Goal: Share content: Share content

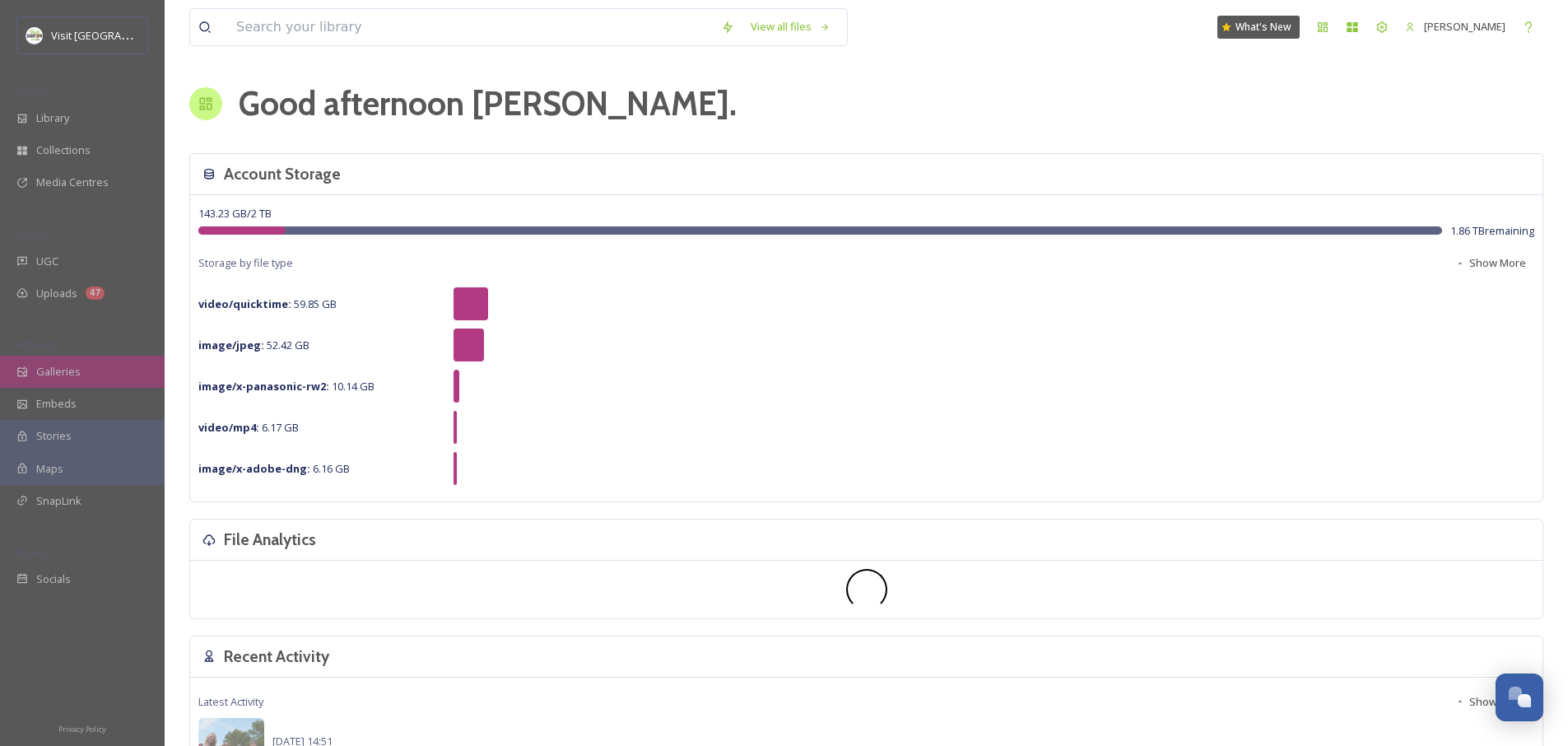
click at [74, 371] on span "Galleries" at bounding box center [58, 371] width 44 height 16
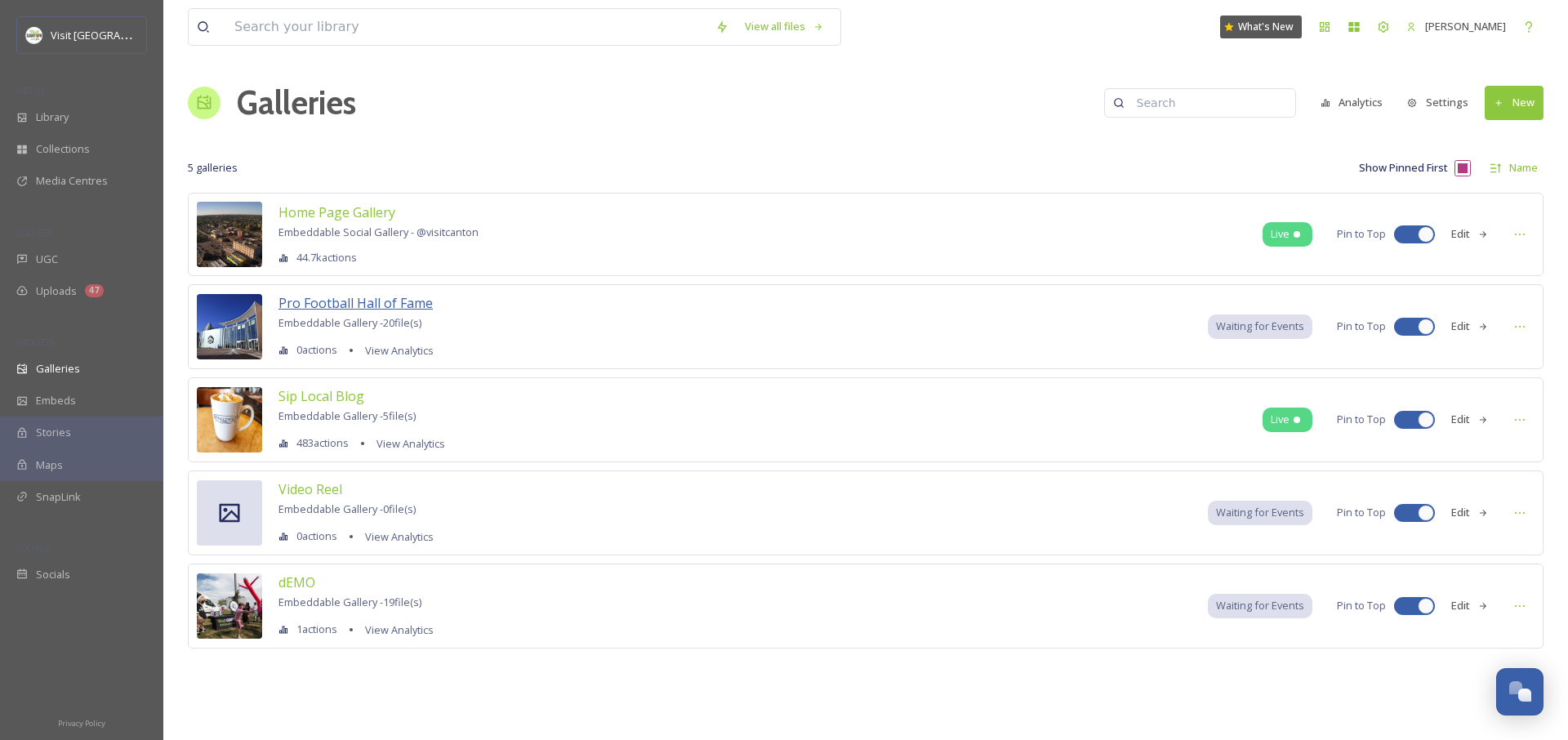
click at [331, 302] on span "Pro Football Hall of Fame" at bounding box center [355, 303] width 154 height 18
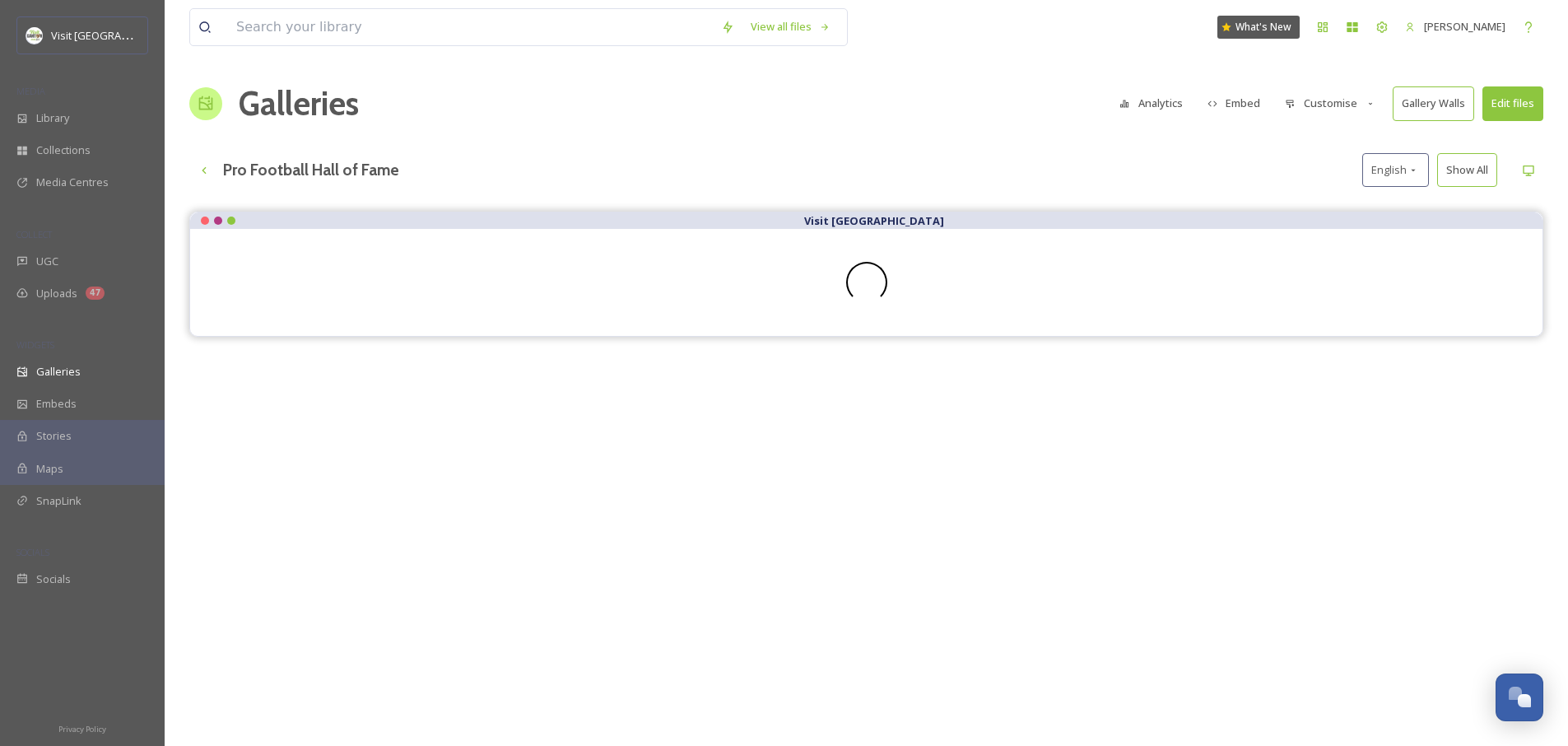
click at [1347, 108] on button "Customise" at bounding box center [1329, 103] width 108 height 32
click at [1239, 104] on button "Embed" at bounding box center [1234, 103] width 70 height 32
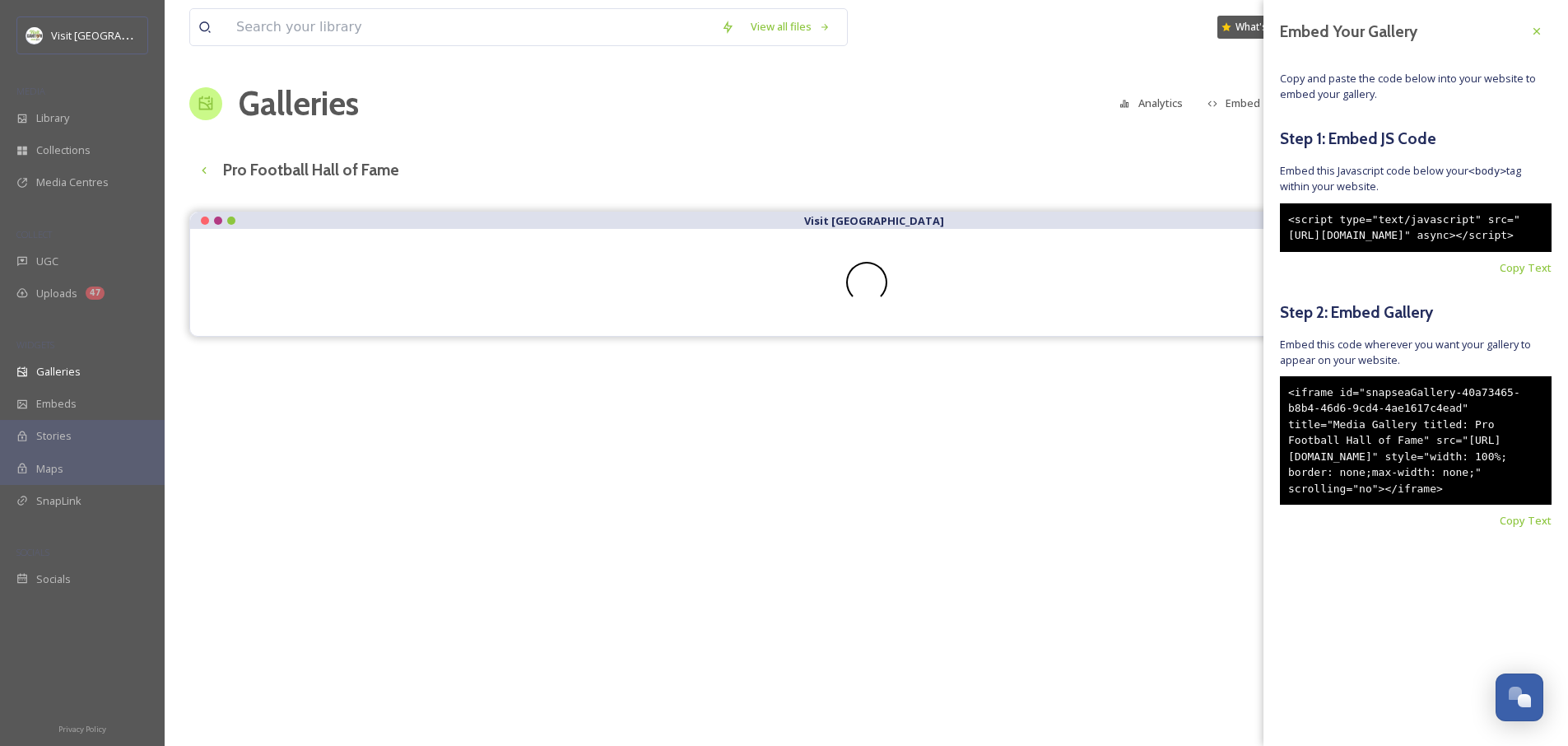
click at [1429, 252] on div "<script type="text/javascript" src="[URL][DOMAIN_NAME]" async></script>" at bounding box center [1415, 228] width 272 height 48
click at [1413, 252] on div "<script type="text/javascript" src="[URL][DOMAIN_NAME]" async></script>" at bounding box center [1415, 228] width 272 height 48
drag, startPoint x: 1404, startPoint y: 273, endPoint x: 1280, endPoint y: 217, distance: 136.1
click at [1280, 217] on div "<script type="text/javascript" src="[URL][DOMAIN_NAME]" async></script>" at bounding box center [1415, 228] width 272 height 48
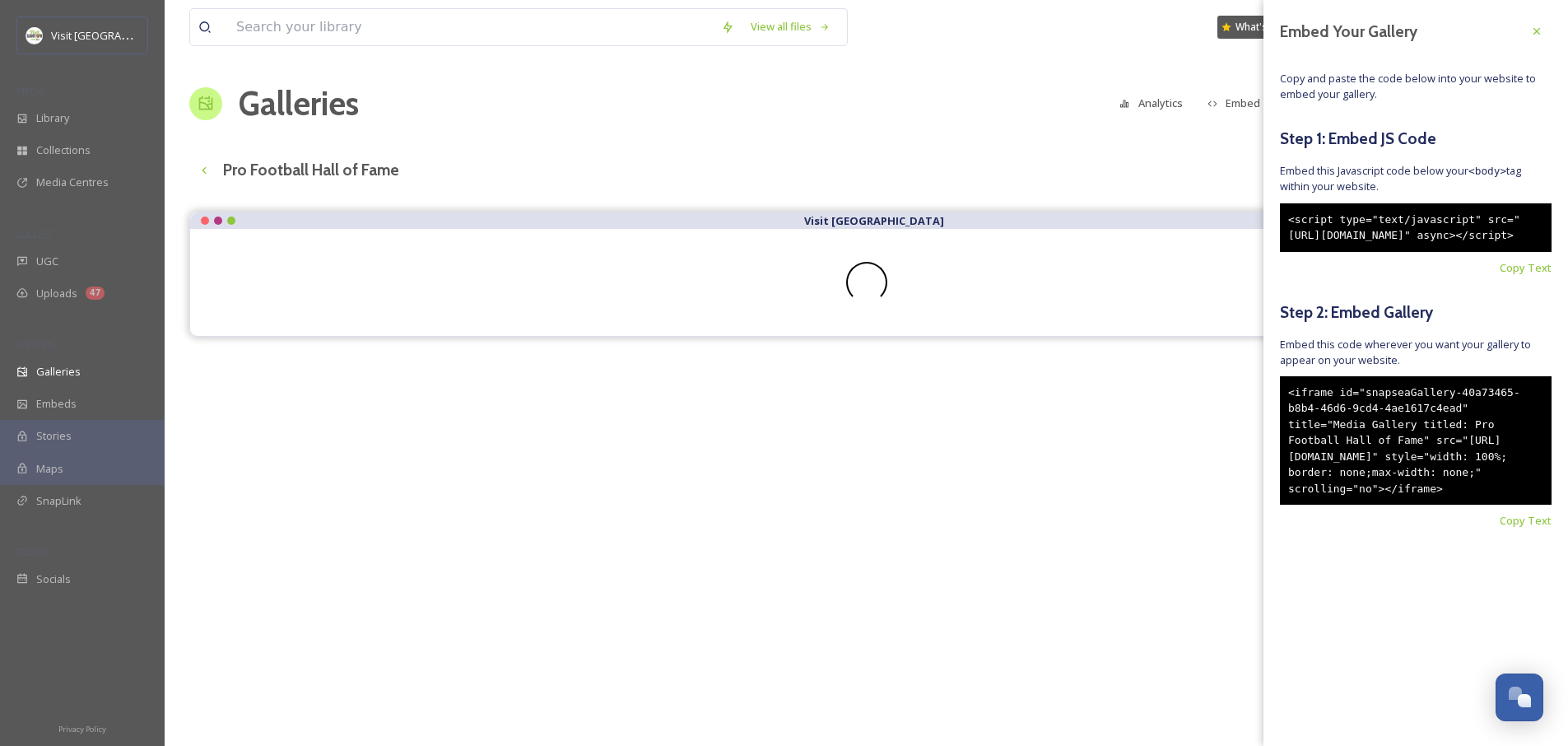
copy div "<script type="text/javascript" src="[URL][DOMAIN_NAME]" async></script>"
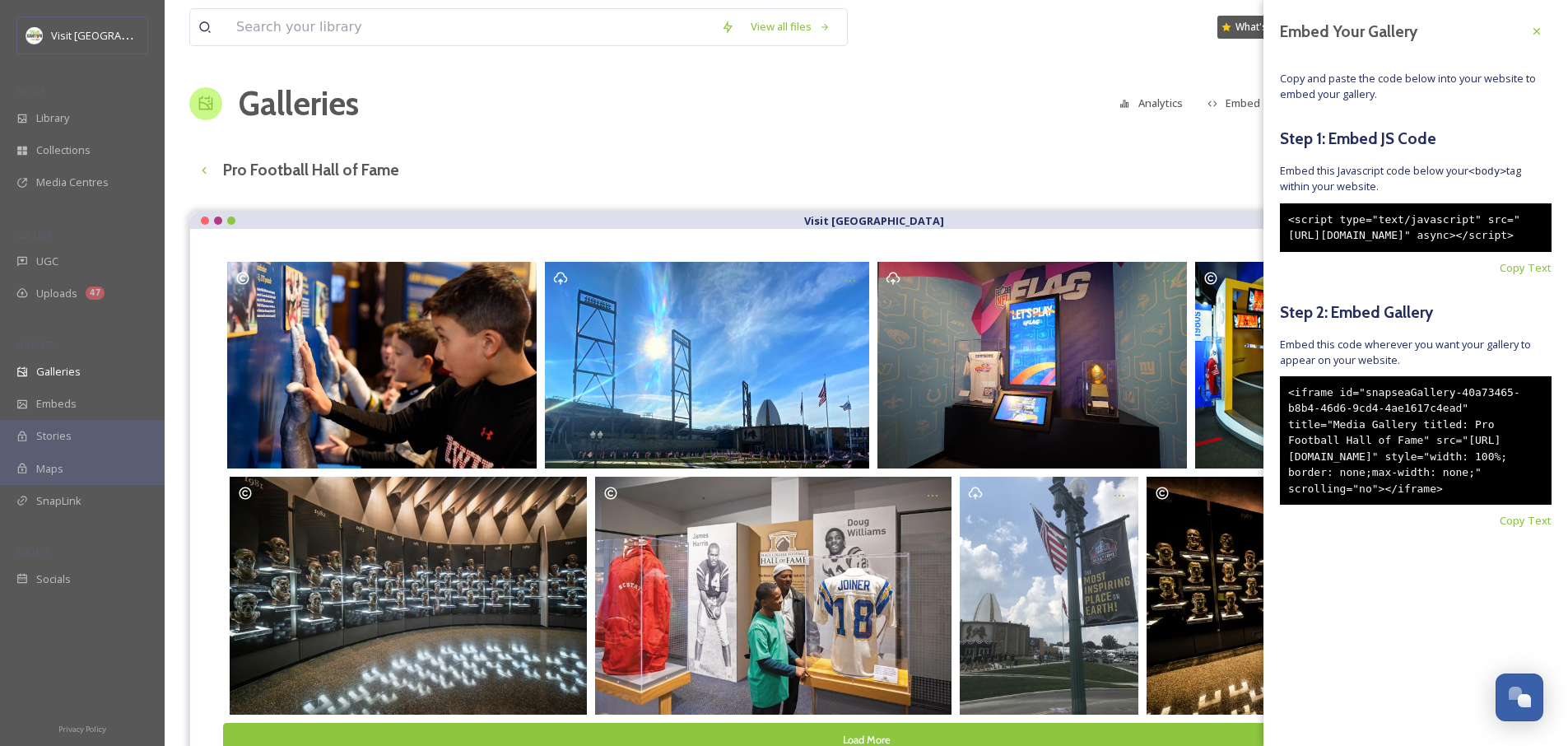
click at [1400, 506] on div "<iframe id="snapseaGallery-40a73465-b8b4-46d6-9cd4-4ae1617c4ead" title="Media G…" at bounding box center [1415, 441] width 272 height 129
click at [1393, 506] on div "<iframe id="snapseaGallery-40a73465-b8b4-46d6-9cd4-4ae1617c4ead" title="Media G…" at bounding box center [1415, 441] width 272 height 129
click at [1512, 574] on div "Embed Your Gallery Copy and paste the code below into your website to embed you…" at bounding box center [1415, 297] width 304 height 595
click at [1513, 528] on span "Copy Text" at bounding box center [1525, 521] width 52 height 16
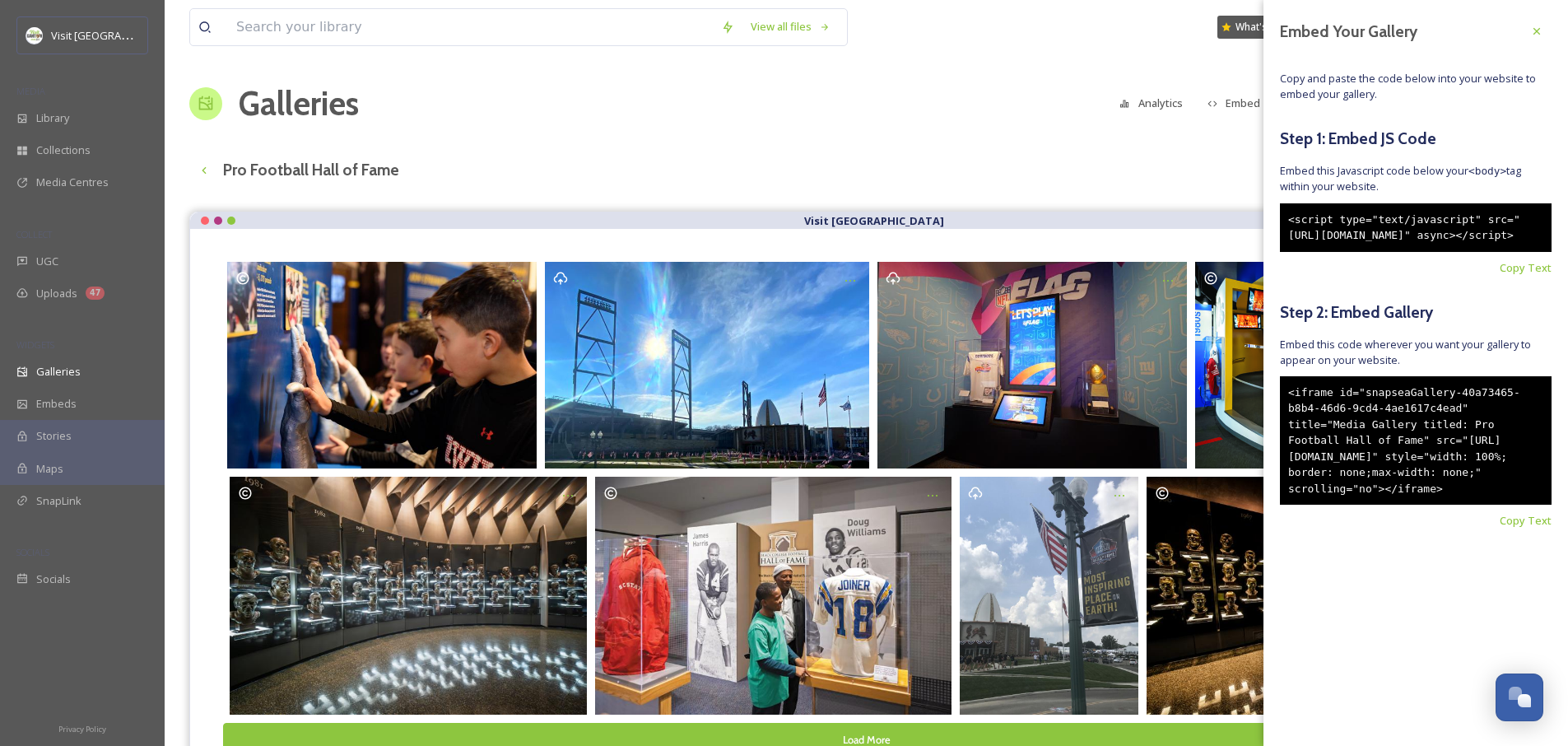
click at [607, 154] on div "Pro Football Hall of Fame English Show All" at bounding box center [866, 170] width 1354 height 33
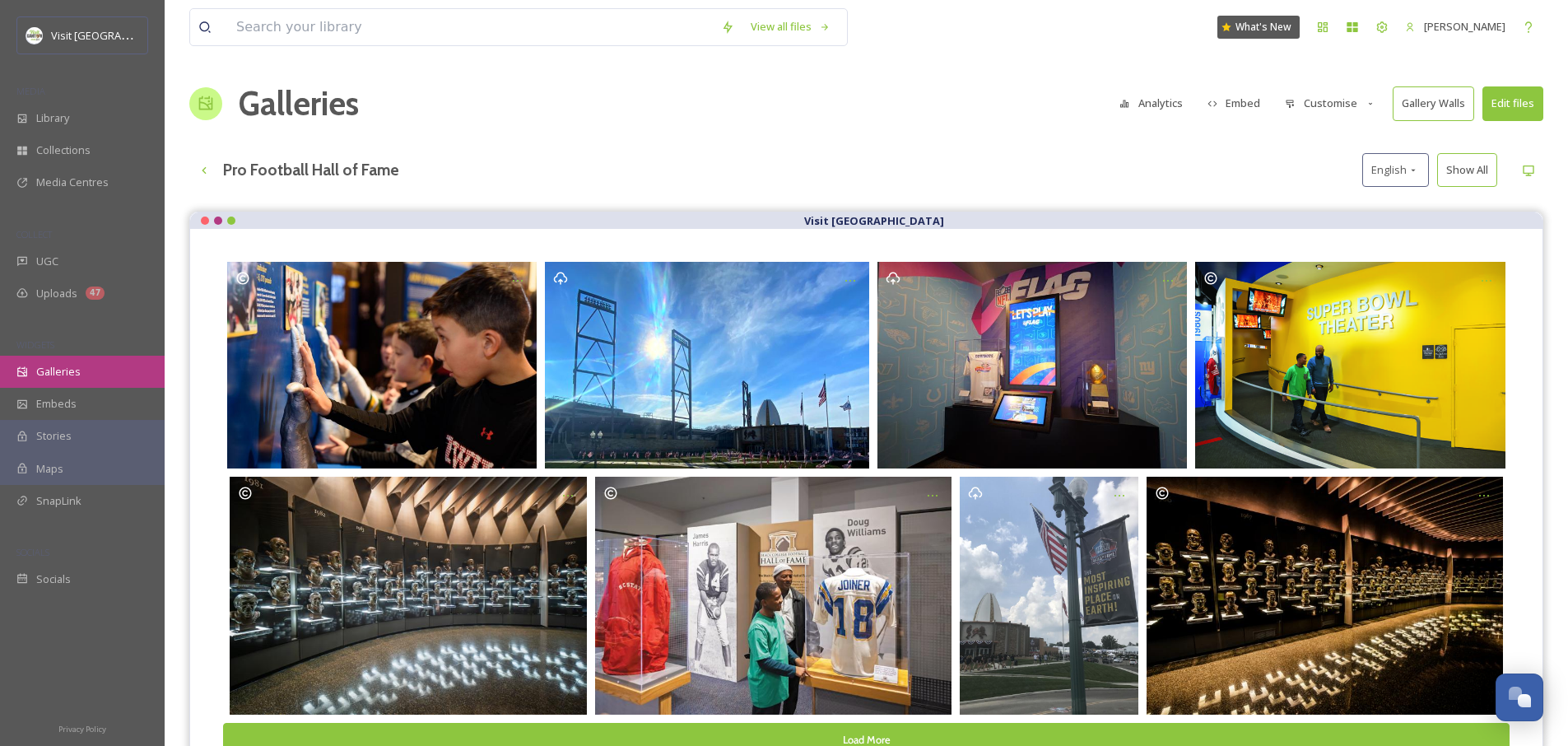
click at [63, 379] on span "Galleries" at bounding box center [58, 371] width 44 height 16
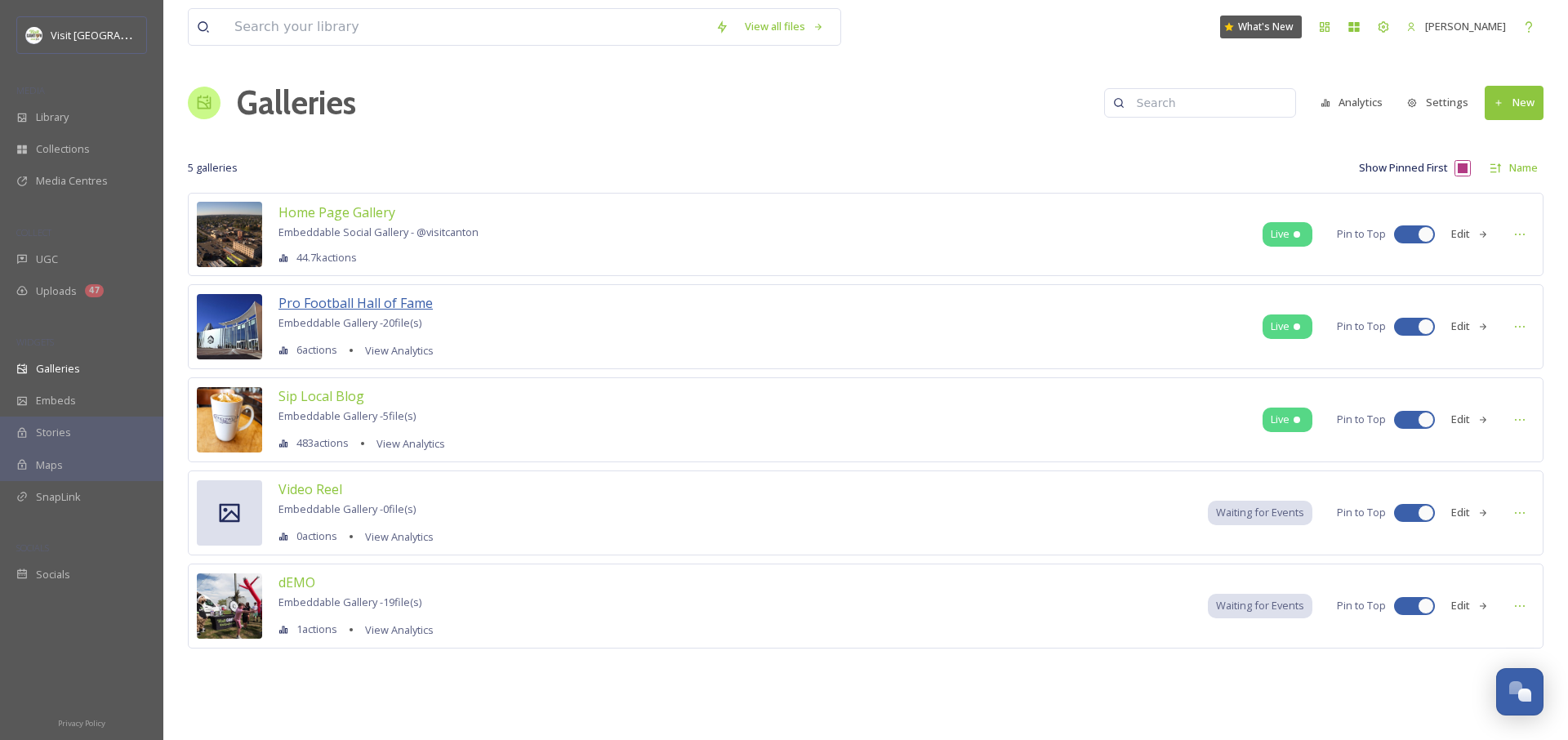
click at [364, 308] on span "Pro Football Hall of Fame" at bounding box center [355, 303] width 154 height 18
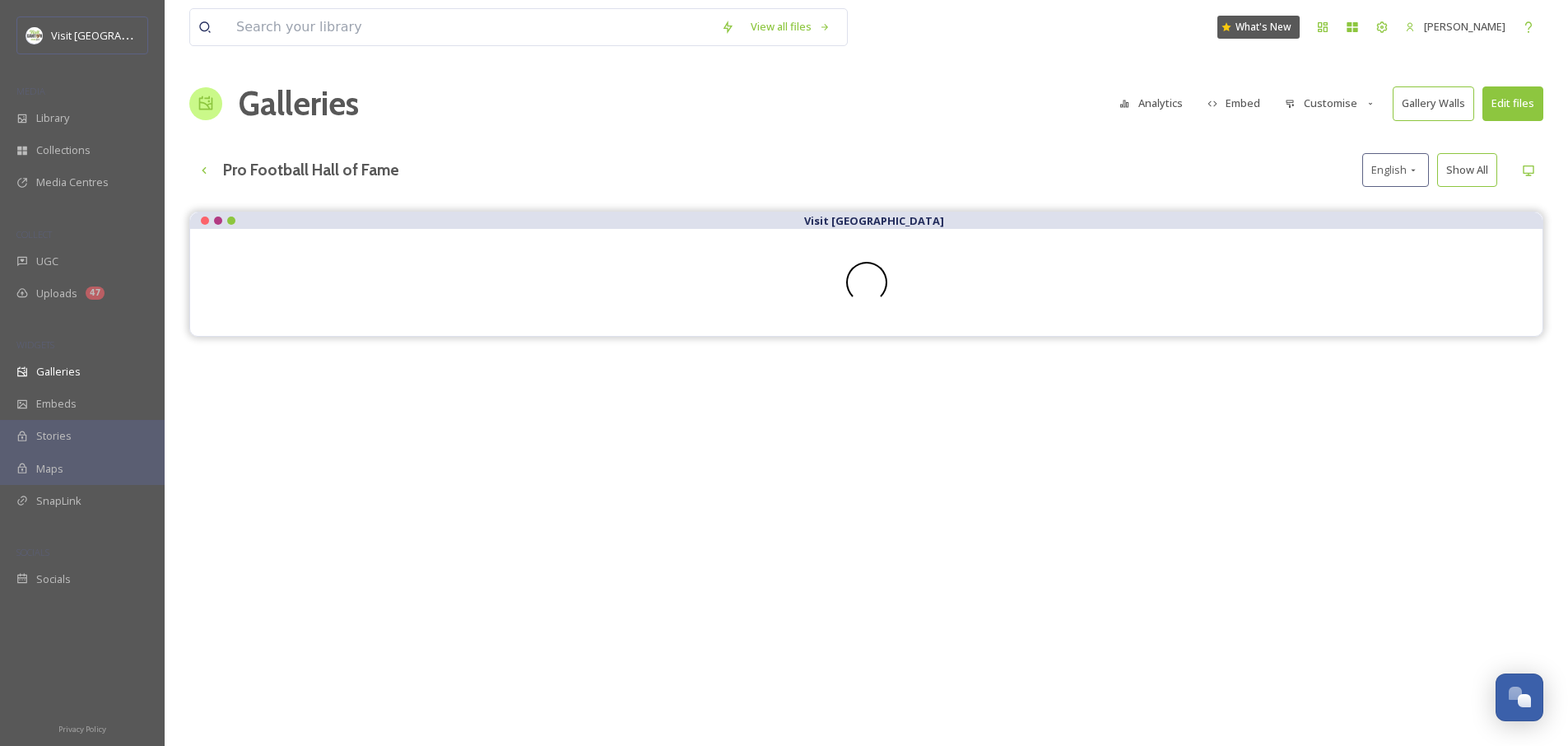
click at [1239, 99] on button "Embed" at bounding box center [1234, 103] width 70 height 32
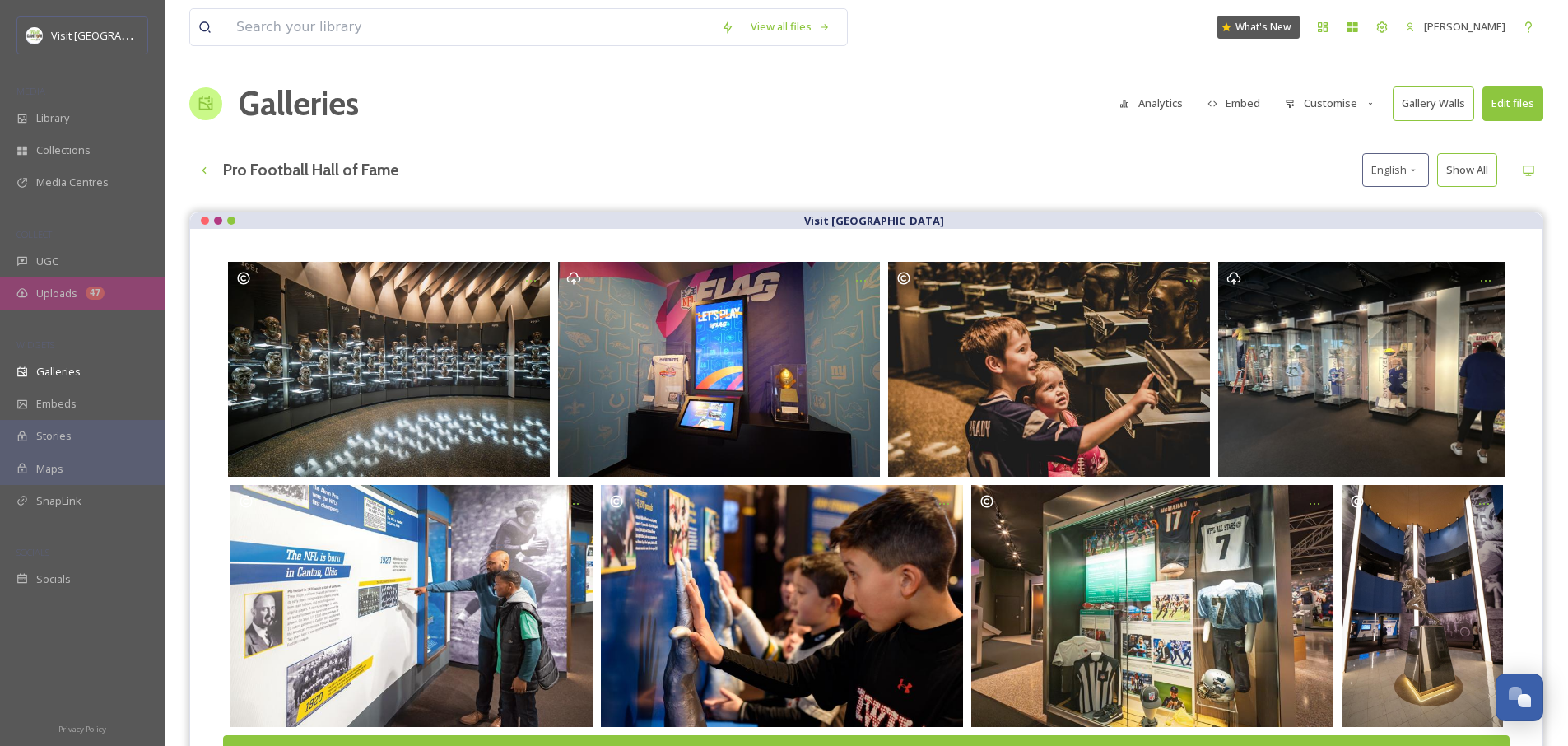
click at [119, 291] on div "Uploads 47" at bounding box center [82, 294] width 164 height 32
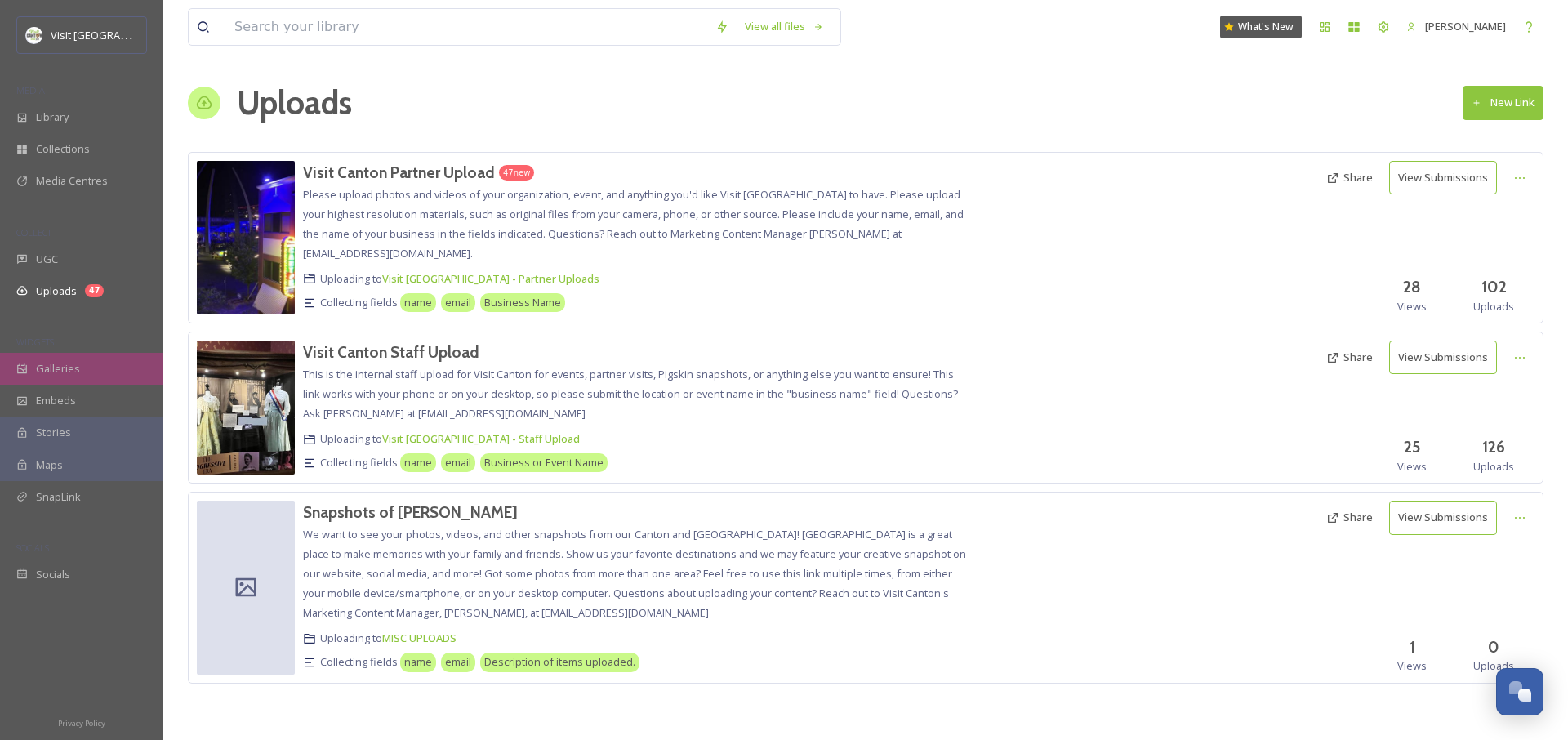
click at [71, 363] on span "Galleries" at bounding box center [57, 368] width 44 height 16
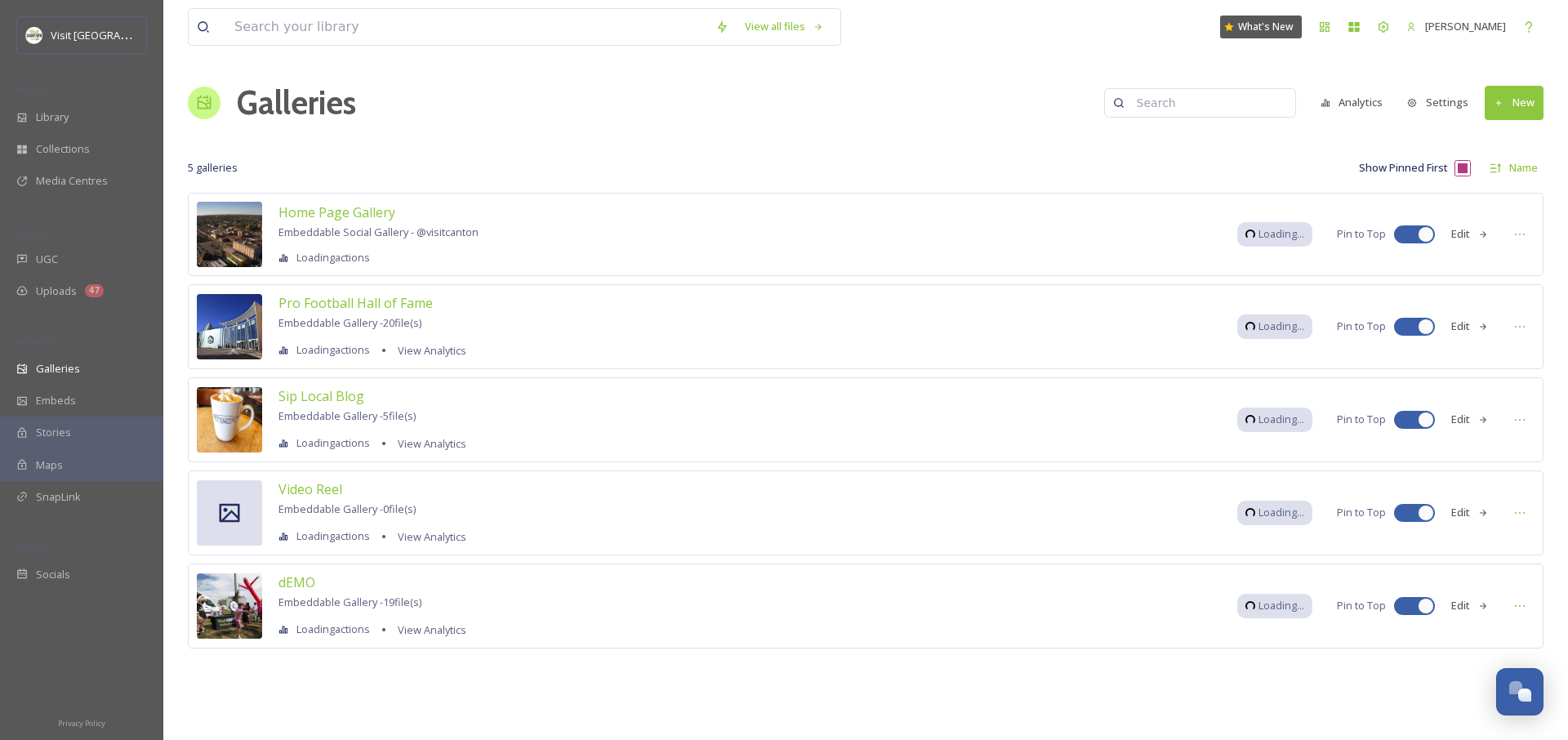
click at [51, 98] on div "MEDIA" at bounding box center [81, 91] width 163 height 22
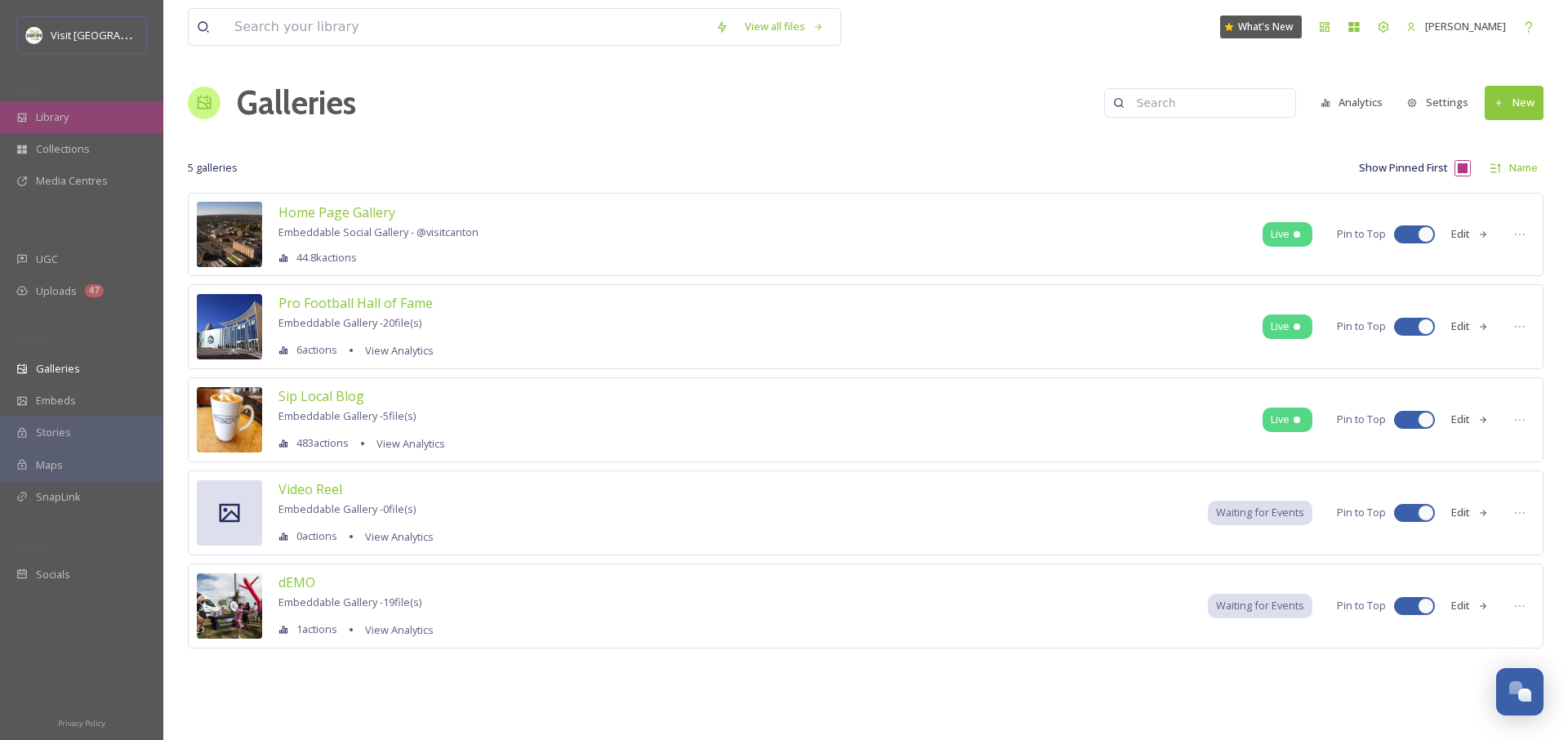
click at [52, 103] on div "Library" at bounding box center [81, 117] width 163 height 31
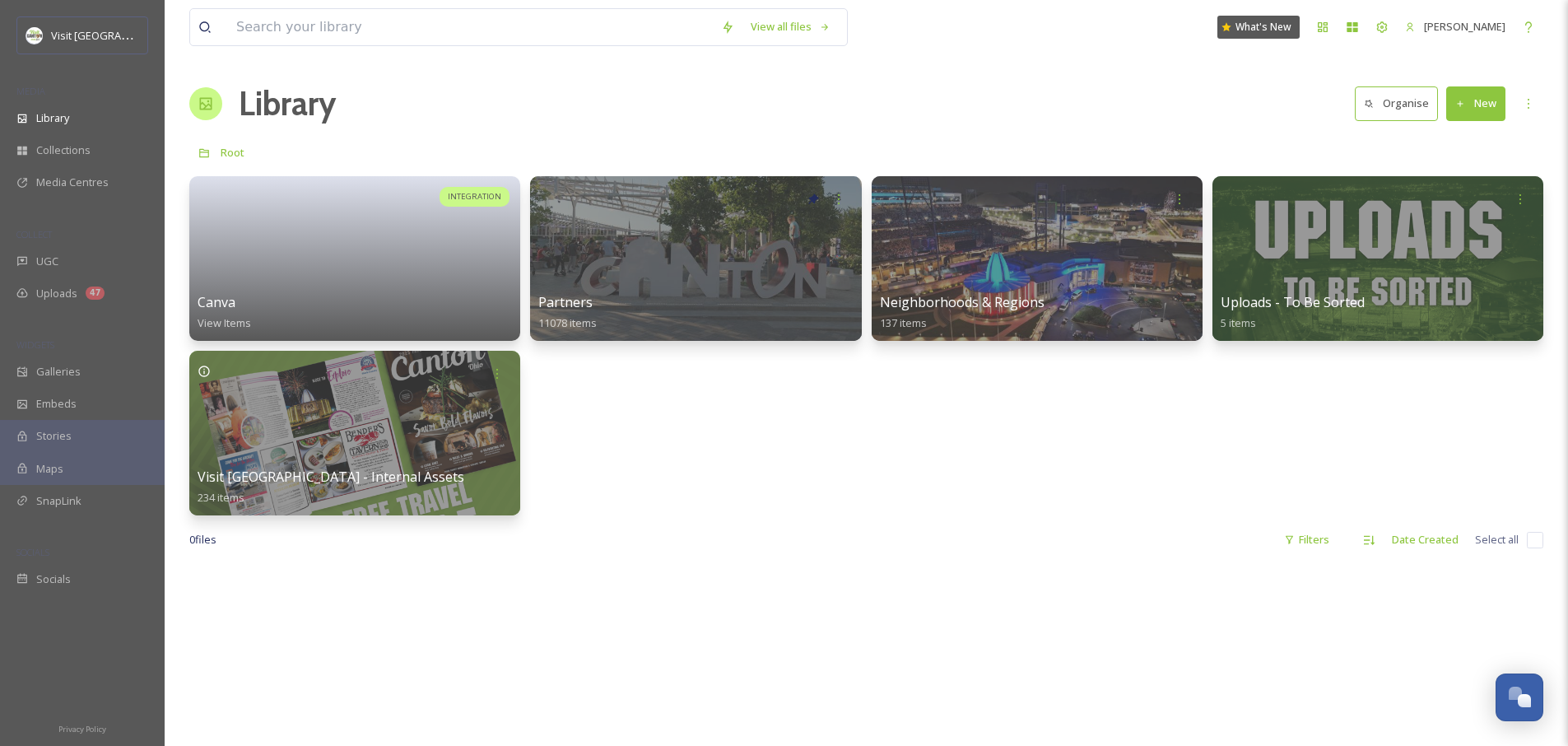
click at [847, 486] on div "INTEGRATION Canva View Items Partners 11078 items Neighborhoods & Regions 137 i…" at bounding box center [866, 345] width 1354 height 340
click at [1481, 112] on button "New" at bounding box center [1475, 103] width 59 height 33
click at [1449, 211] on span "Folder" at bounding box center [1456, 206] width 31 height 16
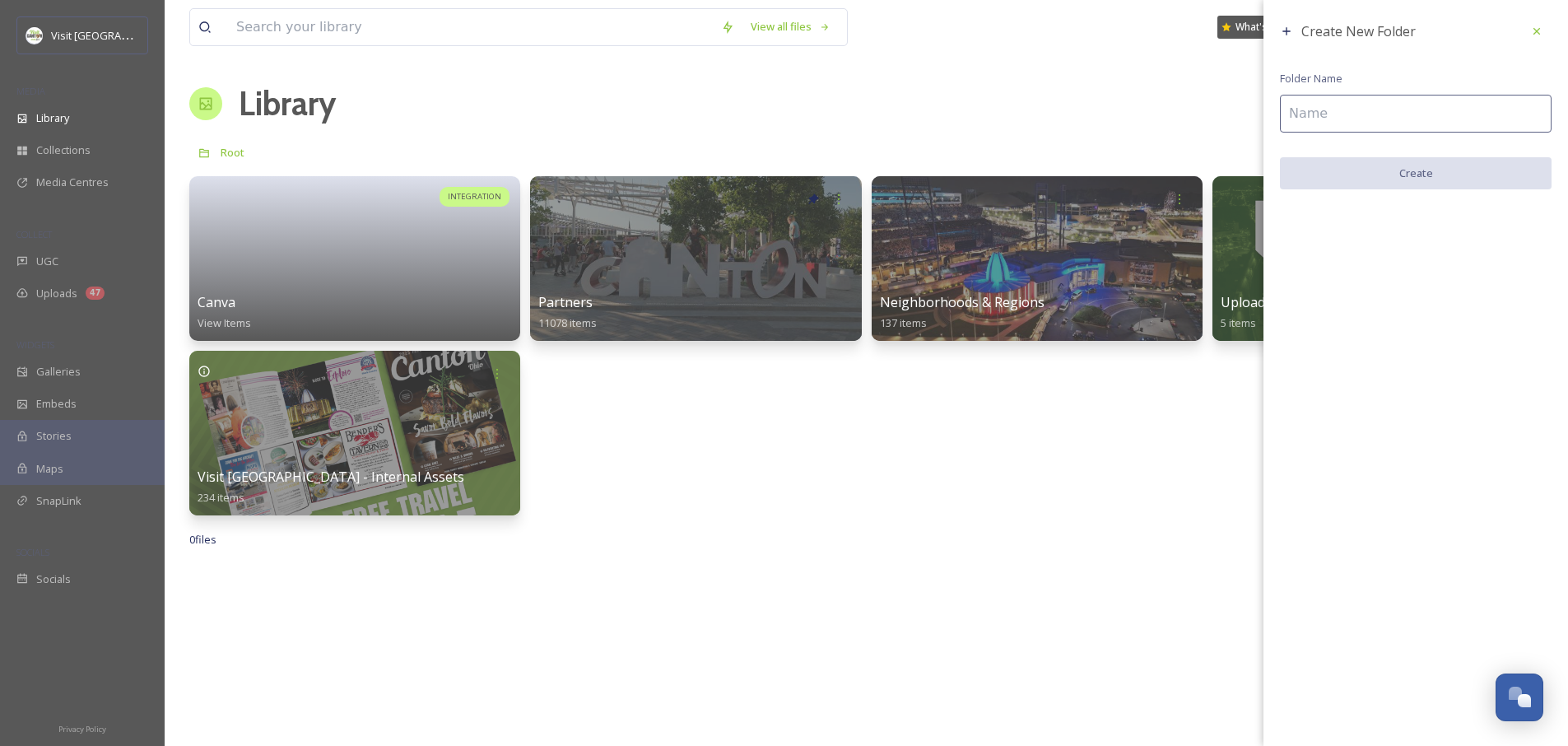
click at [1346, 127] on input at bounding box center [1415, 113] width 272 height 38
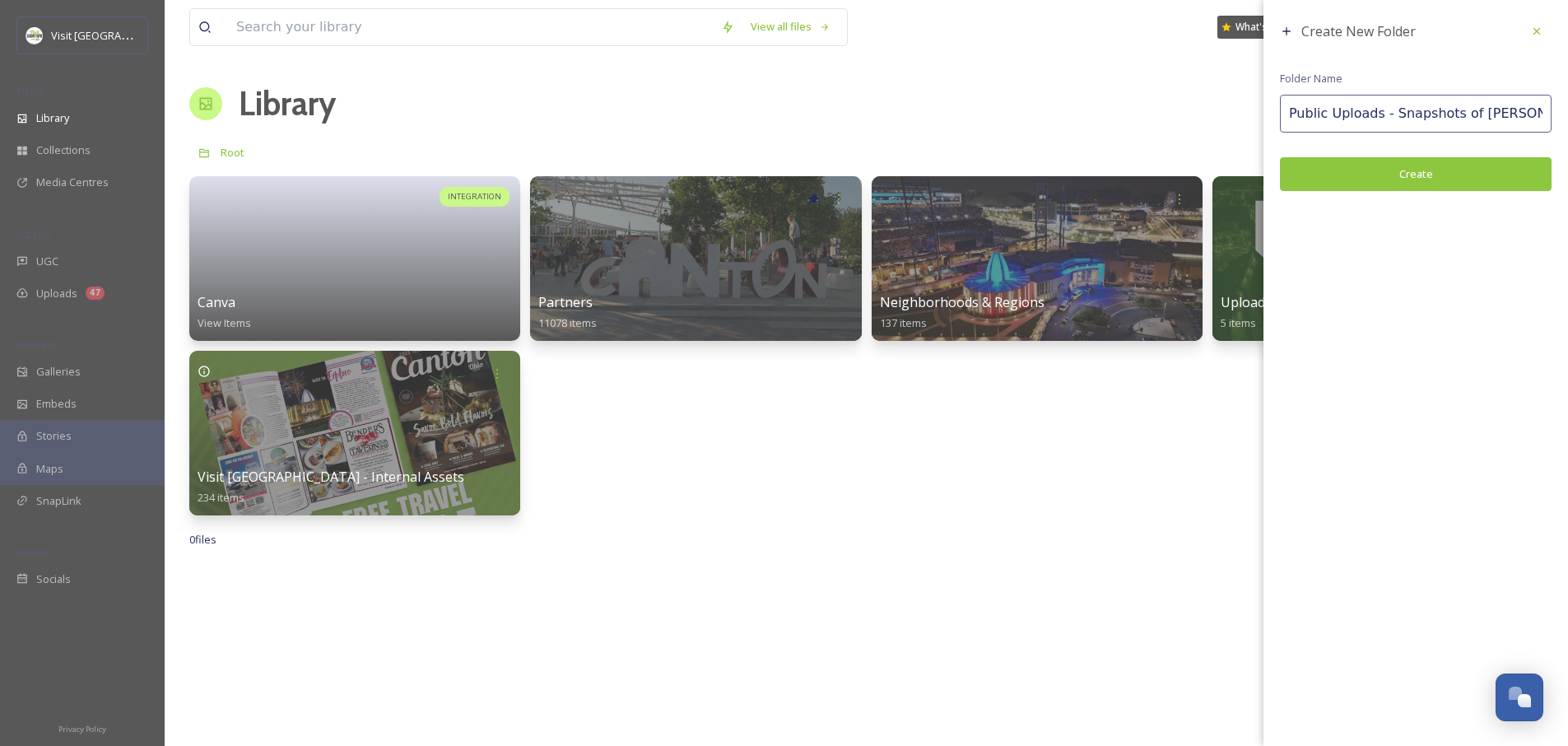
type input "Public Uploads - Snapshots of [PERSON_NAME]"
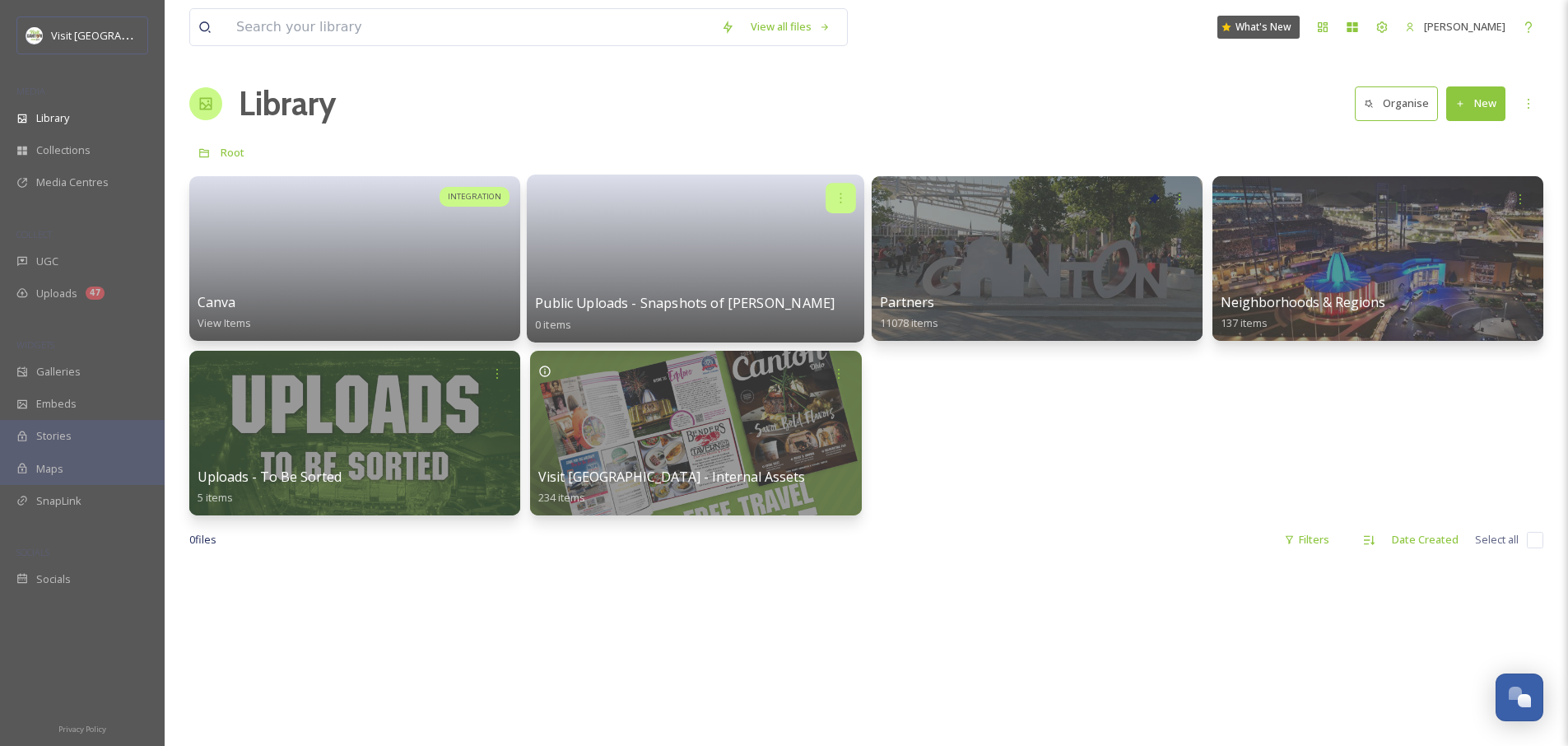
click at [842, 197] on icon at bounding box center [841, 198] width 13 height 13
click at [696, 240] on link at bounding box center [695, 254] width 321 height 80
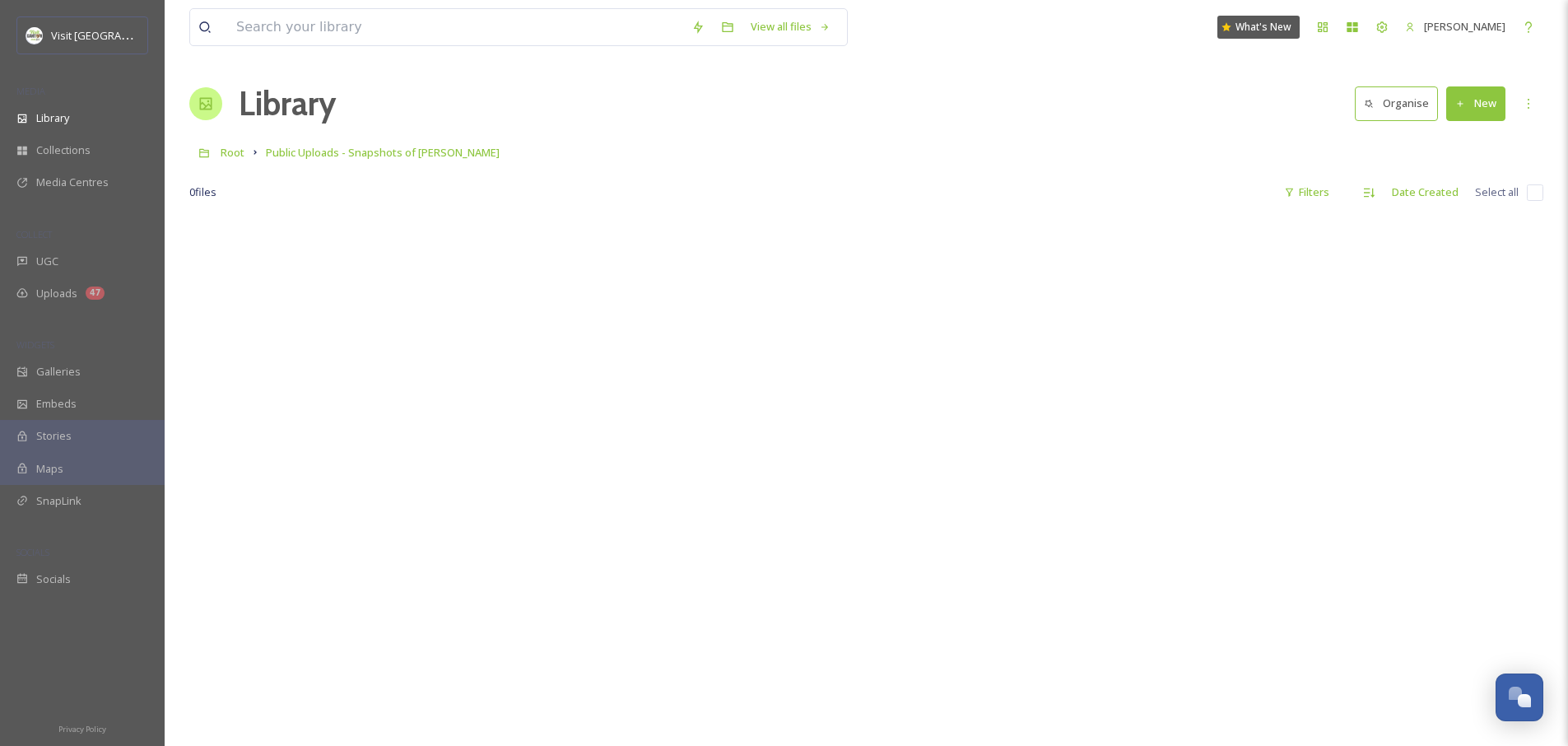
click at [1466, 110] on button "New" at bounding box center [1475, 103] width 59 height 33
click at [1458, 205] on span "Folder" at bounding box center [1456, 206] width 31 height 16
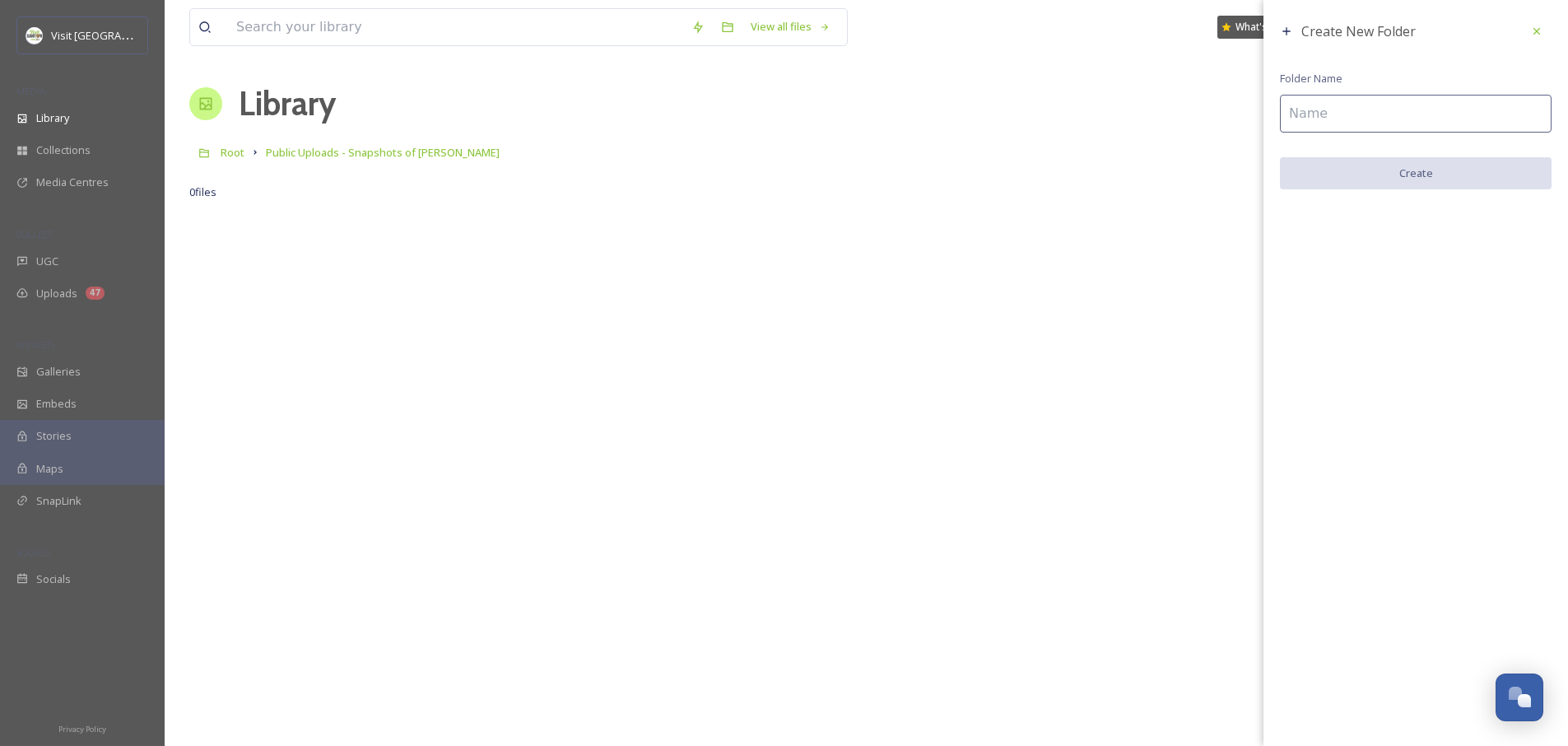
click at [1326, 89] on div "Create New Folder Folder Name Create" at bounding box center [1415, 103] width 304 height 206
click at [1329, 104] on input at bounding box center [1415, 113] width 272 height 38
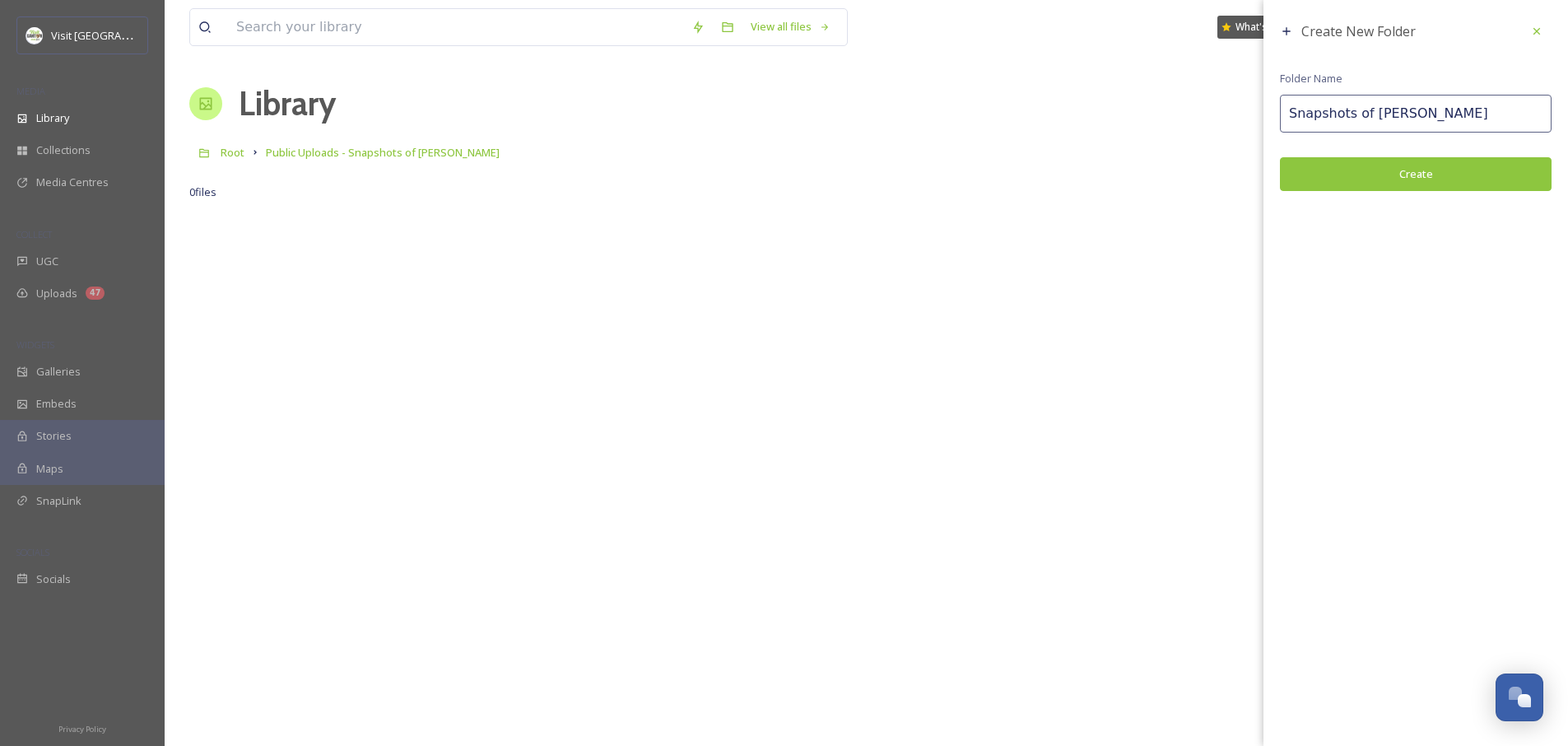
type input "Snapshots of [PERSON_NAME]"
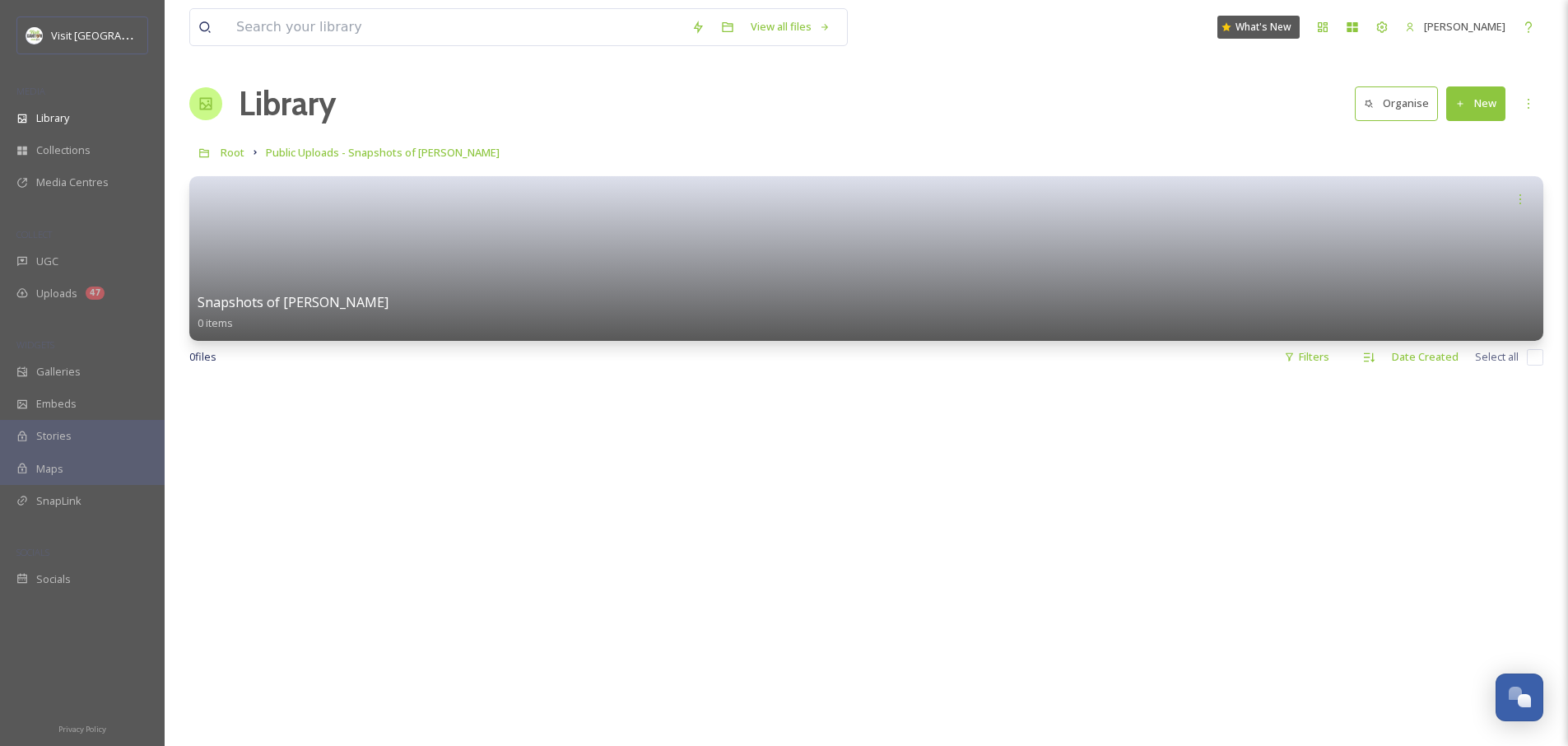
click at [934, 471] on div at bounding box center [866, 754] width 1354 height 746
click at [67, 292] on span "Uploads" at bounding box center [56, 293] width 41 height 16
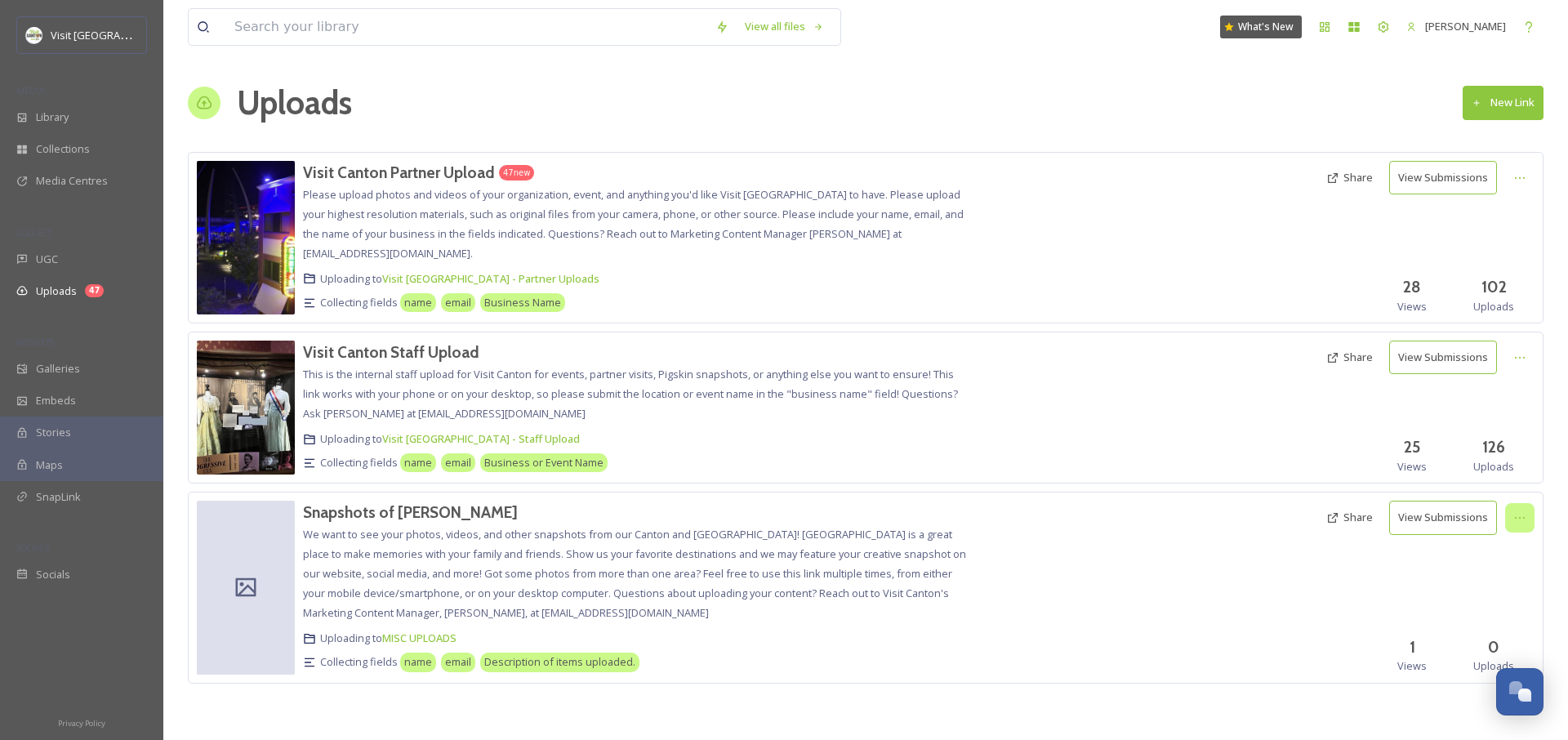
click at [1510, 521] on div at bounding box center [1520, 518] width 30 height 30
click at [1511, 580] on div "Edit" at bounding box center [1503, 585] width 62 height 31
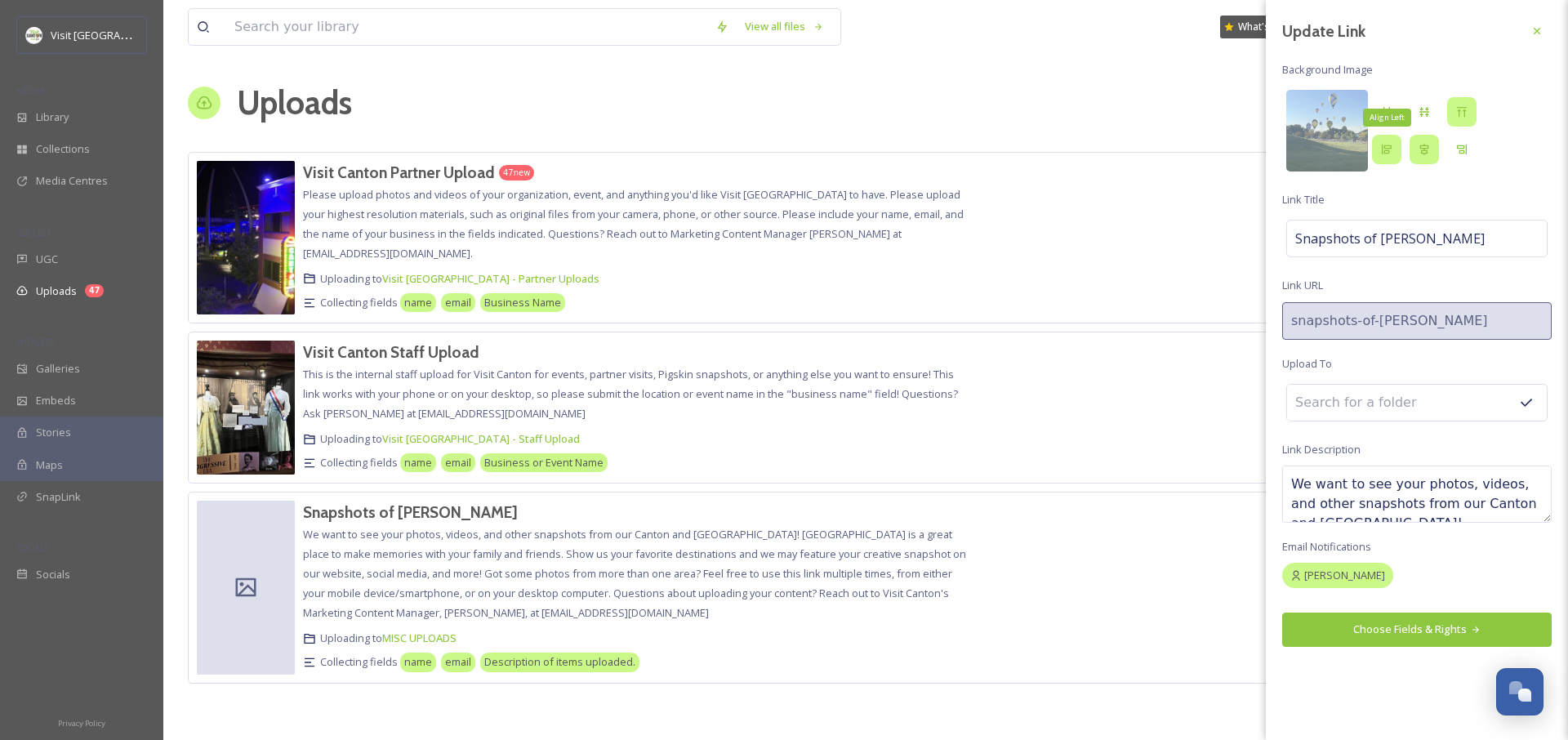
click at [1377, 151] on div "Align Left" at bounding box center [1388, 150] width 30 height 30
click at [1372, 395] on input at bounding box center [1377, 402] width 180 height 36
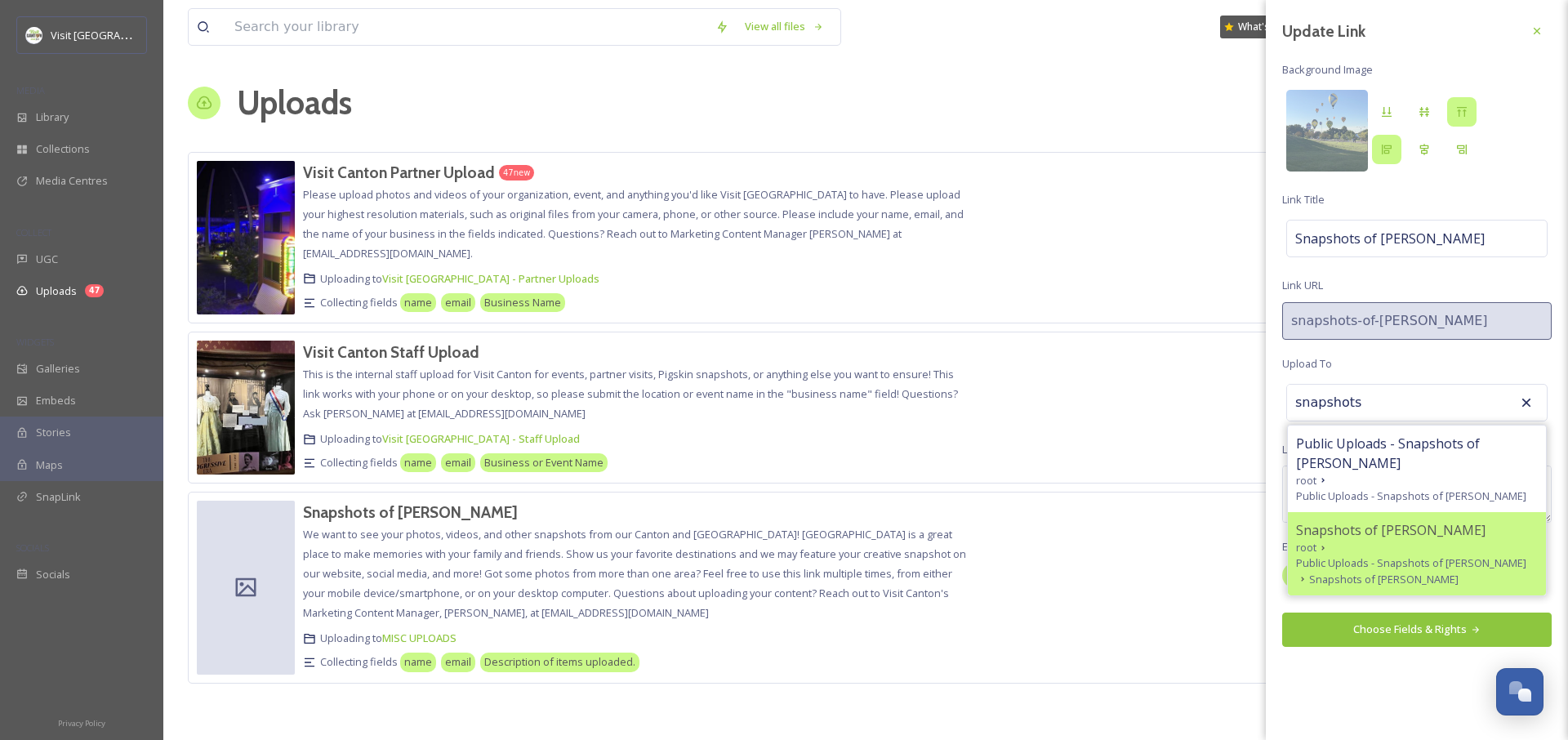
click at [1438, 521] on div "Snapshots of [PERSON_NAME]" at bounding box center [1417, 531] width 242 height 20
type input "Snapshots of [PERSON_NAME]"
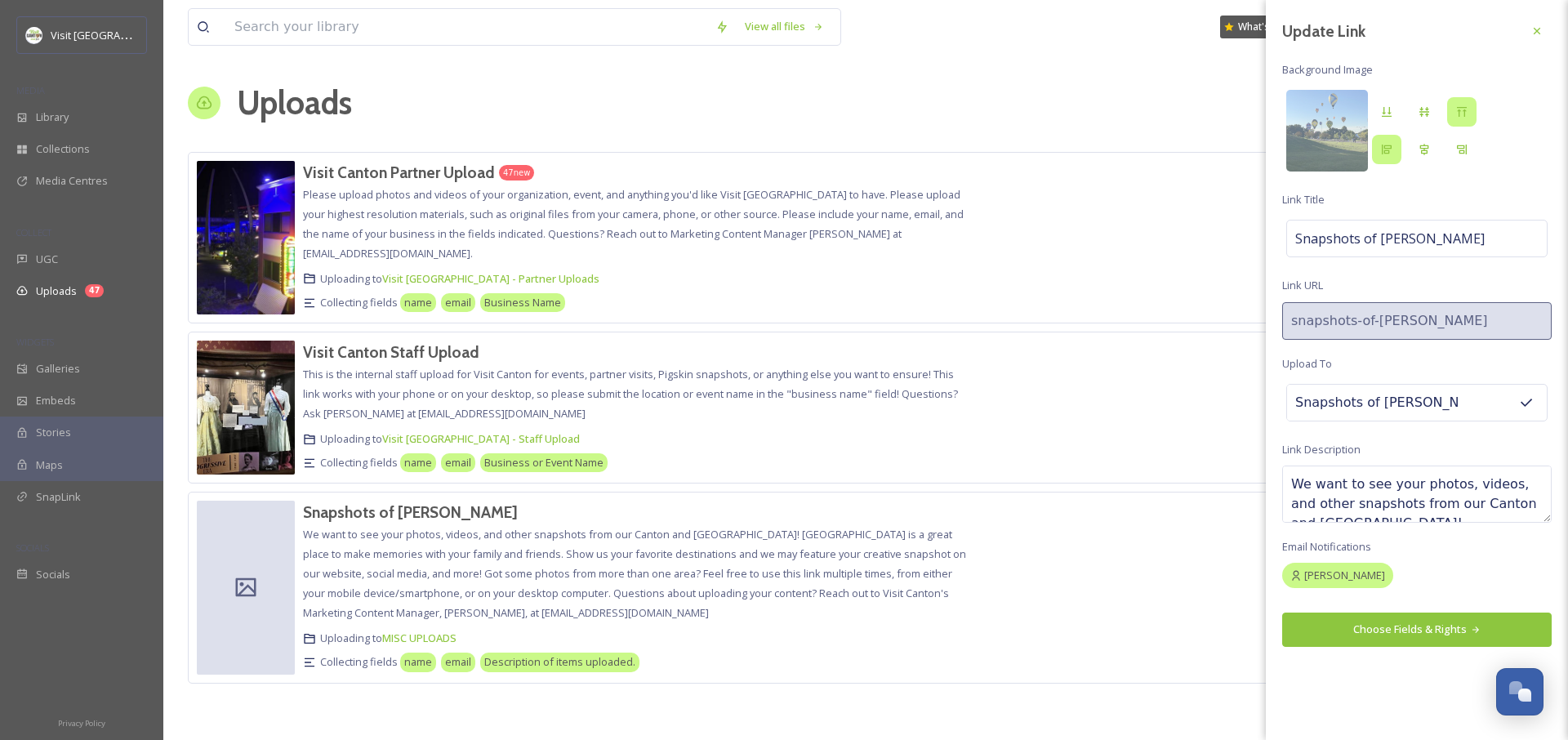
click at [1408, 627] on button "Choose Fields & Rights" at bounding box center [1417, 629] width 270 height 33
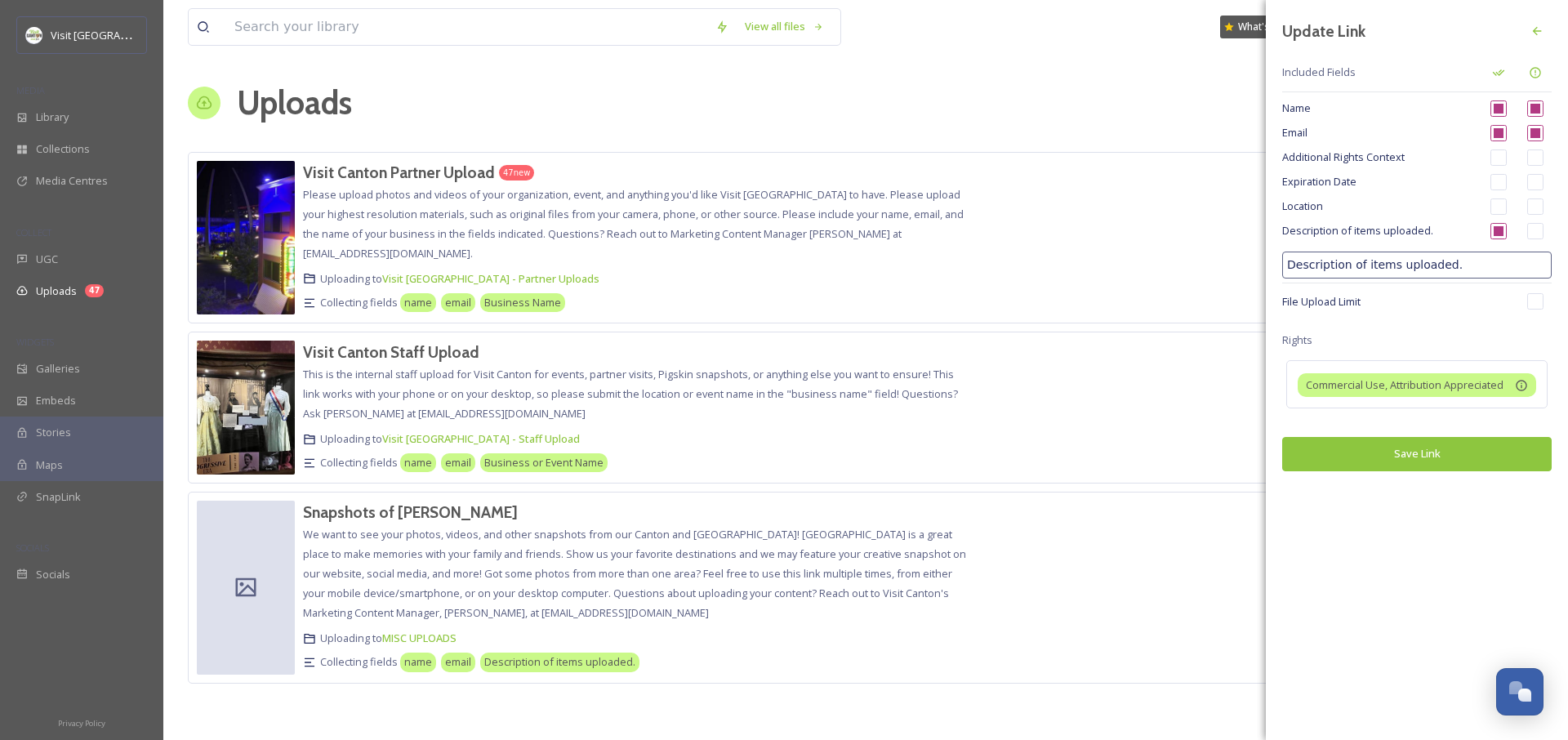
click at [1367, 233] on span "Description of items uploaded." at bounding box center [1380, 230] width 196 height 16
click at [1306, 334] on span "Rights" at bounding box center [1297, 340] width 31 height 16
click at [1304, 203] on span "Location" at bounding box center [1380, 206] width 196 height 16
click at [1499, 206] on input "checkbox" at bounding box center [1499, 207] width 17 height 17
checkbox input "true"
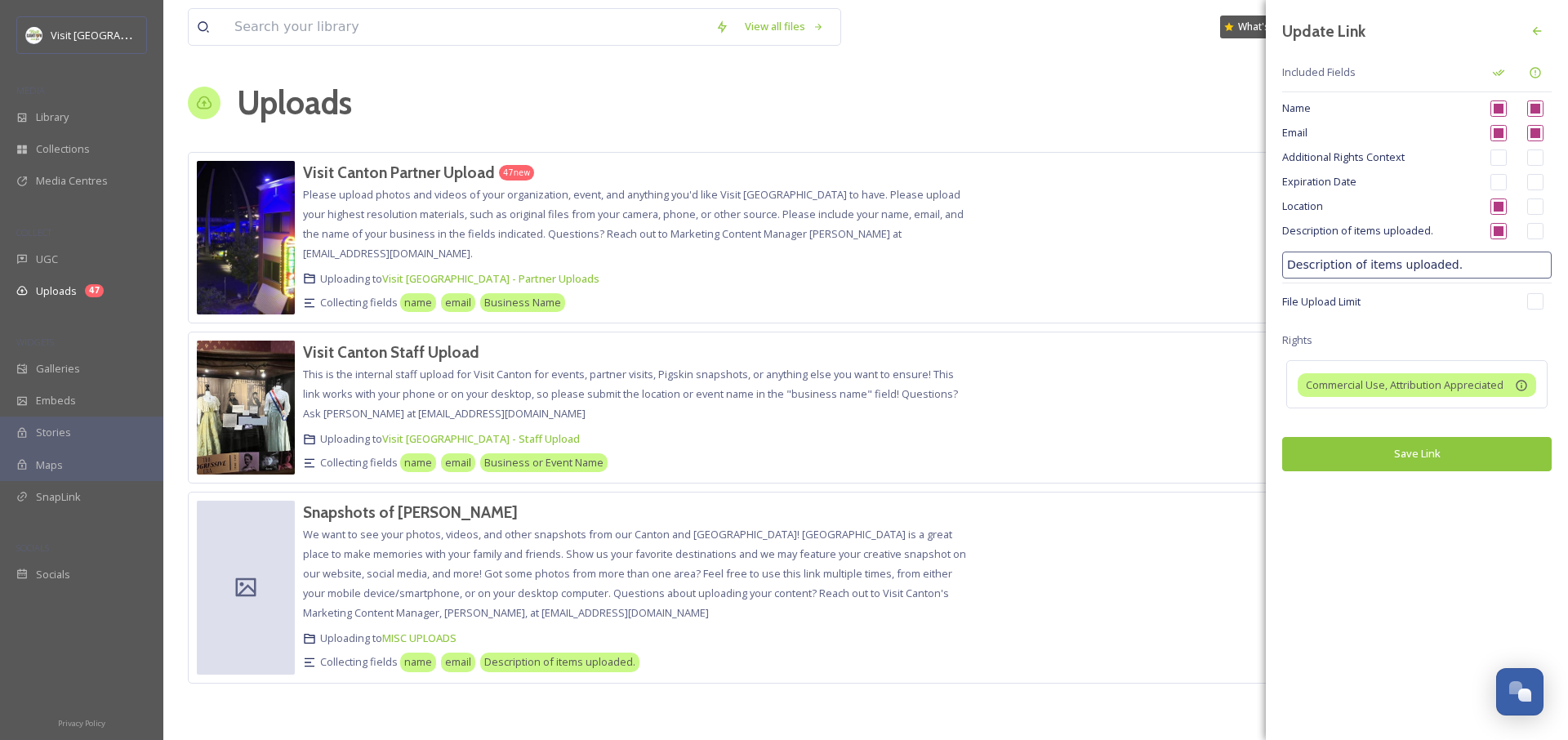
click at [1502, 231] on input "checkbox" at bounding box center [1499, 231] width 17 height 17
checkbox input "false"
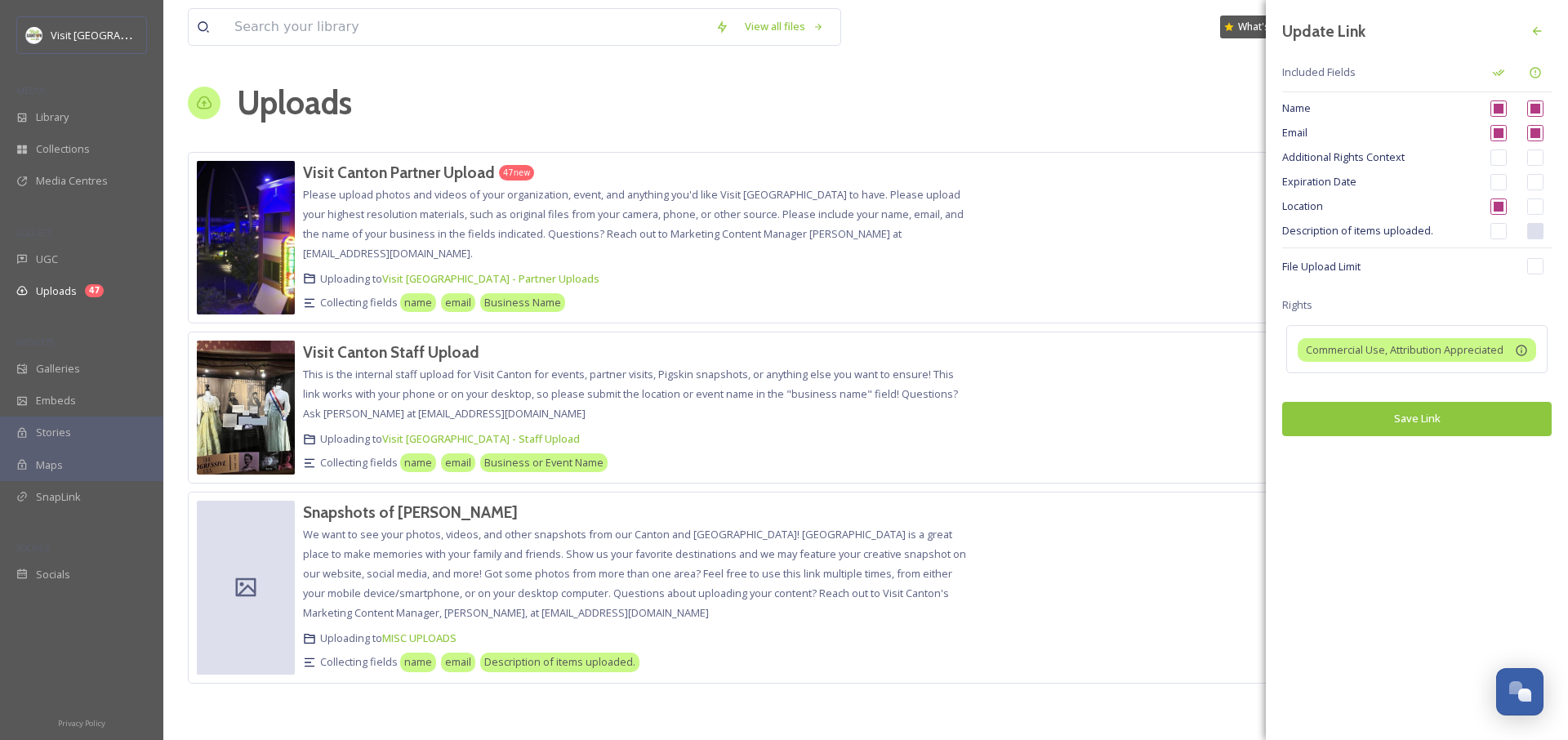
click at [1389, 221] on div "Description of items uploaded." at bounding box center [1417, 231] width 270 height 25
click at [1399, 233] on span "Description of items uploaded." at bounding box center [1380, 230] width 196 height 16
click at [1310, 268] on span "File Upload Limit" at bounding box center [1398, 267] width 233 height 16
click at [1539, 31] on icon at bounding box center [1537, 31] width 13 height 13
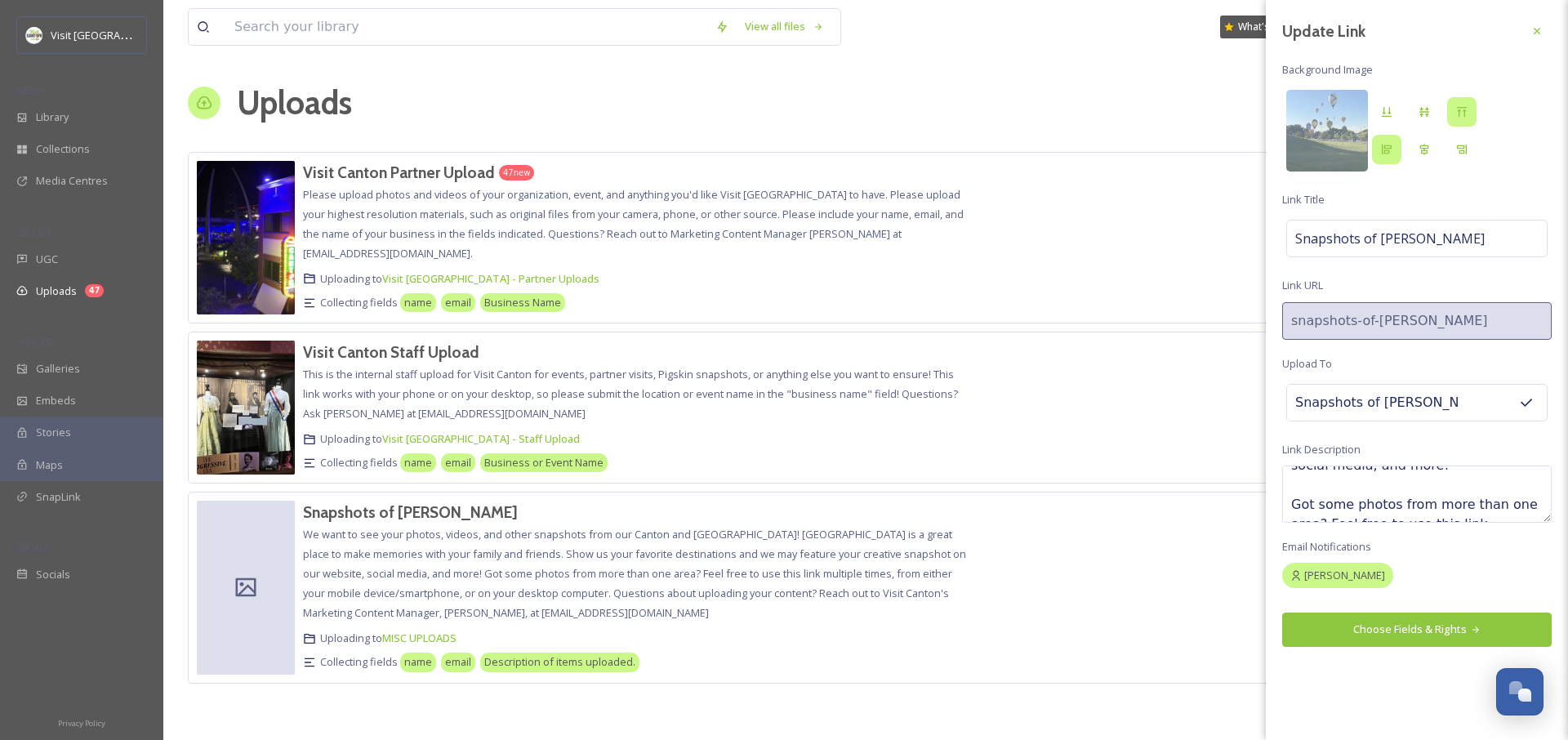
scroll to position [334, 0]
click at [1541, 32] on icon at bounding box center [1537, 31] width 13 height 13
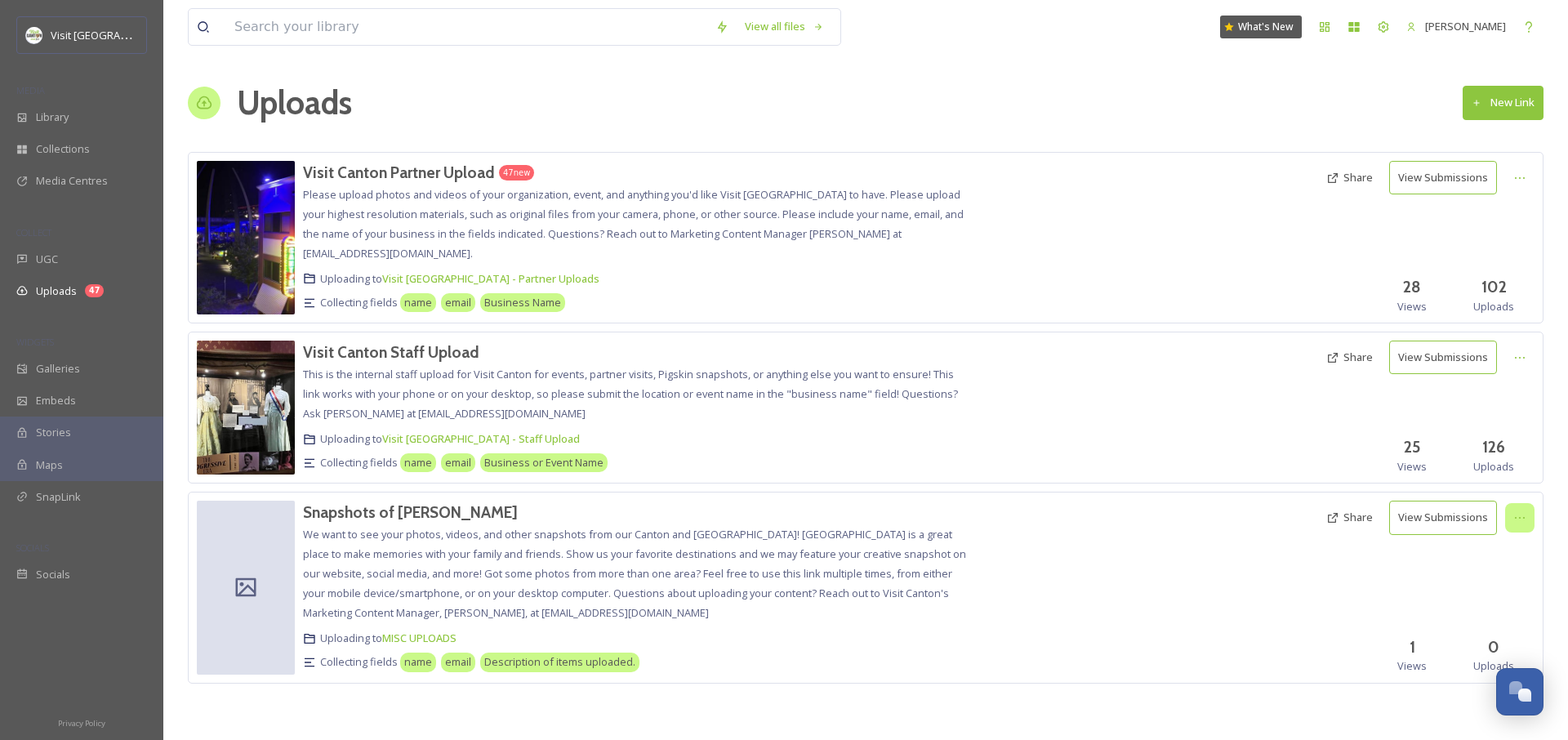
click at [1522, 515] on icon at bounding box center [1520, 518] width 13 height 13
click at [1508, 589] on div "Edit" at bounding box center [1503, 585] width 62 height 31
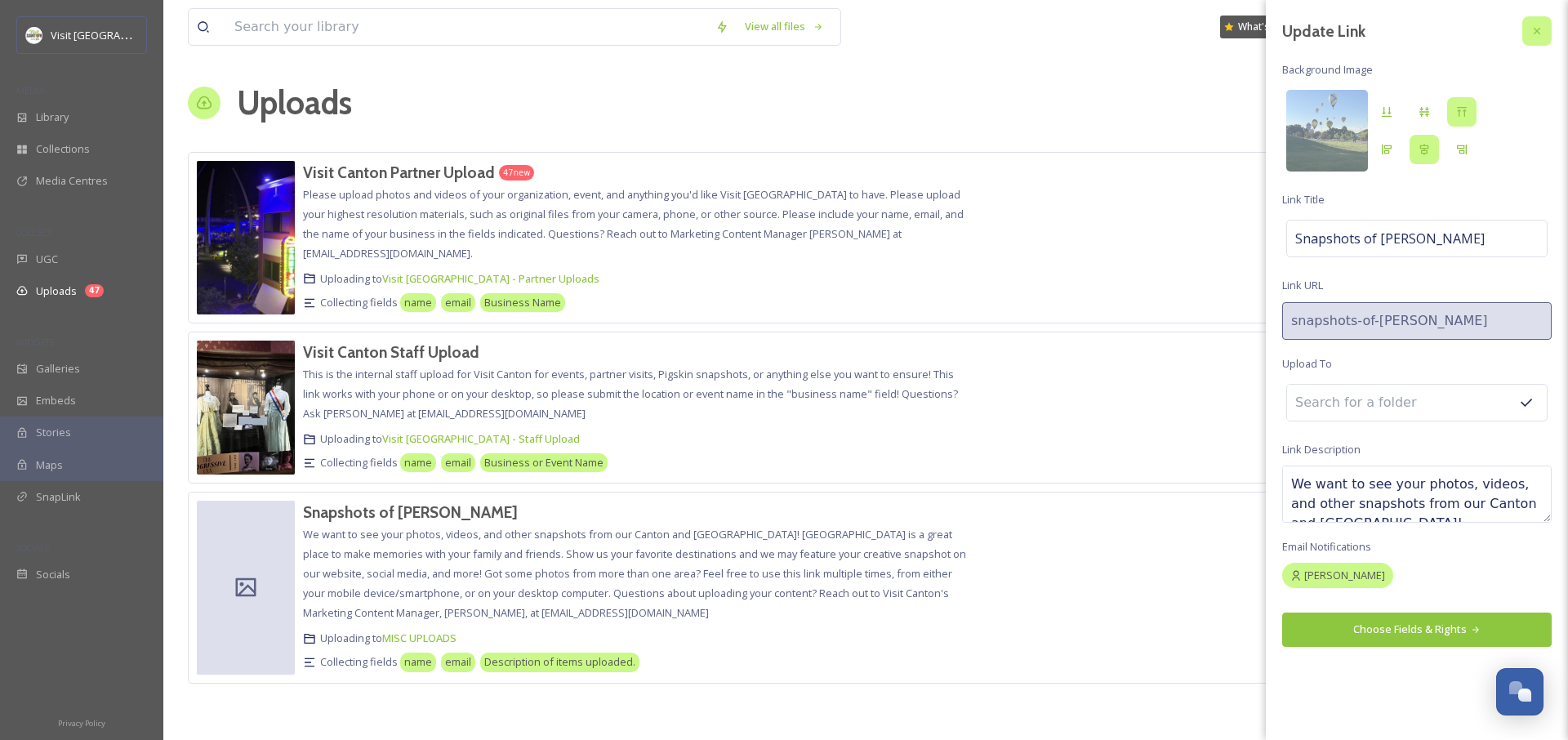
click at [1537, 28] on icon at bounding box center [1537, 31] width 13 height 13
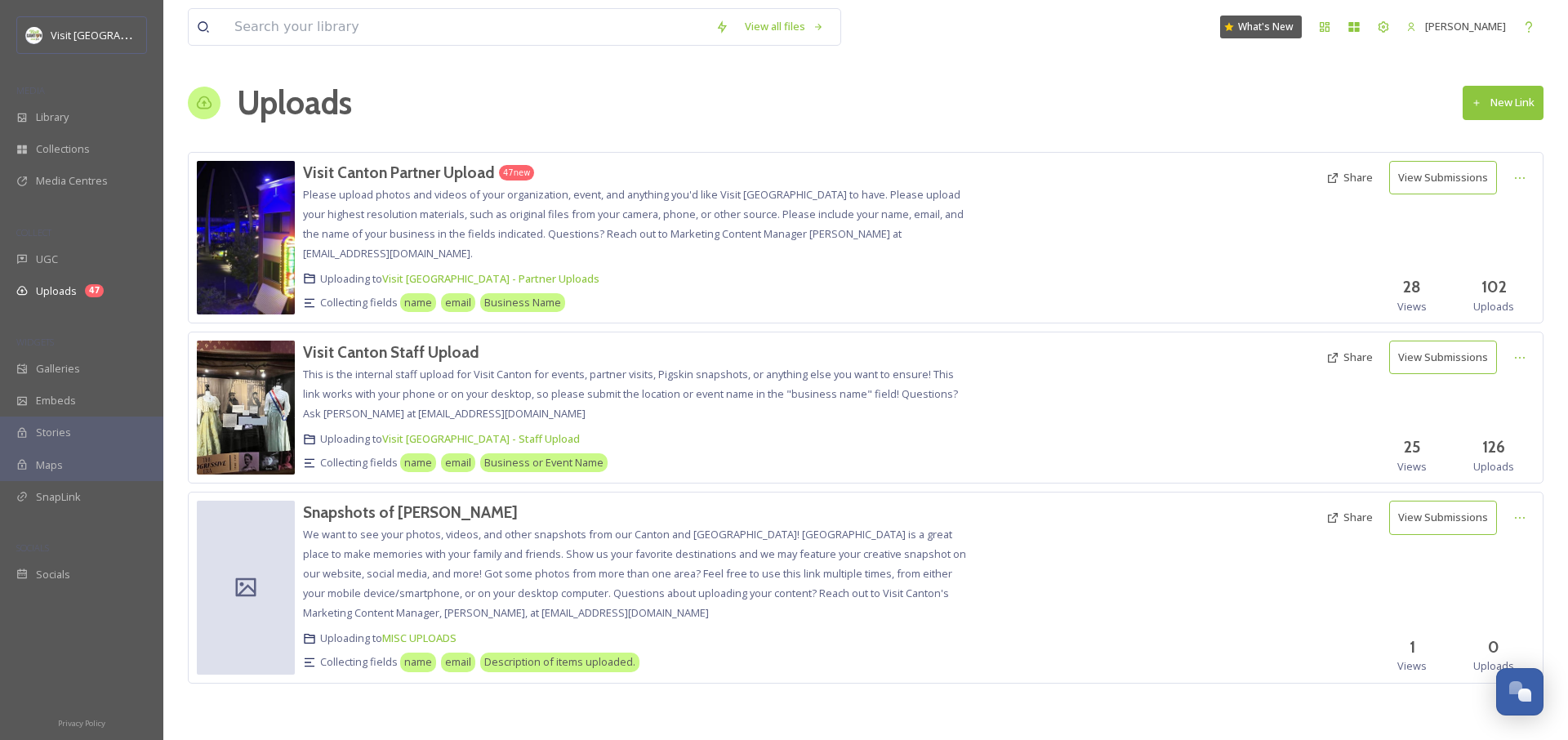
click at [1488, 102] on button "New Link" at bounding box center [1503, 103] width 81 height 33
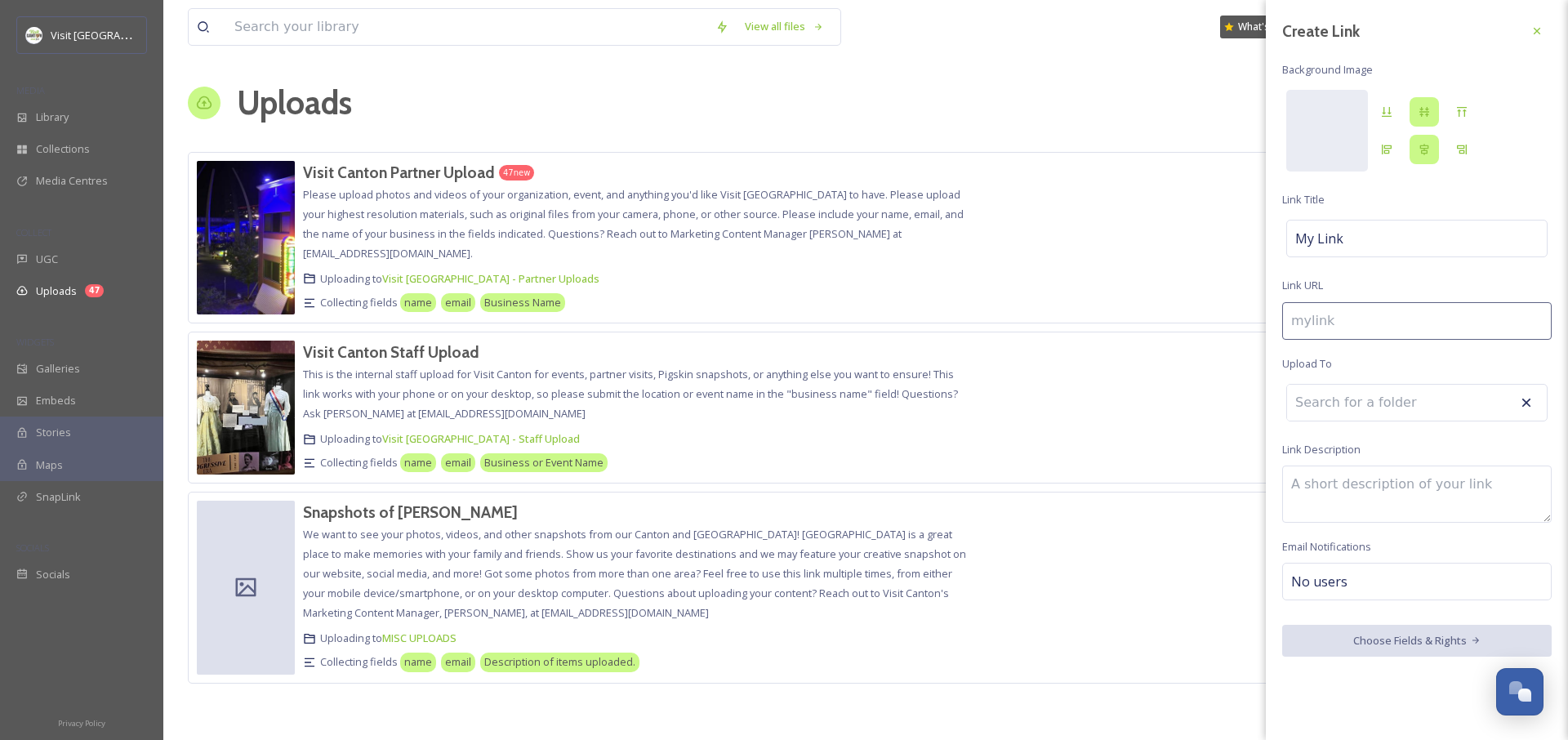
click at [1400, 504] on textarea at bounding box center [1417, 493] width 270 height 57
click at [1540, 32] on icon at bounding box center [1537, 31] width 13 height 13
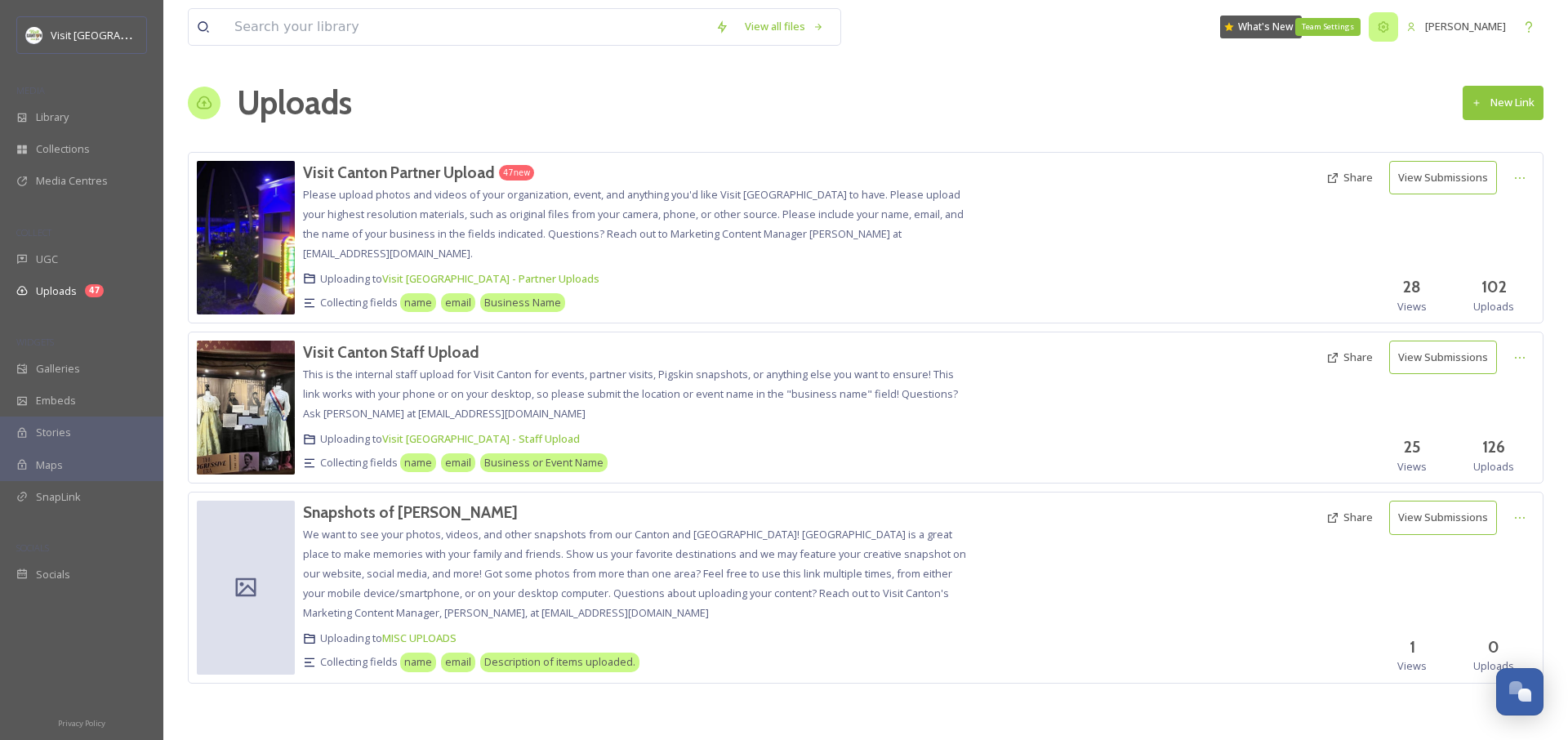
click at [1381, 27] on icon at bounding box center [1384, 27] width 13 height 13
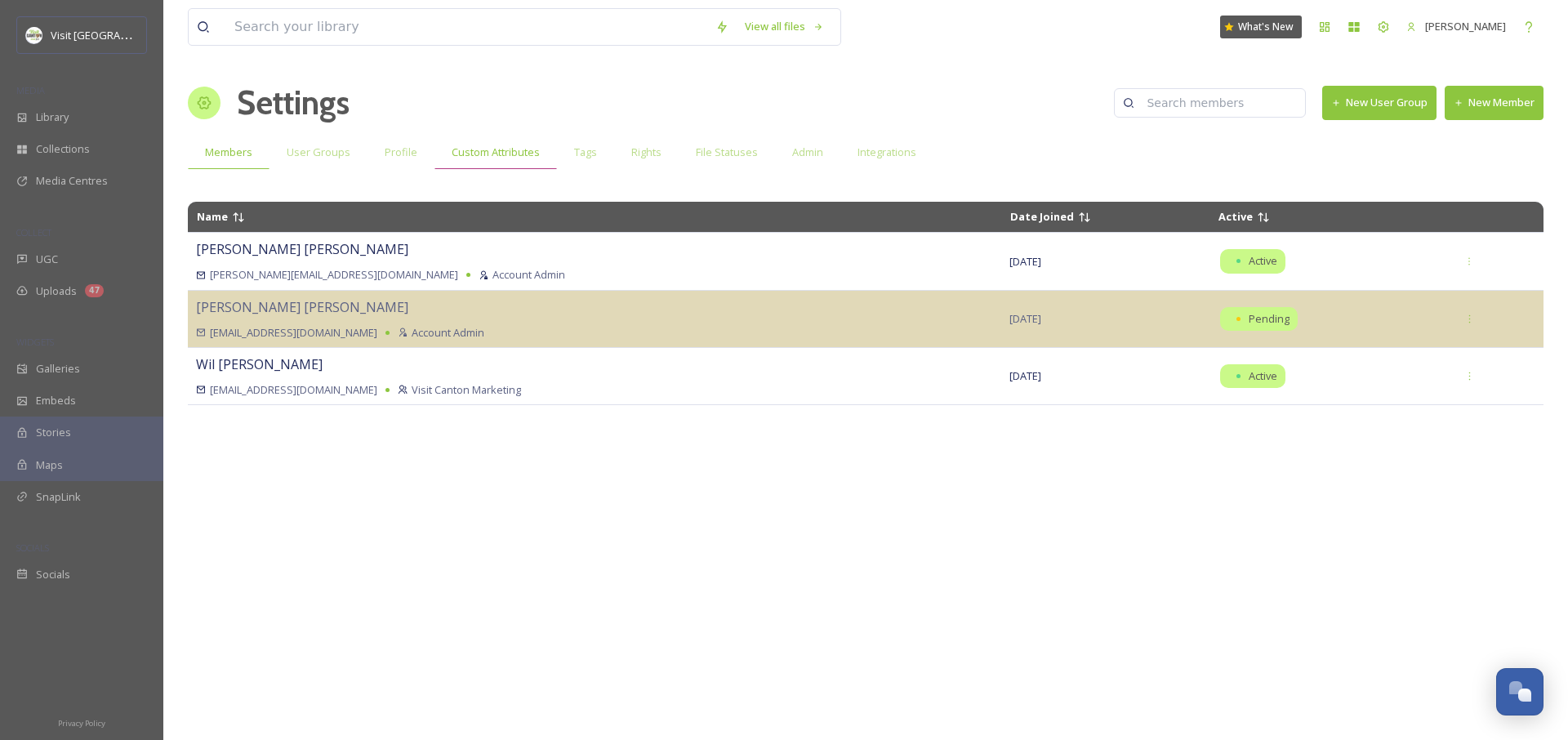
click at [508, 156] on span "Custom Attributes" at bounding box center [496, 152] width 89 height 16
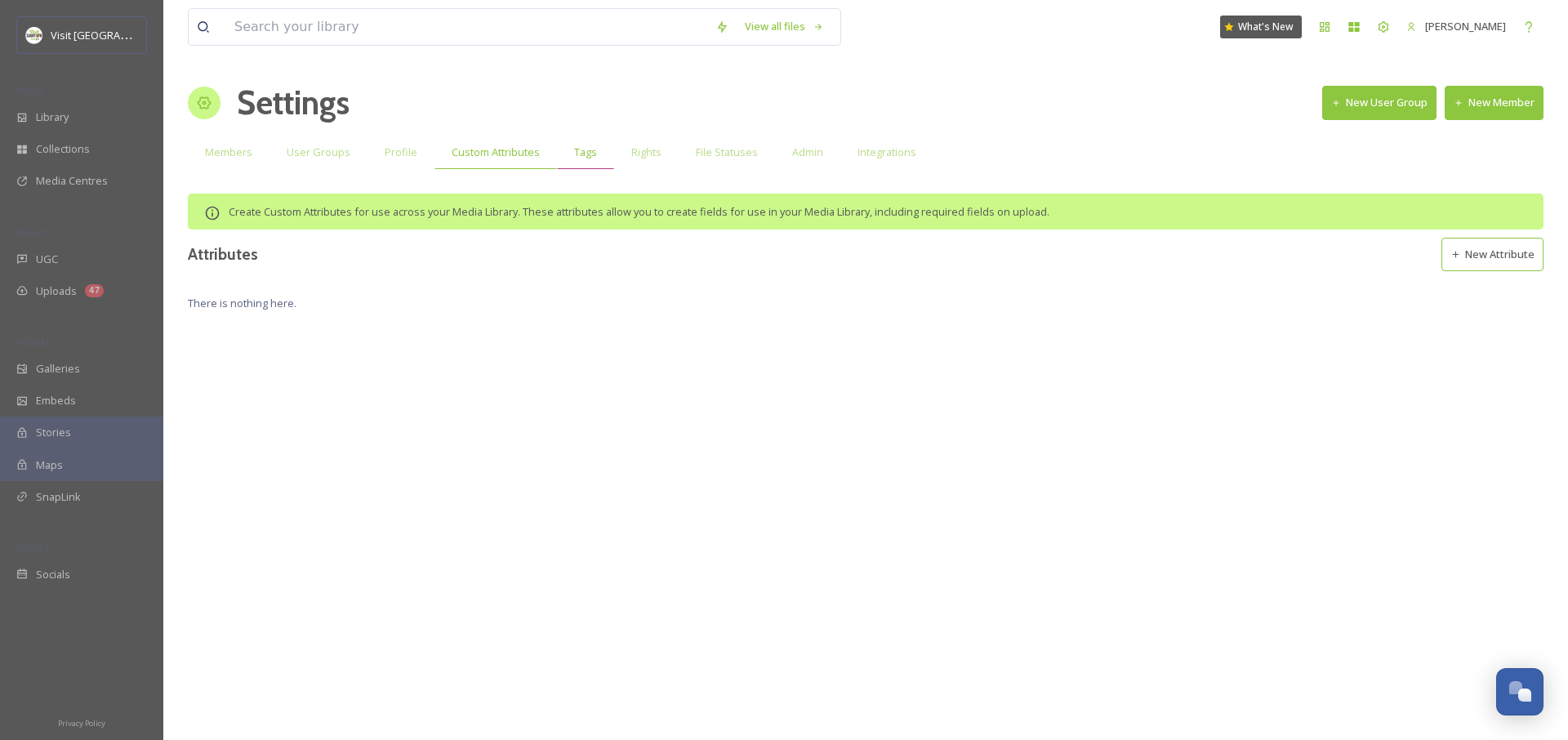
click at [575, 154] on span "Tags" at bounding box center [586, 152] width 23 height 16
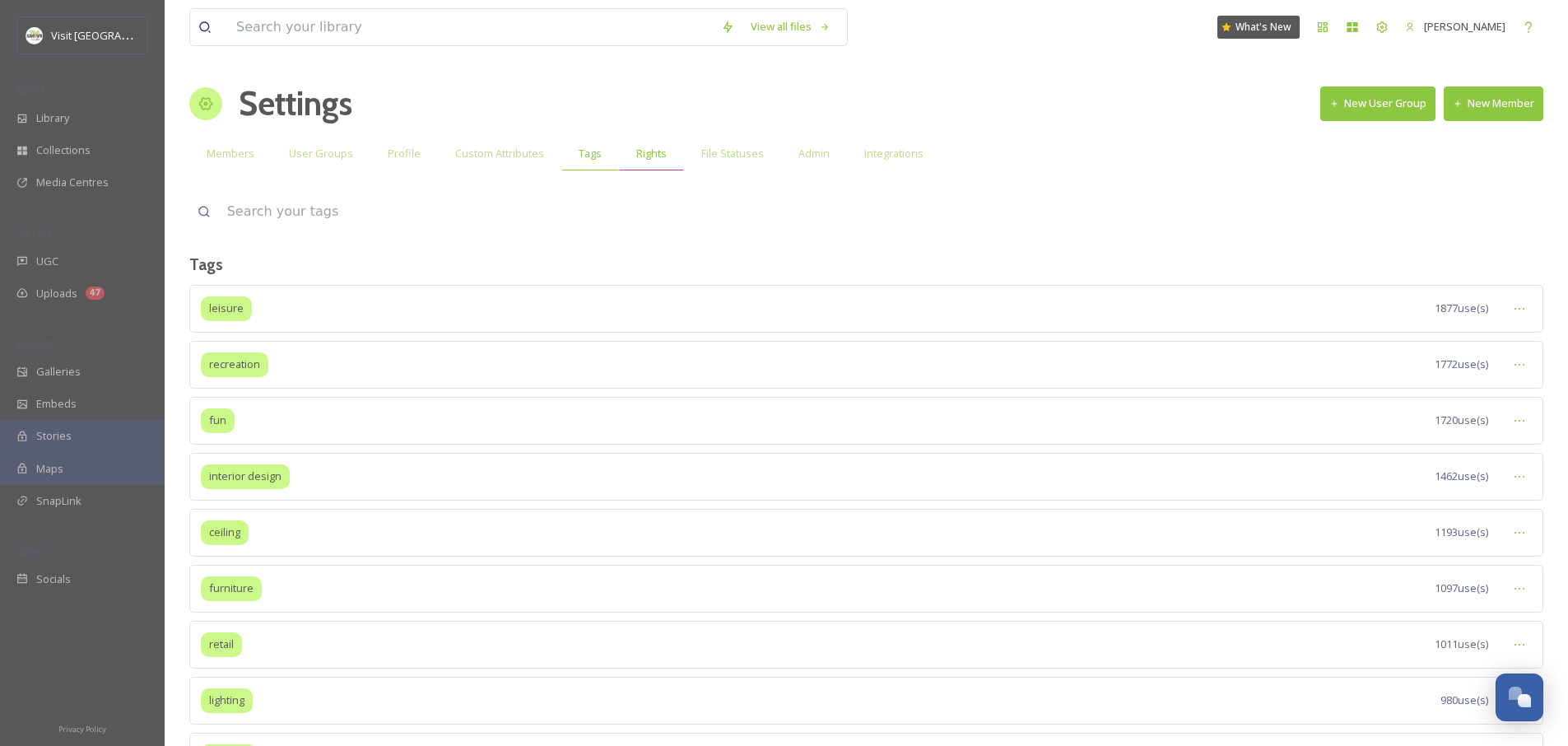
click at [655, 159] on span "Rights" at bounding box center [651, 154] width 31 height 16
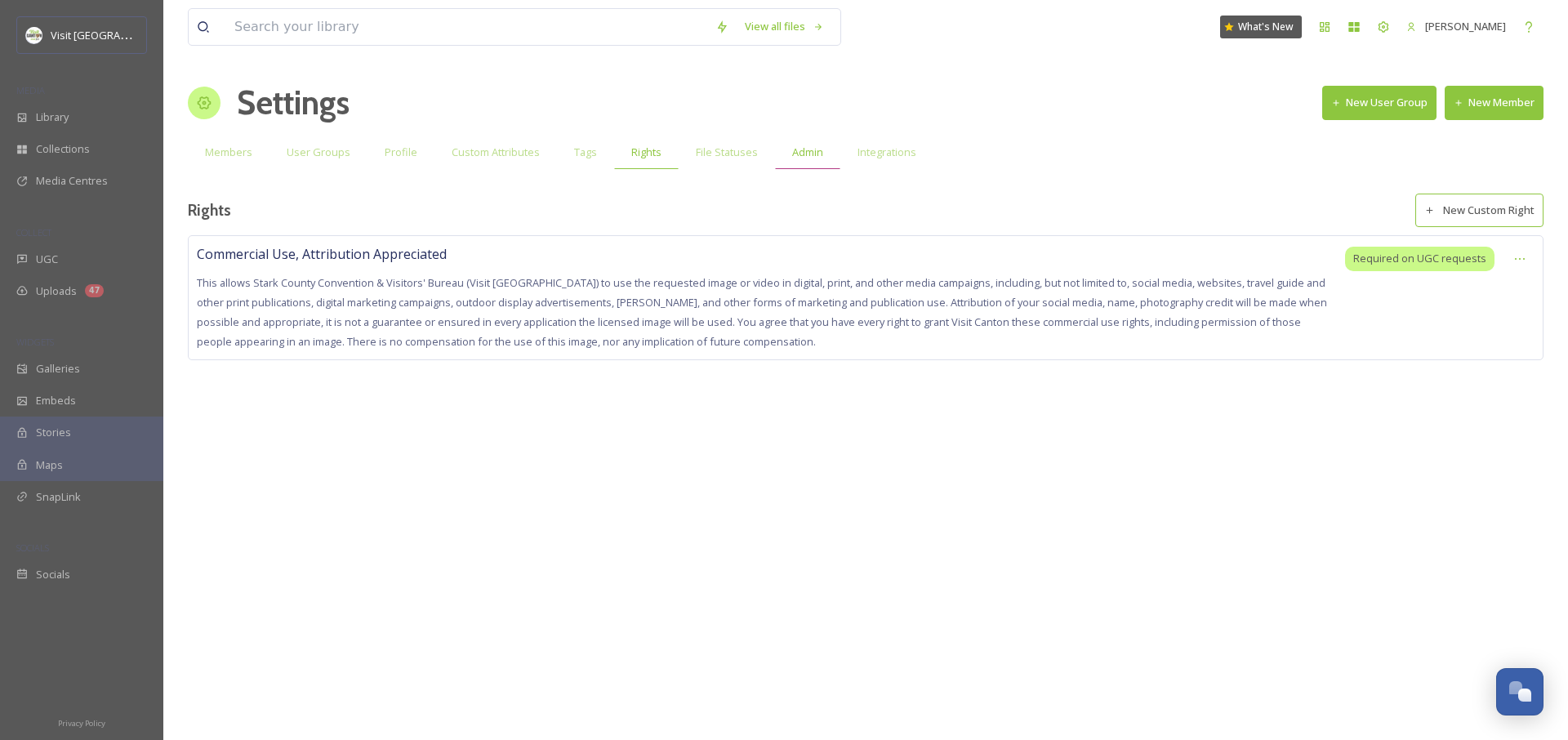
click at [804, 157] on span "Admin" at bounding box center [807, 152] width 31 height 16
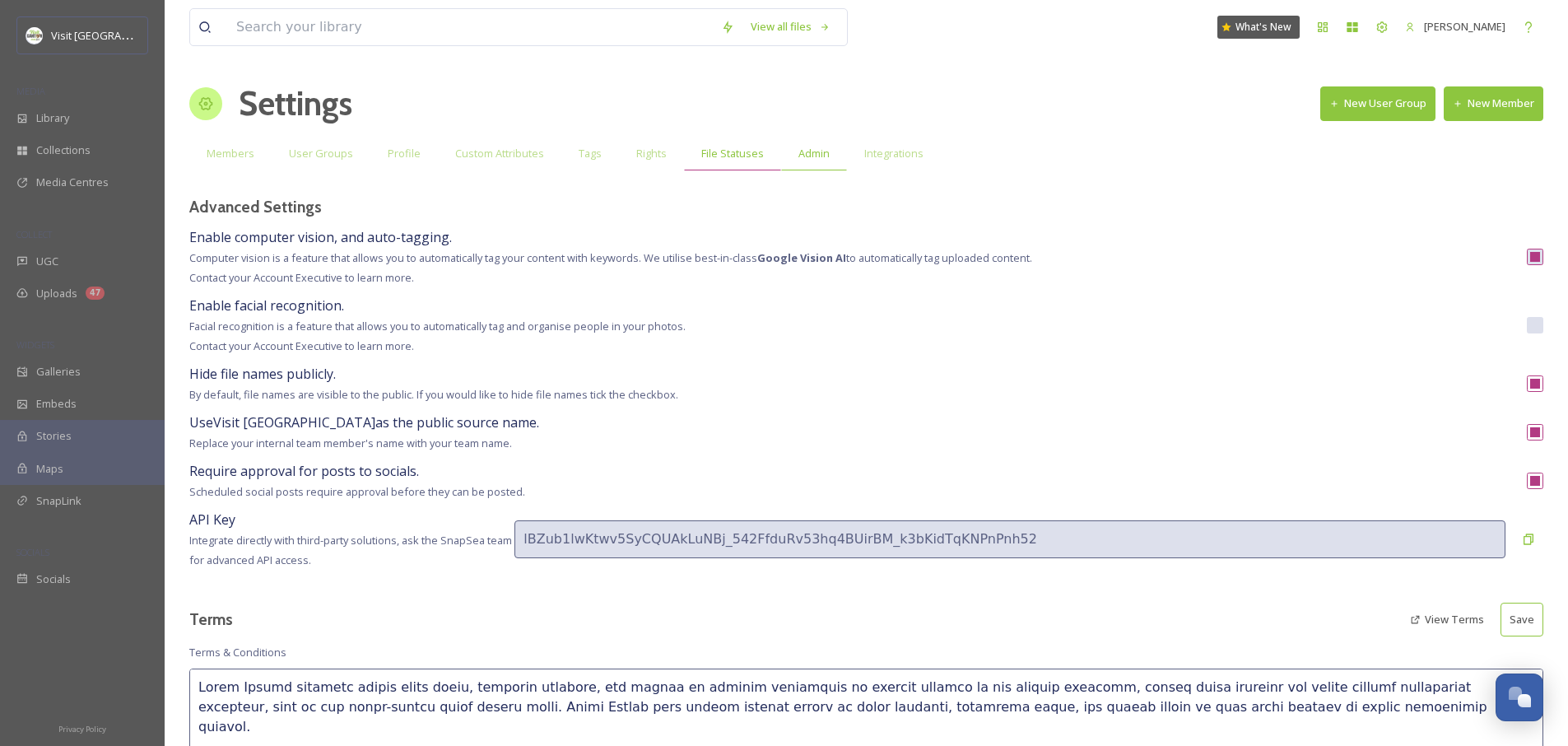
click at [726, 156] on span "File Statuses" at bounding box center [732, 154] width 63 height 16
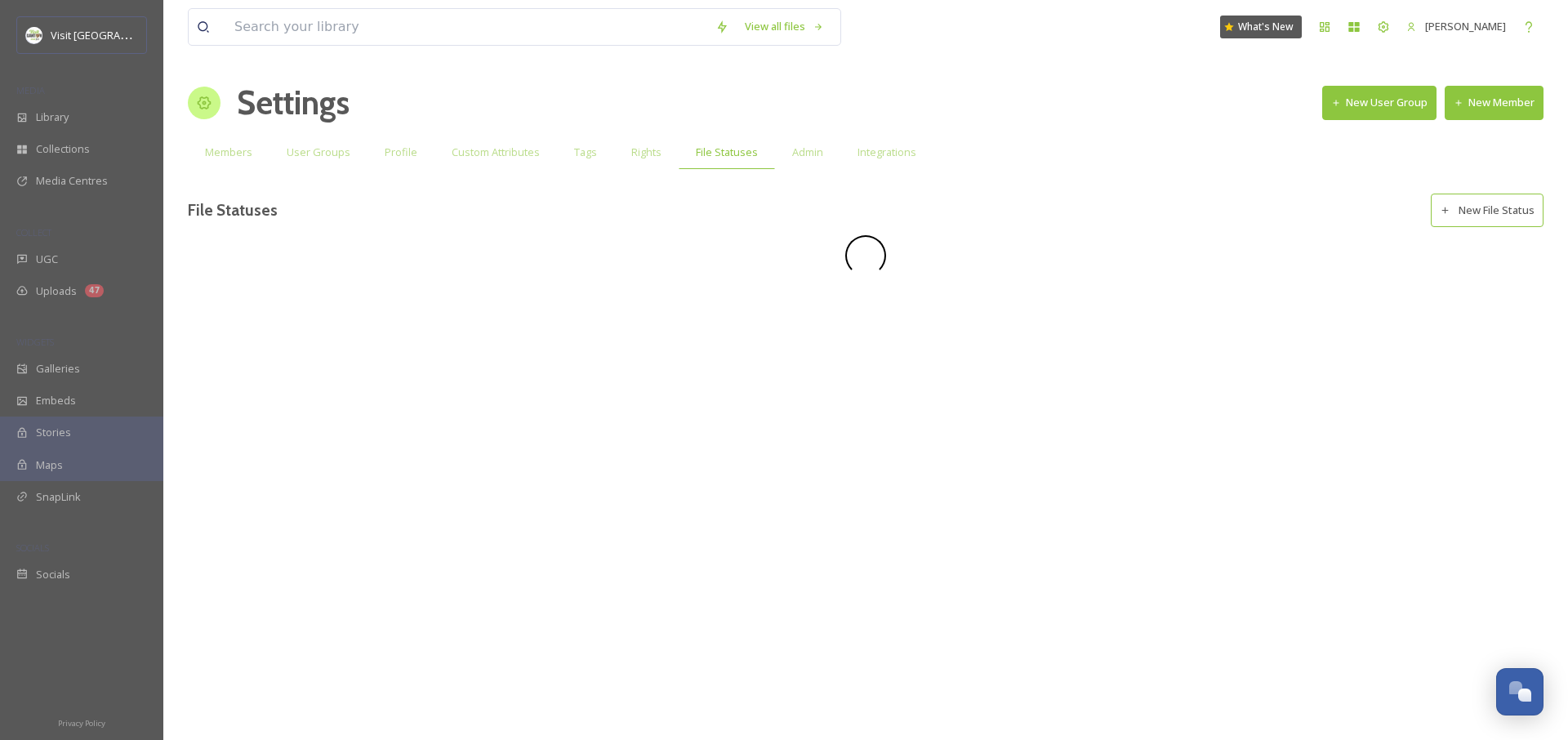
click at [953, 158] on div "Members User Groups Profile Custom Attributes Tags Rights File Statuses Admin I…" at bounding box center [866, 152] width 1356 height 33
click at [395, 145] on span "Profile" at bounding box center [401, 152] width 32 height 16
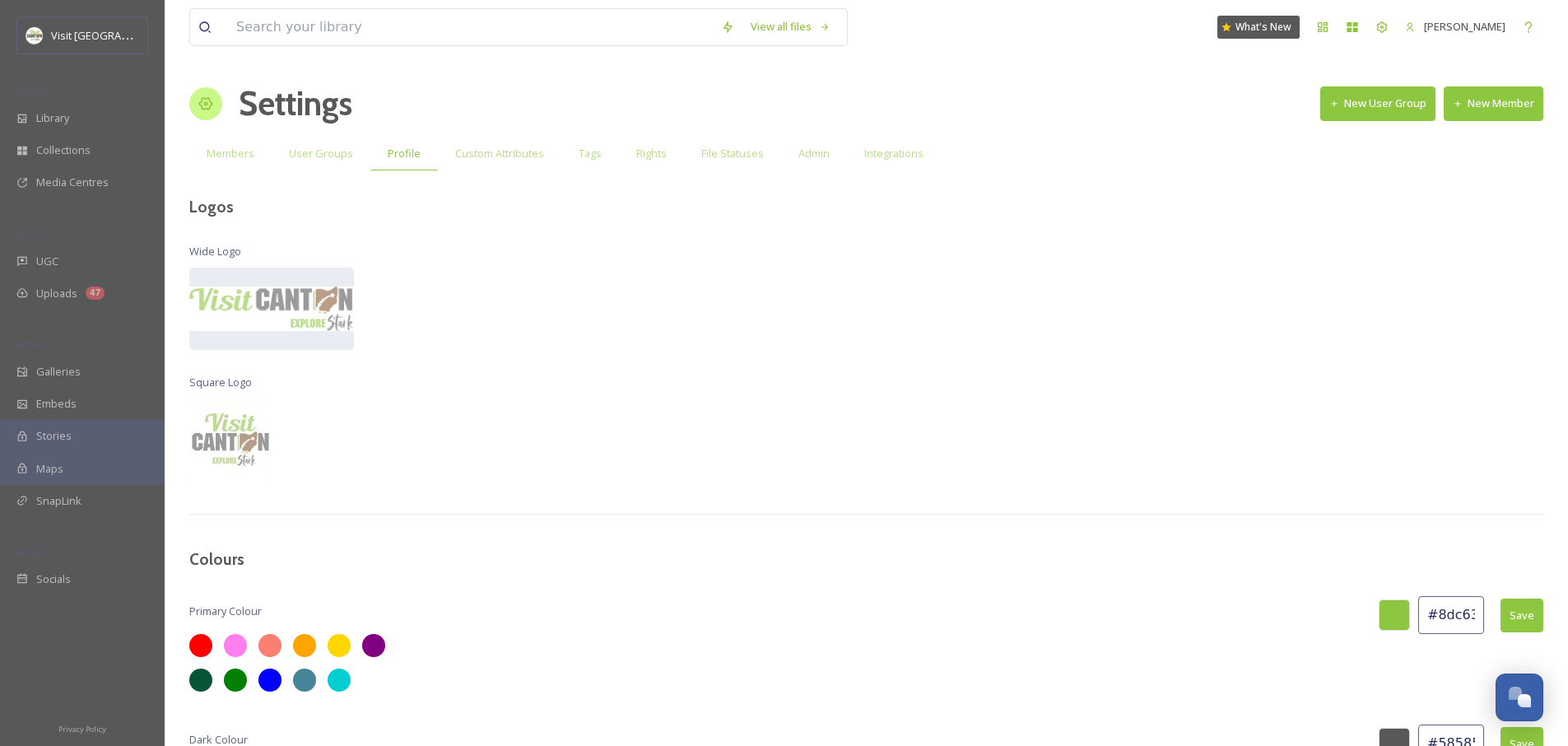
click at [327, 159] on span "User Groups" at bounding box center [320, 154] width 64 height 16
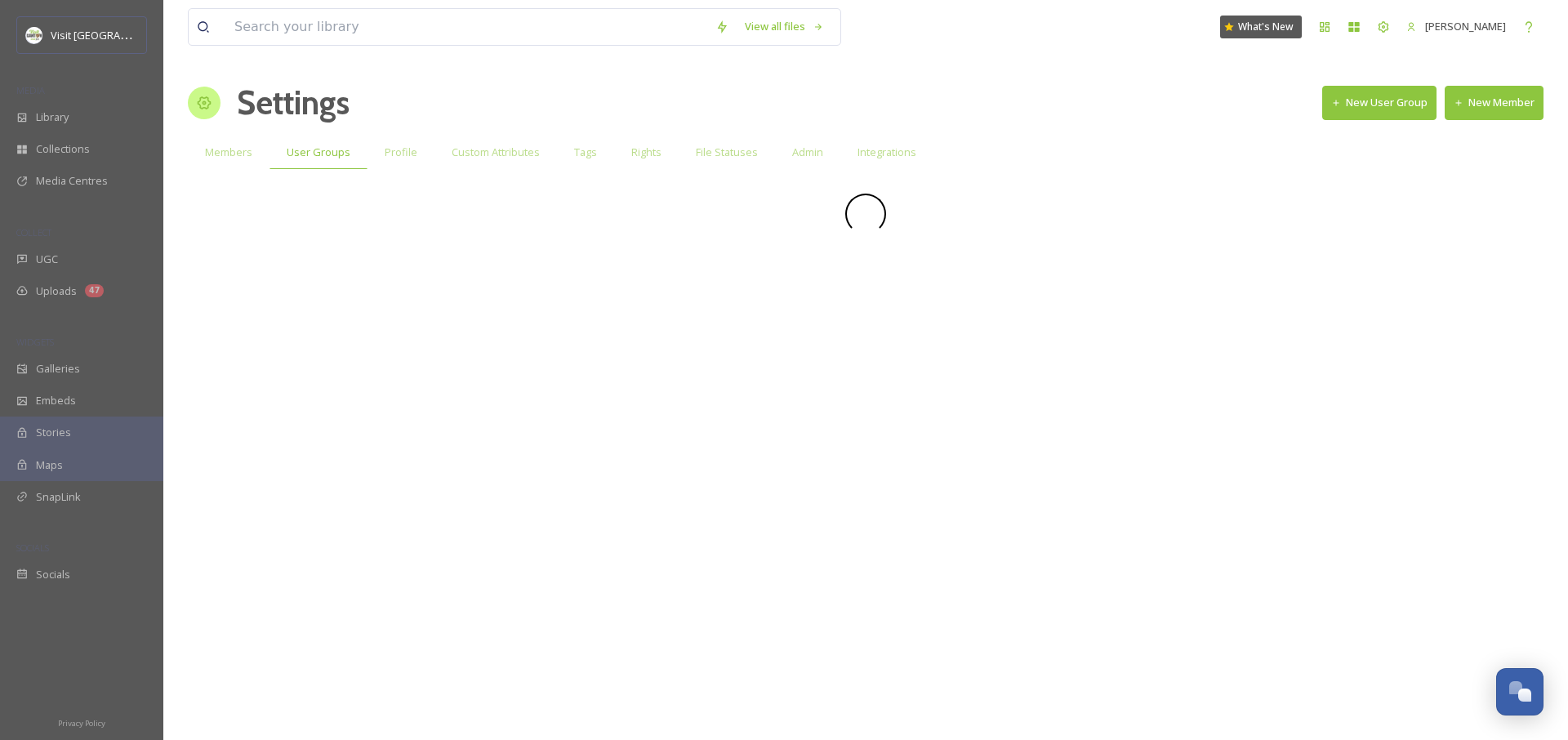
click at [254, 159] on div "Members" at bounding box center [228, 152] width 82 height 33
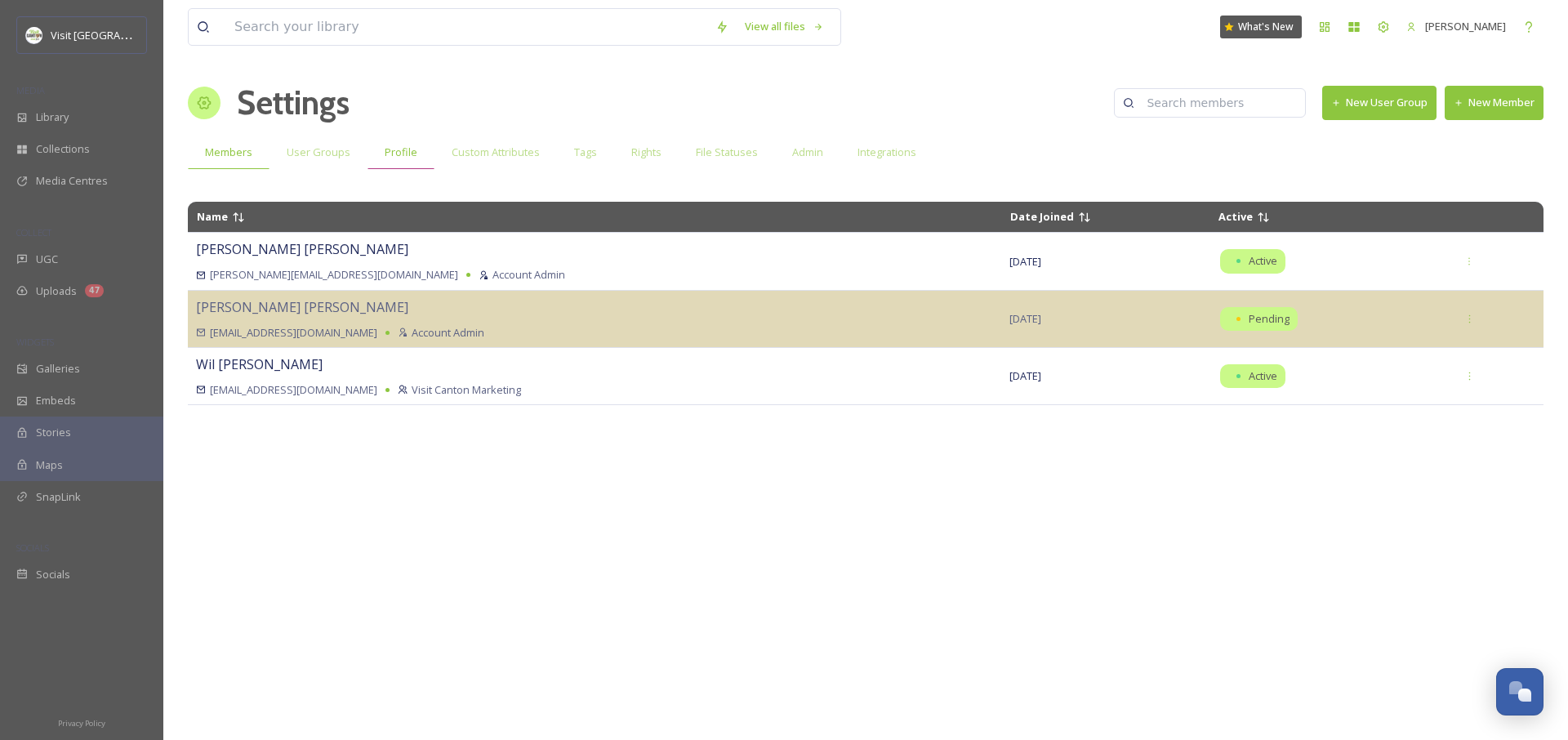
click at [387, 160] on span "Profile" at bounding box center [401, 152] width 32 height 16
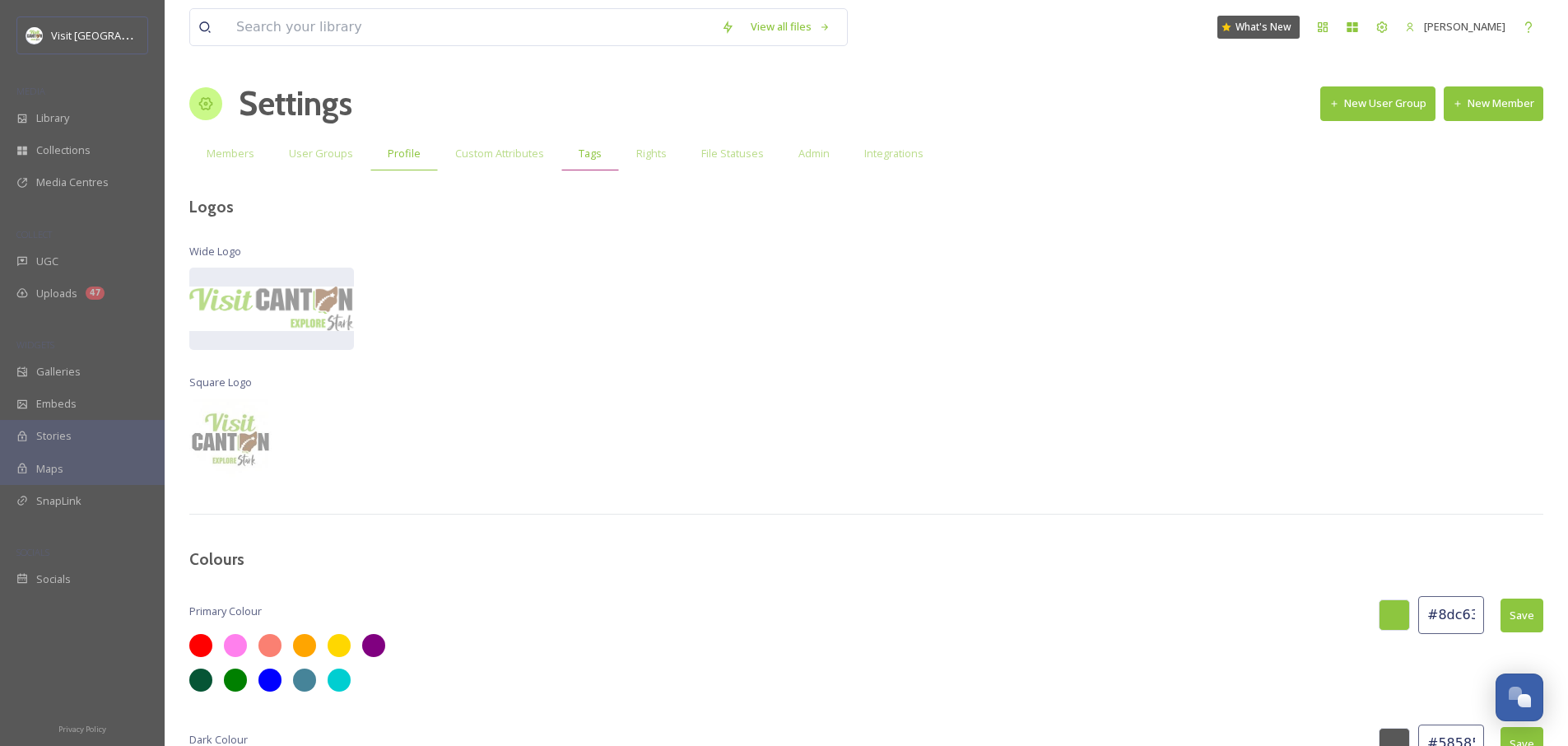
click at [571, 159] on div "Tags" at bounding box center [590, 154] width 58 height 33
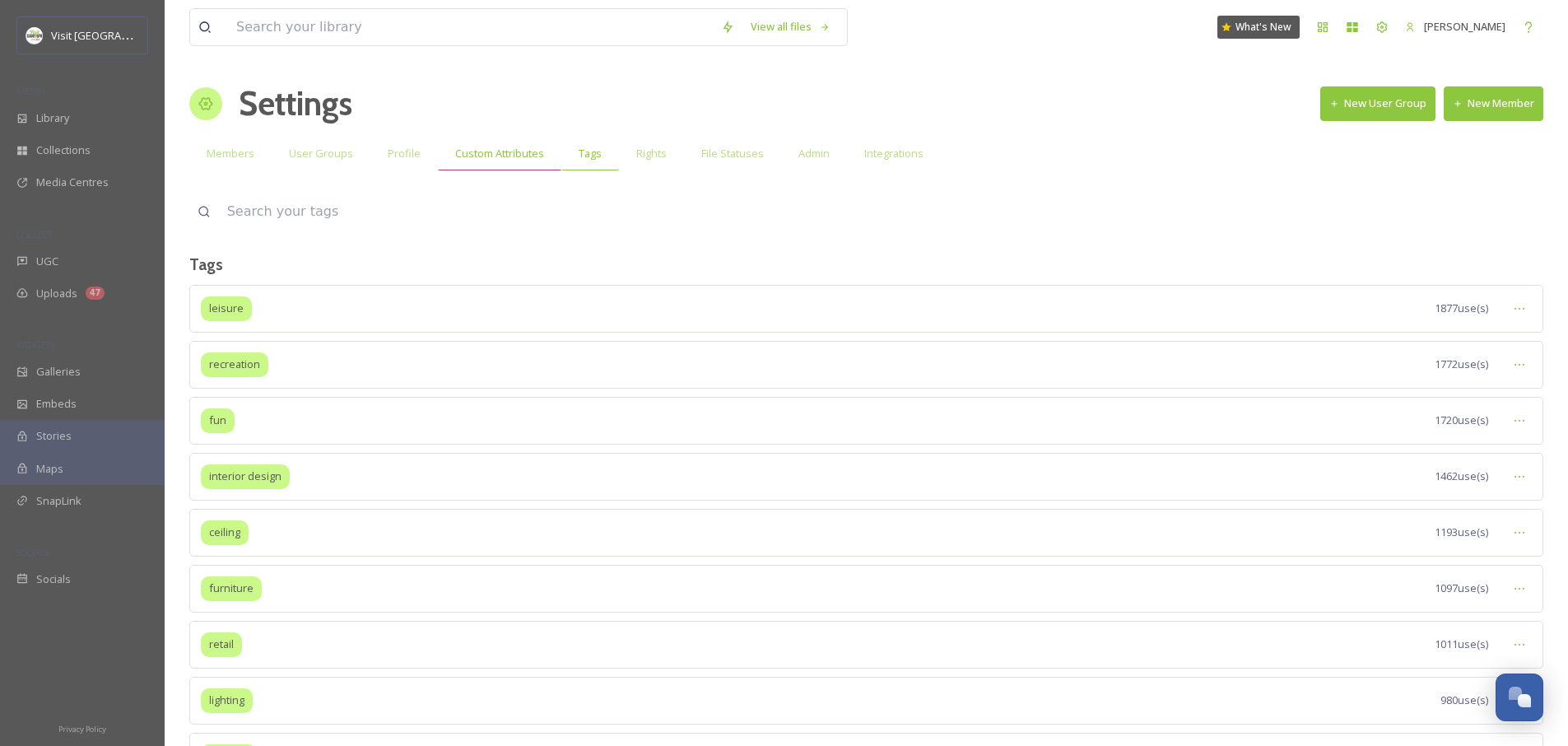
click at [524, 160] on span "Custom Attributes" at bounding box center [500, 154] width 89 height 16
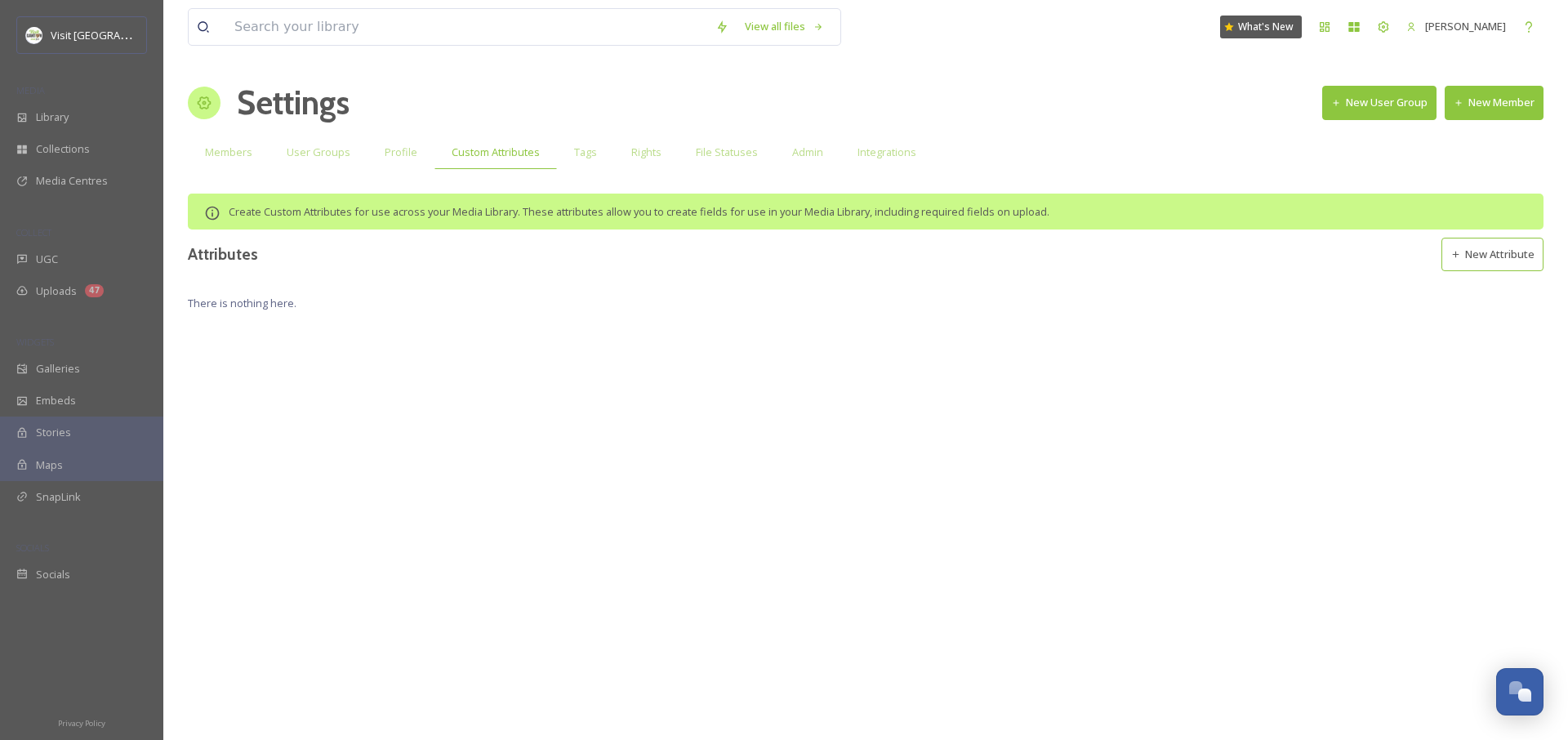
click at [1513, 254] on button "New Attribute" at bounding box center [1492, 254] width 102 height 33
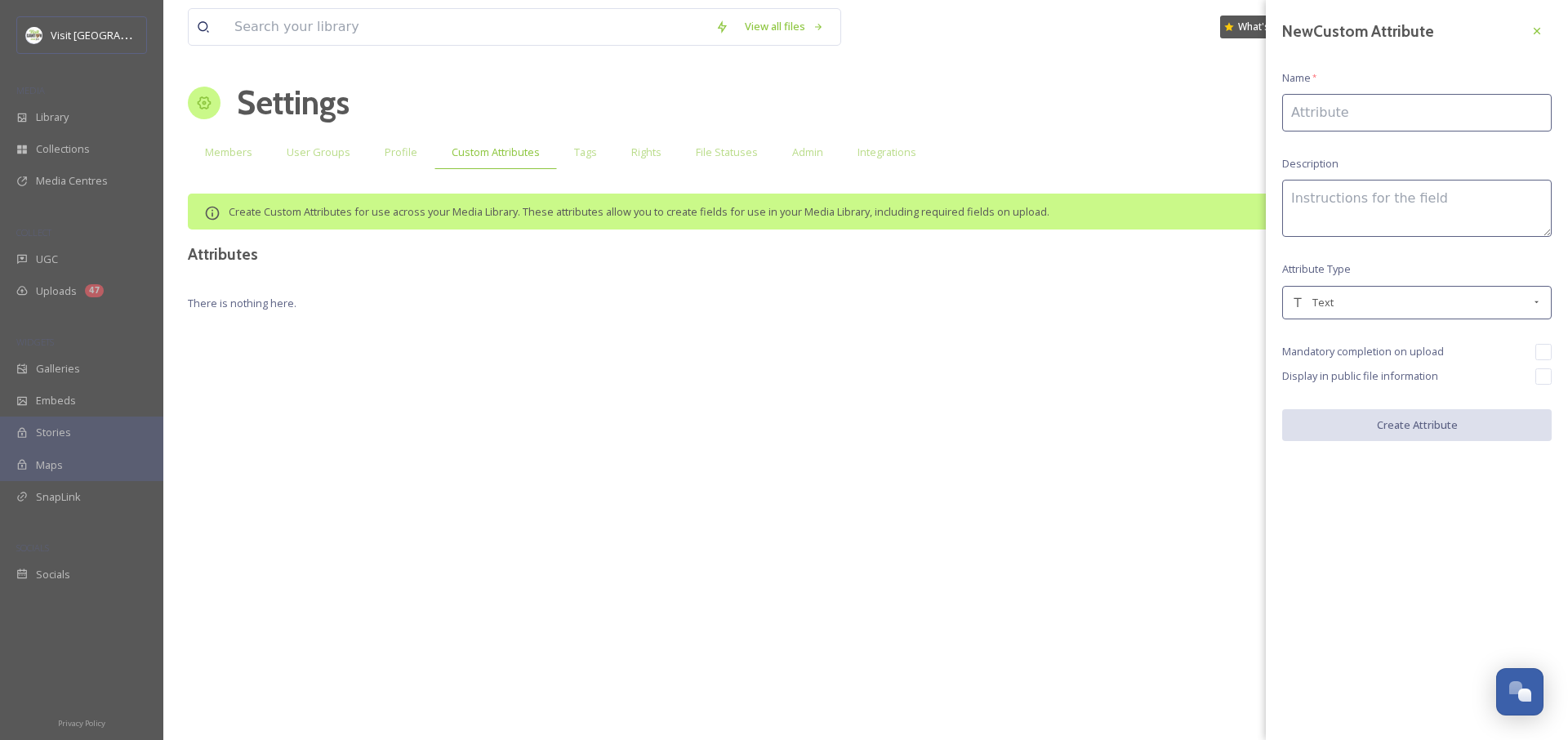
click at [1392, 106] on input at bounding box center [1417, 112] width 270 height 37
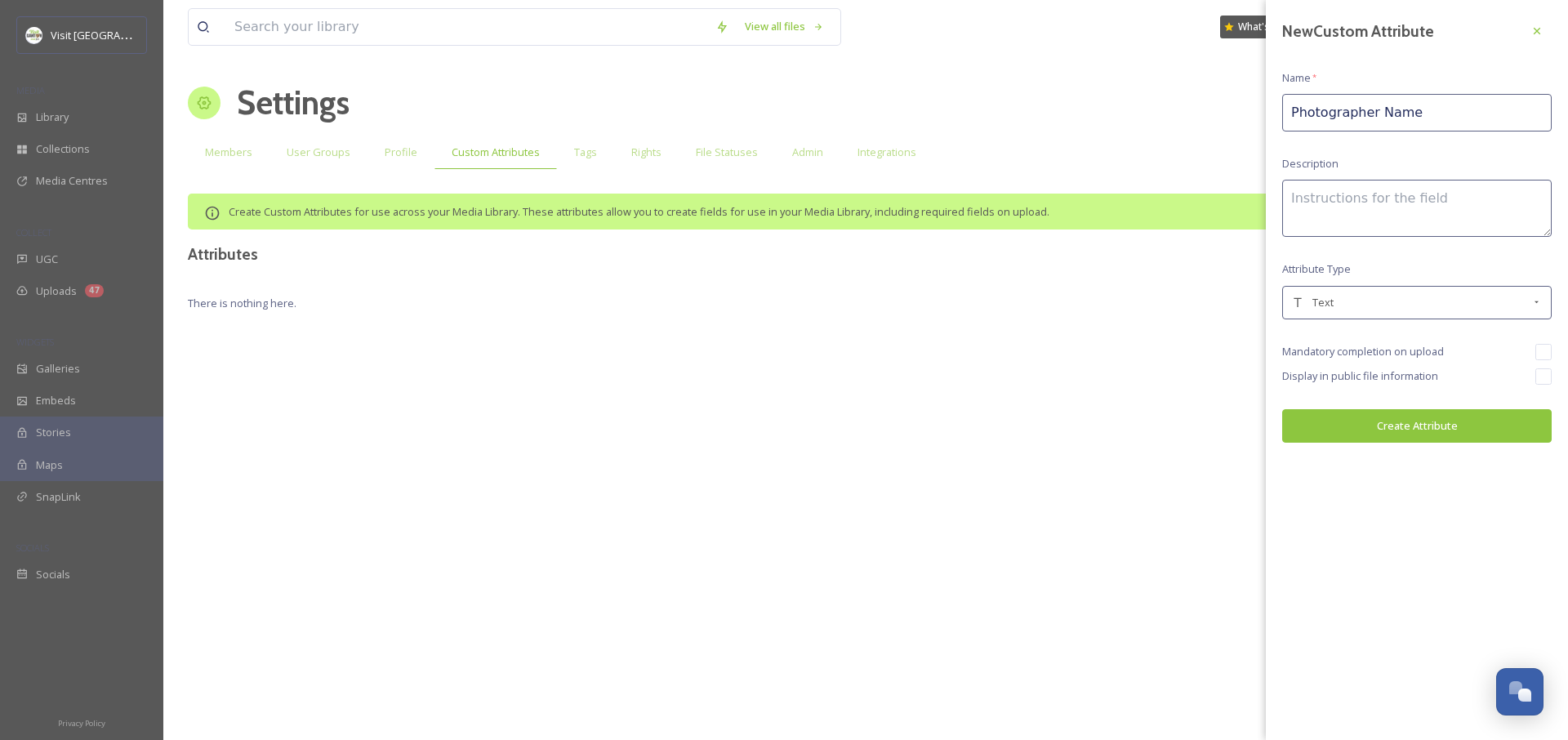
type input "Photographer Name"
type textarea "P"
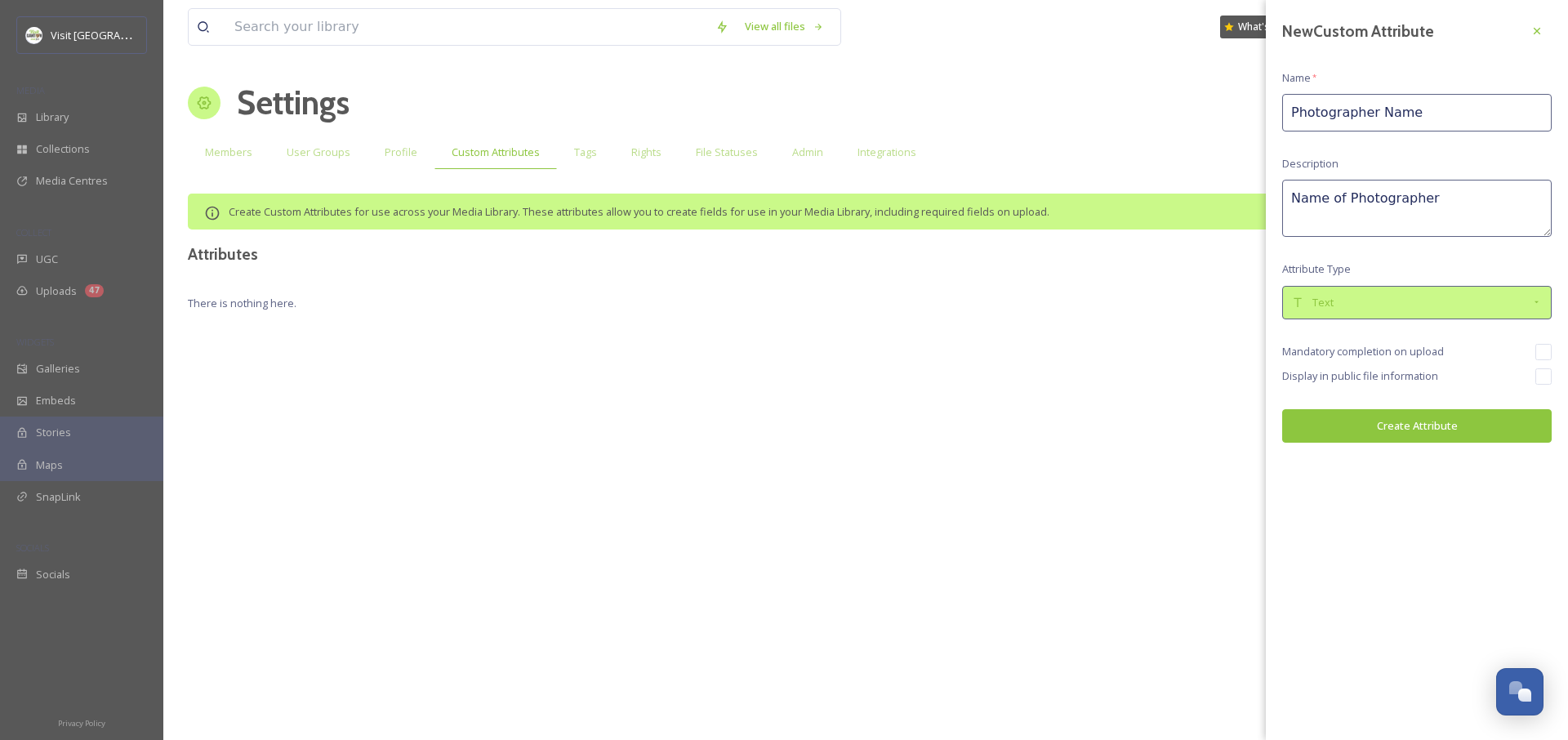
type textarea "Name of Photographer"
click at [1340, 310] on div "Text" at bounding box center [1417, 302] width 270 height 33
click at [1361, 507] on div "New Custom Attribute Name * Photographer Name Description Name of Photographer …" at bounding box center [1416, 370] width 302 height 740
click at [1546, 353] on input "checkbox" at bounding box center [1544, 352] width 17 height 17
checkbox input "true"
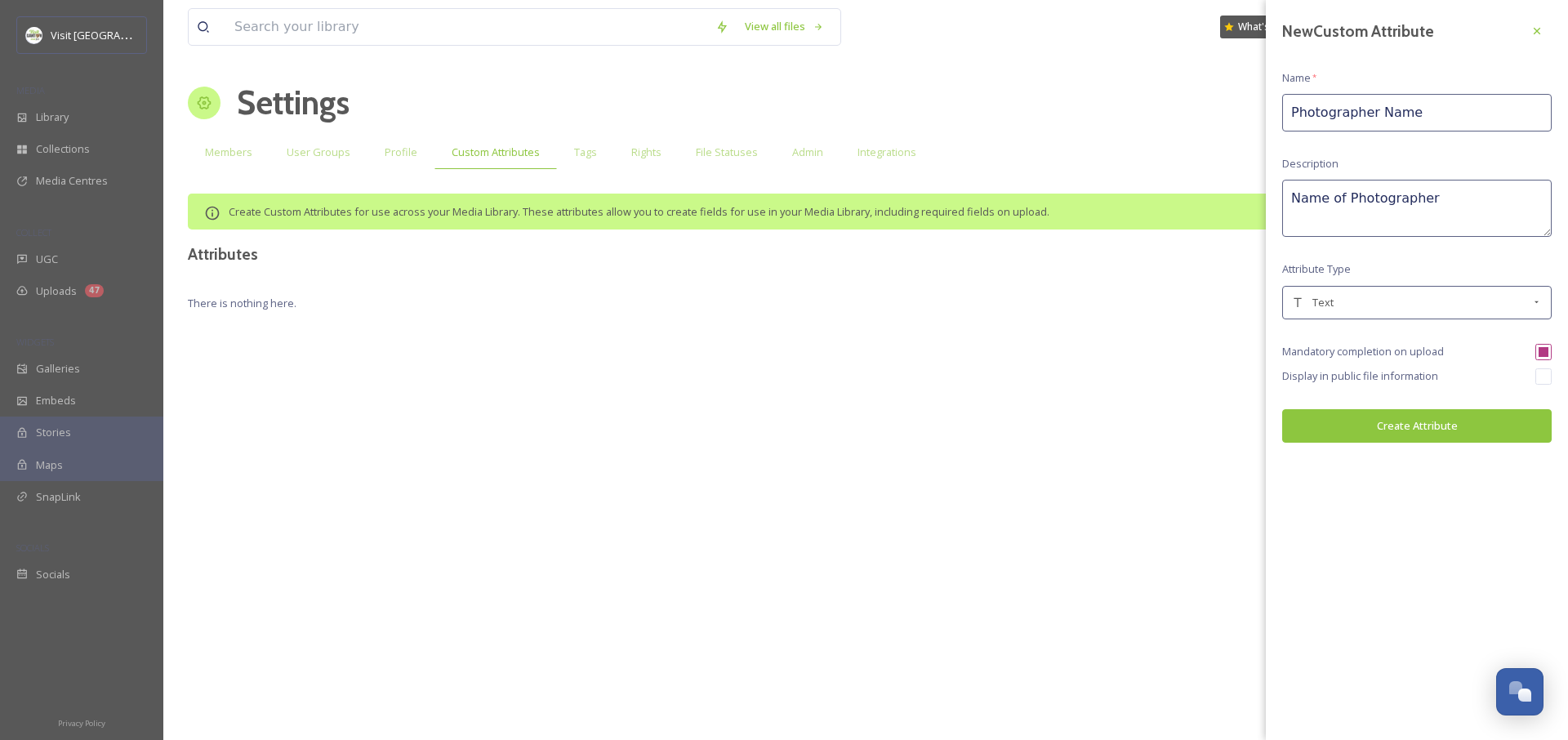
click at [1543, 376] on input "checkbox" at bounding box center [1544, 377] width 17 height 17
checkbox input "true"
click at [1440, 377] on div "Display in public file information" at bounding box center [1417, 377] width 270 height 17
click at [1360, 316] on div "Text" at bounding box center [1417, 302] width 270 height 33
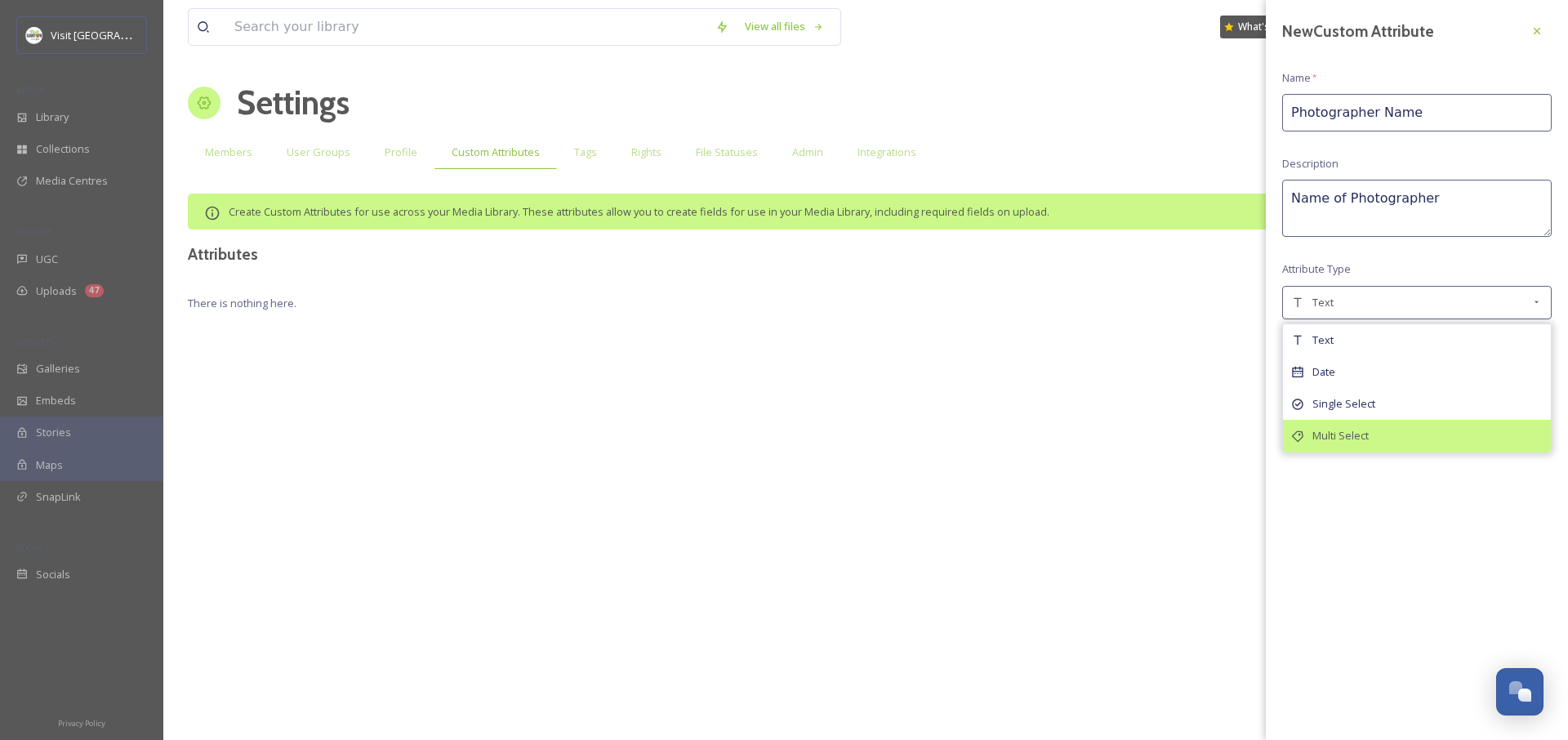
click at [1350, 441] on span "Multi Select" at bounding box center [1341, 435] width 56 height 16
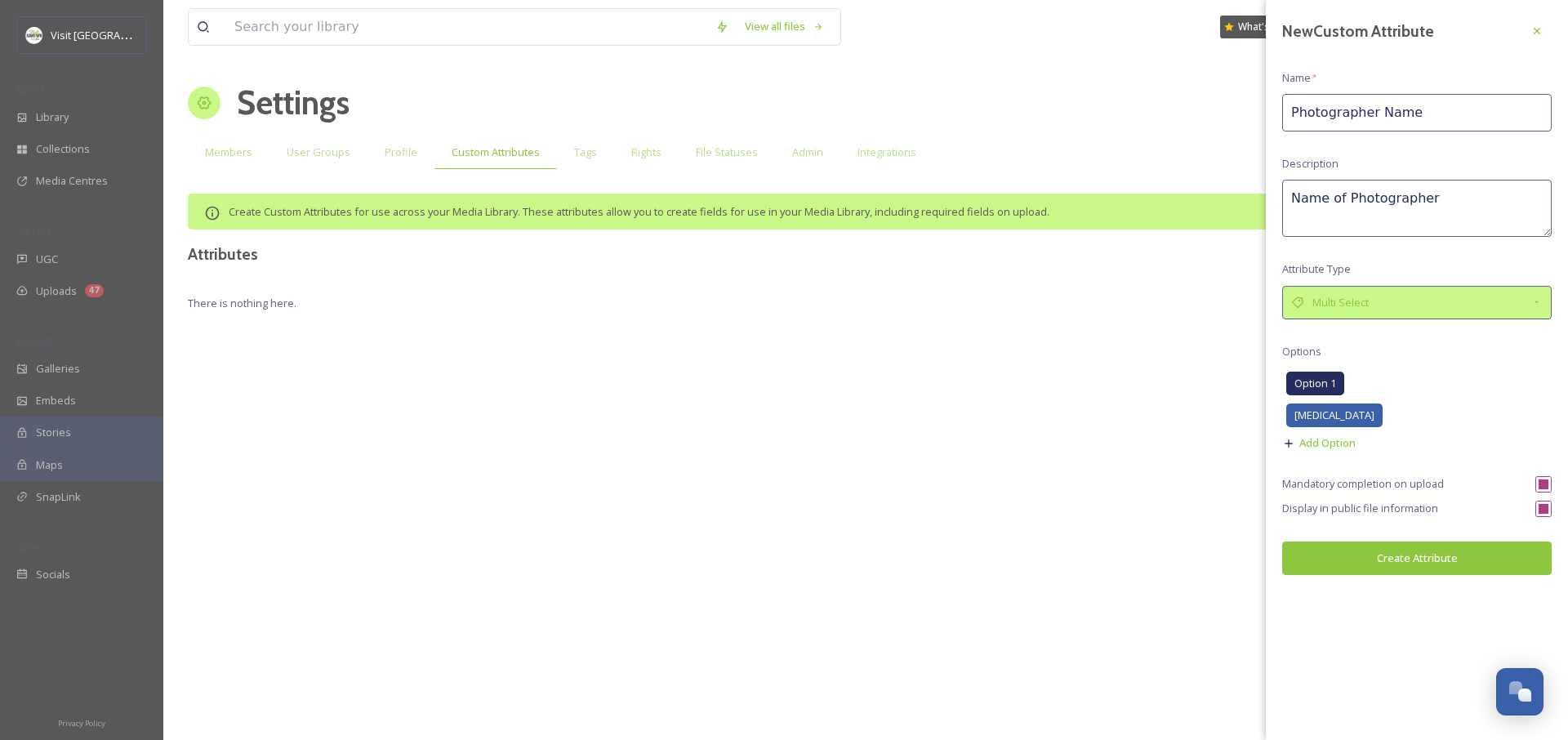
click at [1347, 308] on span "Multi Select" at bounding box center [1341, 302] width 56 height 16
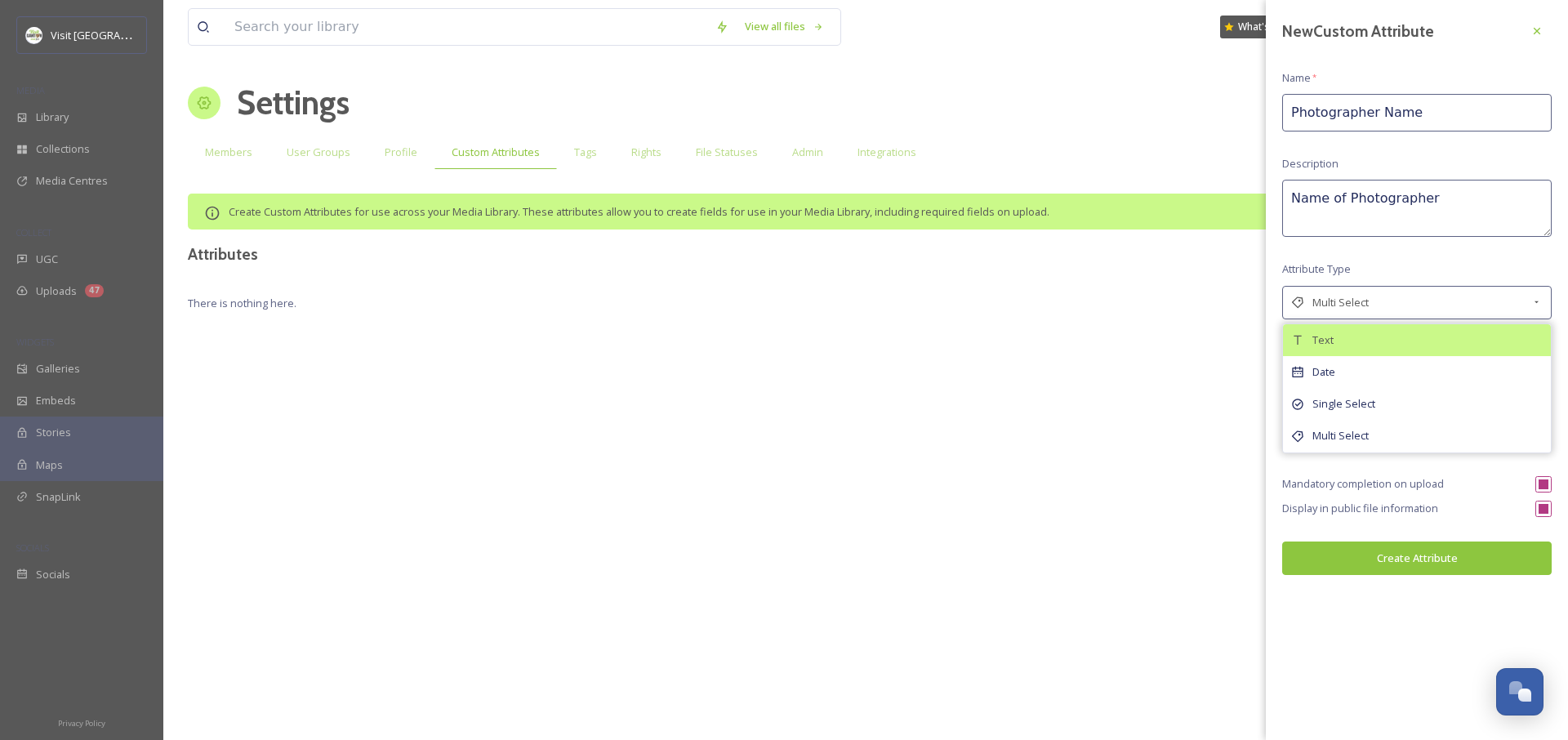
click at [1342, 337] on div "Text" at bounding box center [1417, 340] width 268 height 31
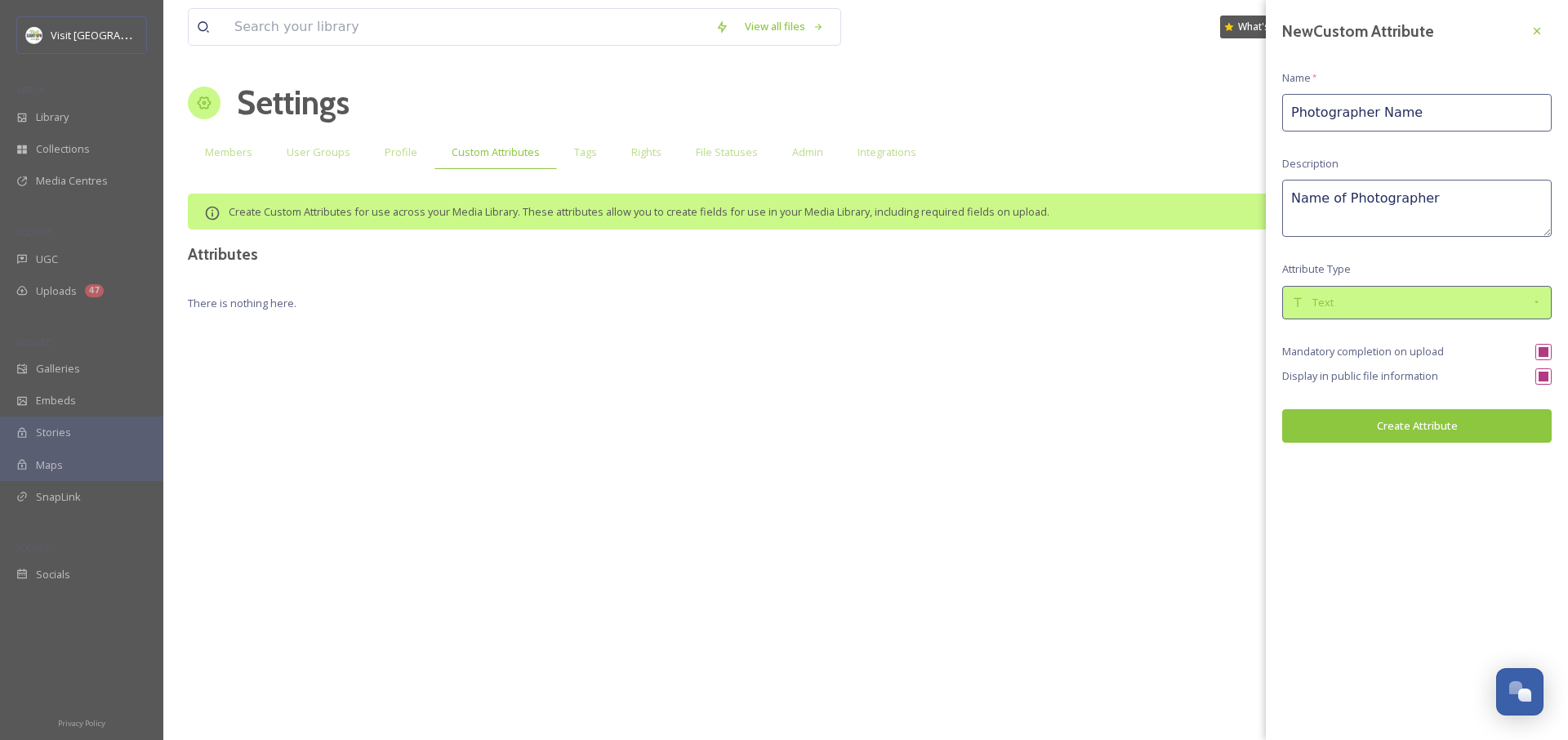
click at [1344, 305] on div "Text" at bounding box center [1411, 302] width 239 height 16
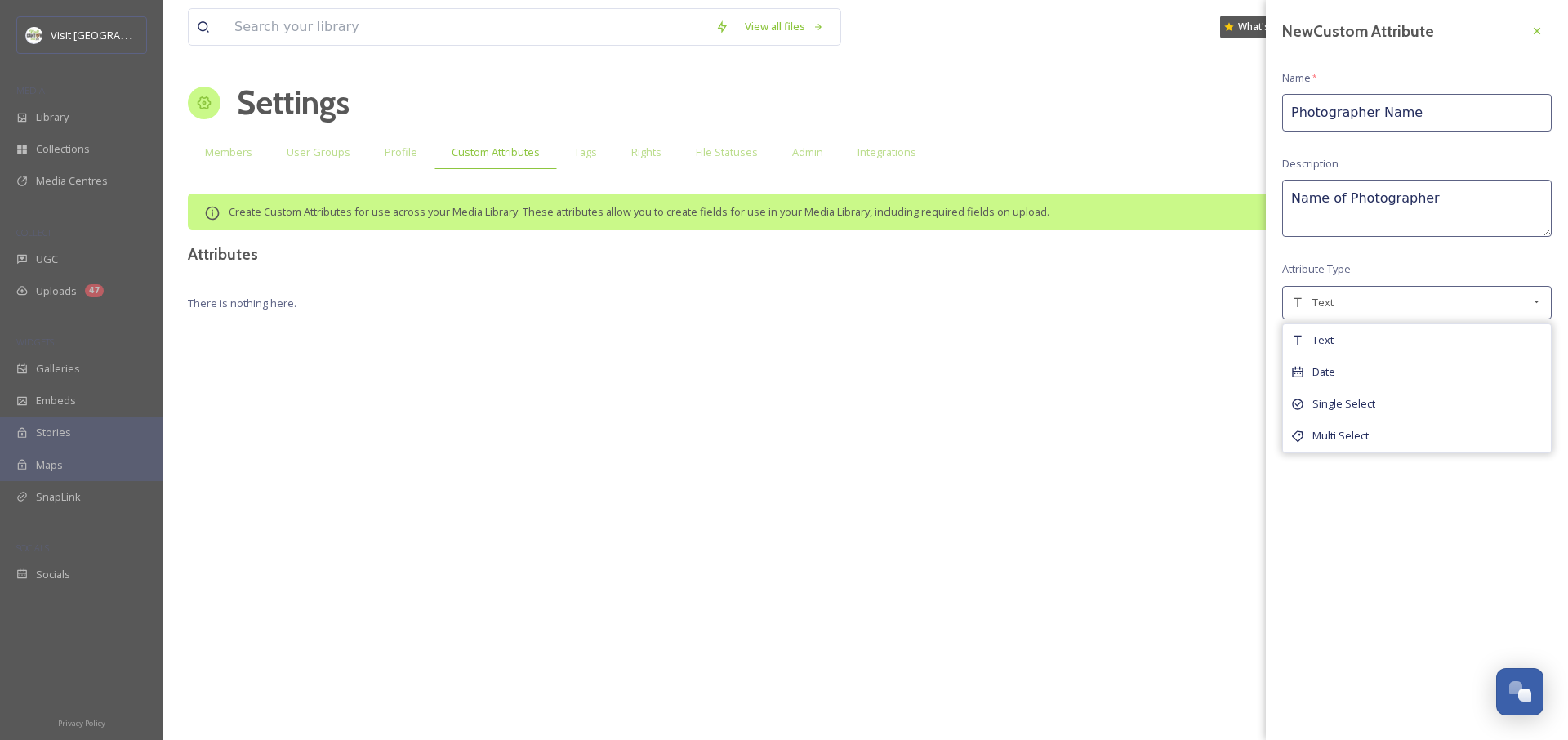
click at [1353, 275] on div "New Custom Attribute Name * Photographer Name Description Name of Photographer …" at bounding box center [1416, 229] width 302 height 459
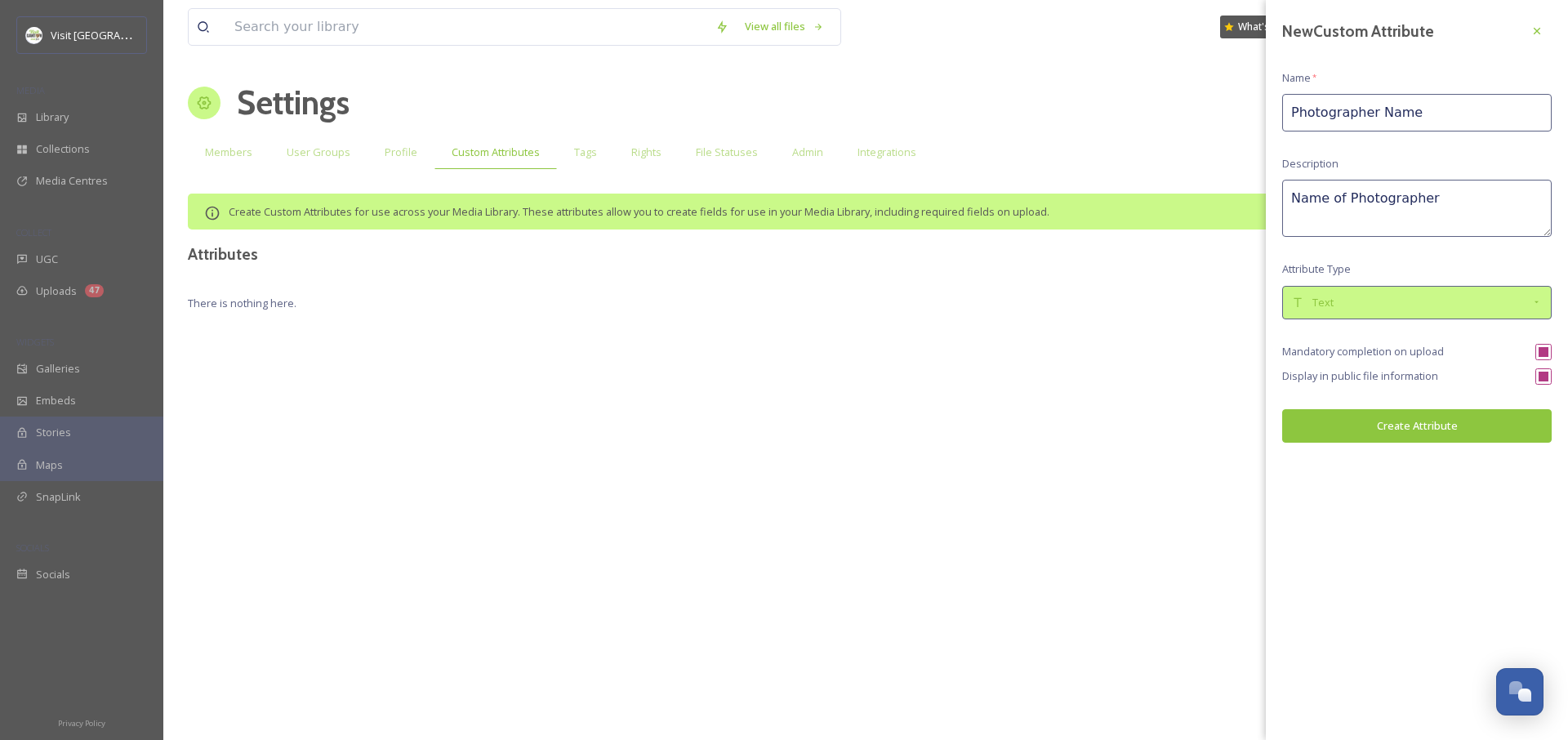
click at [1349, 304] on div "Text" at bounding box center [1411, 302] width 239 height 16
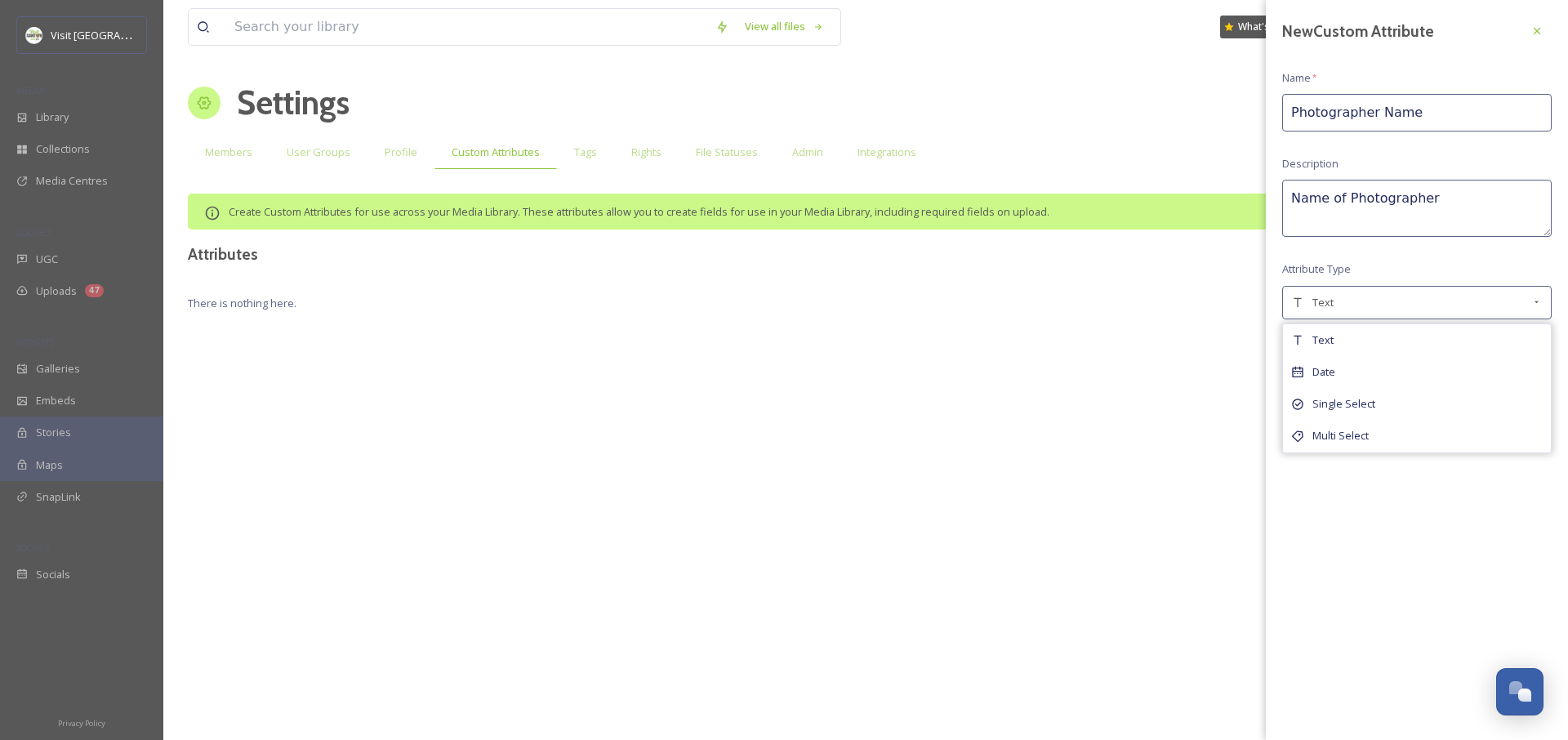
click at [1366, 262] on div "New Custom Attribute Name * Photographer Name Description Name of Photographer …" at bounding box center [1416, 229] width 302 height 459
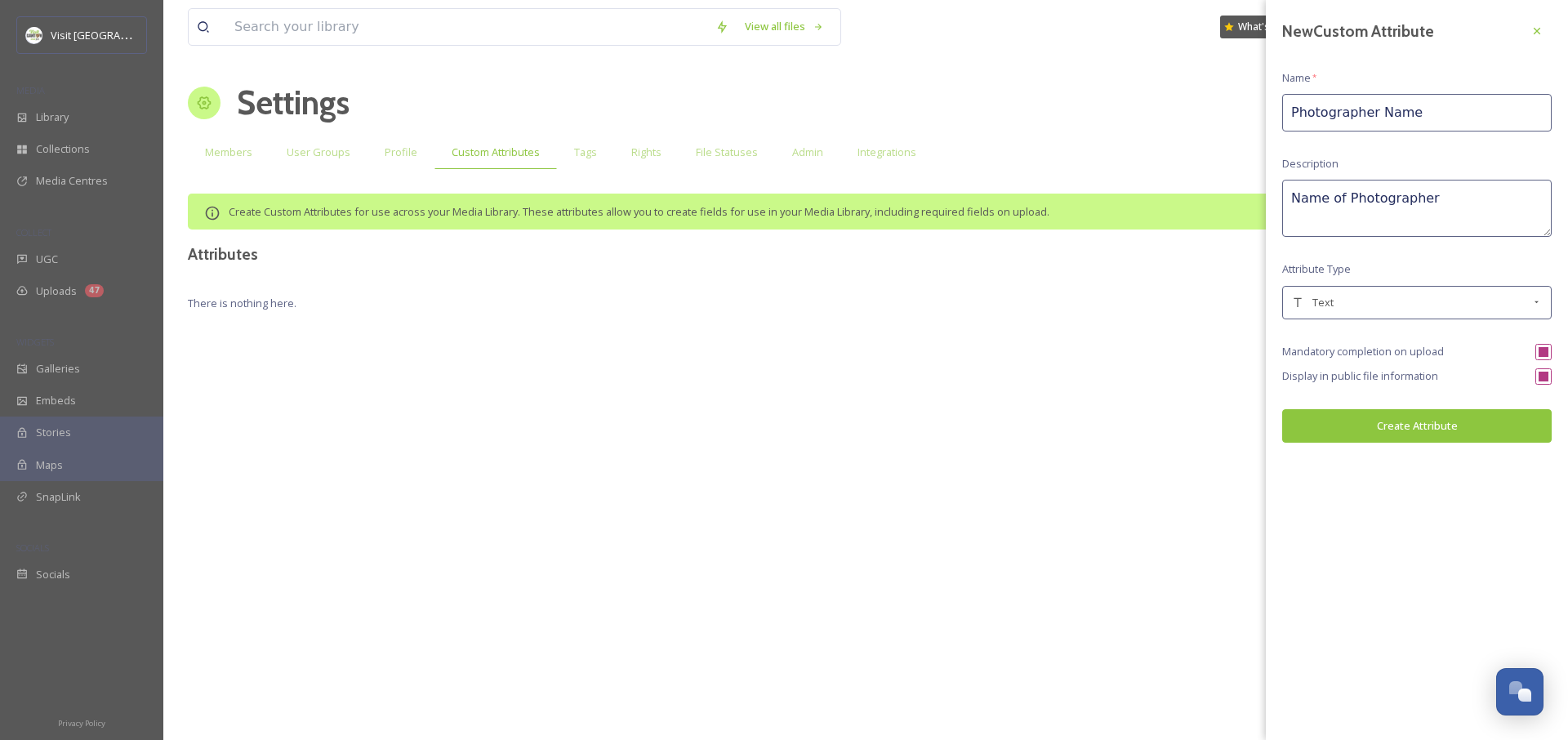
click at [1385, 431] on button "Create Attribute" at bounding box center [1417, 425] width 270 height 33
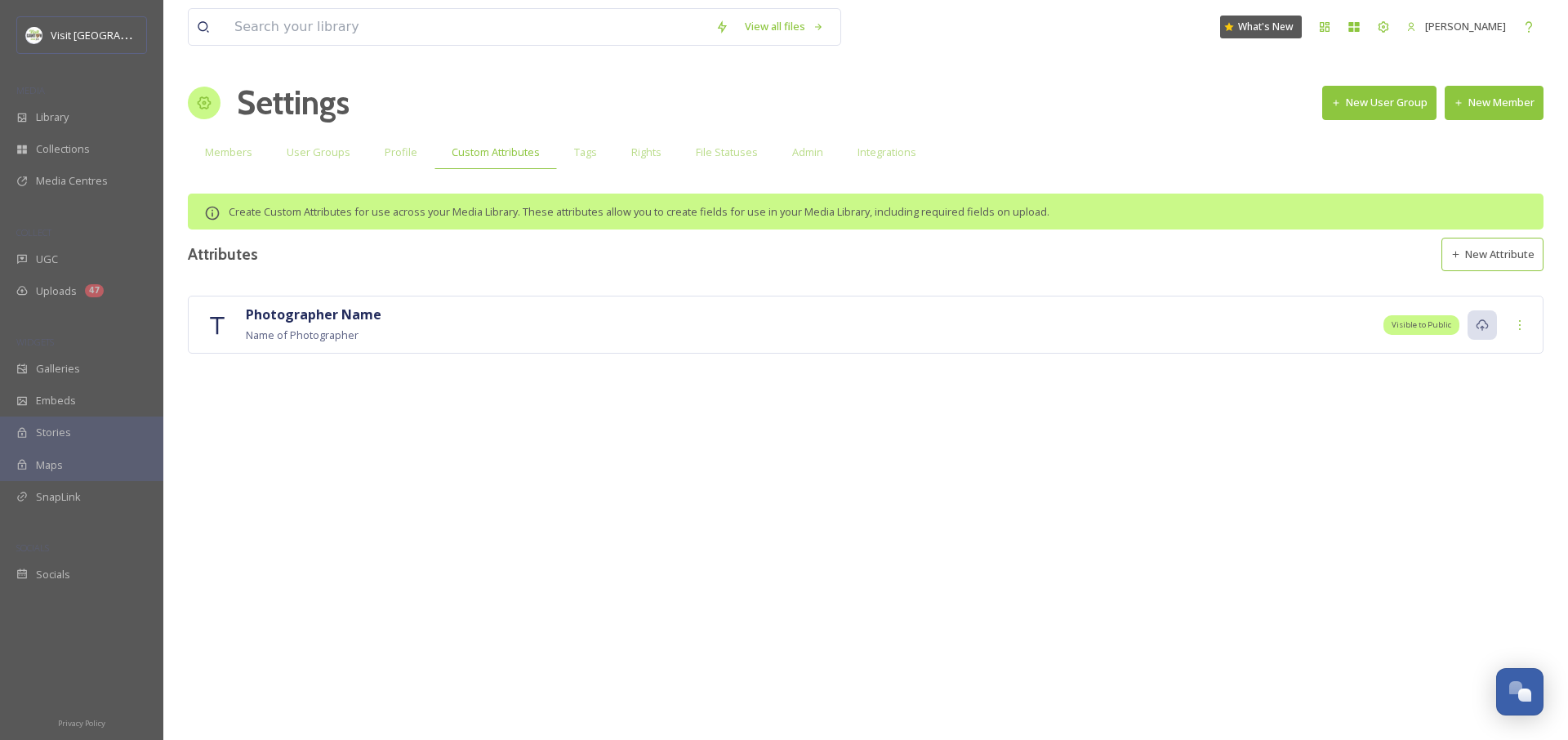
click at [1507, 268] on button "New Attribute" at bounding box center [1492, 254] width 102 height 33
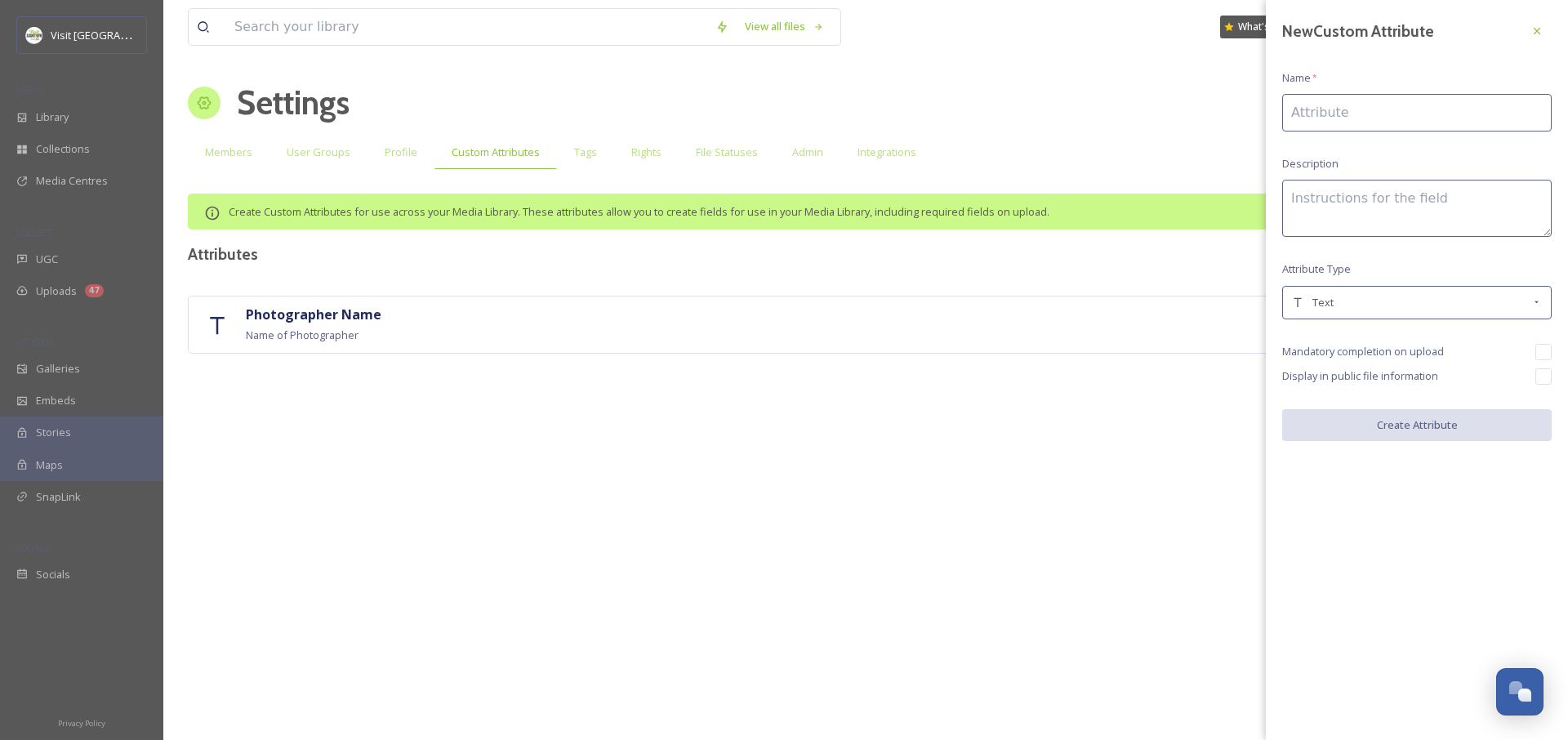
click at [1343, 120] on input at bounding box center [1417, 112] width 270 height 37
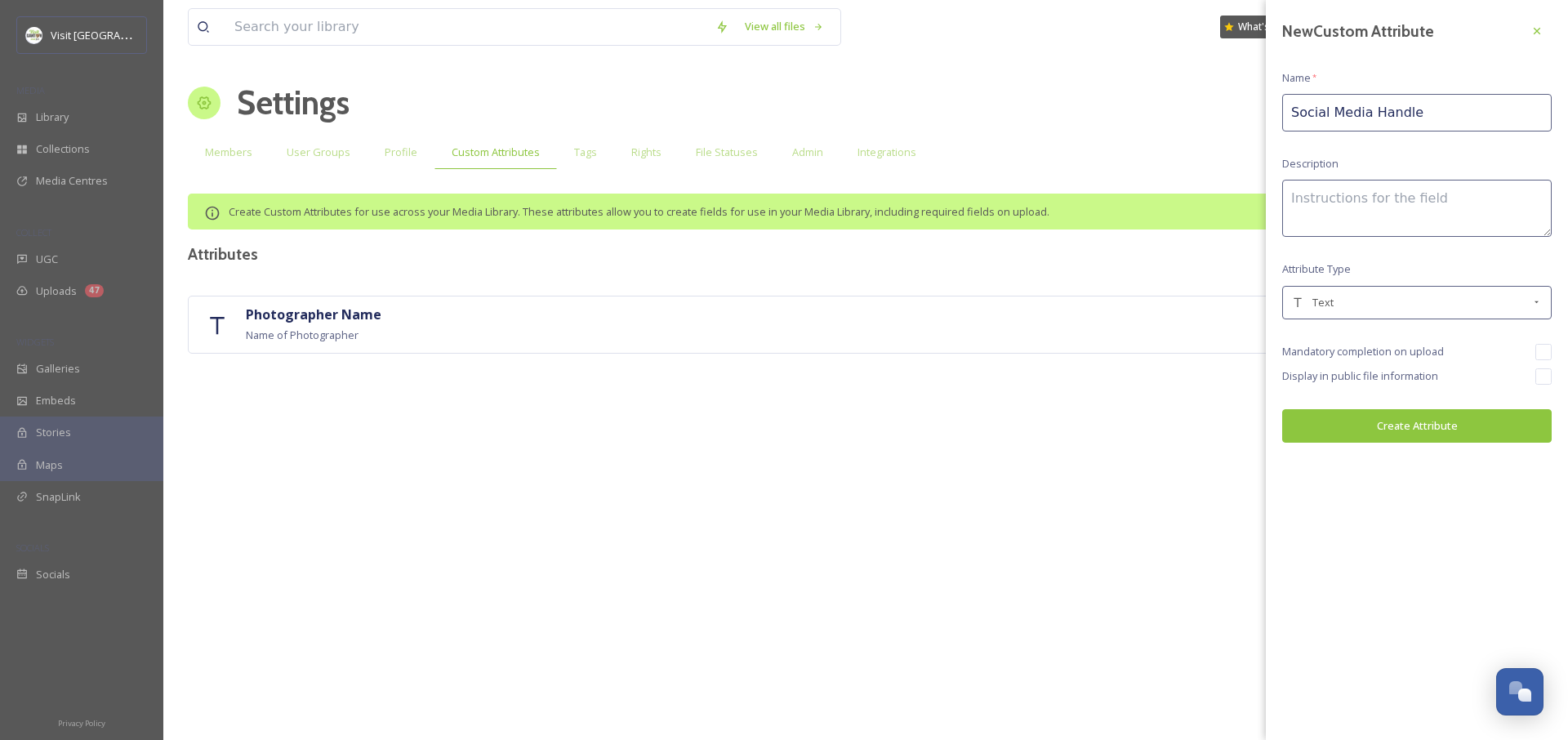
type input "Social Media Handle"
type textarea "I"
type textarea "S"
type textarea "Your Social Media Username/[PERSON_NAME], such as "@visitcanton"."
click at [1350, 281] on div "New Custom Attribute Name * Social Media Handle Description Your Social Media U…" at bounding box center [1416, 229] width 302 height 459
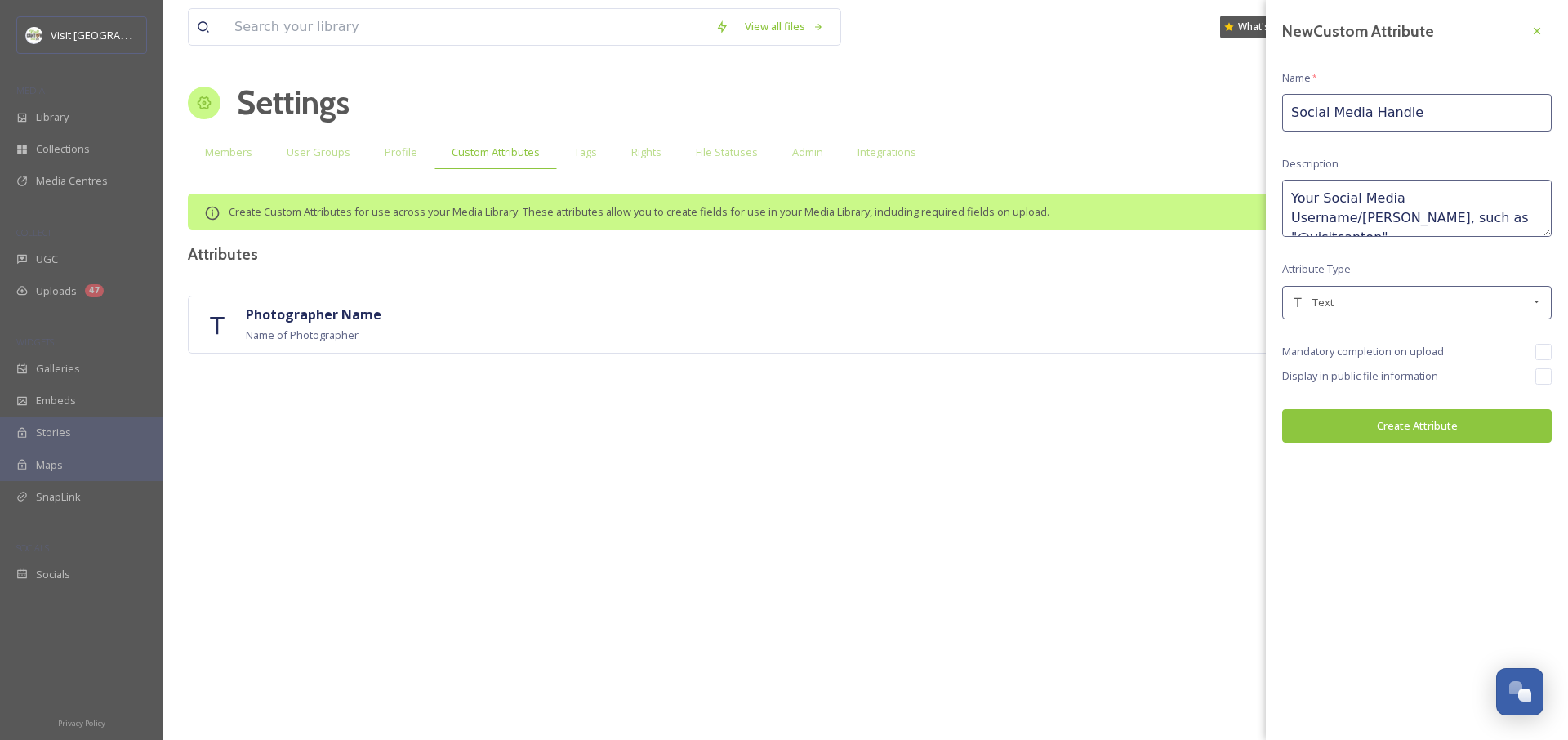
click at [1546, 382] on input "checkbox" at bounding box center [1544, 377] width 17 height 17
checkbox input "true"
click at [1477, 420] on button "Create Attribute" at bounding box center [1417, 425] width 270 height 33
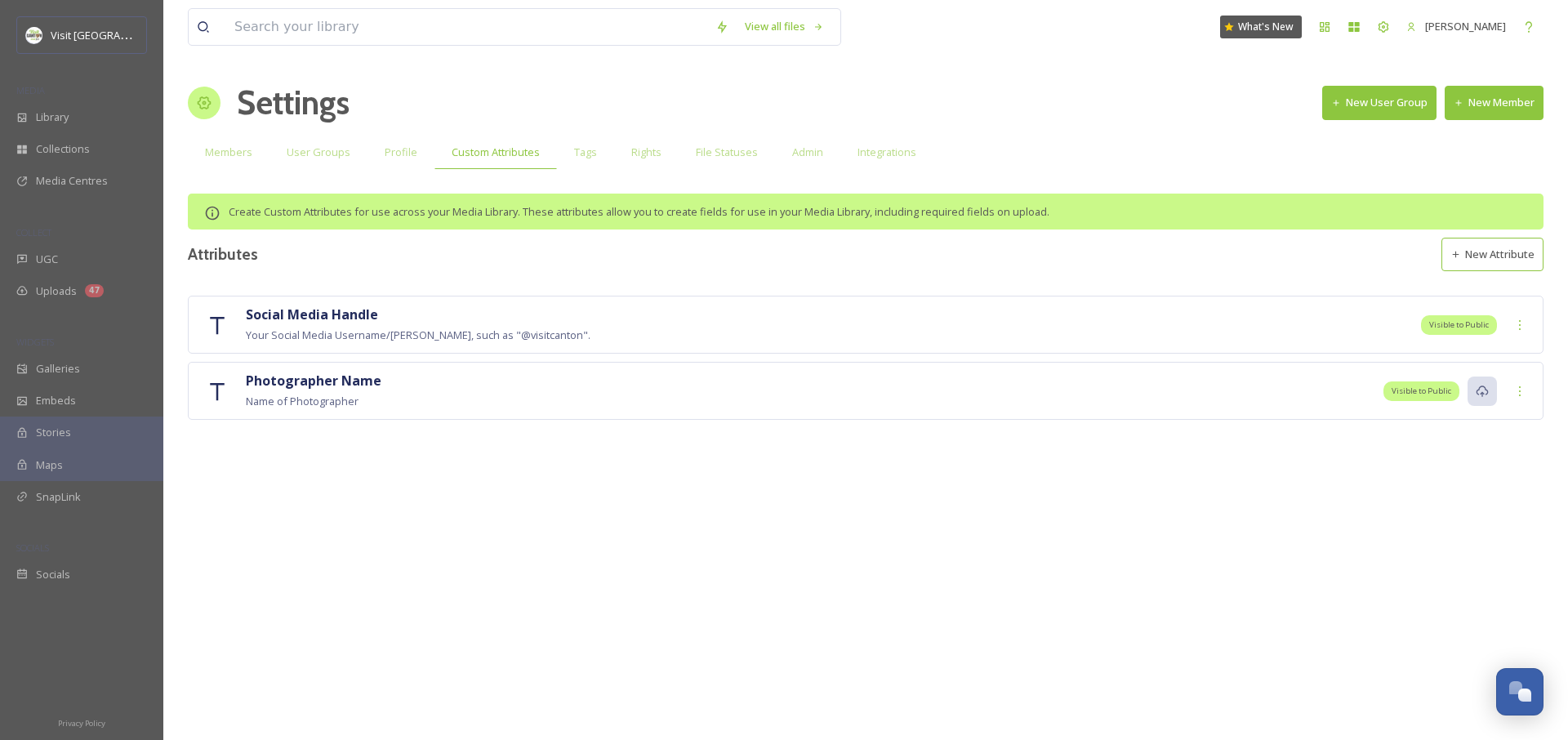
click at [1047, 415] on div "Photographer Name Name of Photographer Visible to Public" at bounding box center [866, 391] width 1356 height 58
click at [73, 288] on span "Uploads" at bounding box center [55, 291] width 41 height 16
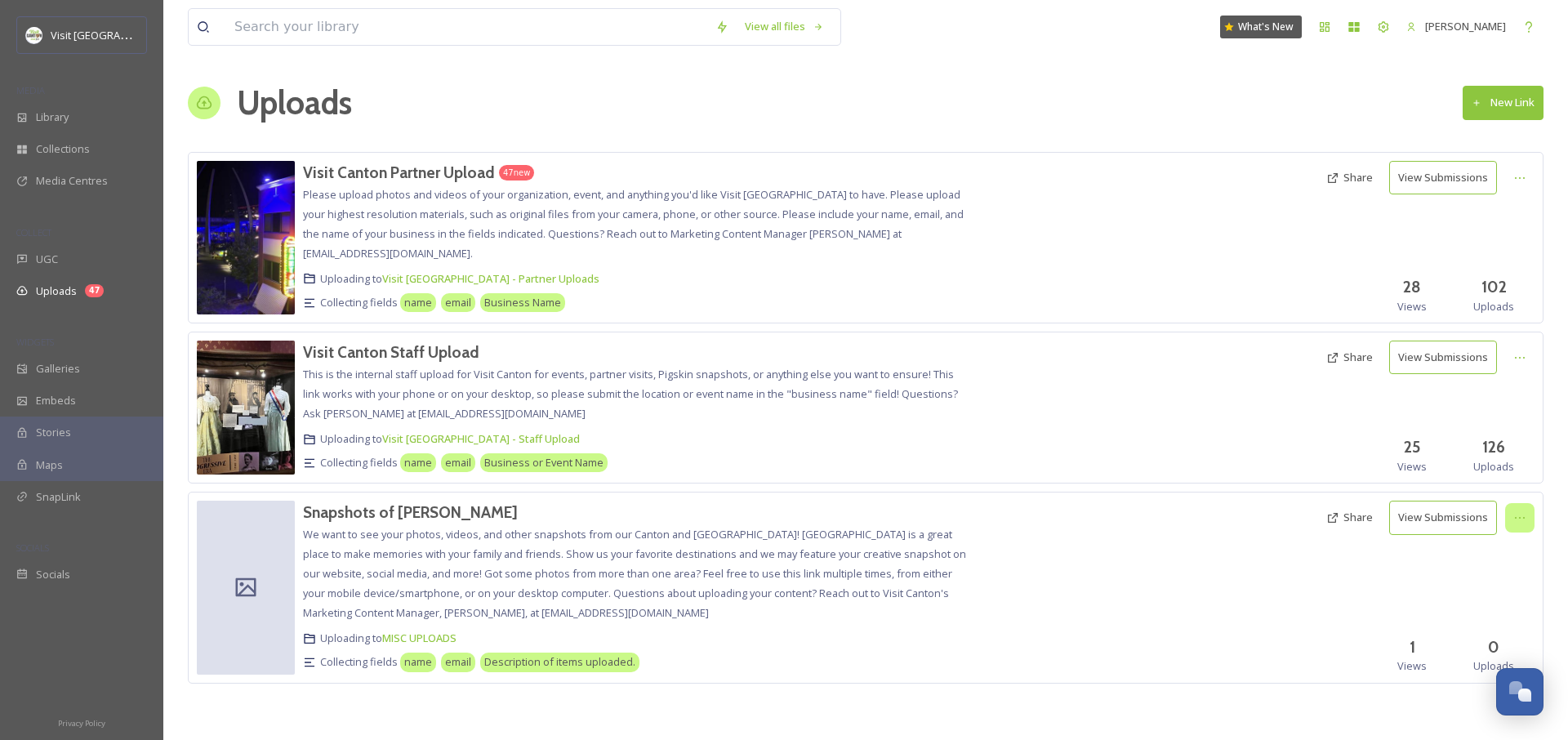
click at [1530, 517] on div at bounding box center [1520, 518] width 30 height 30
click at [1501, 594] on div "Edit" at bounding box center [1503, 585] width 62 height 31
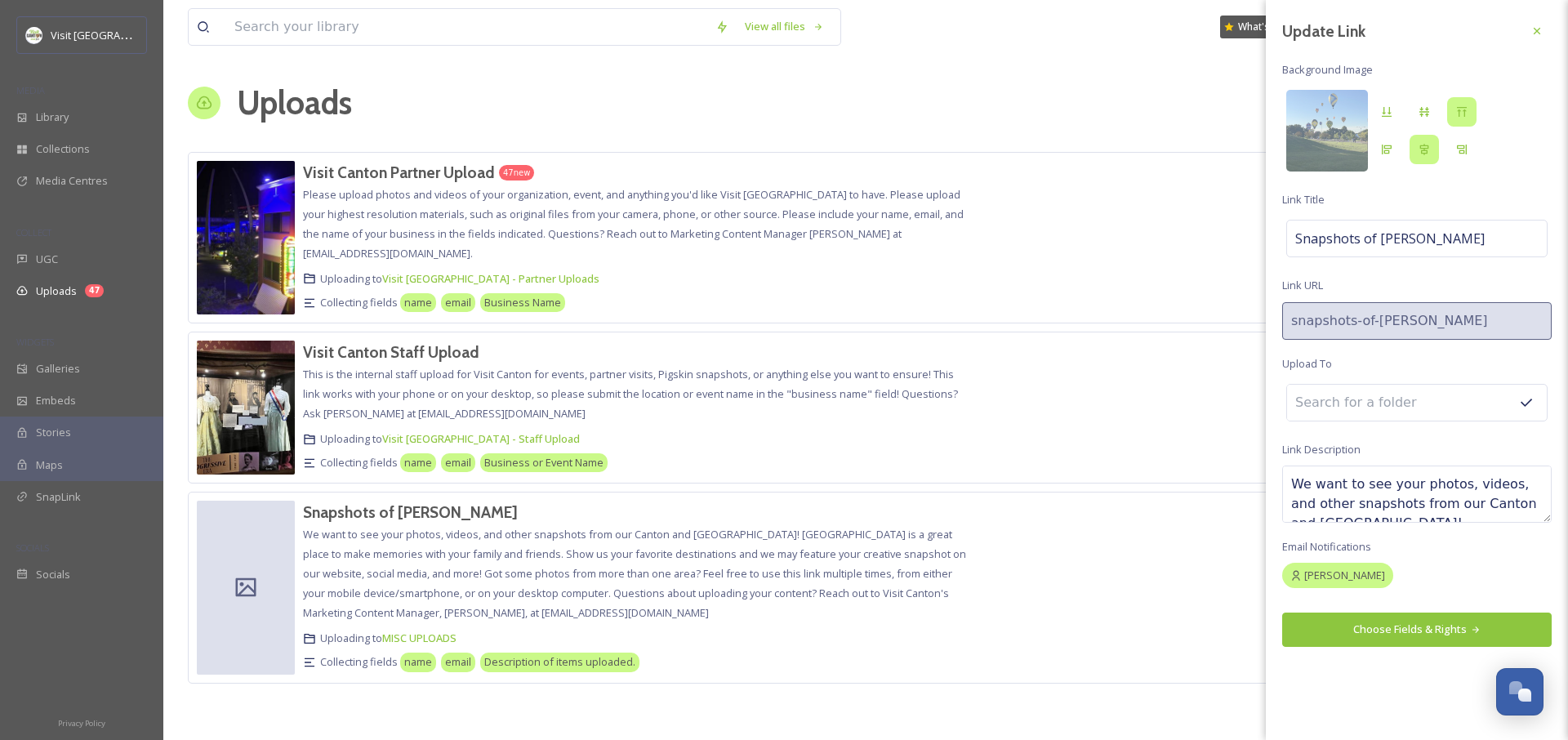
click at [1398, 388] on input at bounding box center [1377, 402] width 180 height 36
click at [1392, 401] on input at bounding box center [1377, 402] width 180 height 36
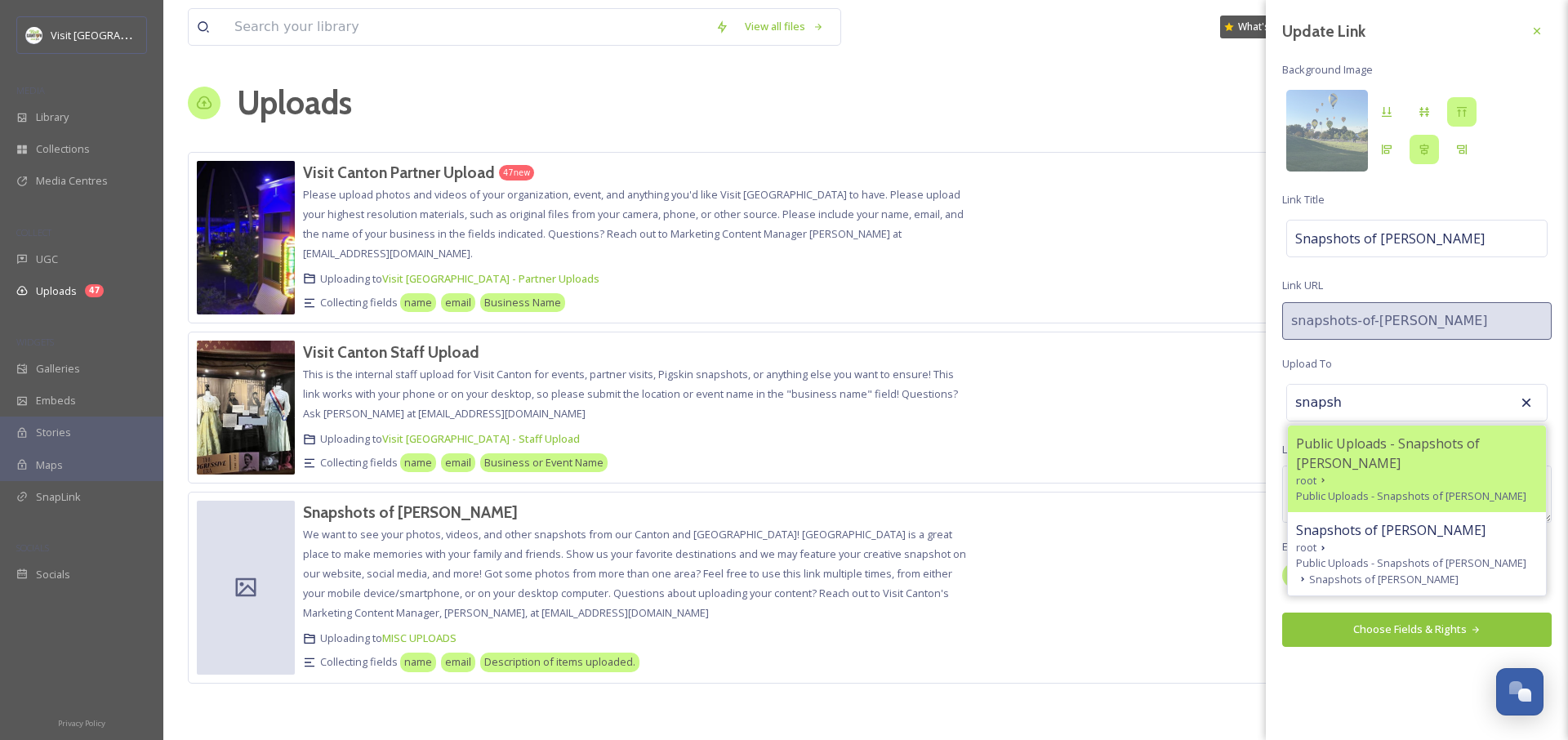
click at [1360, 488] on span "Public Uploads - Snapshots of [PERSON_NAME]" at bounding box center [1412, 496] width 230 height 16
type input "Public Uploads - Snapshots of [PERSON_NAME]"
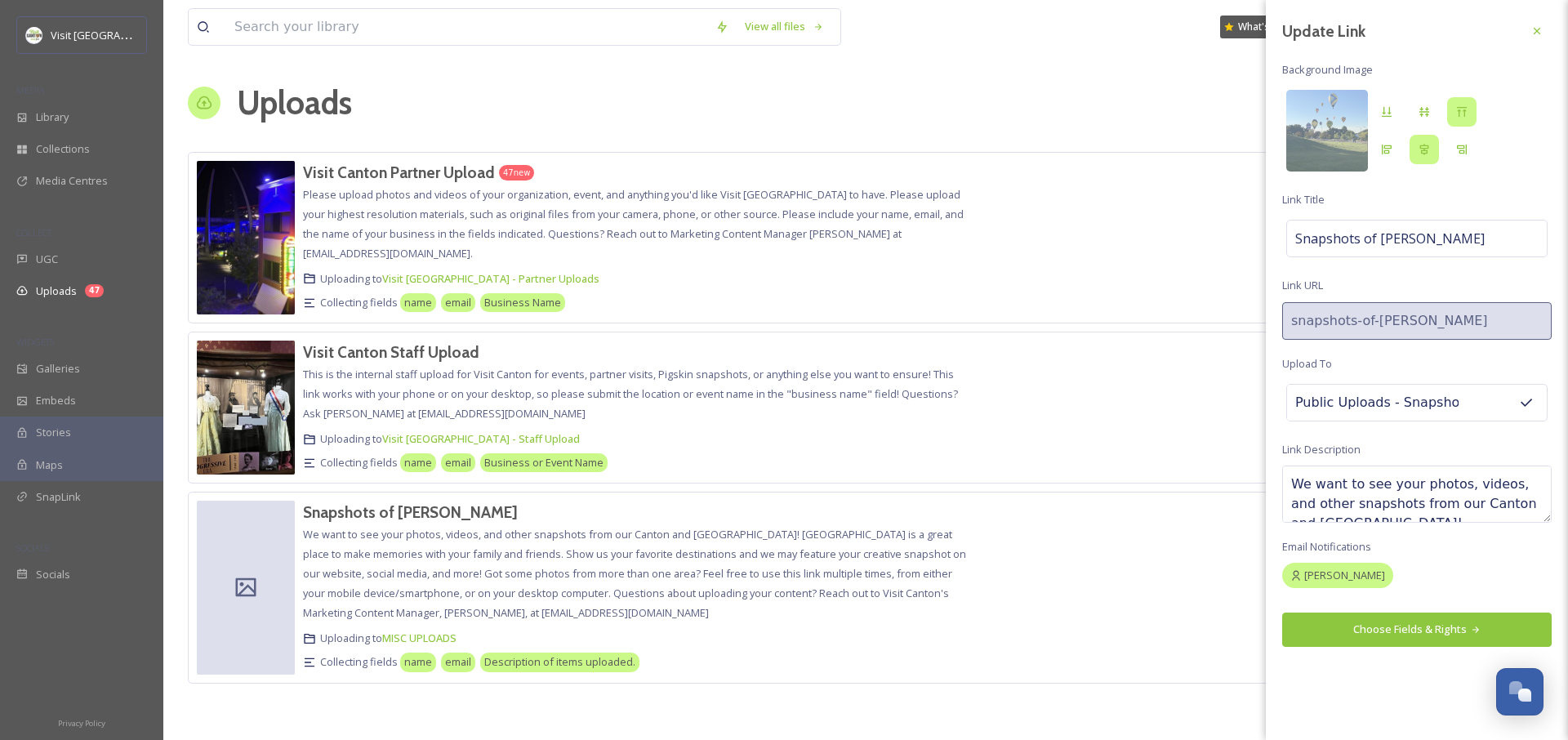
click at [1392, 631] on button "Choose Fields & Rights" at bounding box center [1417, 629] width 270 height 33
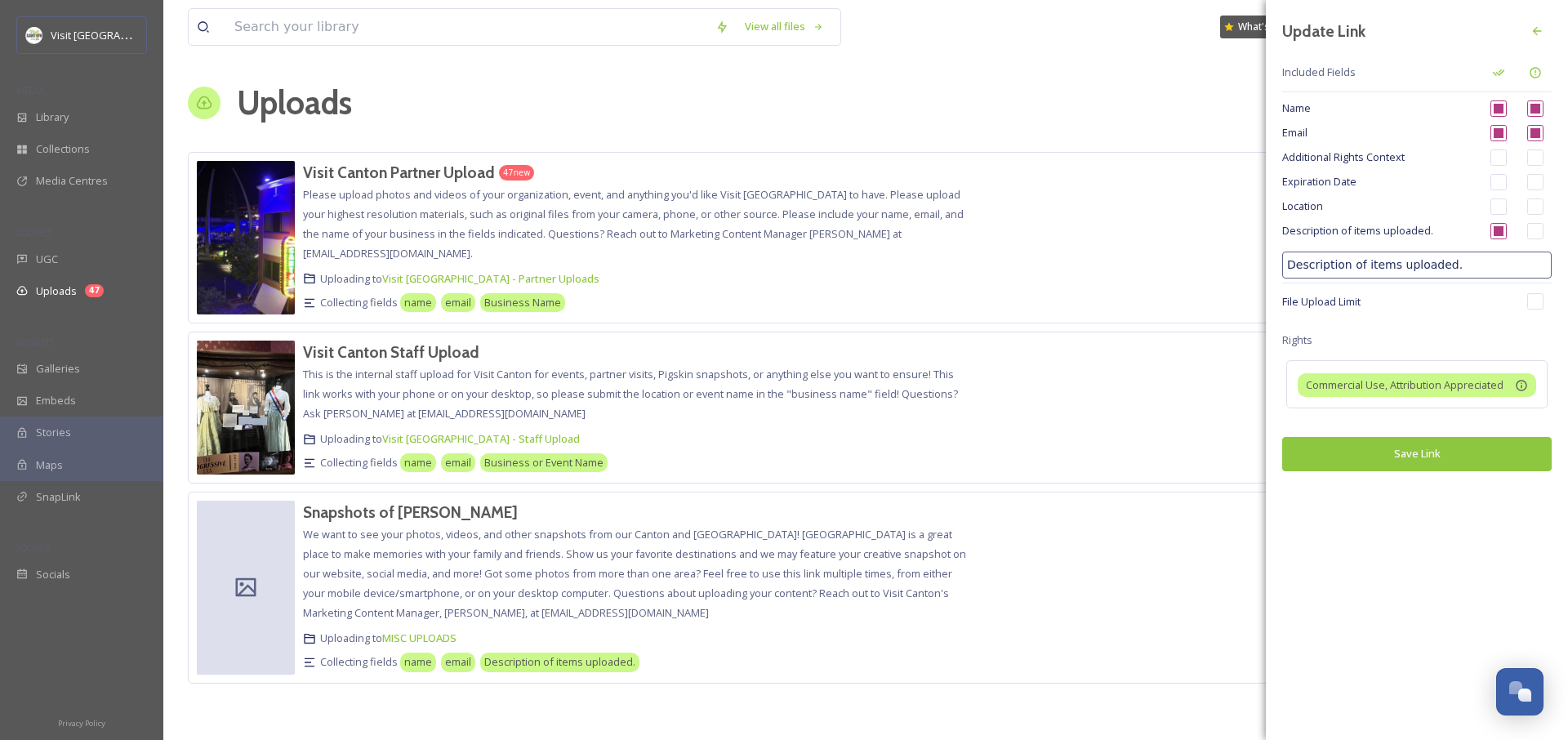
click at [1503, 233] on input "checkbox" at bounding box center [1499, 231] width 17 height 17
checkbox input "false"
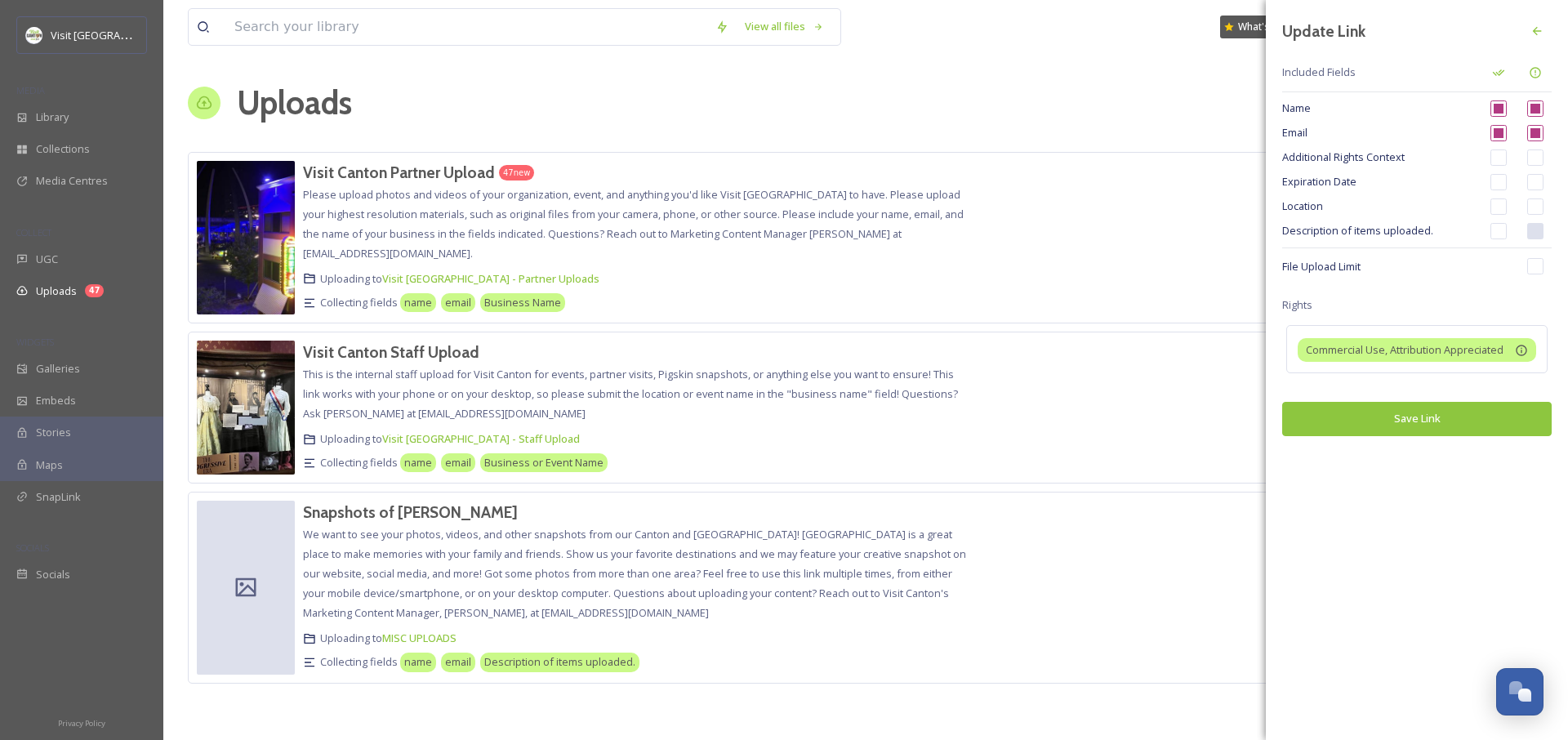
click at [1409, 233] on span "Description of items uploaded." at bounding box center [1380, 230] width 196 height 16
click at [1501, 77] on icon at bounding box center [1499, 73] width 13 height 13
click at [1531, 75] on icon at bounding box center [1536, 73] width 13 height 13
click at [1340, 235] on span "Description of items uploaded." at bounding box center [1380, 230] width 196 height 16
click at [1540, 26] on icon at bounding box center [1537, 31] width 13 height 13
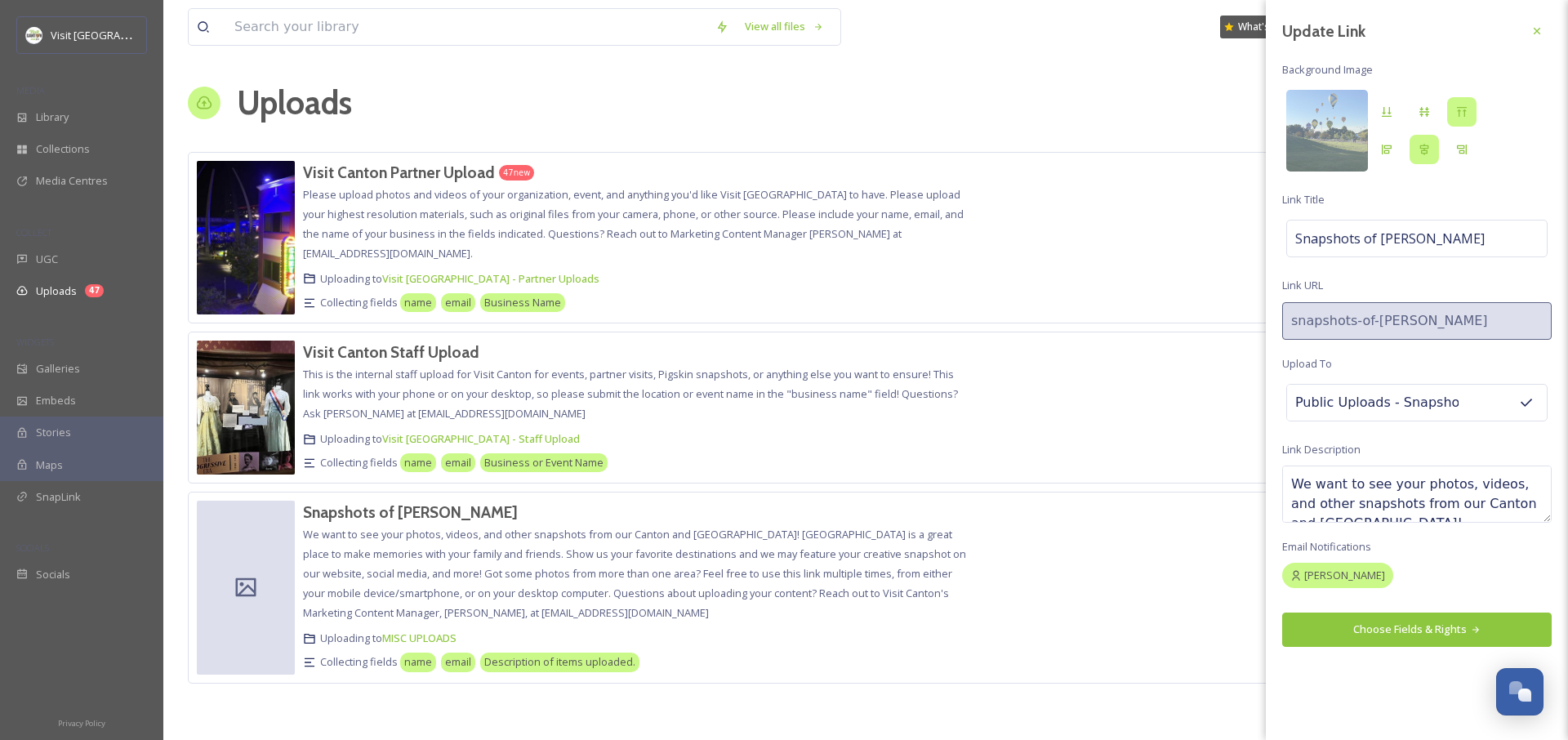
click at [1197, 129] on div "View all files What's New [PERSON_NAME] Uploads New Link Visit Canton Partner U…" at bounding box center [865, 370] width 1405 height 740
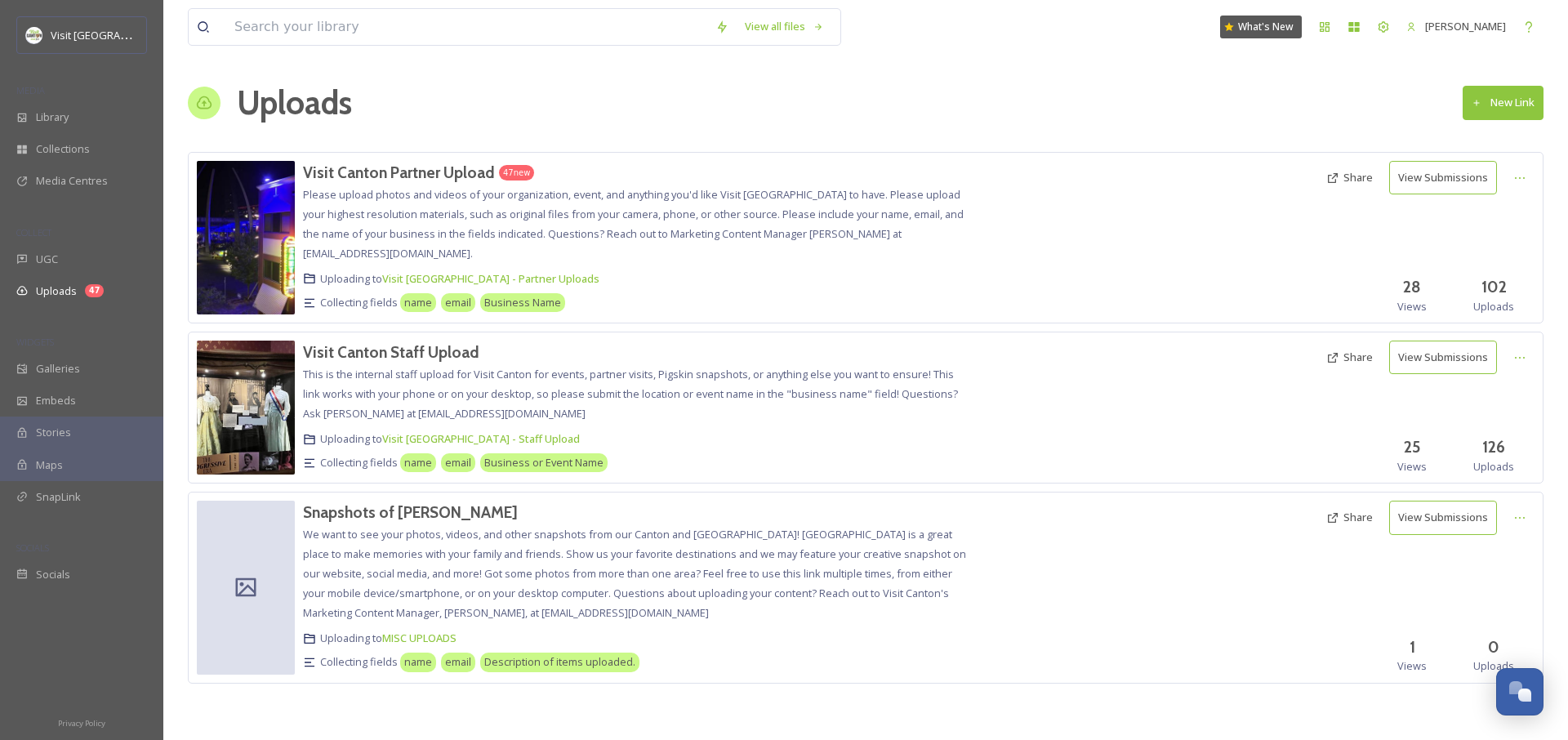
click at [1490, 96] on button "New Link" at bounding box center [1503, 103] width 81 height 33
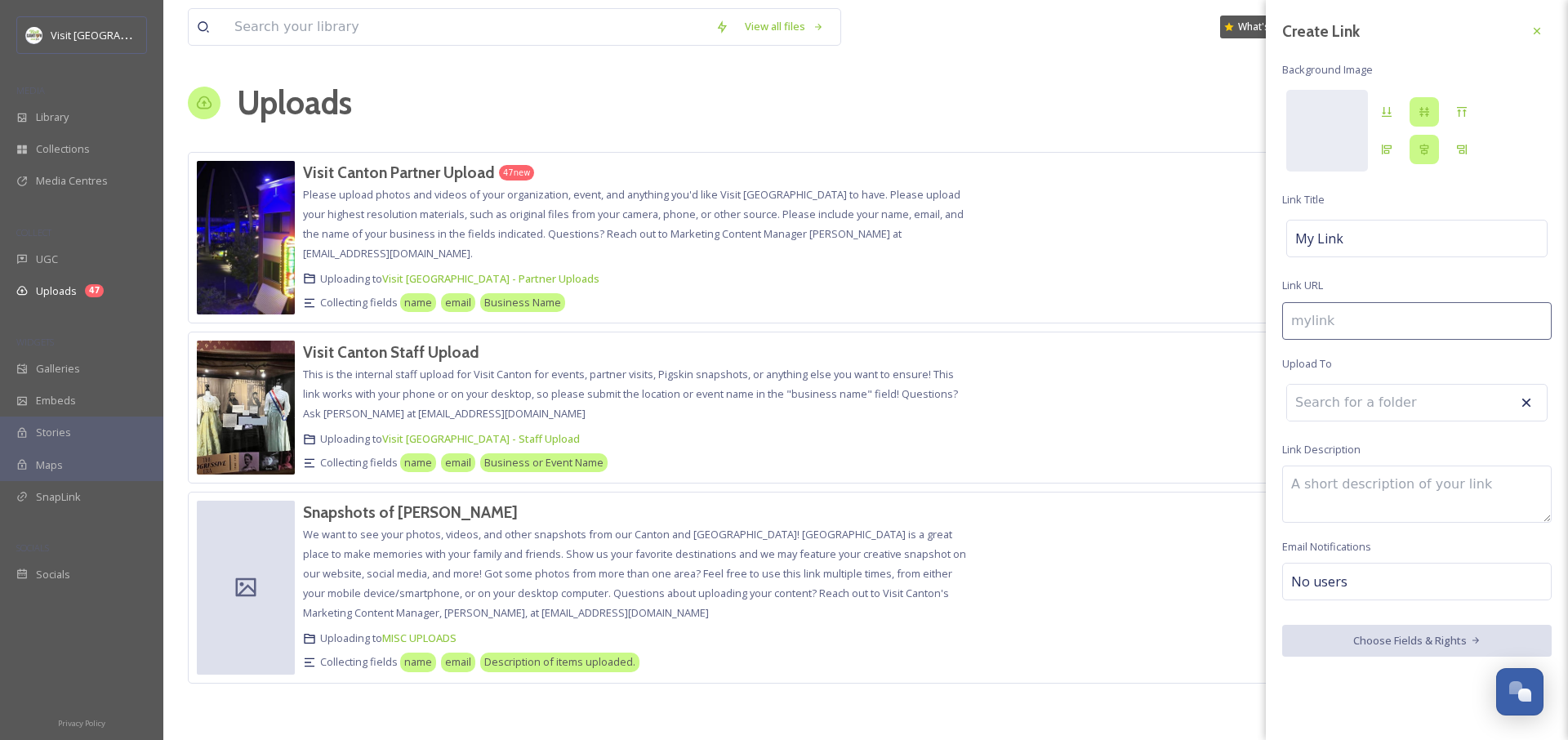
click at [1363, 459] on div "Create Link Background Image [PERSON_NAME] My Link Link URL Upload To Link Desc…" at bounding box center [1416, 336] width 302 height 673
click at [1354, 382] on div "Create Link Background Image [PERSON_NAME] My Link Link URL Upload To Link Desc…" at bounding box center [1416, 336] width 302 height 673
click at [1340, 314] on input at bounding box center [1417, 320] width 270 height 37
type input "e"
click at [1339, 394] on input at bounding box center [1377, 402] width 180 height 36
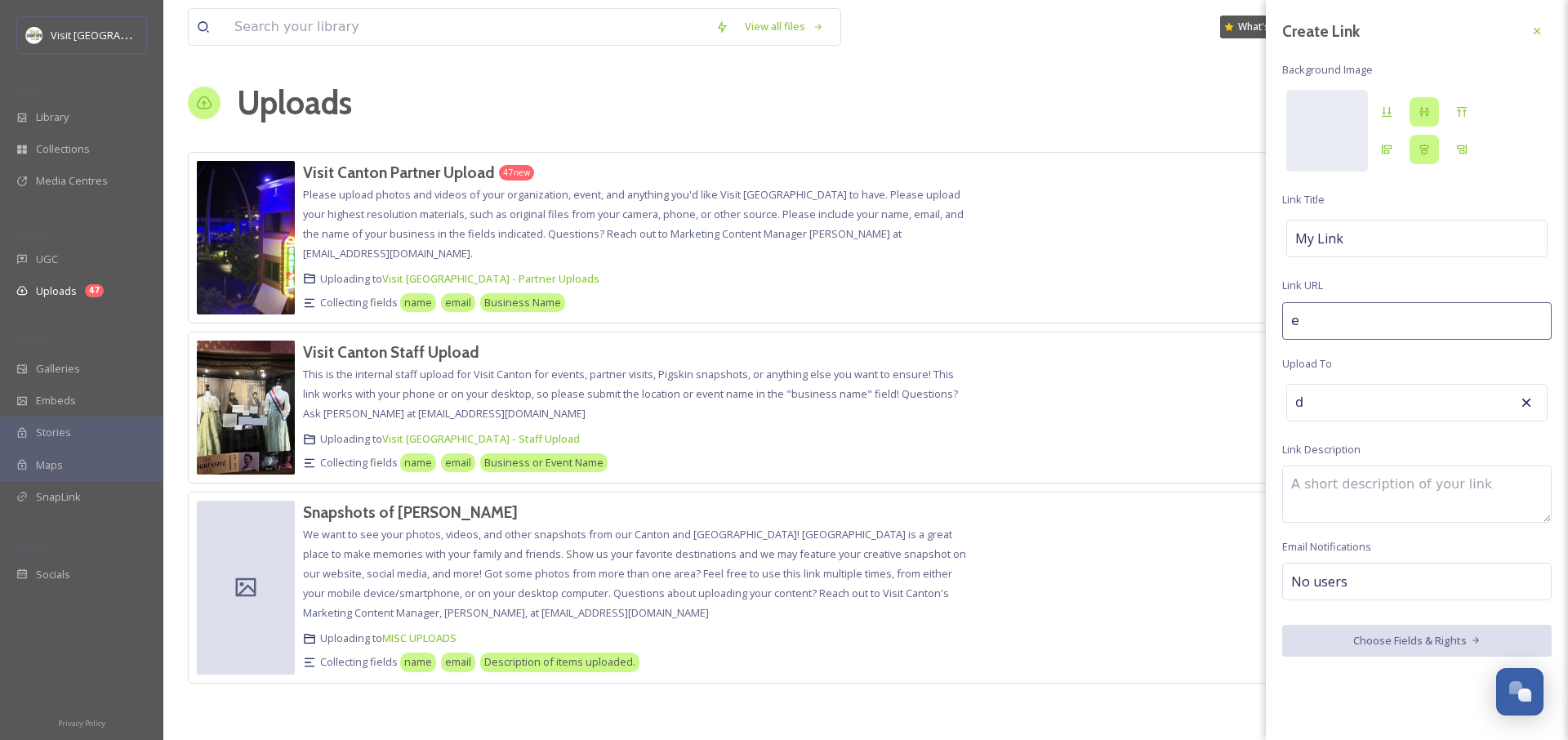
click at [1340, 274] on div "Create Link Background Image [PERSON_NAME] My Link Link URL e Upload To d Link …" at bounding box center [1416, 336] width 302 height 673
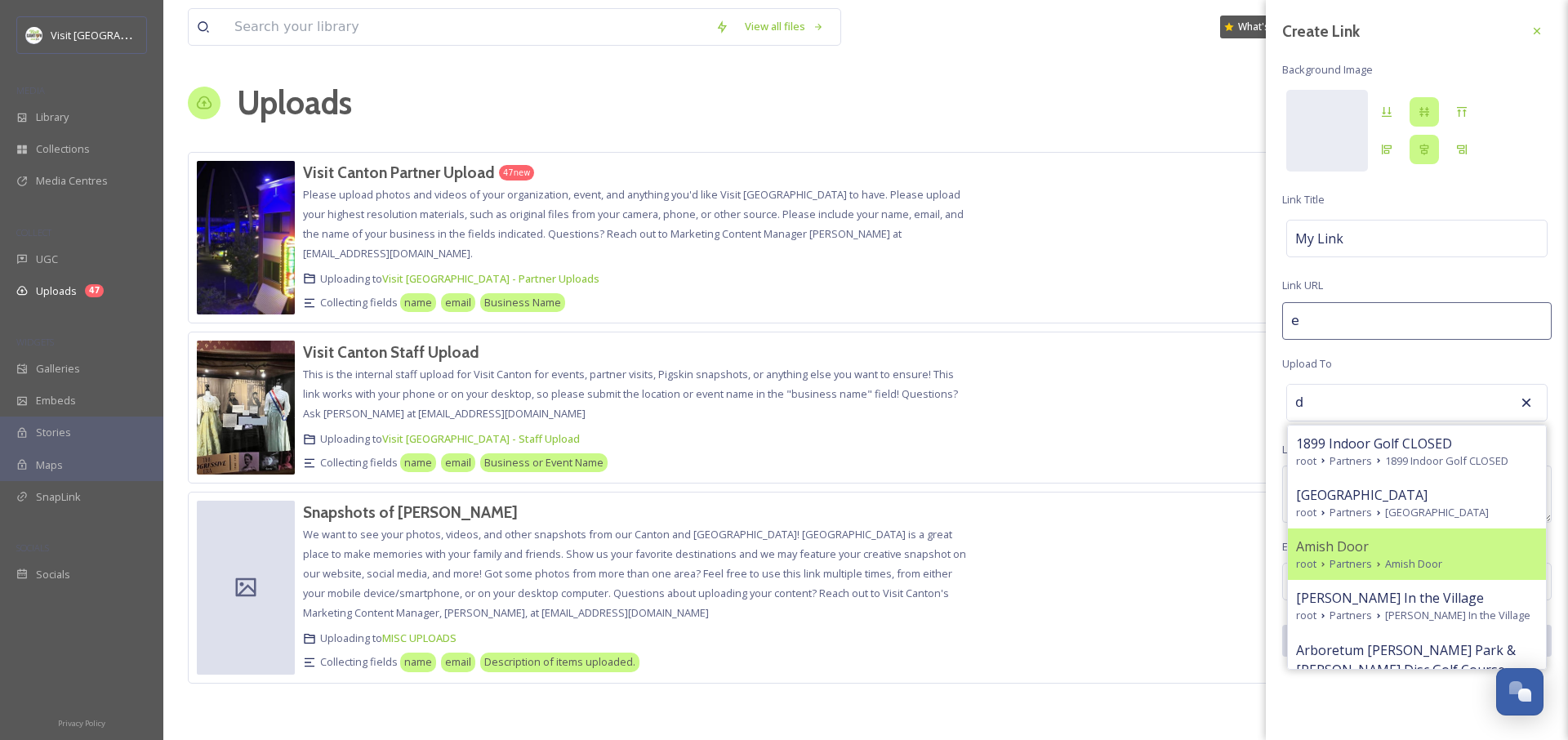
click at [1361, 544] on span "Amish Door" at bounding box center [1333, 546] width 73 height 20
type input "Amish Door"
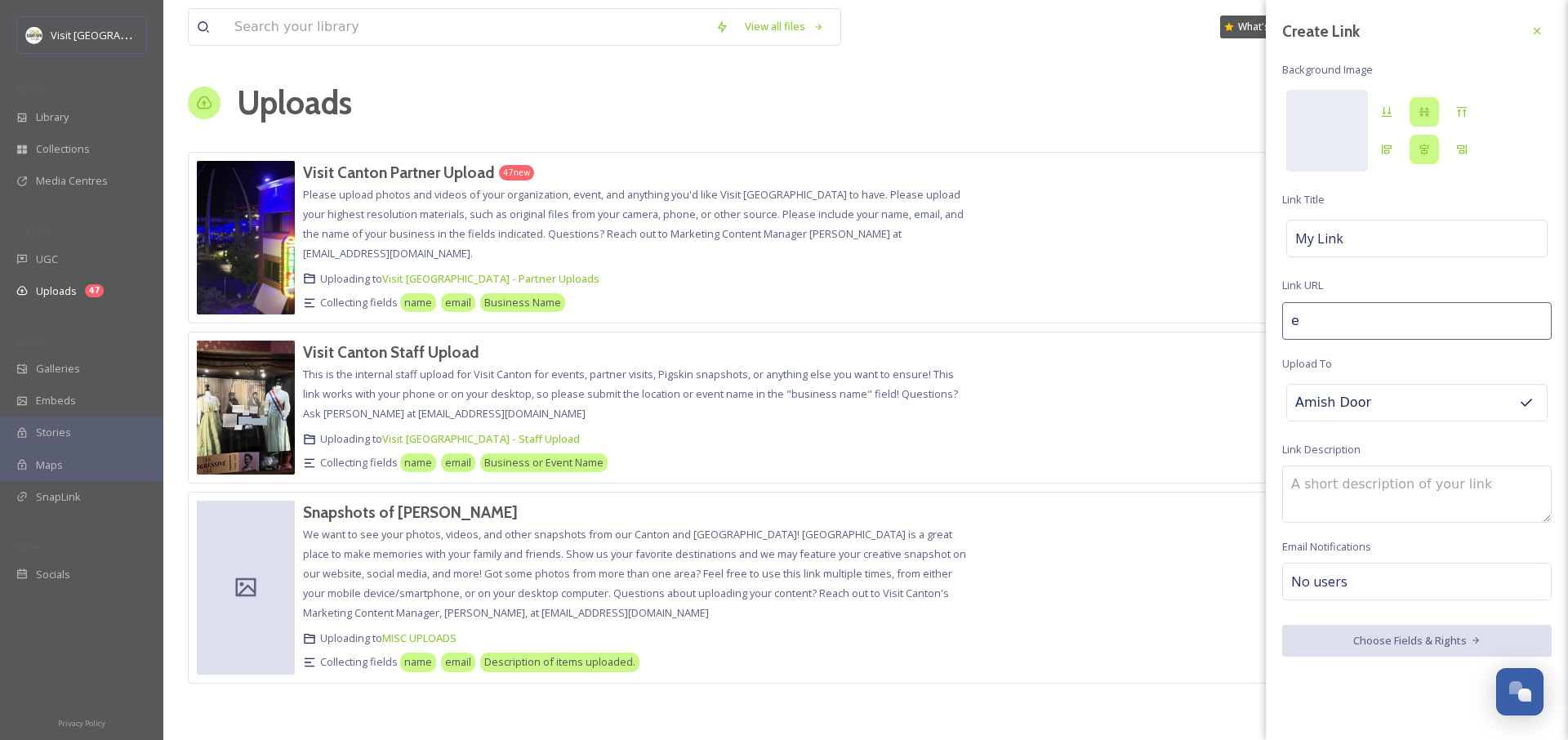
click at [1359, 498] on textarea at bounding box center [1417, 493] width 270 height 57
type textarea "d"
click at [1353, 579] on div "No users" at bounding box center [1417, 581] width 270 height 37
click at [1365, 582] on input at bounding box center [1373, 582] width 163 height 20
click at [1305, 63] on span "Background Image" at bounding box center [1328, 70] width 91 height 16
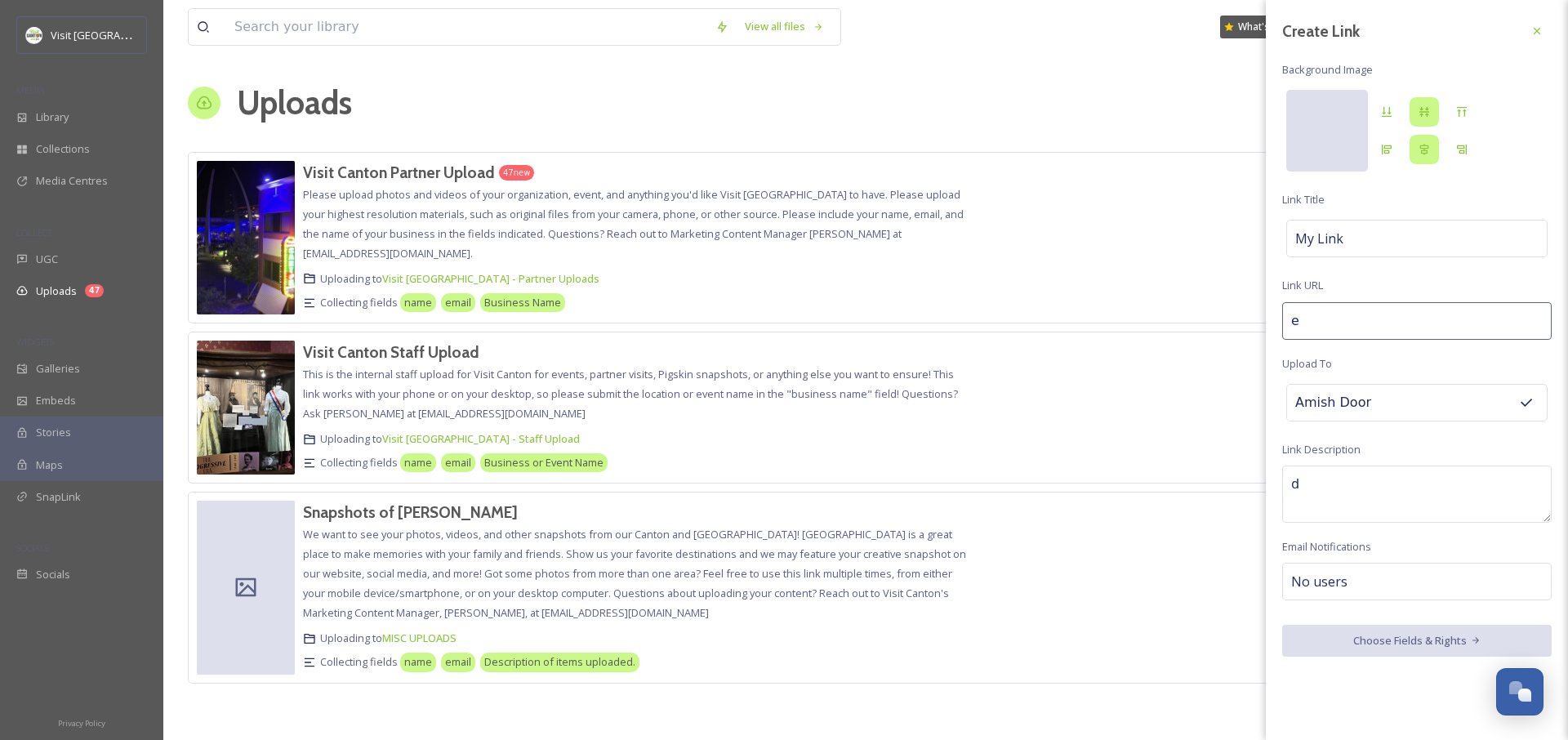
click at [1321, 122] on div at bounding box center [1327, 131] width 82 height 82
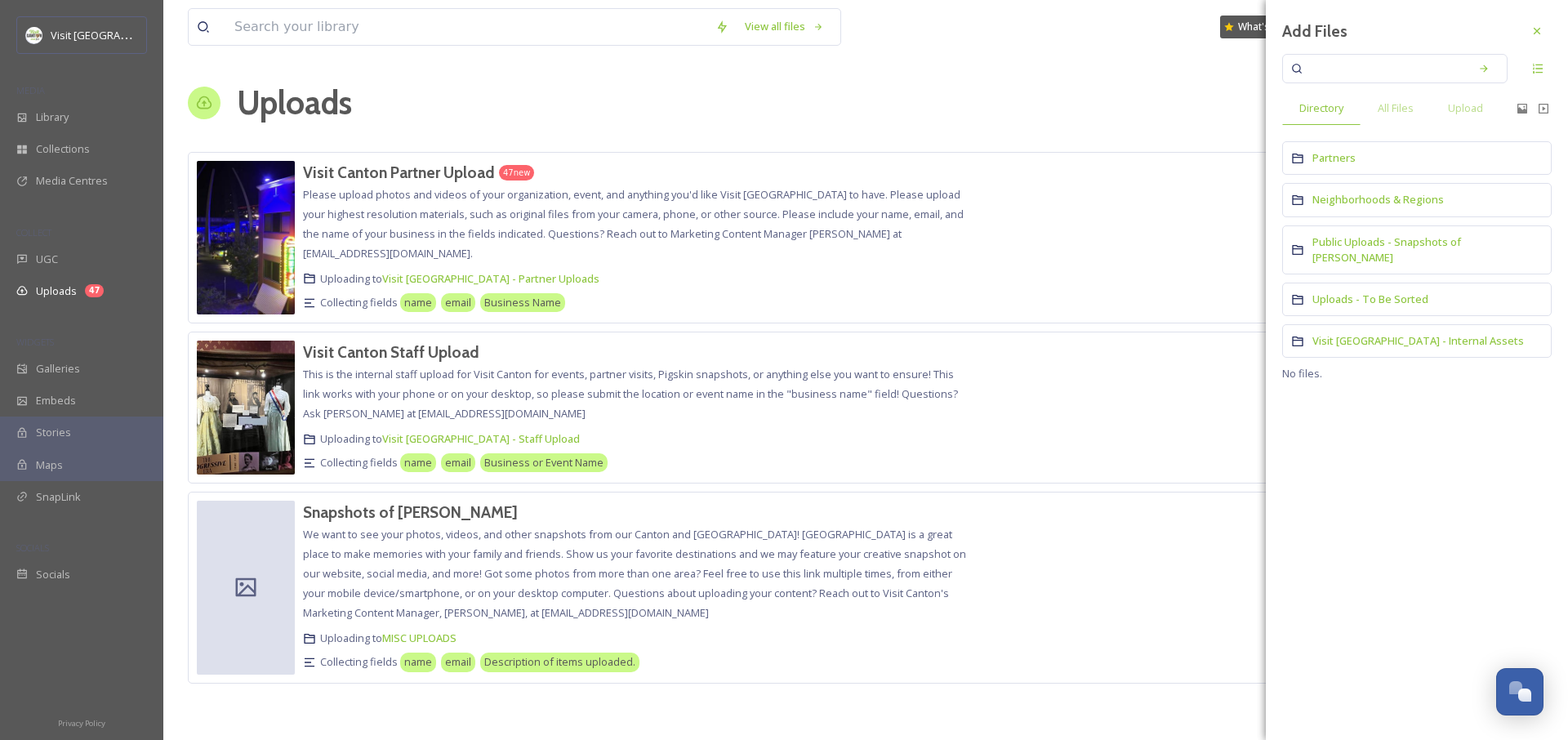
click at [1390, 157] on div "Partners" at bounding box center [1417, 158] width 270 height 33
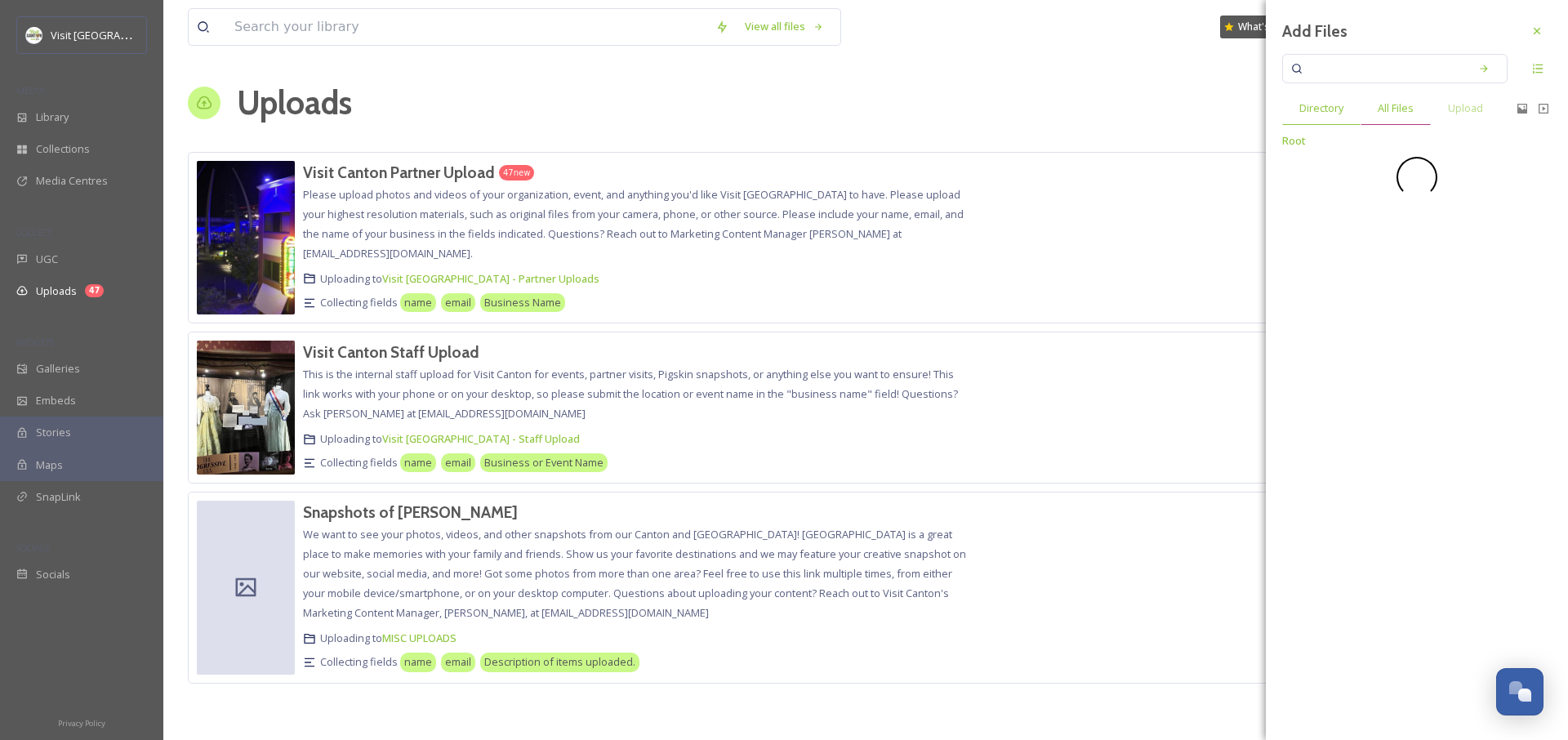
click at [1400, 102] on span "All Files" at bounding box center [1396, 108] width 36 height 16
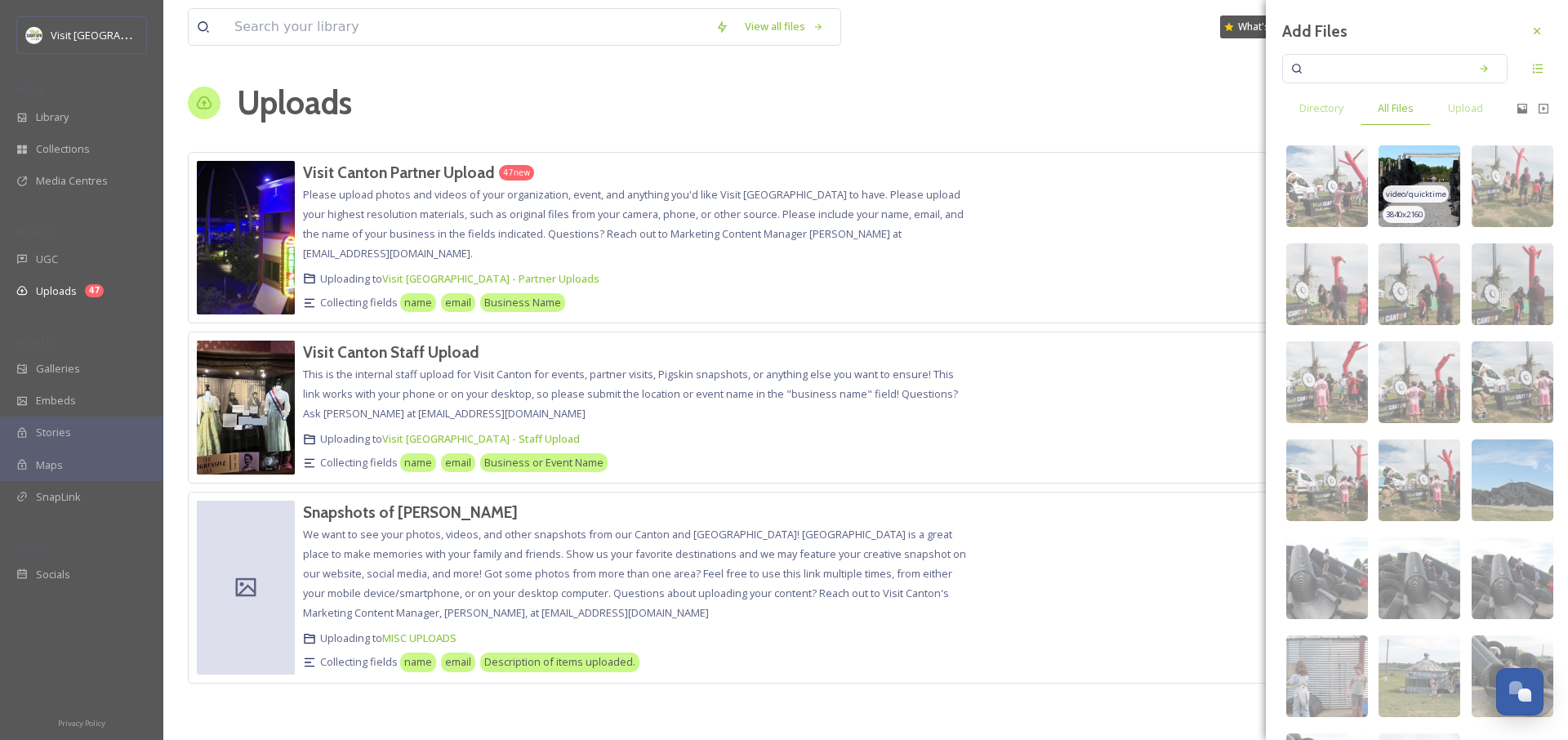
click at [1408, 189] on span "video/quicktime" at bounding box center [1416, 195] width 60 height 12
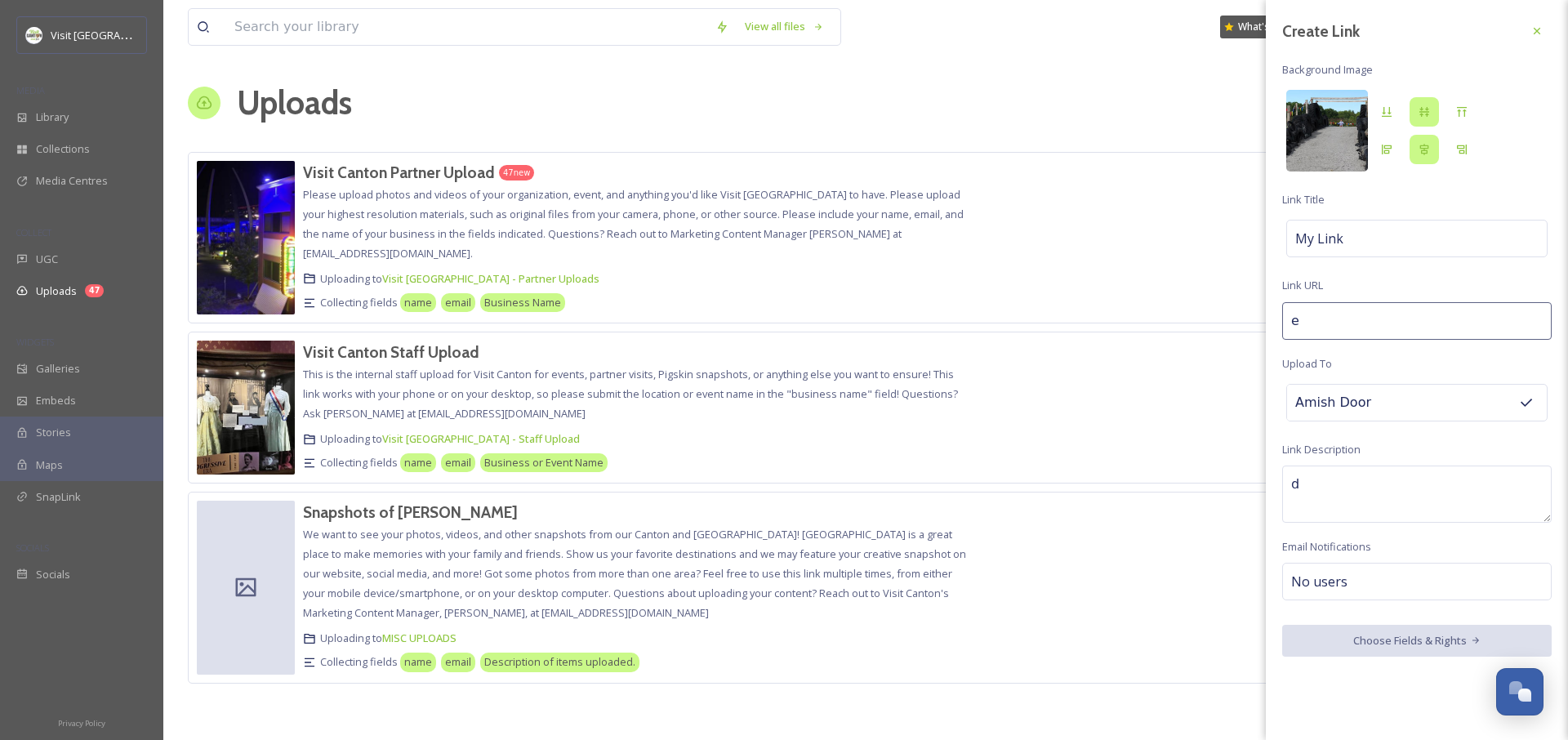
click at [1344, 134] on img at bounding box center [1327, 131] width 82 height 82
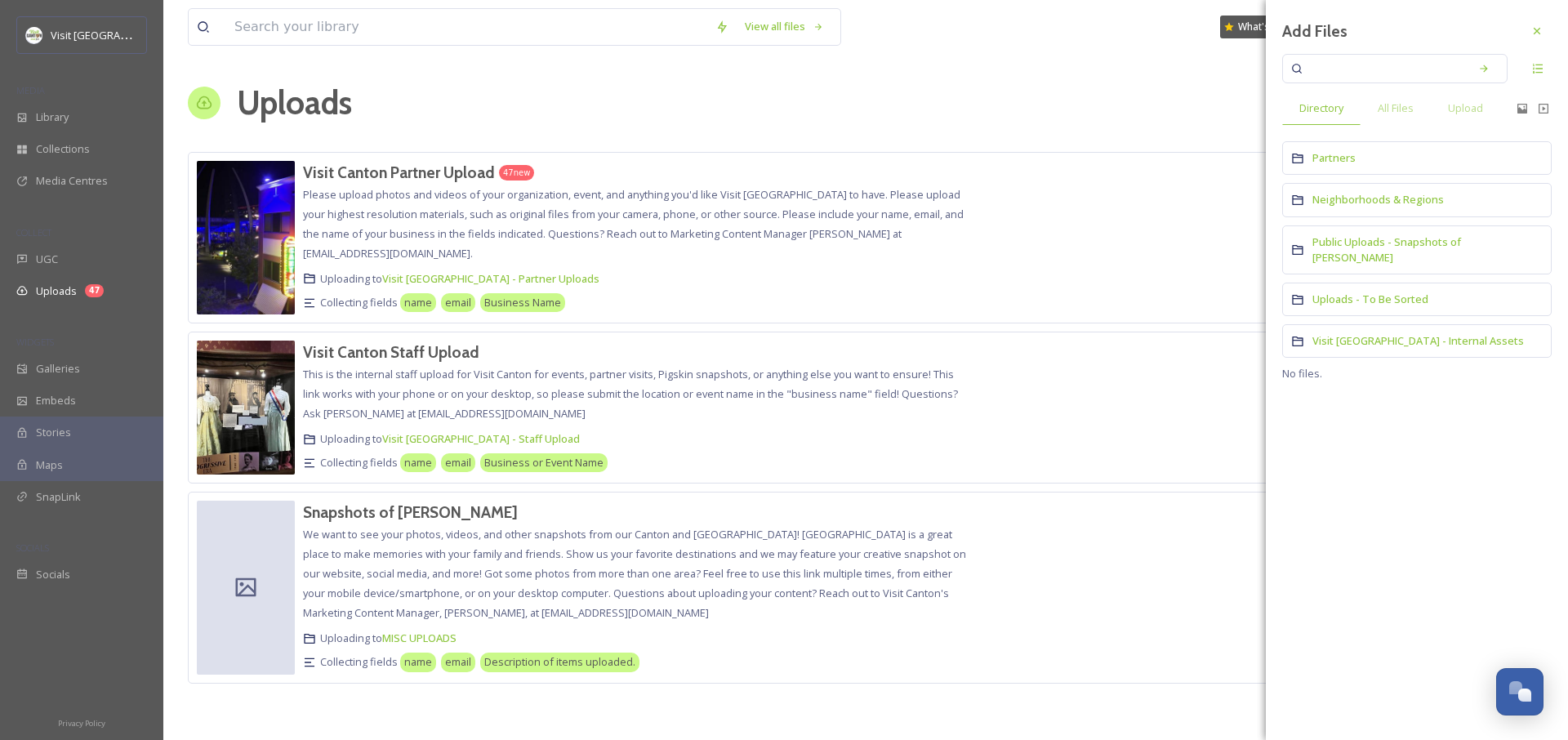
click at [1413, 160] on div "Partners" at bounding box center [1417, 158] width 270 height 33
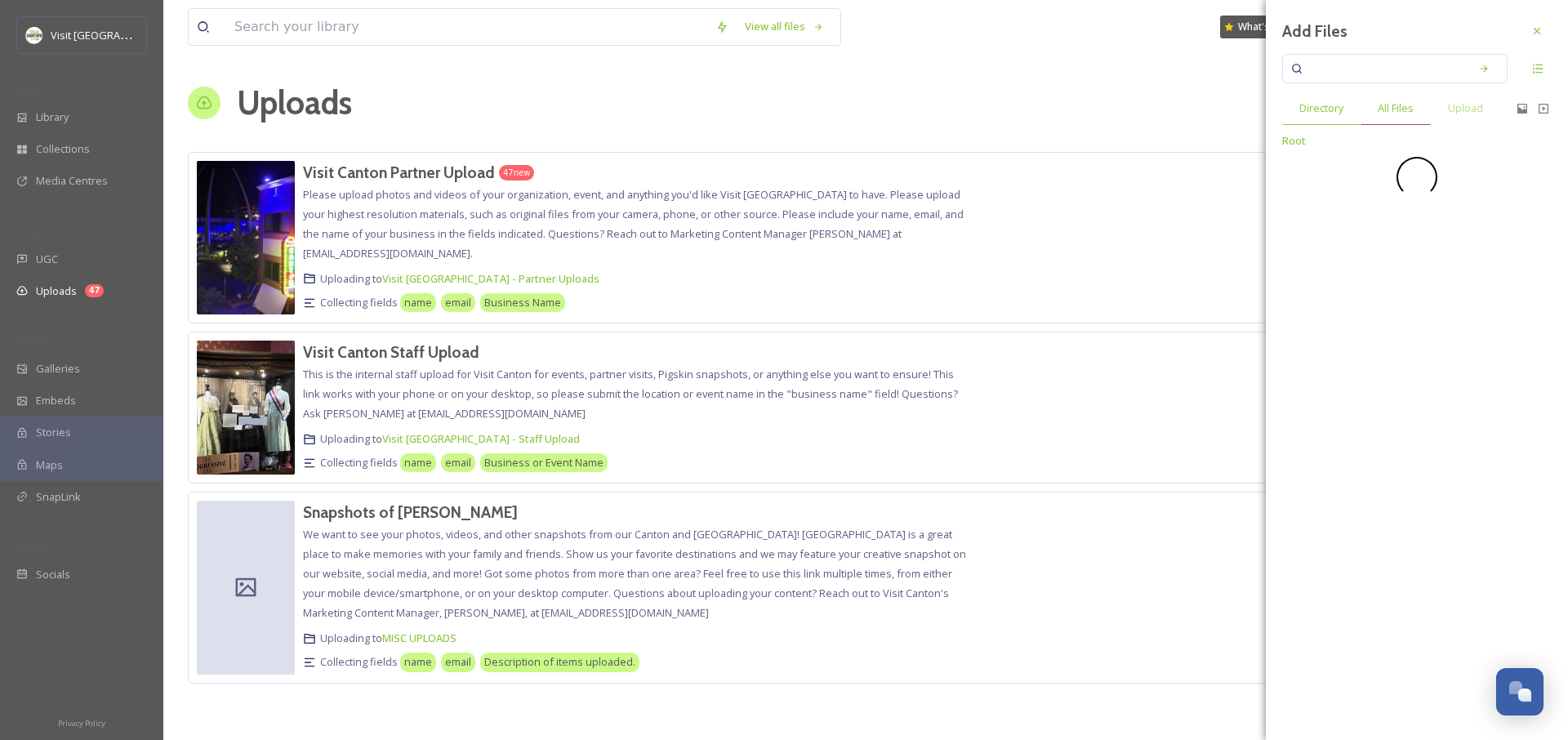
click at [1406, 117] on div "All Files" at bounding box center [1396, 108] width 70 height 33
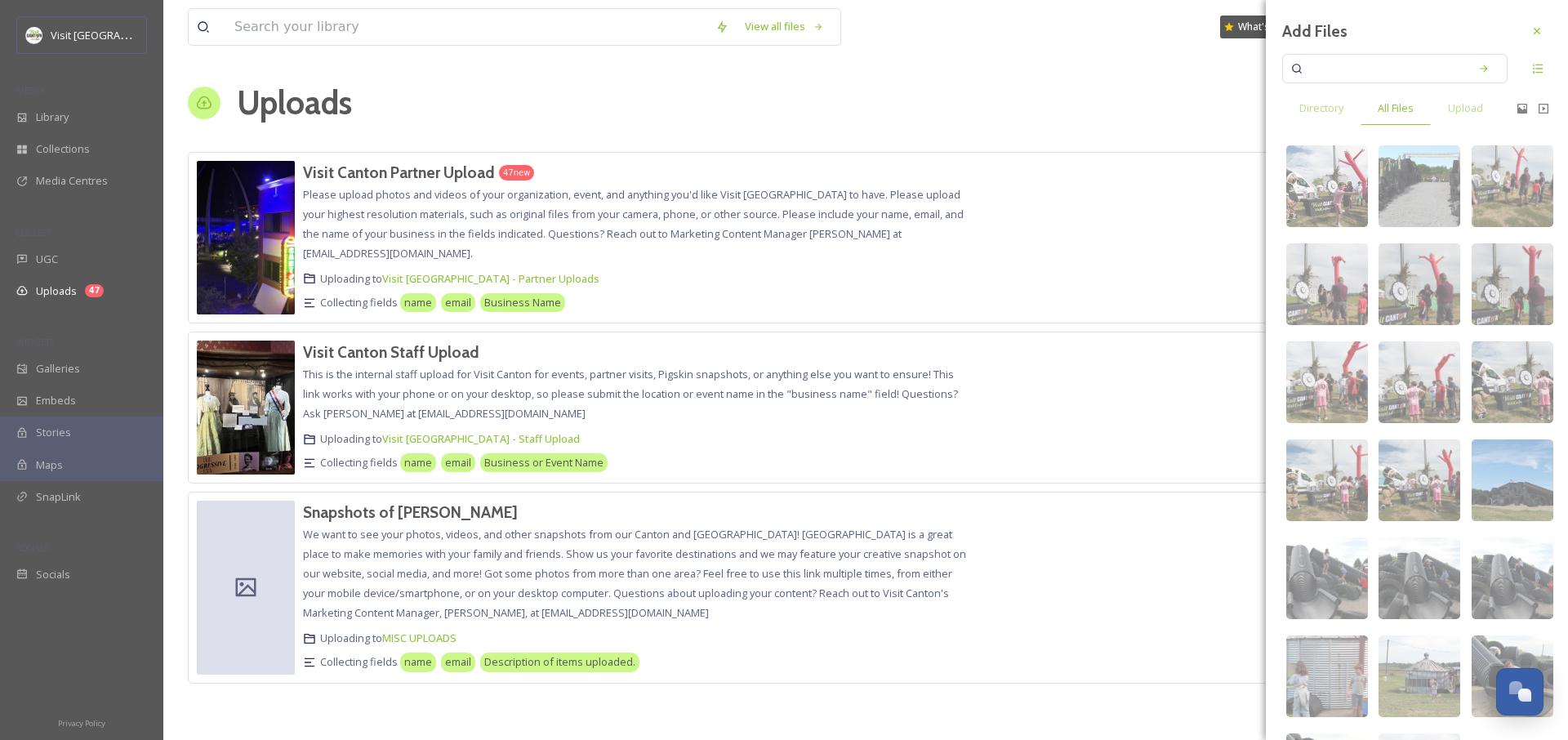
click at [1518, 108] on div at bounding box center [1532, 108] width 34 height 13
click at [1517, 109] on icon at bounding box center [1522, 108] width 10 height 10
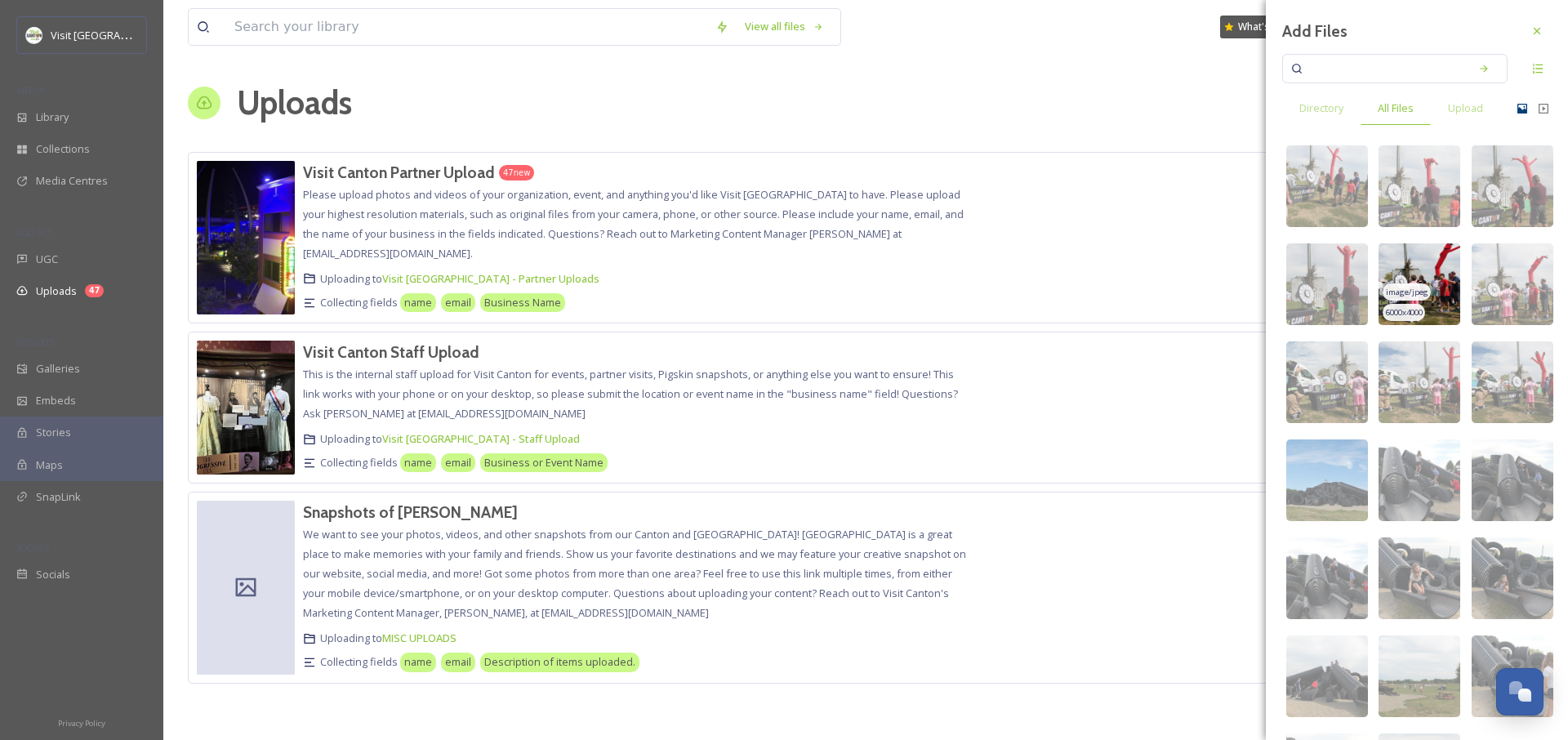
click at [1410, 279] on img at bounding box center [1419, 284] width 82 height 82
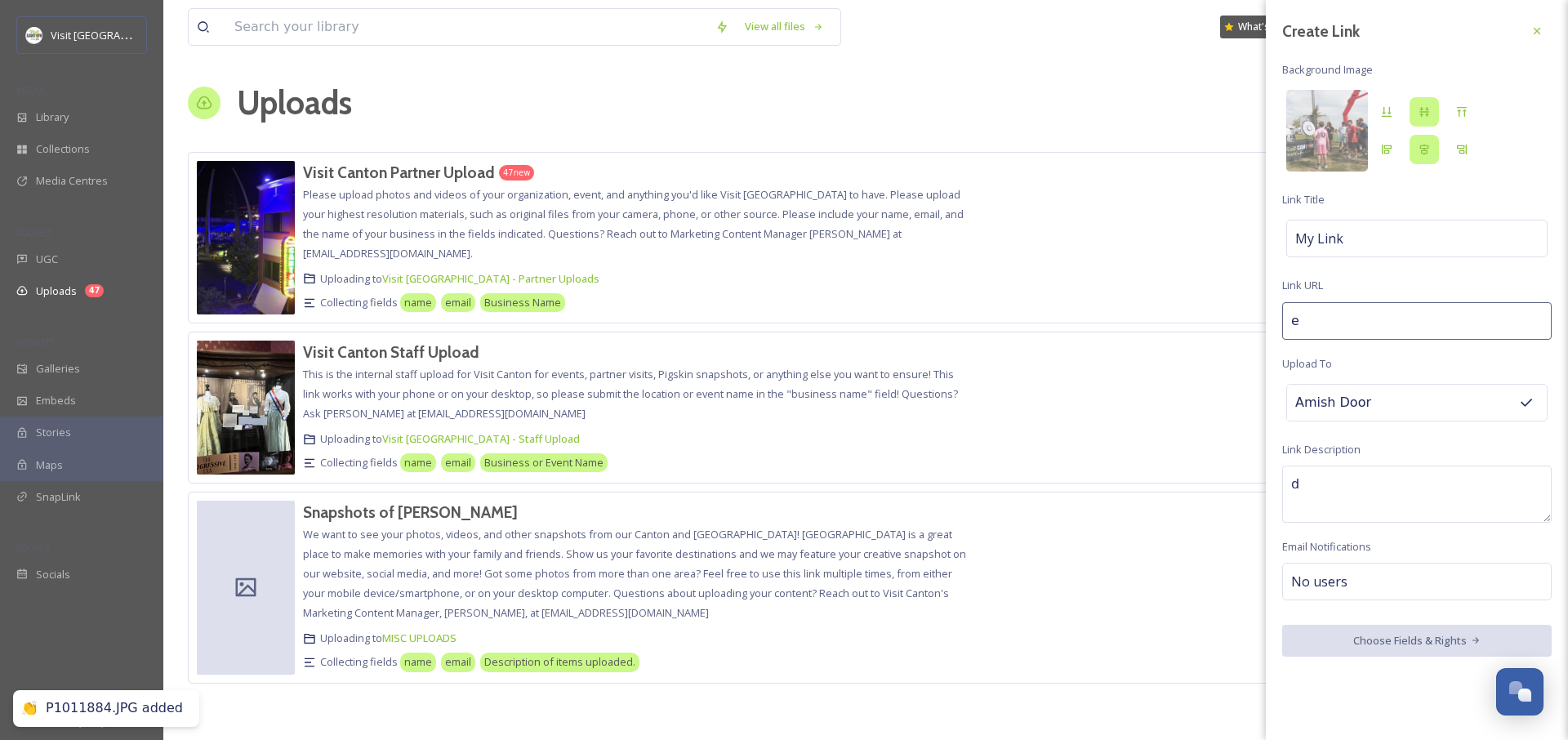
click at [1352, 528] on div "Create Link Background Image [PERSON_NAME] My Link Link URL e Upload To Amish D…" at bounding box center [1416, 336] width 302 height 673
click at [1355, 582] on div "No users" at bounding box center [1417, 581] width 270 height 37
click at [1349, 584] on input at bounding box center [1373, 582] width 163 height 20
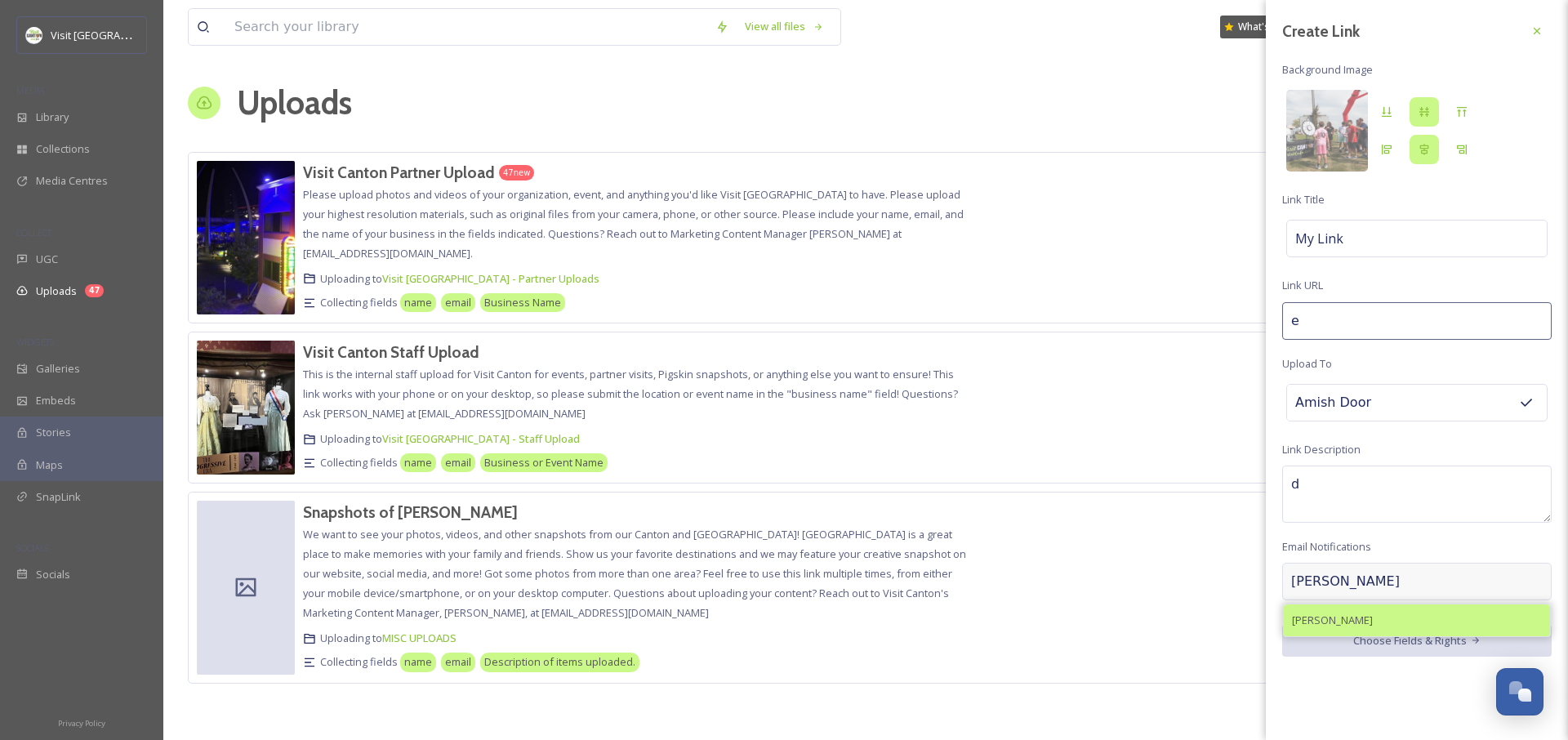
type input "[PERSON_NAME]"
click at [1343, 617] on span "[PERSON_NAME]" at bounding box center [1333, 620] width 81 height 16
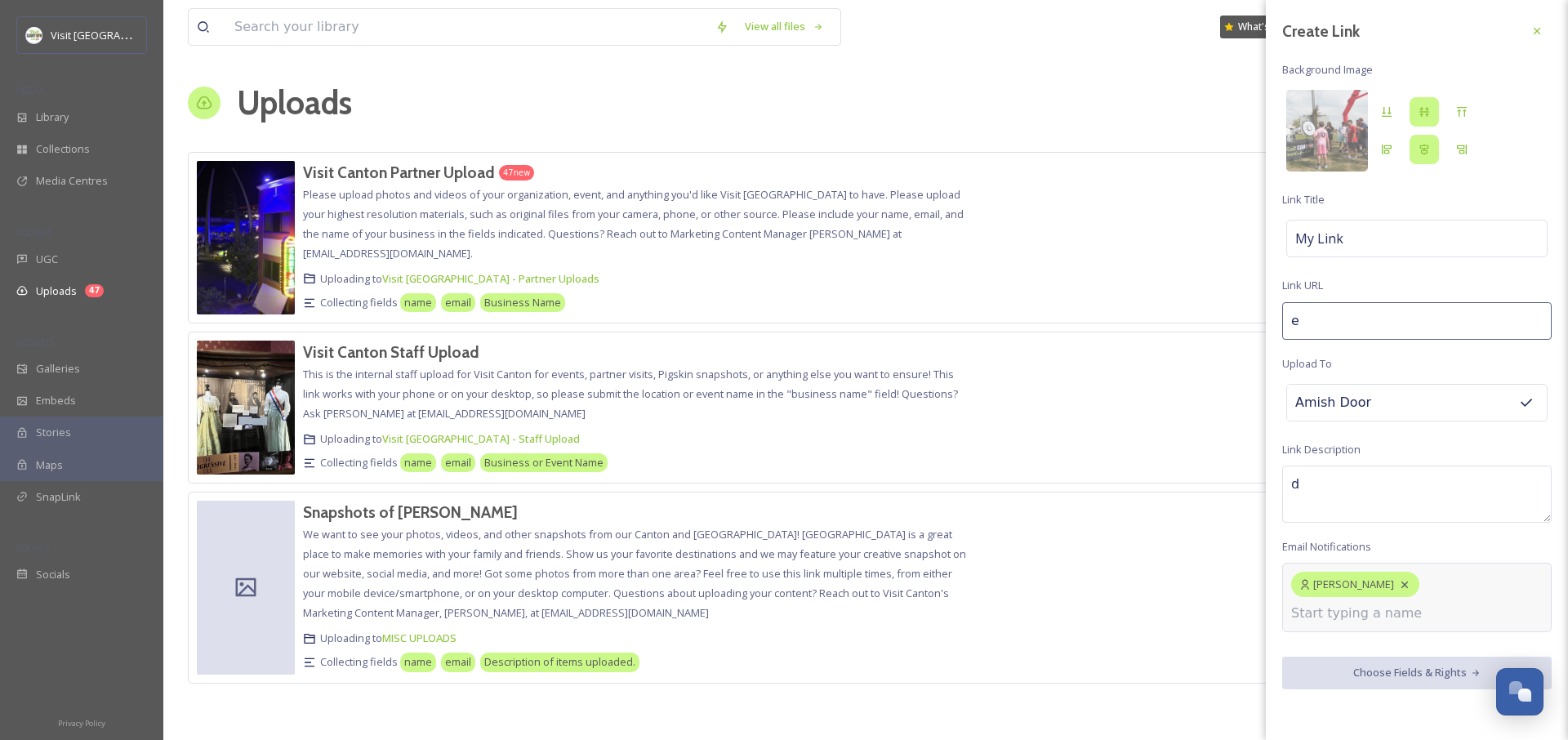
click at [1319, 320] on input "e" at bounding box center [1417, 320] width 270 height 37
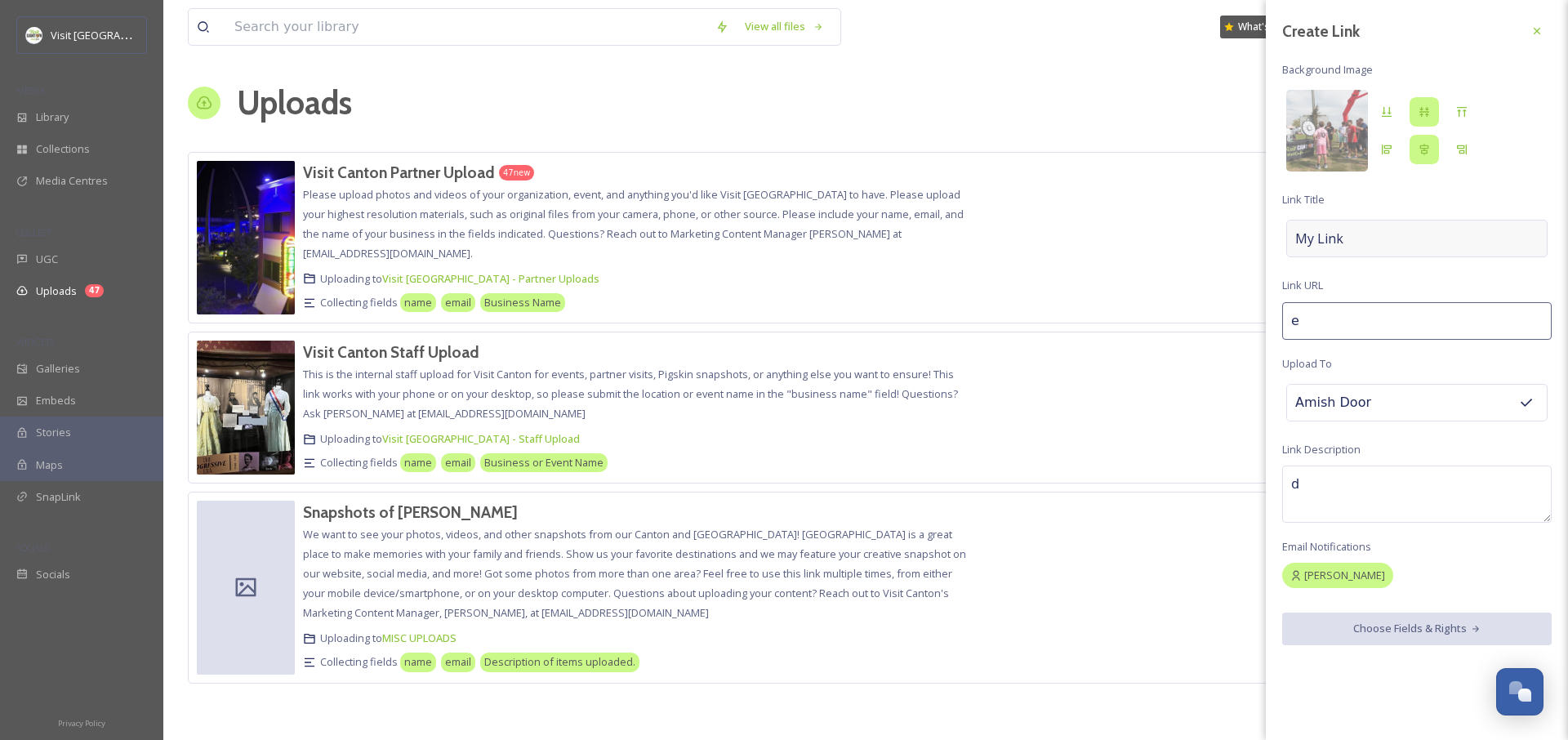
click at [1373, 231] on div "My Link" at bounding box center [1417, 238] width 262 height 37
type input "s"
type input "sd"
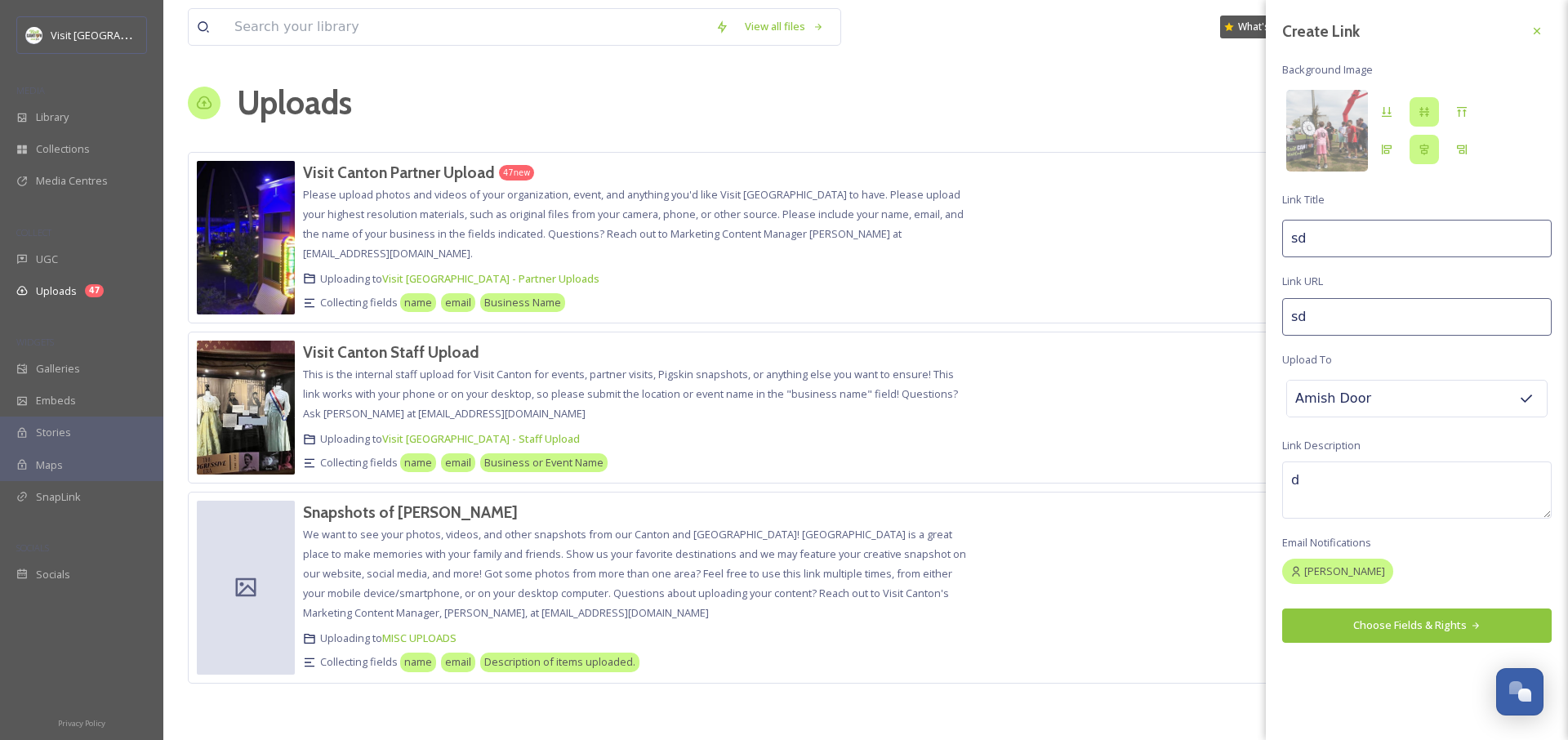
type input "sdf"
type input "sdfs"
type input "sdfsd"
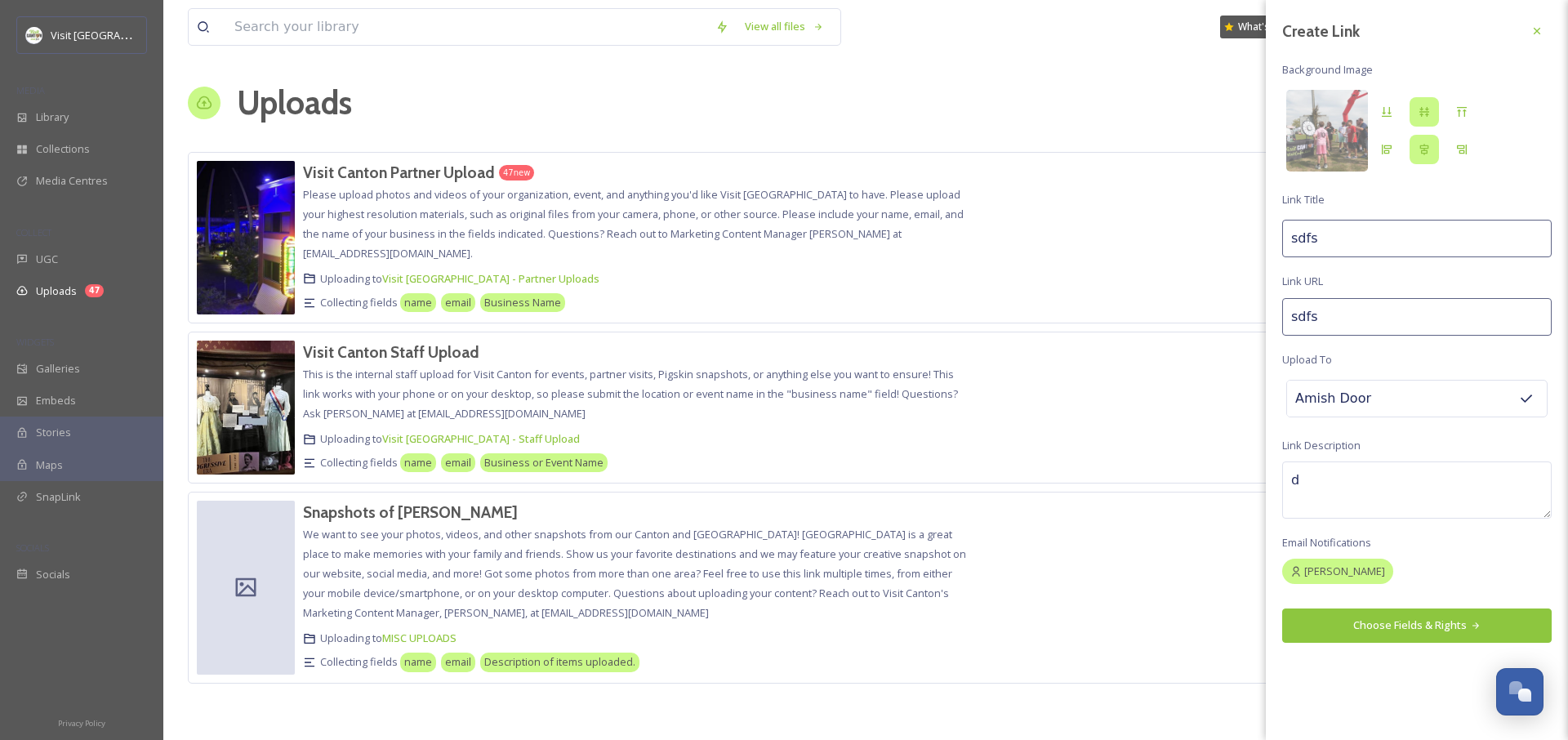
type input "sdfsd"
type input "sdfsdf"
click at [1429, 628] on button "Choose Fields & Rights" at bounding box center [1417, 625] width 270 height 33
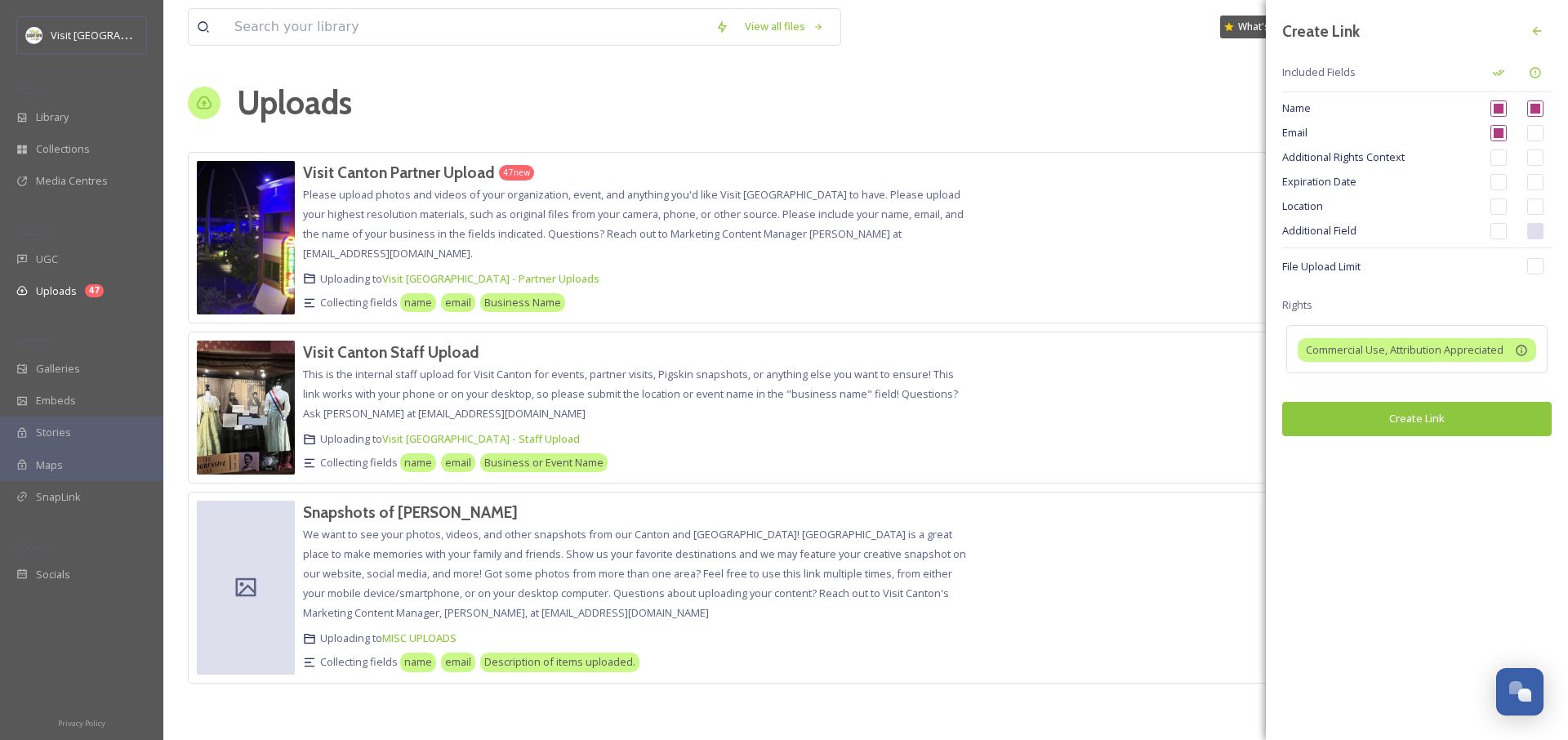
click at [1496, 229] on input "checkbox" at bounding box center [1499, 231] width 17 height 17
checkbox input "true"
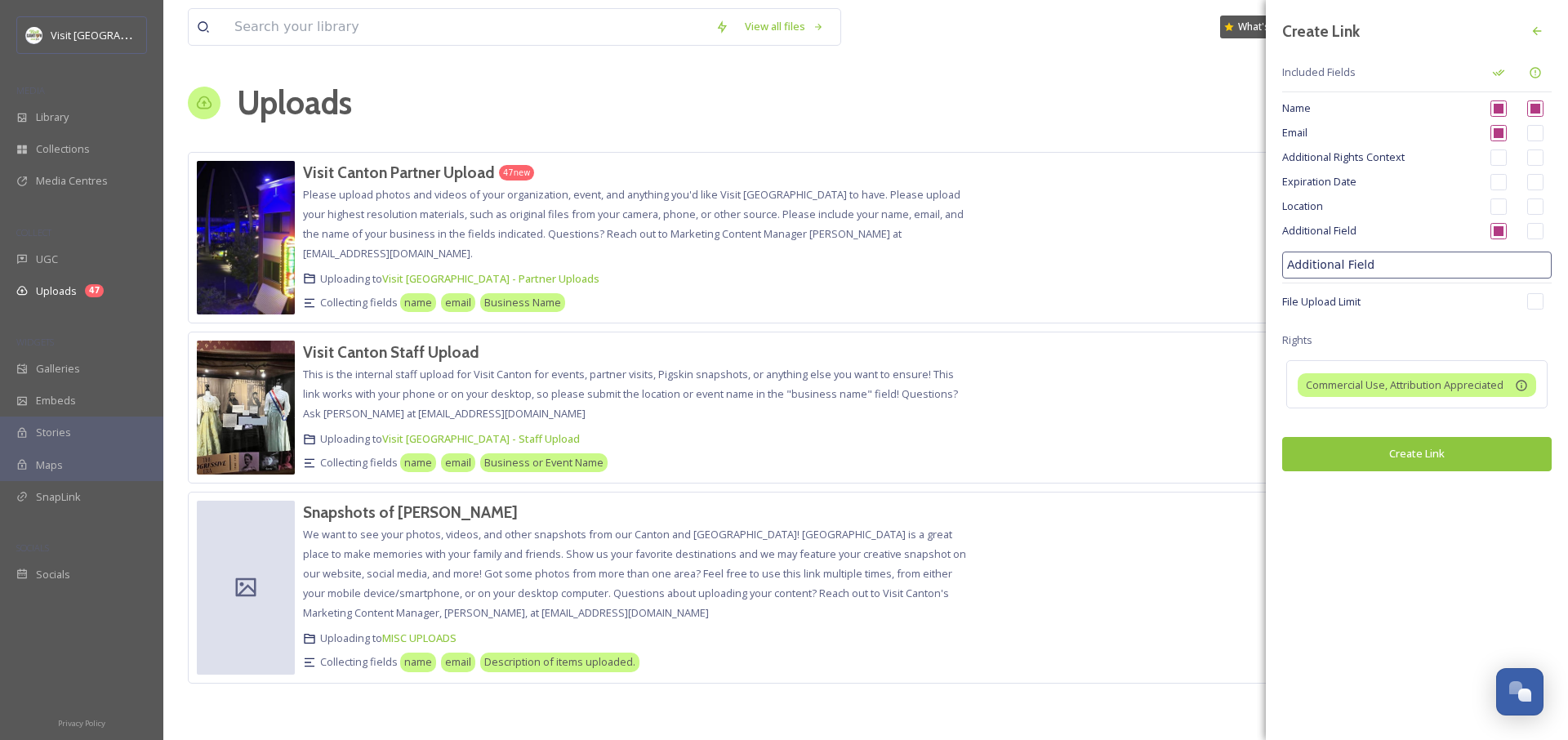
click at [1450, 255] on input "Additional Field" at bounding box center [1417, 265] width 270 height 27
click at [1431, 274] on input "Additional Field" at bounding box center [1417, 265] width 270 height 27
click at [1431, 263] on input "Additional Field" at bounding box center [1417, 265] width 270 height 27
click at [1406, 237] on span "Additional Field" at bounding box center [1380, 230] width 196 height 16
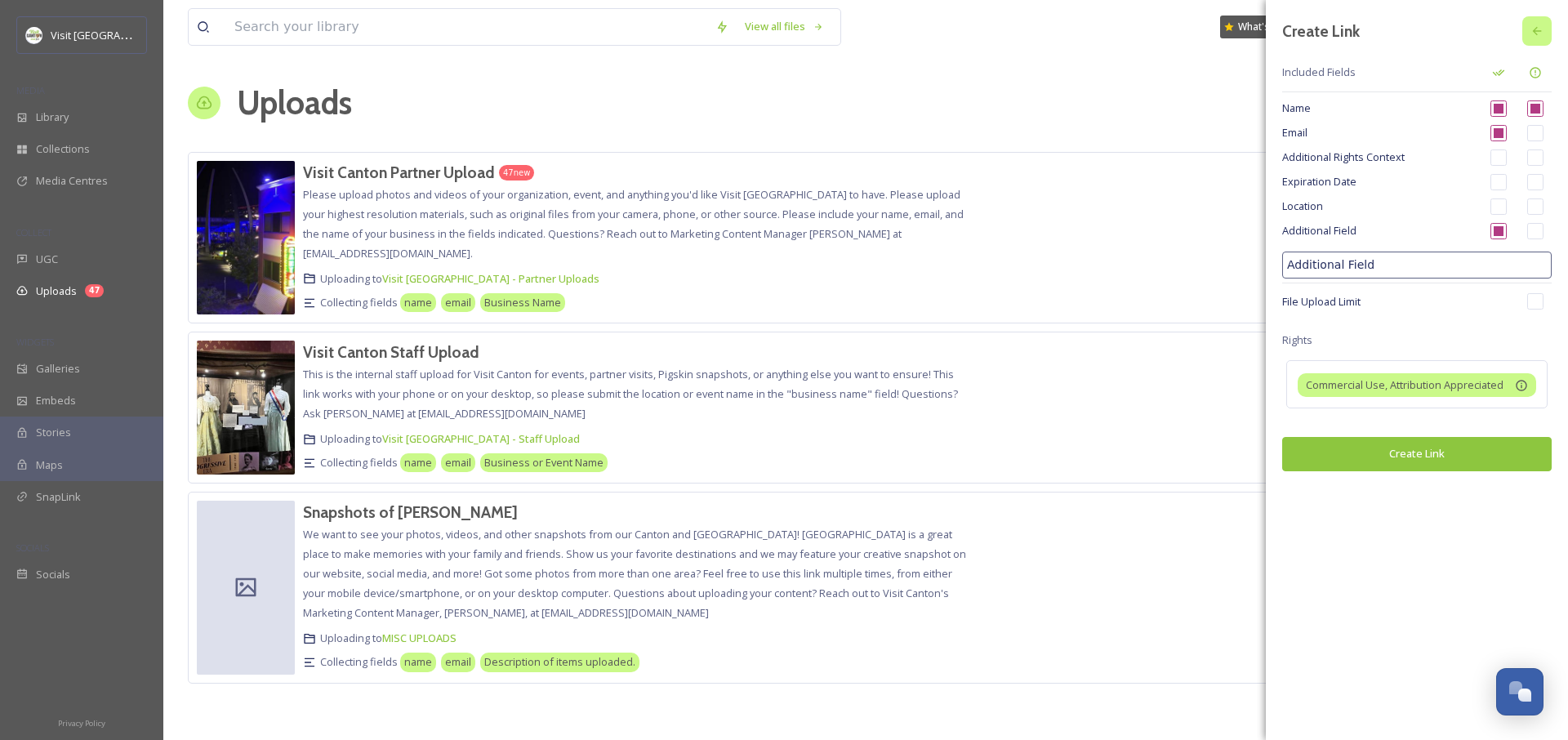
click at [1545, 27] on div at bounding box center [1537, 31] width 30 height 30
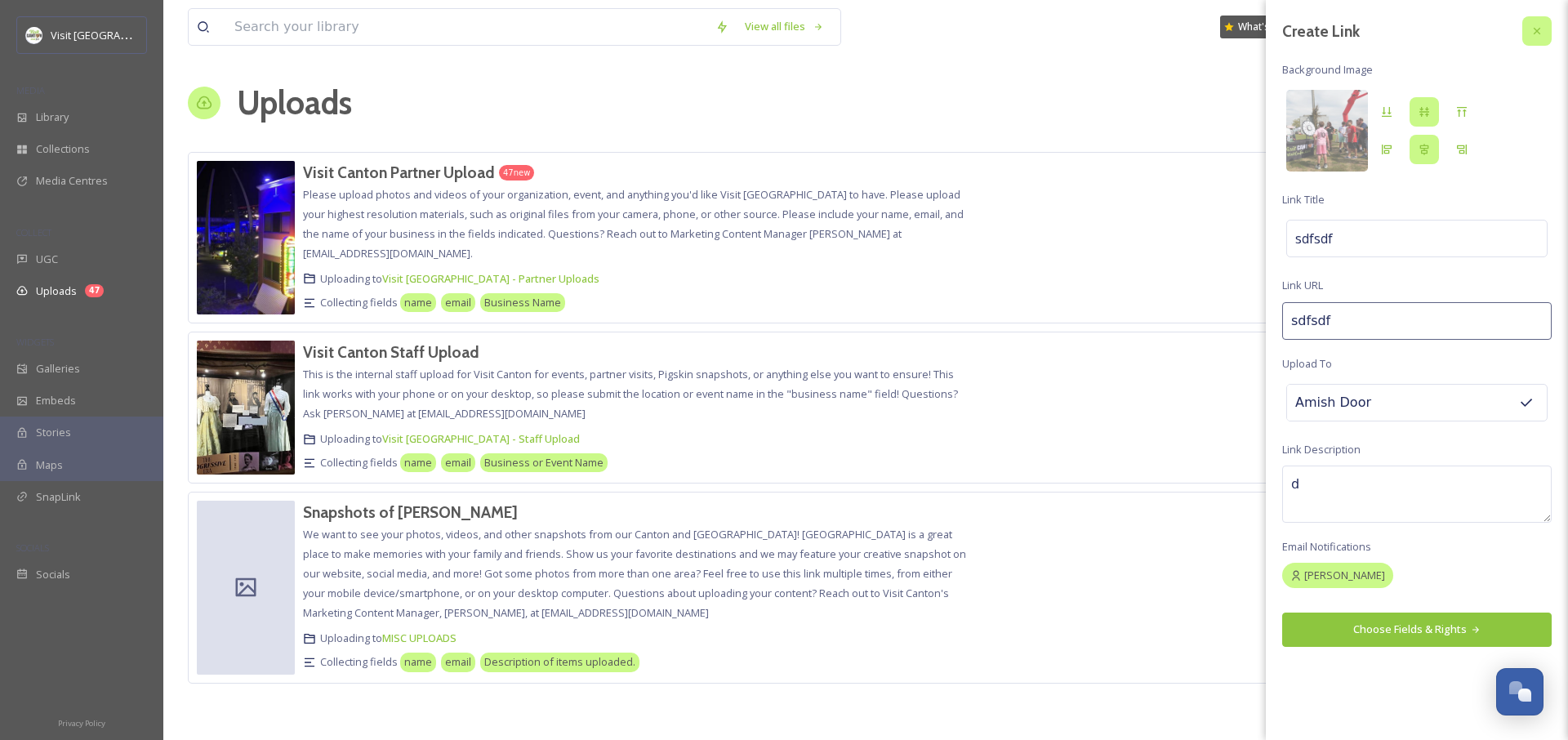
click at [1546, 35] on div at bounding box center [1537, 31] width 30 height 30
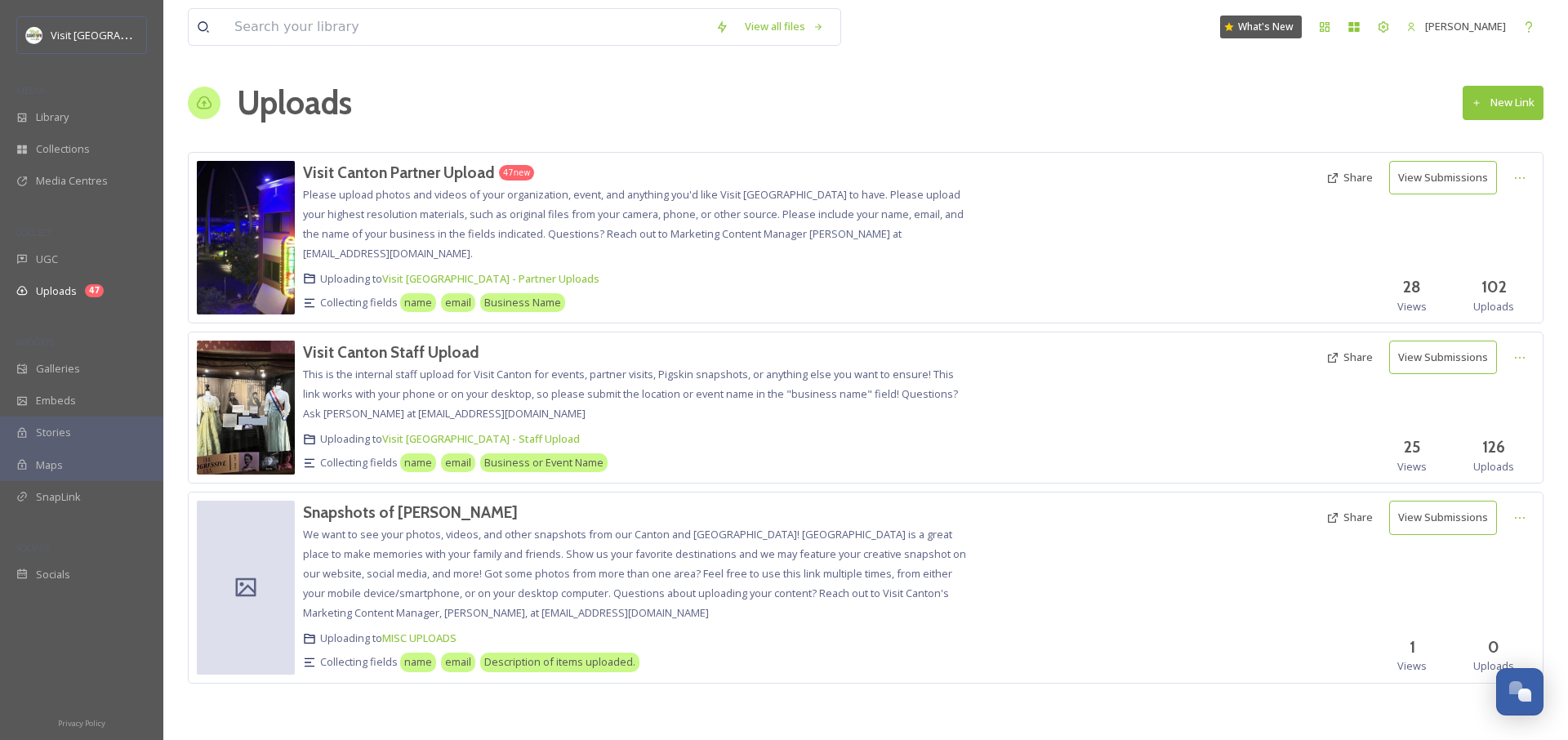
click at [1280, 398] on div at bounding box center [1145, 407] width 346 height 134
click at [1513, 517] on icon at bounding box center [1520, 518] width 13 height 13
click at [1502, 585] on div "Edit" at bounding box center [1503, 585] width 62 height 31
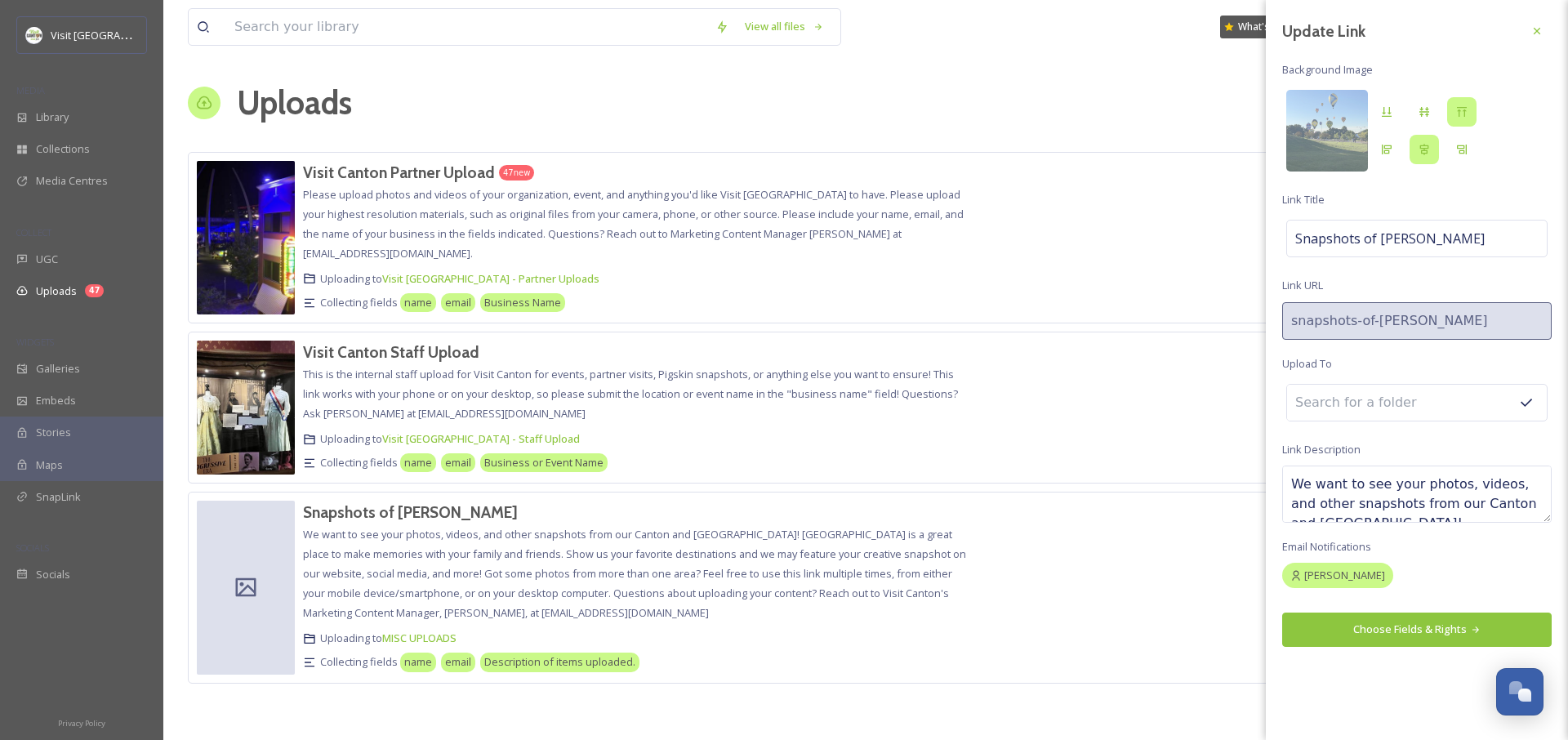
click at [1370, 633] on button "Choose Fields & Rights" at bounding box center [1417, 629] width 270 height 33
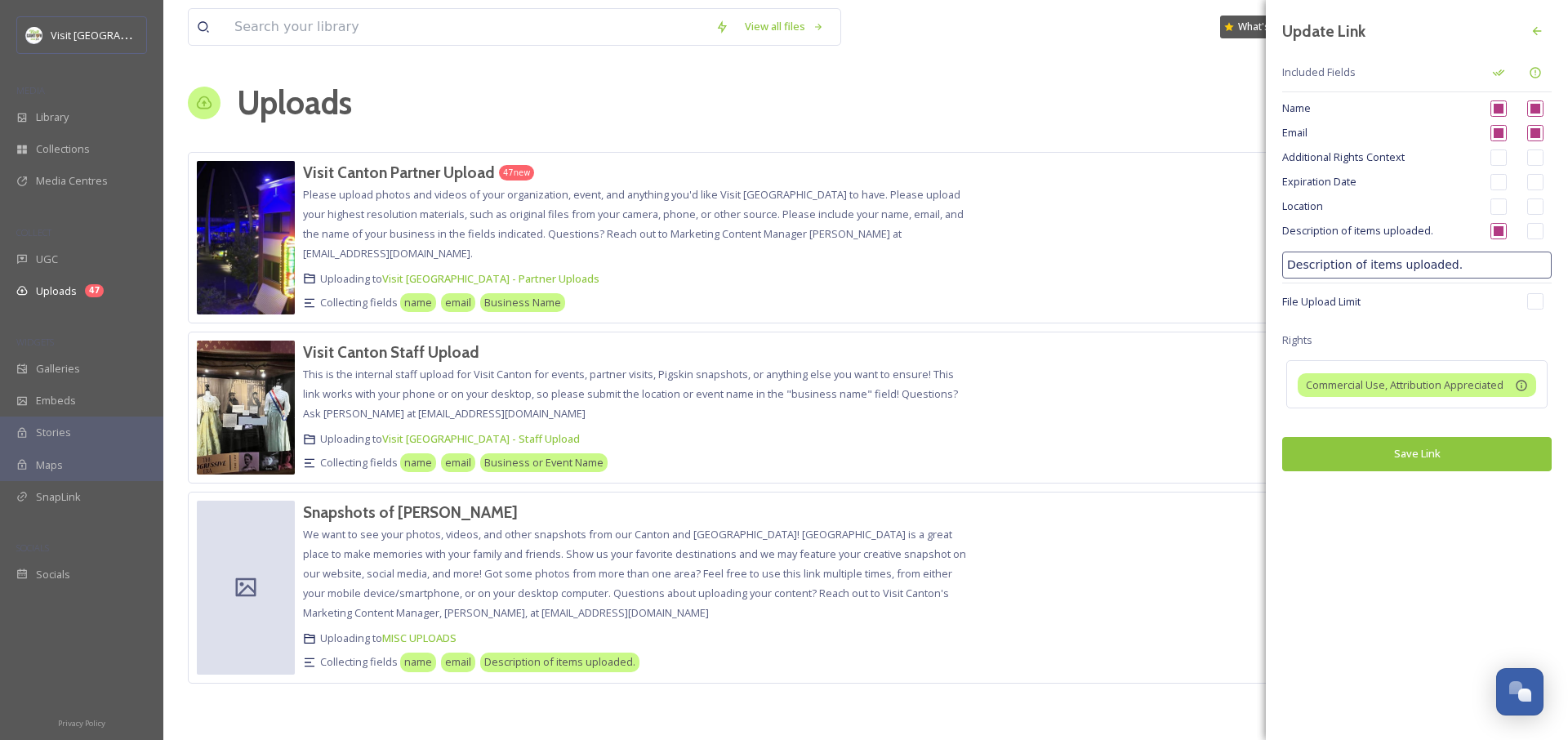
click at [1383, 223] on span "Description of items uploaded." at bounding box center [1380, 230] width 196 height 16
click at [1489, 260] on input "Description of items uploaded." at bounding box center [1417, 265] width 270 height 27
click at [1489, 260] on input "Description of items uploaded." at bounding box center [1417, 265] width 270 height 27
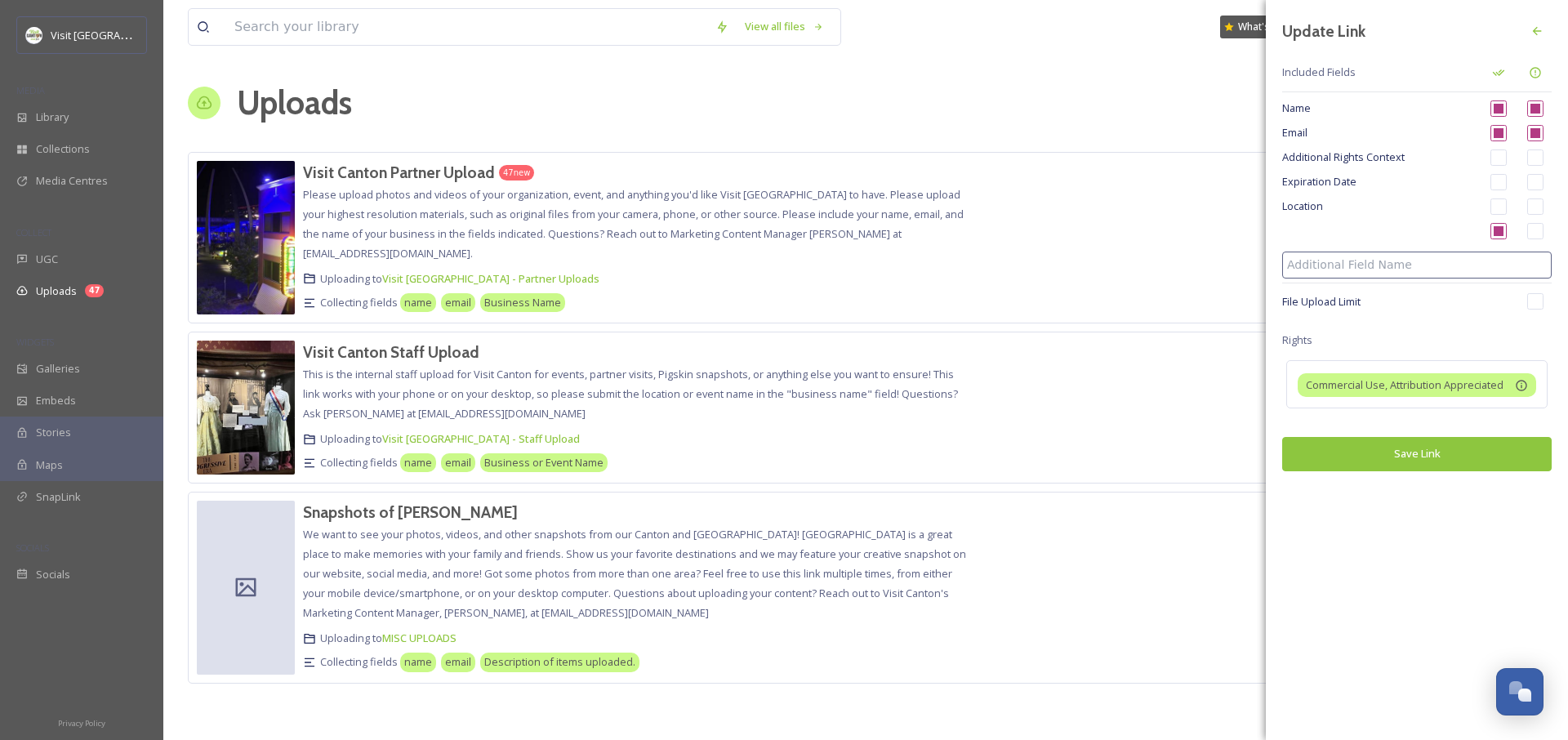
type input "N"
type input "S"
type input "N"
type input "S"
type input "o"
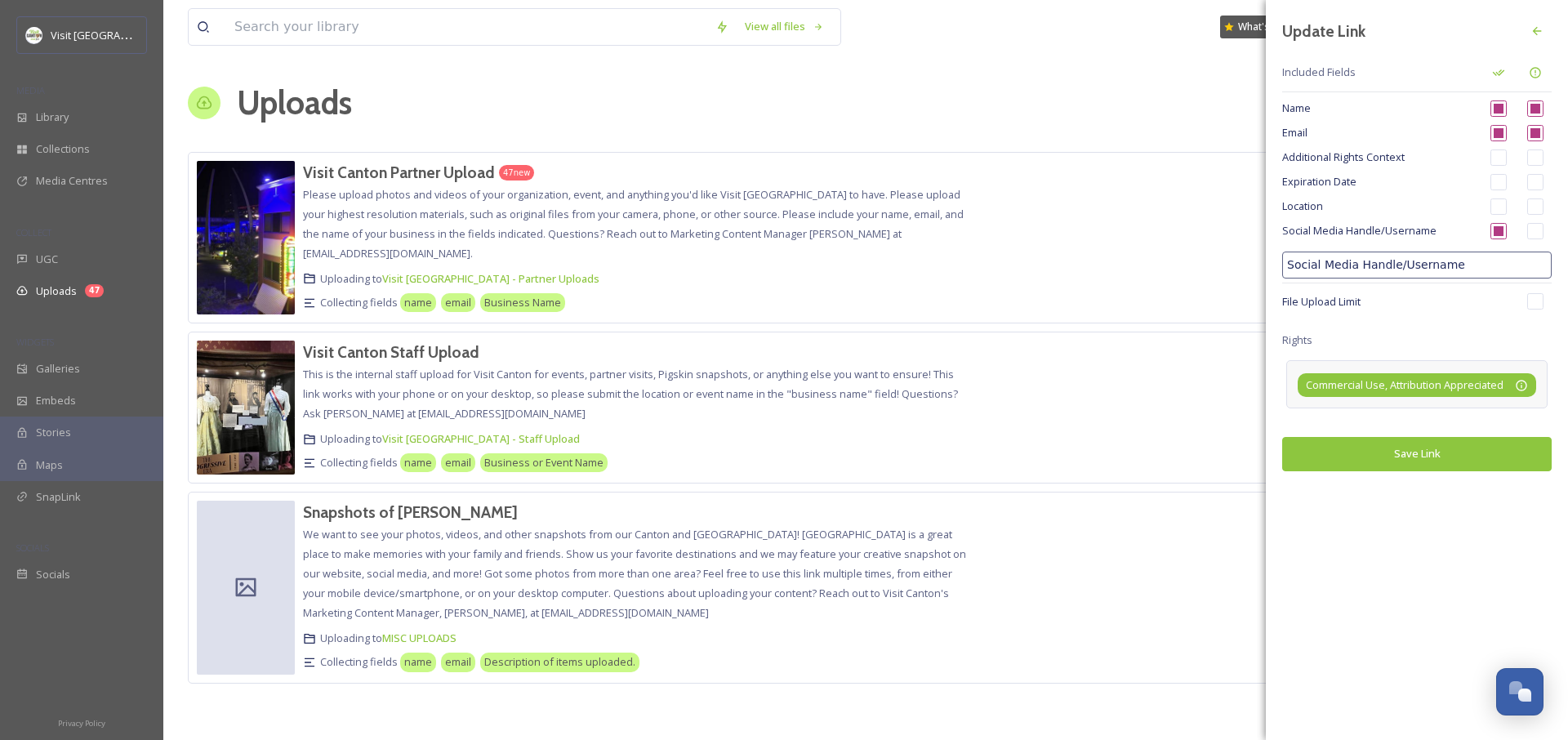
type input "Social Media Handle/Username"
click at [1450, 384] on span "Commercial Use, Attribution Appreciated" at bounding box center [1405, 385] width 198 height 16
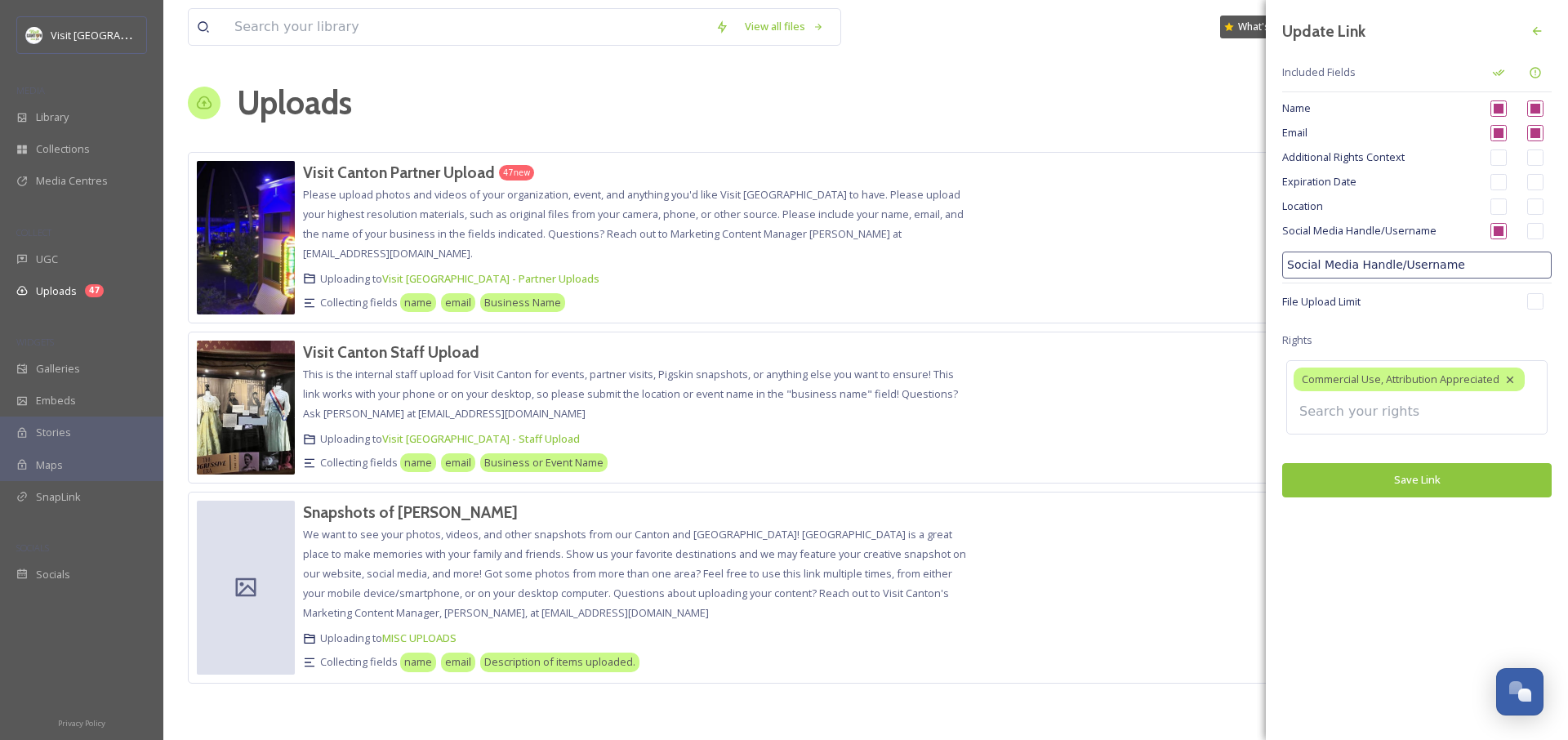
click at [1399, 471] on div "Update Link Included Fields Name Email Additional Rights Context Expiration Dat…" at bounding box center [1416, 257] width 302 height 514
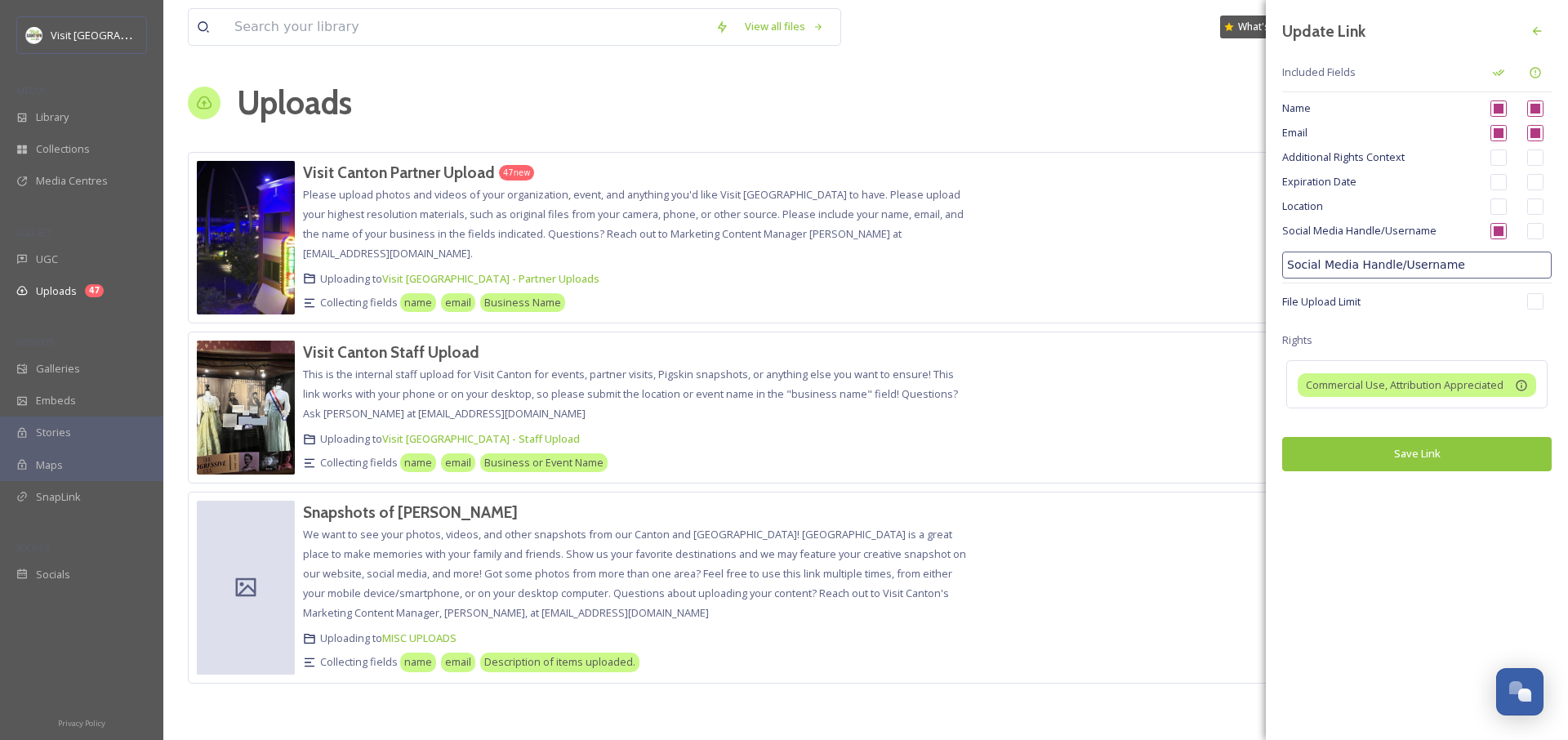
click at [1426, 453] on button "Save Link" at bounding box center [1417, 454] width 270 height 33
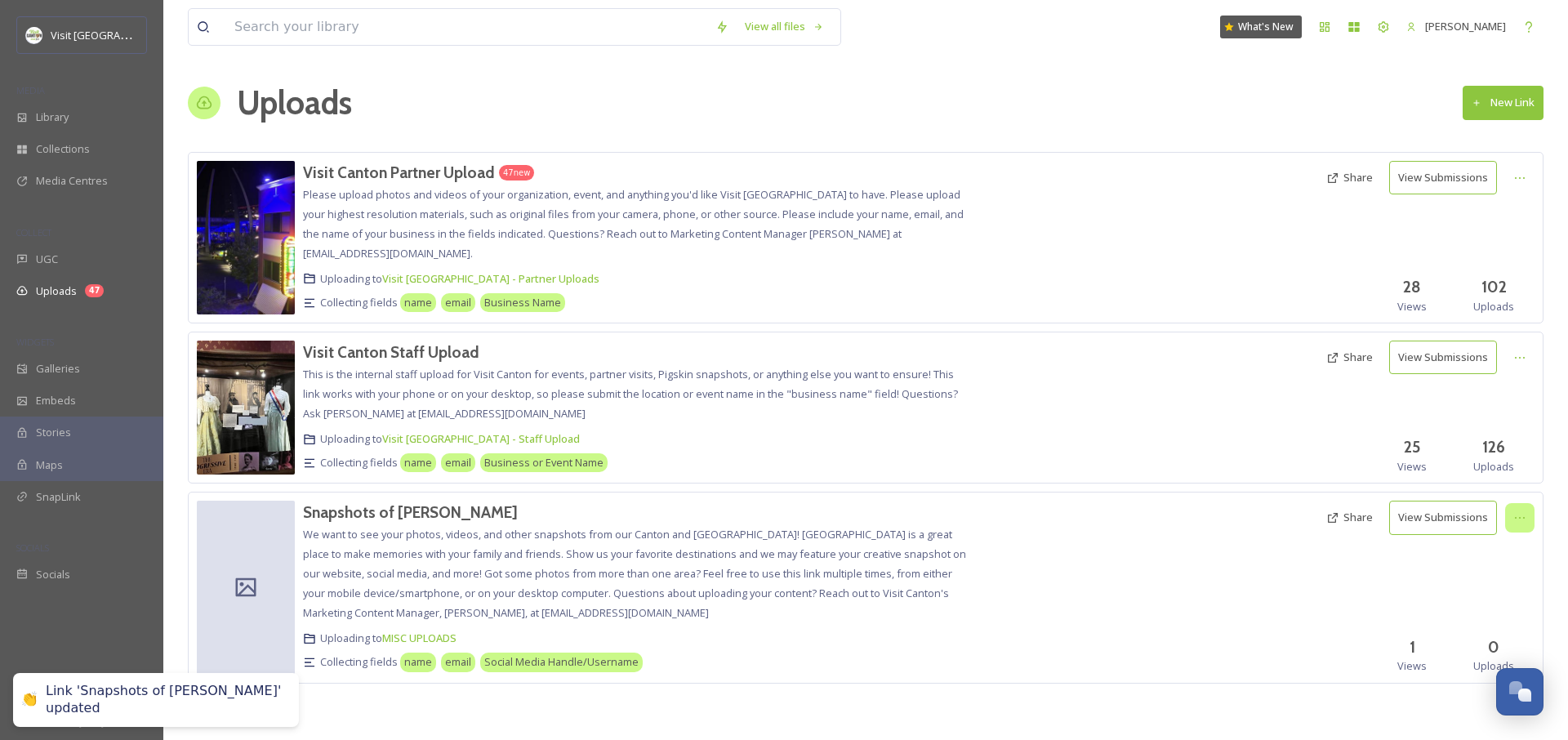
click at [1513, 515] on icon at bounding box center [1520, 518] width 13 height 13
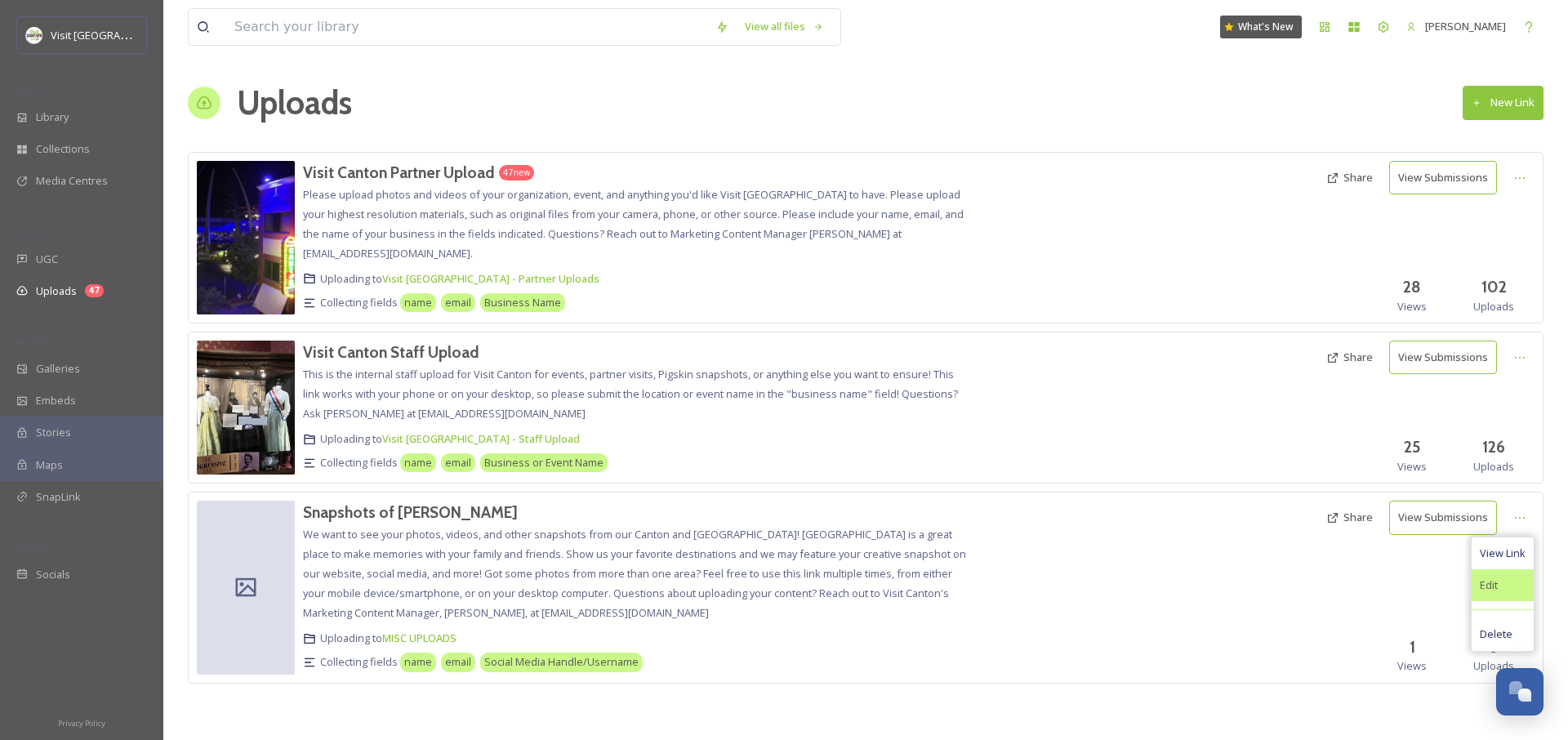
click at [1511, 582] on div "Edit" at bounding box center [1503, 585] width 62 height 31
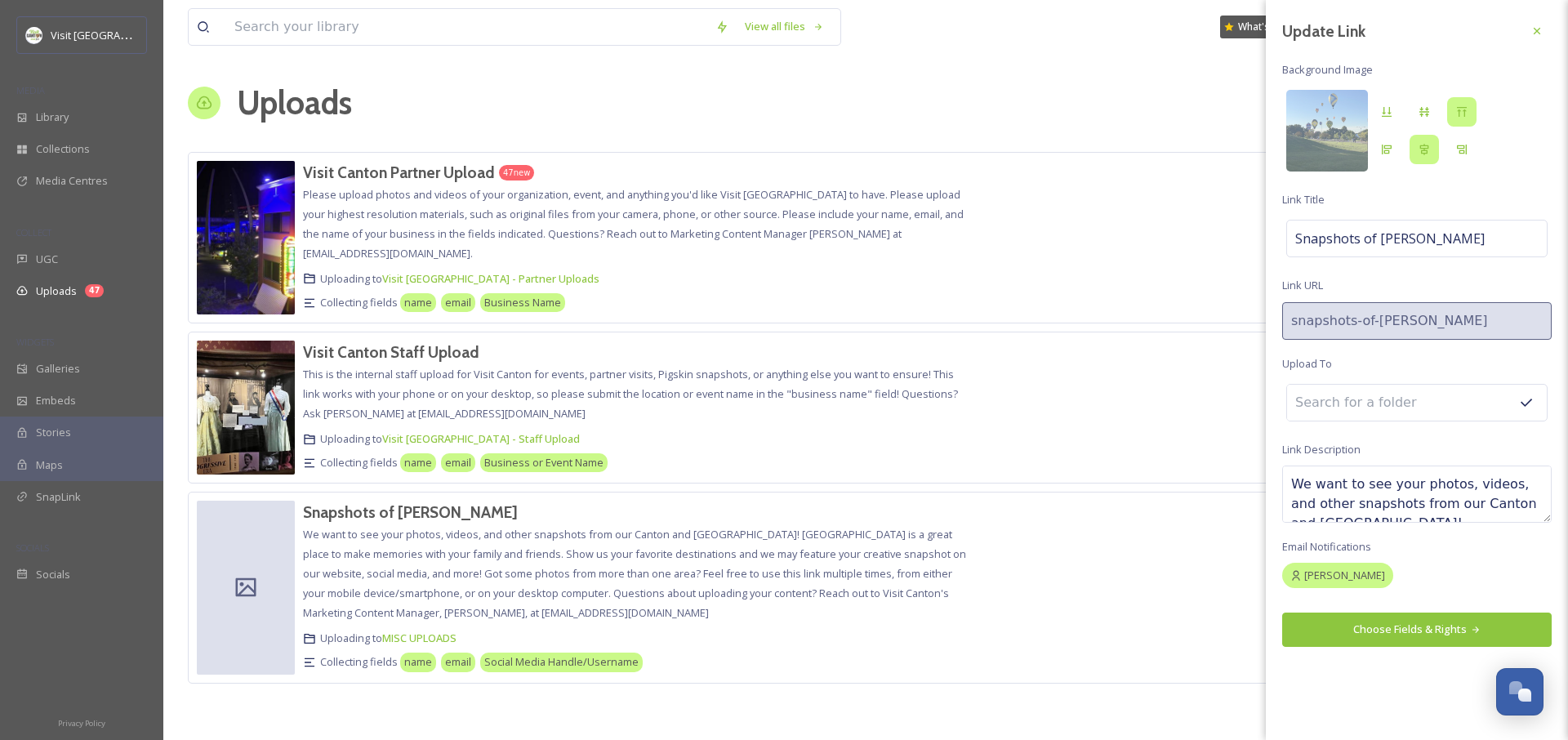
click at [1383, 448] on div "Update Link Background Image [PERSON_NAME] Snapshots of [PERSON_NAME] Link URL …" at bounding box center [1416, 331] width 302 height 663
click at [1373, 409] on input at bounding box center [1377, 402] width 180 height 36
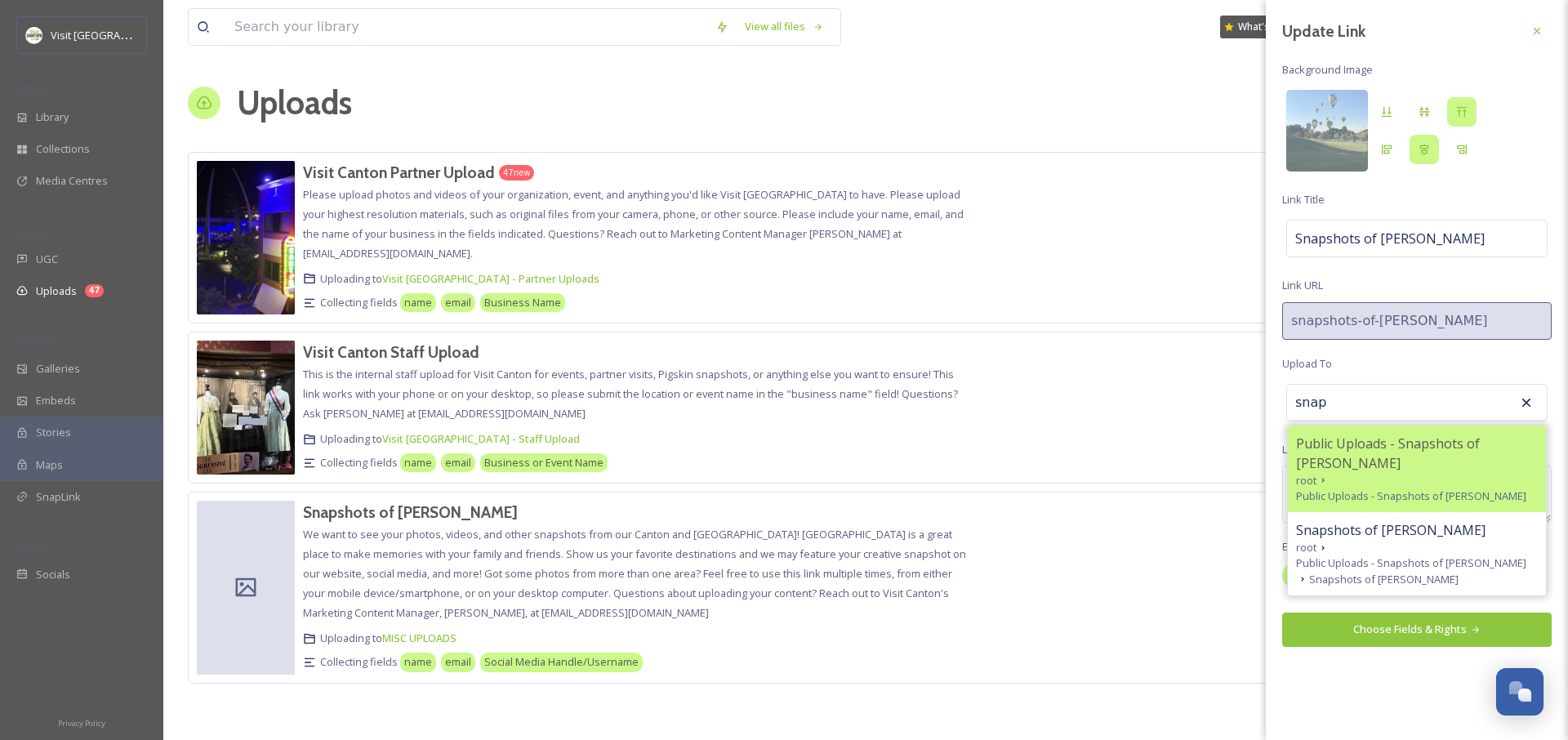
click at [1367, 436] on span "Public Uploads - Snapshots of [PERSON_NAME]" at bounding box center [1417, 453] width 242 height 39
type input "Public Uploads - Snapshots of [PERSON_NAME]"
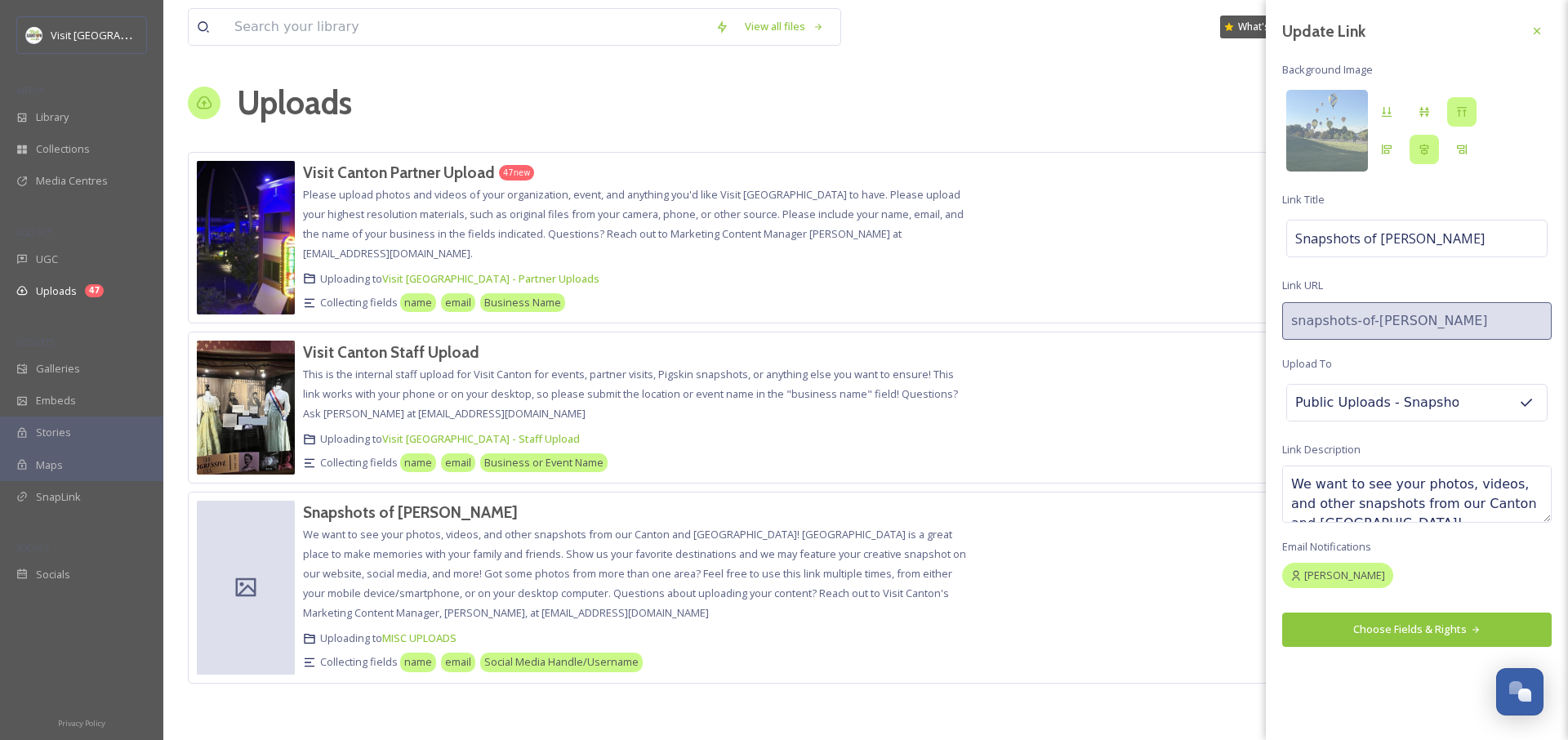
click at [1387, 643] on button "Choose Fields & Rights" at bounding box center [1417, 629] width 270 height 33
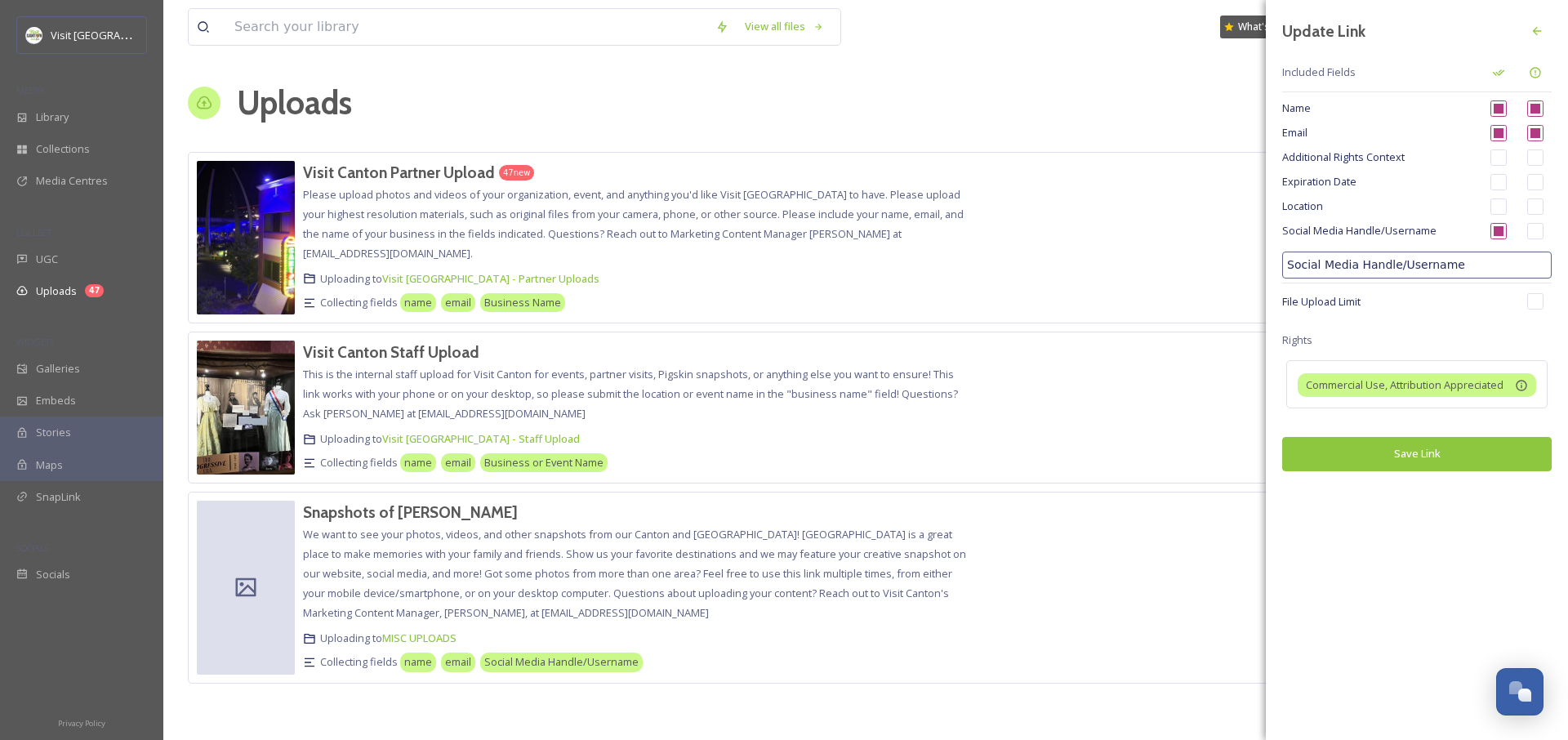
click at [1383, 459] on button "Save Link" at bounding box center [1417, 454] width 270 height 33
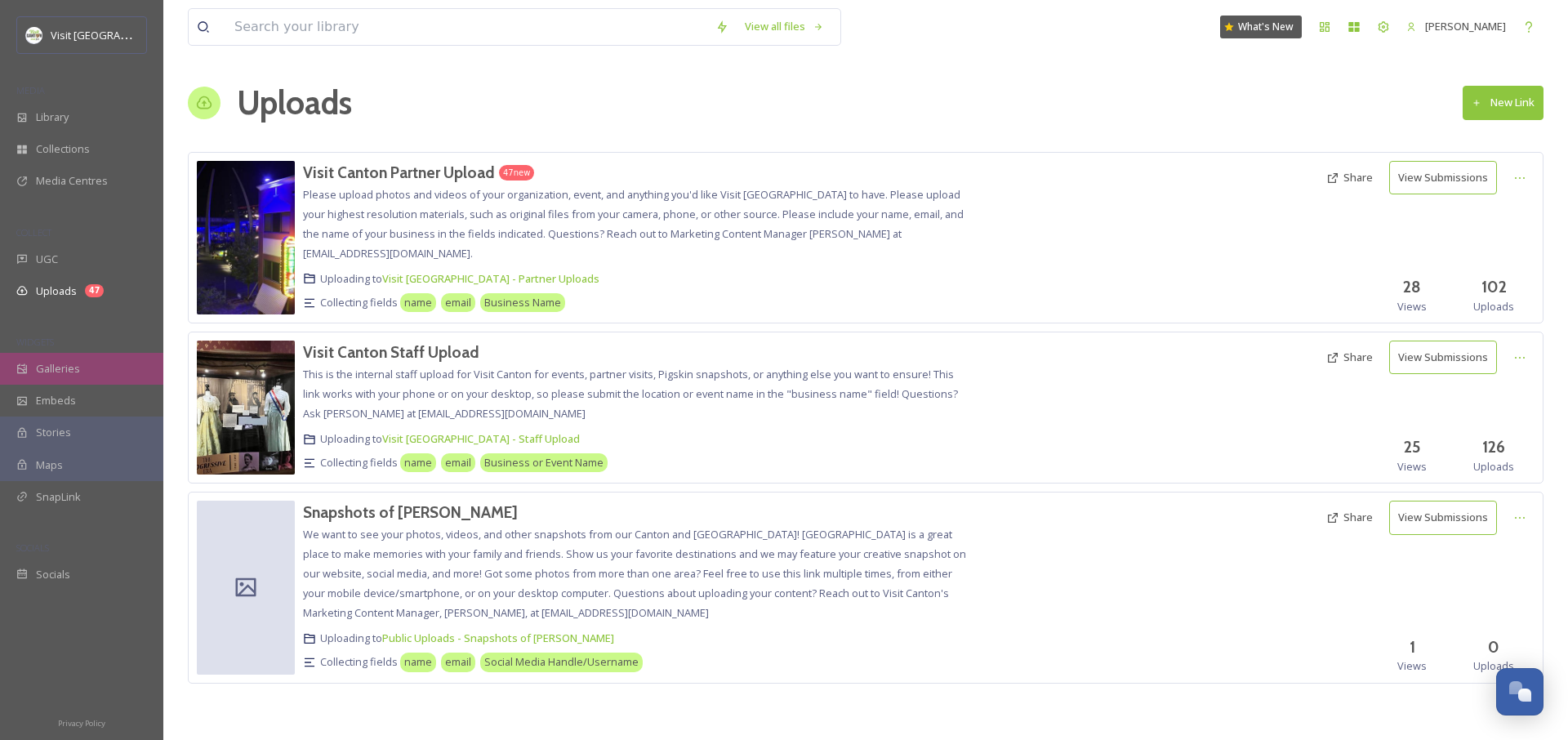
click at [83, 379] on div "Galleries" at bounding box center [81, 368] width 163 height 31
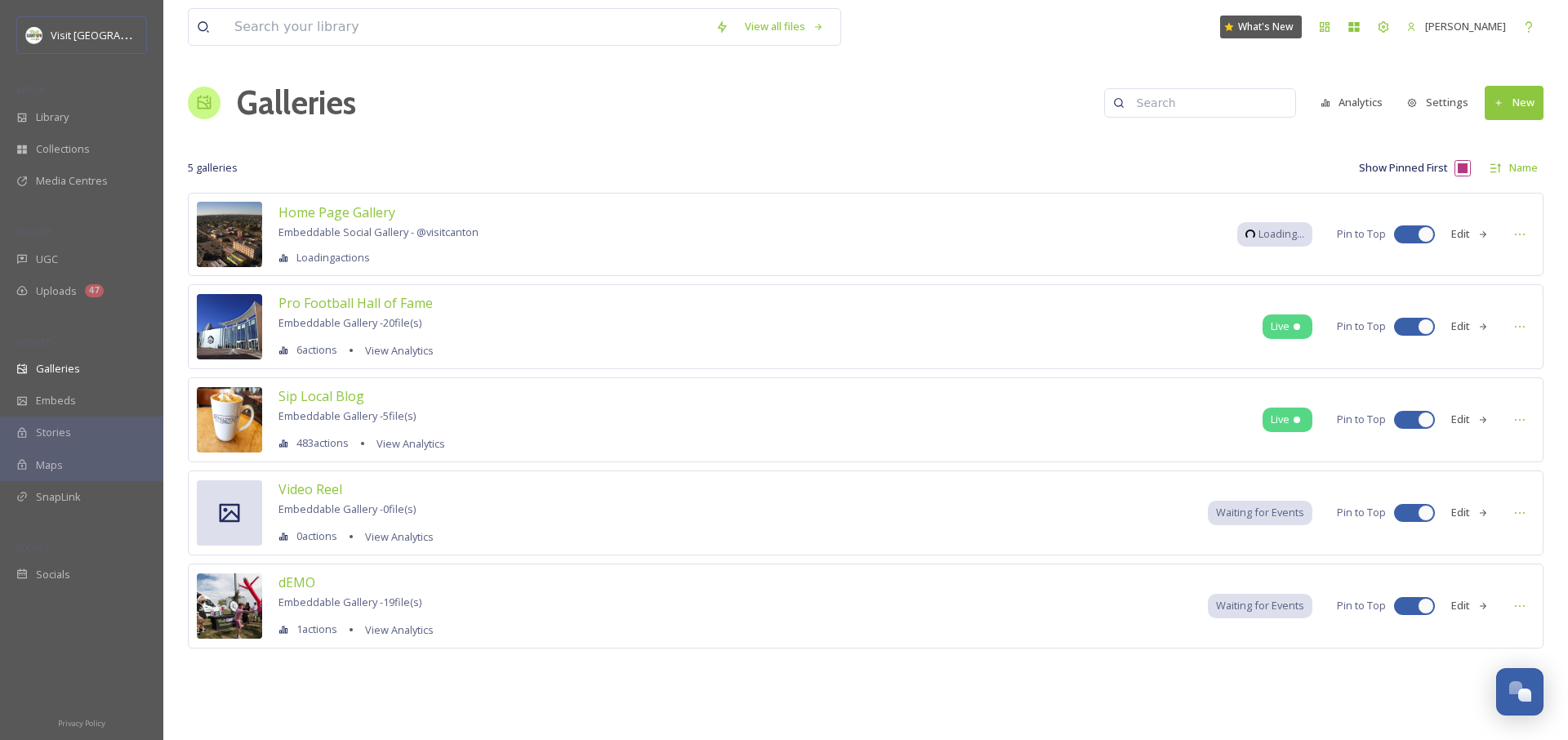
click at [1523, 104] on button "New" at bounding box center [1514, 103] width 59 height 33
click at [1521, 142] on span "Gallery" at bounding box center [1517, 141] width 34 height 16
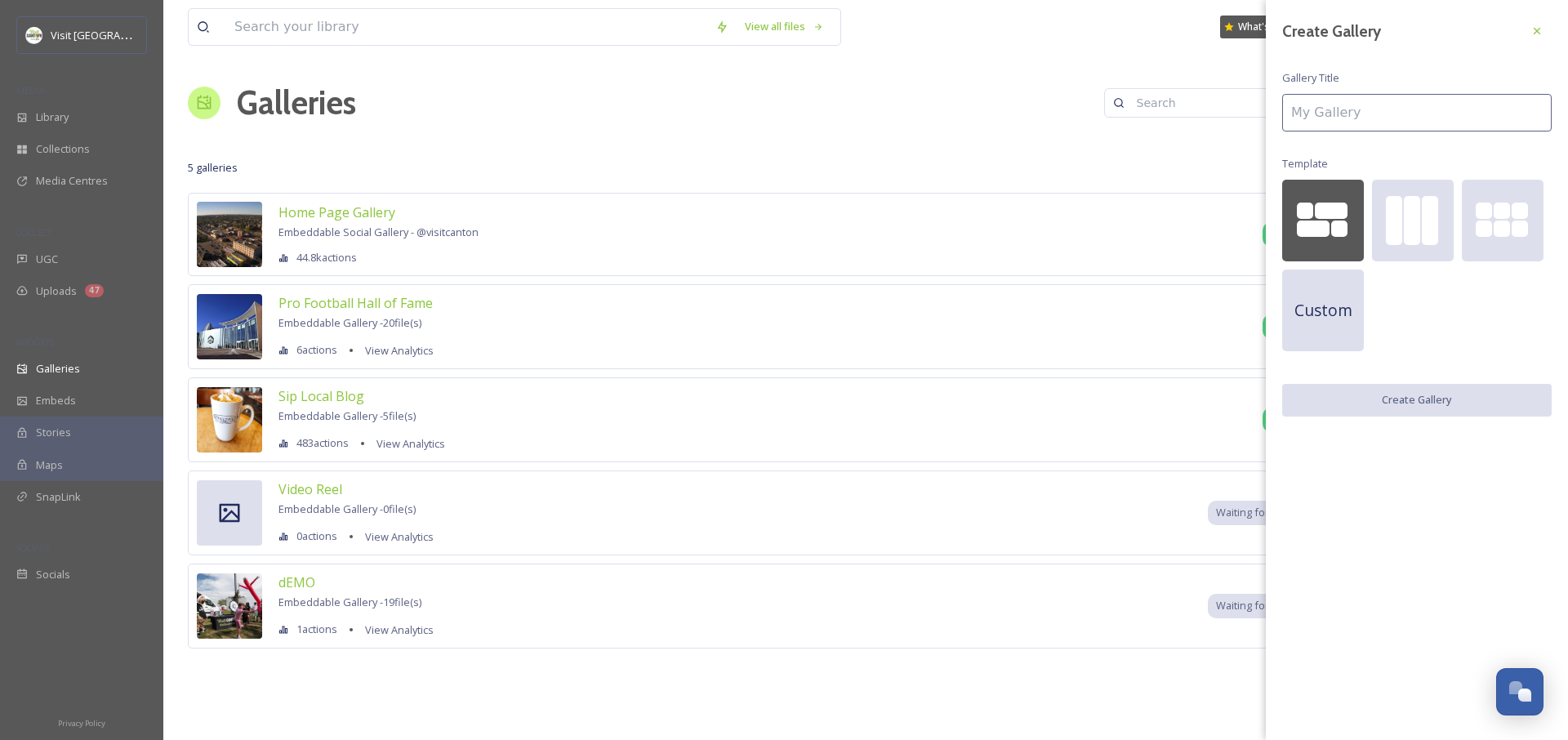
click at [1350, 112] on input at bounding box center [1417, 112] width 270 height 37
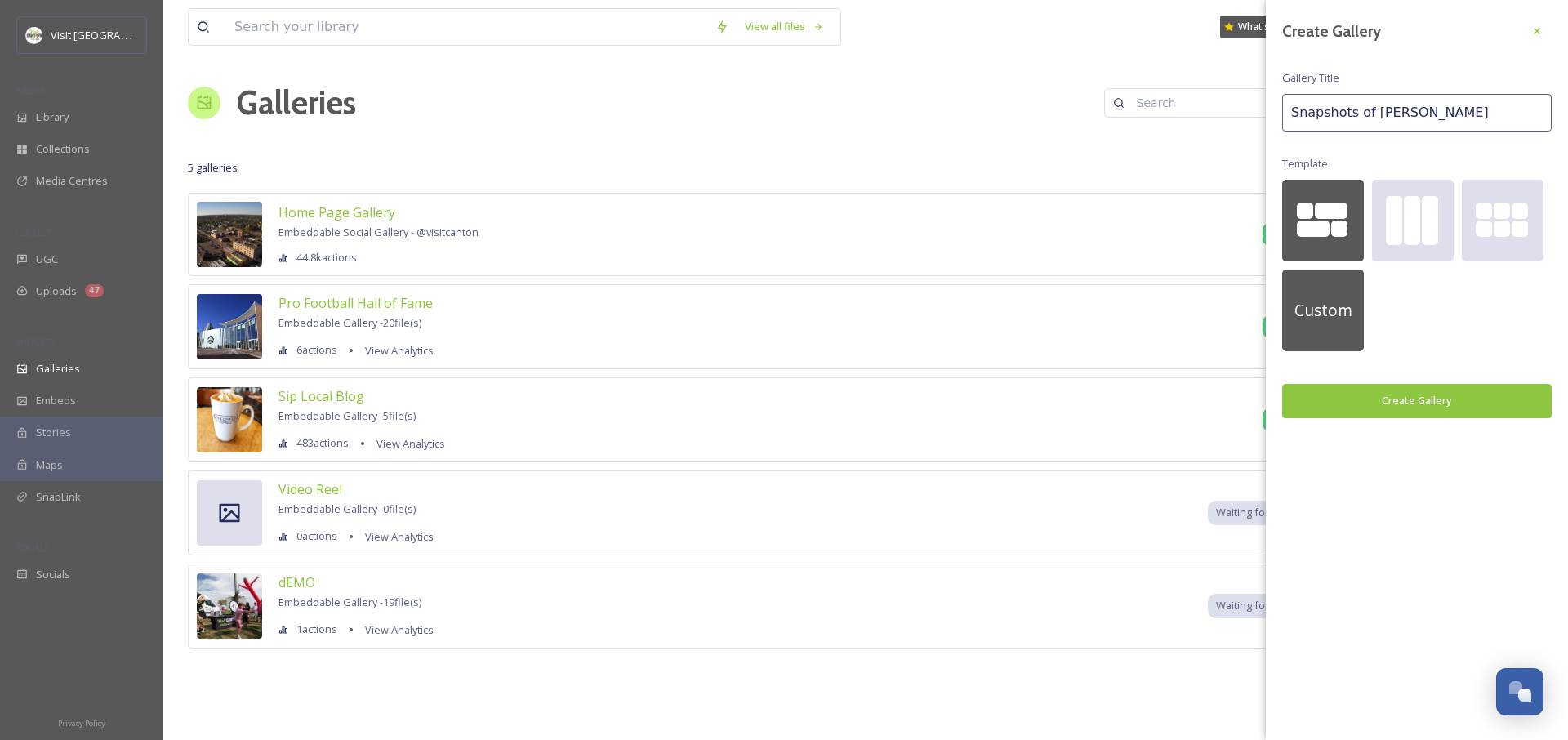
type input "Snapshots of [PERSON_NAME]"
click at [1333, 292] on div "Custom" at bounding box center [1323, 310] width 82 height 82
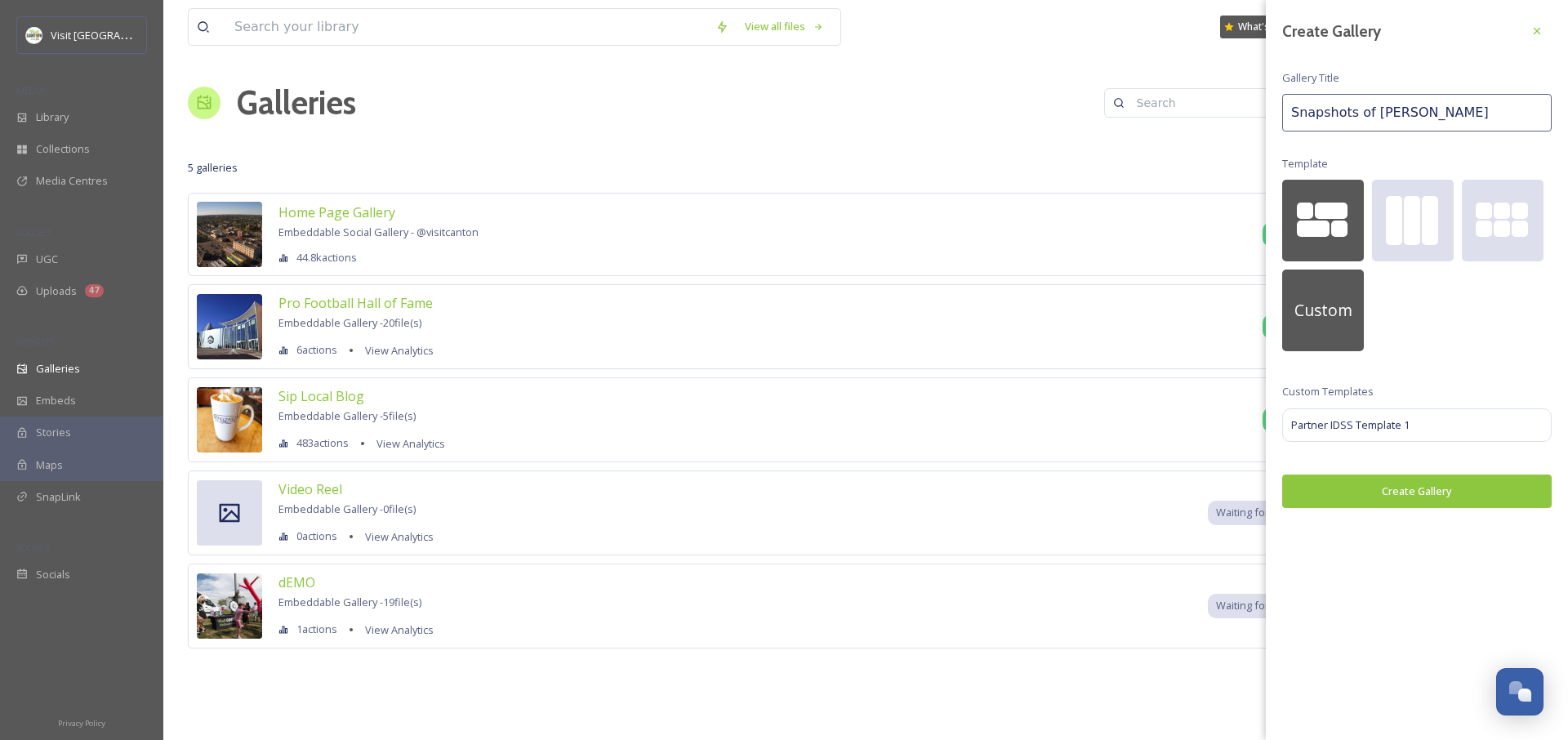
click at [1312, 226] on div at bounding box center [1313, 228] width 32 height 17
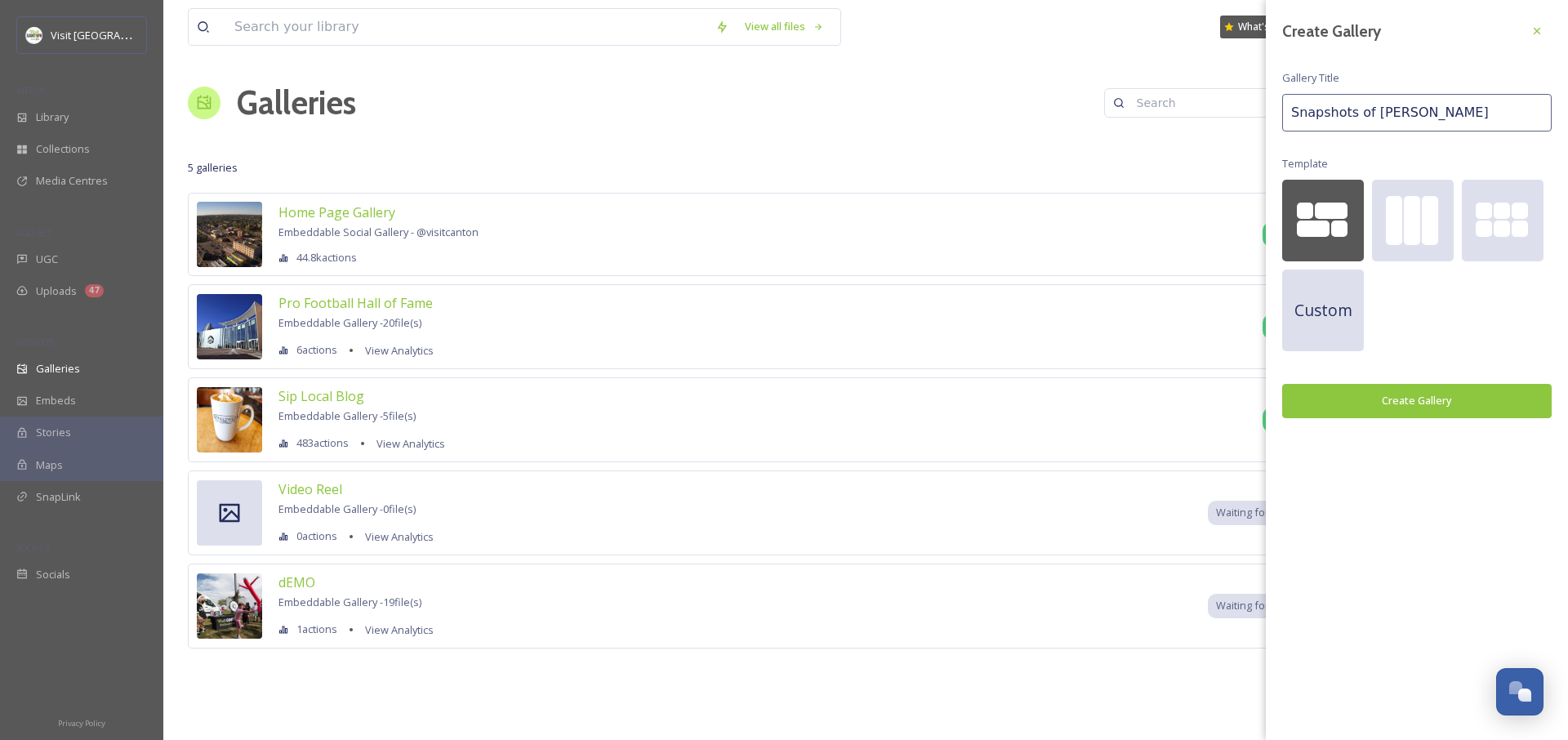
click at [1375, 103] on input "Snapshots of [PERSON_NAME]" at bounding box center [1417, 112] width 270 height 37
click at [1396, 408] on button "Create Gallery" at bounding box center [1417, 401] width 270 height 33
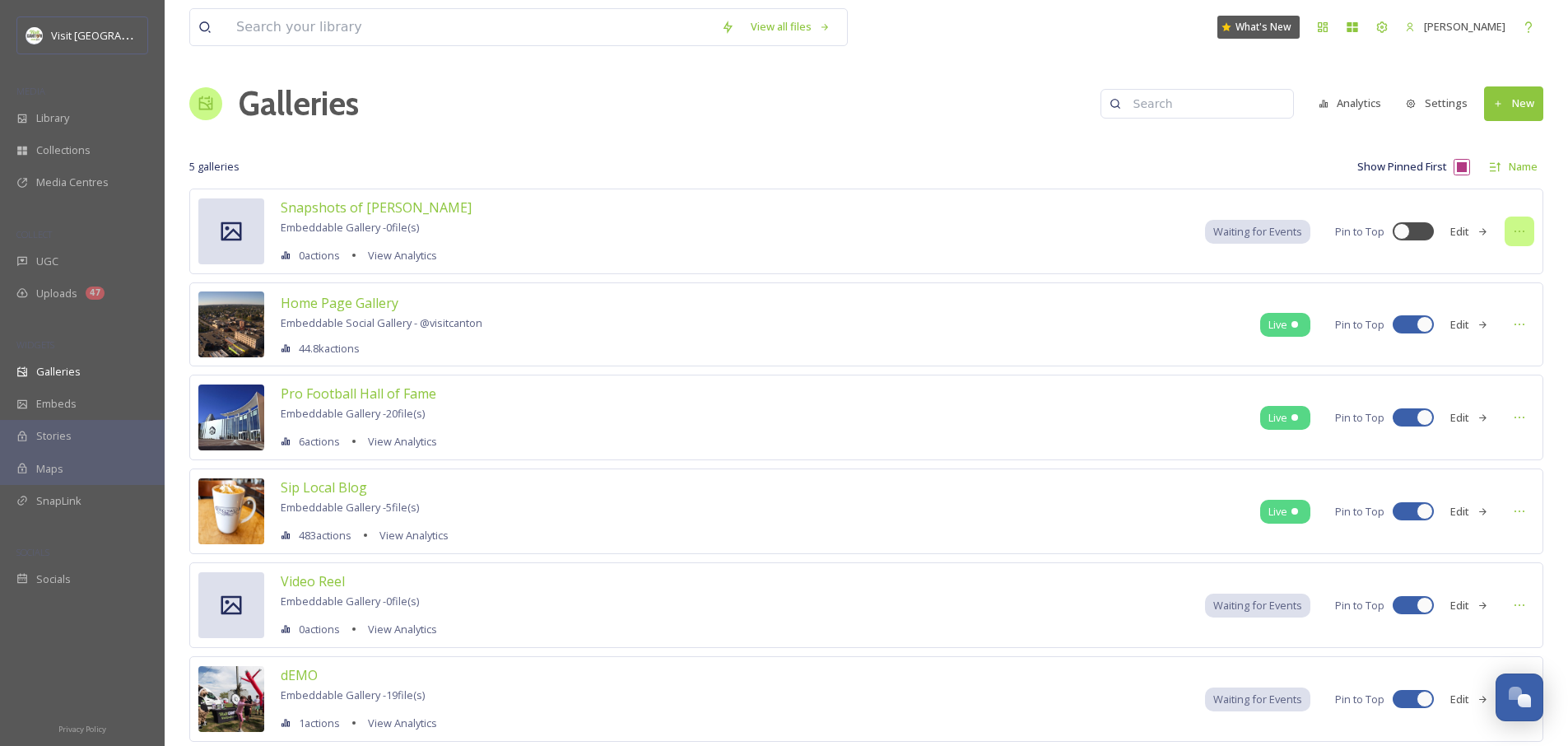
click at [1513, 232] on icon at bounding box center [1519, 231] width 13 height 13
click at [1512, 267] on div "Edit Gallery" at bounding box center [1489, 267] width 90 height 32
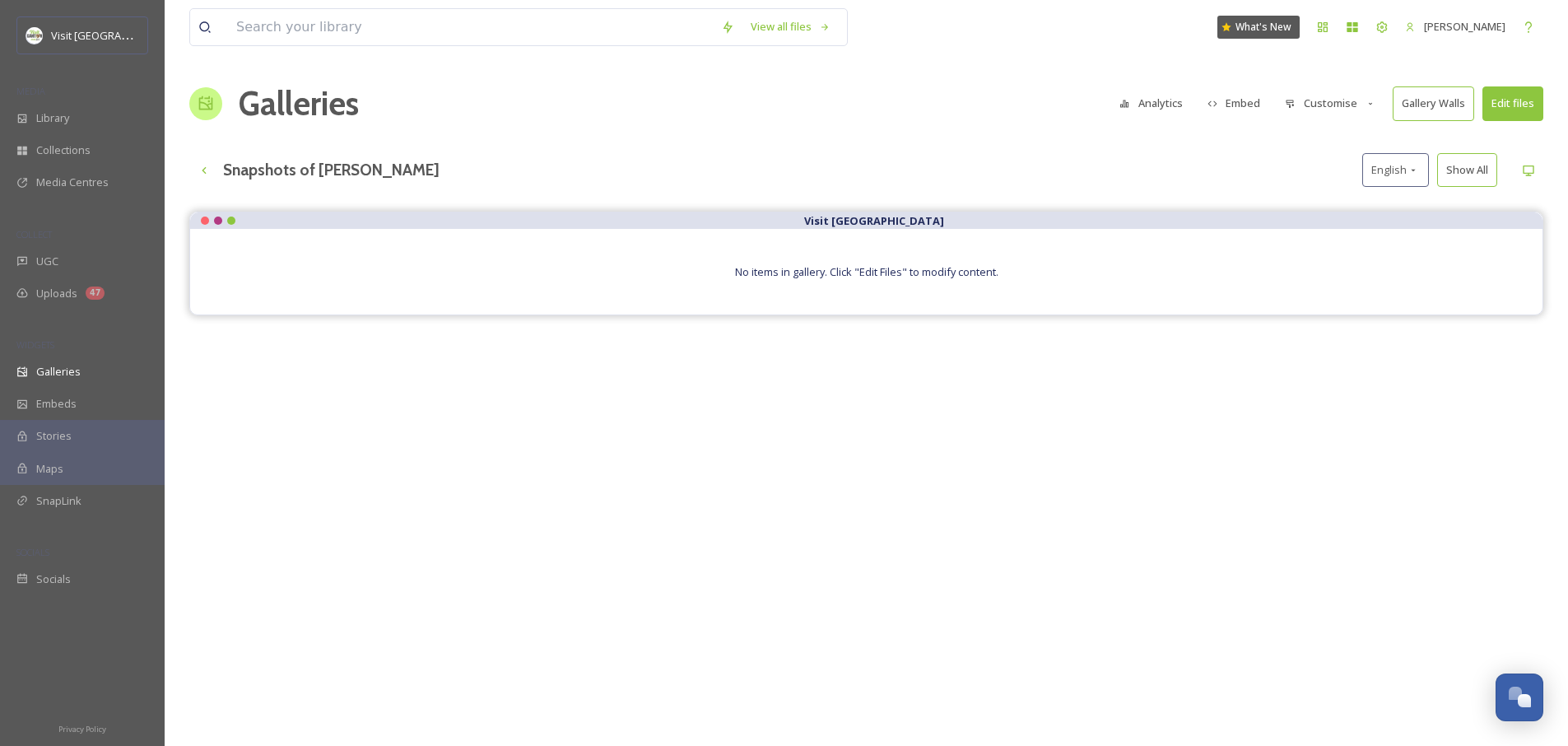
click at [1428, 98] on button "Gallery Walls" at bounding box center [1433, 103] width 82 height 33
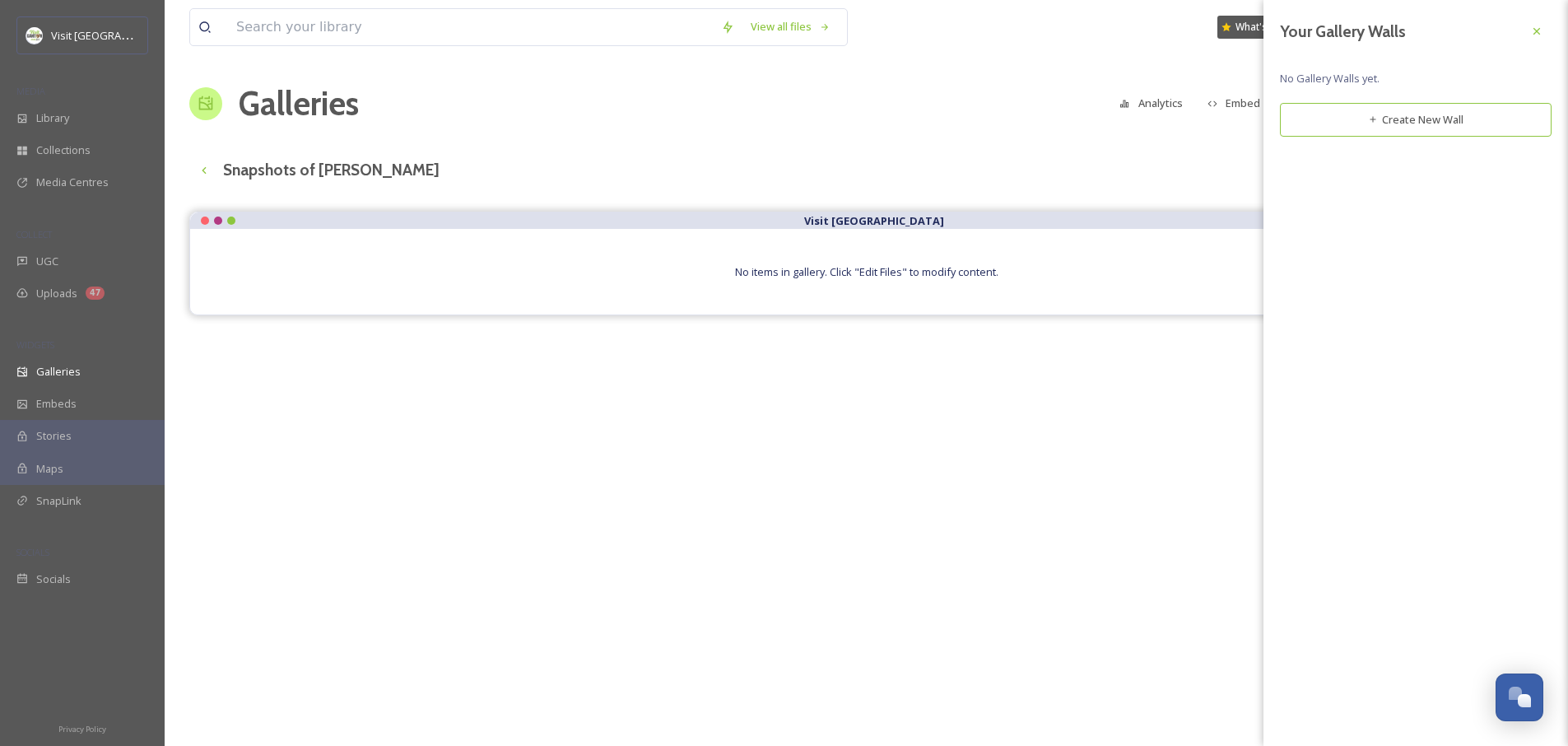
click at [1163, 174] on div "Snapshots of [PERSON_NAME] English Show All" at bounding box center [866, 170] width 1354 height 33
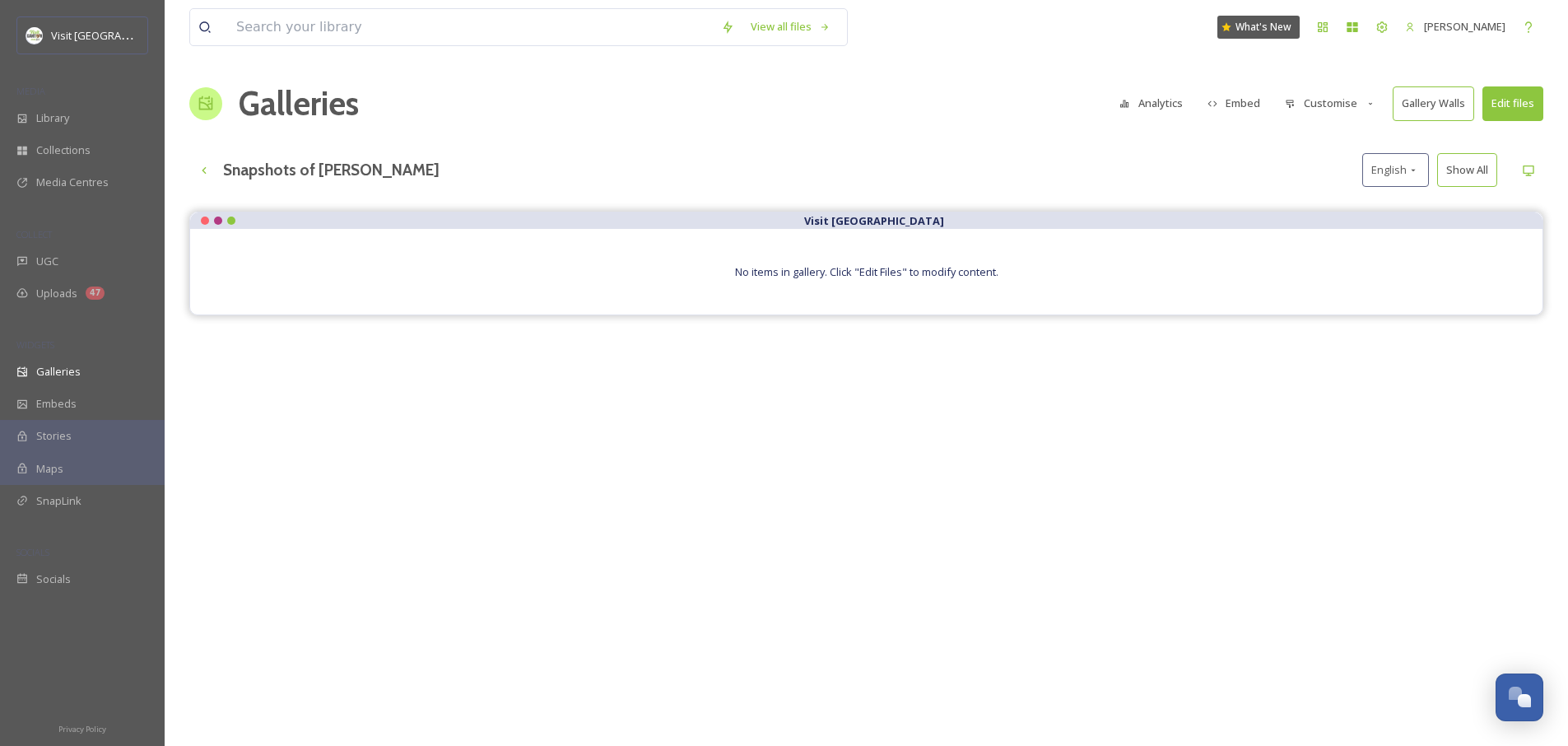
click at [1338, 111] on button "Customise" at bounding box center [1329, 103] width 108 height 32
click at [1320, 142] on div "Layout" at bounding box center [1334, 141] width 114 height 32
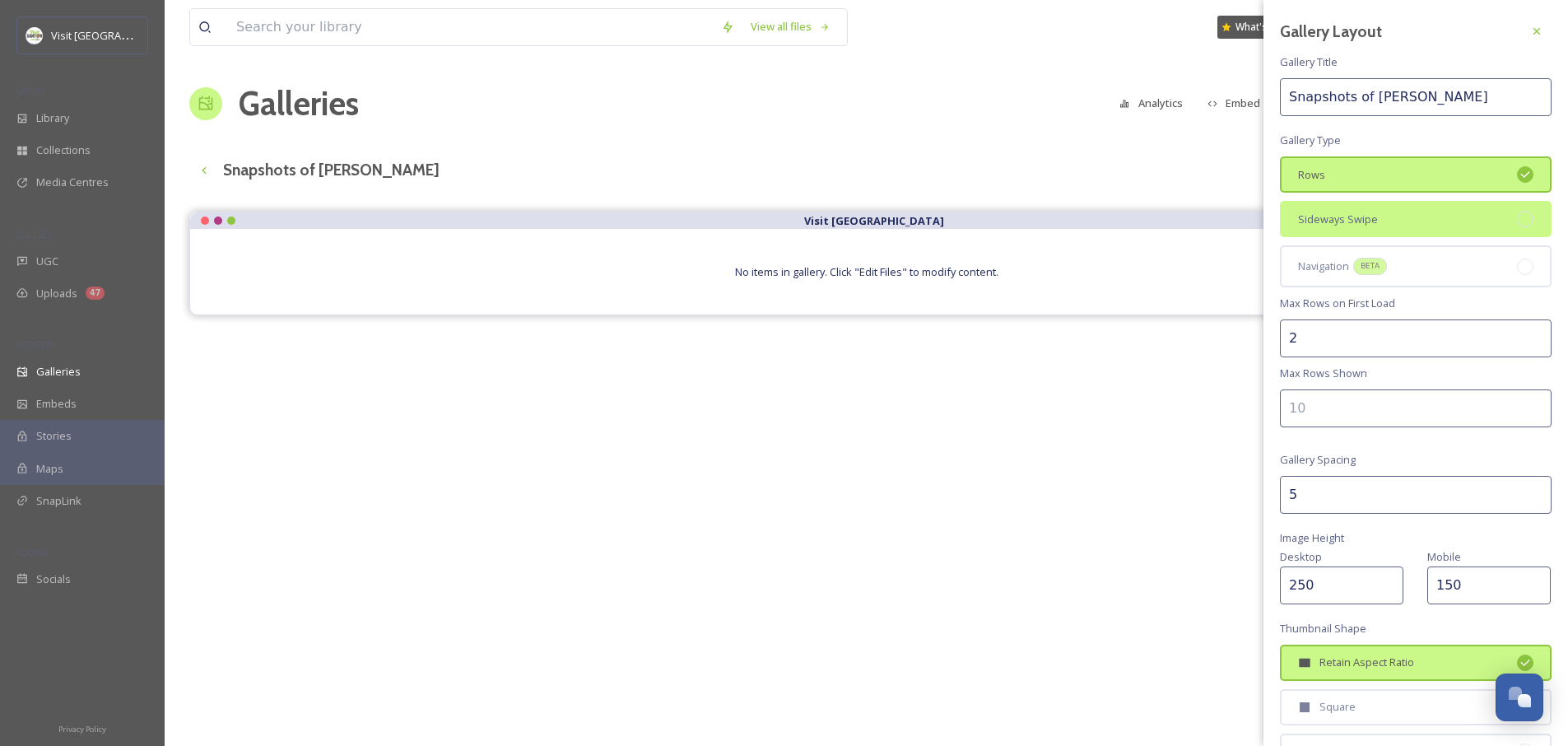
click at [1340, 215] on span "Sideways Swipe" at bounding box center [1338, 219] width 80 height 16
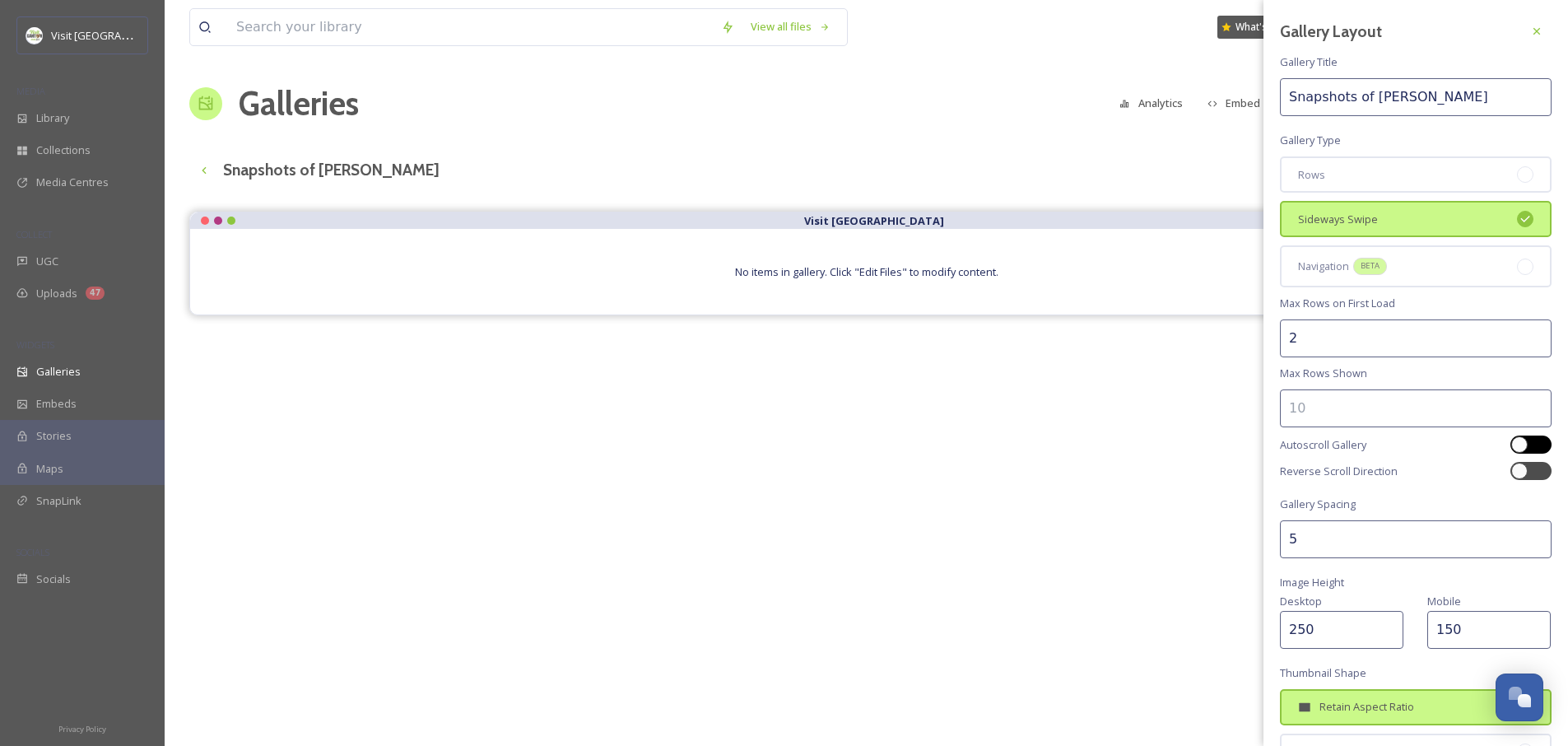
click at [1523, 449] on div at bounding box center [1530, 445] width 41 height 18
checkbox input "true"
click at [1373, 543] on input "5" at bounding box center [1415, 539] width 272 height 38
type input "6"
click at [1525, 537] on input "6" at bounding box center [1415, 539] width 272 height 38
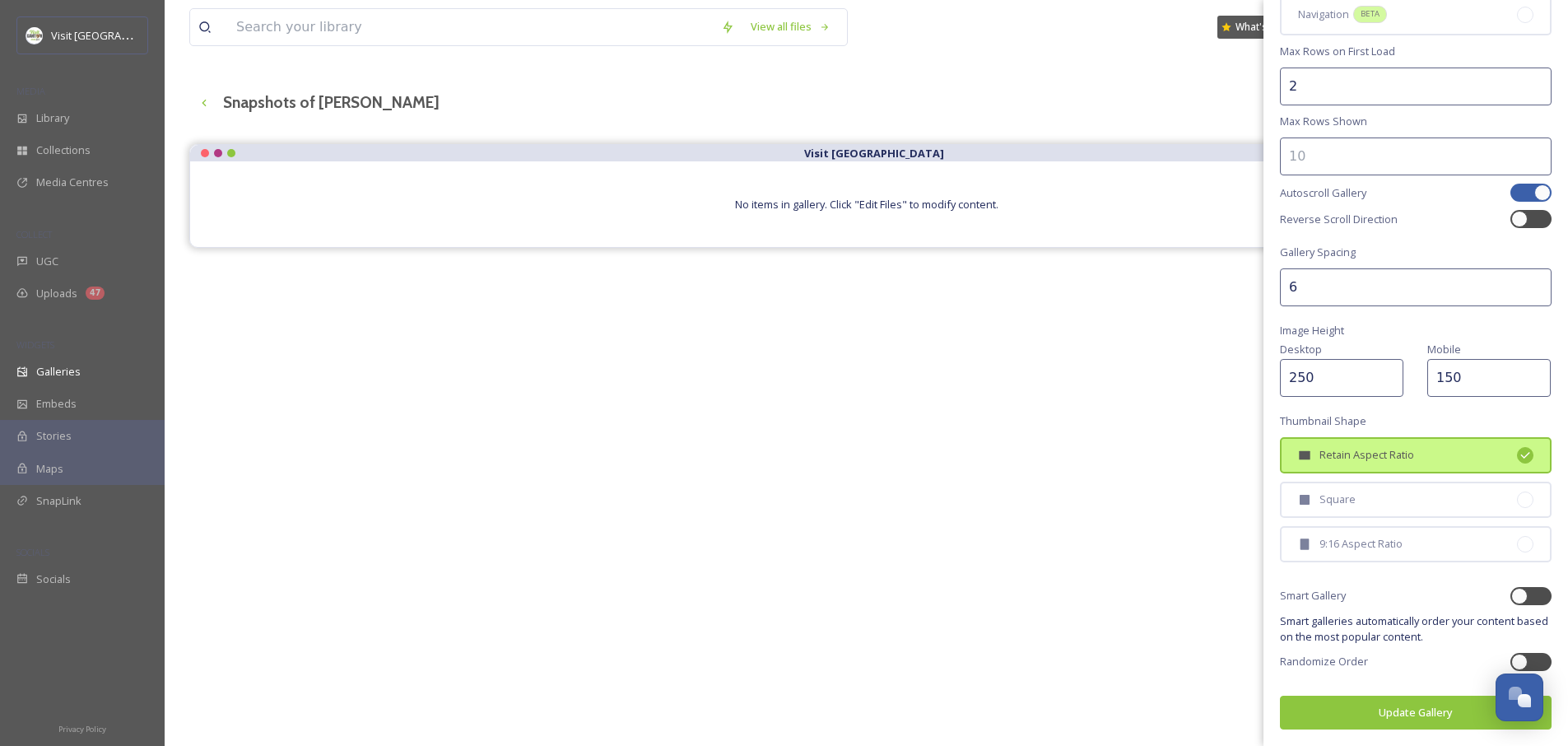
scroll to position [236, 0]
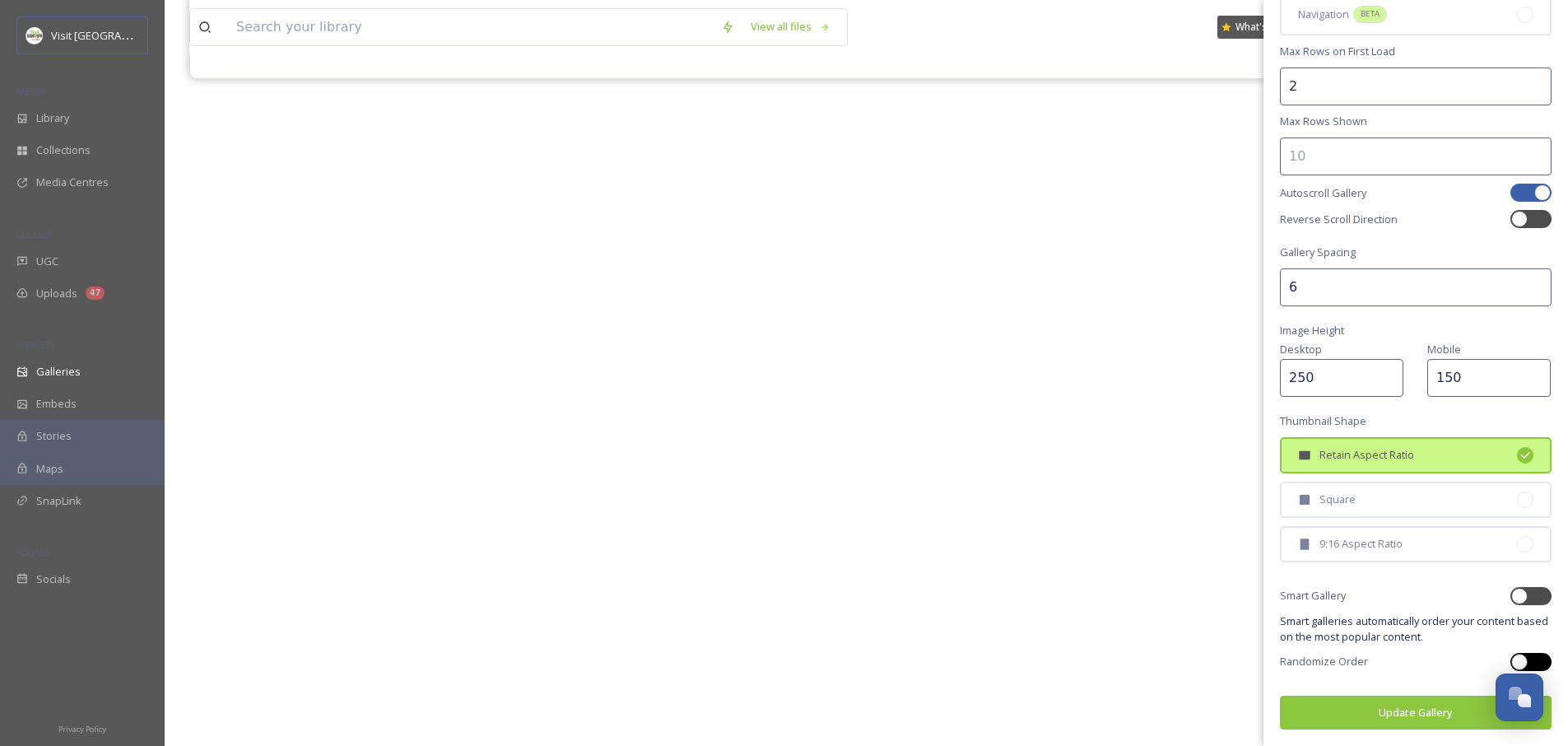
click at [1511, 659] on div at bounding box center [1520, 662] width 17 height 17
click at [1510, 656] on div at bounding box center [1530, 662] width 41 height 18
click at [1513, 655] on div at bounding box center [1530, 662] width 41 height 18
checkbox input "true"
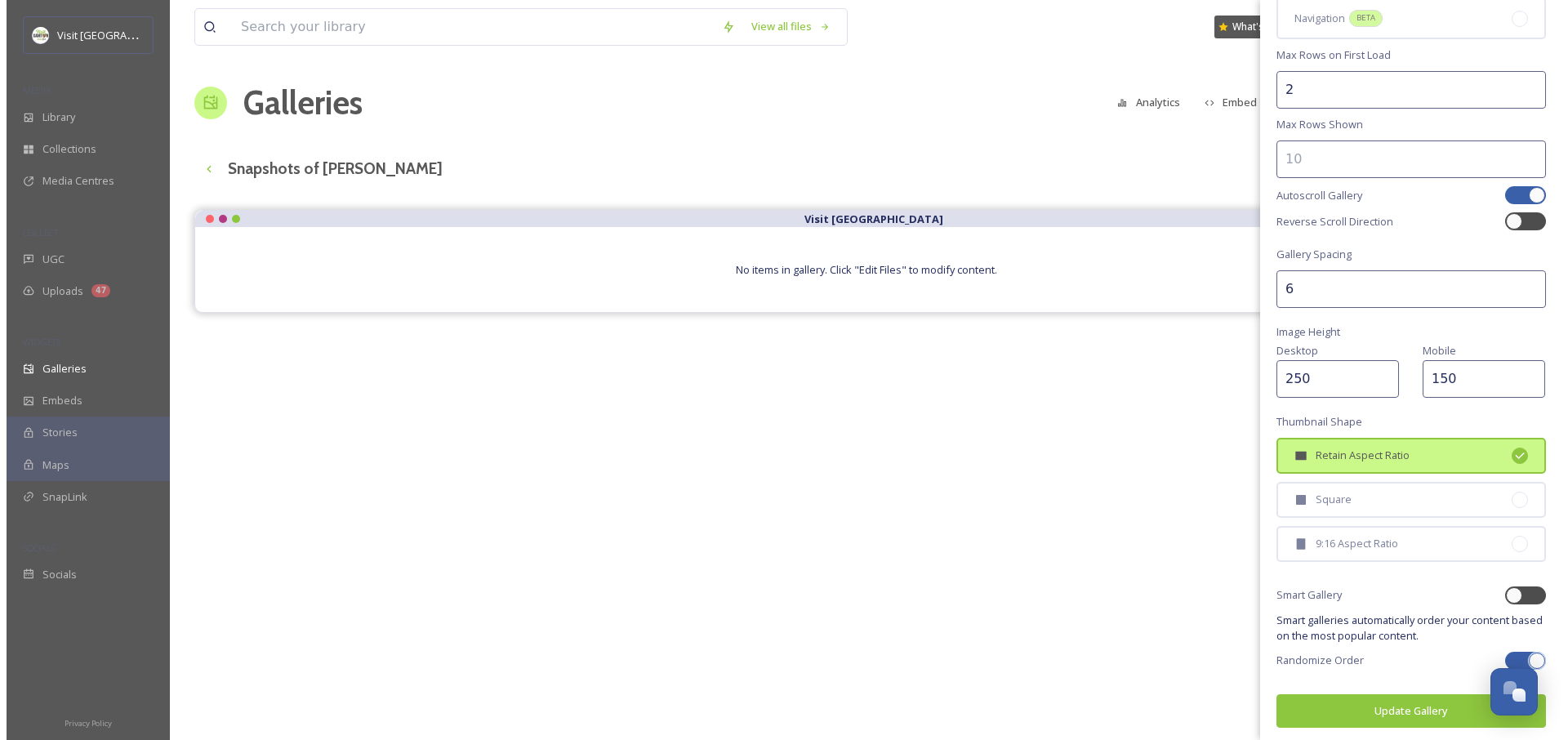
scroll to position [243, 0]
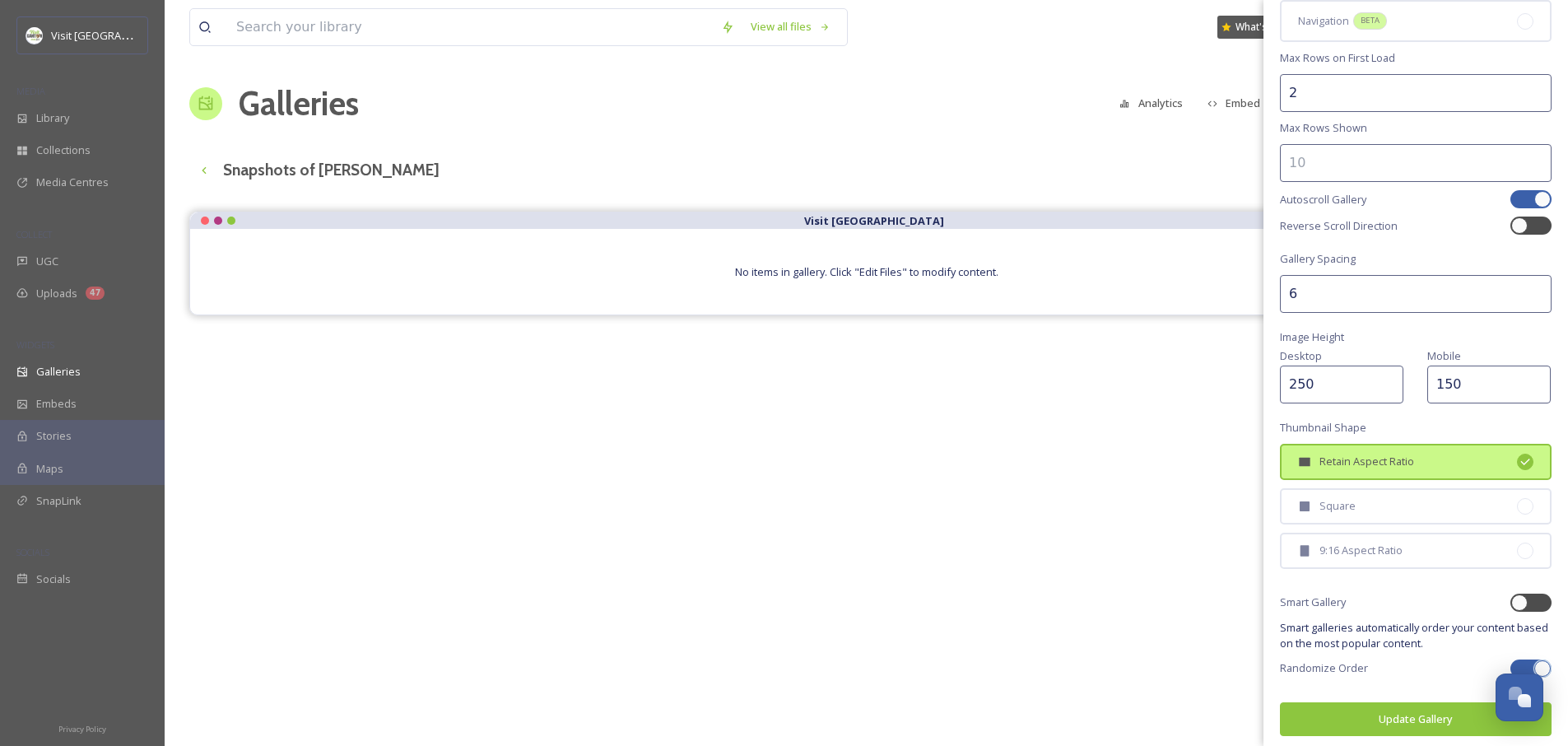
click at [1381, 718] on button "Update Gallery" at bounding box center [1415, 719] width 272 height 33
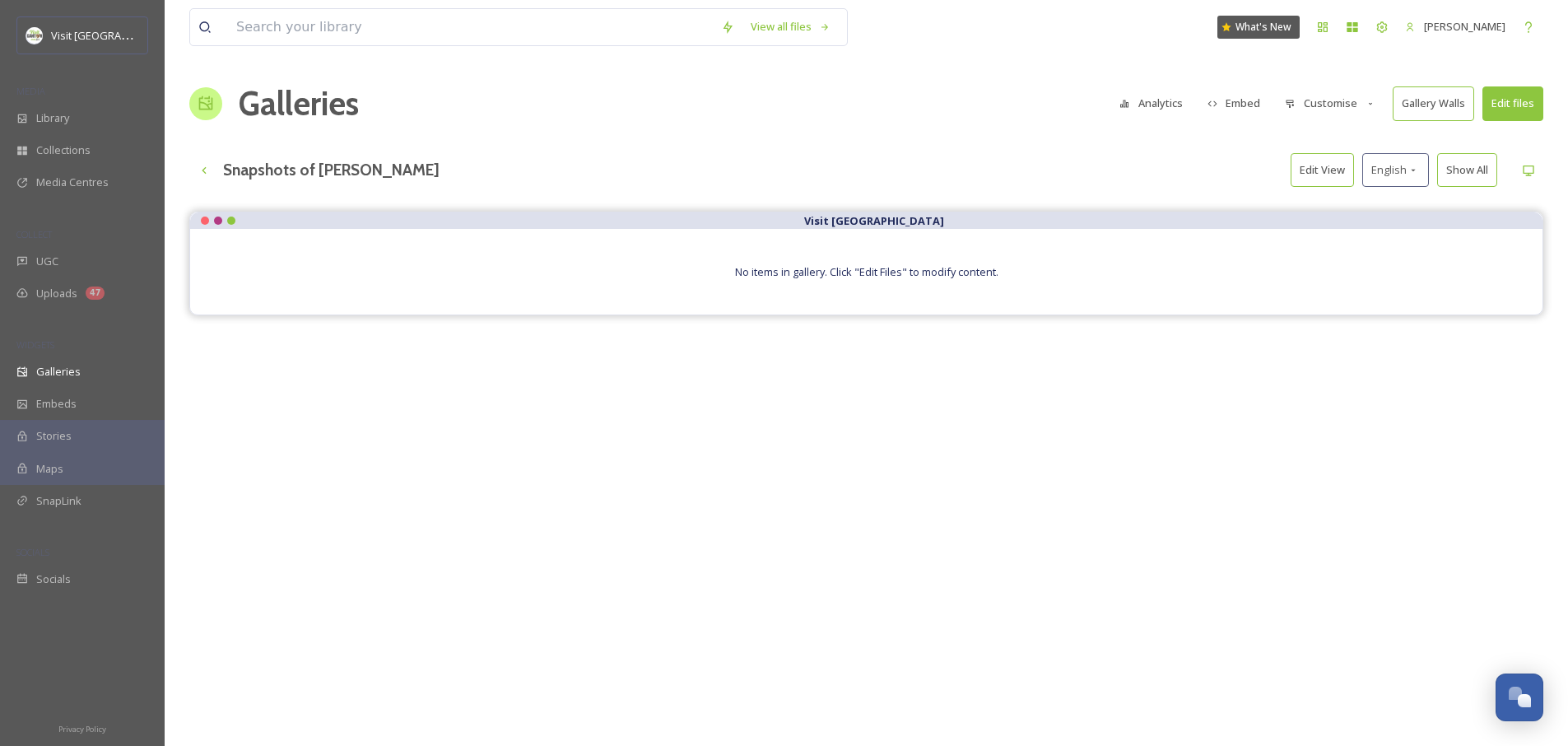
click at [1334, 101] on button "Customise" at bounding box center [1329, 103] width 108 height 32
click at [1222, 169] on div "Snapshots of [PERSON_NAME] Edit View English Show All" at bounding box center [866, 170] width 1354 height 33
click at [1534, 106] on button "Edit files" at bounding box center [1512, 103] width 61 height 33
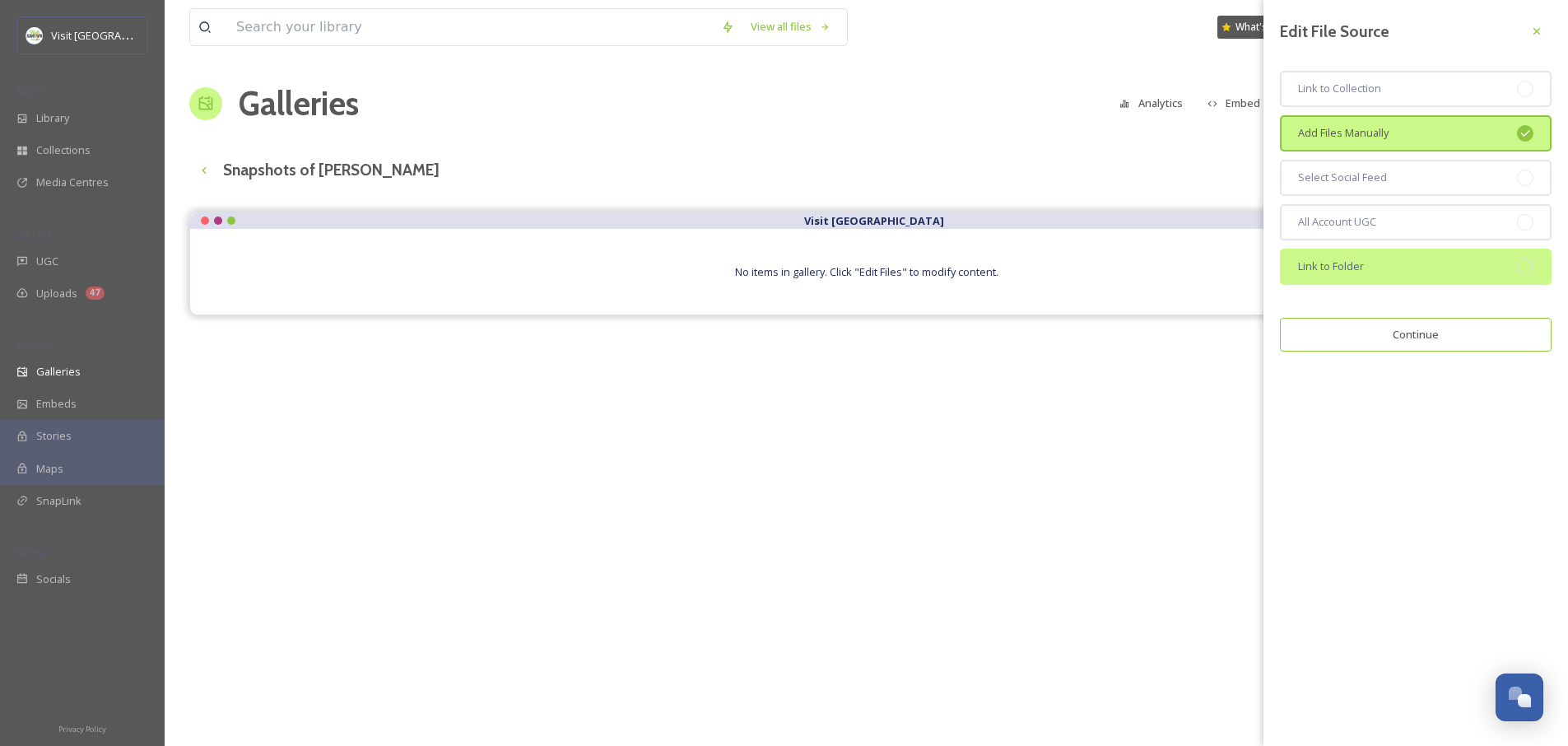
click at [1408, 262] on div "Link to Folder" at bounding box center [1415, 266] width 272 height 36
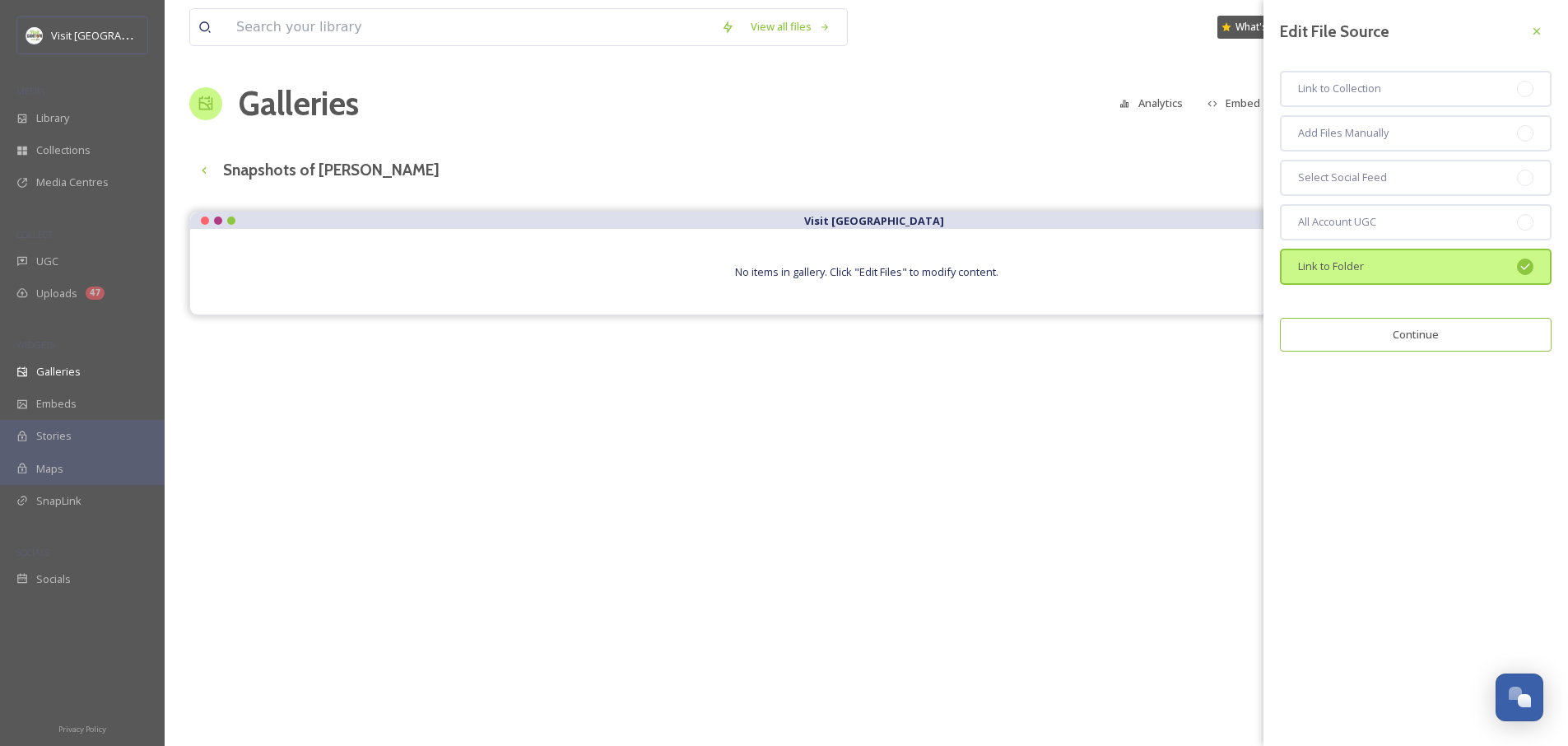
click at [1449, 333] on button "Continue" at bounding box center [1415, 335] width 272 height 33
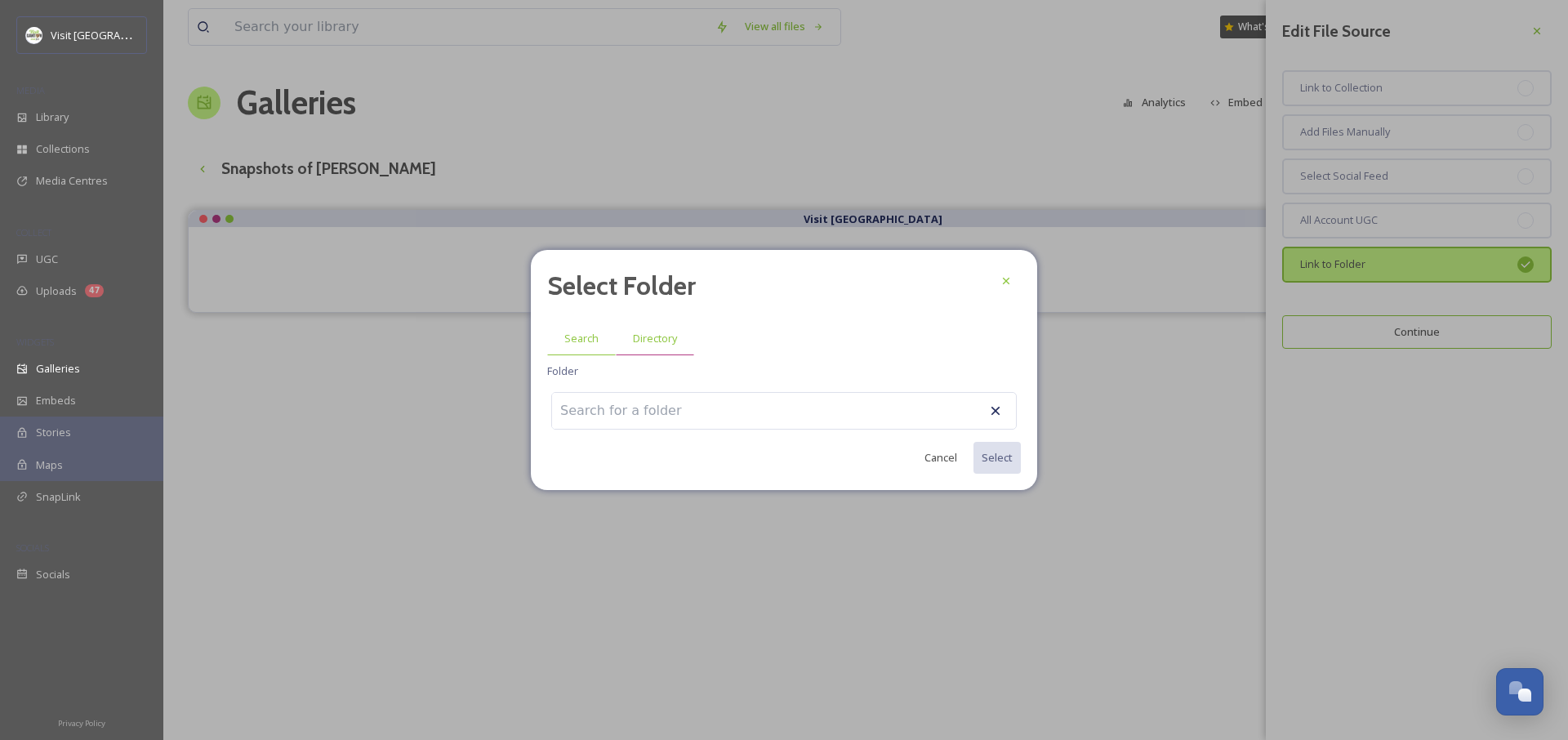
click at [661, 339] on span "Directory" at bounding box center [655, 339] width 44 height 16
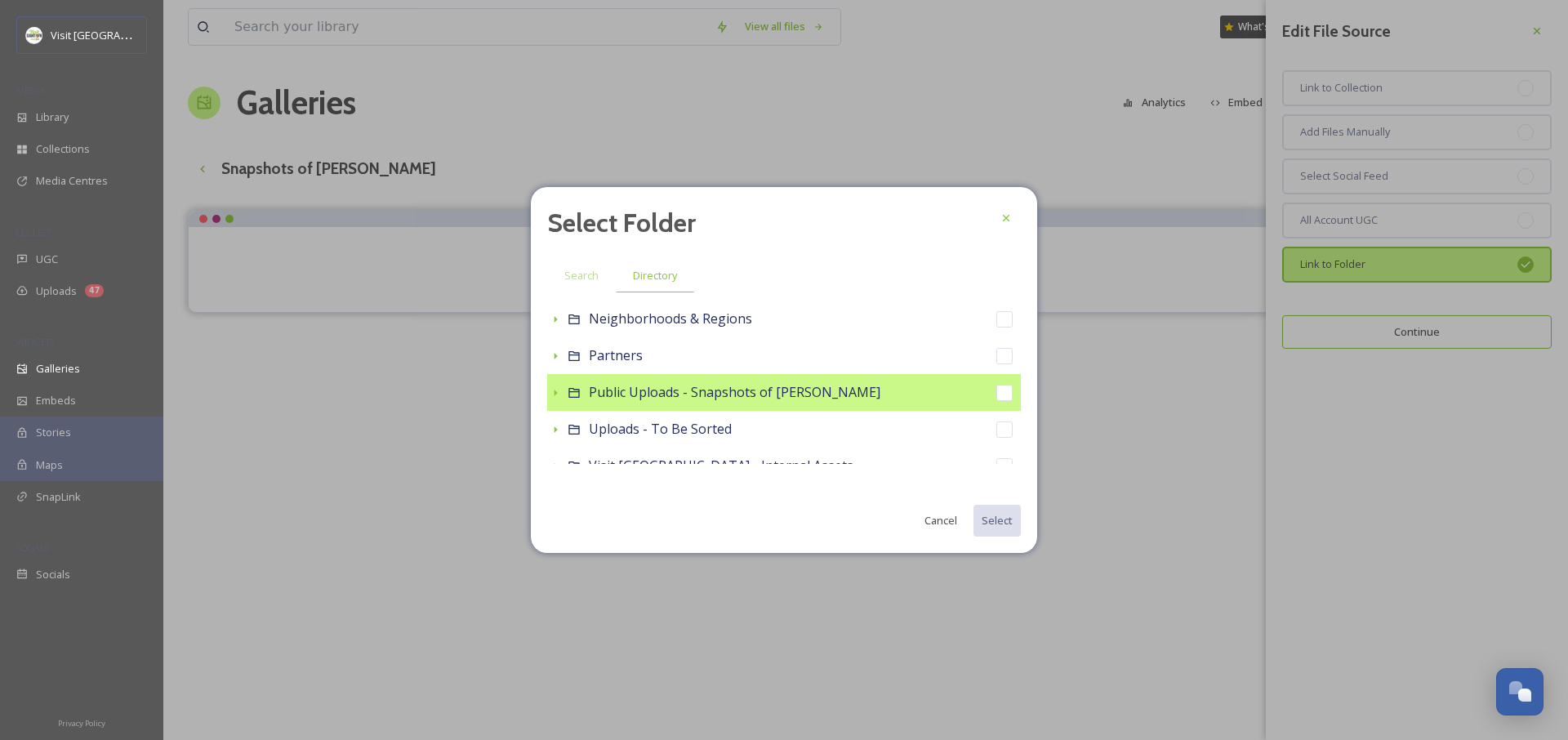
click at [643, 385] on span "Public Uploads - Snapshots of [PERSON_NAME]" at bounding box center [734, 392] width 291 height 18
click at [555, 396] on icon at bounding box center [556, 392] width 13 height 13
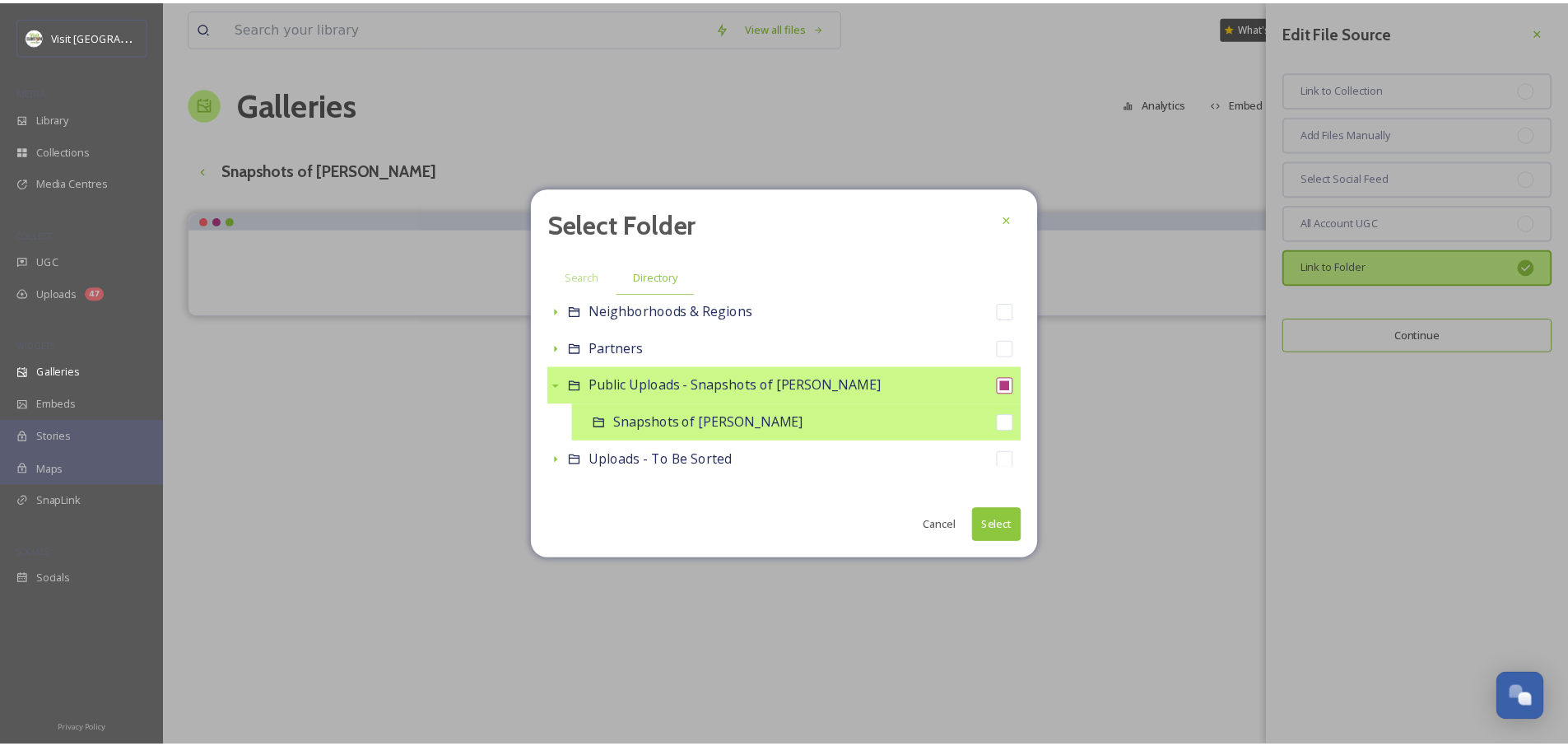
scroll to position [13, 0]
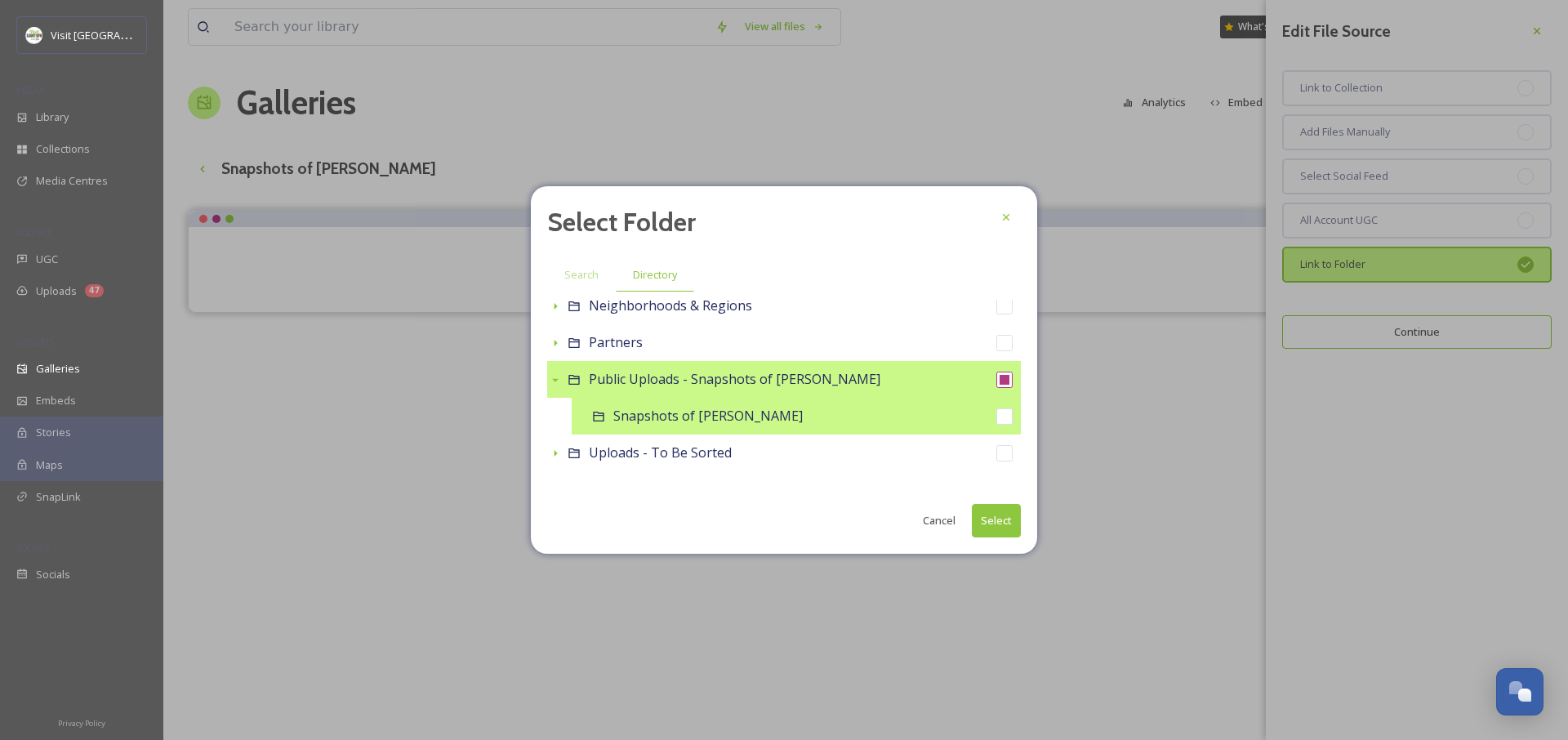
click at [672, 429] on div "Snapshots of [PERSON_NAME]" at bounding box center [796, 416] width 450 height 36
checkbox input "false"
checkbox input "true"
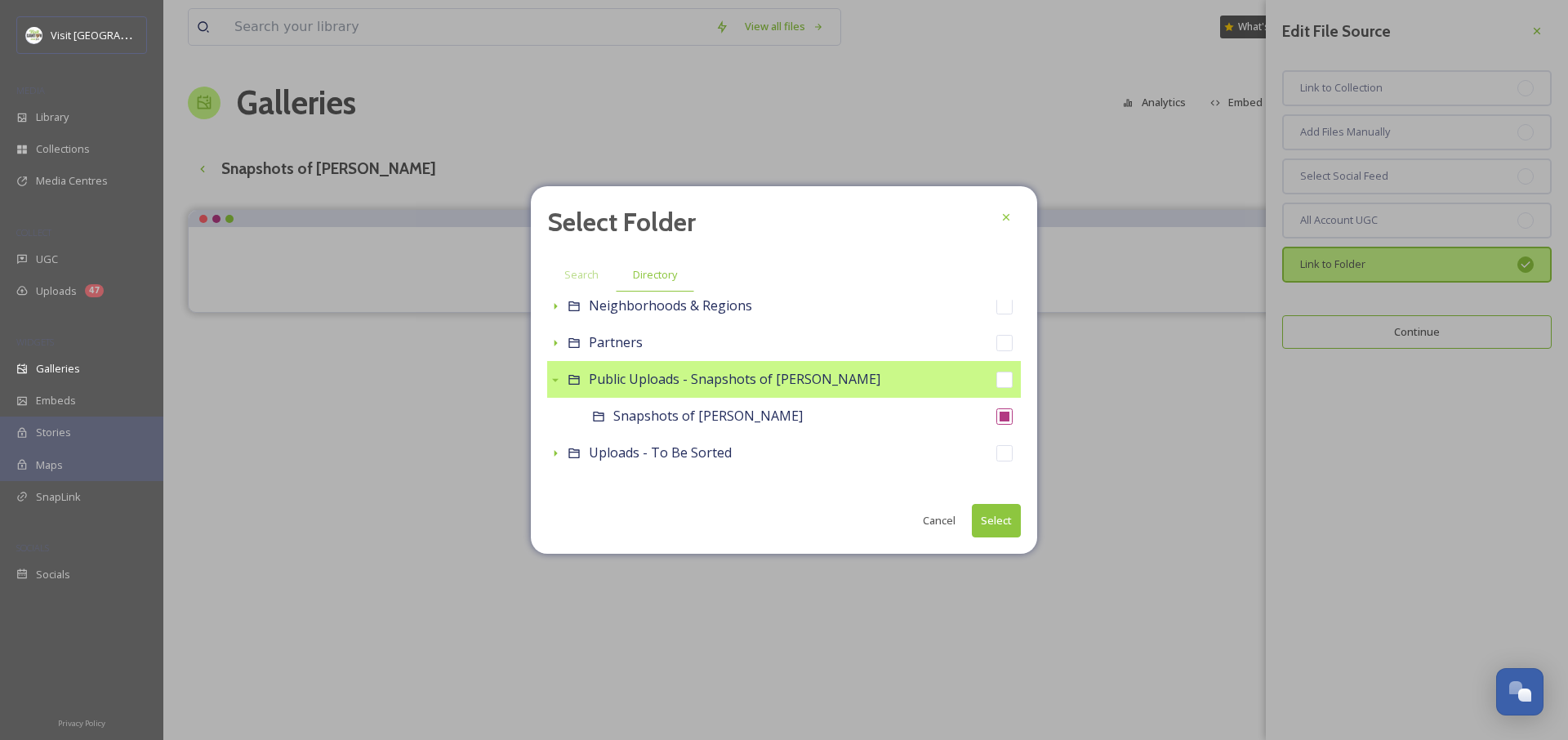
click at [1017, 527] on button "Select" at bounding box center [996, 521] width 49 height 33
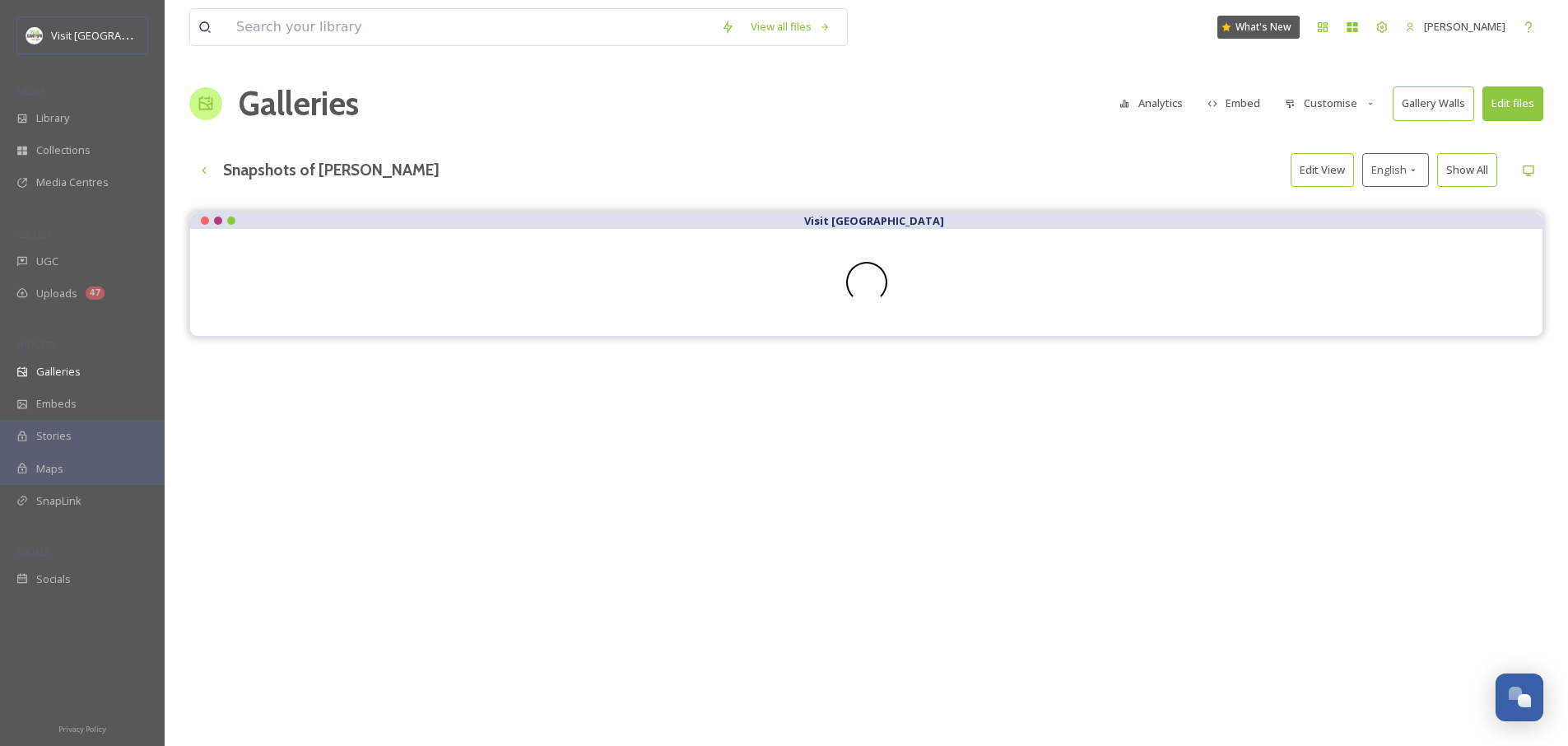
click at [1349, 464] on div "Visit [GEOGRAPHIC_DATA]" at bounding box center [866, 585] width 1354 height 746
click at [58, 267] on div "UGC" at bounding box center [82, 261] width 164 height 32
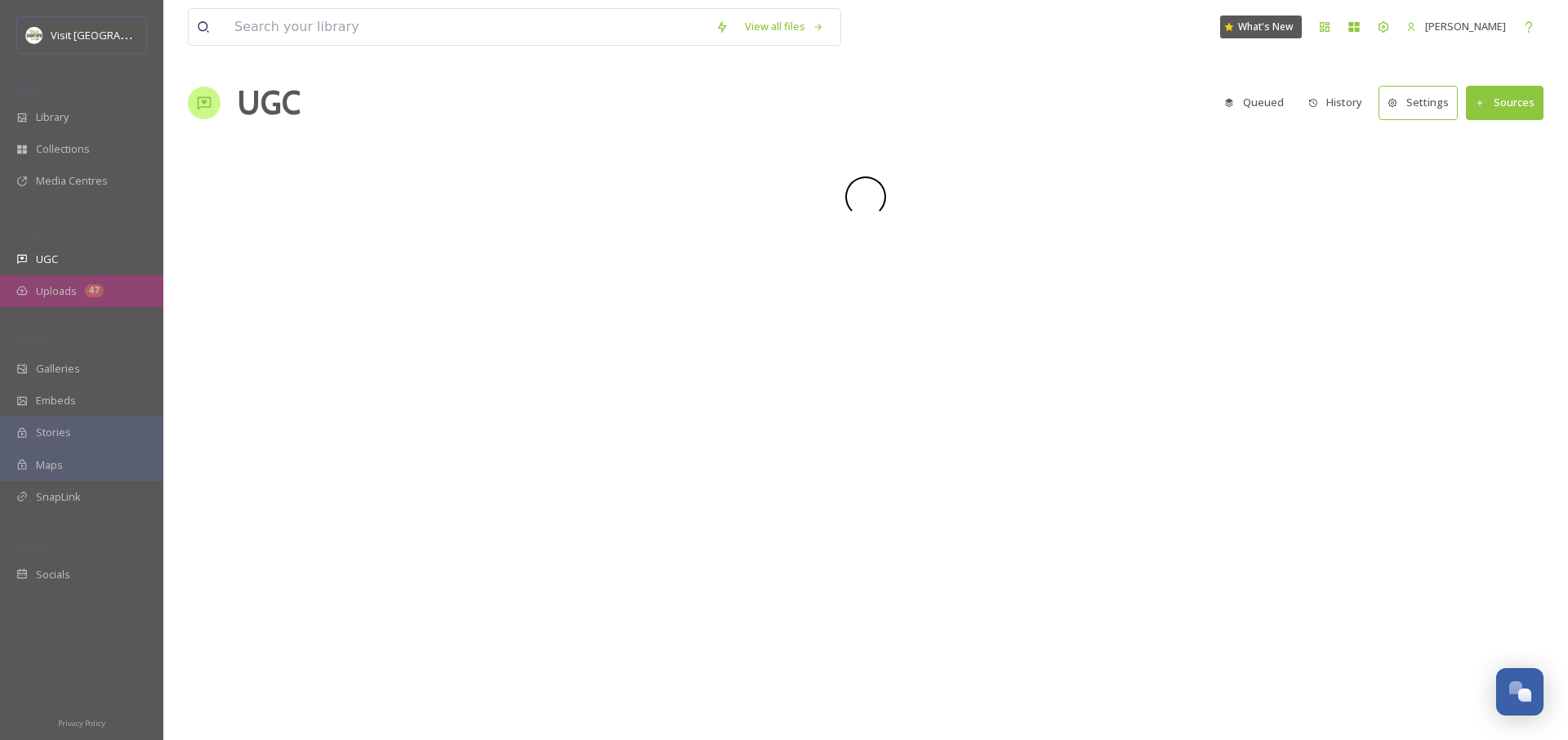
click at [55, 288] on span "Uploads" at bounding box center [55, 291] width 41 height 16
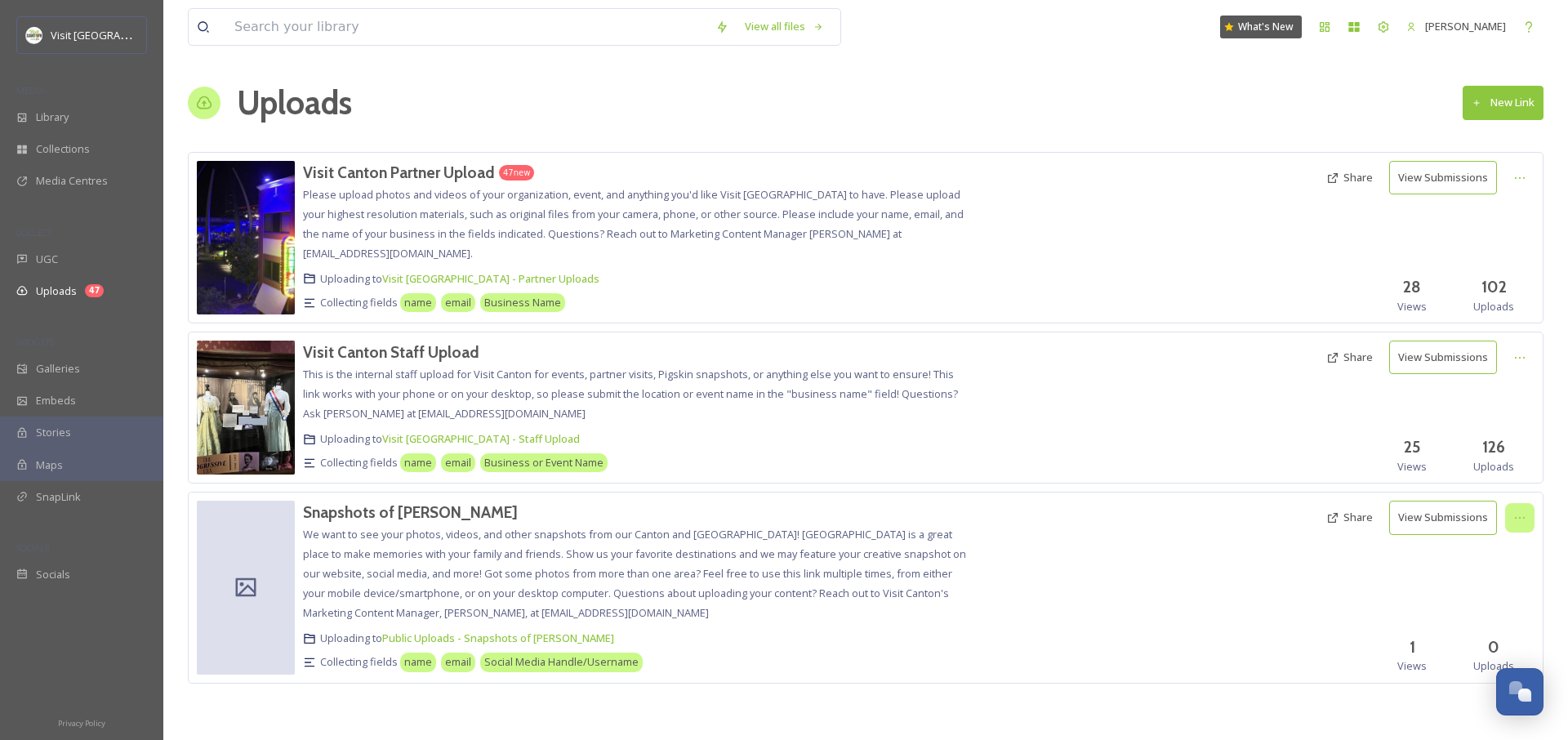
click at [1527, 518] on div at bounding box center [1520, 518] width 30 height 30
click at [1495, 585] on span "Edit" at bounding box center [1489, 585] width 18 height 16
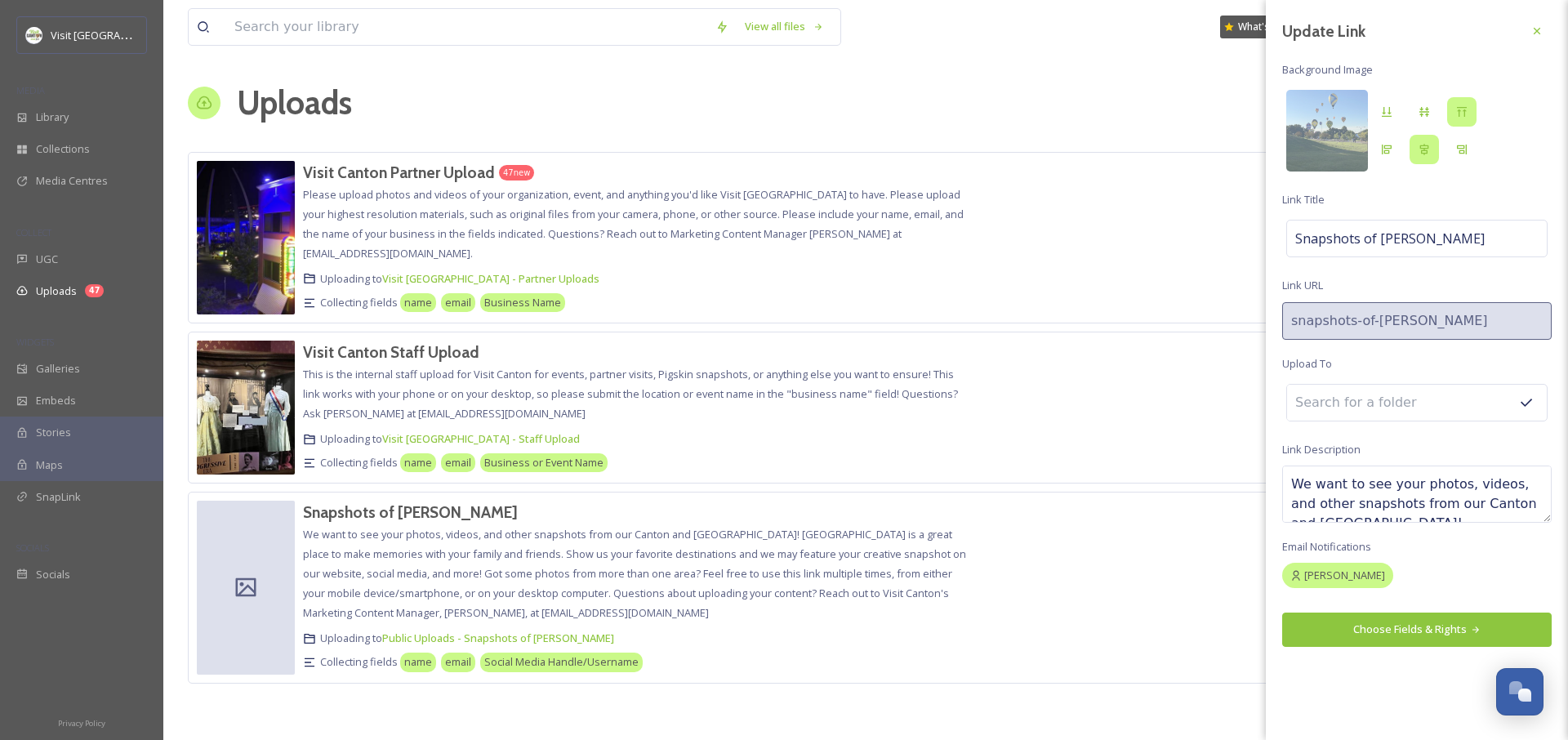
click at [1416, 392] on input at bounding box center [1377, 402] width 180 height 36
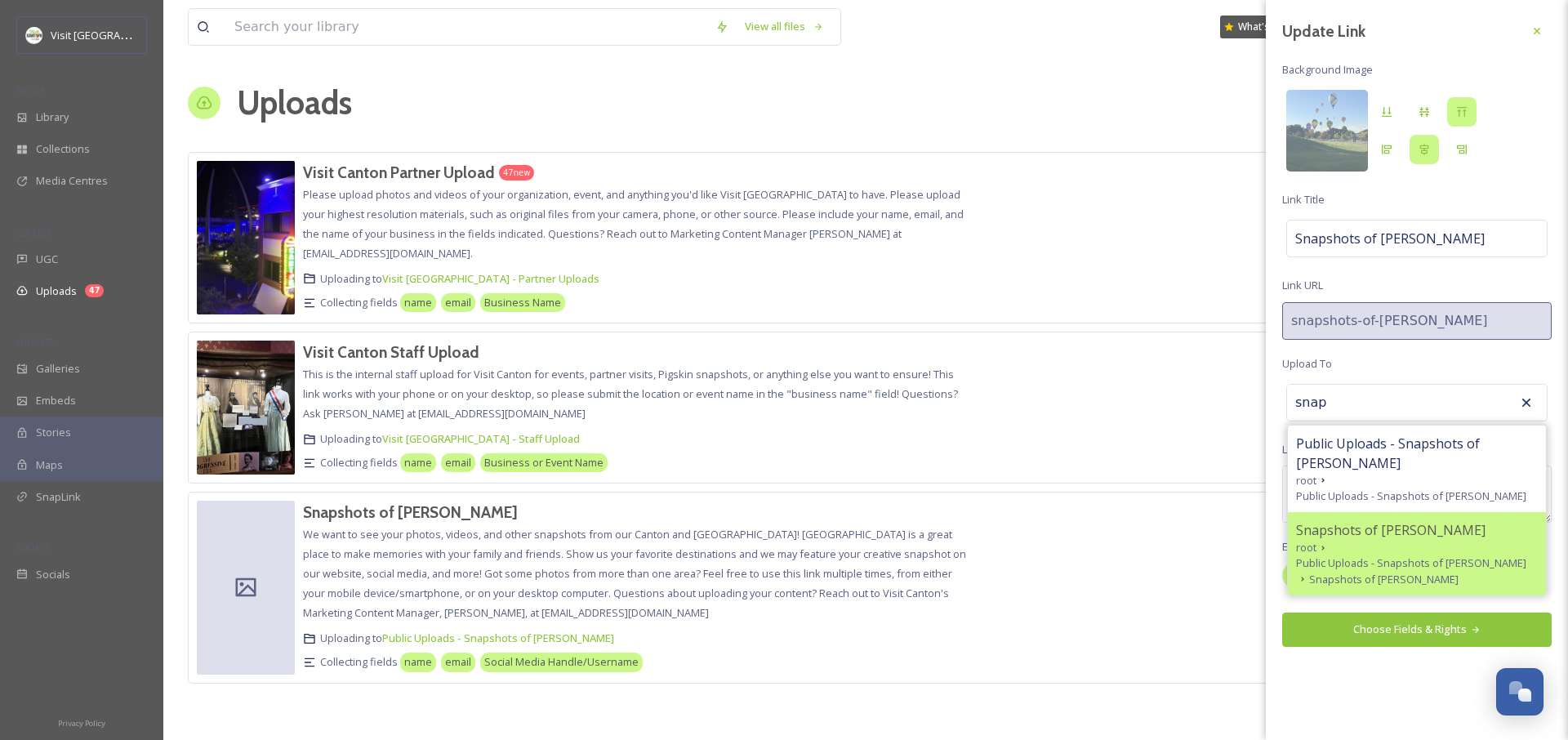
click at [1393, 521] on span "Snapshots of [PERSON_NAME]" at bounding box center [1391, 531] width 190 height 20
type input "Snapshots of [PERSON_NAME]"
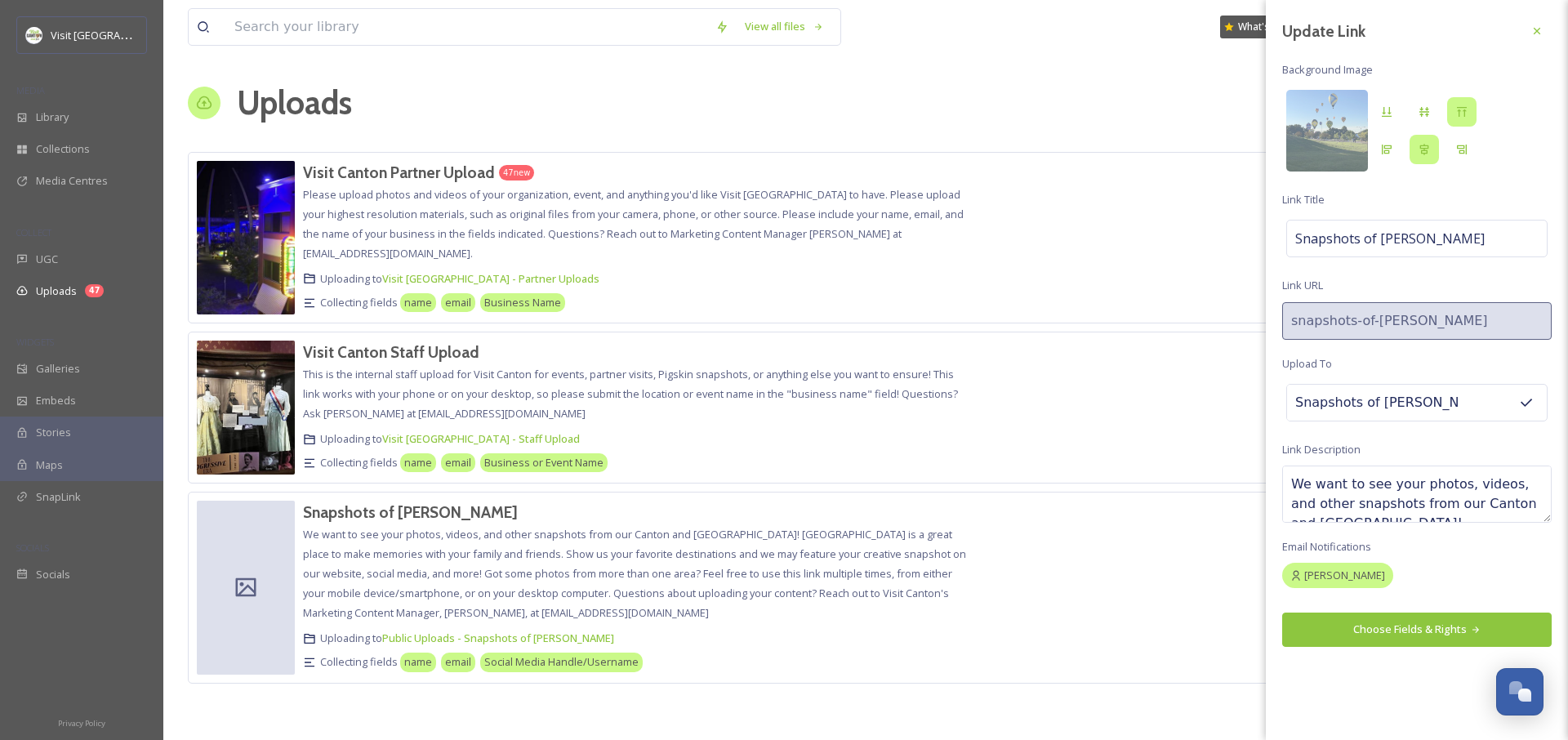
click at [1396, 641] on button "Choose Fields & Rights" at bounding box center [1417, 629] width 270 height 33
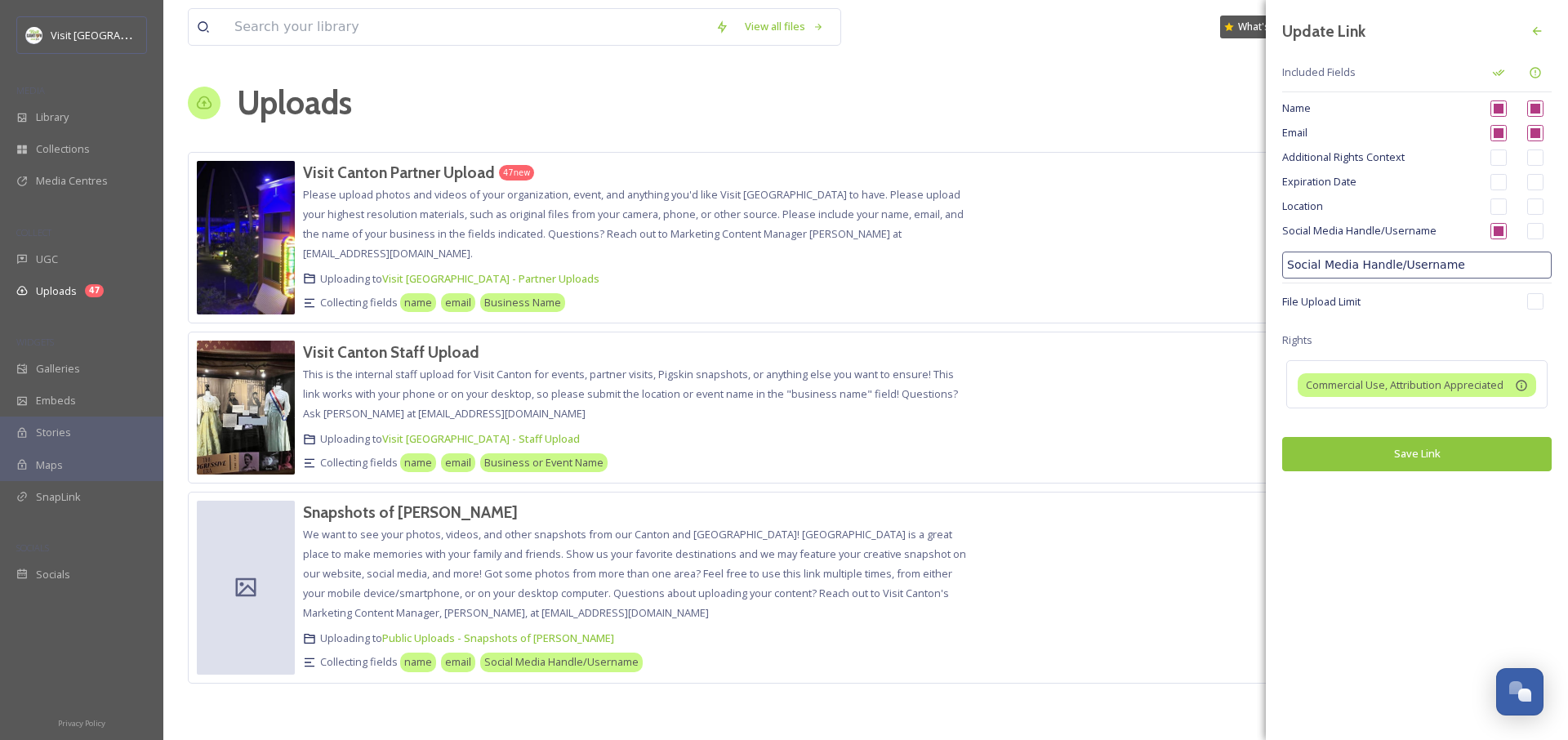
click at [1402, 459] on button "Save Link" at bounding box center [1417, 454] width 270 height 33
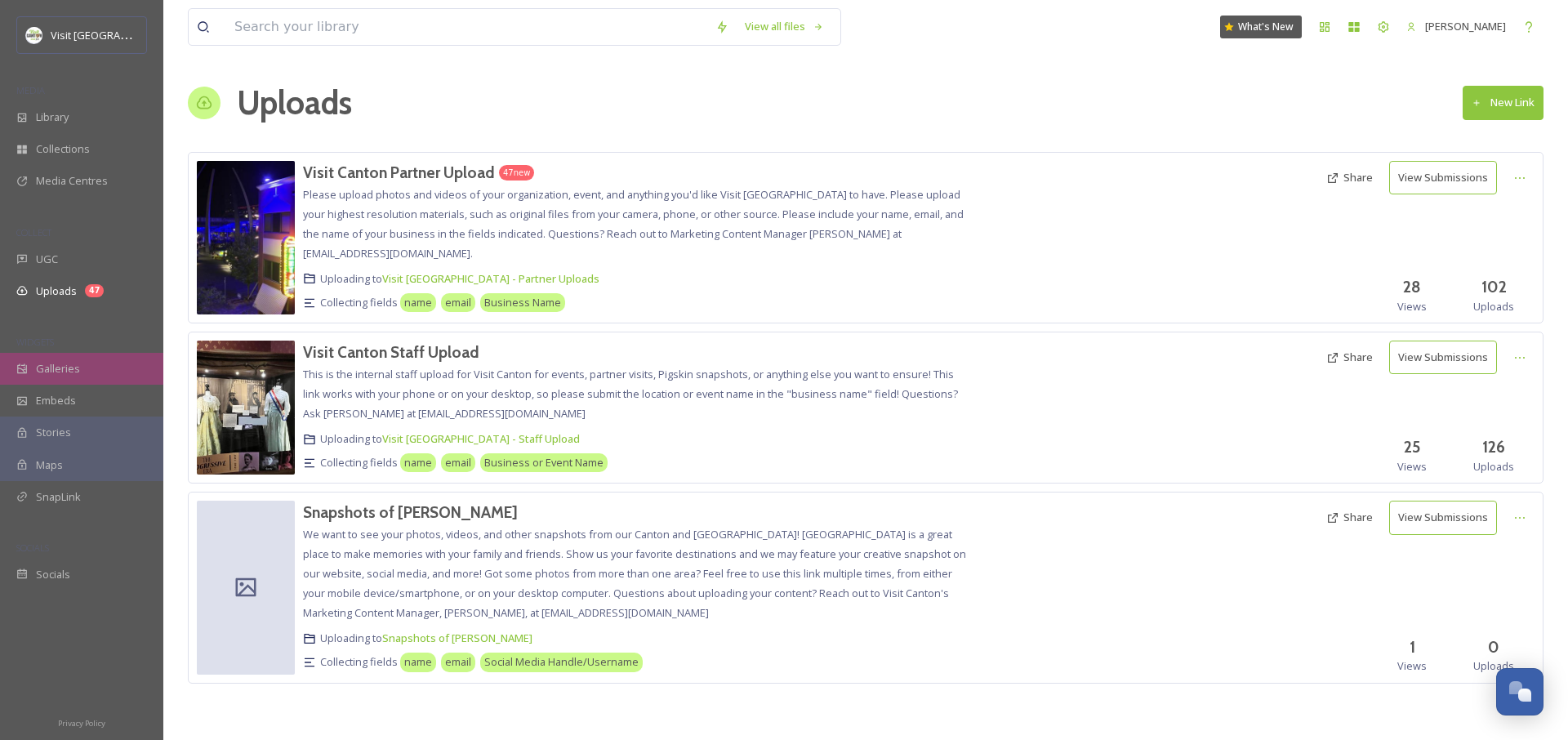
click at [65, 372] on span "Galleries" at bounding box center [57, 368] width 44 height 16
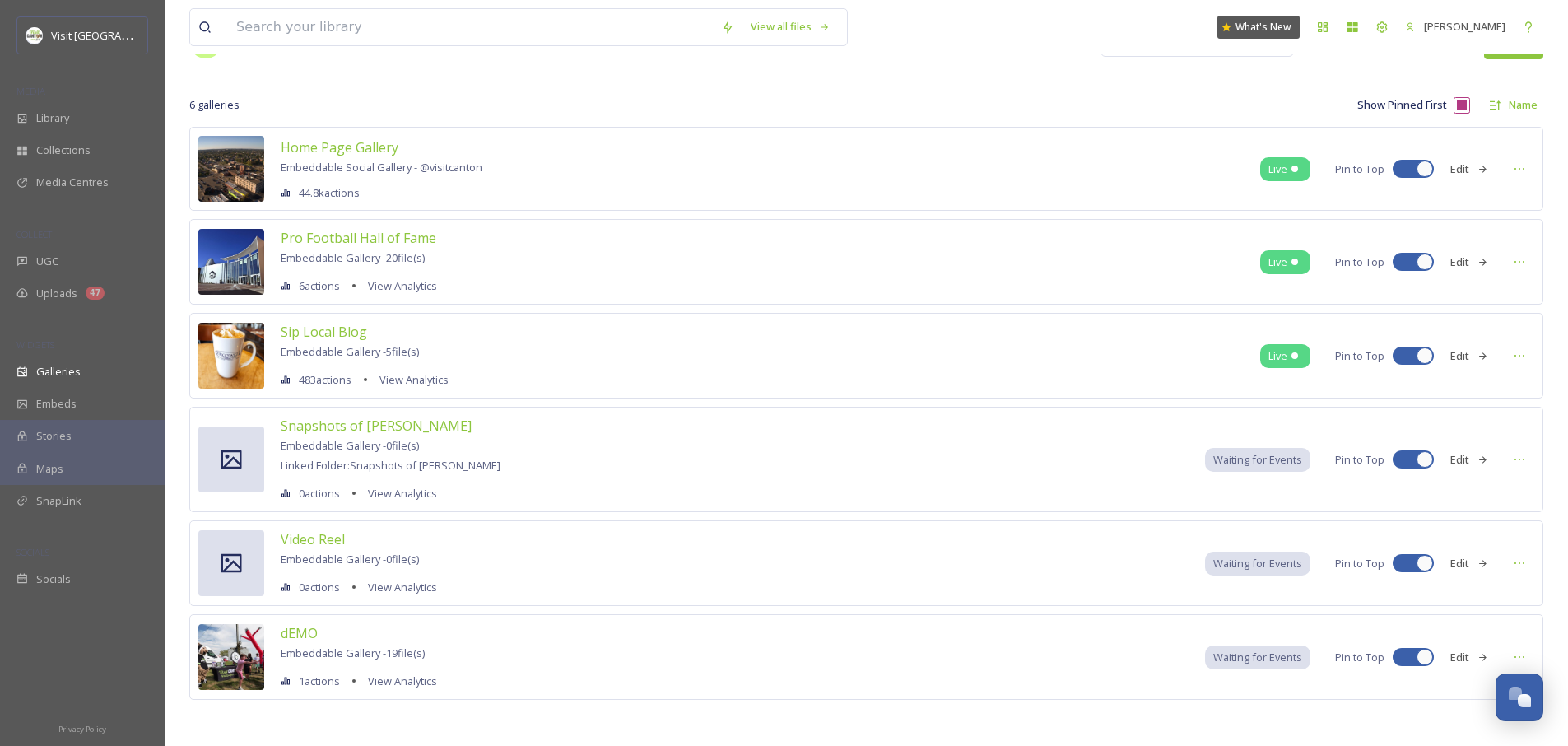
scroll to position [65, 0]
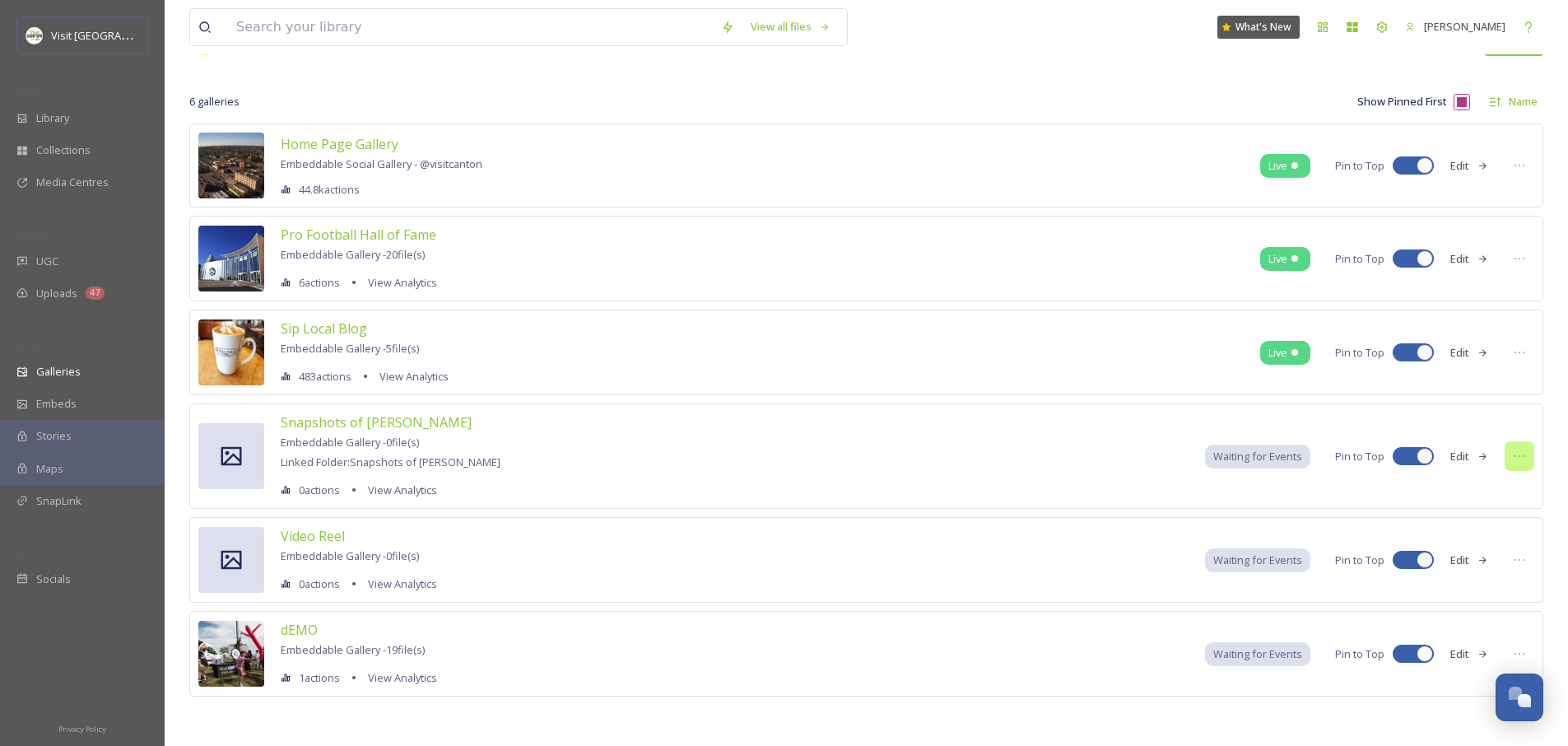
click at [1530, 459] on div at bounding box center [1520, 456] width 30 height 30
click at [1495, 487] on span "Edit Gallery" at bounding box center [1479, 491] width 55 height 16
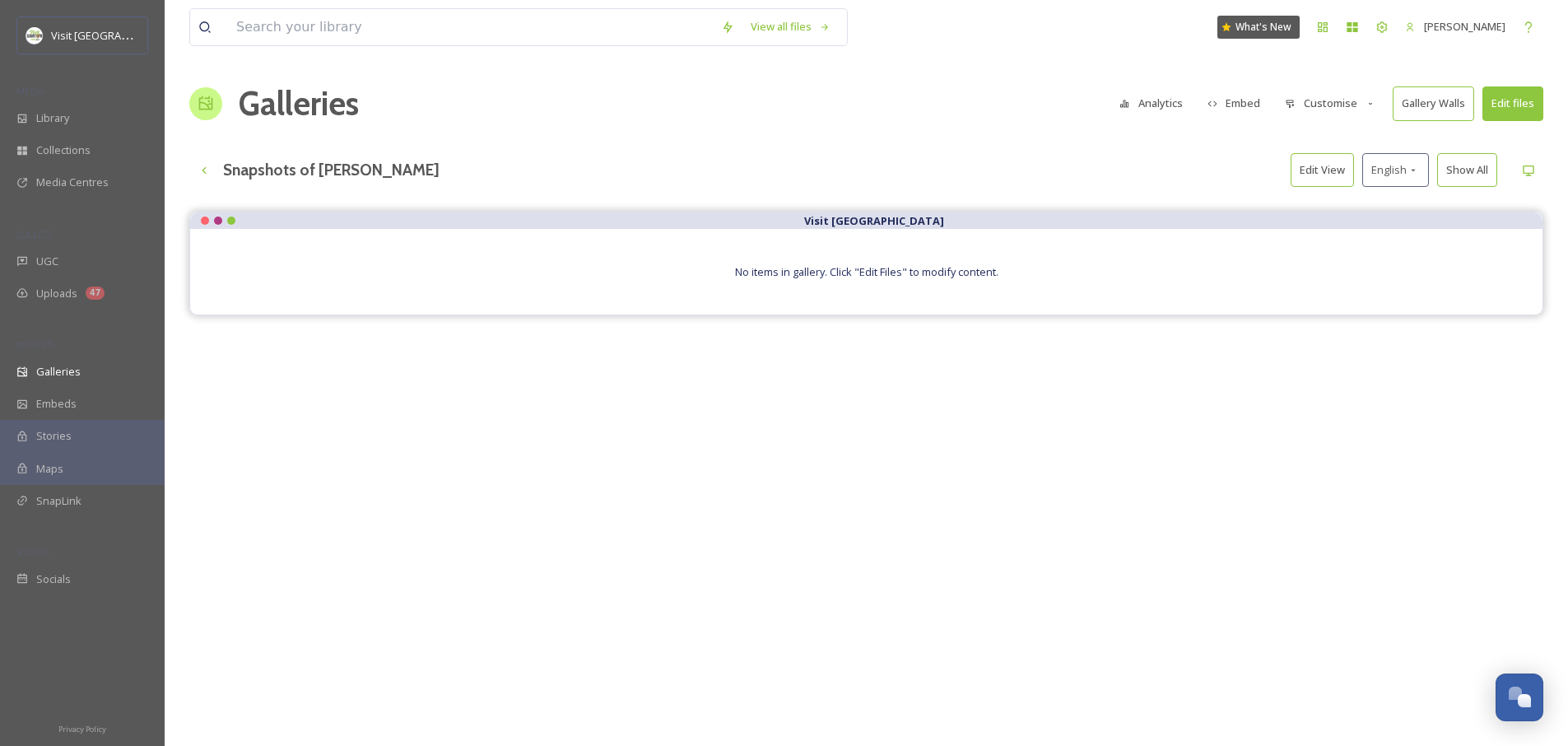
click at [1325, 103] on button "Customise" at bounding box center [1329, 103] width 108 height 32
click at [1251, 100] on button "Embed" at bounding box center [1234, 103] width 70 height 32
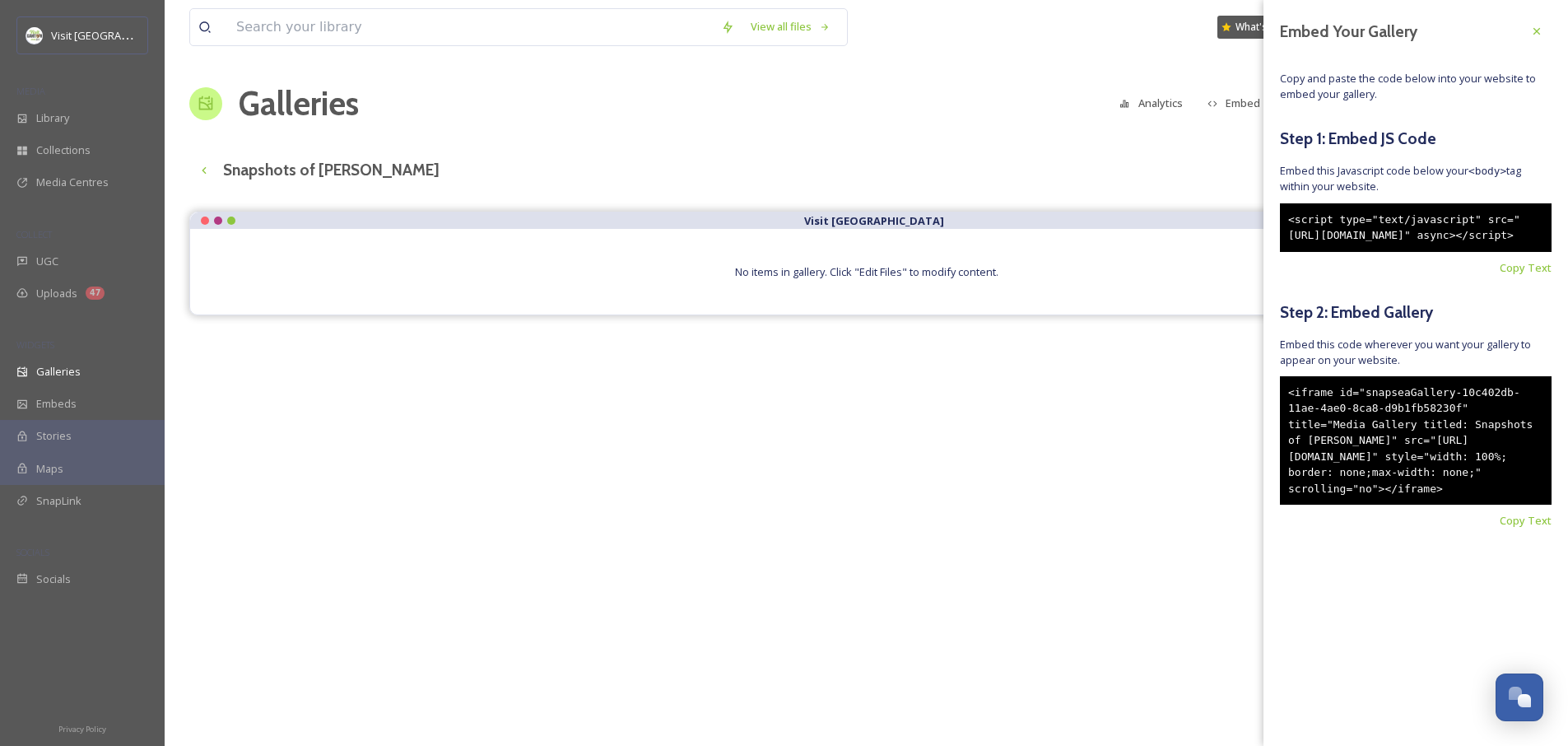
click at [1380, 242] on div "<script type="text/javascript" src="[URL][DOMAIN_NAME]" async></script>" at bounding box center [1415, 228] width 272 height 48
click at [1531, 592] on div "Embed Your Gallery Copy and paste the code below into your website to embed you…" at bounding box center [1415, 297] width 304 height 595
click at [1530, 528] on span "Copy Text" at bounding box center [1525, 521] width 52 height 16
click at [941, 496] on div "Visit Canton No items in gallery. Click "Edit Files" to modify content." at bounding box center [866, 585] width 1354 height 746
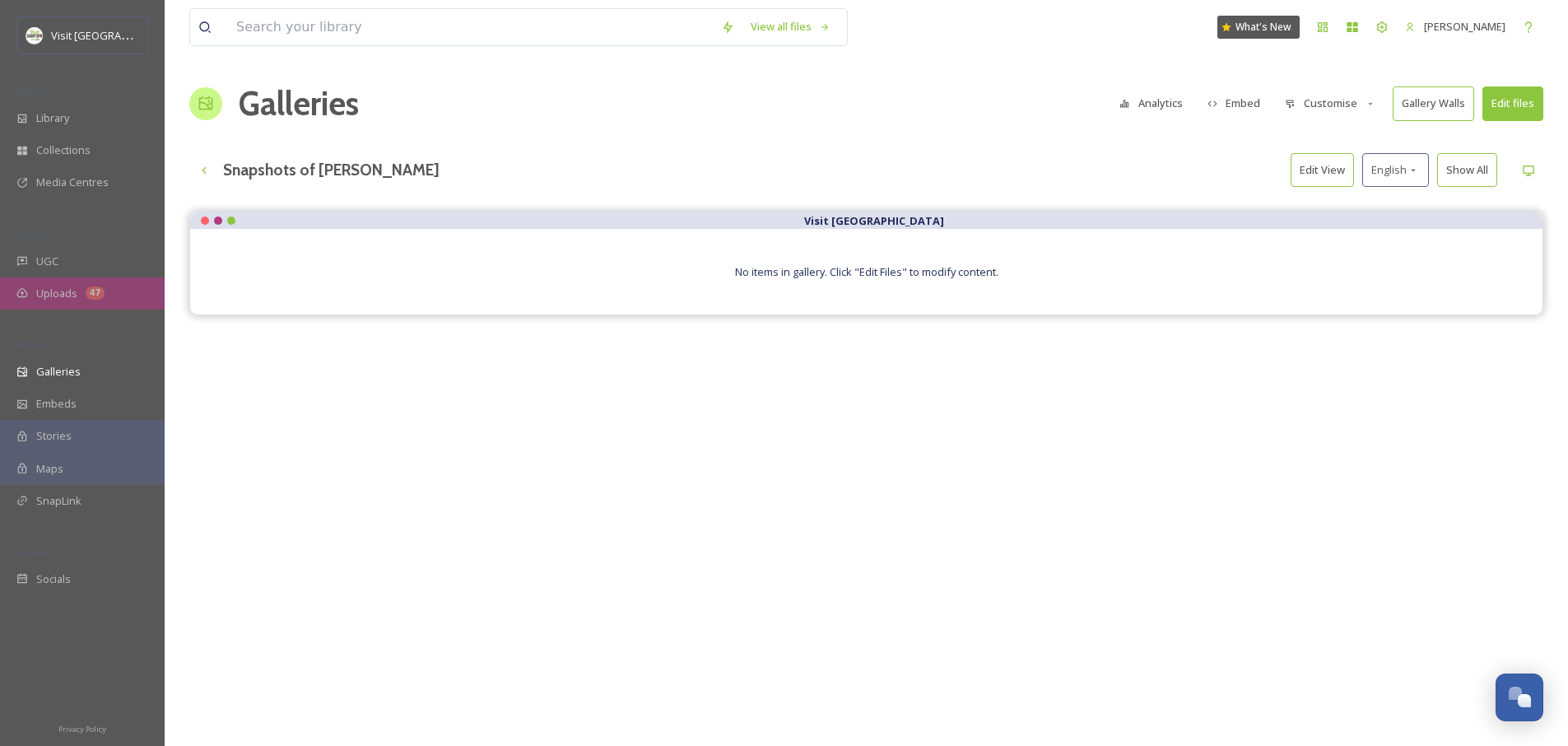
click at [56, 296] on span "Uploads" at bounding box center [56, 293] width 41 height 16
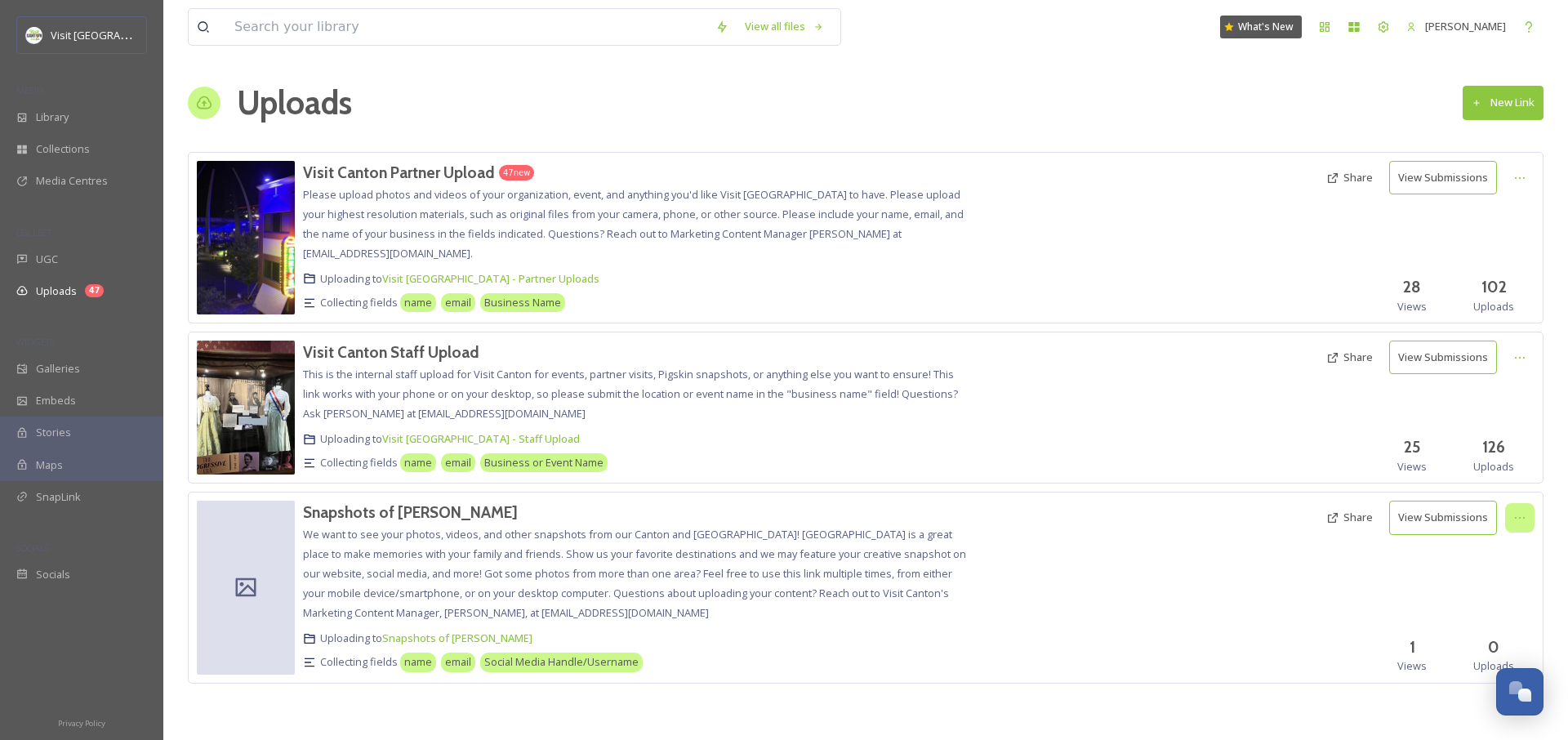
click at [1513, 521] on icon at bounding box center [1520, 518] width 13 height 13
click at [1338, 507] on button "Share" at bounding box center [1349, 517] width 63 height 31
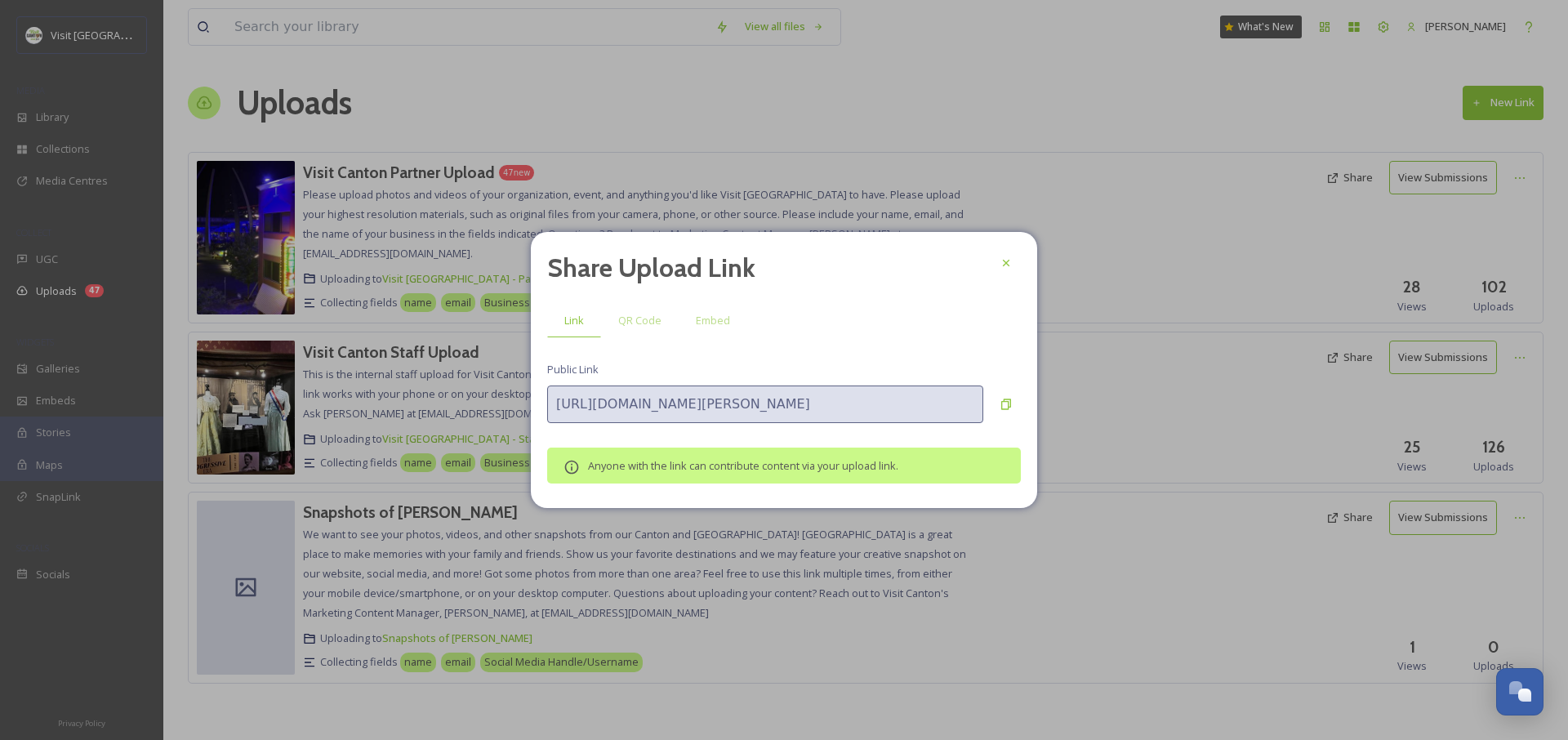
click at [715, 327] on span "Embed" at bounding box center [713, 320] width 34 height 16
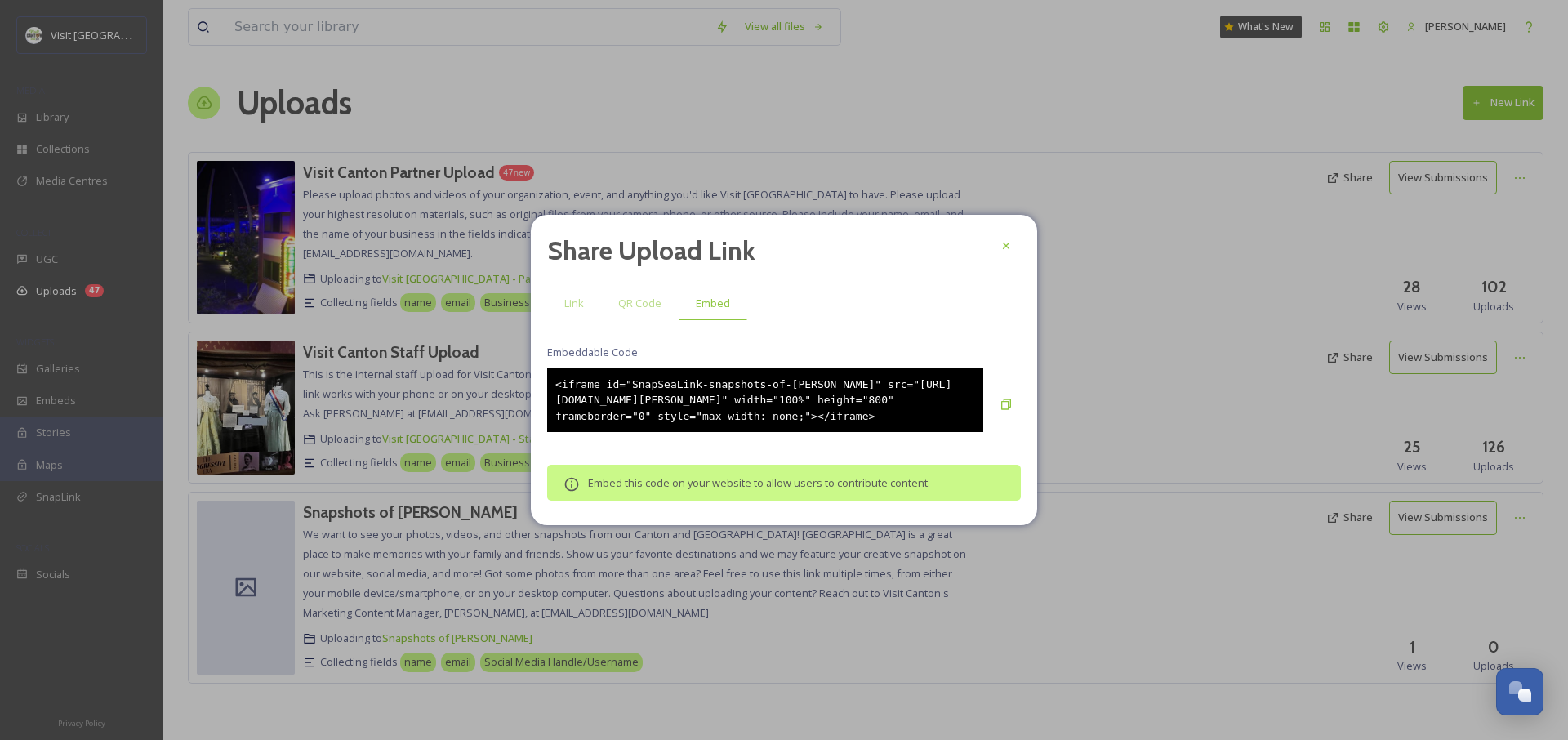
click at [698, 397] on div "<iframe id="SnapSeaLink-snapshots-of-[PERSON_NAME]" src="[URL][DOMAIN_NAME][PER…" at bounding box center [765, 401] width 436 height 65
click at [1012, 401] on icon at bounding box center [1007, 405] width 13 height 13
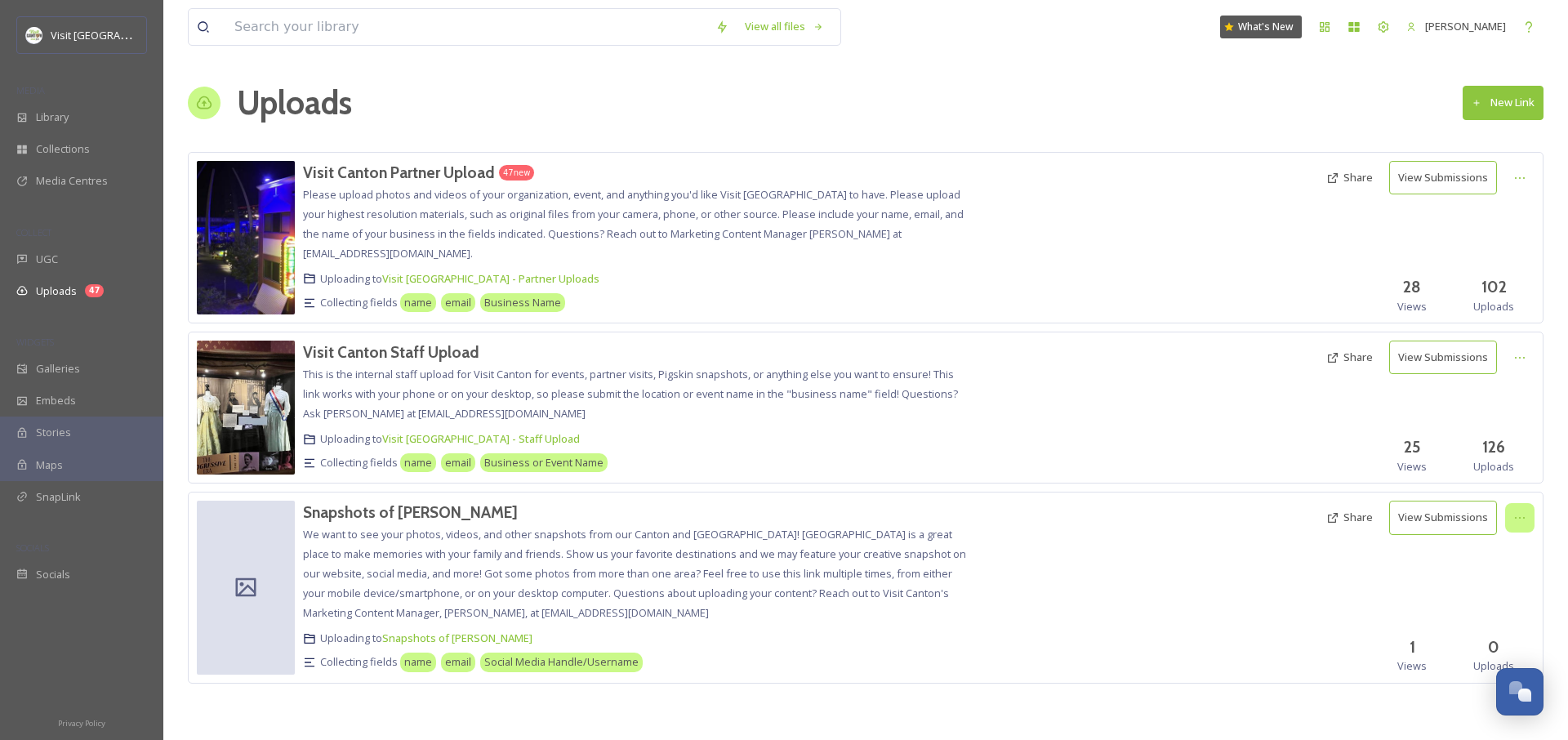
click at [1516, 518] on icon at bounding box center [1520, 518] width 10 height 2
click at [1490, 582] on span "Edit" at bounding box center [1489, 585] width 18 height 16
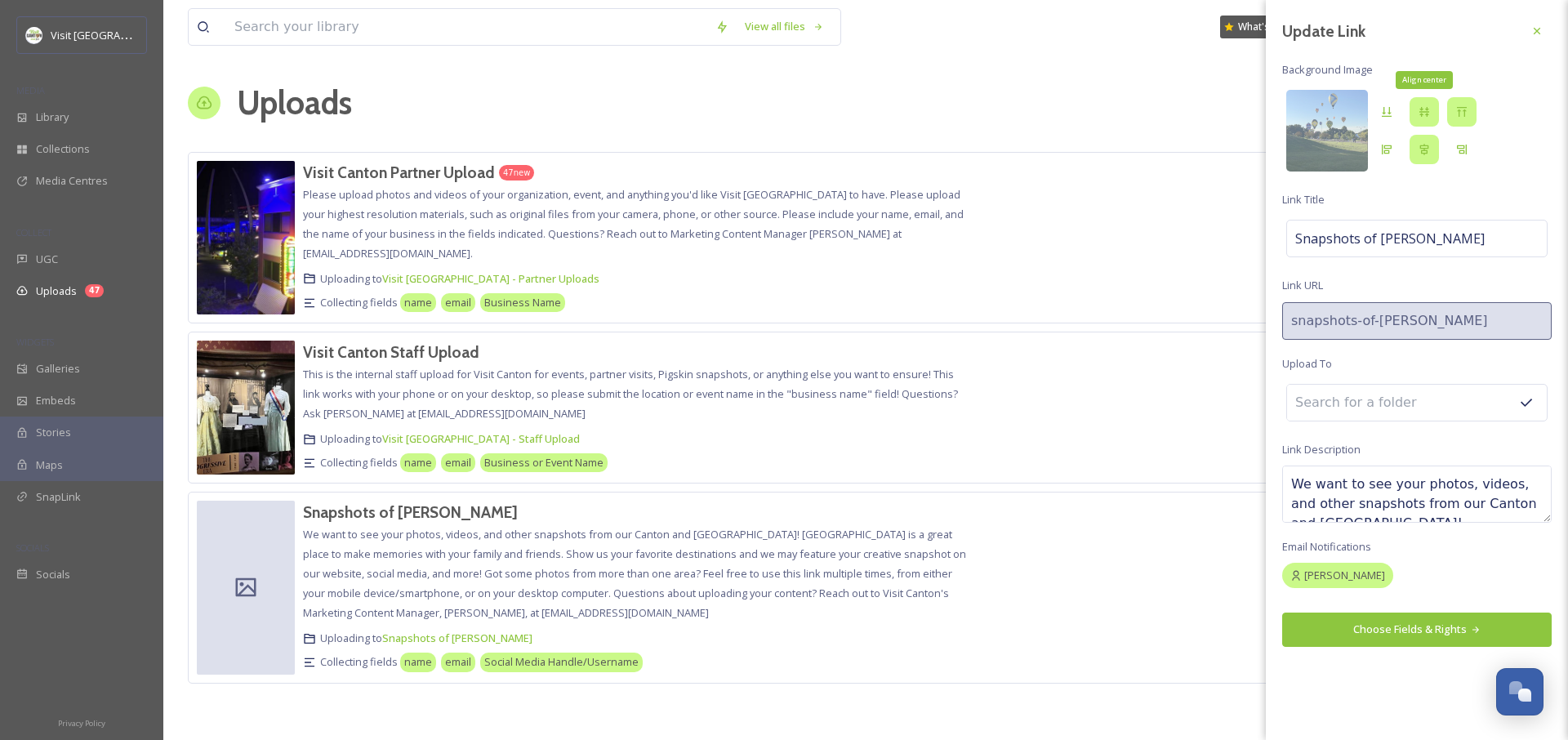
click at [1423, 114] on icon at bounding box center [1425, 112] width 13 height 13
click at [1390, 118] on div "Align Bottom" at bounding box center [1388, 112] width 30 height 30
click at [1391, 155] on icon at bounding box center [1387, 150] width 13 height 13
click at [1429, 638] on button "Choose Fields & Rights" at bounding box center [1417, 629] width 270 height 33
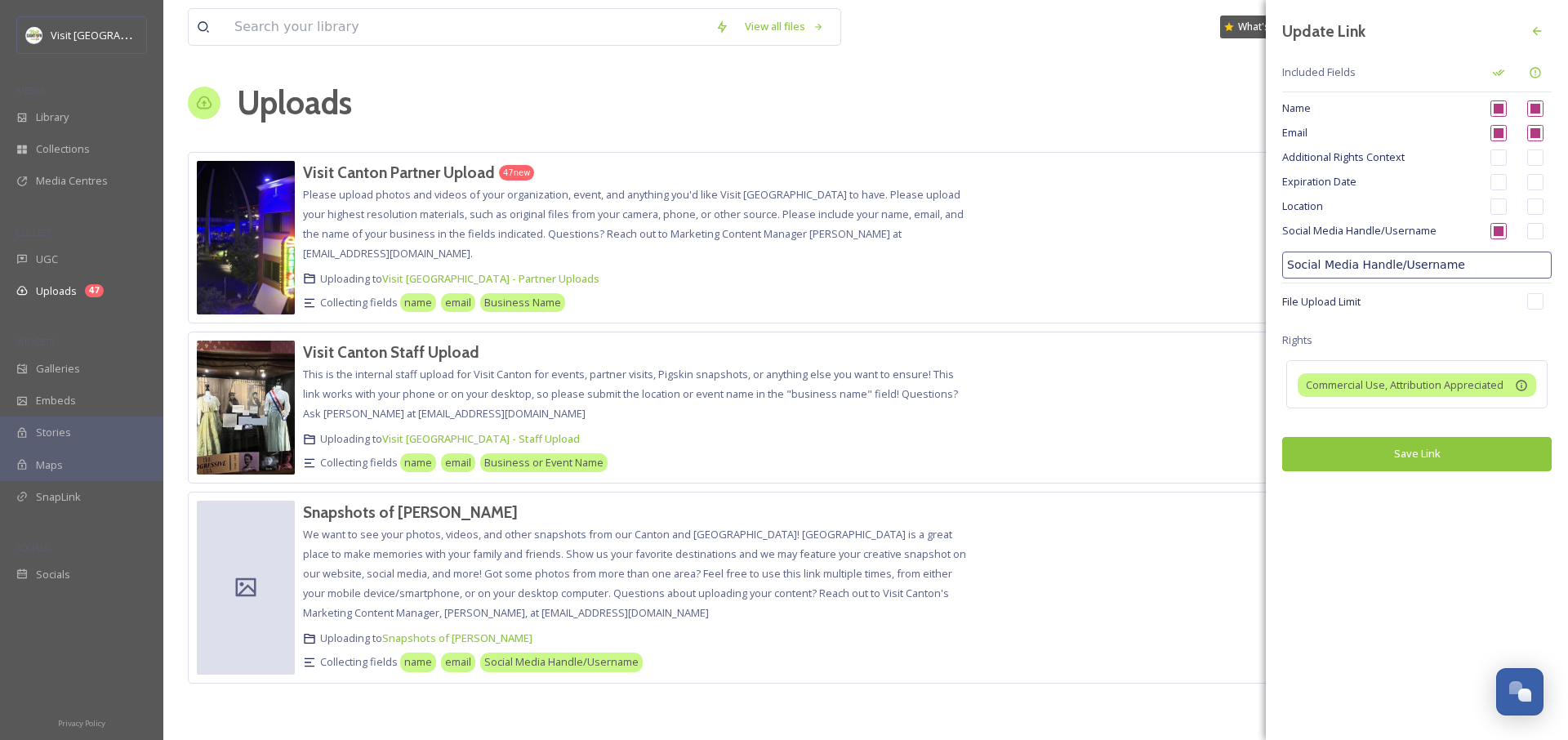
click at [1430, 459] on button "Save Link" at bounding box center [1417, 454] width 270 height 33
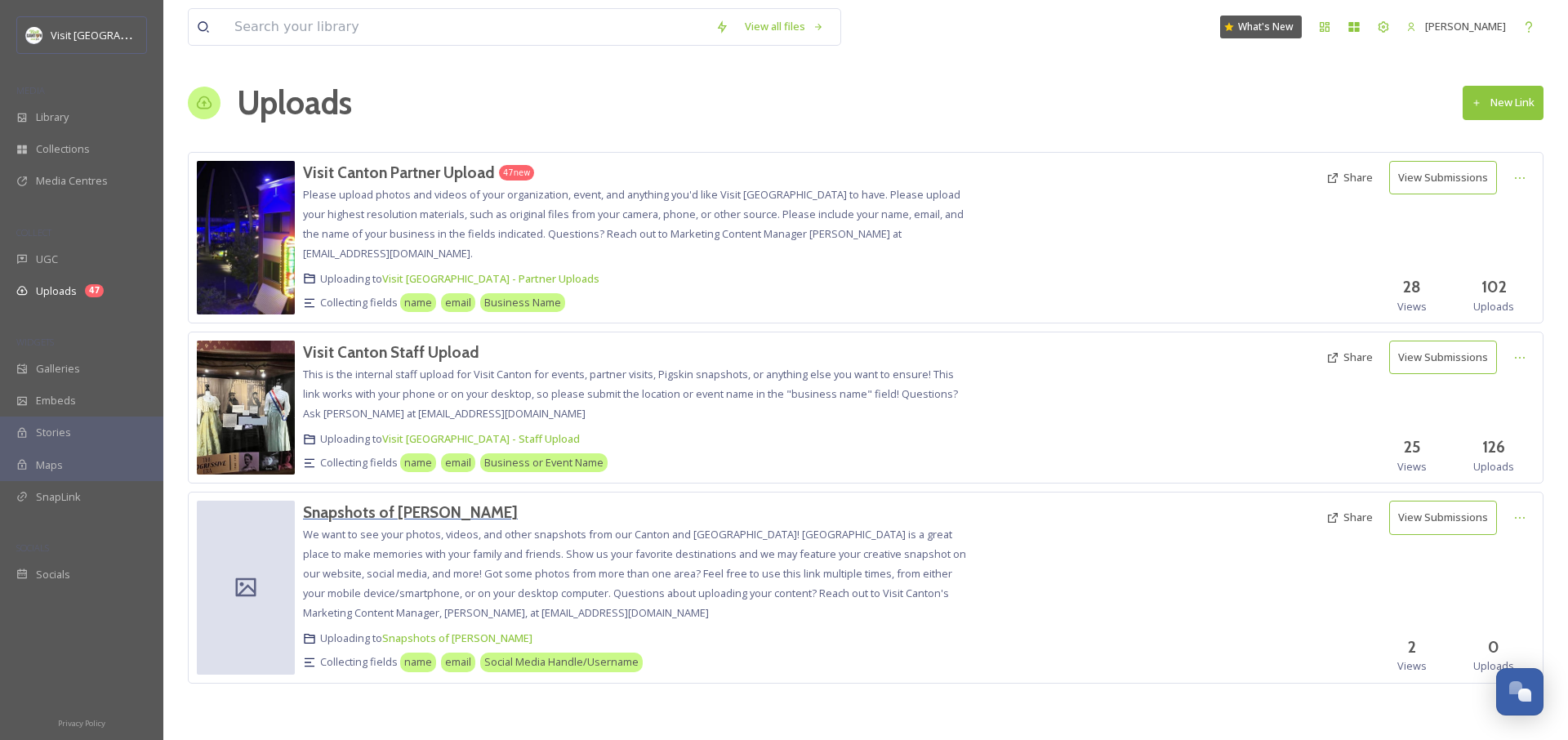
click at [365, 517] on h3 "Snapshots of [PERSON_NAME]" at bounding box center [410, 512] width 214 height 20
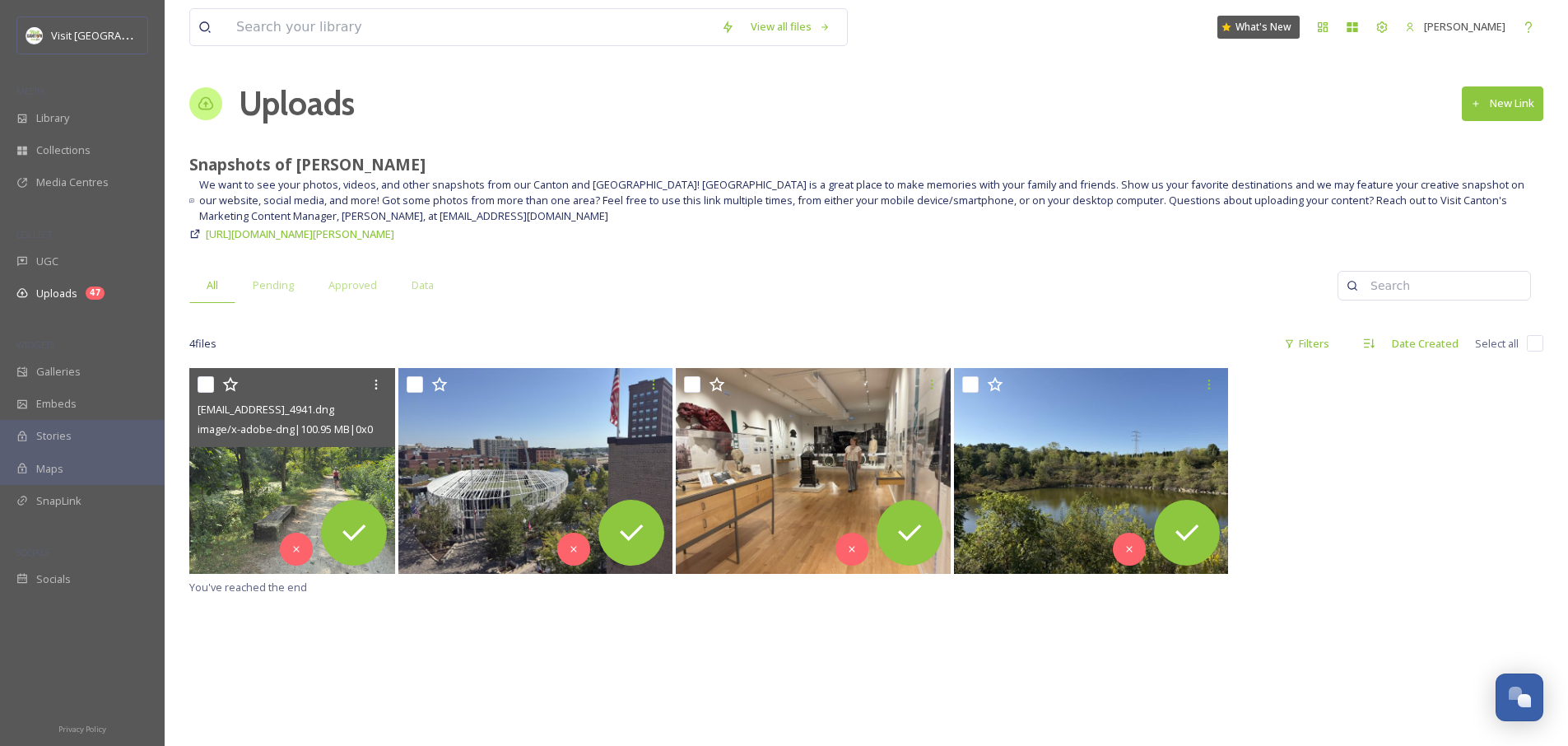
click at [276, 485] on img at bounding box center [292, 471] width 206 height 206
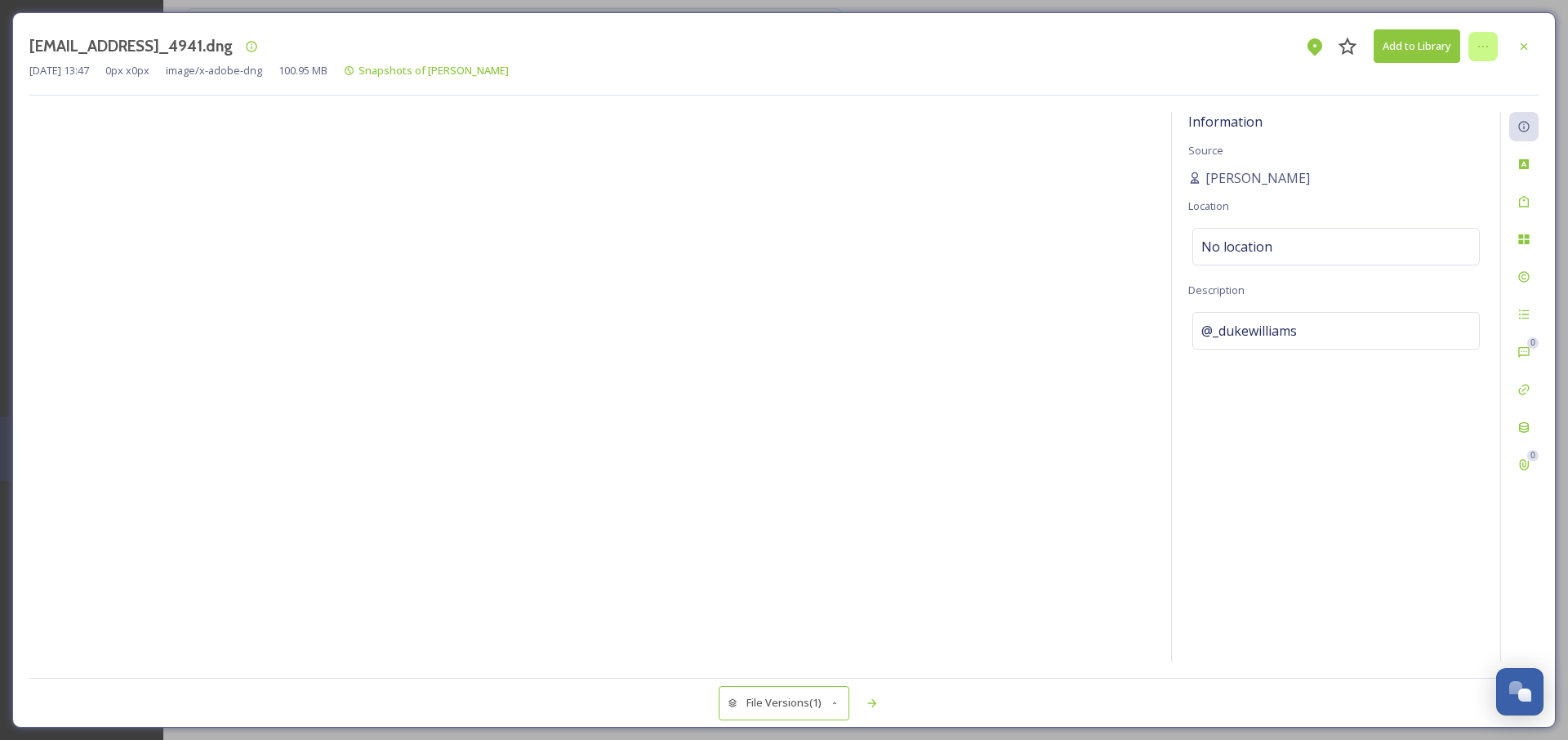
click at [1477, 46] on icon at bounding box center [1484, 46] width 13 height 13
click at [772, 400] on div at bounding box center [593, 387] width 1126 height 550
click at [1542, 46] on div "[EMAIL_ADDRESS]_4941.dng Add to Library [DATE] 13:47 0 px x 0 px image/x-adobe-…" at bounding box center [784, 370] width 1544 height 715
click at [1527, 46] on icon at bounding box center [1524, 46] width 13 height 13
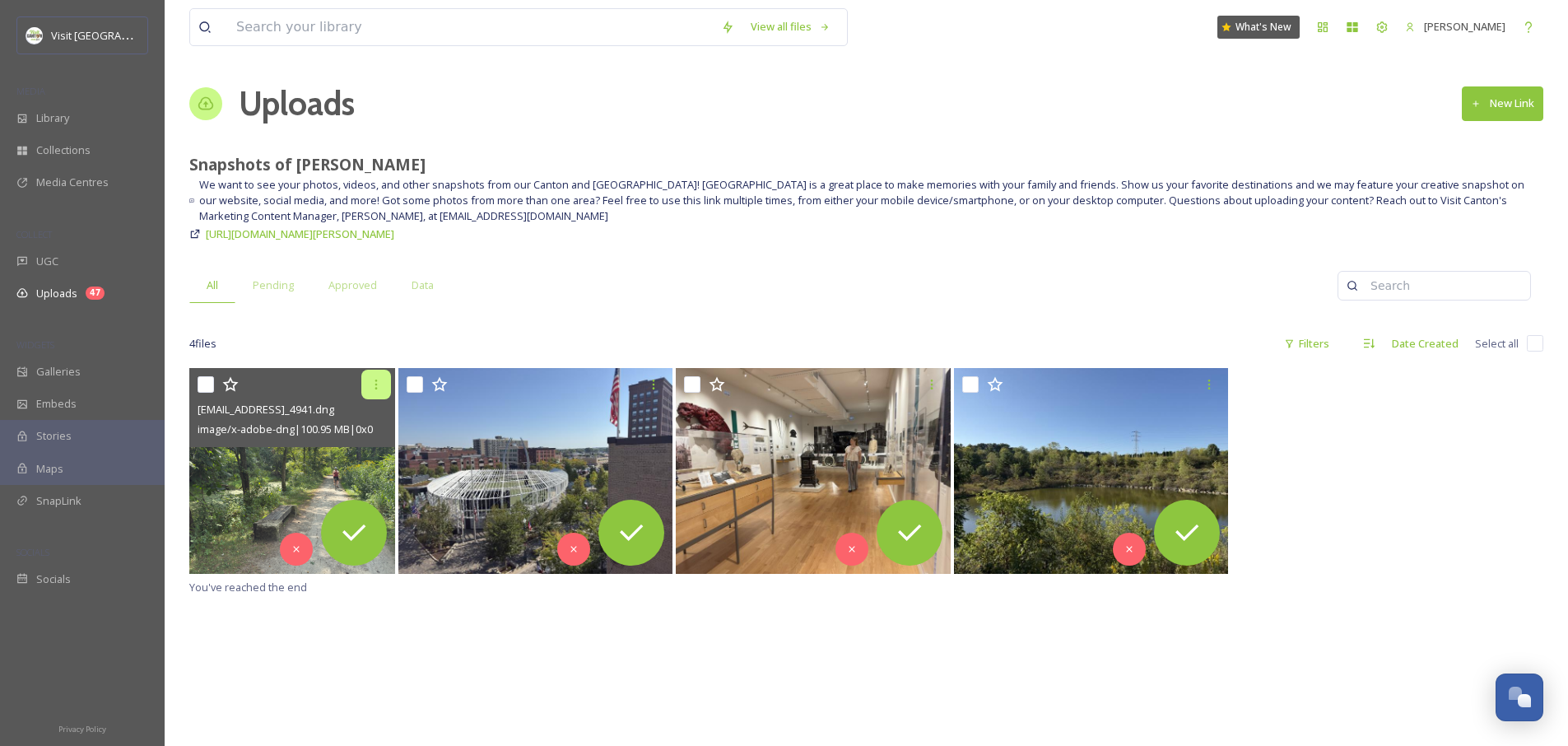
click at [367, 391] on div at bounding box center [376, 385] width 30 height 30
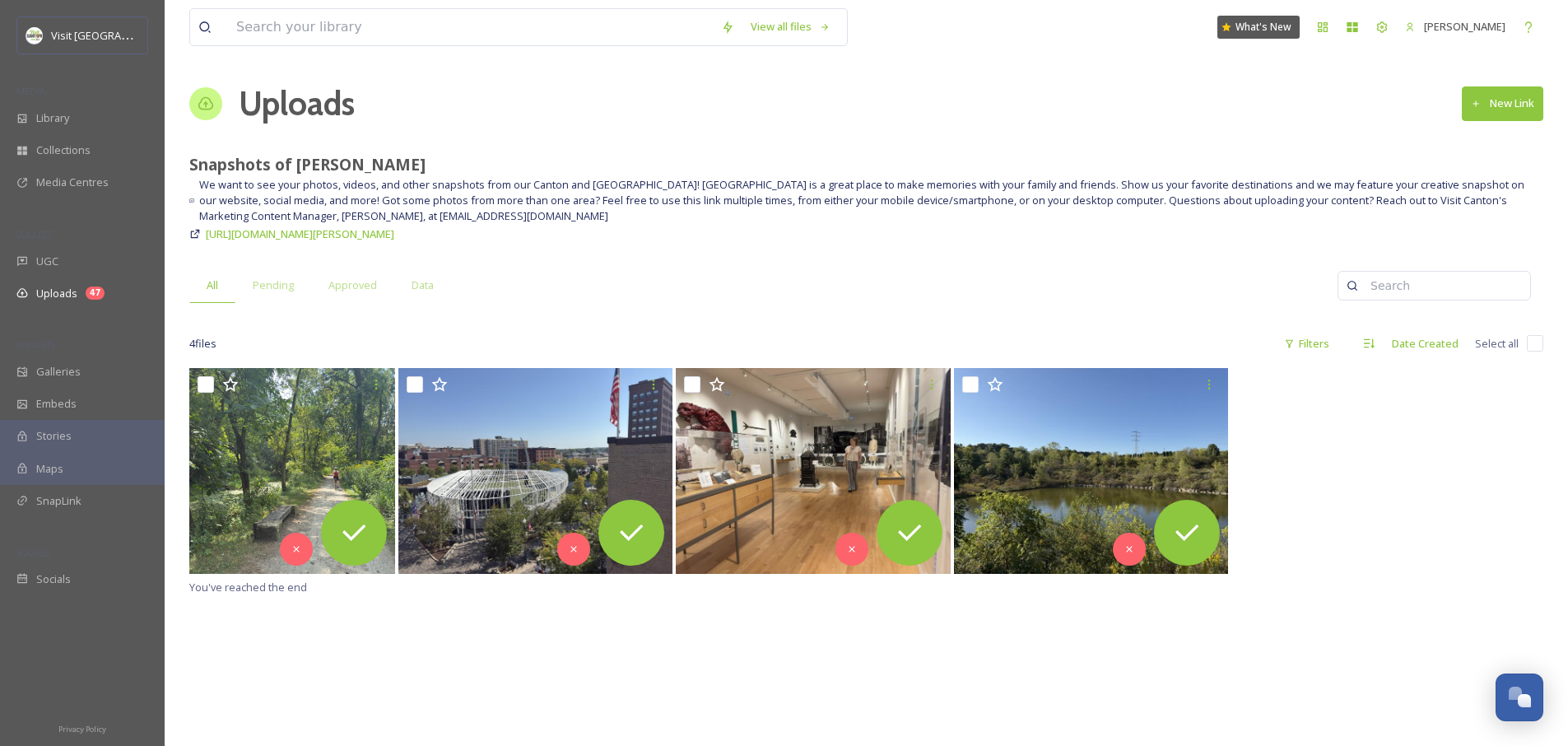
click at [477, 645] on div "You've reached the end" at bounding box center [866, 741] width 1354 height 746
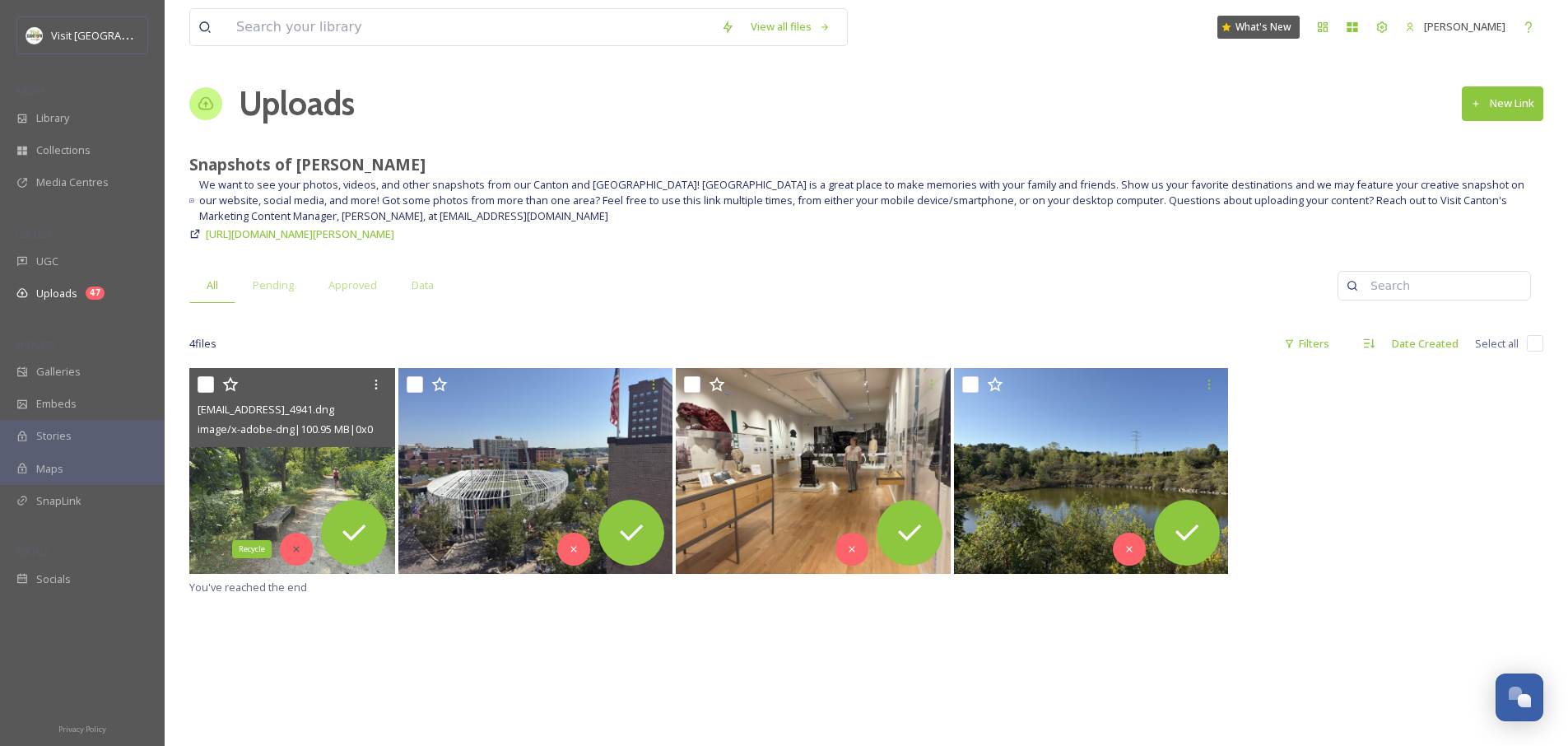
click at [295, 549] on icon at bounding box center [295, 548] width 6 height 6
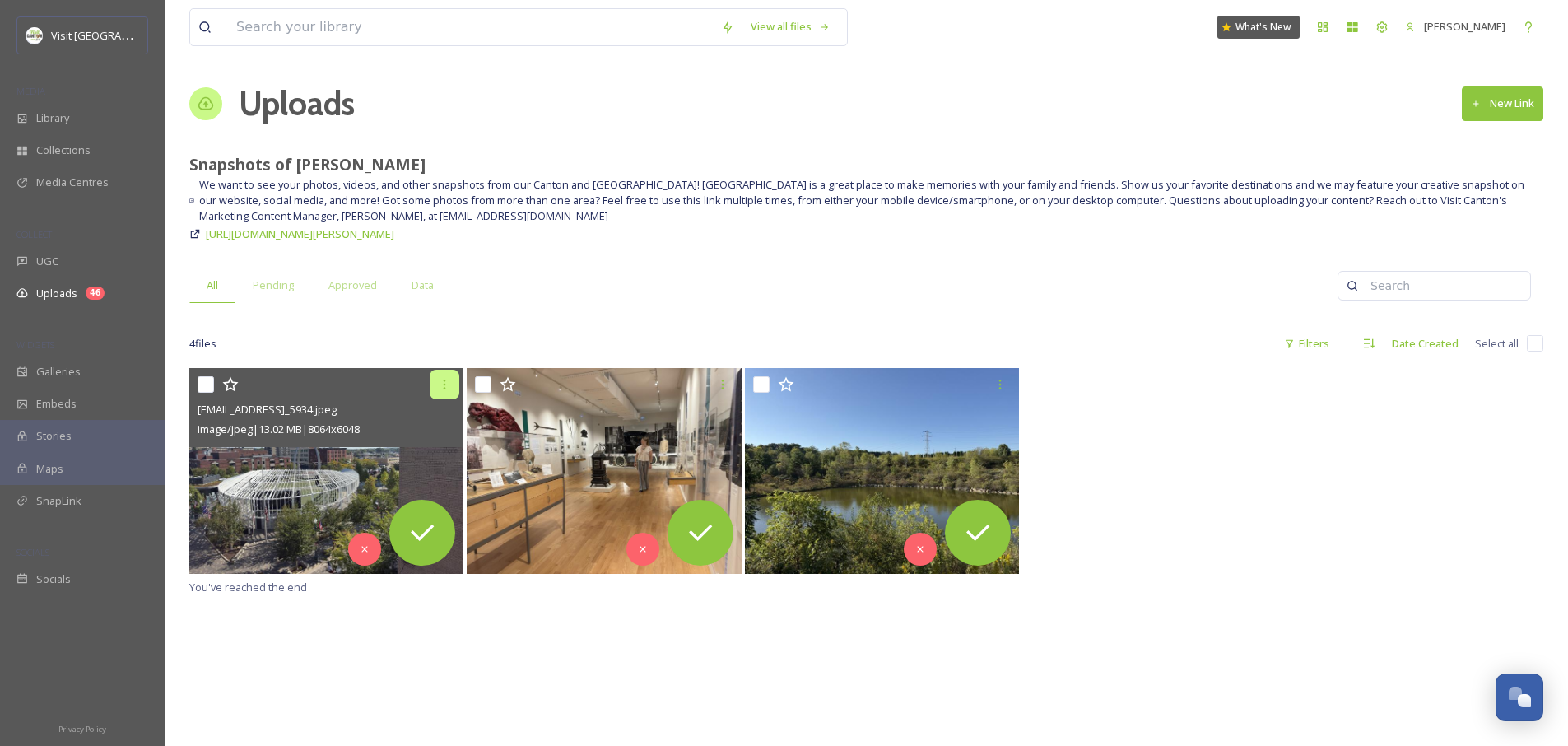
click at [443, 389] on icon at bounding box center [445, 385] width 13 height 13
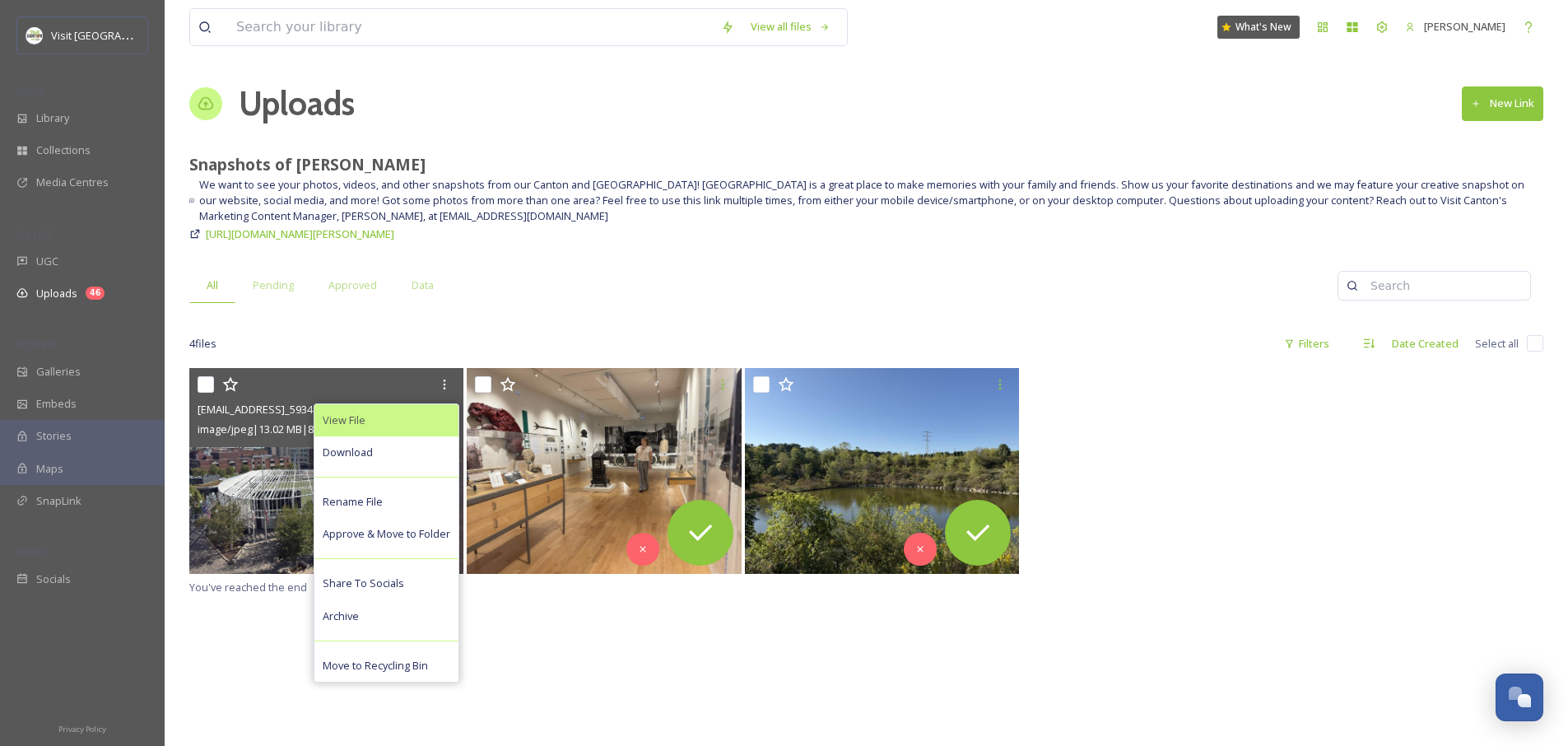
click at [358, 421] on span "View File" at bounding box center [344, 420] width 43 height 16
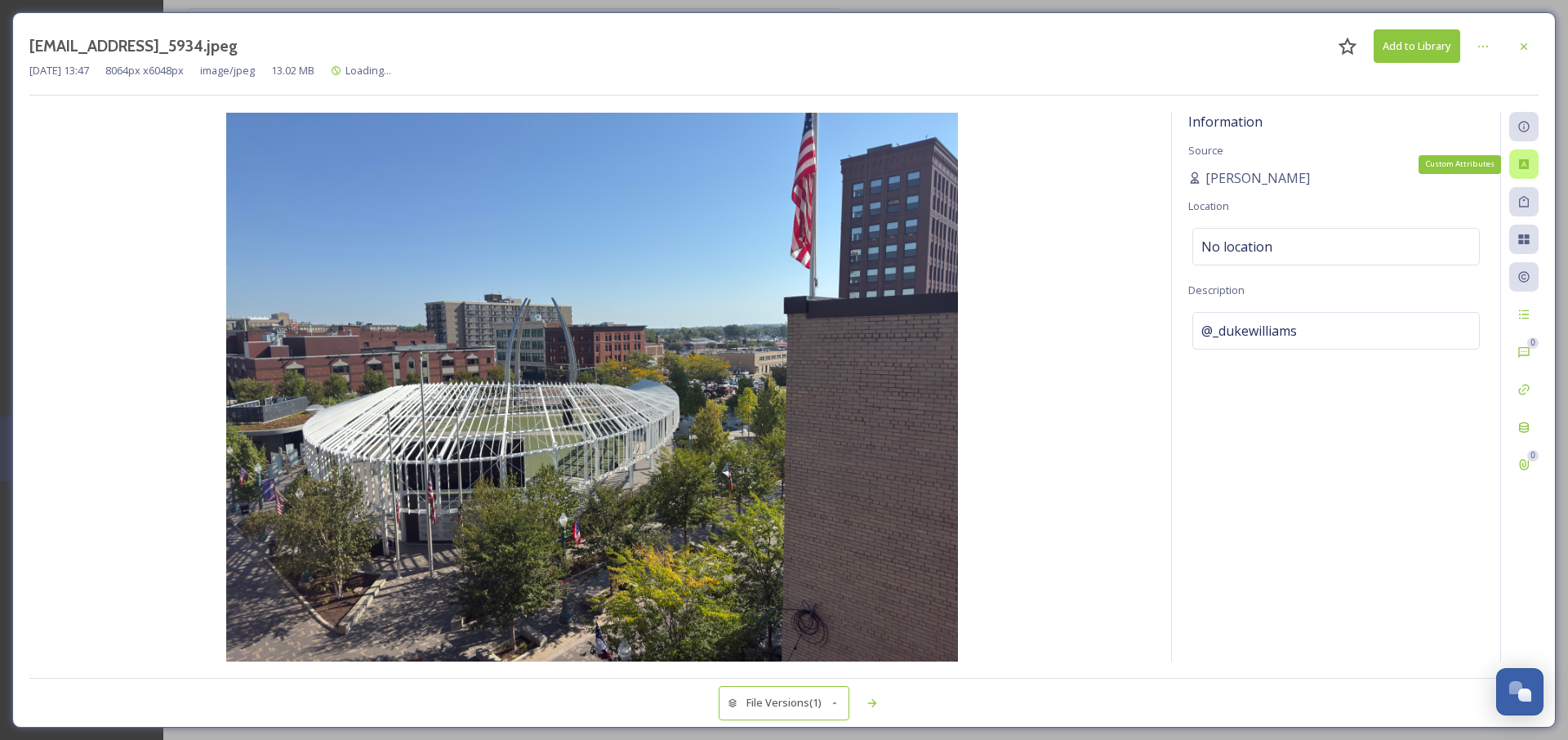
click at [1534, 159] on div "Custom Attributes" at bounding box center [1524, 165] width 30 height 30
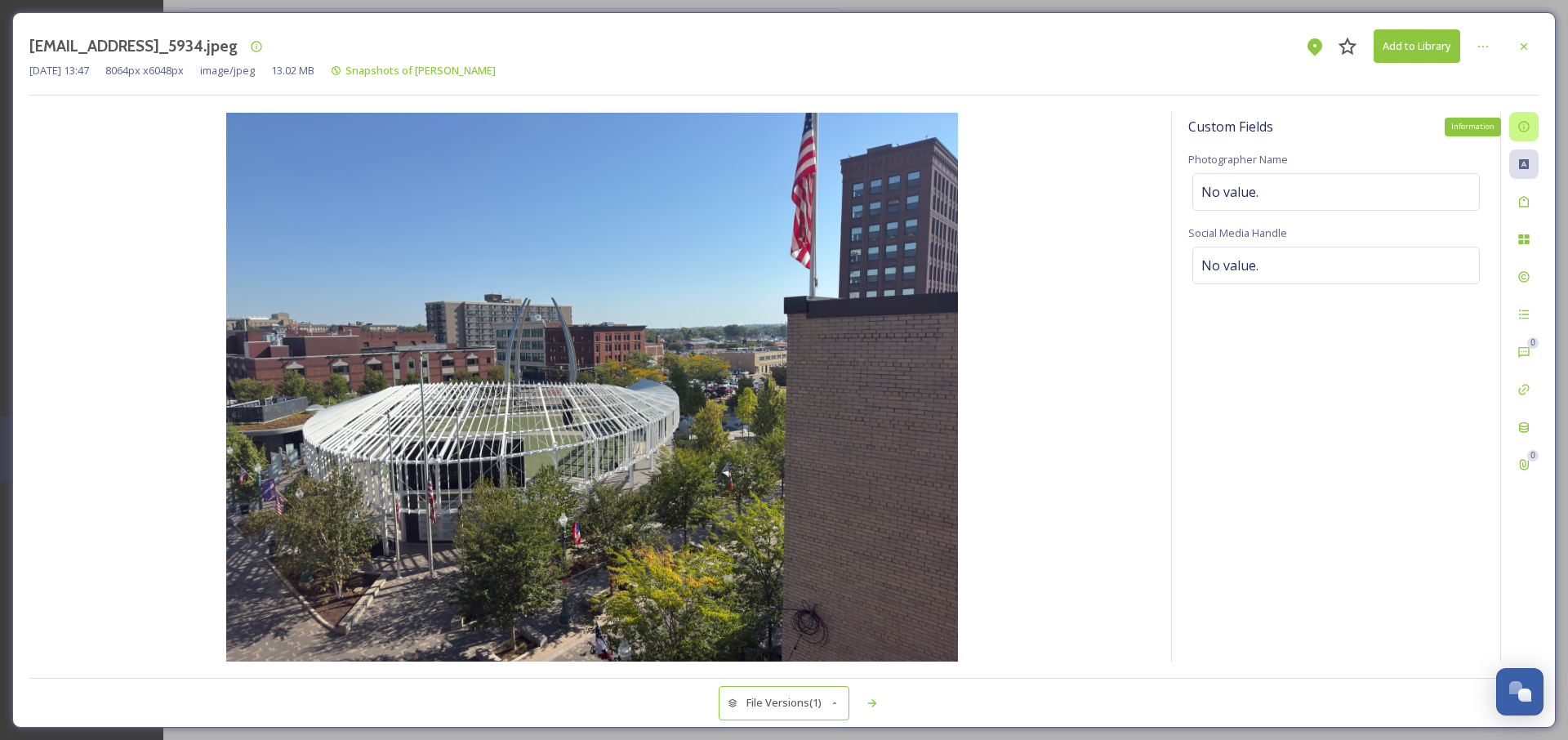
click at [1529, 134] on div "Information" at bounding box center [1524, 127] width 30 height 30
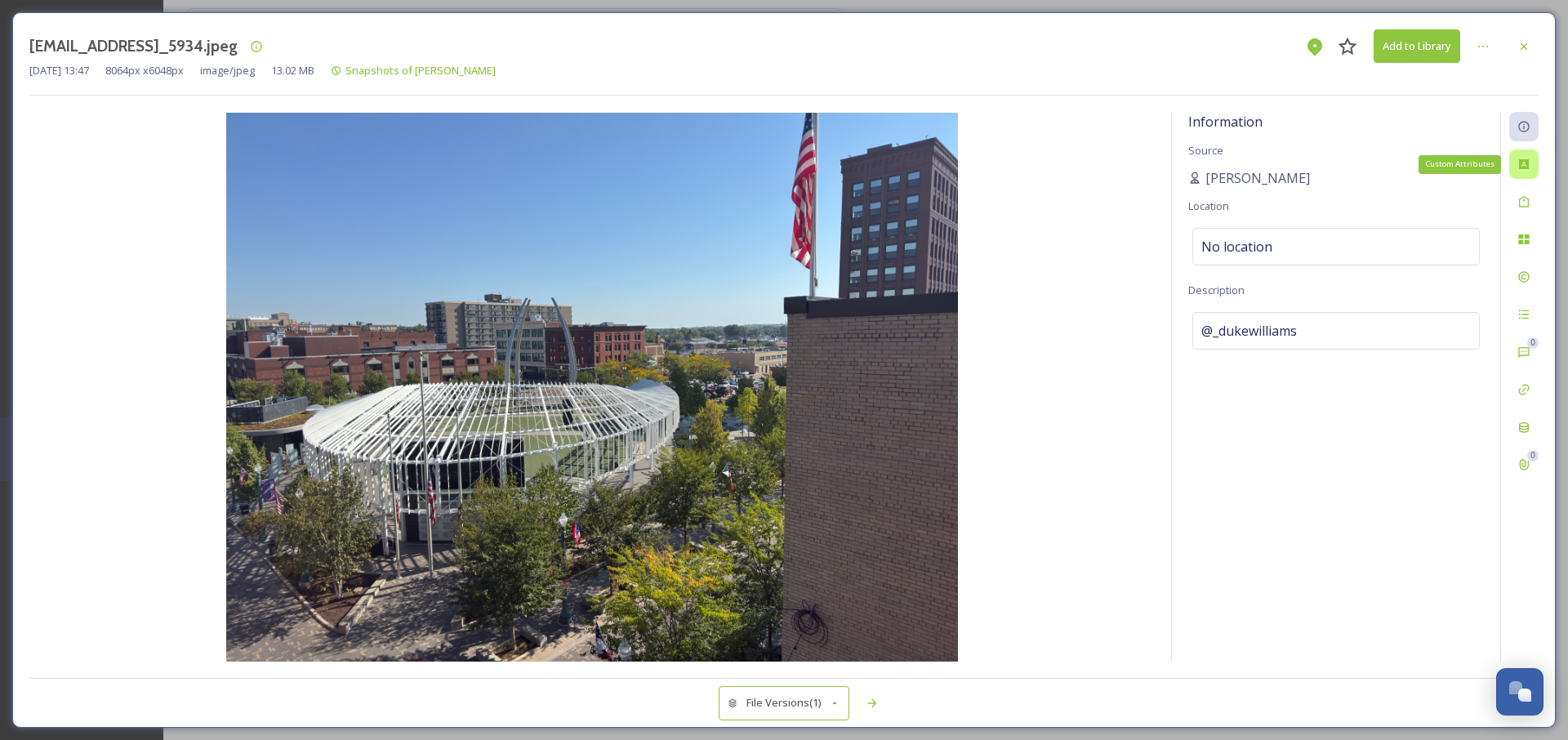
click at [1527, 164] on icon at bounding box center [1524, 164] width 10 height 10
click at [1277, 192] on div "No value." at bounding box center [1336, 191] width 287 height 37
click at [1276, 243] on div "Social Media Handle No value." at bounding box center [1336, 253] width 296 height 61
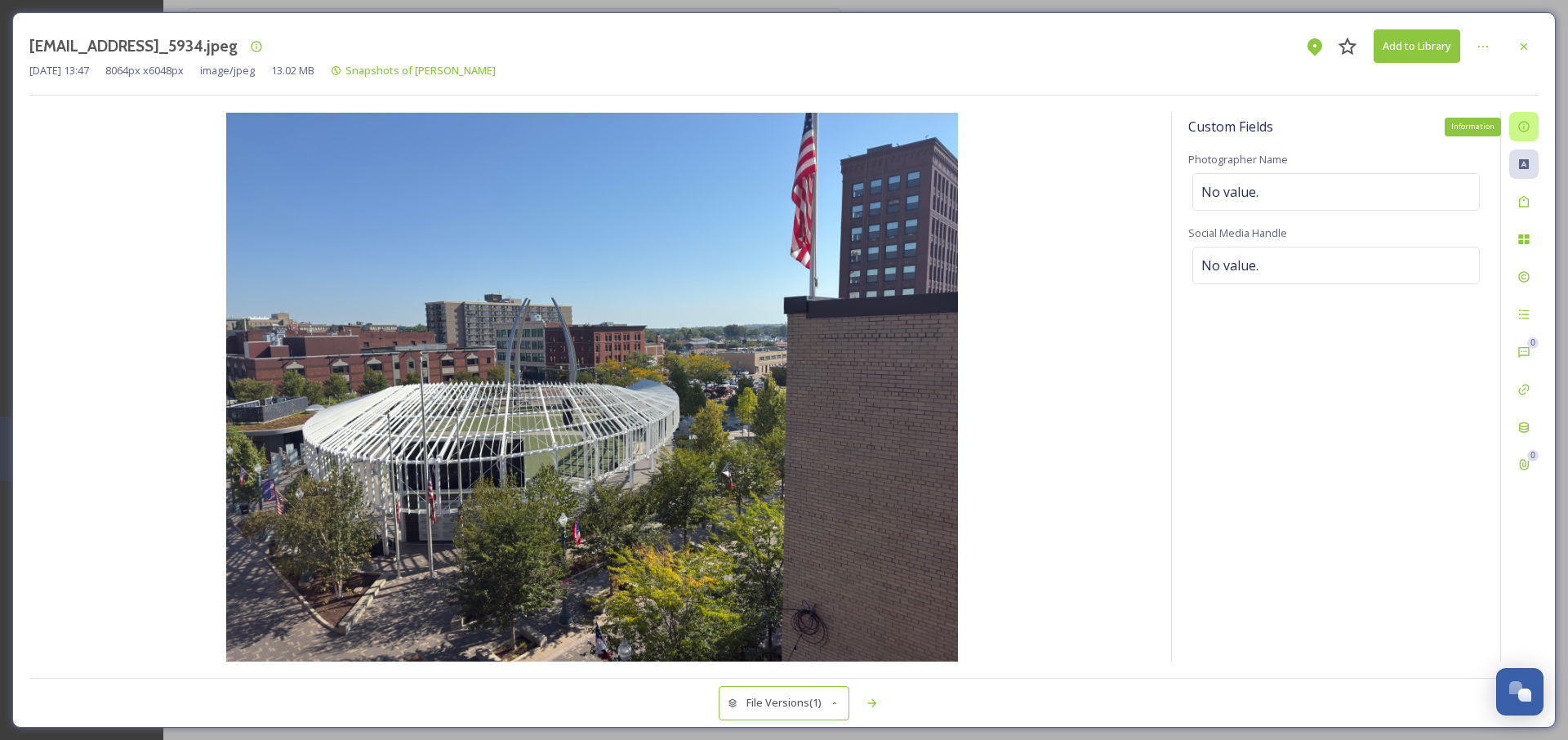
click at [1532, 129] on div "Information" at bounding box center [1524, 127] width 30 height 30
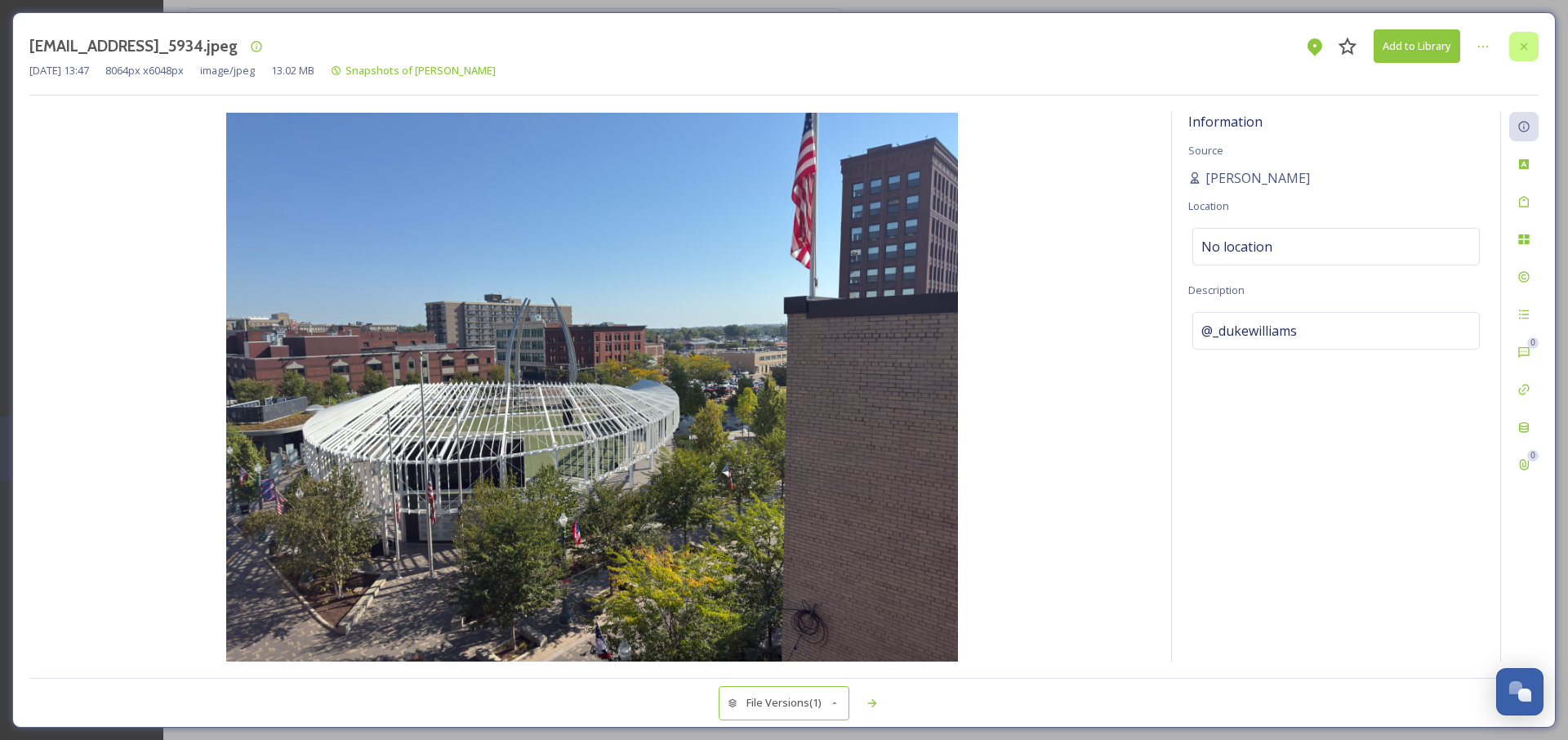
click at [1524, 55] on div at bounding box center [1524, 46] width 30 height 30
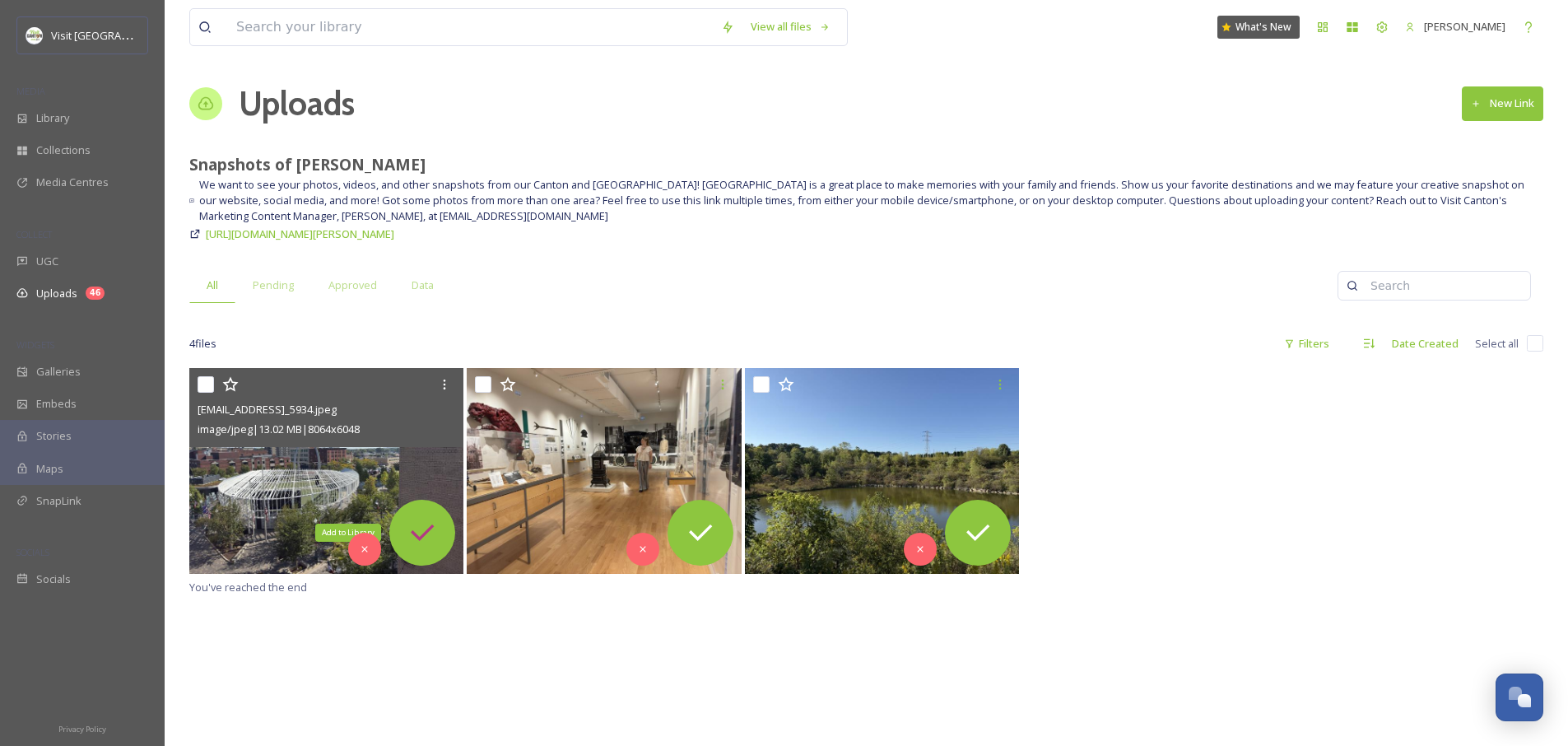
click at [413, 521] on icon at bounding box center [421, 532] width 33 height 33
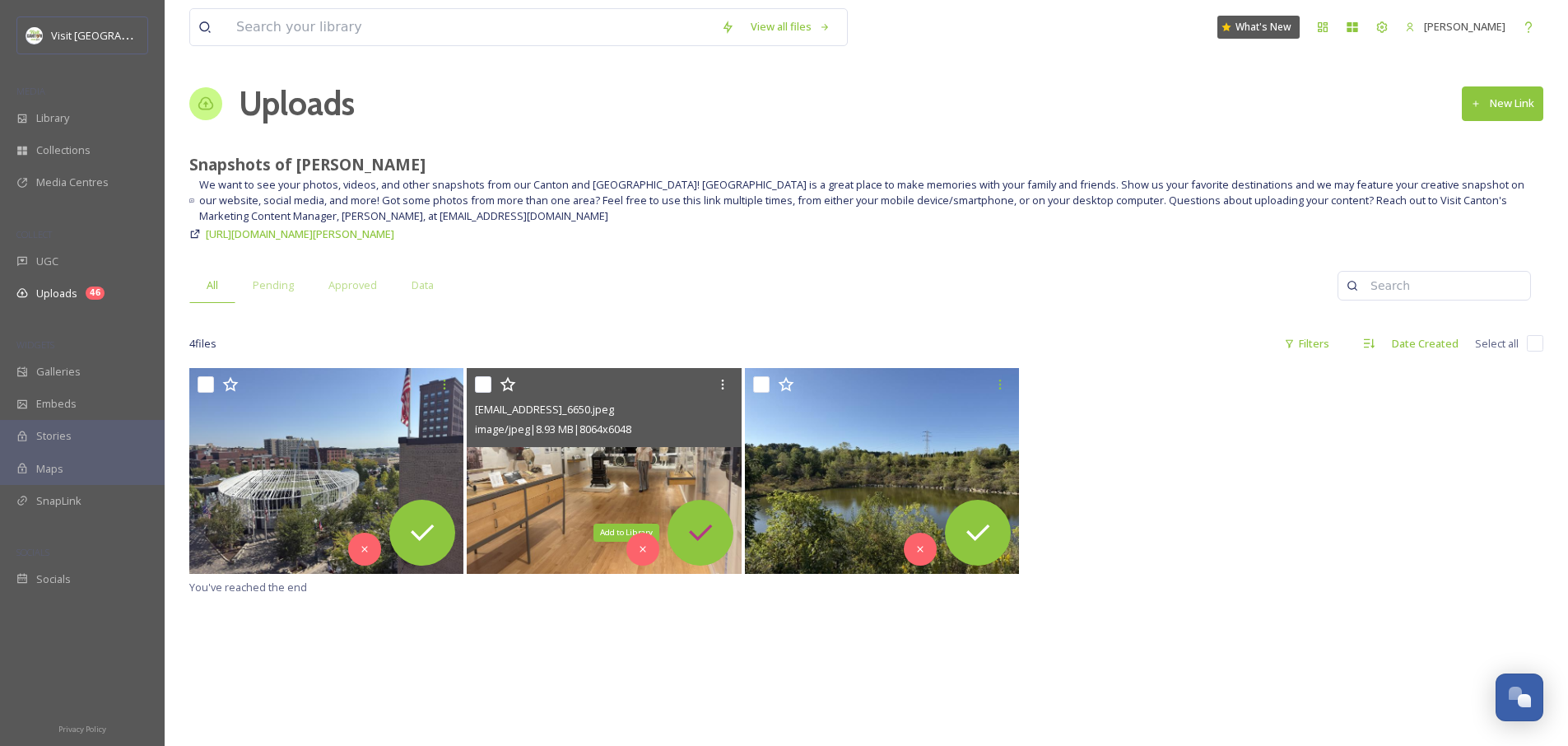
click at [709, 538] on icon at bounding box center [700, 532] width 33 height 33
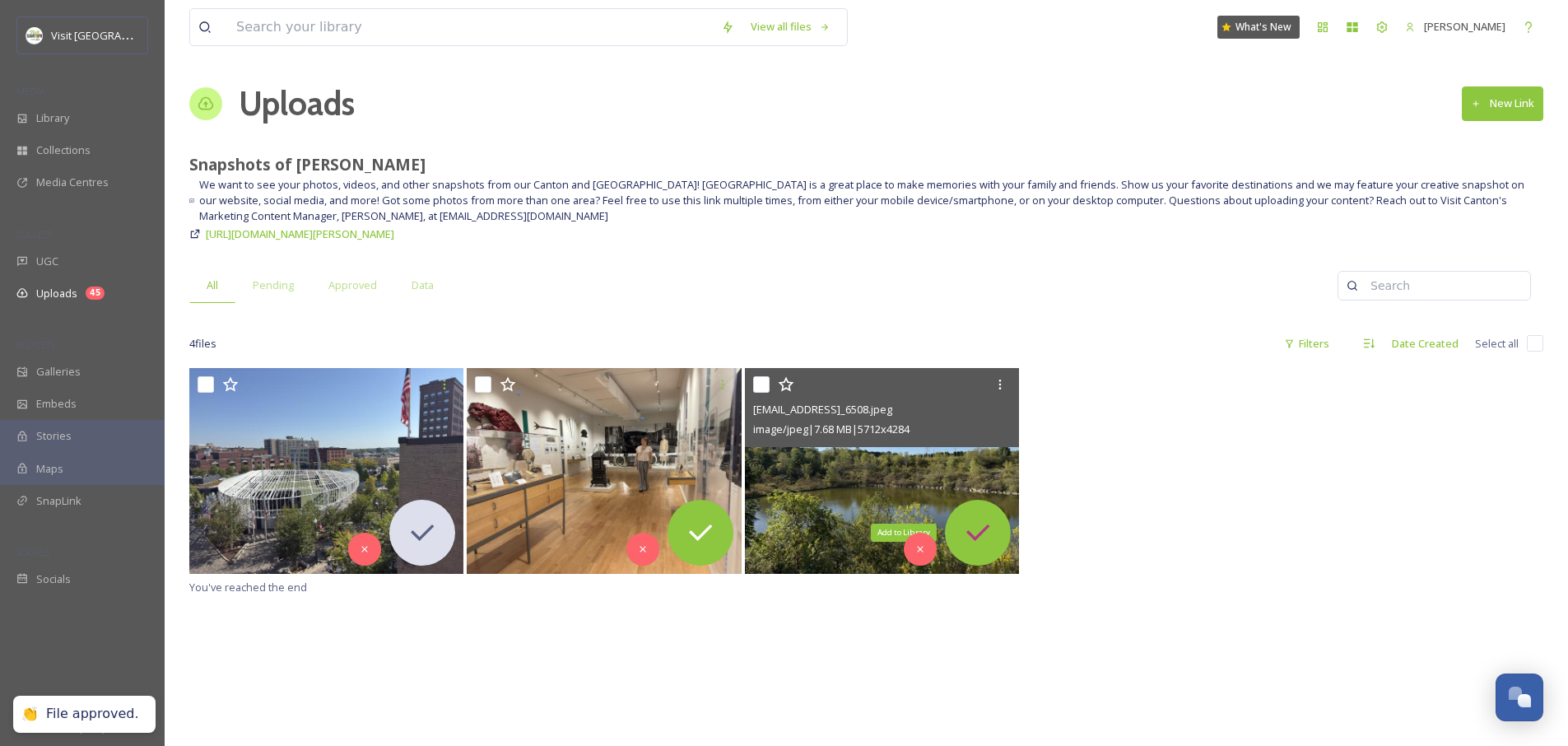
click at [988, 537] on icon at bounding box center [977, 532] width 33 height 33
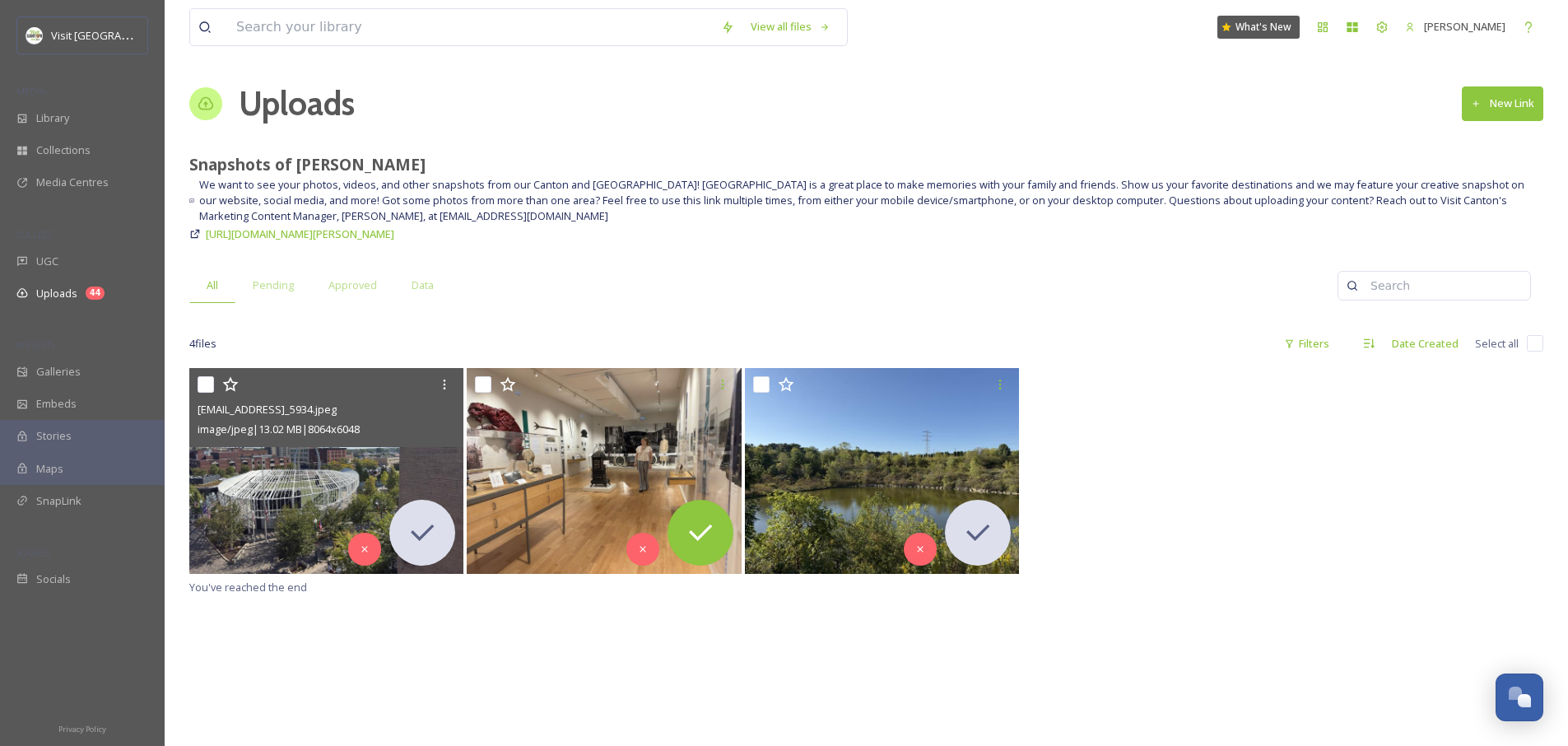
click at [284, 486] on img at bounding box center [326, 471] width 274 height 206
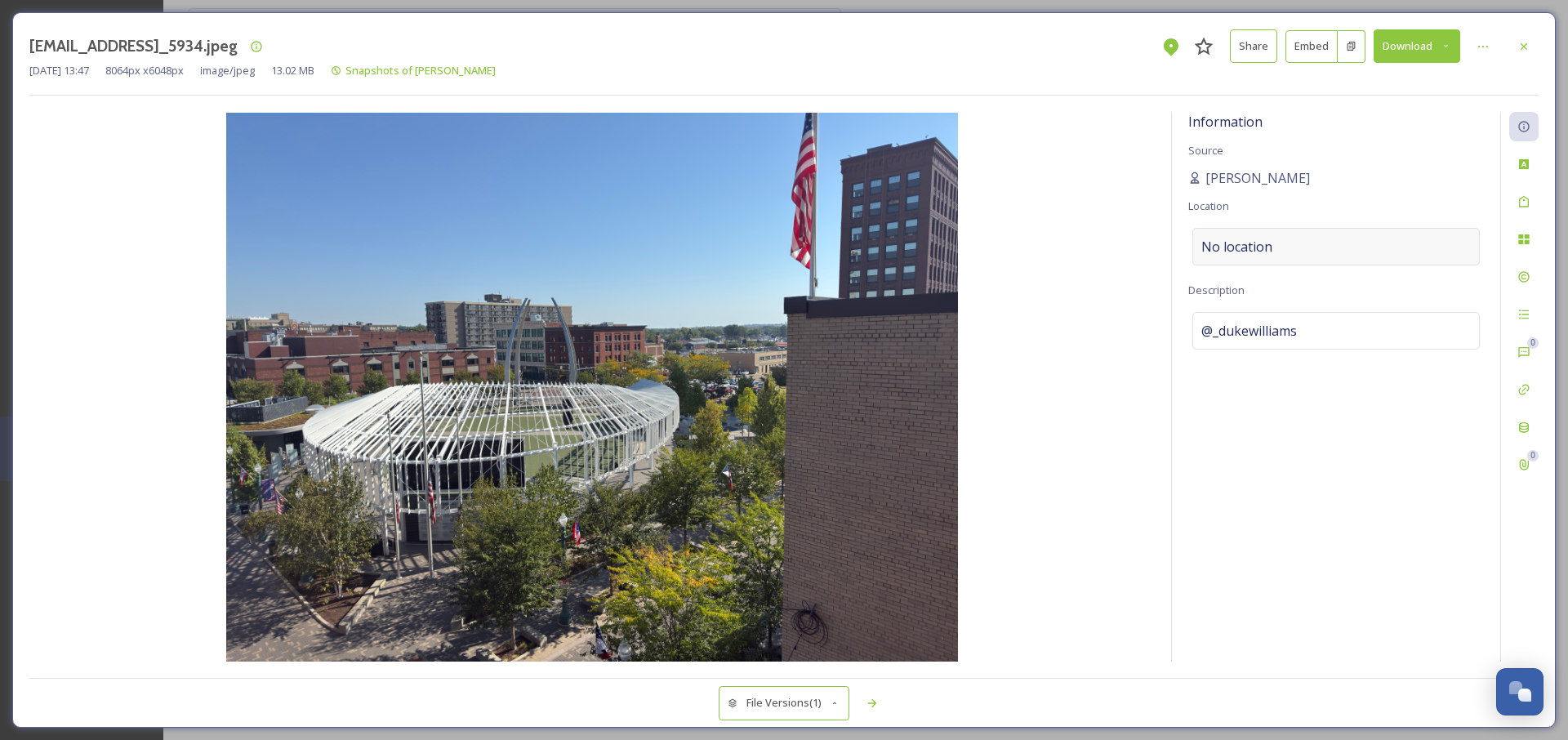
click at [1316, 252] on div "No location" at bounding box center [1336, 246] width 287 height 37
click at [1273, 249] on input at bounding box center [1336, 246] width 286 height 36
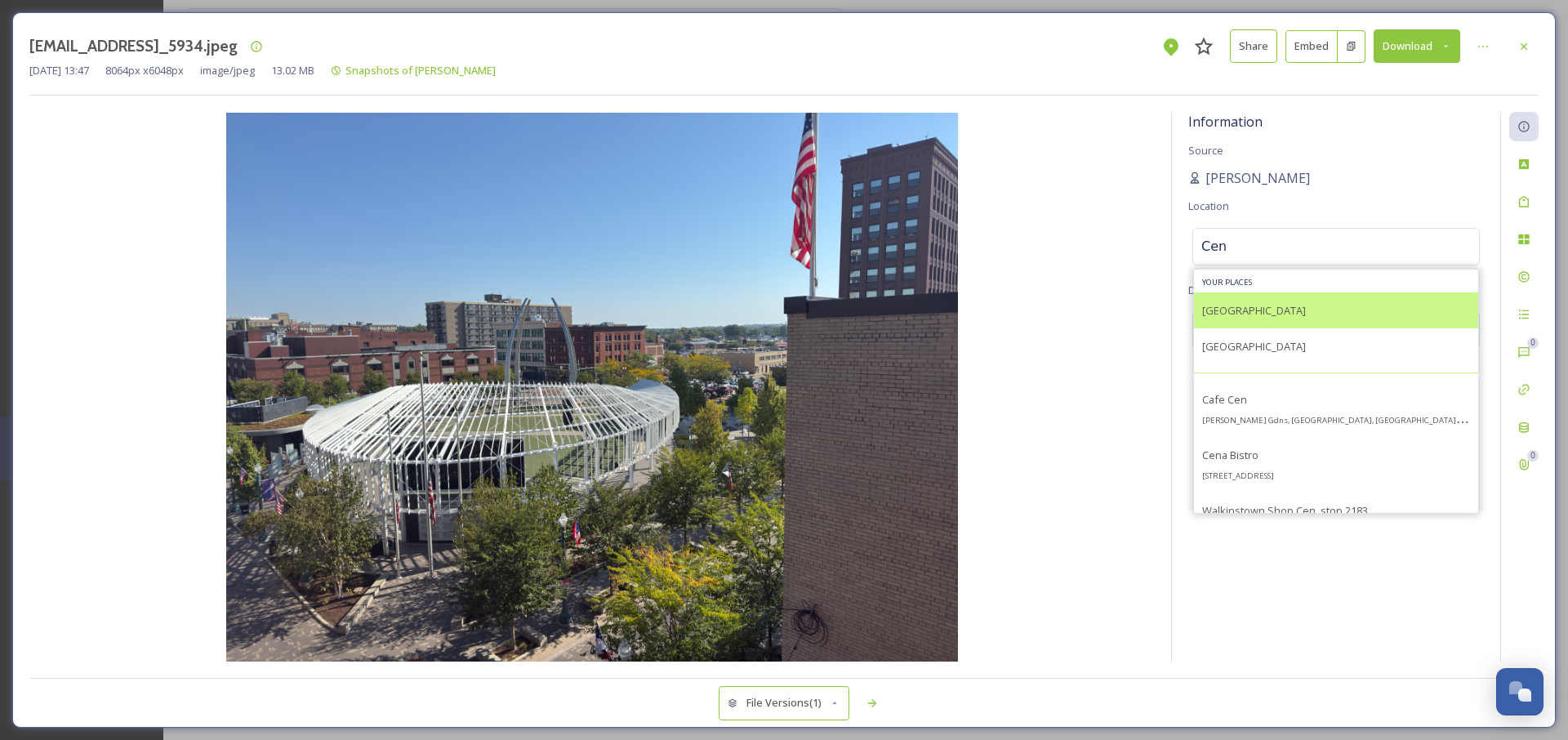
type input "Cen"
click at [1262, 310] on span "[GEOGRAPHIC_DATA]" at bounding box center [1253, 310] width 103 height 15
click at [1234, 312] on span "[GEOGRAPHIC_DATA]" at bounding box center [1253, 310] width 103 height 15
click at [1221, 305] on span "[GEOGRAPHIC_DATA]" at bounding box center [1253, 310] width 103 height 15
click at [1313, 305] on div "[GEOGRAPHIC_DATA]" at bounding box center [1336, 310] width 284 height 36
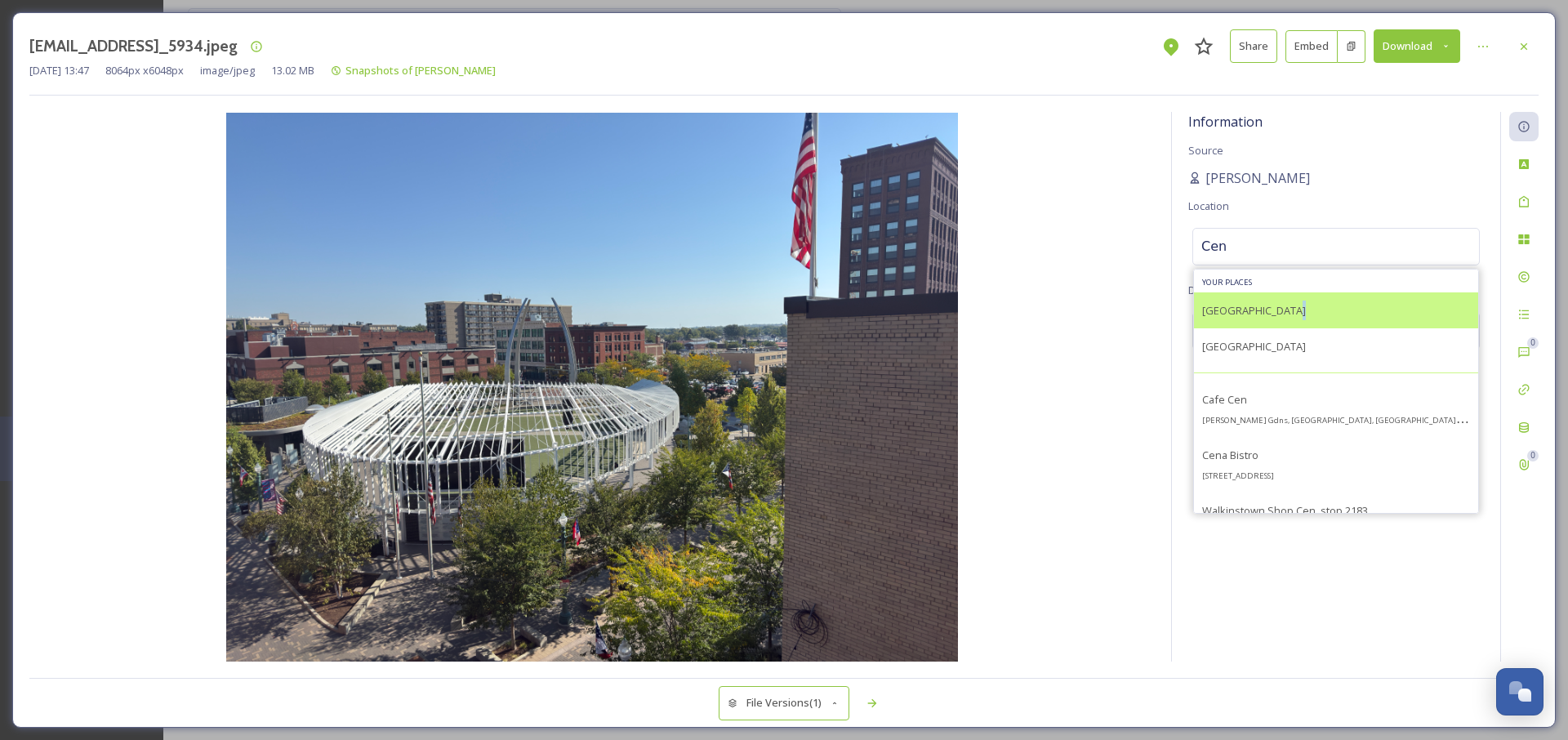
click at [1313, 305] on div "[GEOGRAPHIC_DATA]" at bounding box center [1336, 310] width 284 height 36
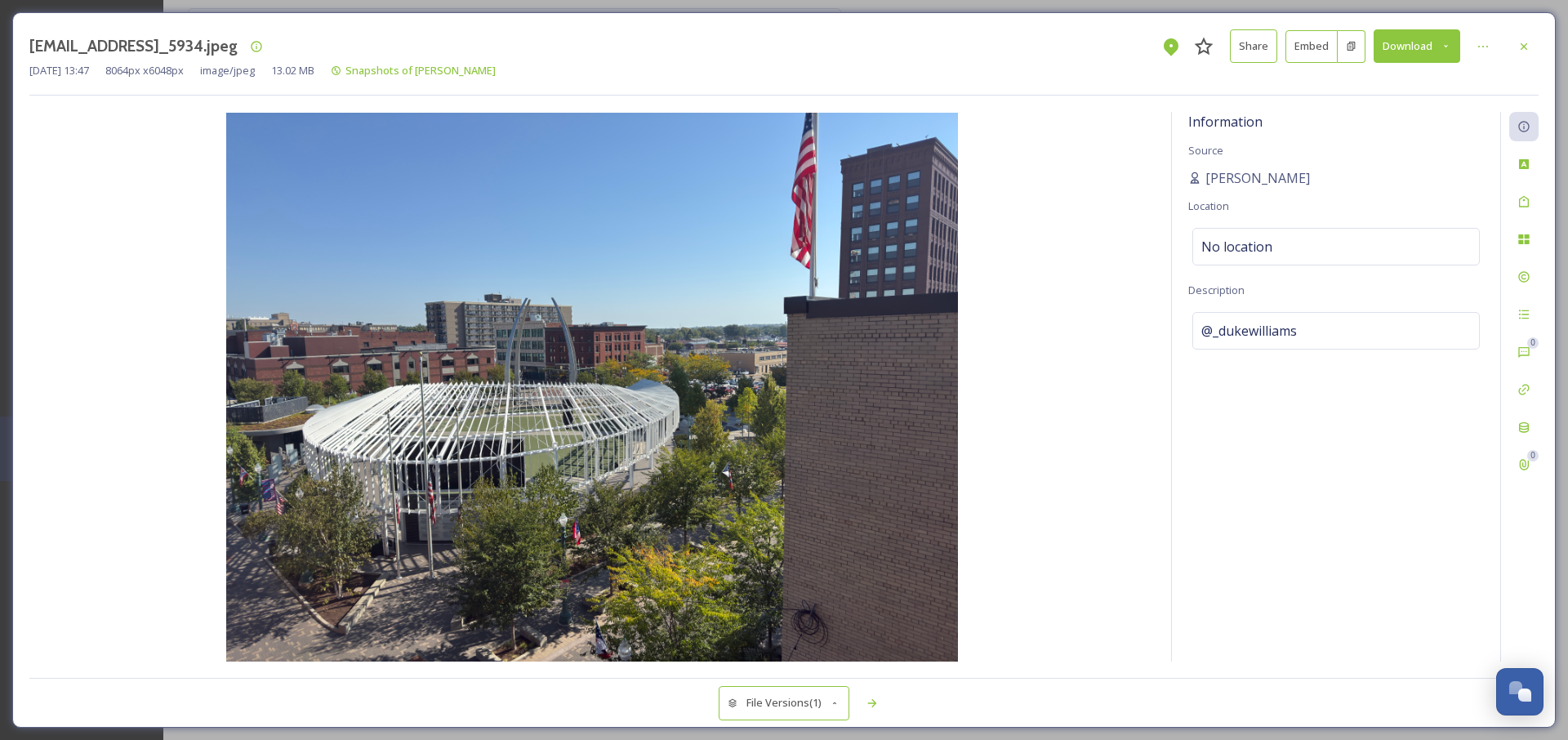
click at [1302, 195] on div "Information Source [PERSON_NAME] Location No location Description @_dukewilliams" at bounding box center [1336, 387] width 329 height 550
click at [1287, 249] on div "No location" at bounding box center [1336, 246] width 287 height 37
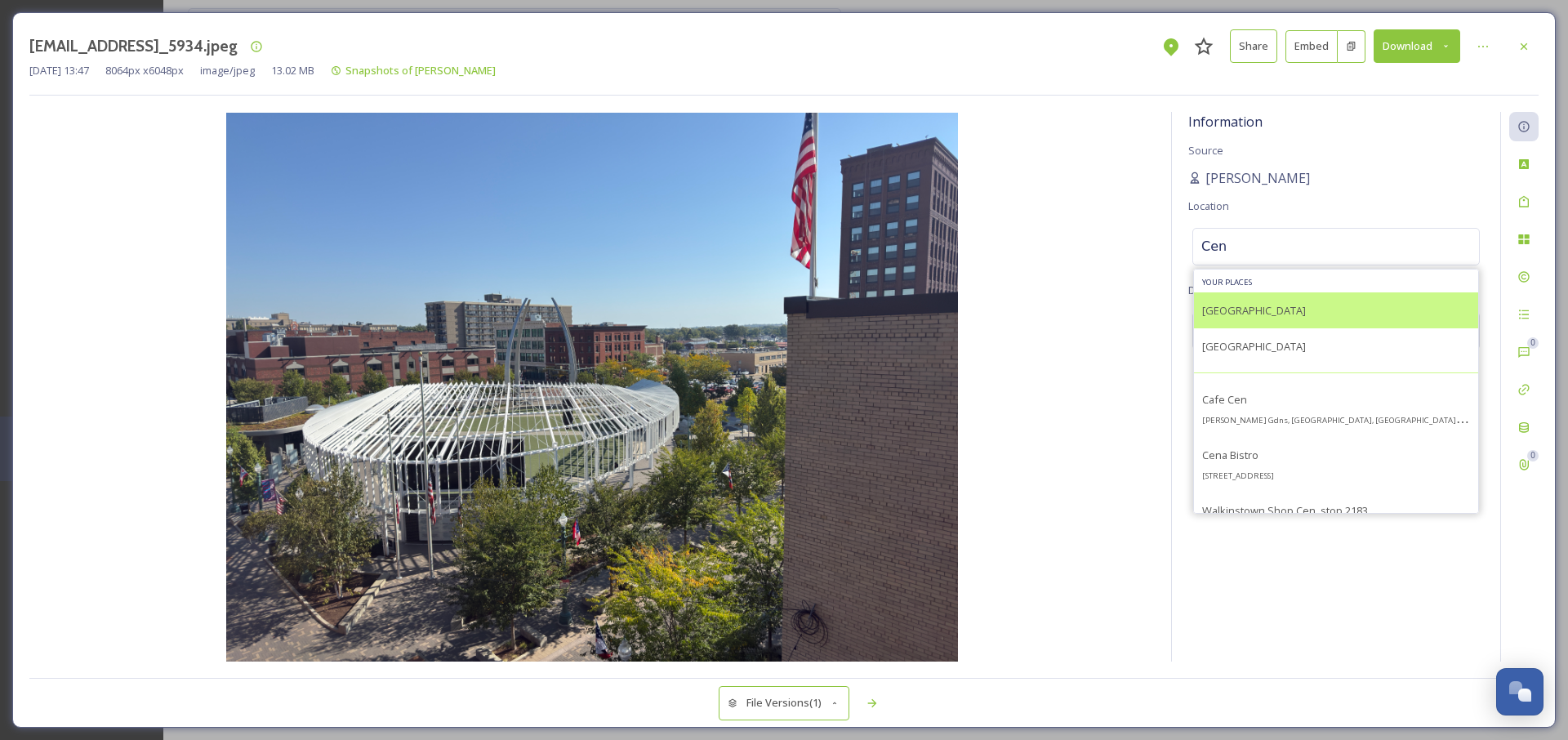
click at [1224, 315] on span "[GEOGRAPHIC_DATA]" at bounding box center [1253, 310] width 103 height 15
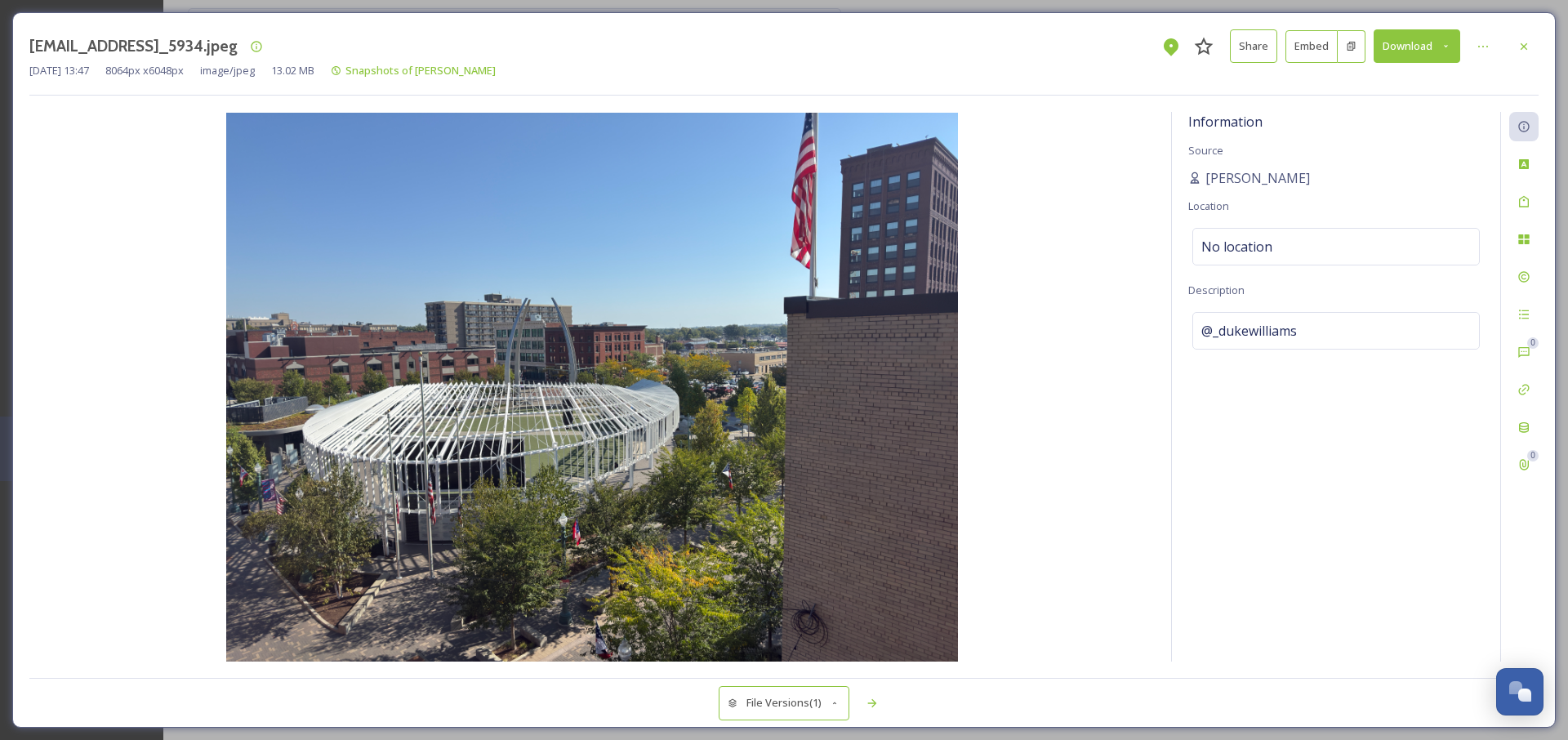
click at [1141, 437] on img at bounding box center [593, 387] width 1126 height 549
click at [1532, 165] on div "Custom Attributes" at bounding box center [1524, 165] width 30 height 30
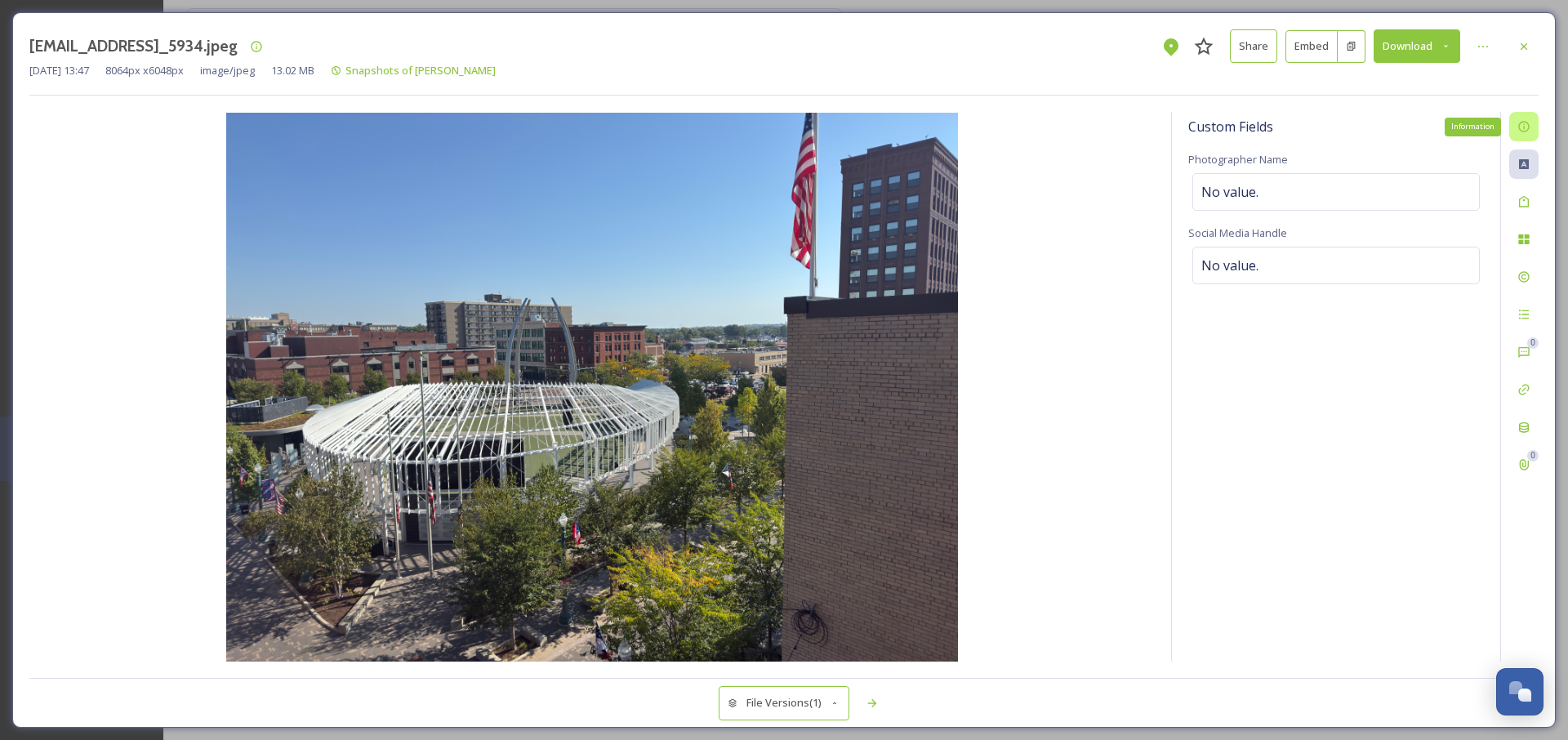
click at [1523, 123] on icon at bounding box center [1523, 127] width 11 height 11
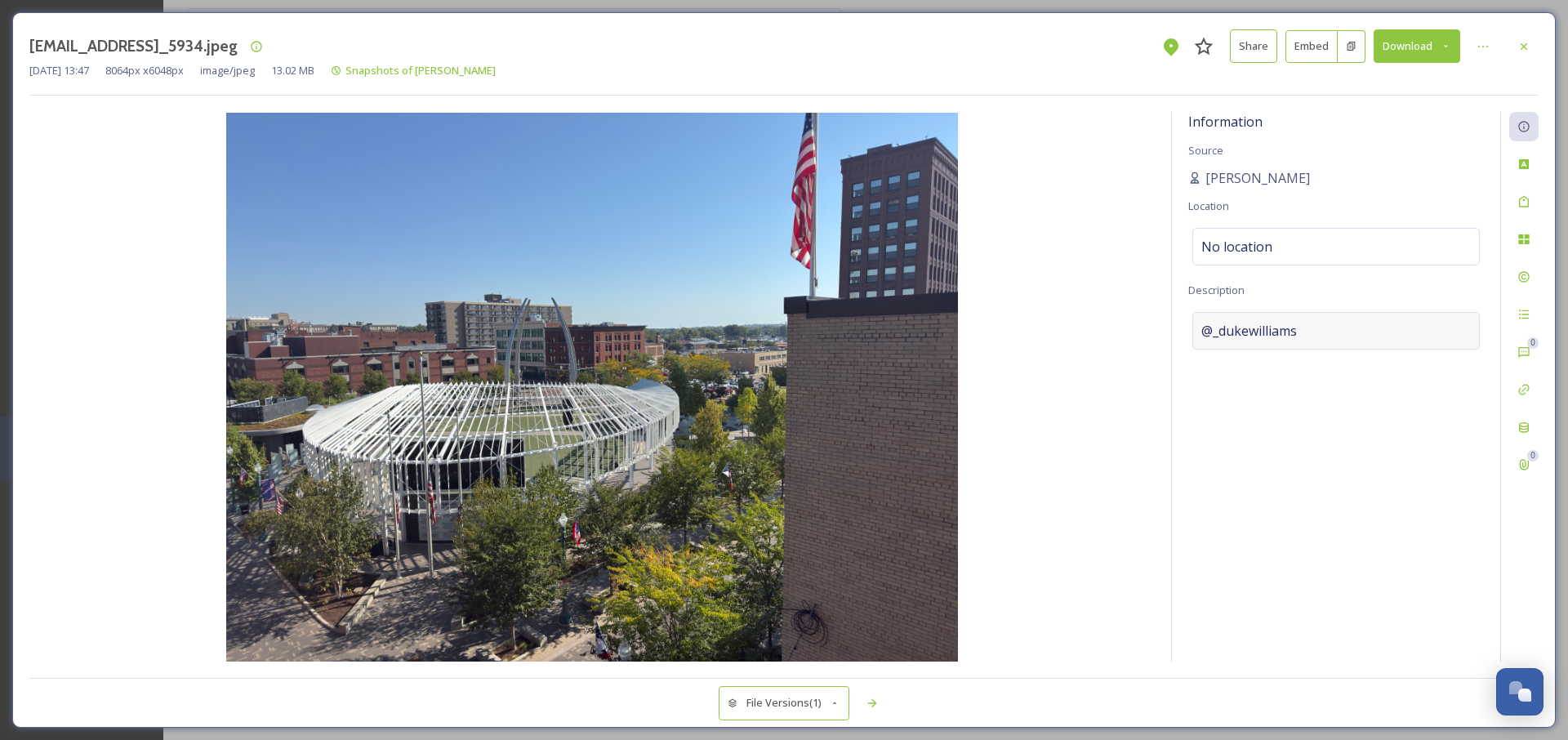
click at [1230, 324] on span "@_dukewilliams" at bounding box center [1248, 331] width 95 height 20
click at [1230, 324] on textarea "@_dukewilliams" at bounding box center [1336, 380] width 296 height 136
click at [1532, 158] on div "Custom Attributes" at bounding box center [1524, 165] width 30 height 30
click at [1291, 264] on div "No value." at bounding box center [1336, 265] width 287 height 37
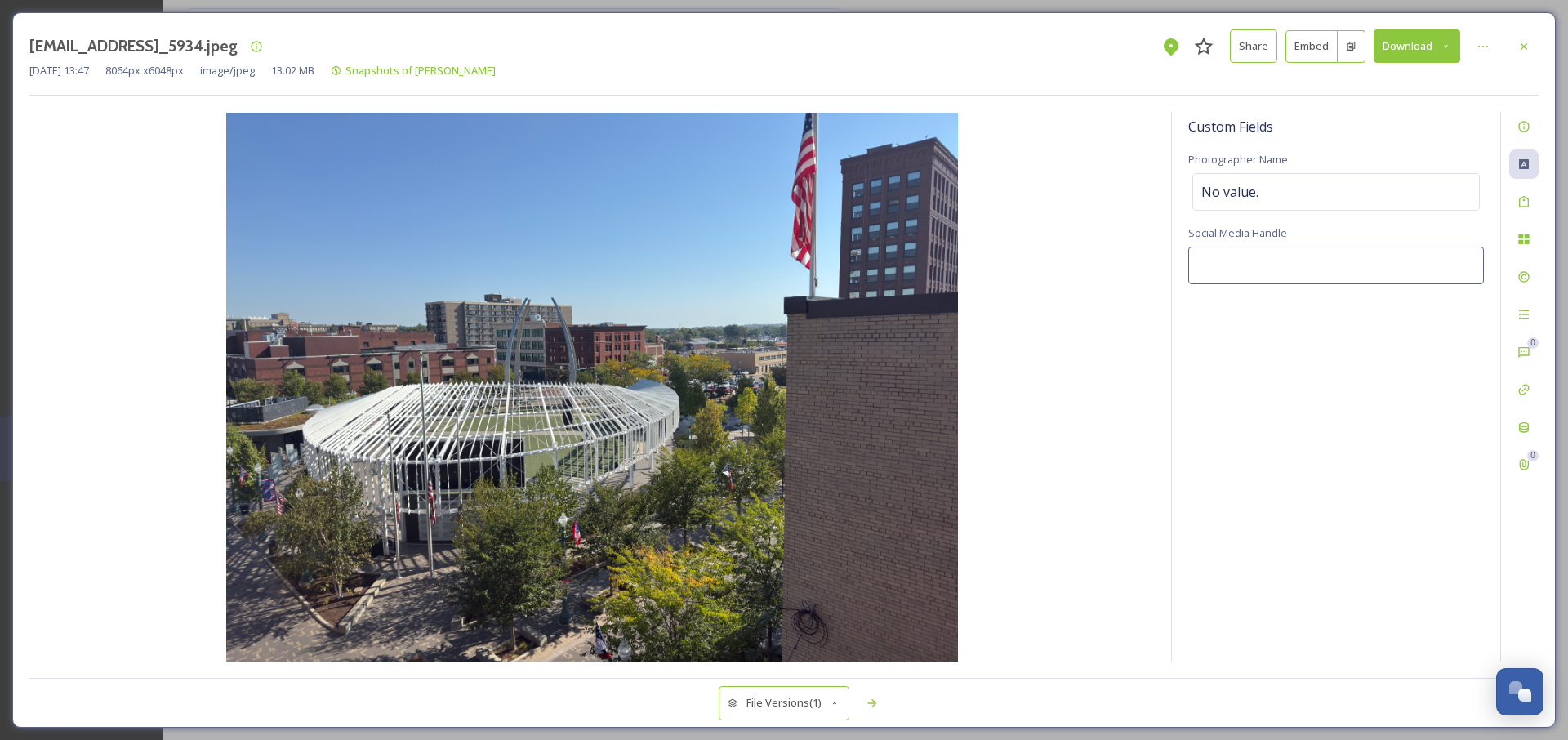
type input "@_dukewilliams"
click at [1271, 199] on div "No value." at bounding box center [1336, 191] width 287 height 37
type input "Jpo"
type input "H"
type input "[PERSON_NAME]"
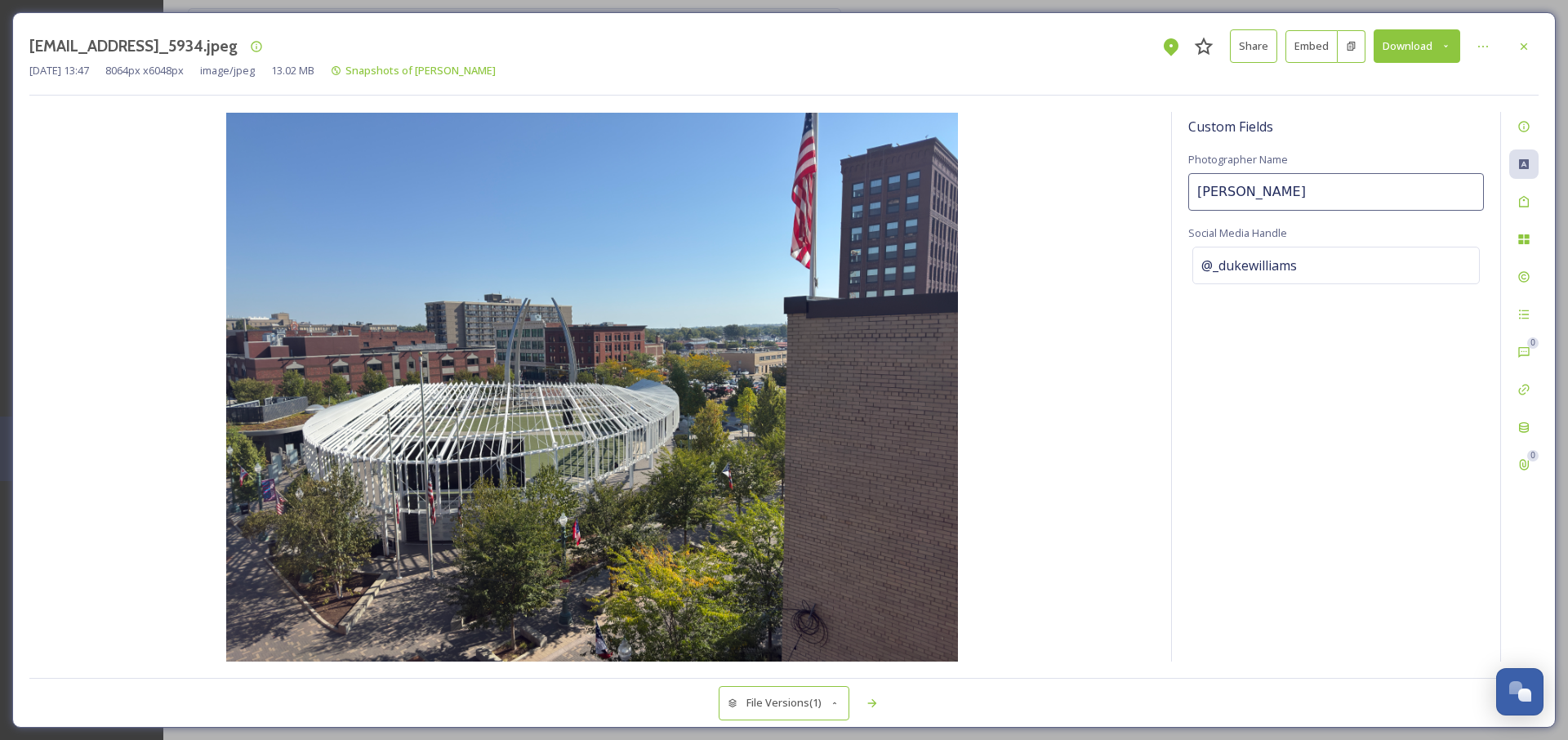
drag, startPoint x: 1284, startPoint y: 203, endPoint x: 1105, endPoint y: 180, distance: 180.5
click at [1105, 180] on div "Custom Fields Photographer Name [PERSON_NAME] Social Media Handle @_dukewilliam…" at bounding box center [784, 387] width 1509 height 550
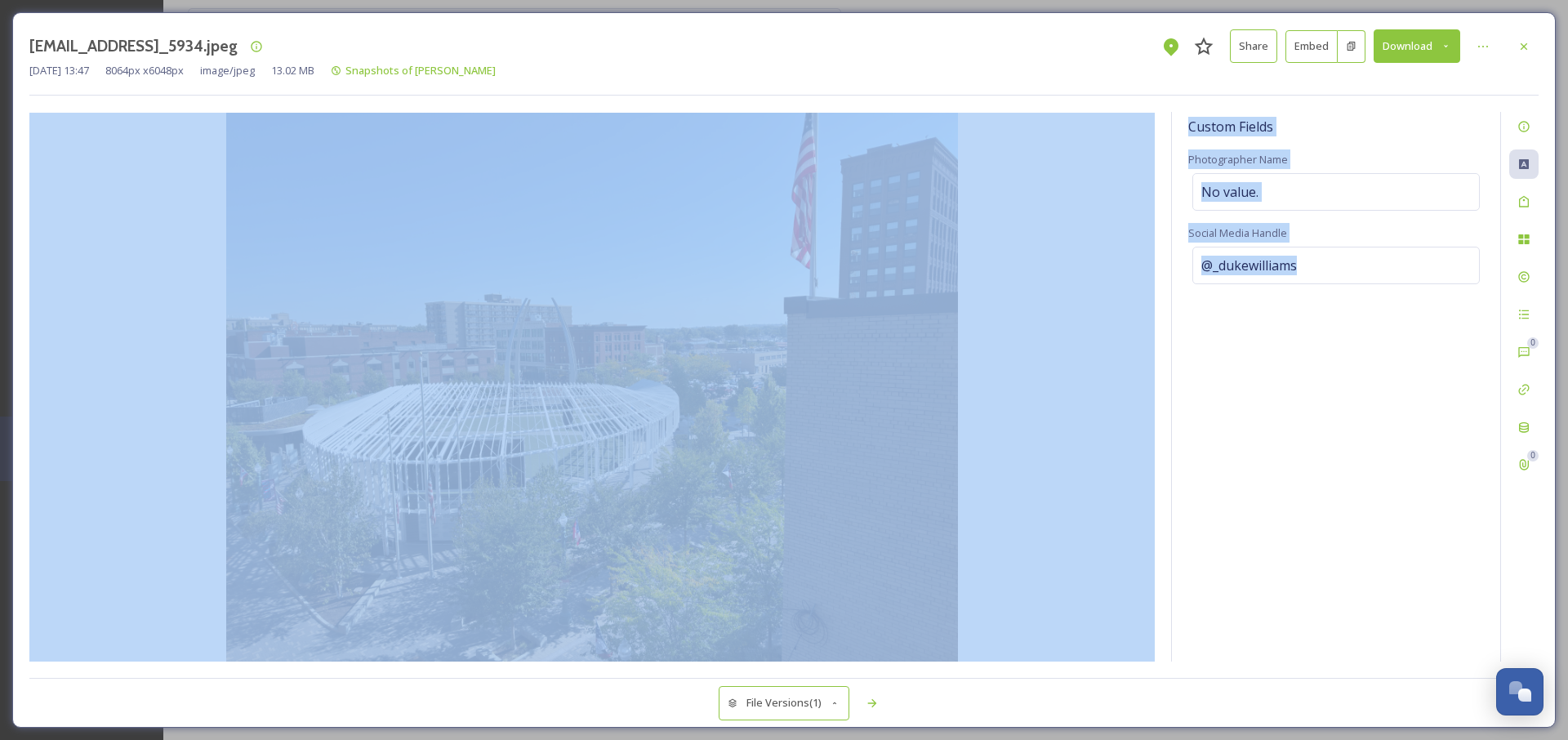
drag, startPoint x: 1329, startPoint y: 265, endPoint x: 1101, endPoint y: 260, distance: 228.1
click at [1101, 260] on div "Custom Fields Photographer Name No value. Social Media Handle @_dukewilliams 0 0" at bounding box center [784, 387] width 1509 height 550
click at [1269, 302] on div "Custom Fields Photographer Name No value. Social Media Handle @_dukewilliams" at bounding box center [1336, 387] width 329 height 550
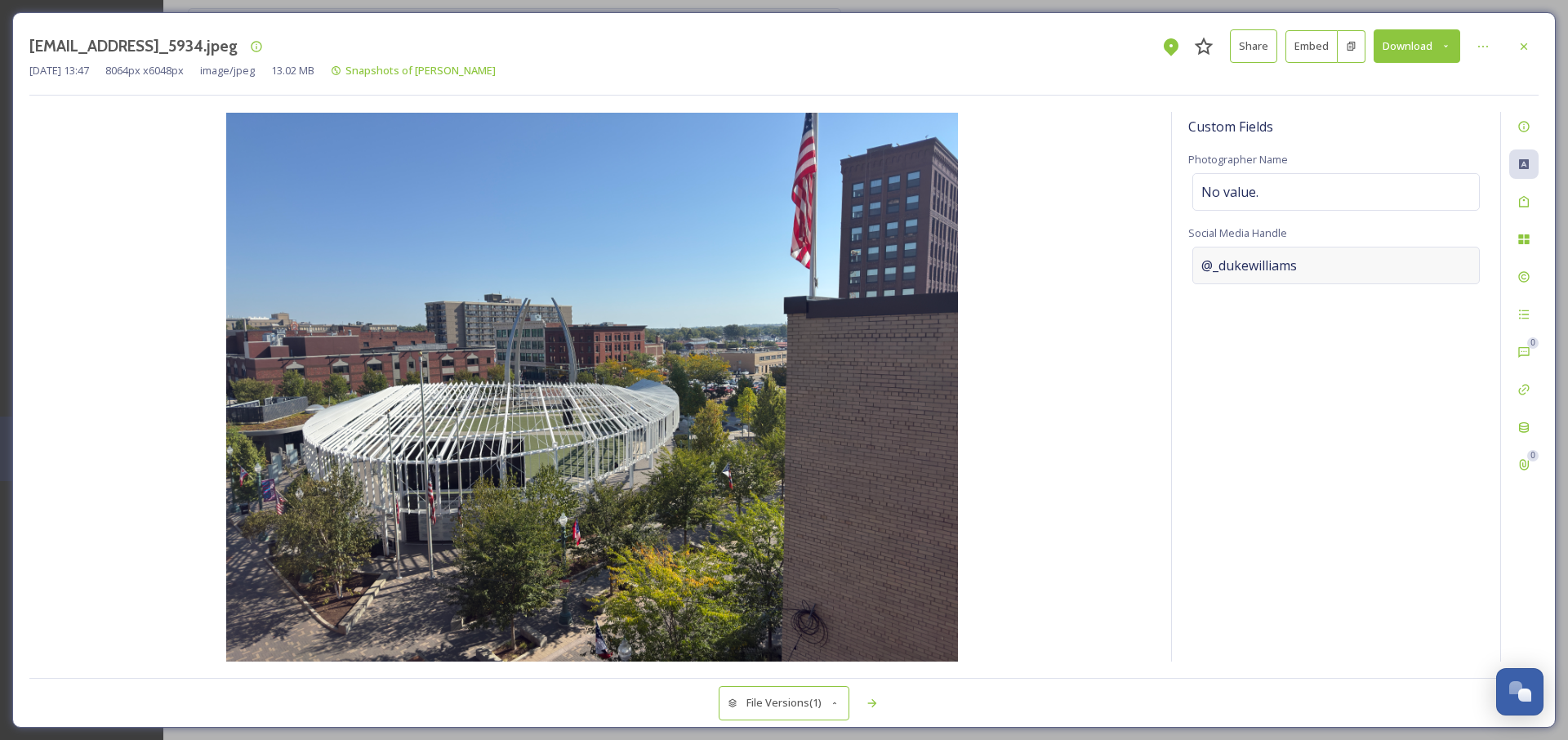
click at [1285, 267] on span "@_dukewilliams" at bounding box center [1248, 266] width 95 height 20
click at [1285, 267] on input "@_dukewilliams" at bounding box center [1336, 265] width 296 height 37
type input "@_dukewilliams"
click at [1298, 345] on div "Custom Fields Photographer Name No value. Social Media Handle @_dukewilliams" at bounding box center [1336, 387] width 329 height 550
click at [1535, 137] on div at bounding box center [1524, 127] width 30 height 30
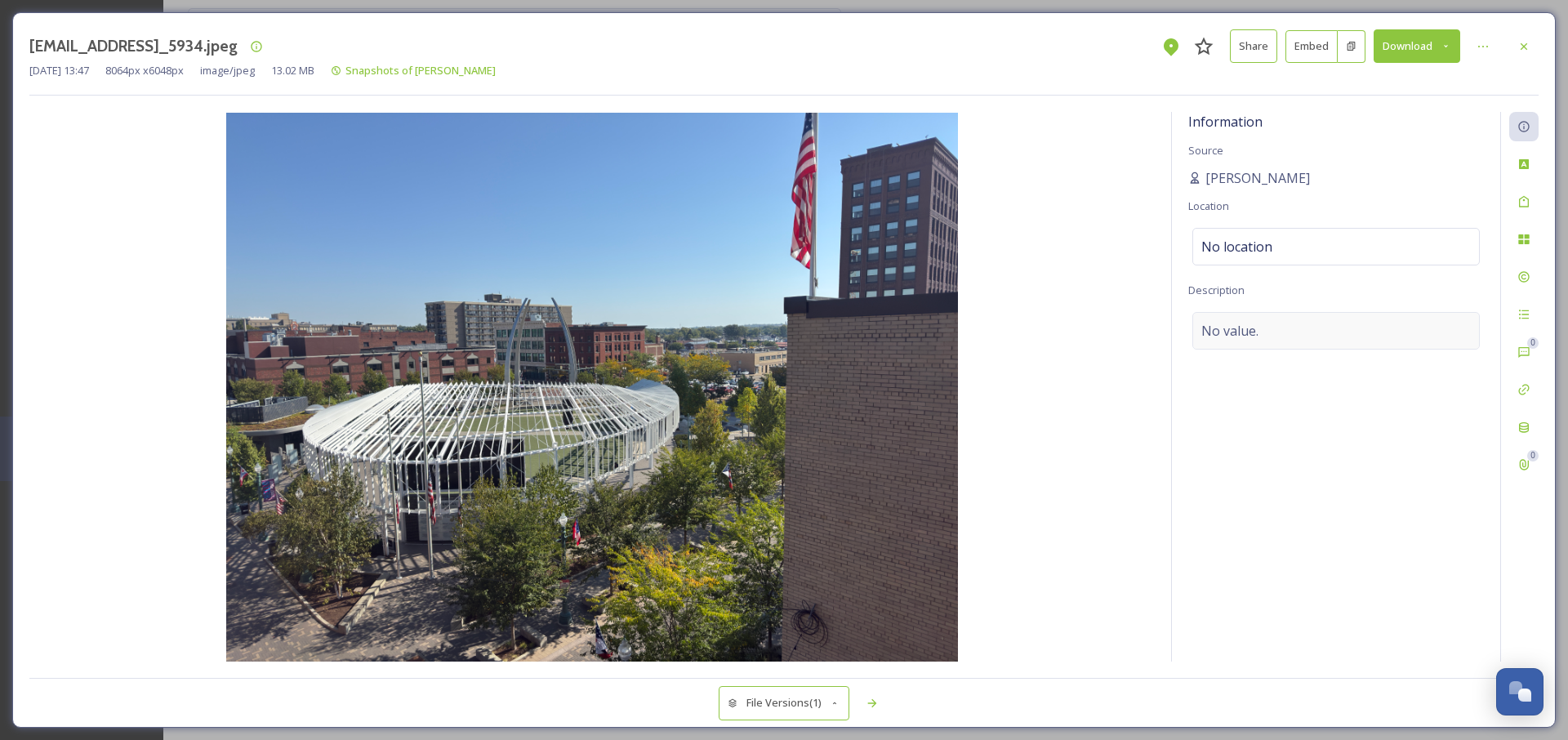
click at [1245, 330] on span "No value." at bounding box center [1229, 331] width 57 height 20
click at [1245, 330] on textarea at bounding box center [1336, 380] width 296 height 136
paste textarea "@_dukewilliams"
type textarea "@_dukewilliams"
click at [1306, 505] on div "Information Source [PERSON_NAME] Location No location Description @_dukewilliam…" at bounding box center [1336, 387] width 329 height 550
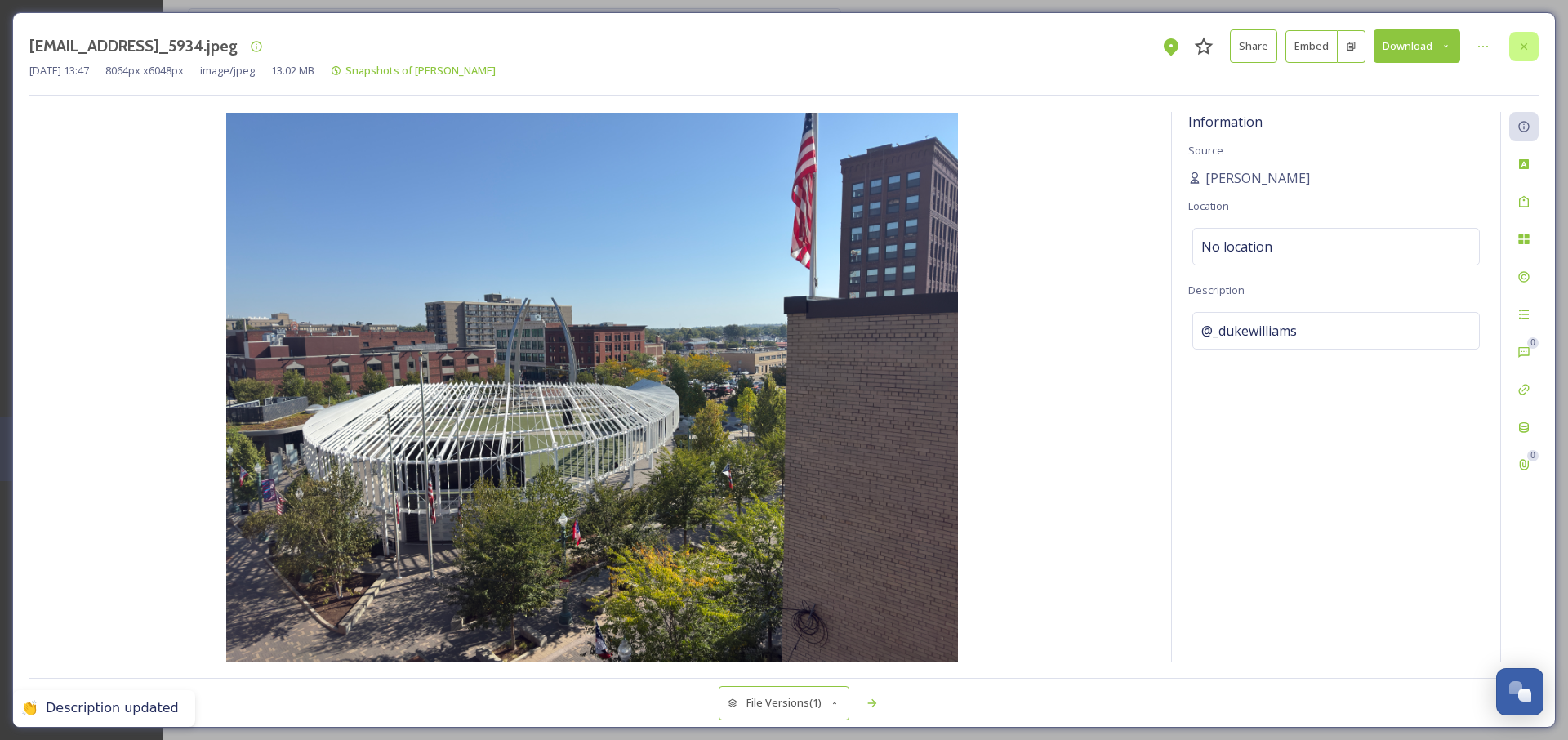
click at [1518, 48] on icon at bounding box center [1524, 46] width 13 height 13
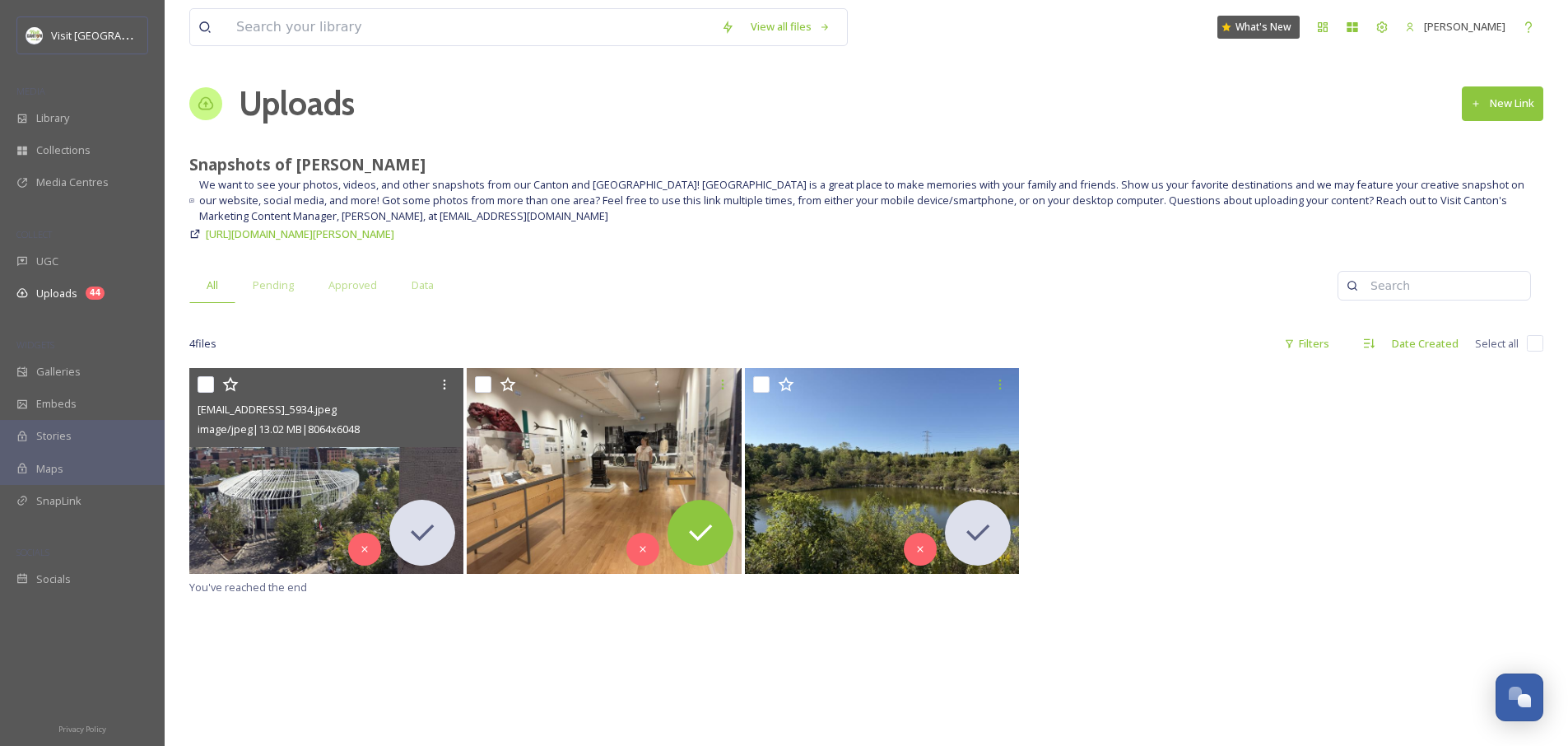
click at [575, 647] on div "[EMAIL_ADDRESS]_5934.jpeg image/jpeg | 13.02 MB | 8064 x 6048 You've reached th…" at bounding box center [866, 741] width 1354 height 746
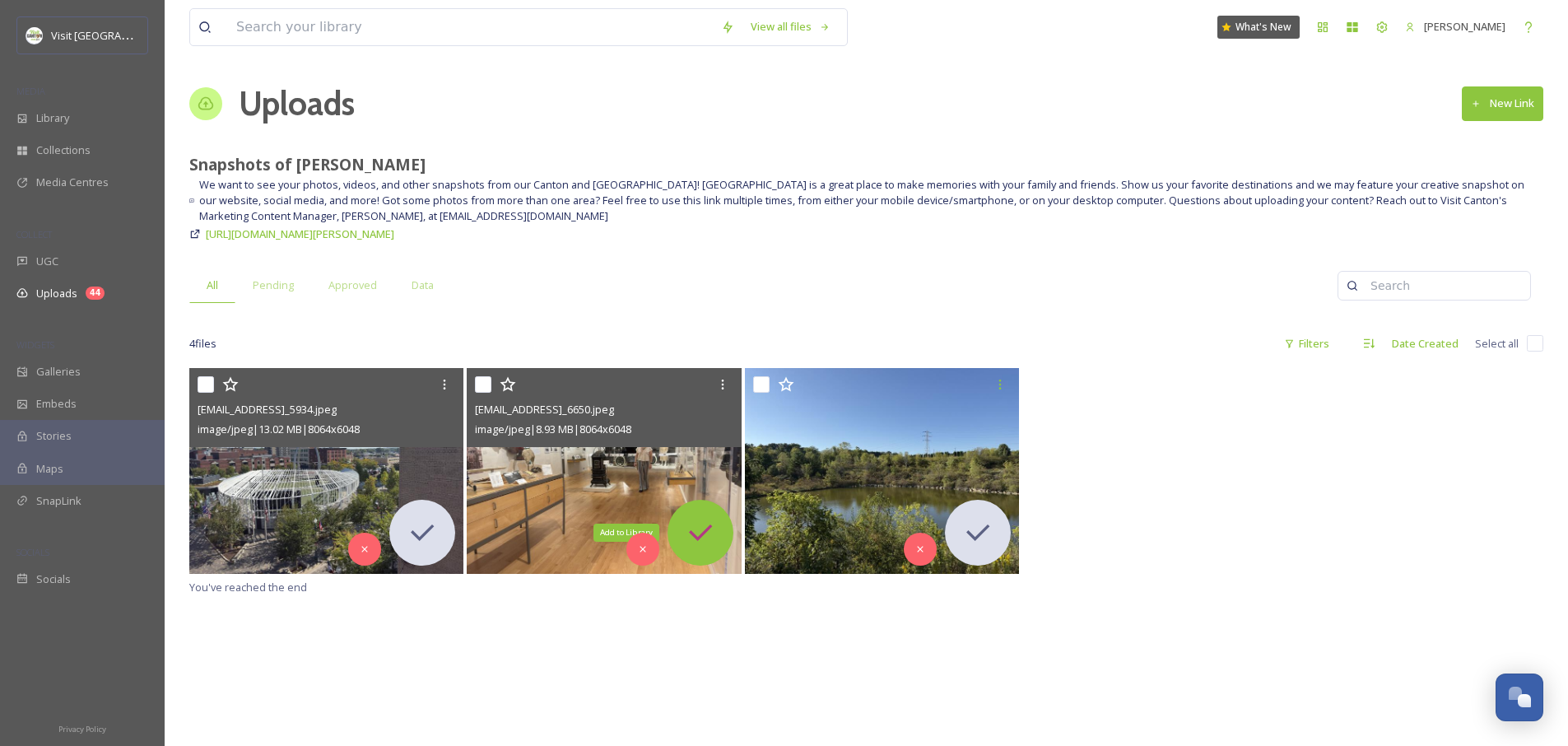
click at [710, 549] on div "Add to Library" at bounding box center [700, 532] width 66 height 66
click at [684, 538] on icon at bounding box center [700, 532] width 33 height 33
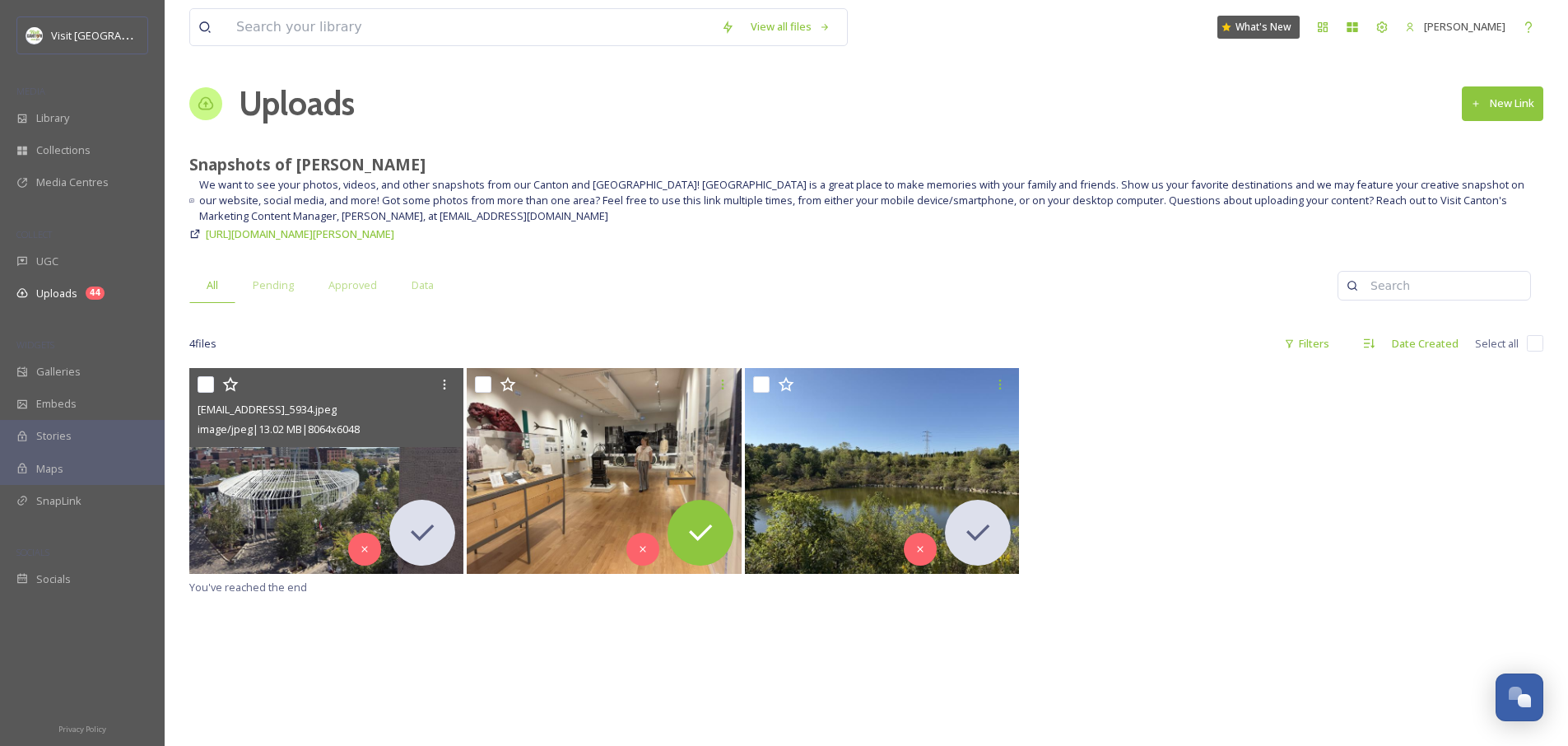
click at [816, 693] on div "[EMAIL_ADDRESS]_5934.jpeg image/jpeg | 13.02 MB | 8064 x 6048 You've reached th…" at bounding box center [866, 741] width 1354 height 746
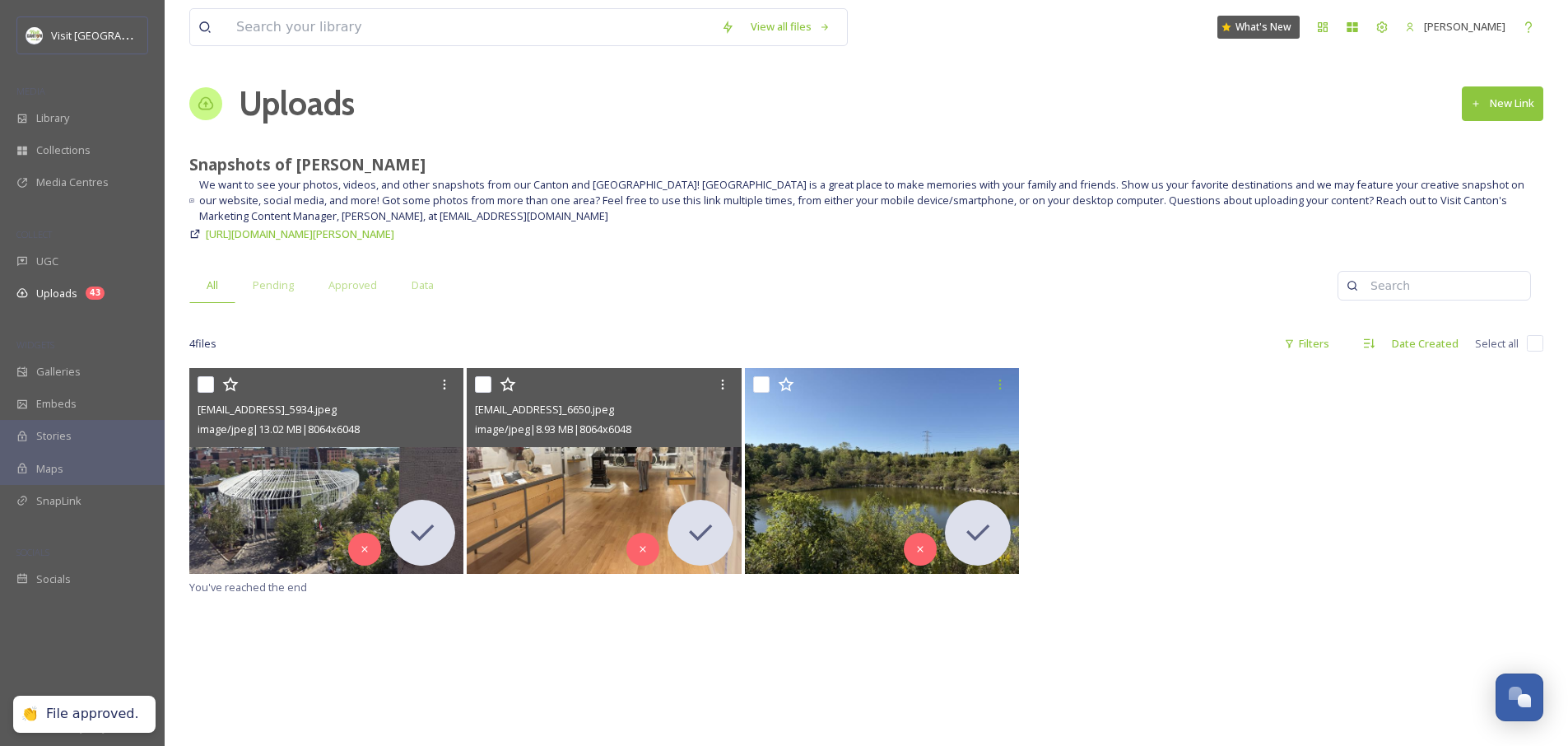
click at [542, 436] on div "image/jpeg | 8.93 MB | 8064 x 6048" at bounding box center [606, 429] width 262 height 20
click at [560, 517] on img at bounding box center [603, 471] width 274 height 206
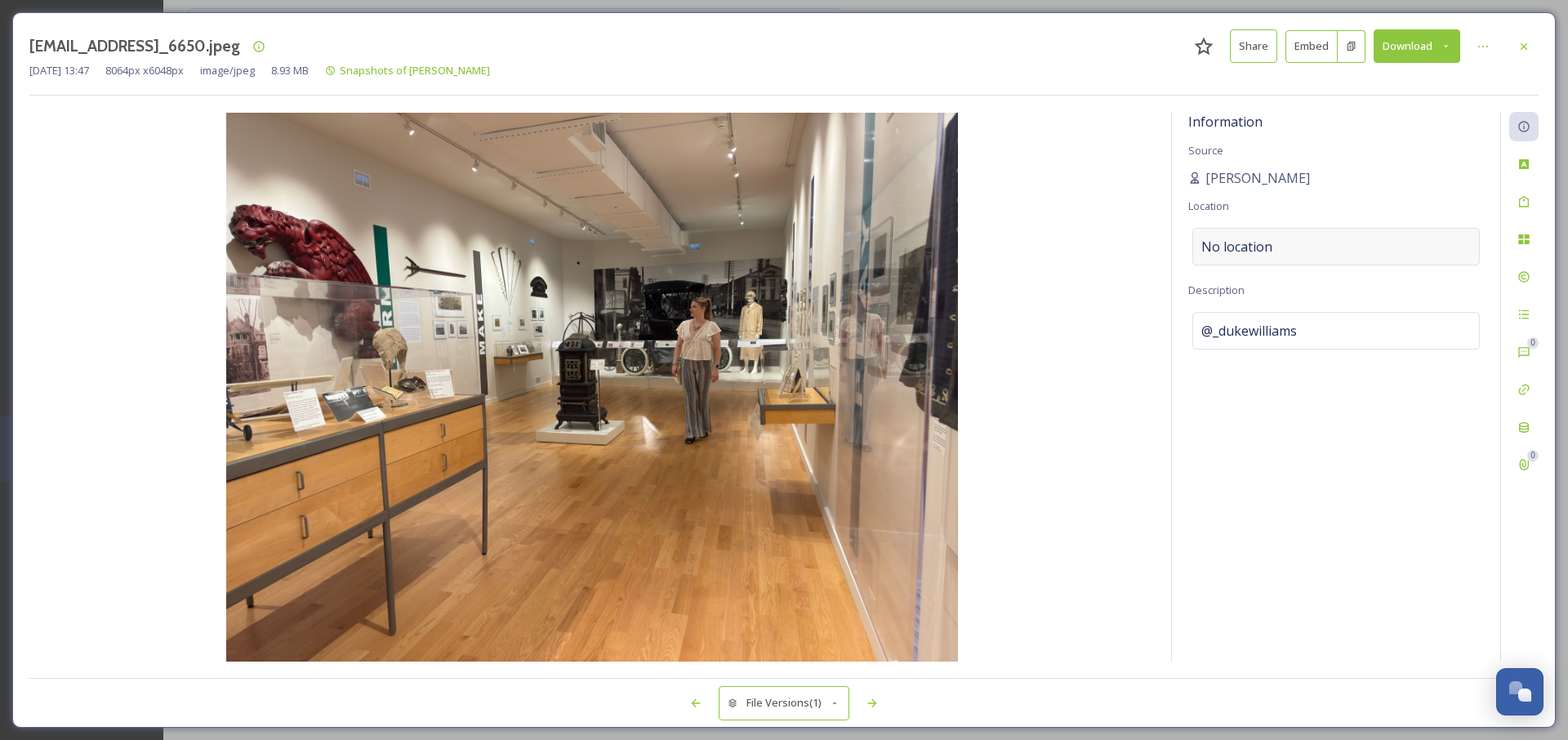
click at [1253, 248] on span "No location" at bounding box center [1237, 247] width 71 height 20
click at [646, 282] on img at bounding box center [593, 387] width 1126 height 549
click at [1196, 239] on div "No location" at bounding box center [1336, 246] width 287 height 37
click at [1225, 247] on input at bounding box center [1336, 246] width 286 height 36
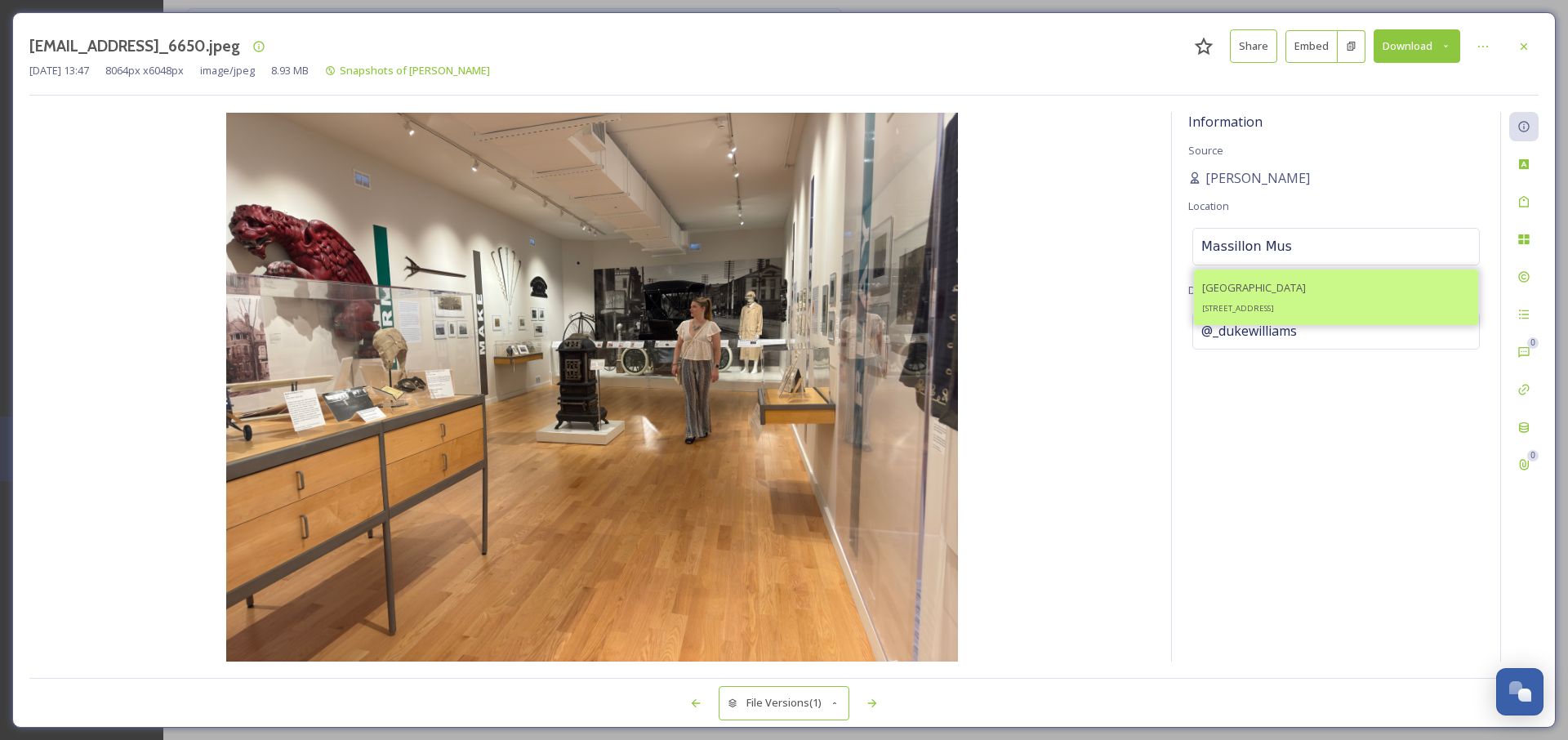
type input "Massillon Mus"
click at [1235, 298] on div "[GEOGRAPHIC_DATA] [STREET_ADDRESS]" at bounding box center [1253, 296] width 103 height 39
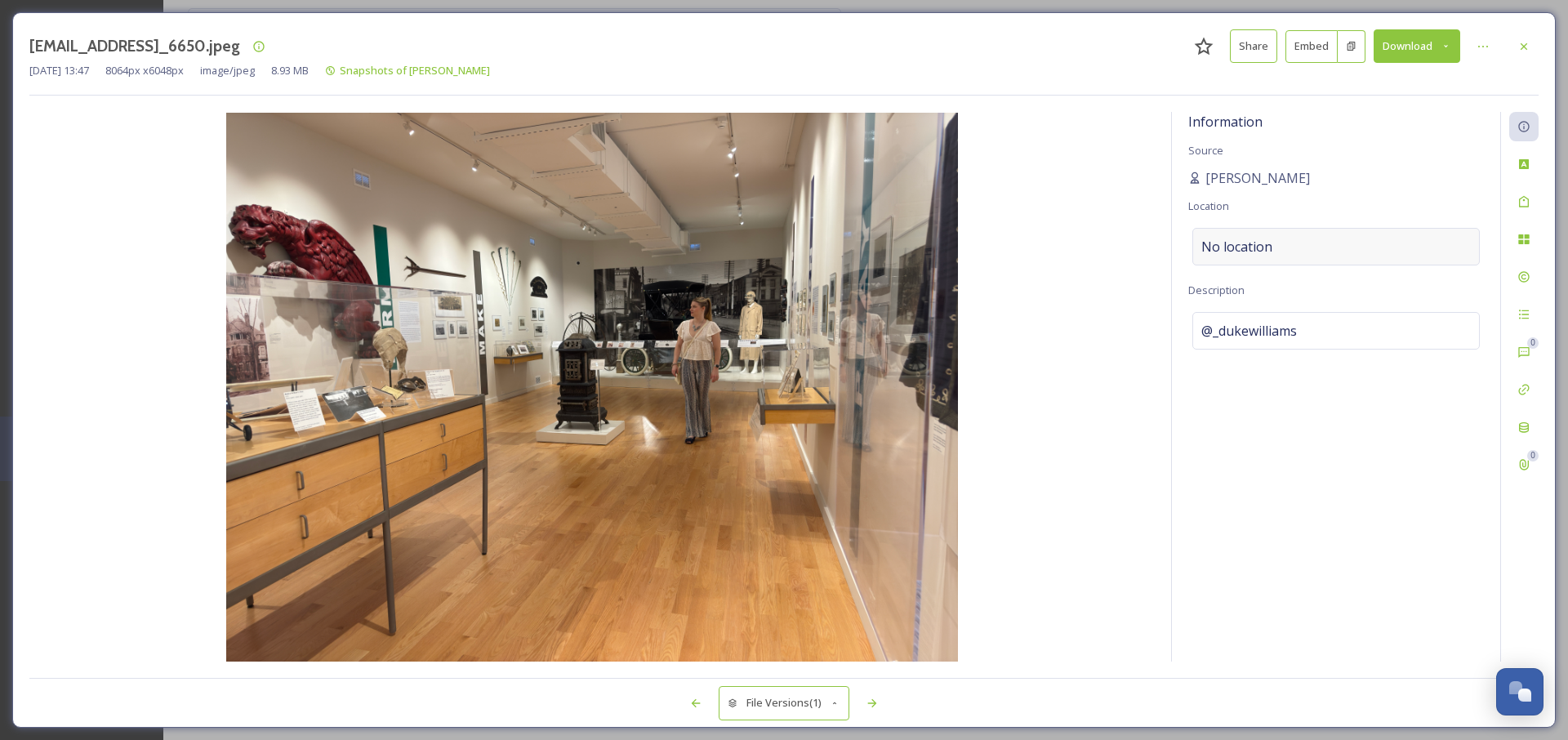
click at [1213, 244] on span "No location" at bounding box center [1237, 247] width 71 height 20
click at [1233, 250] on input at bounding box center [1336, 246] width 286 height 36
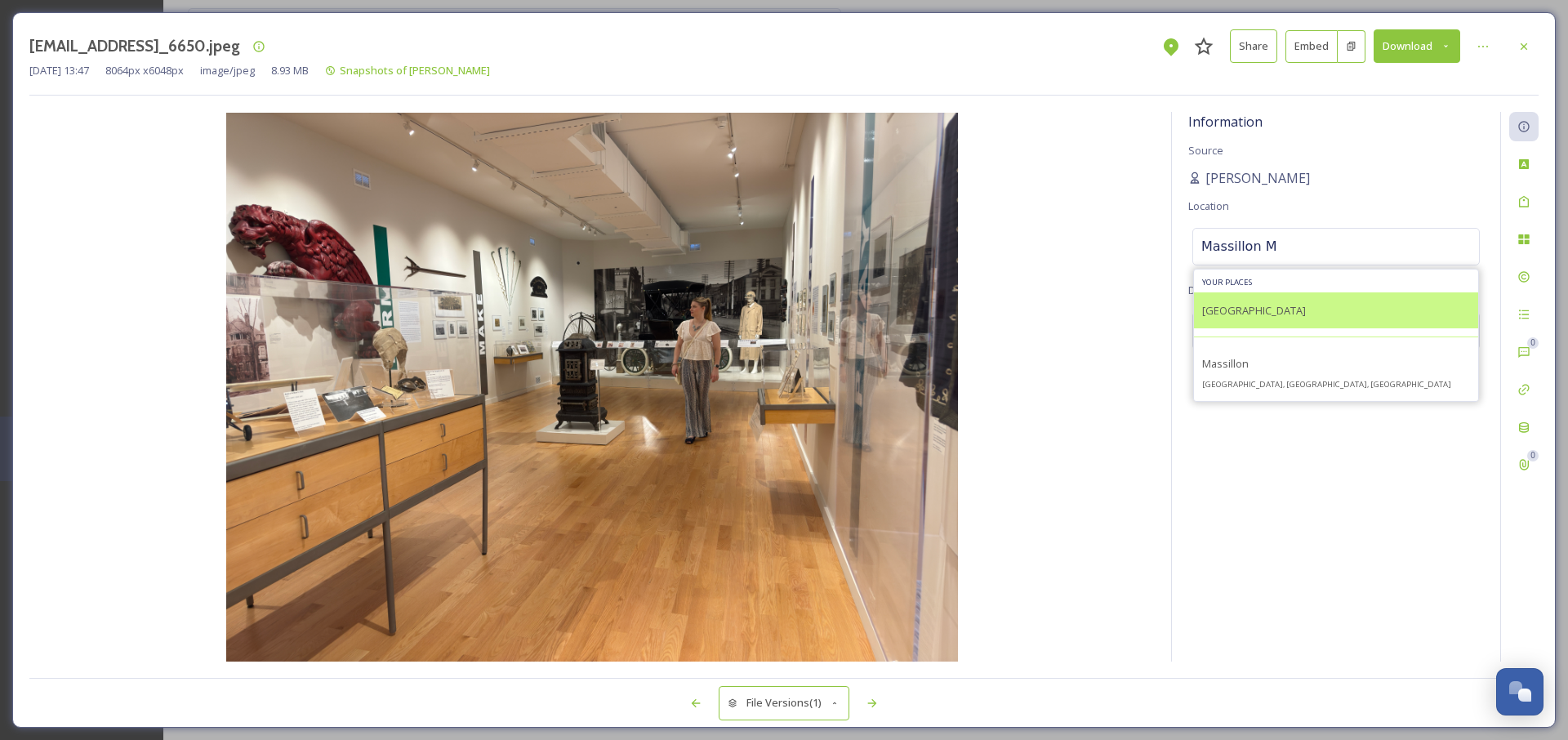
type input "Massillon M"
click at [1248, 313] on span "[GEOGRAPHIC_DATA]" at bounding box center [1253, 310] width 103 height 15
click at [1215, 310] on span "[GEOGRAPHIC_DATA]" at bounding box center [1253, 310] width 103 height 15
click at [1311, 320] on div "[GEOGRAPHIC_DATA]" at bounding box center [1336, 310] width 284 height 36
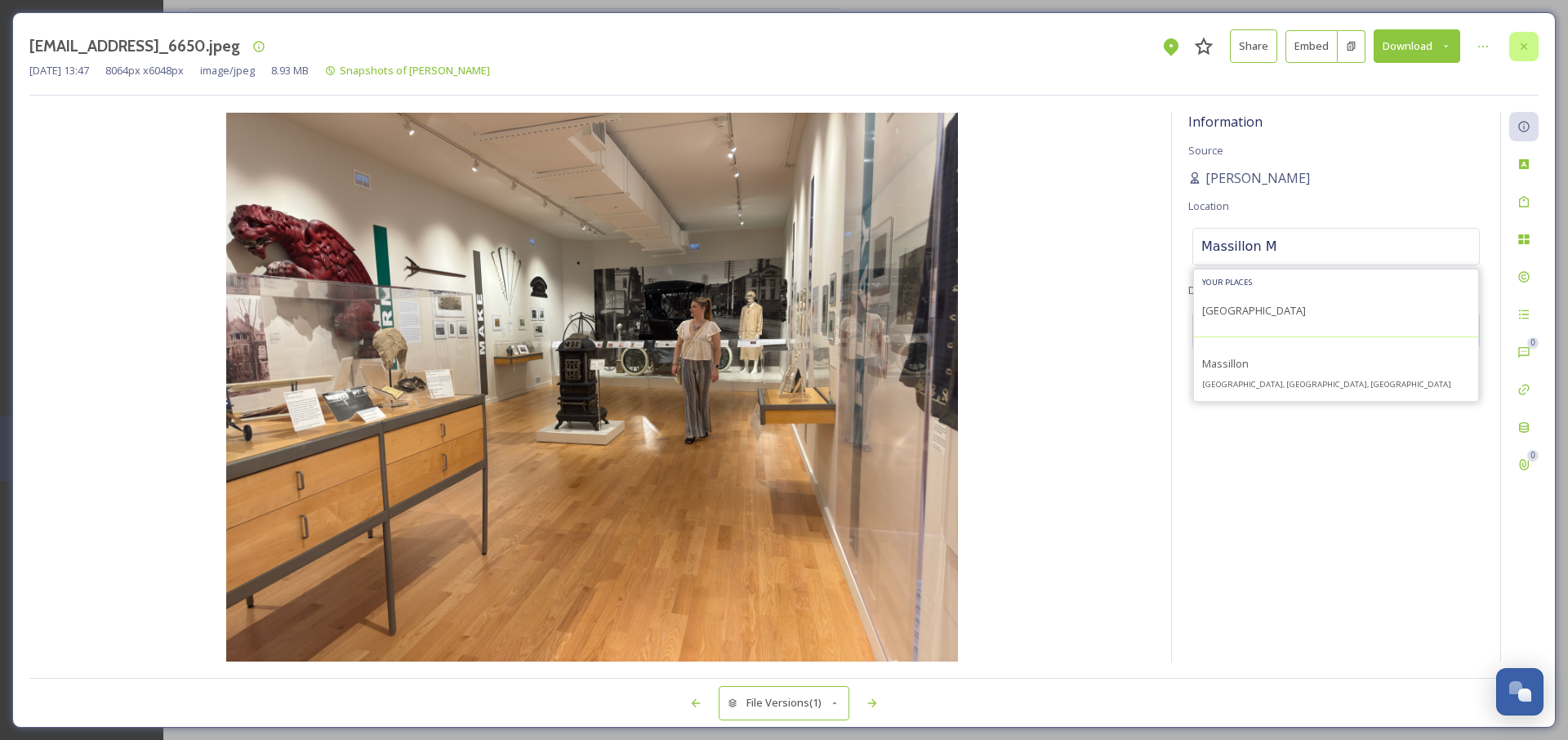
click at [1529, 46] on icon at bounding box center [1524, 46] width 13 height 13
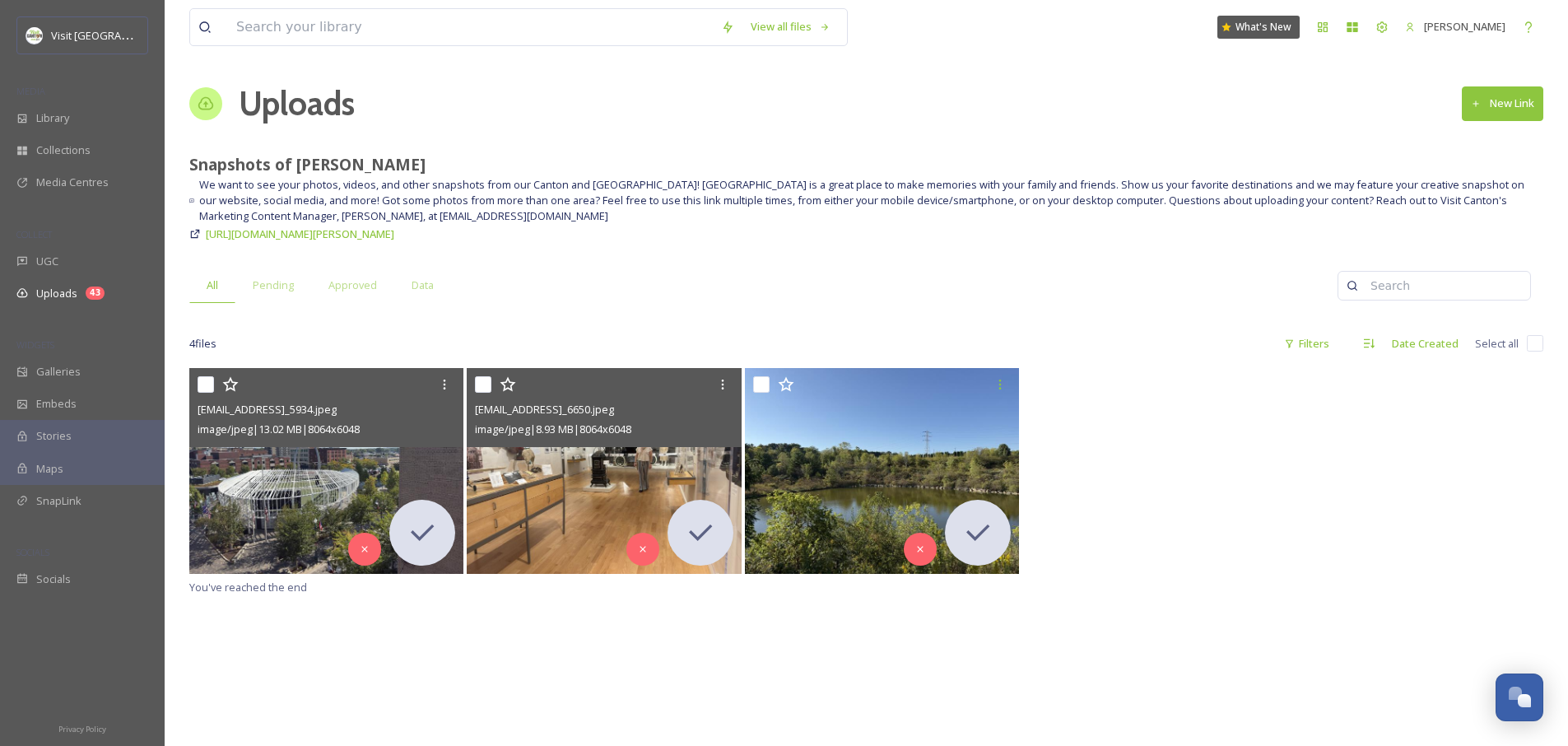
click at [1043, 323] on div "View all files What's New [PERSON_NAME] Uploads New Link Snapshots of [PERSON_N…" at bounding box center [866, 557] width 1403 height 1114
click at [58, 103] on div "Library" at bounding box center [82, 118] width 164 height 32
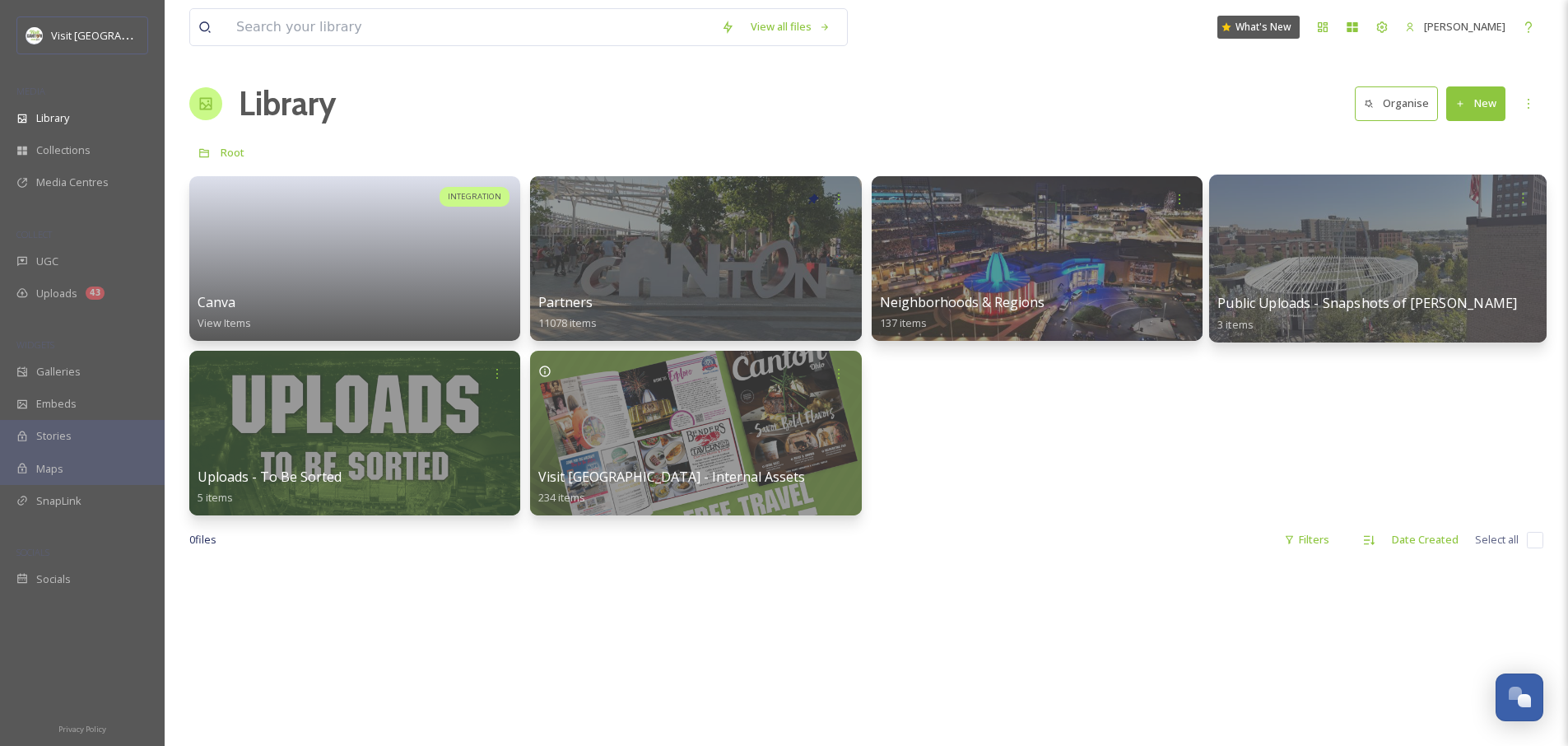
click at [1294, 239] on div at bounding box center [1377, 258] width 338 height 168
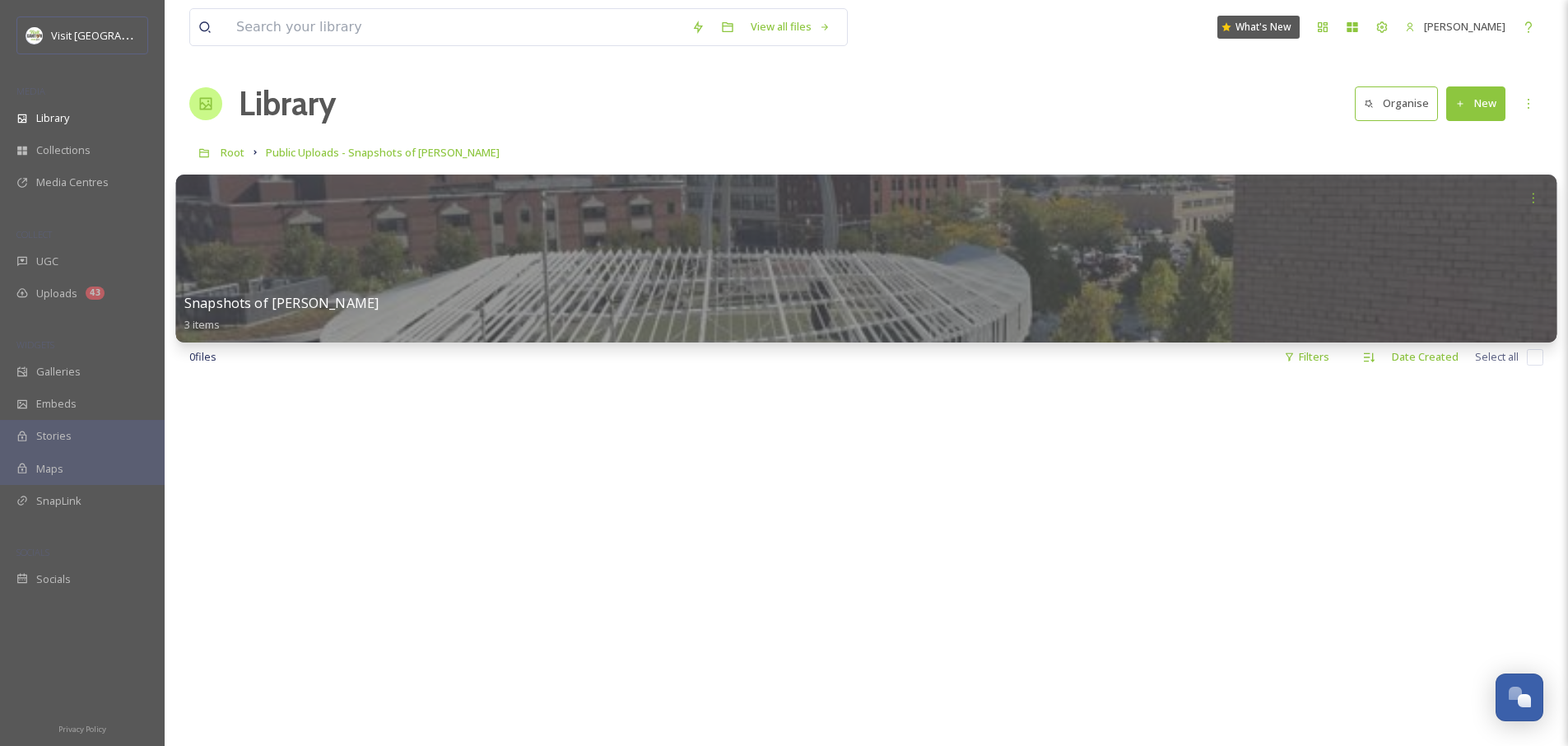
click at [545, 216] on div at bounding box center [867, 258] width 1381 height 168
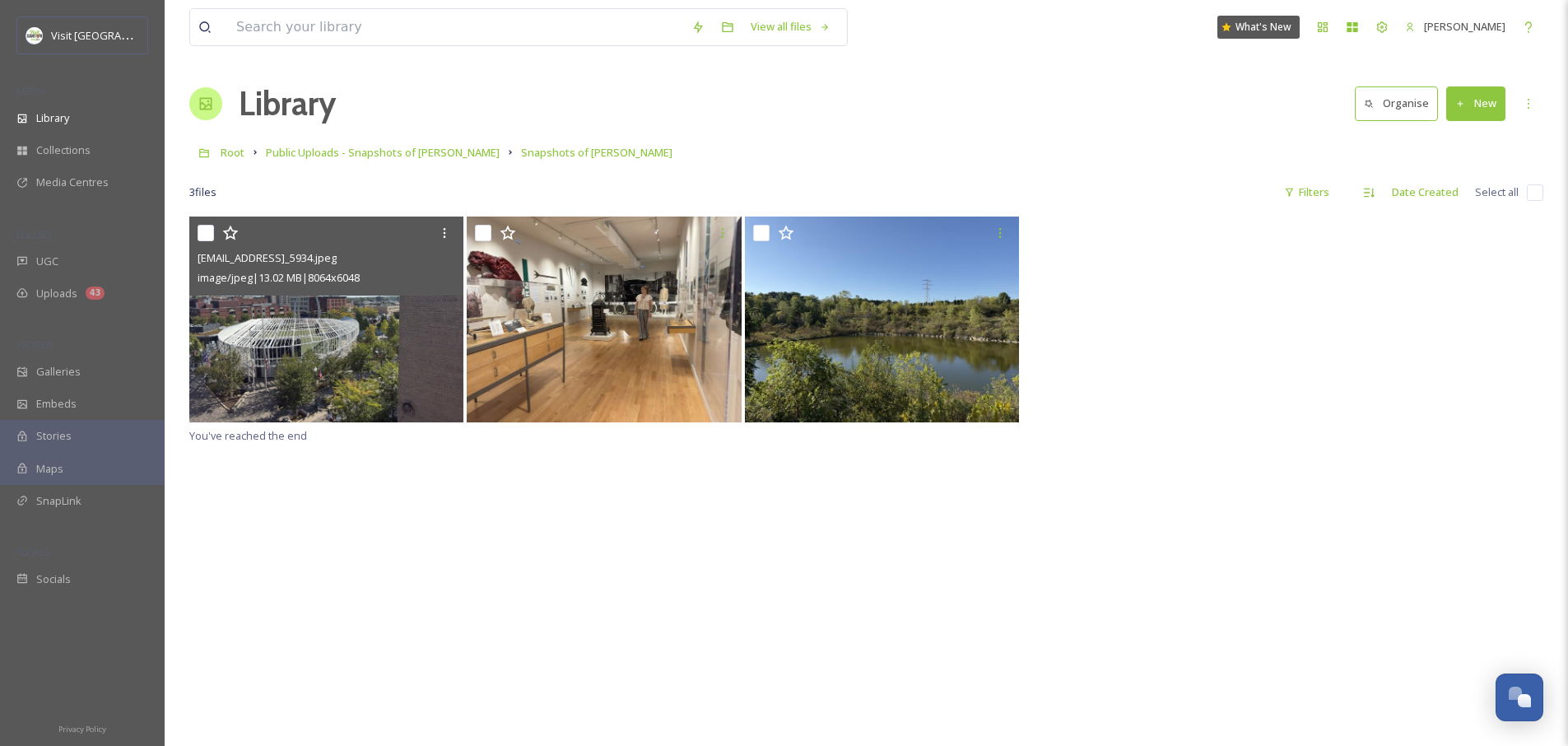
click at [290, 336] on img at bounding box center [326, 319] width 274 height 206
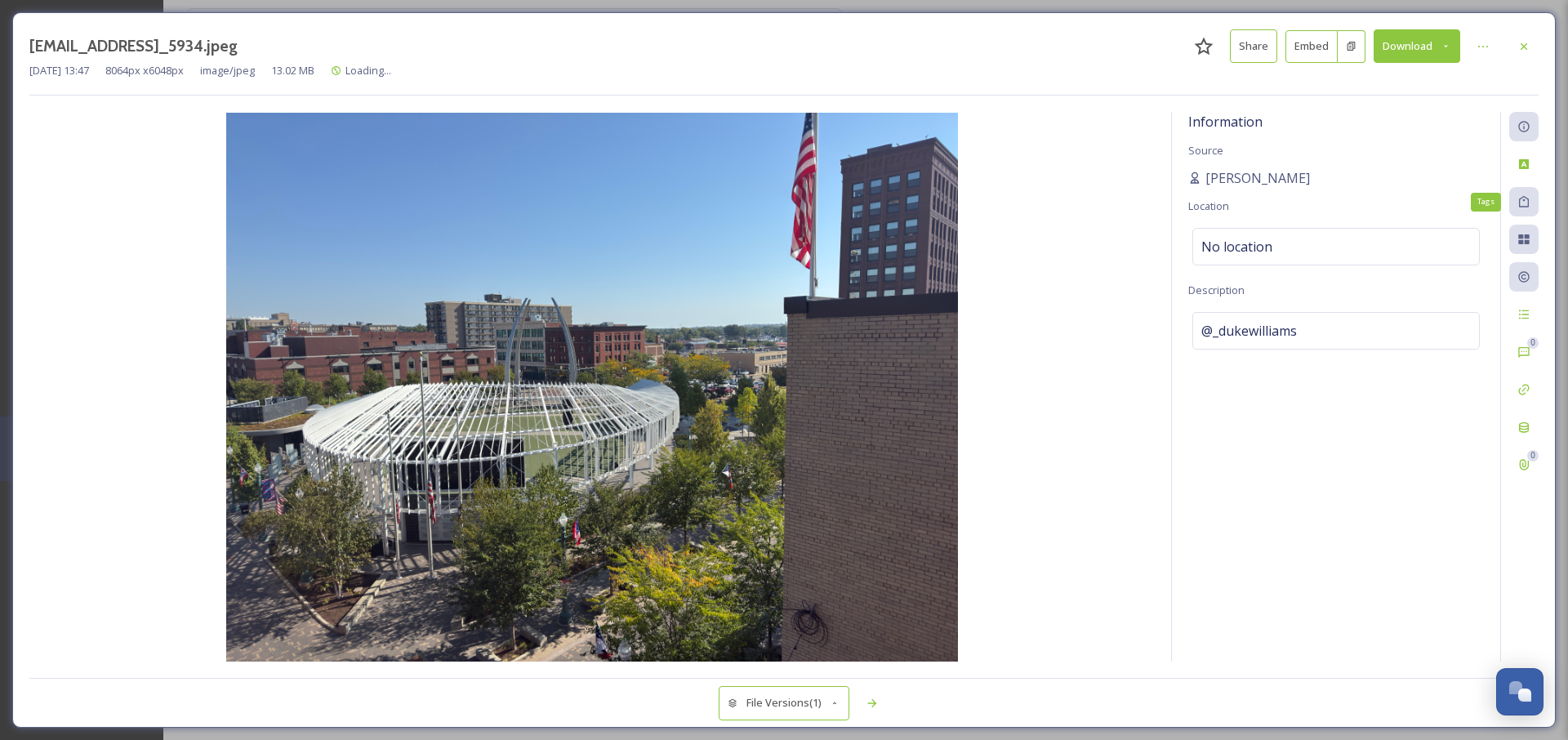
click at [1527, 204] on icon at bounding box center [1524, 202] width 10 height 12
click at [1527, 204] on icon at bounding box center [1524, 202] width 13 height 13
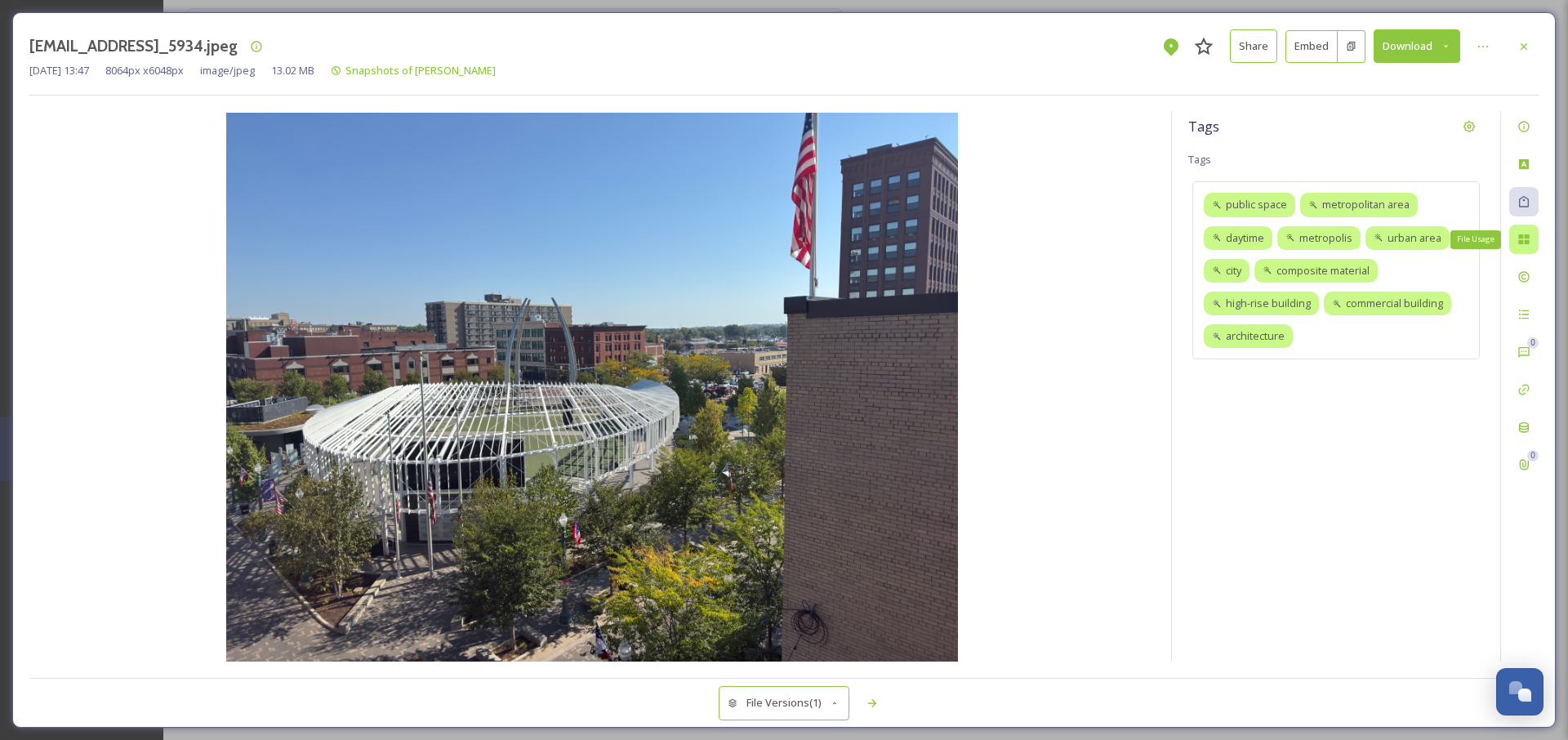
click at [1523, 240] on icon at bounding box center [1523, 239] width 11 height 10
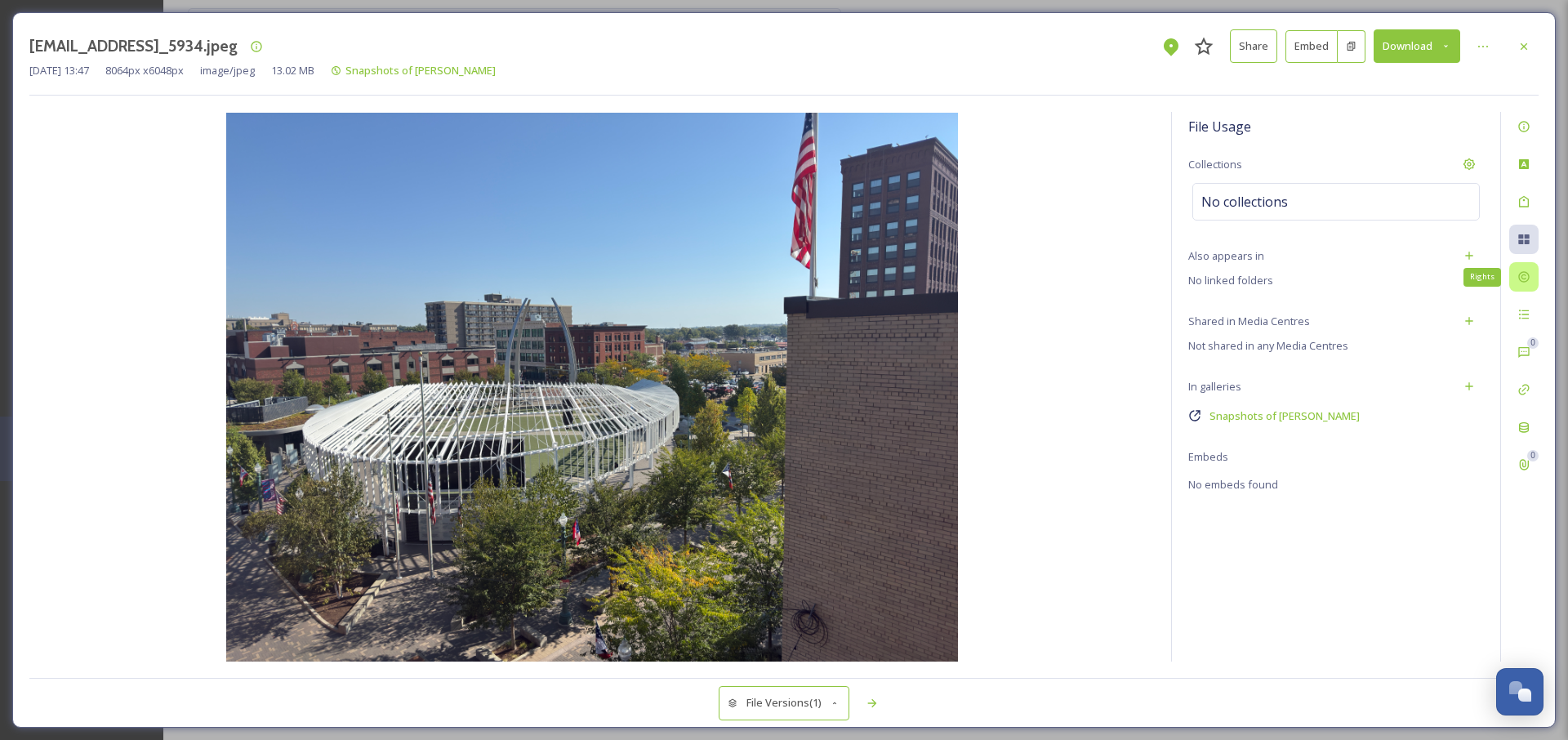
click at [1525, 281] on icon at bounding box center [1524, 277] width 13 height 13
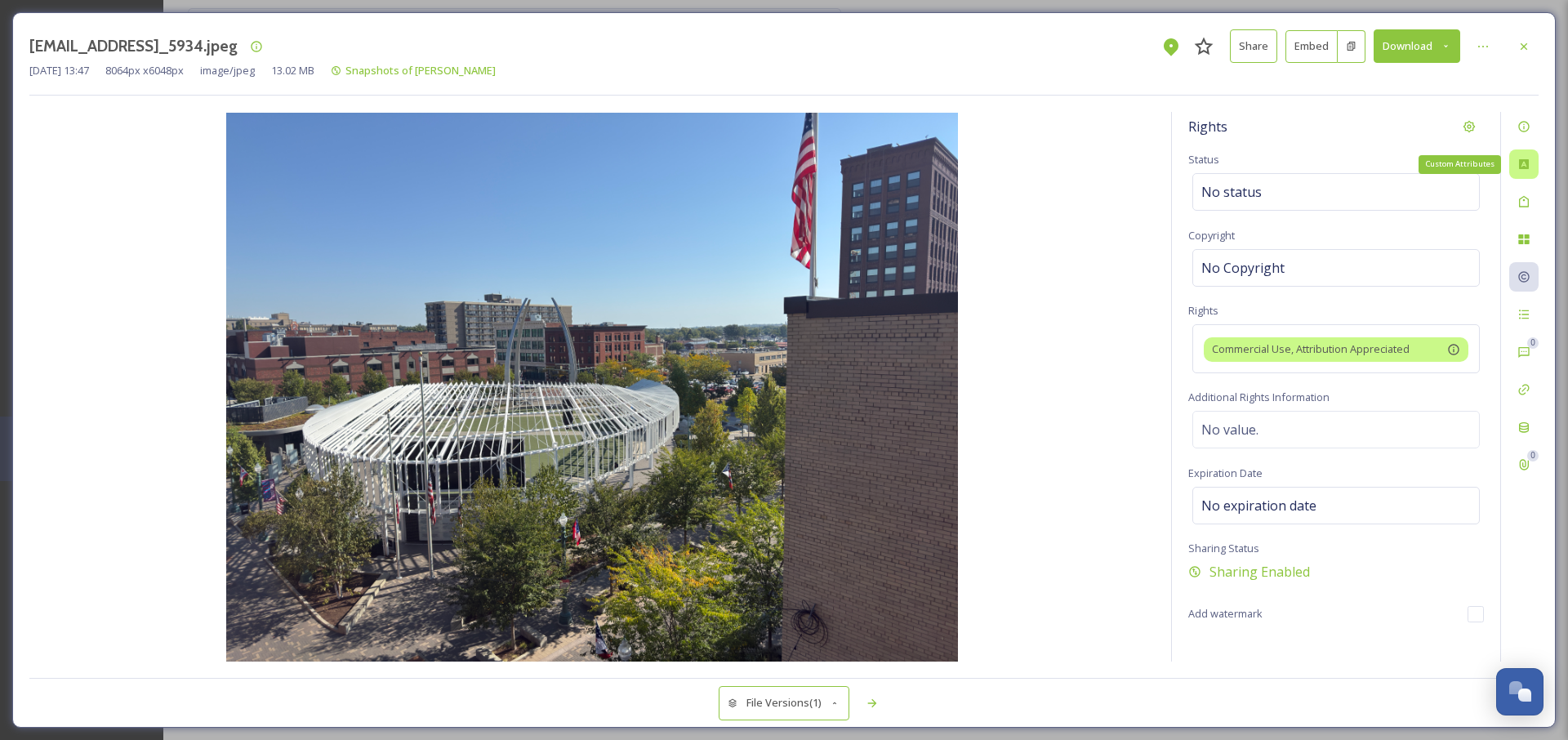
click at [1531, 156] on div "Custom Attributes" at bounding box center [1524, 165] width 30 height 30
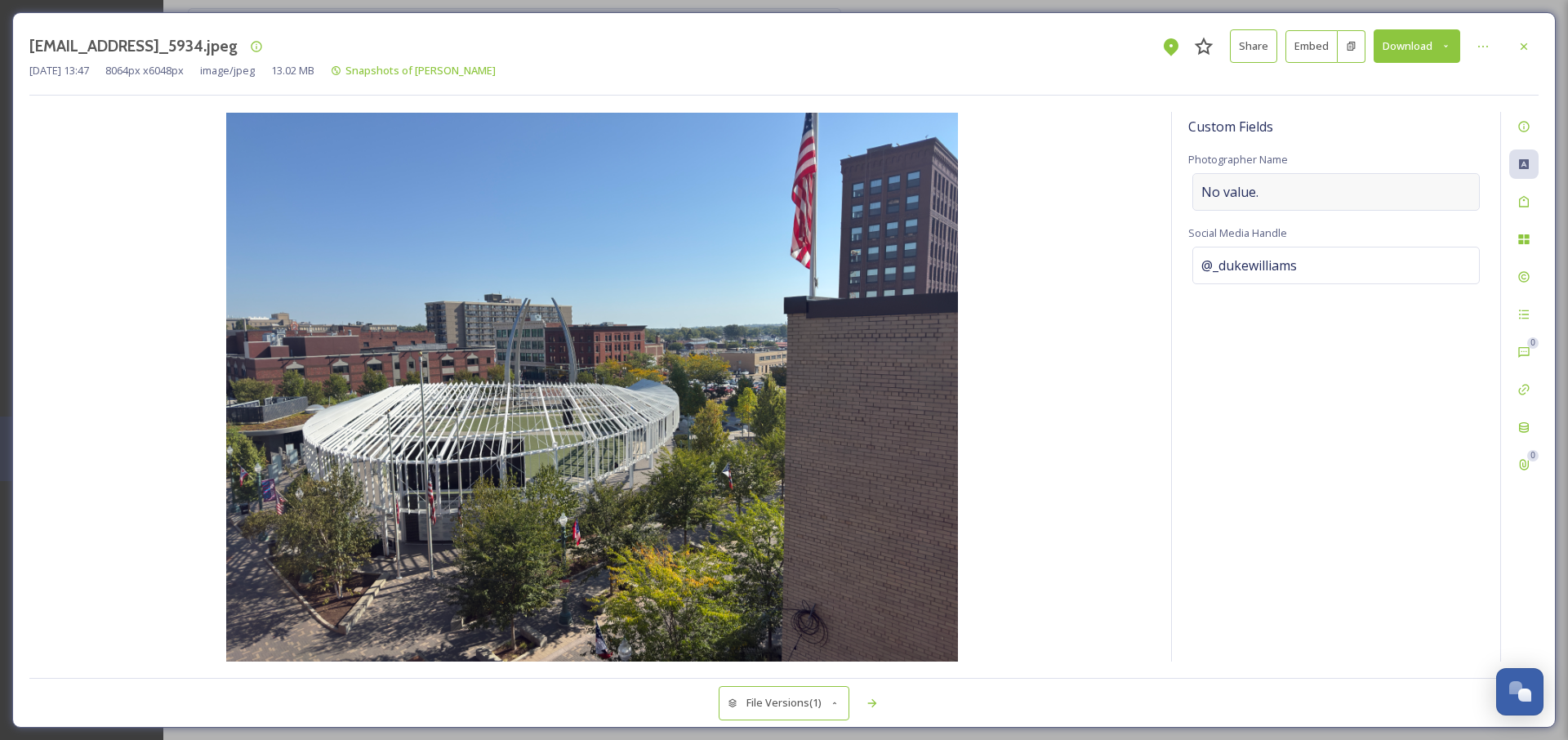
click at [1354, 192] on div "No value." at bounding box center [1336, 191] width 287 height 37
click at [1531, 135] on div "Information" at bounding box center [1524, 127] width 30 height 30
click at [1286, 244] on div "No location" at bounding box center [1336, 246] width 287 height 37
click at [1277, 249] on input at bounding box center [1336, 246] width 286 height 36
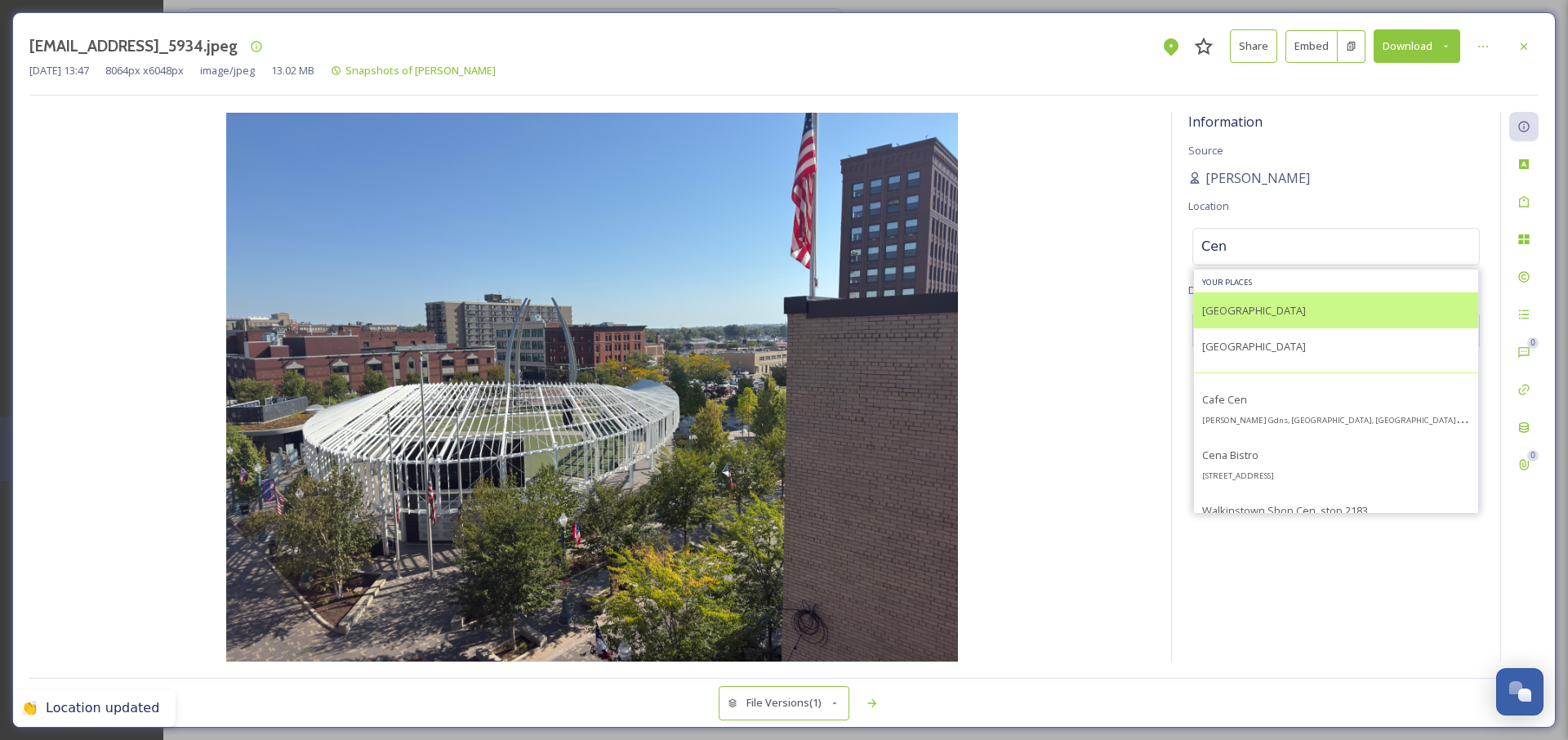
type input "Cen"
click at [1263, 307] on span "[GEOGRAPHIC_DATA]" at bounding box center [1253, 310] width 103 height 15
click at [1229, 311] on span "[GEOGRAPHIC_DATA]" at bounding box center [1253, 310] width 103 height 15
click at [1256, 309] on span "[GEOGRAPHIC_DATA]" at bounding box center [1253, 310] width 103 height 15
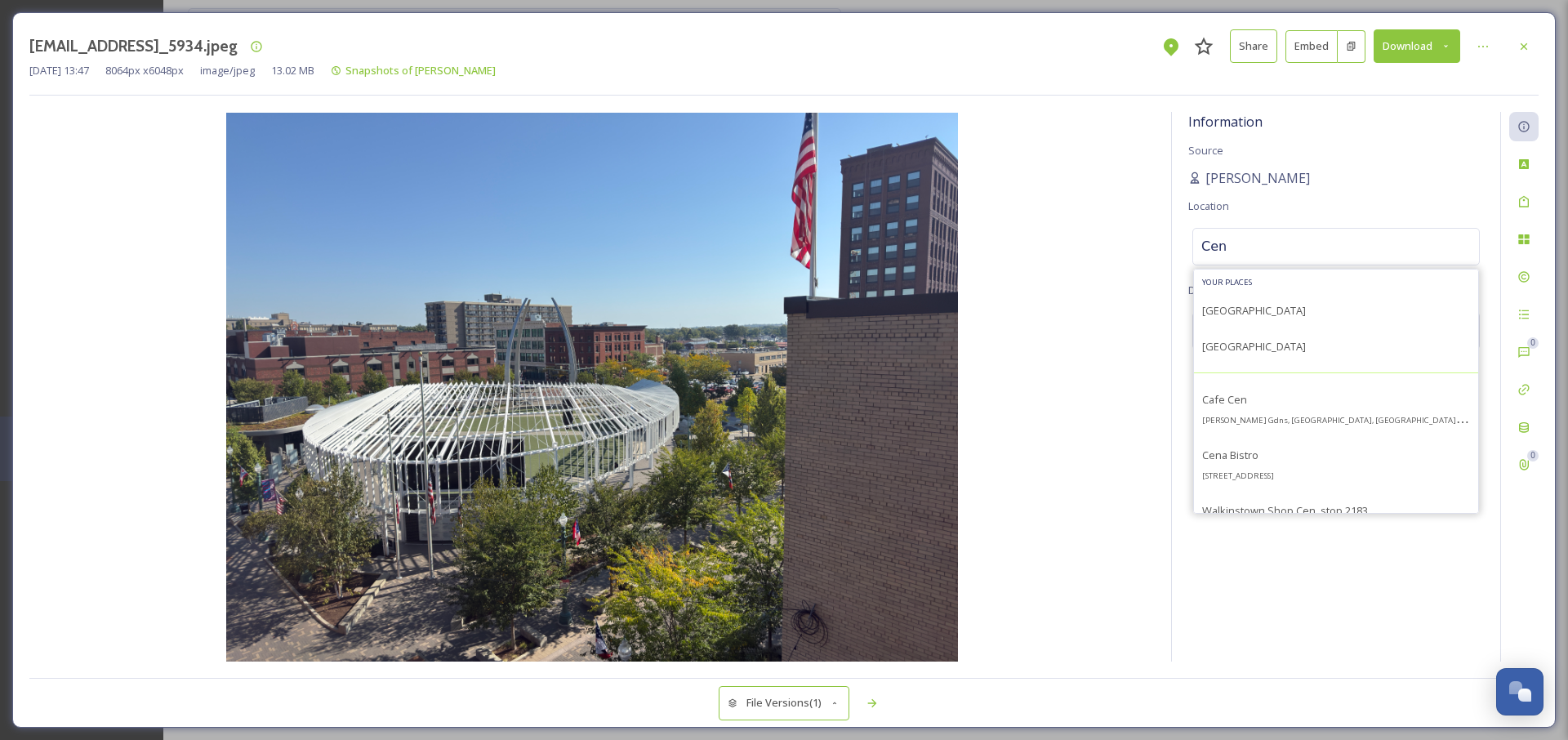
click at [1407, 612] on div "Information Source [PERSON_NAME] Location Cen Your Places [GEOGRAPHIC_DATA] [GE…" at bounding box center [1336, 387] width 329 height 550
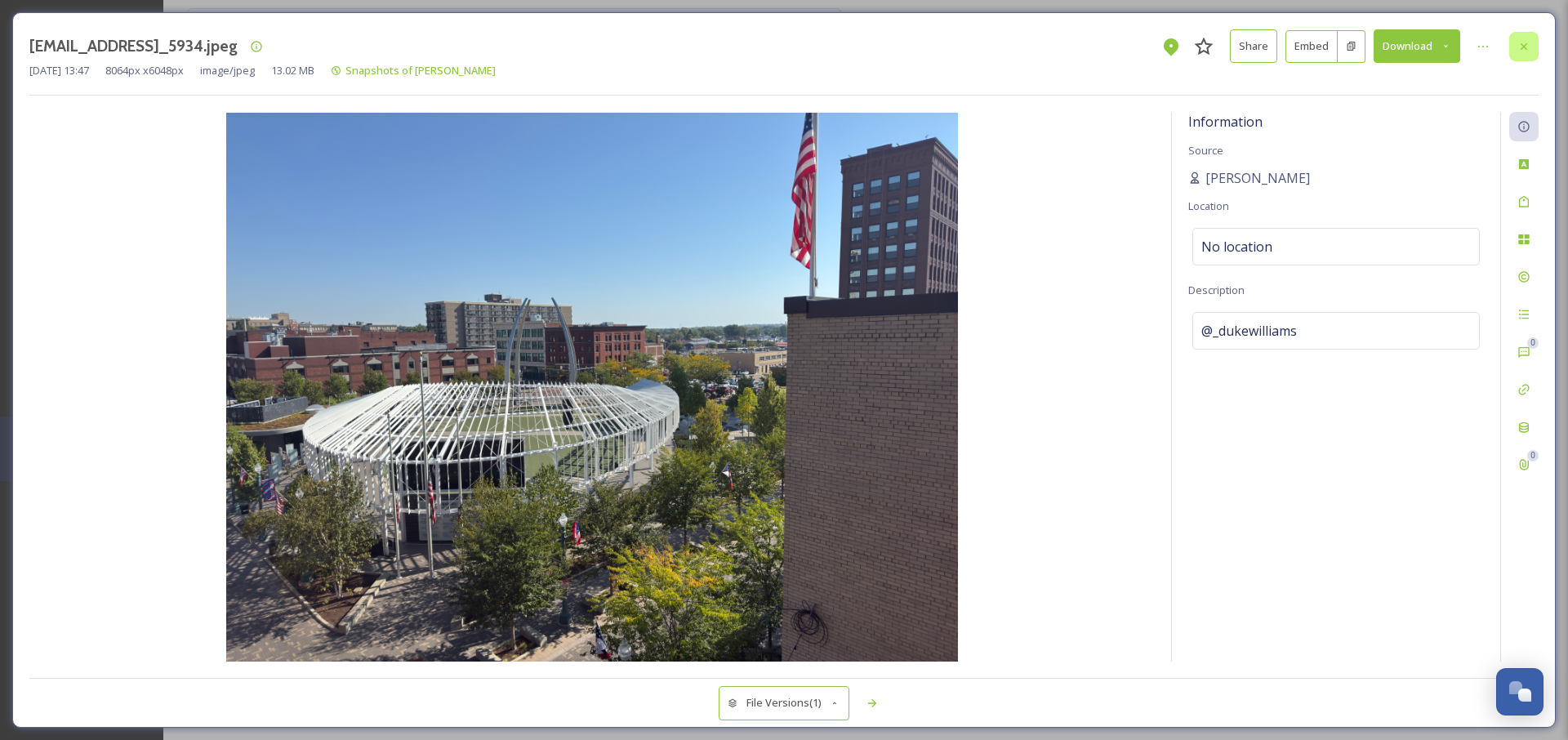
click at [1532, 41] on div at bounding box center [1524, 46] width 30 height 30
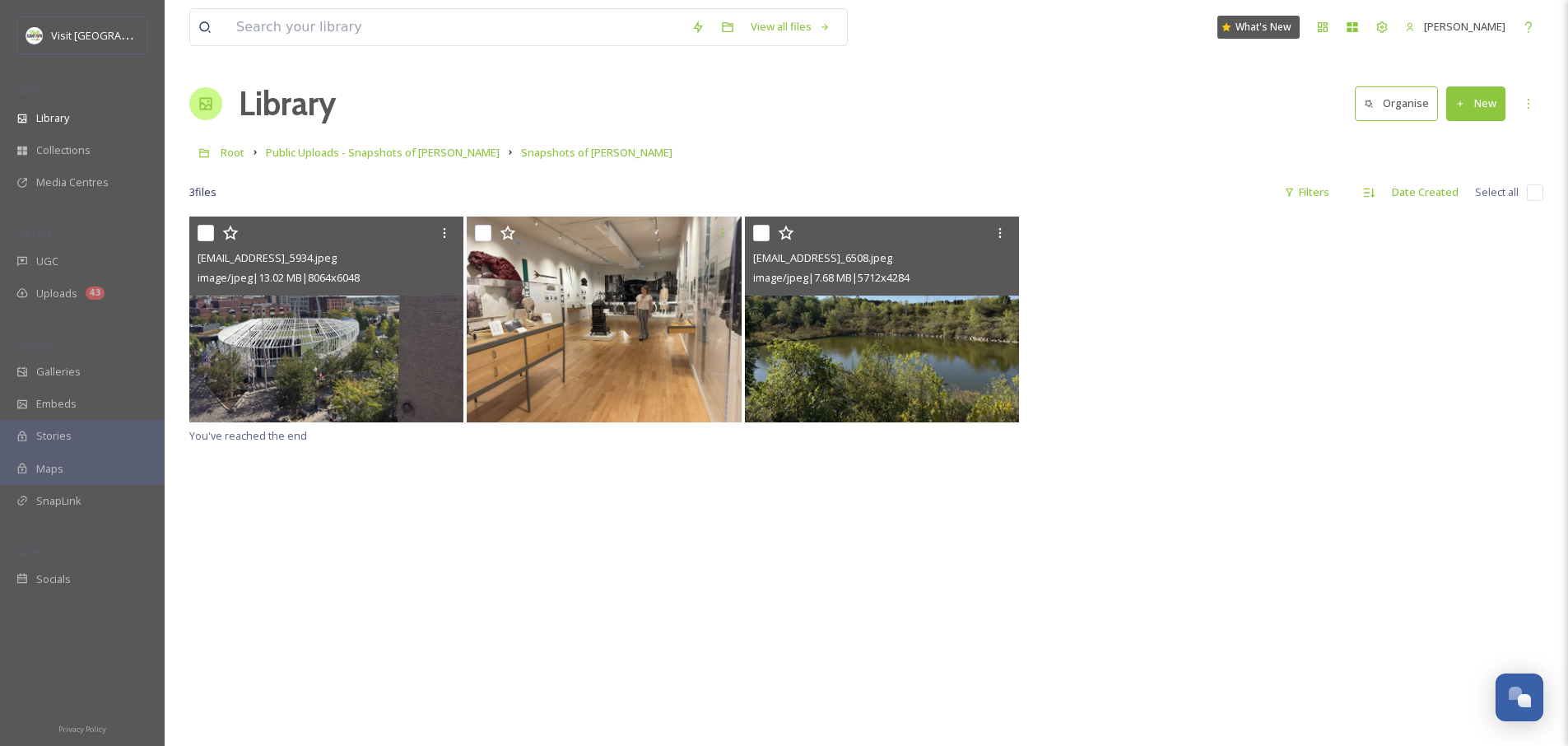
click at [888, 329] on img at bounding box center [882, 319] width 274 height 206
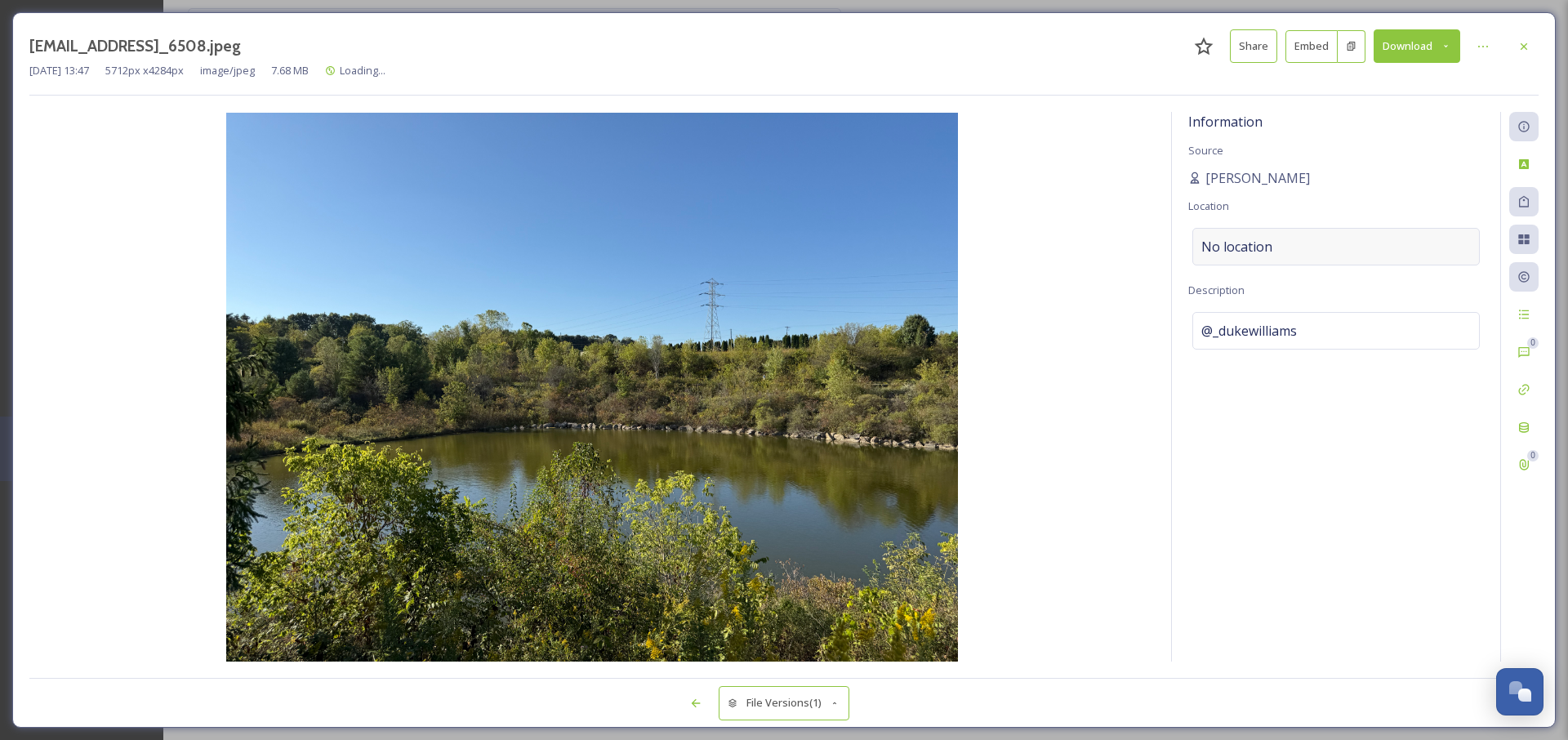
click at [1319, 259] on div "No location" at bounding box center [1336, 246] width 287 height 37
click at [1308, 248] on input at bounding box center [1336, 246] width 286 height 36
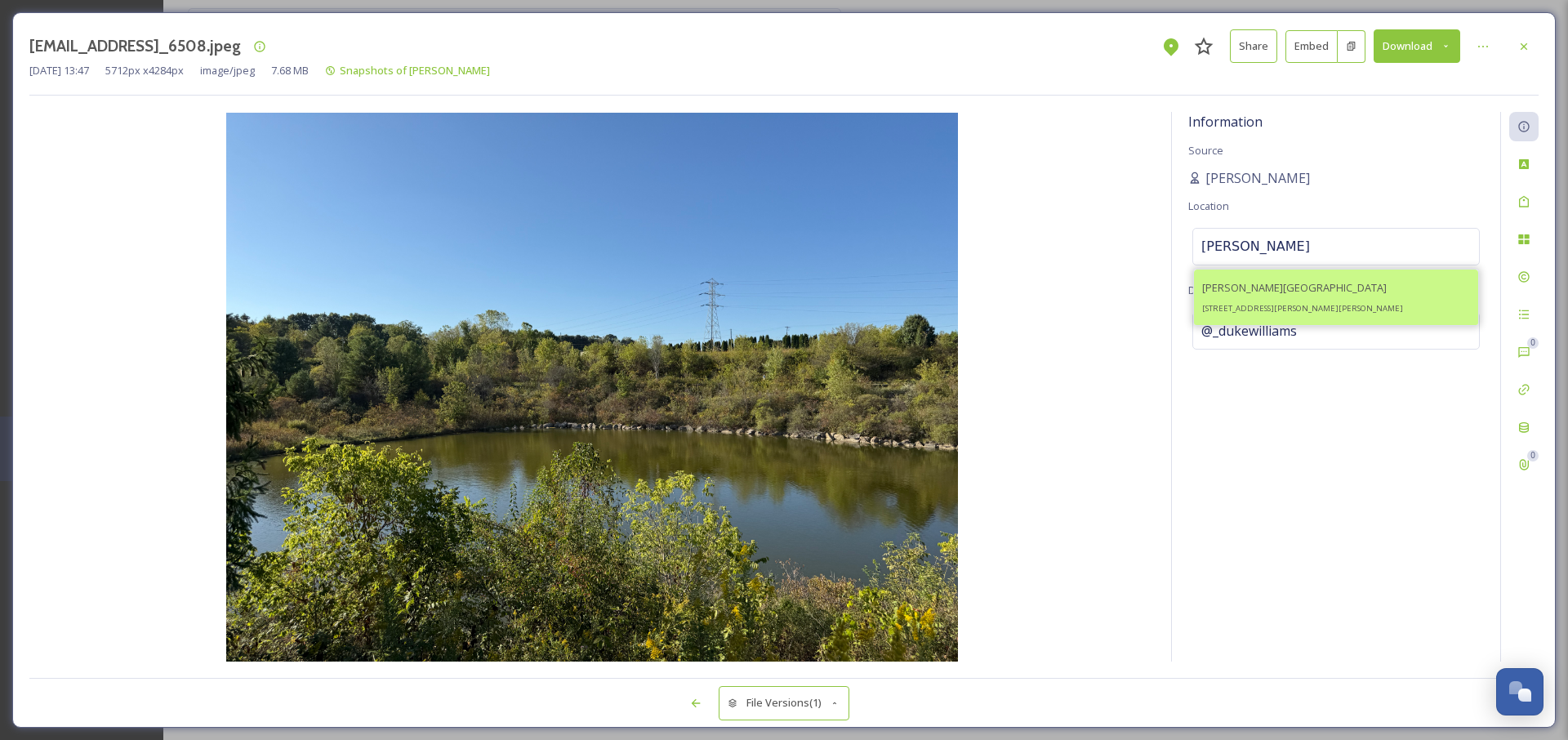
type input "[PERSON_NAME]"
click at [1253, 281] on span "[PERSON_NAME][GEOGRAPHIC_DATA]" at bounding box center [1294, 287] width 185 height 15
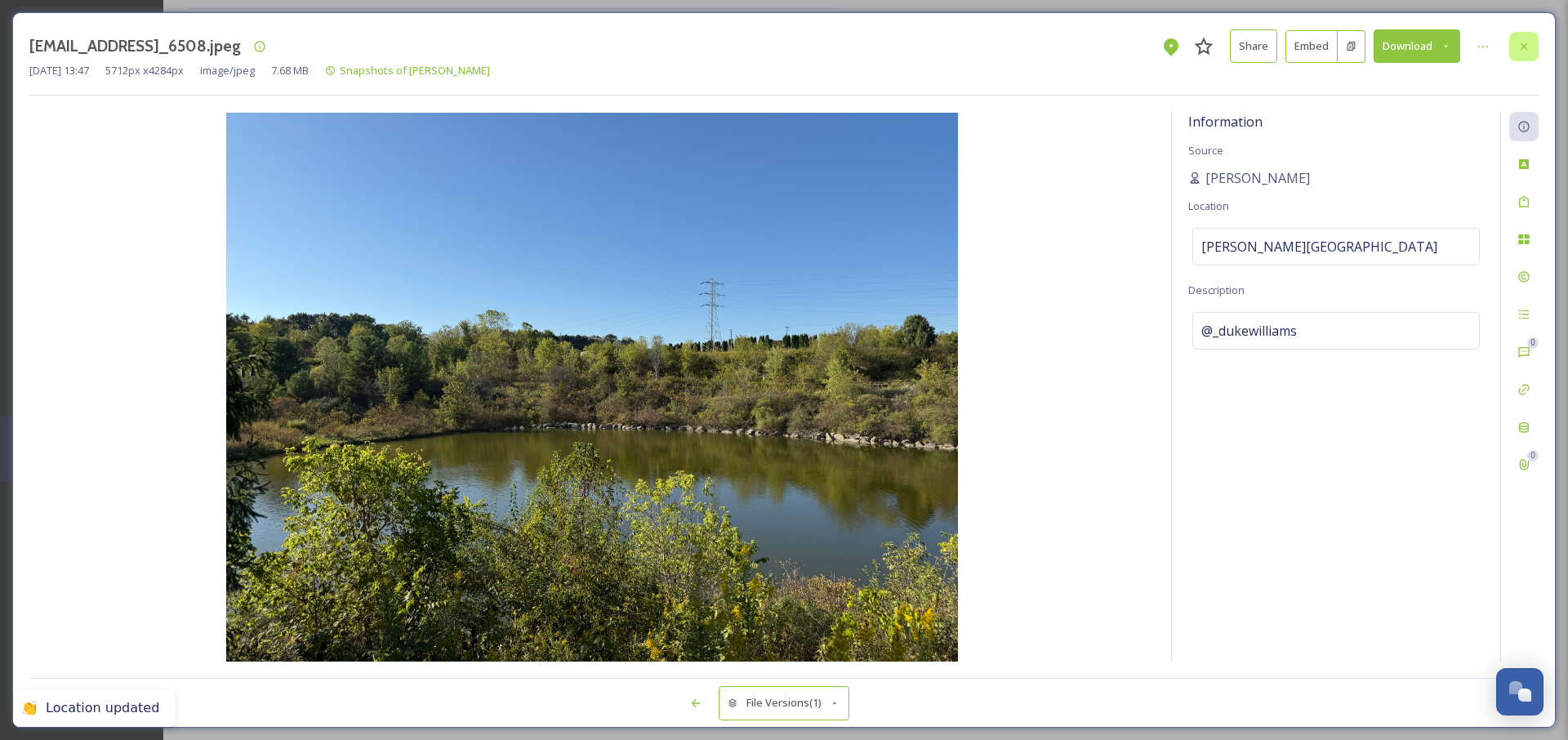
click at [1528, 49] on icon at bounding box center [1524, 46] width 13 height 13
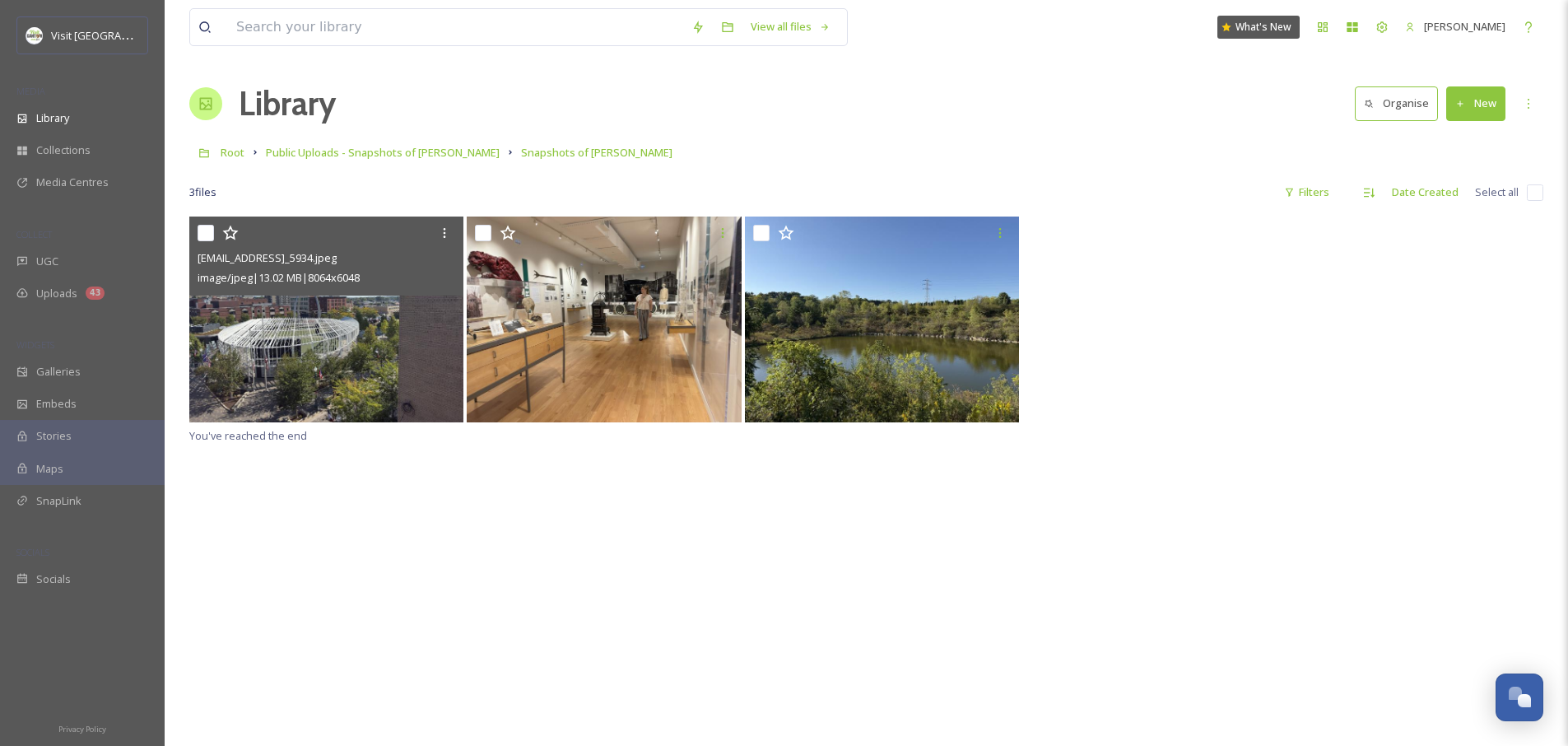
click at [383, 341] on img at bounding box center [326, 319] width 274 height 206
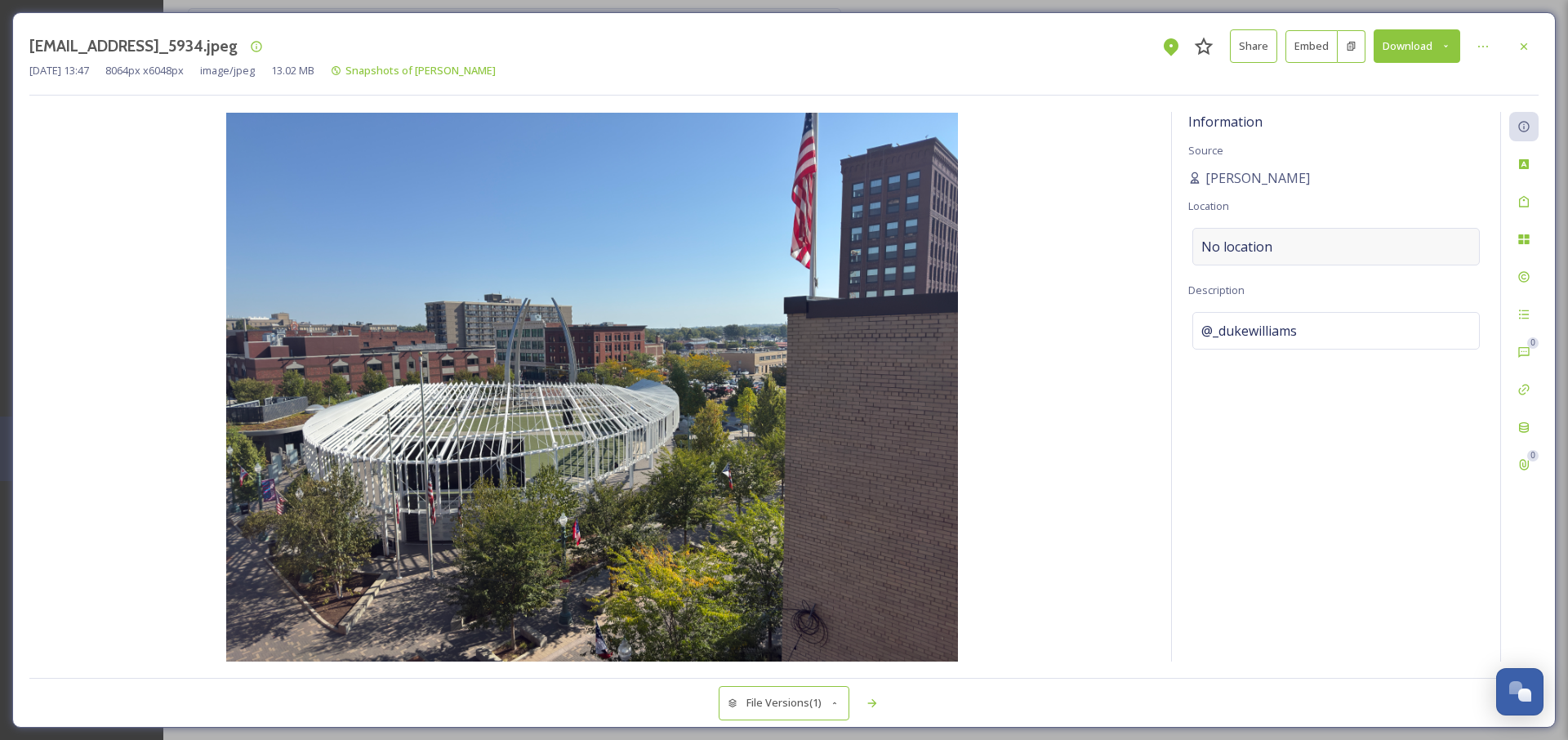
click at [1251, 256] on span "No location" at bounding box center [1237, 247] width 71 height 20
click at [1251, 252] on input at bounding box center [1336, 246] width 286 height 36
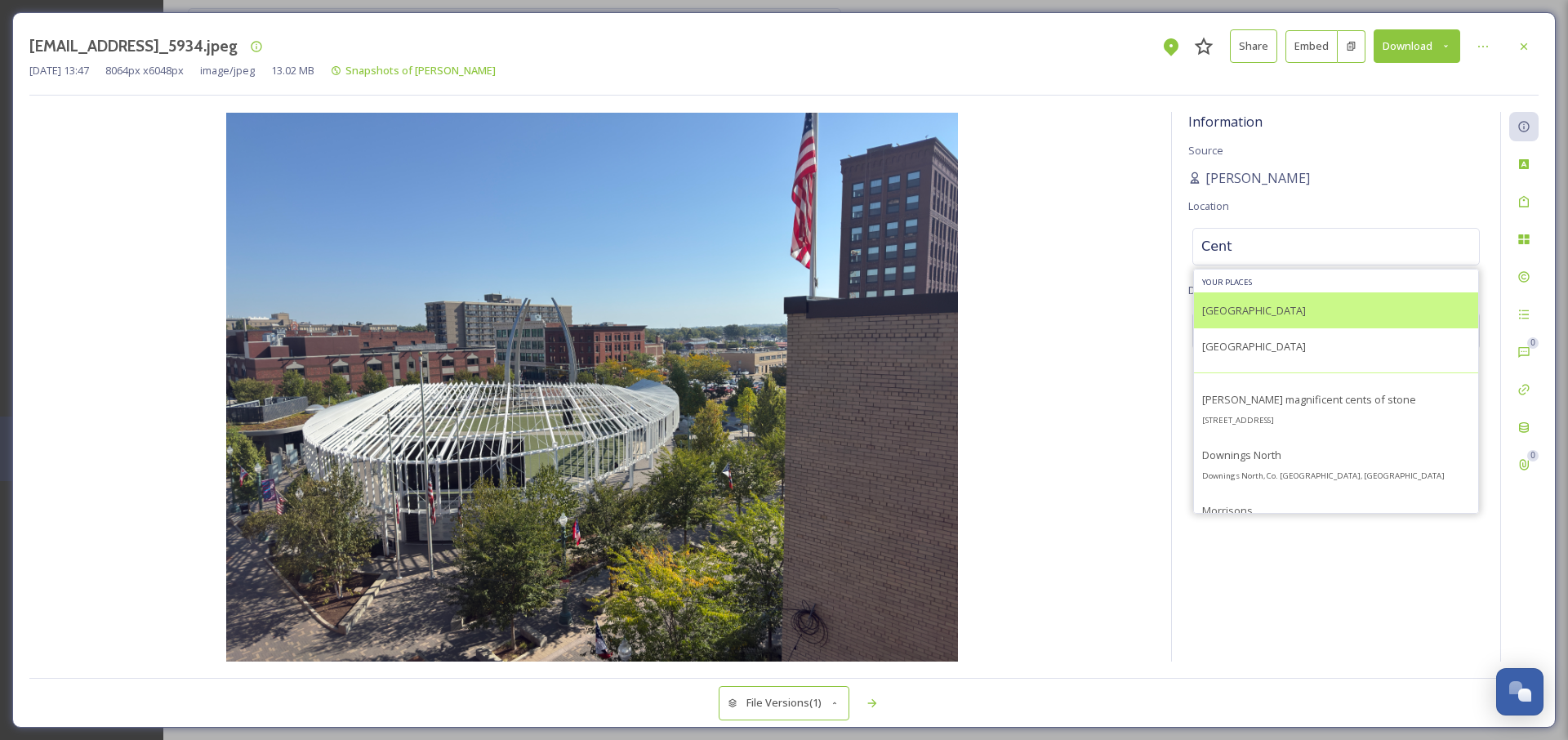
click at [1255, 306] on span "[GEOGRAPHIC_DATA]" at bounding box center [1253, 310] width 103 height 15
click at [1228, 315] on span "[GEOGRAPHIC_DATA]" at bounding box center [1253, 310] width 103 height 15
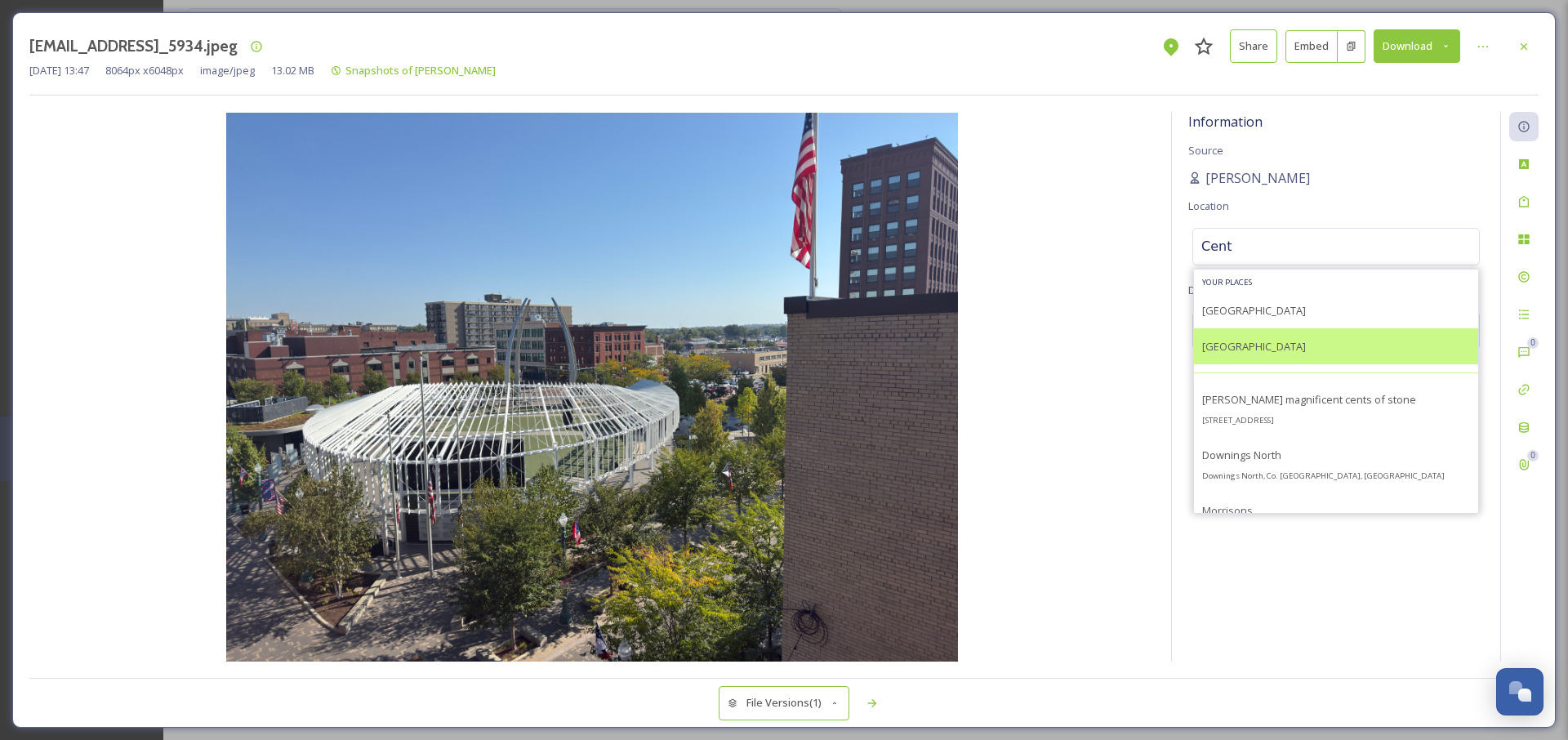
click at [1227, 341] on span "[GEOGRAPHIC_DATA]" at bounding box center [1253, 346] width 103 height 15
click at [1329, 337] on div "[GEOGRAPHIC_DATA]" at bounding box center [1336, 346] width 284 height 36
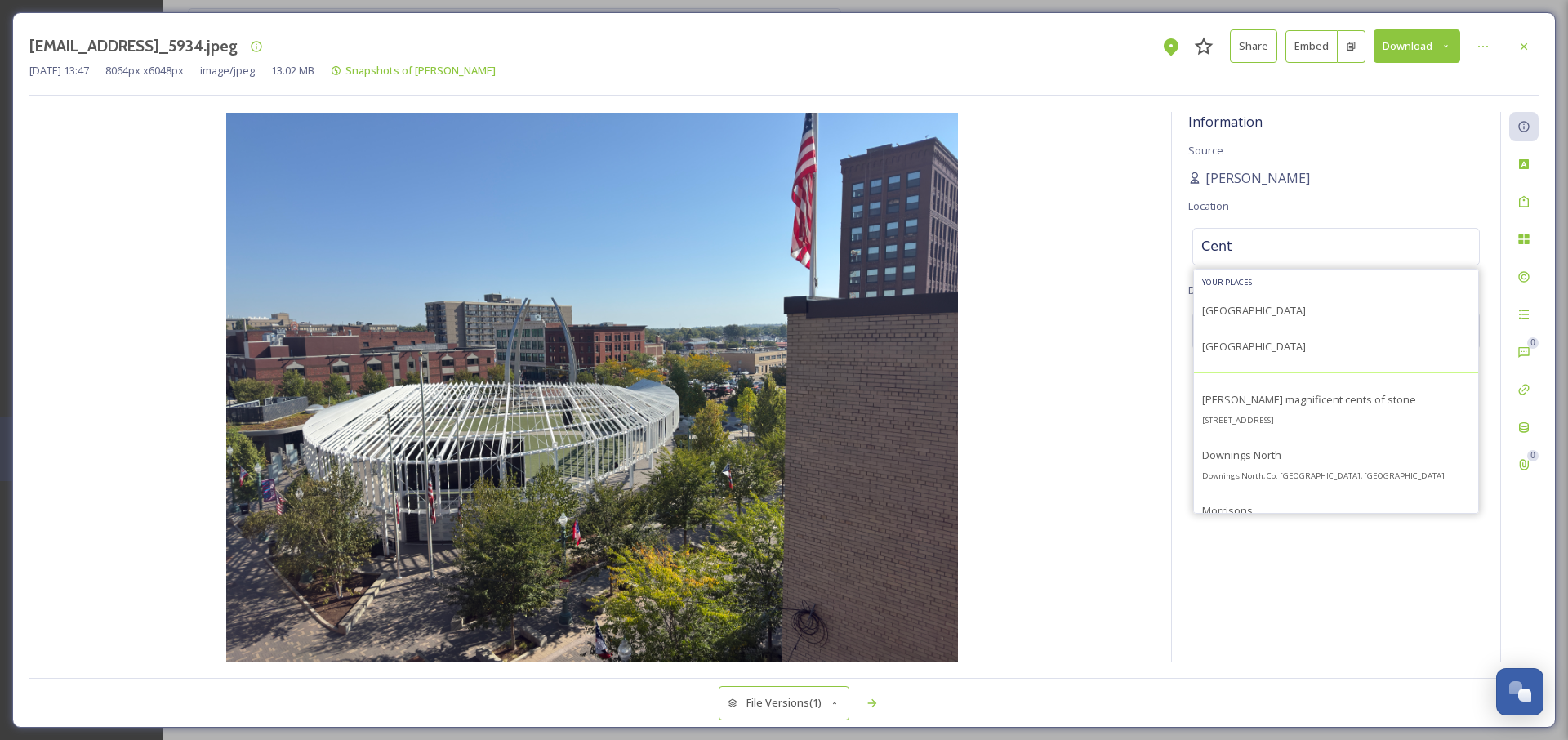
click at [1259, 255] on input "Cent" at bounding box center [1336, 246] width 286 height 36
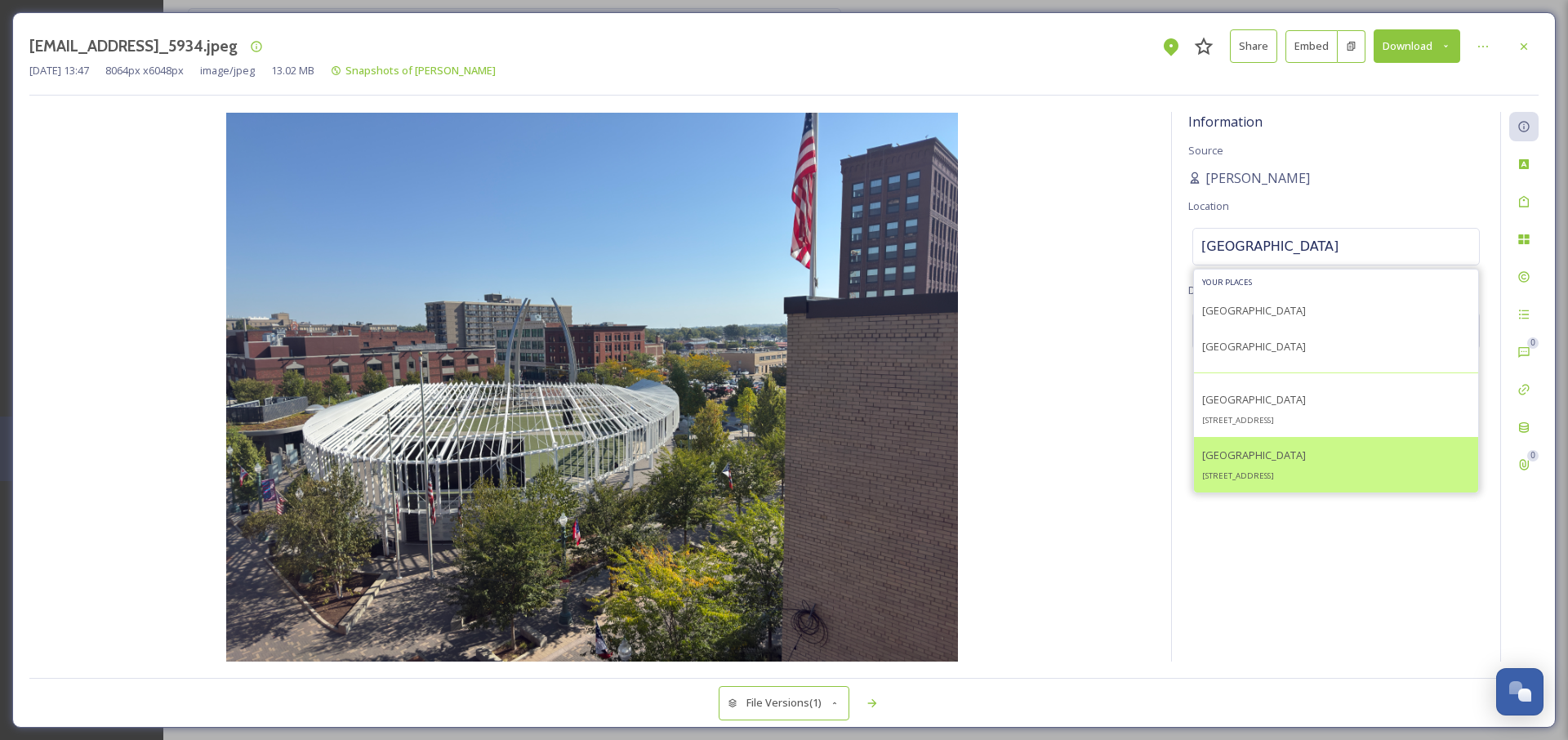
type input "[GEOGRAPHIC_DATA]"
click at [1242, 457] on span "[GEOGRAPHIC_DATA]" at bounding box center [1253, 455] width 103 height 15
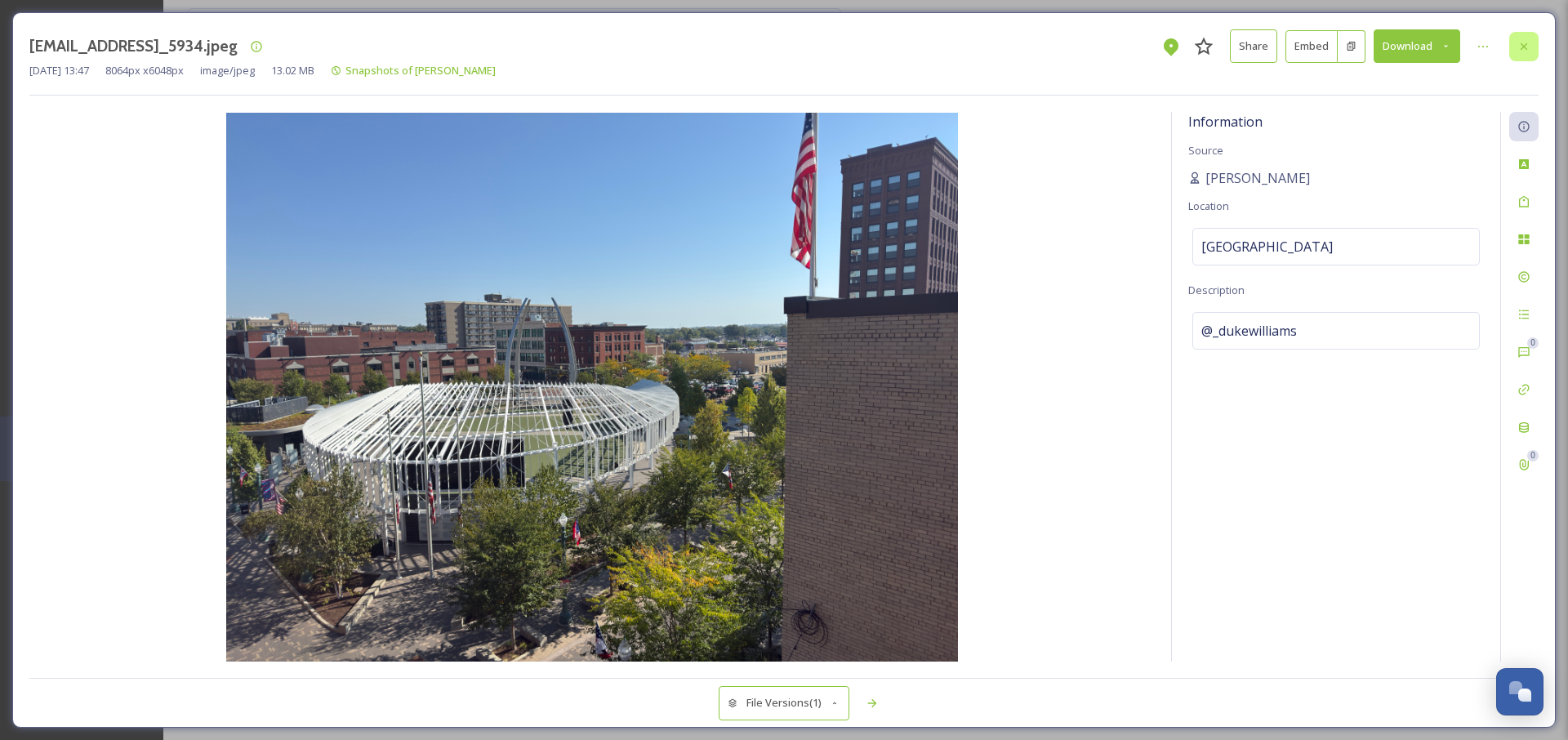
click at [1533, 45] on div at bounding box center [1524, 46] width 30 height 30
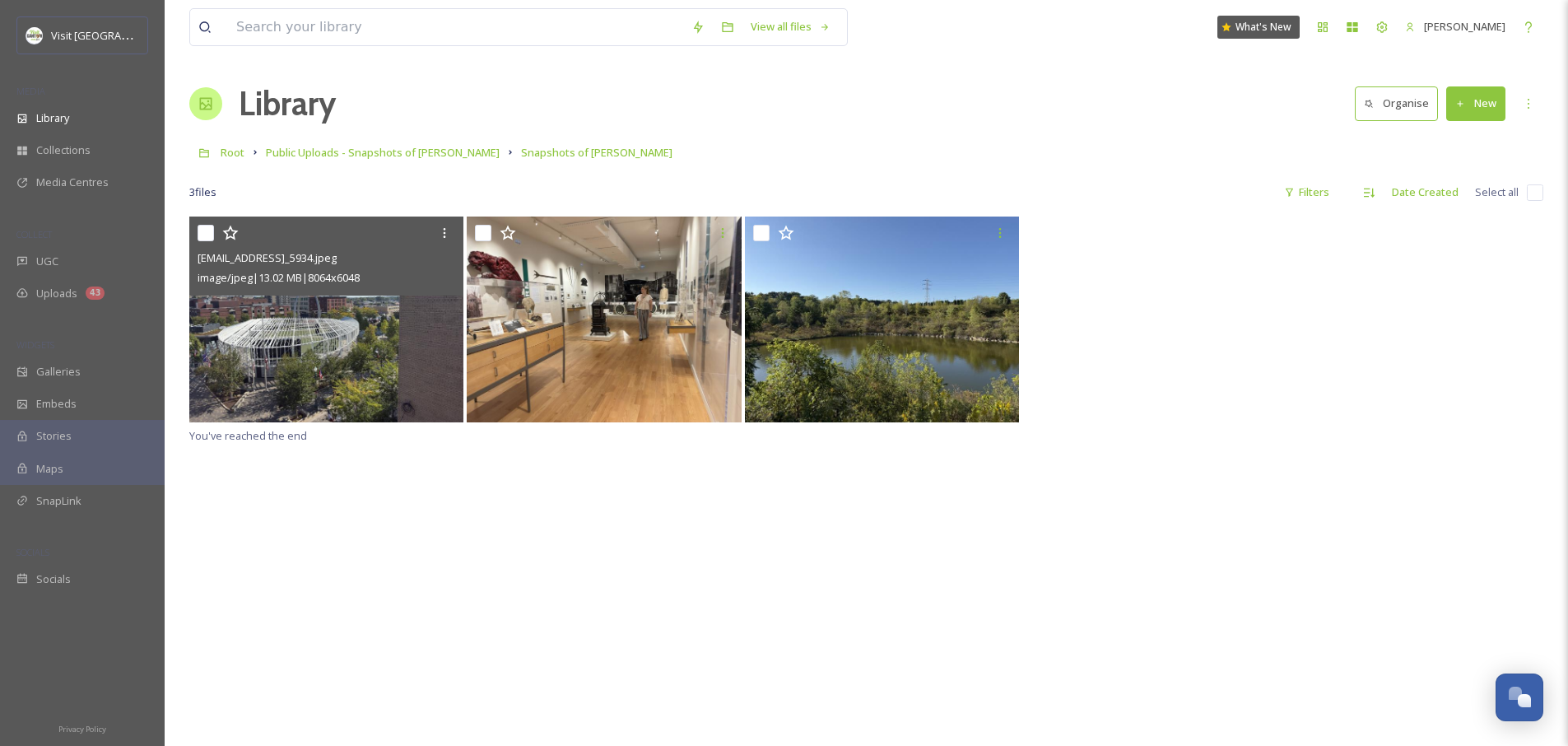
click at [599, 527] on div "[EMAIL_ADDRESS]_5934.jpeg image/jpeg | 13.02 MB | 8064 x 6048 You've reached th…" at bounding box center [866, 589] width 1354 height 746
click at [91, 128] on div "Library" at bounding box center [82, 118] width 164 height 32
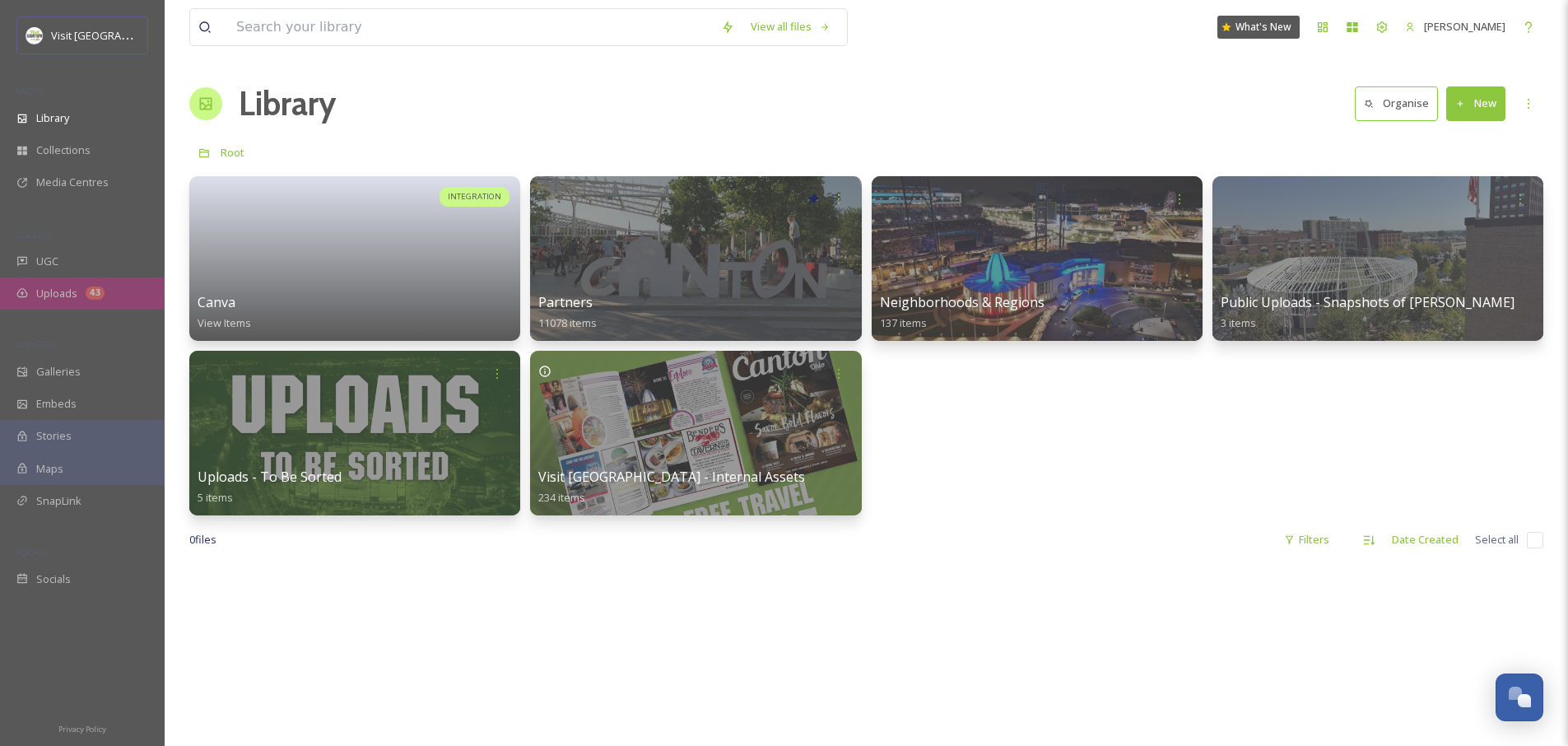
click at [81, 295] on div "Uploads 43" at bounding box center [82, 294] width 164 height 32
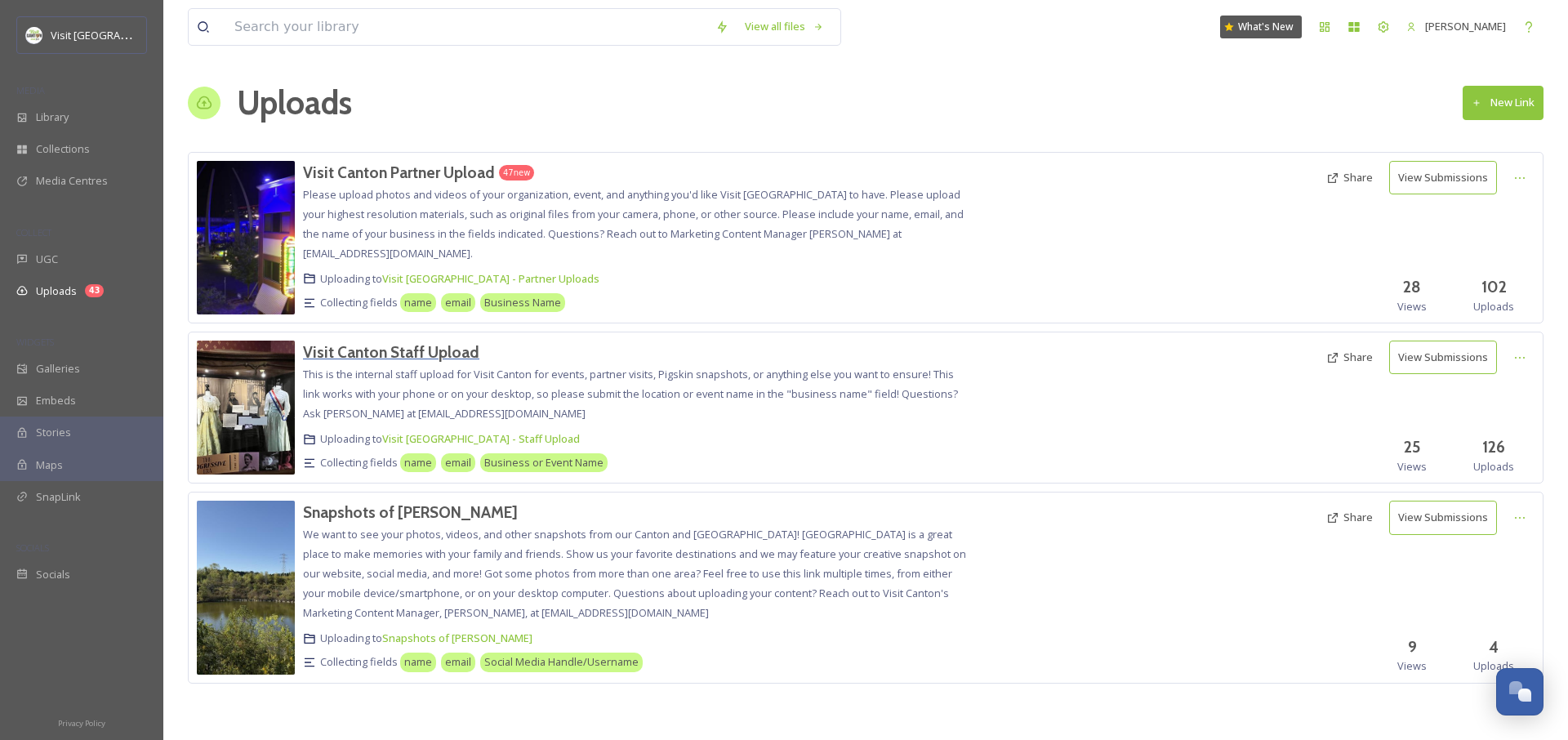
click at [416, 350] on h3 "Visit Canton Staff Upload" at bounding box center [391, 352] width 176 height 20
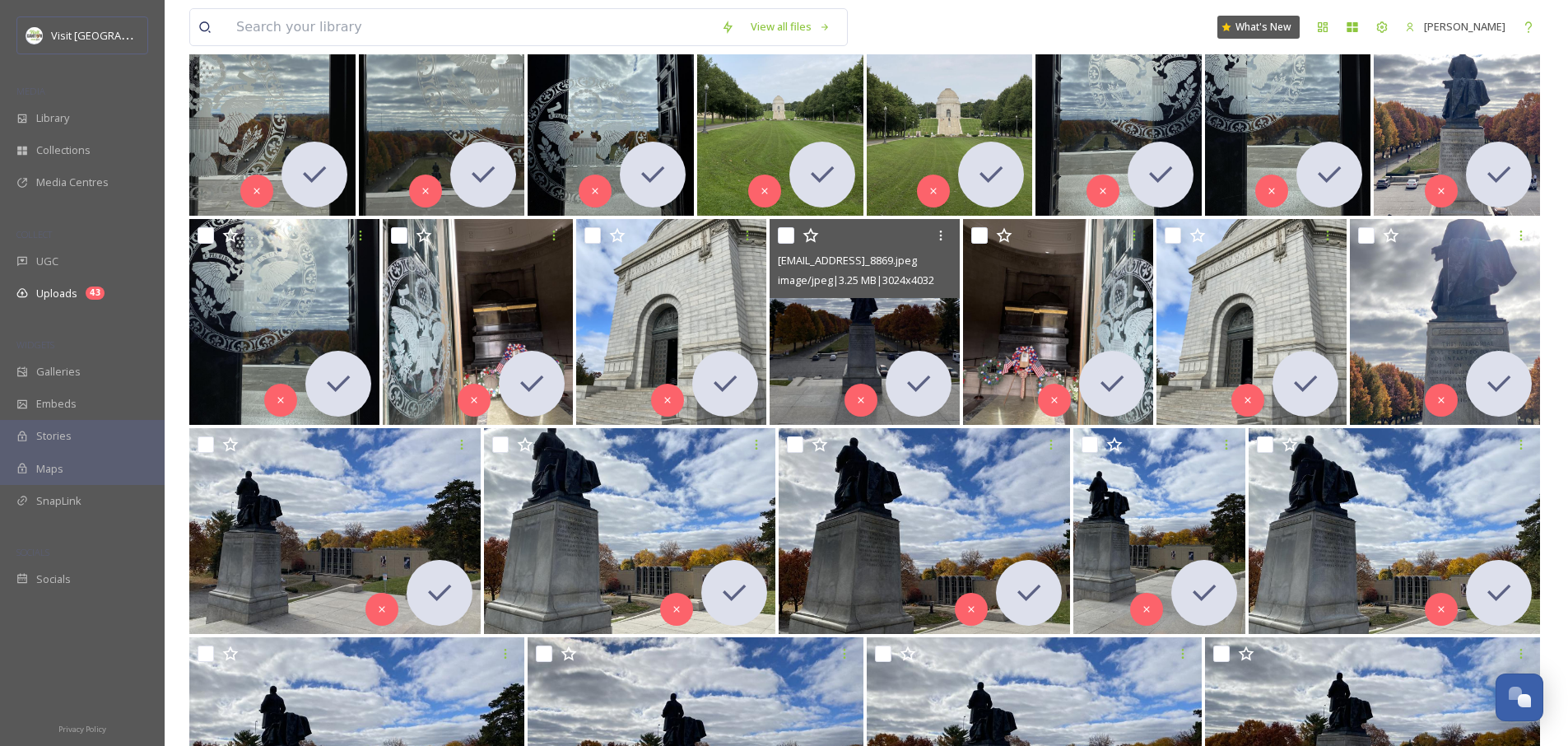
scroll to position [1384, 0]
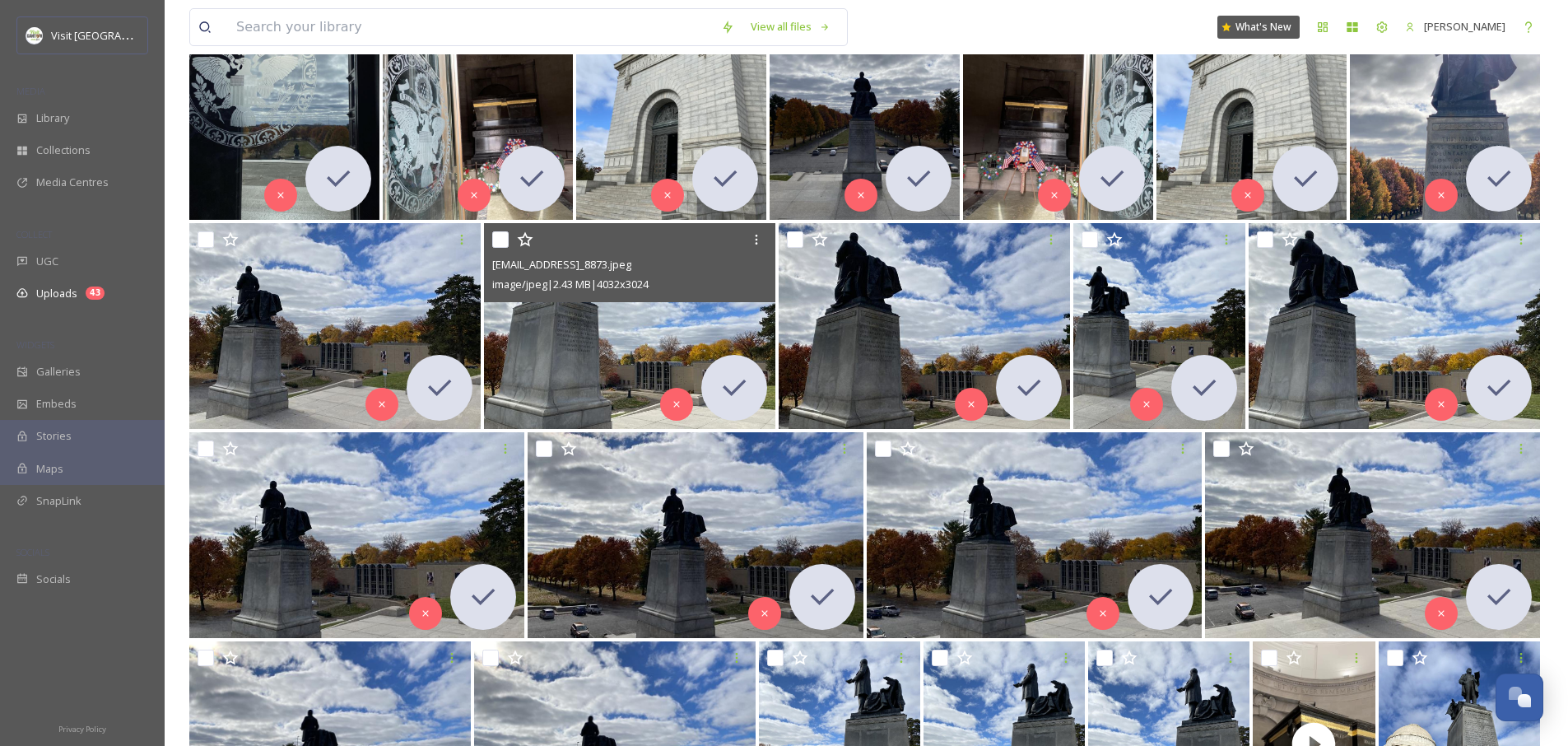
click at [555, 338] on img at bounding box center [629, 325] width 291 height 206
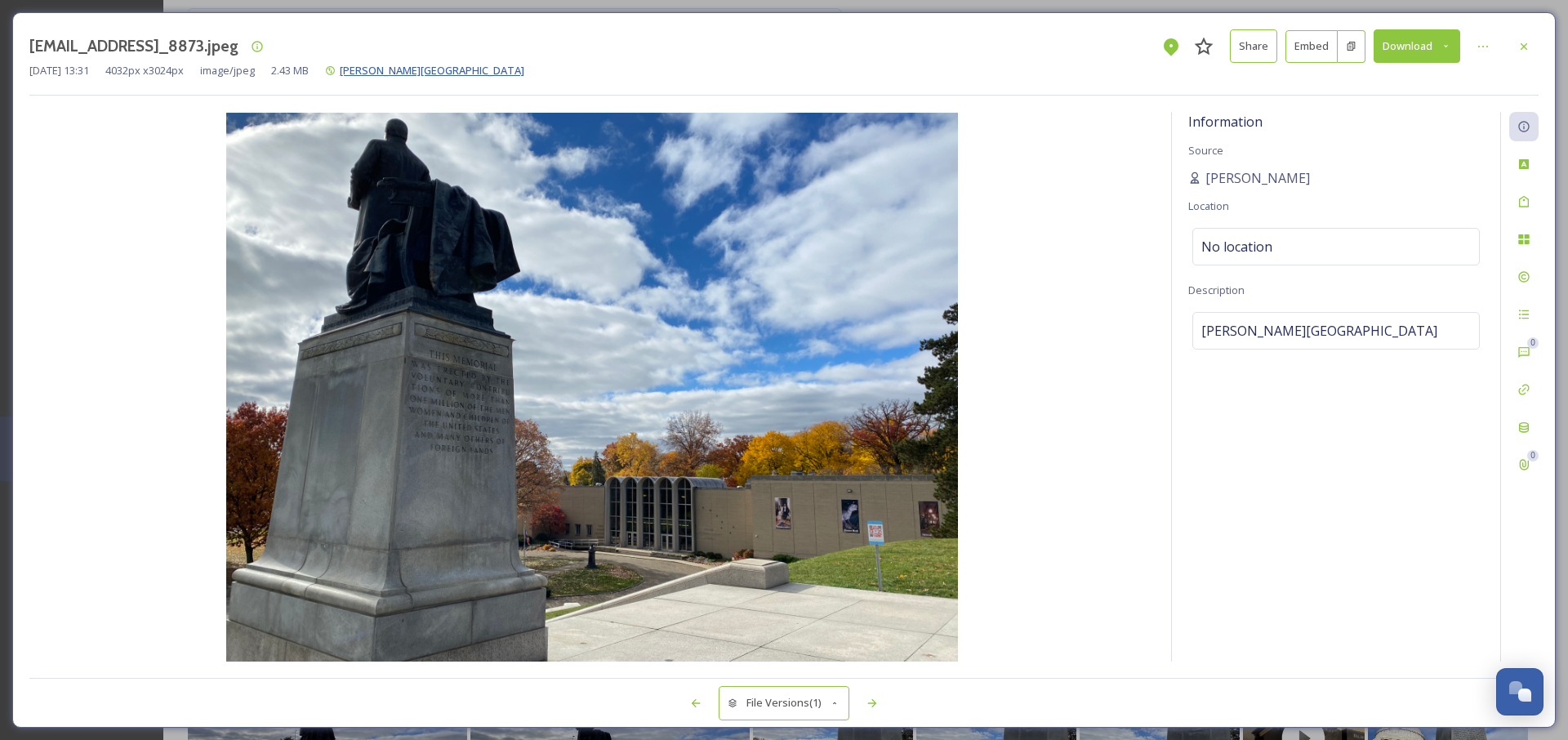
click at [433, 72] on span "[PERSON_NAME][GEOGRAPHIC_DATA]" at bounding box center [431, 70] width 185 height 15
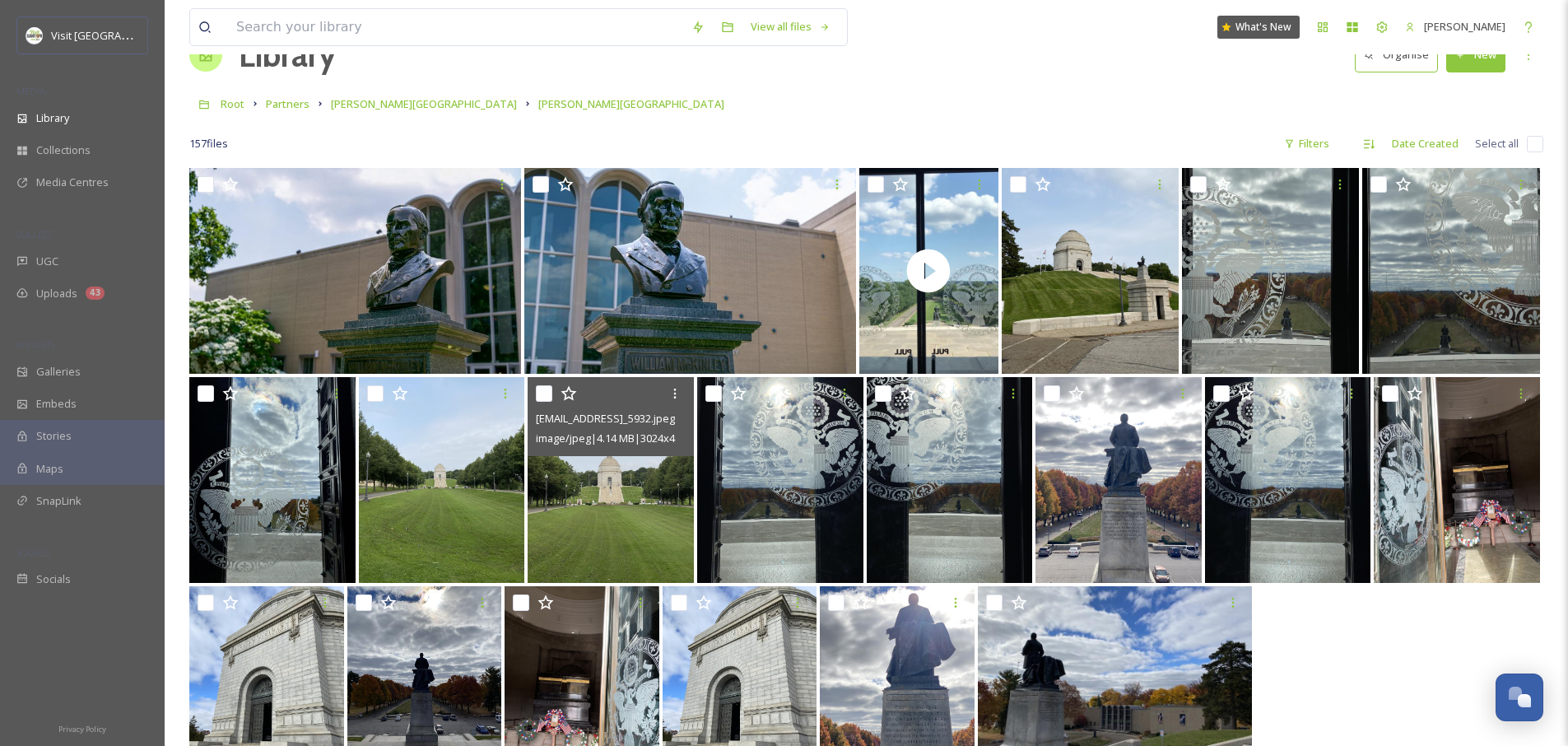
scroll to position [52, 0]
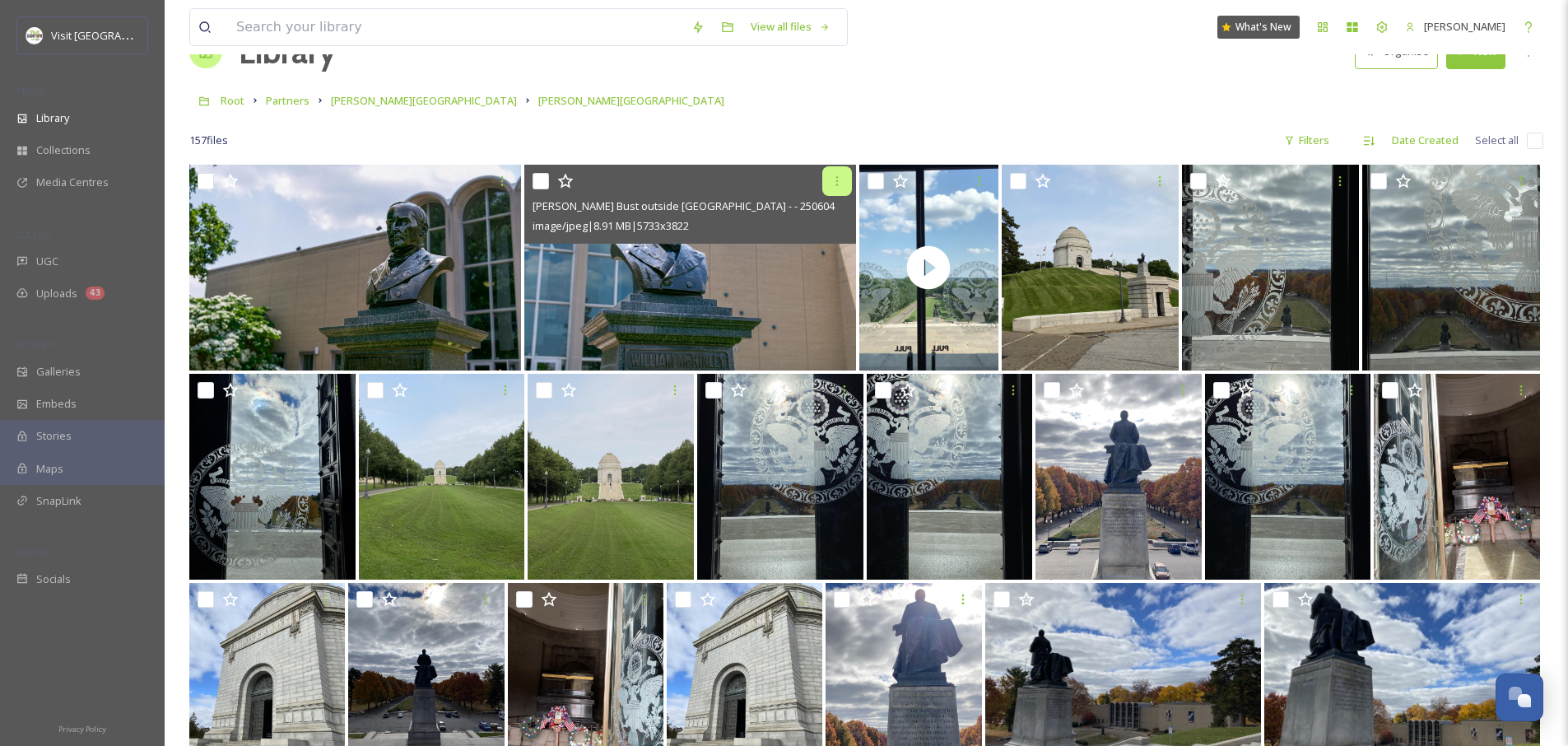
click at [833, 180] on icon at bounding box center [837, 181] width 13 height 13
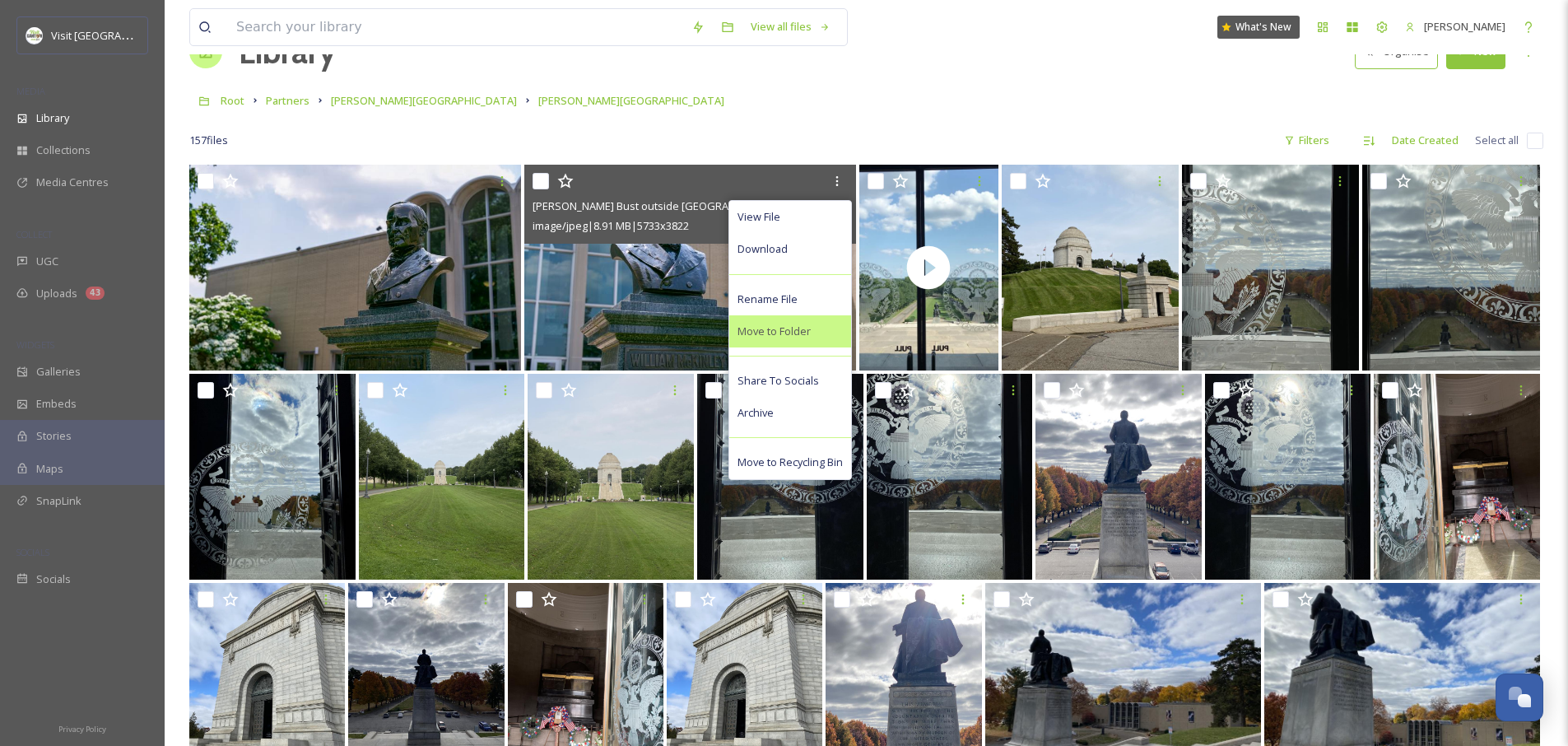
click at [759, 330] on span "Move to Folder" at bounding box center [774, 331] width 73 height 16
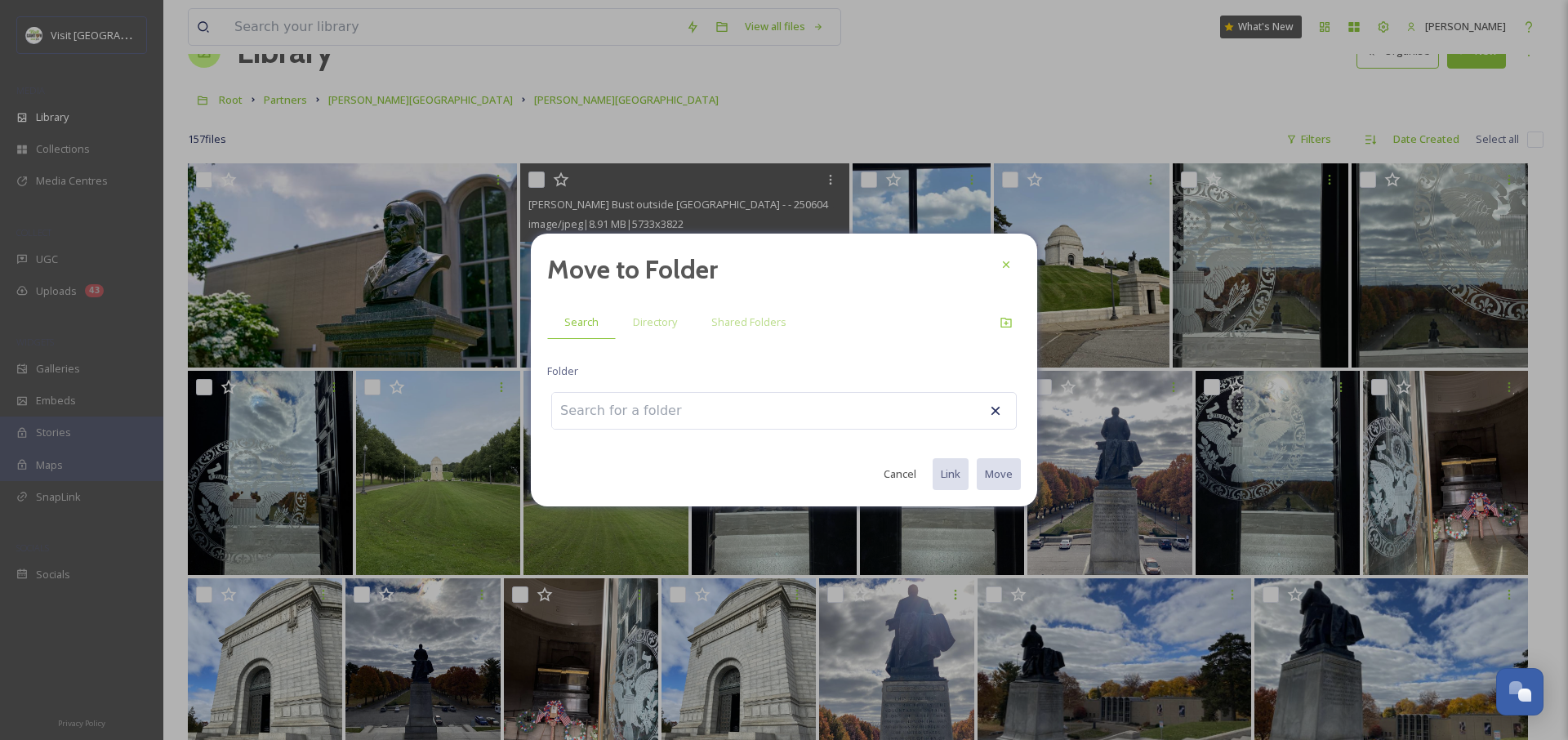
click at [652, 423] on input at bounding box center [642, 411] width 180 height 36
click at [646, 329] on span "Directory" at bounding box center [655, 322] width 44 height 16
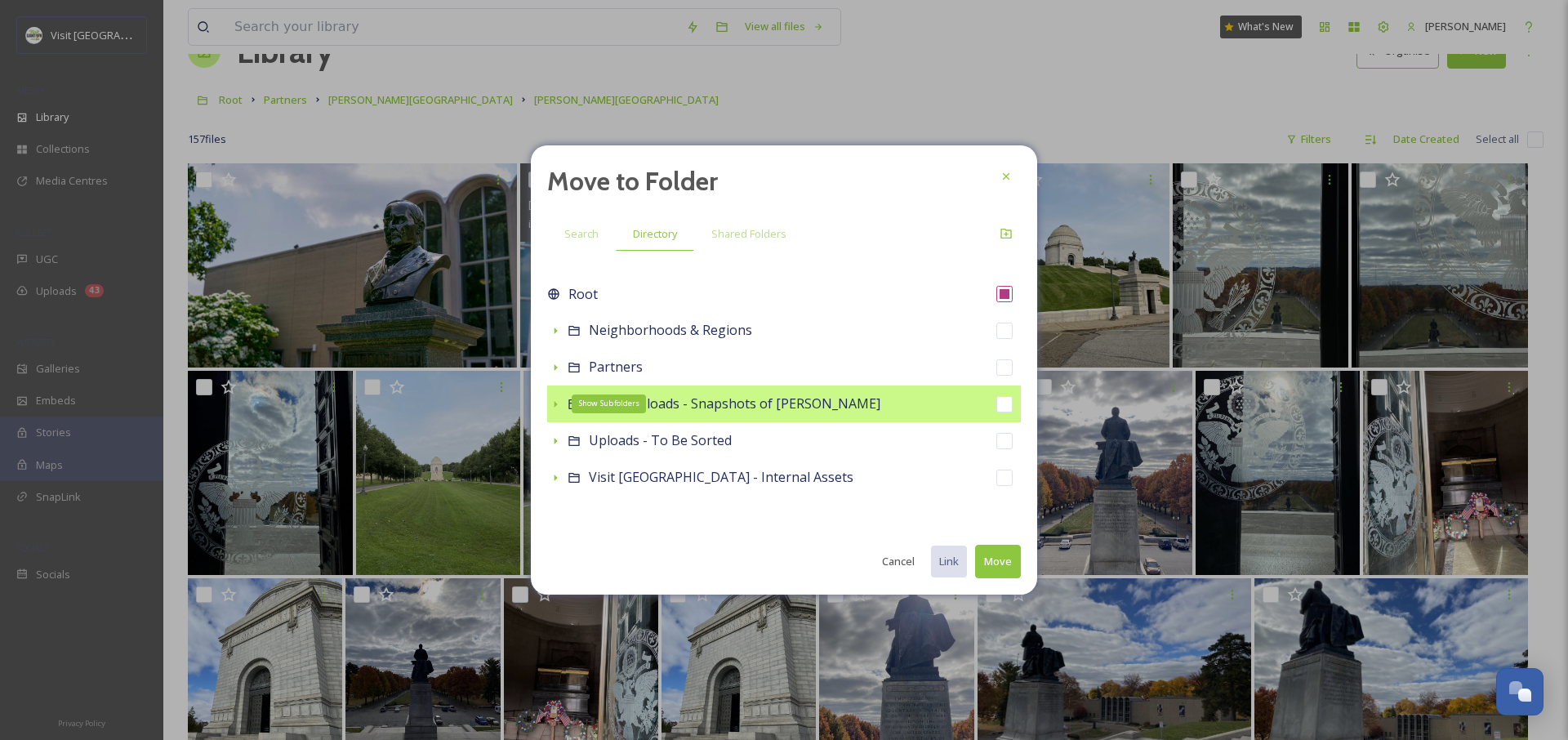
click at [559, 403] on icon at bounding box center [556, 405] width 13 height 13
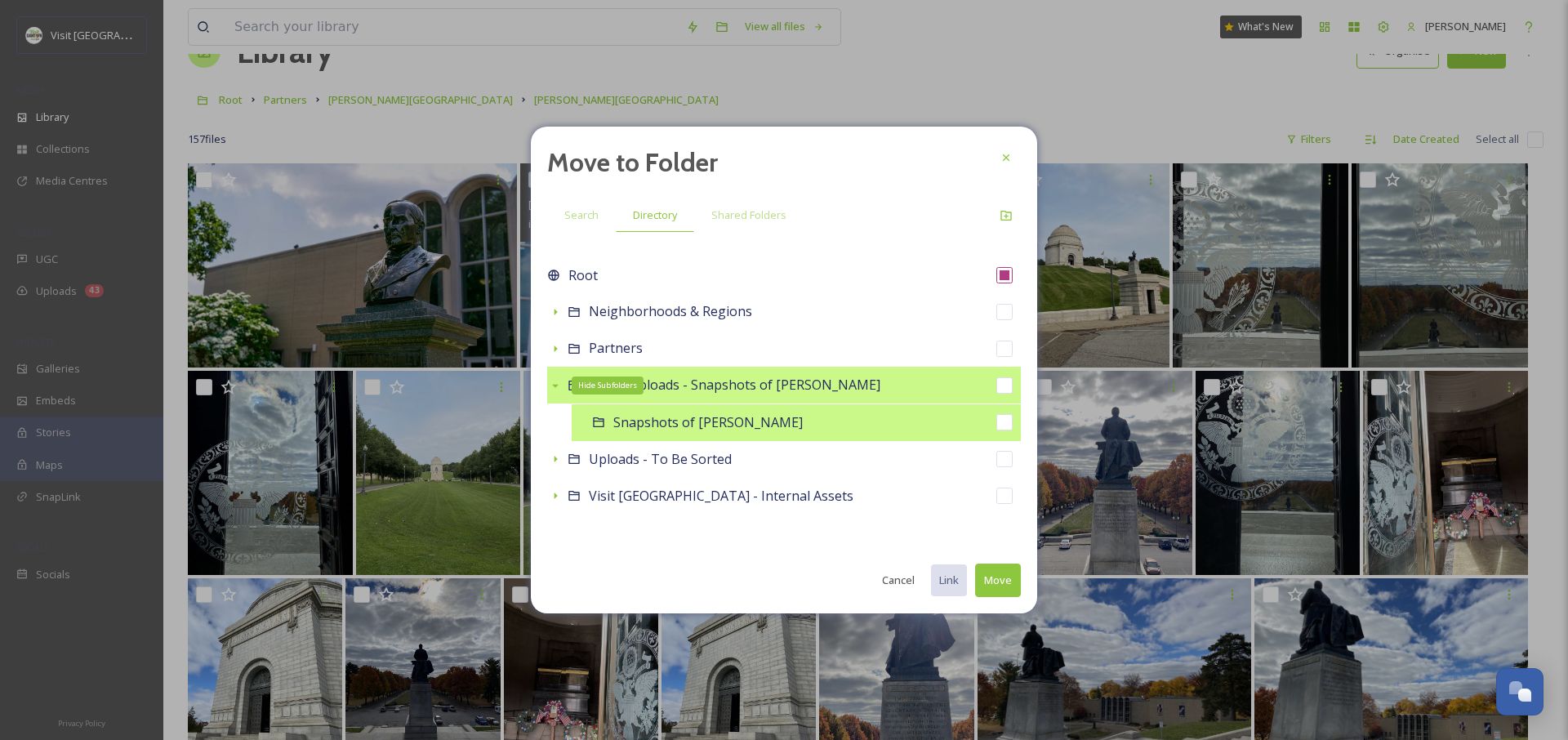
click at [614, 426] on span "Snapshots of [PERSON_NAME]" at bounding box center [708, 422] width 190 height 18
checkbox input "false"
checkbox input "true"
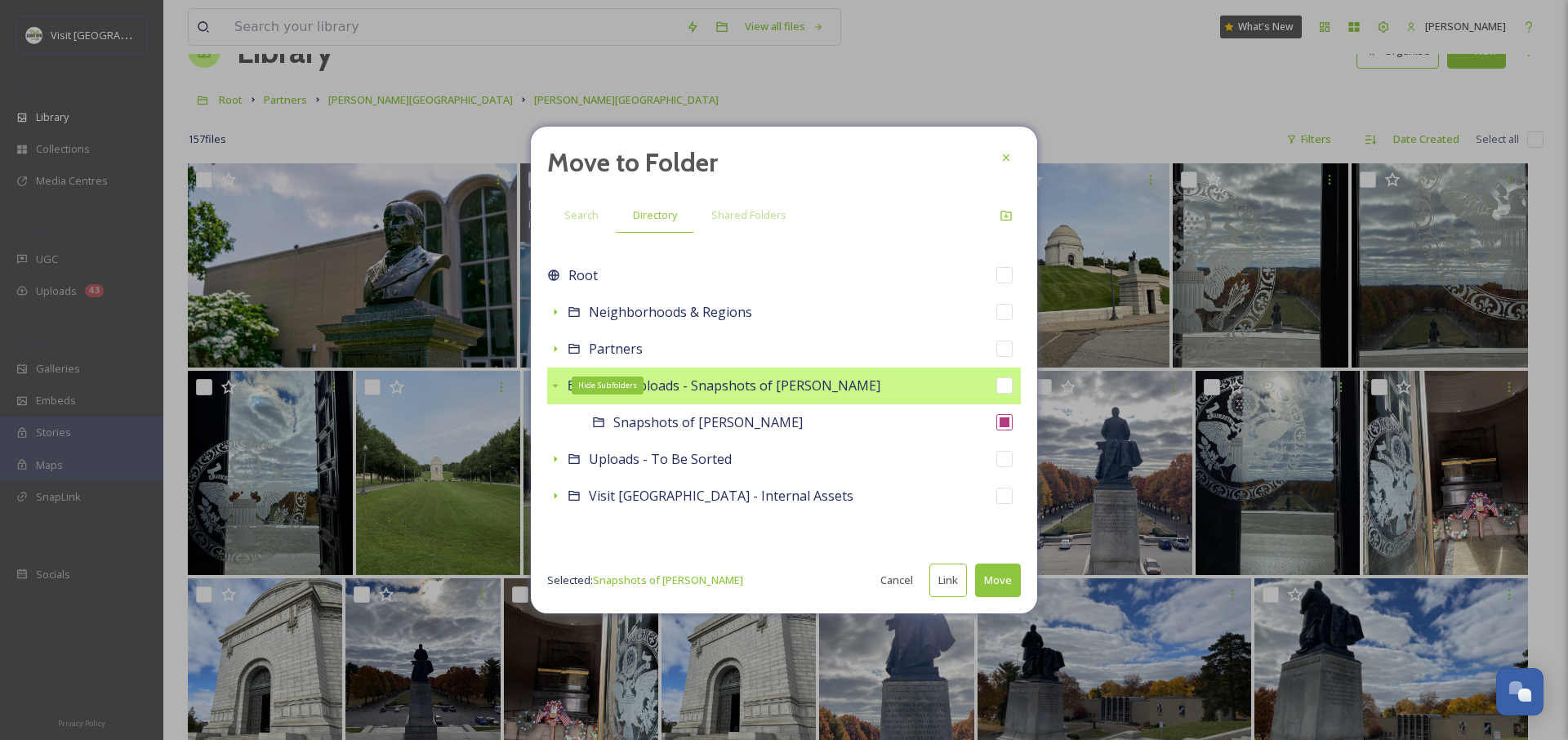
click at [947, 581] on button "Link" at bounding box center [948, 580] width 37 height 33
checkbox input "true"
checkbox input "false"
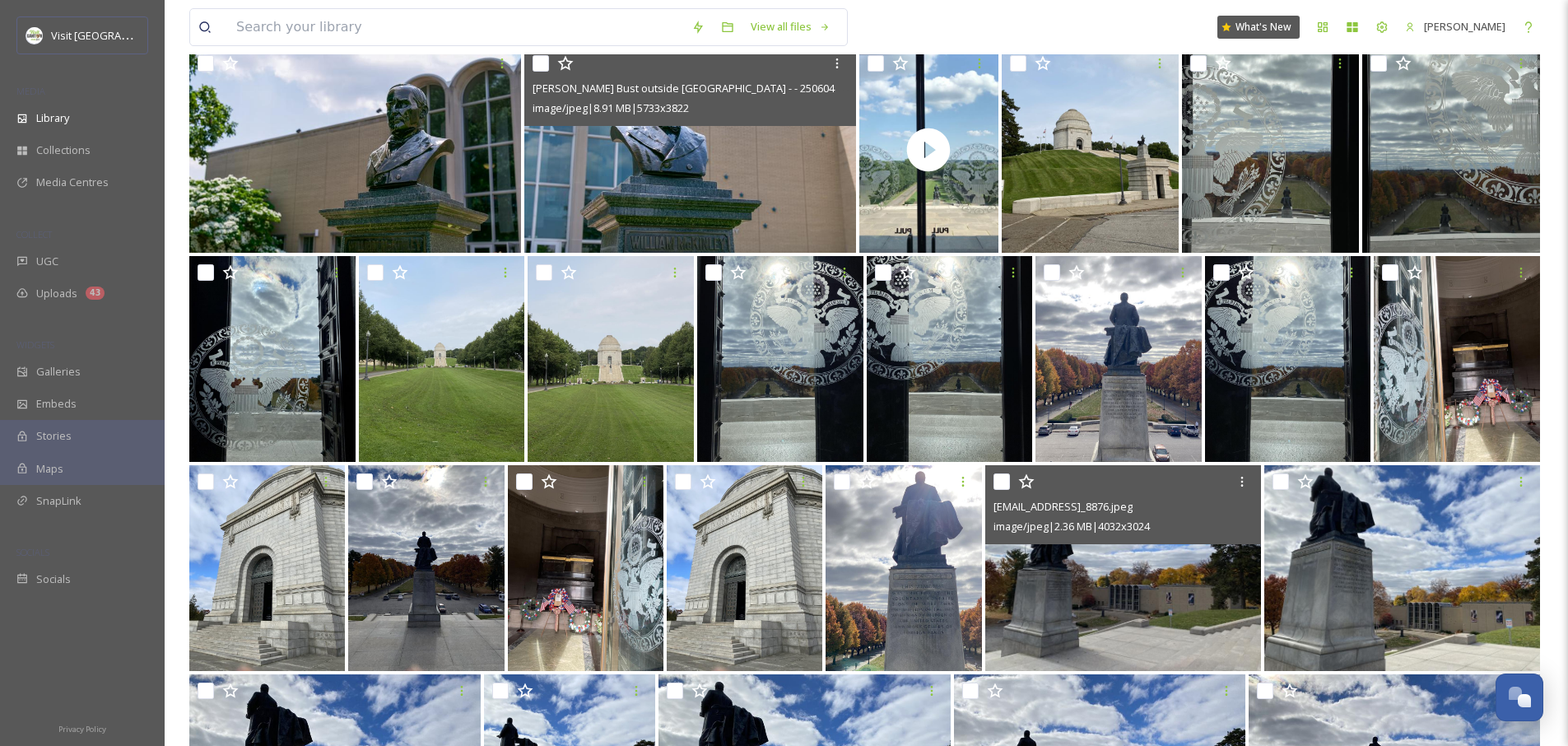
scroll to position [268, 0]
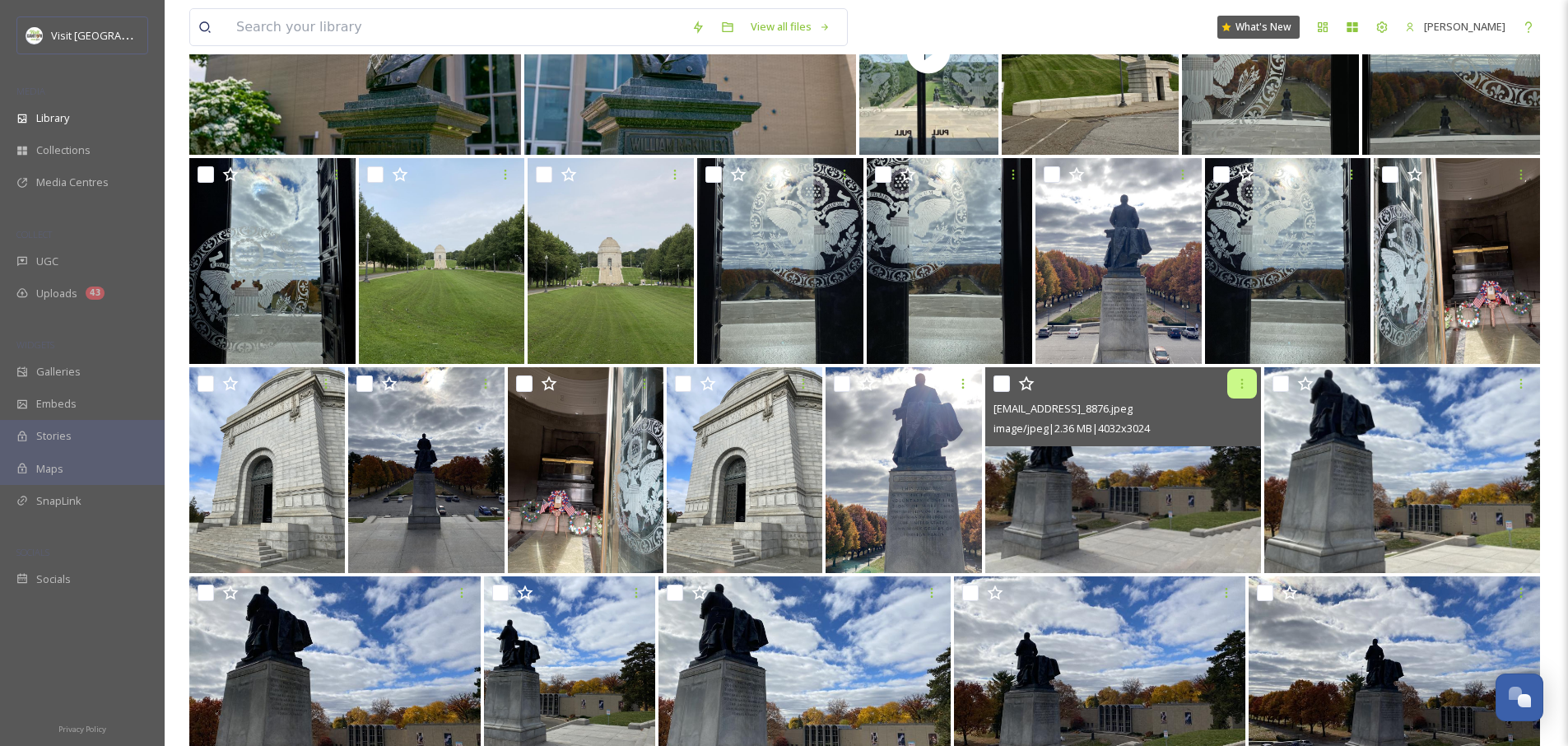
click at [1239, 375] on div at bounding box center [1242, 384] width 30 height 30
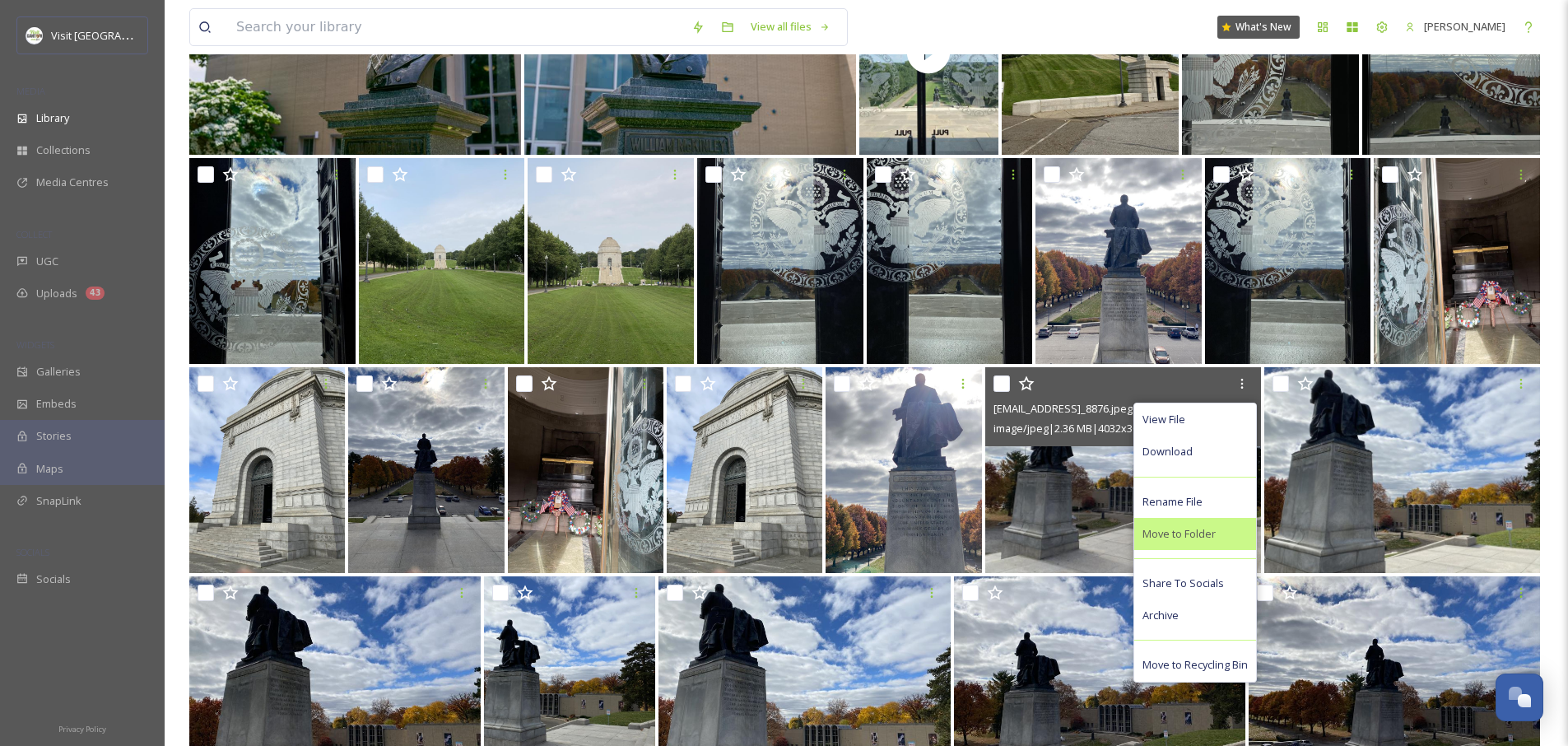
click at [1183, 541] on span "Move to Folder" at bounding box center [1179, 533] width 73 height 16
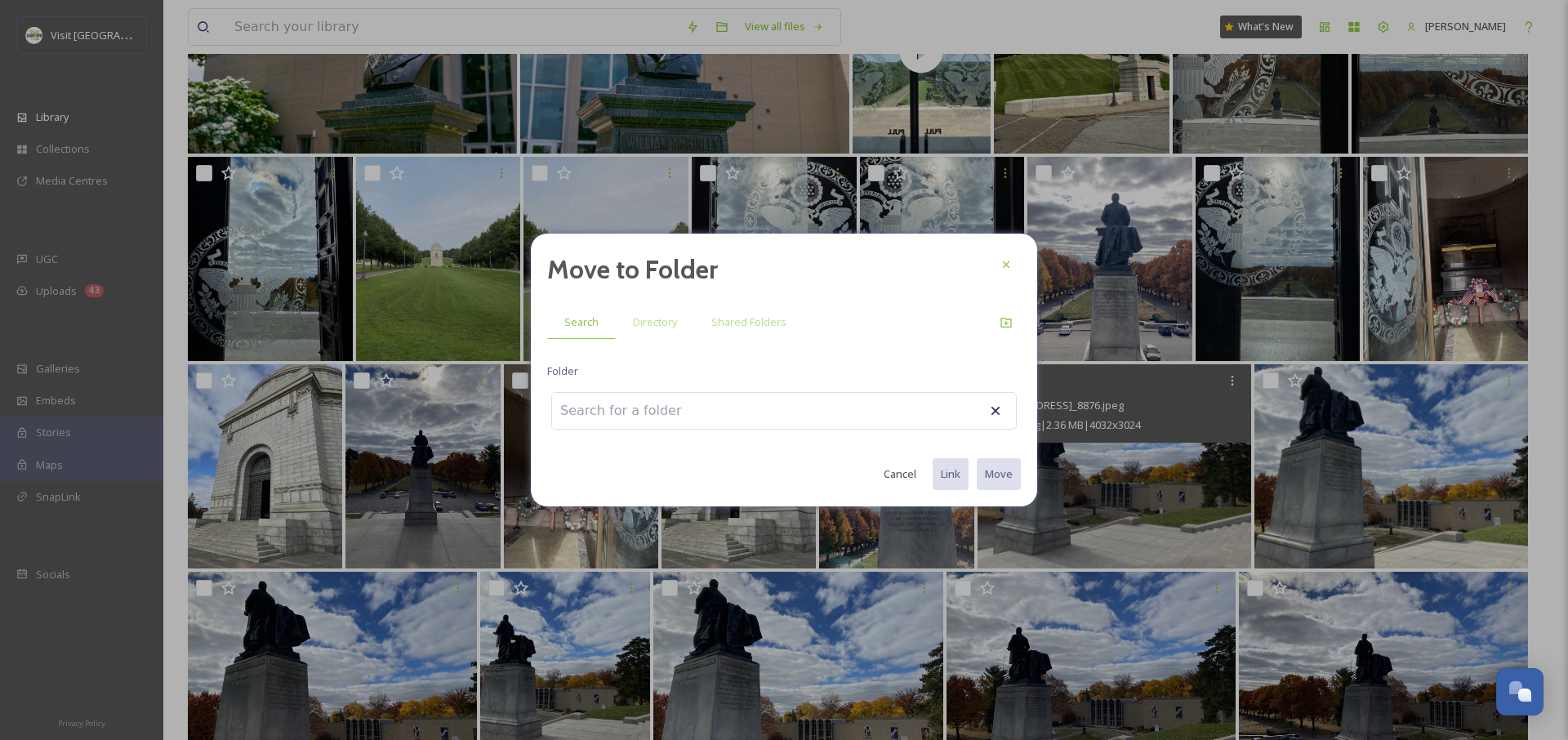
click at [587, 402] on input at bounding box center [642, 411] width 180 height 36
click at [647, 317] on span "Directory" at bounding box center [655, 322] width 44 height 16
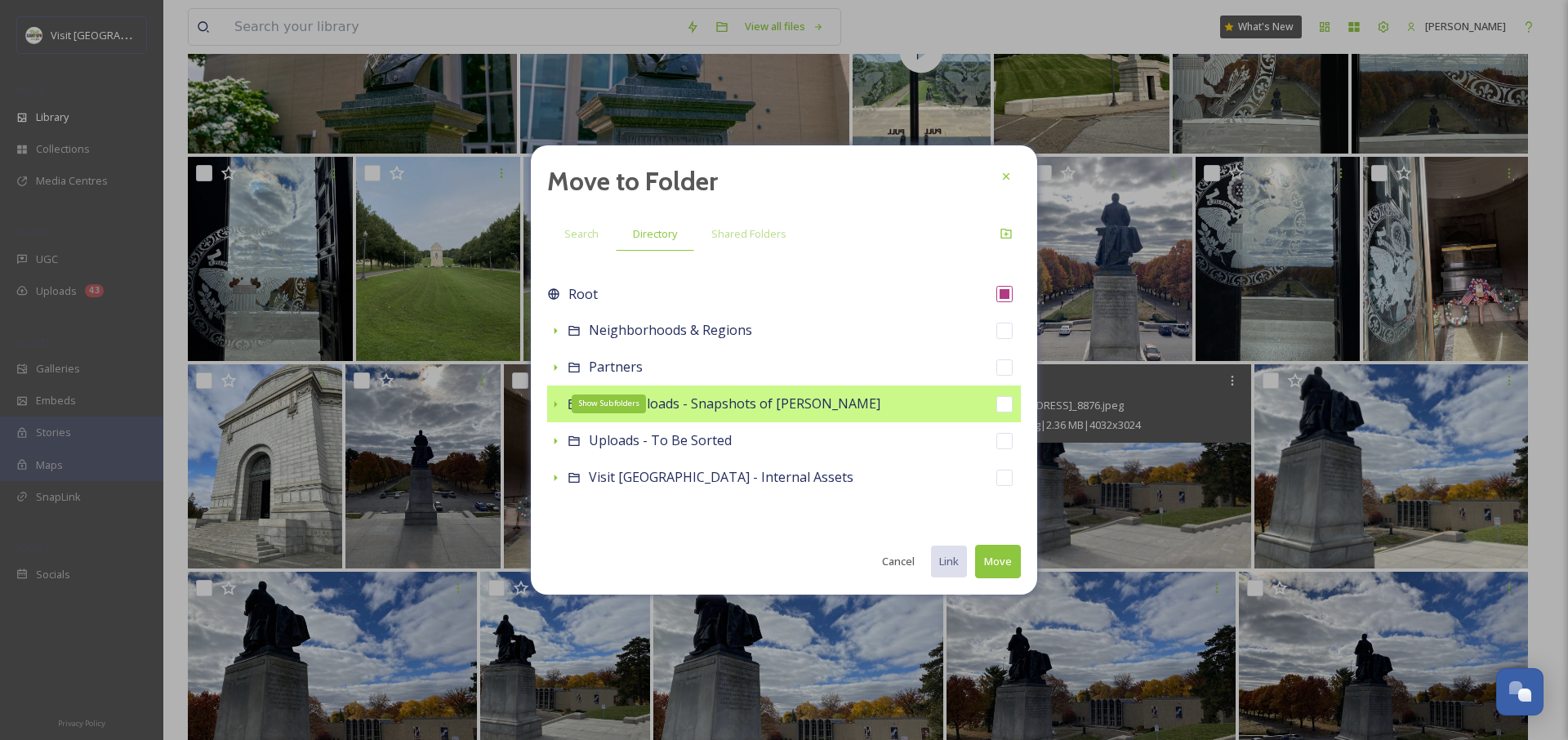
click at [557, 407] on icon at bounding box center [556, 405] width 13 height 13
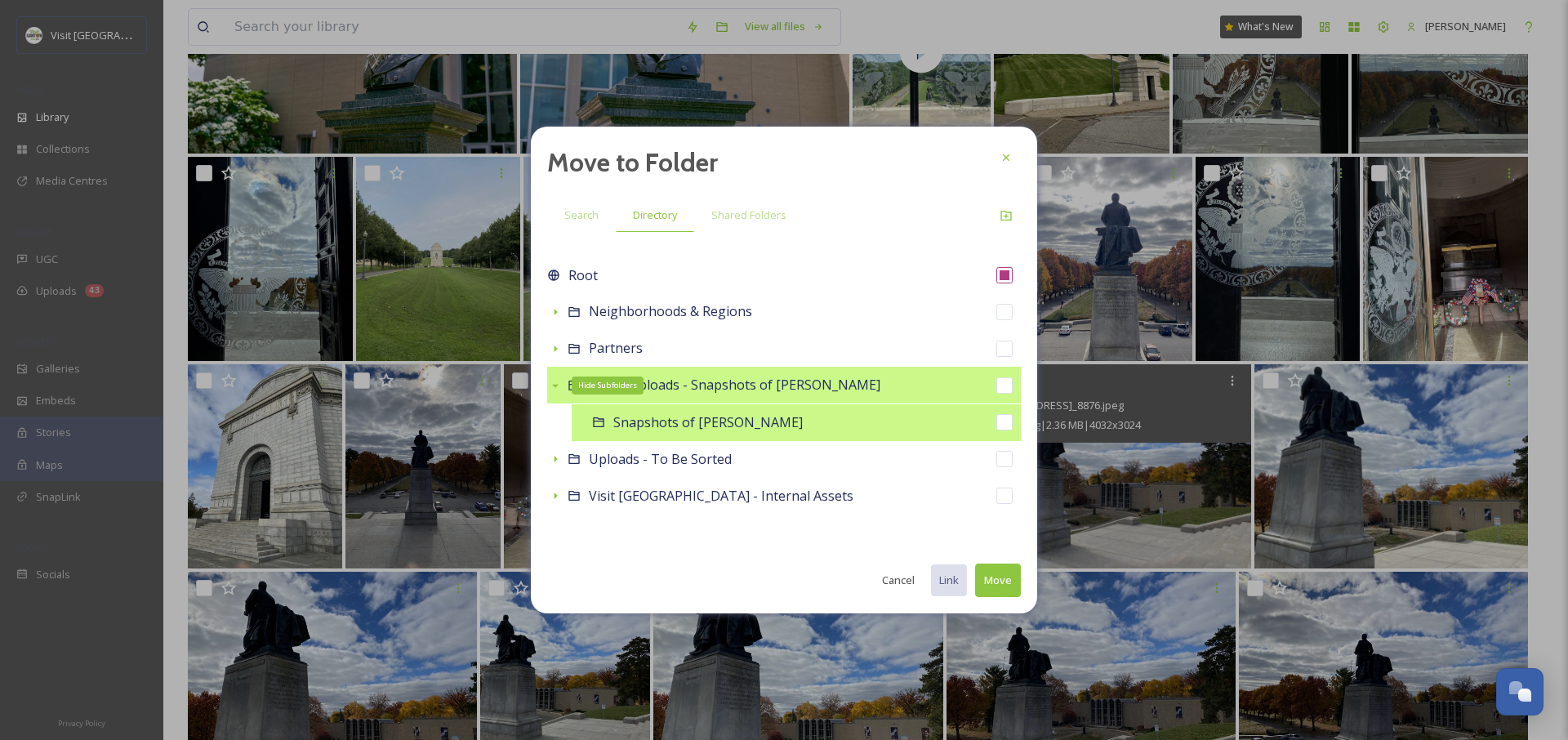
click at [605, 427] on div "Snapshots of [PERSON_NAME]" at bounding box center [796, 422] width 450 height 36
checkbox input "false"
checkbox input "true"
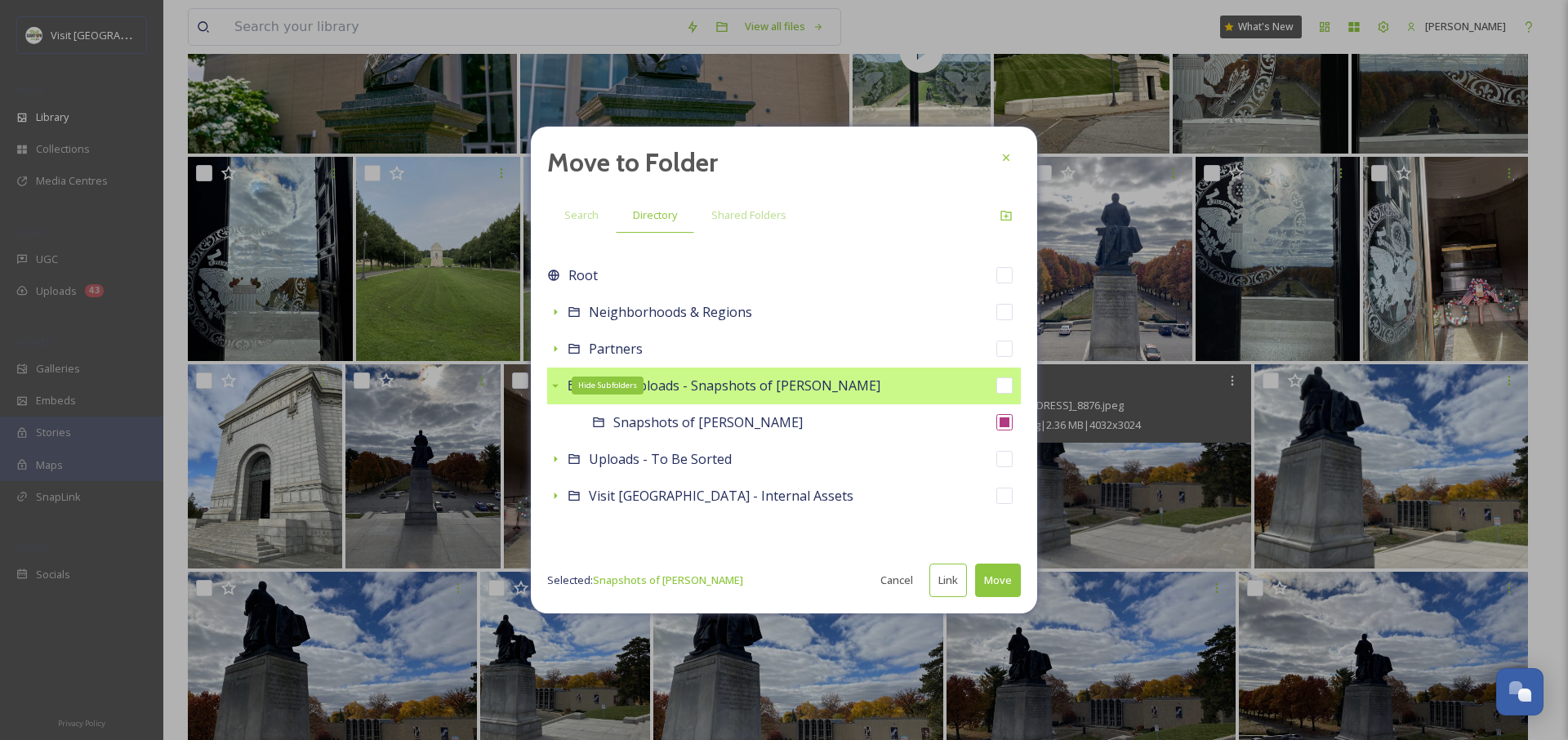
click at [952, 583] on button "Link" at bounding box center [948, 580] width 37 height 33
checkbox input "true"
checkbox input "false"
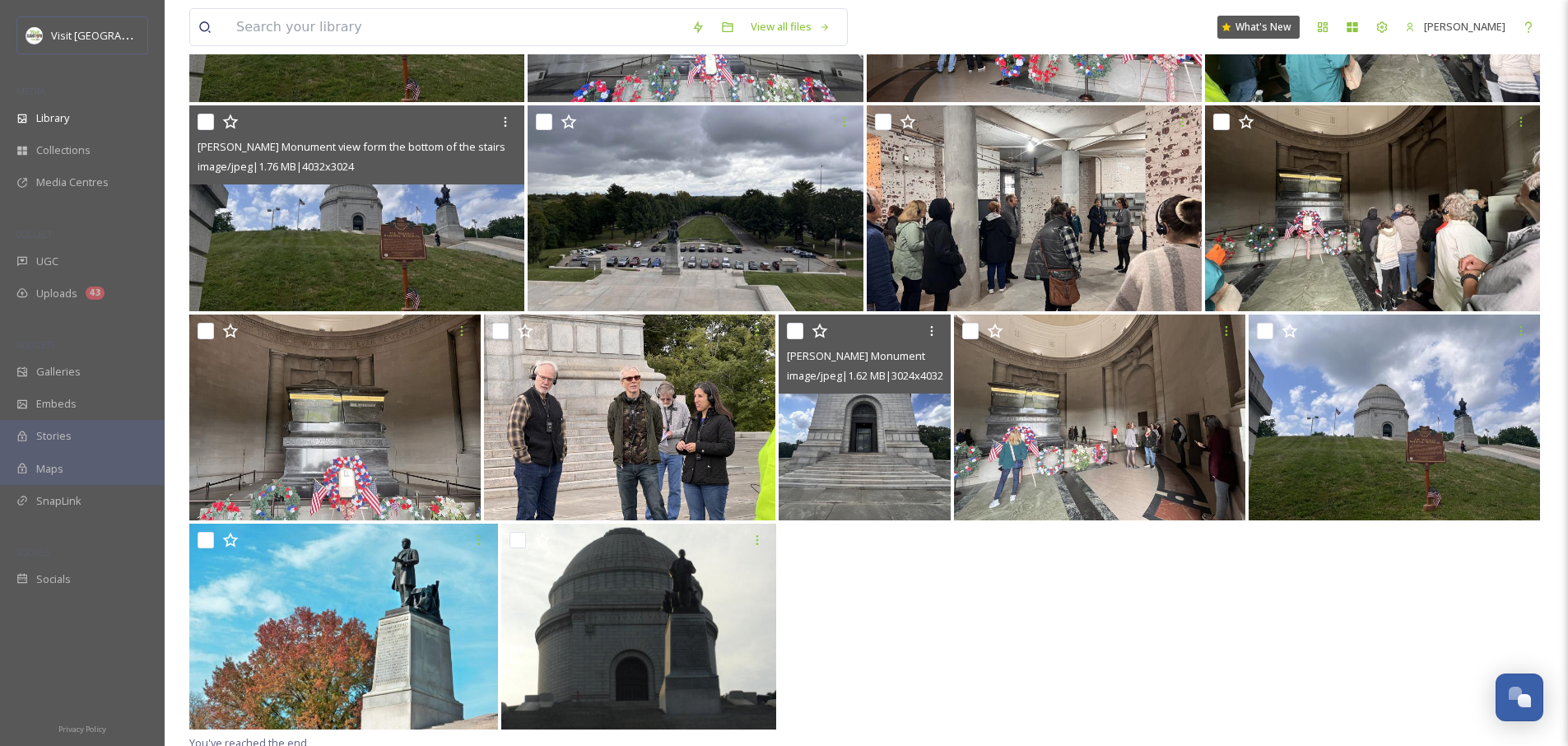
scroll to position [6182, 0]
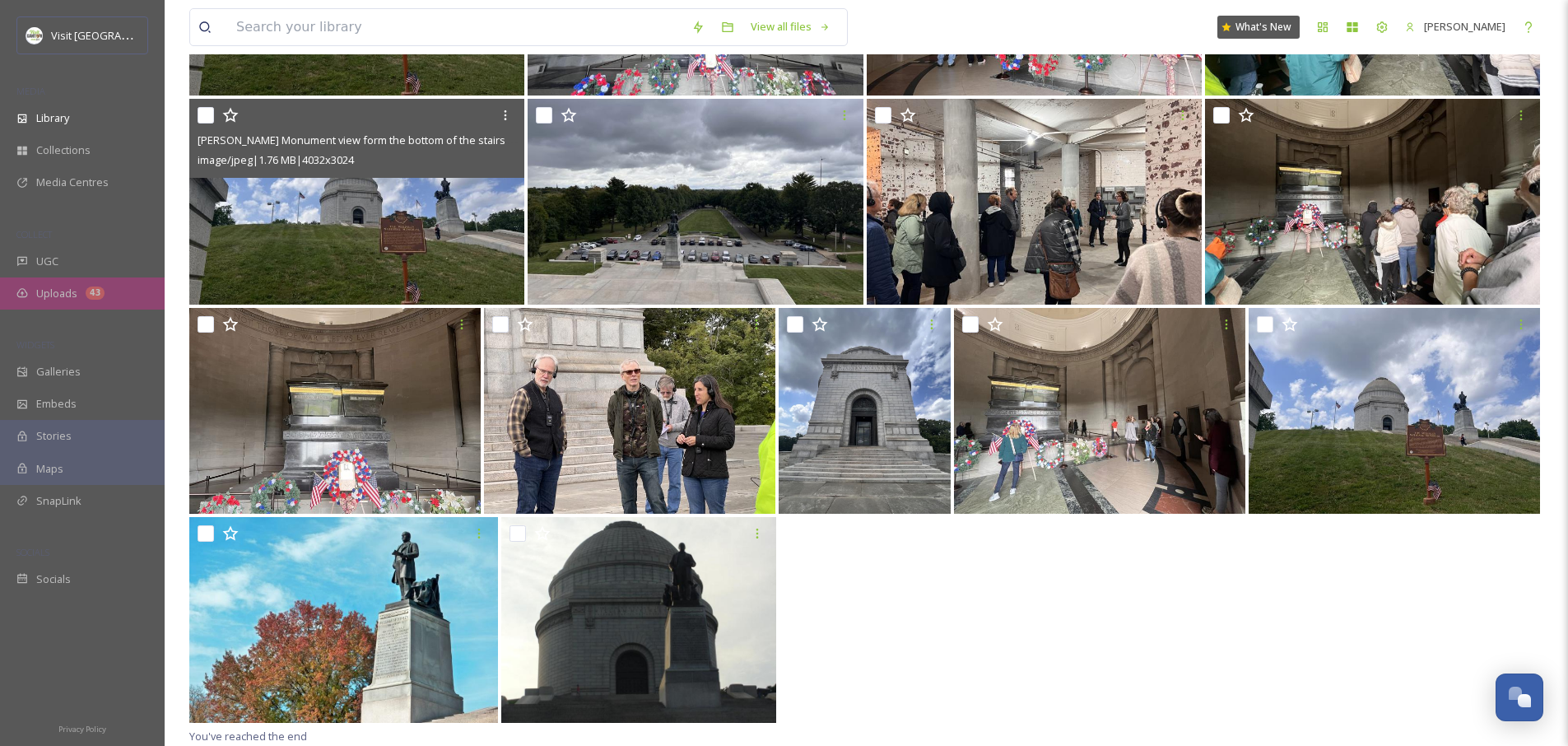
click at [80, 296] on div "Uploads 43" at bounding box center [82, 294] width 164 height 32
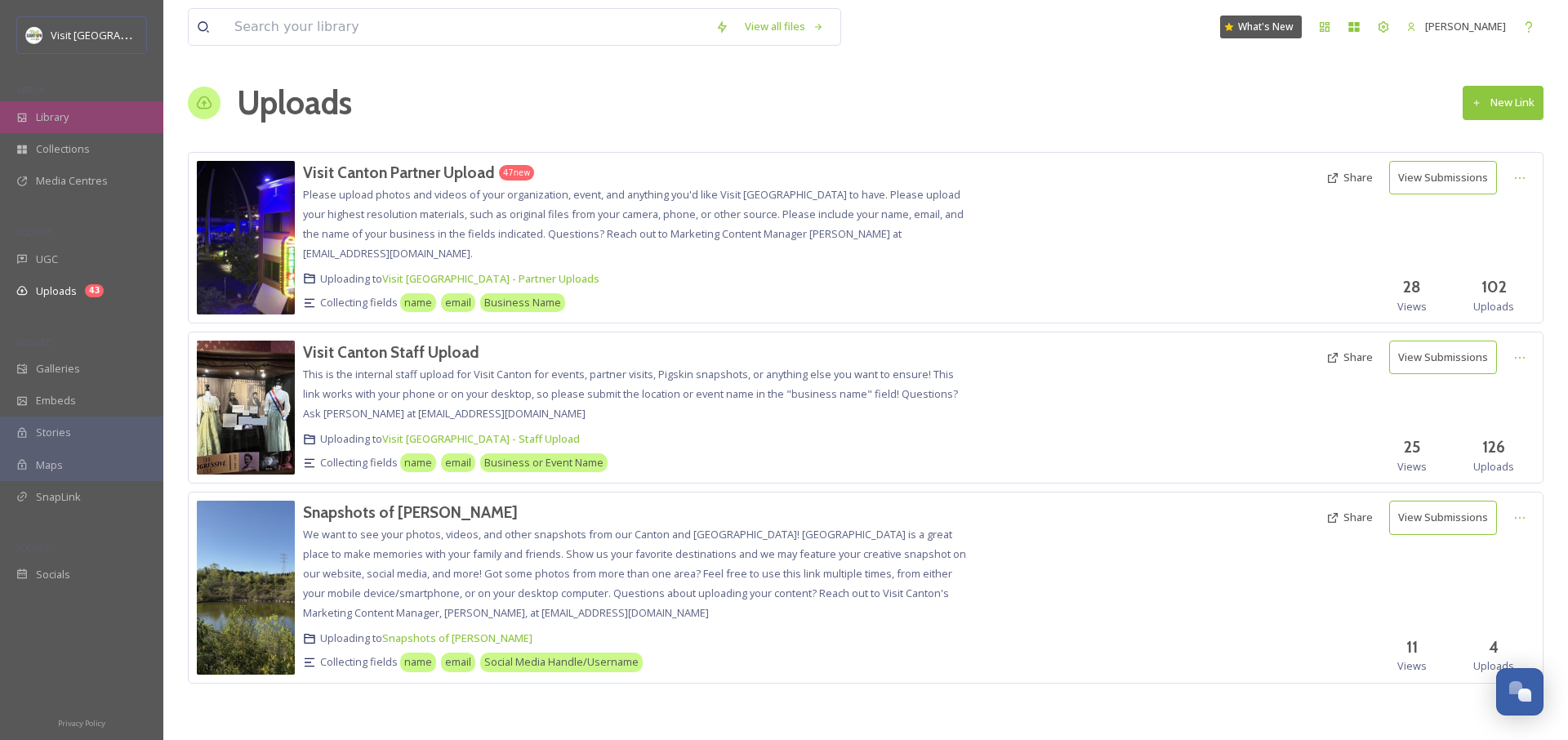
click at [72, 103] on div "Library" at bounding box center [81, 117] width 163 height 31
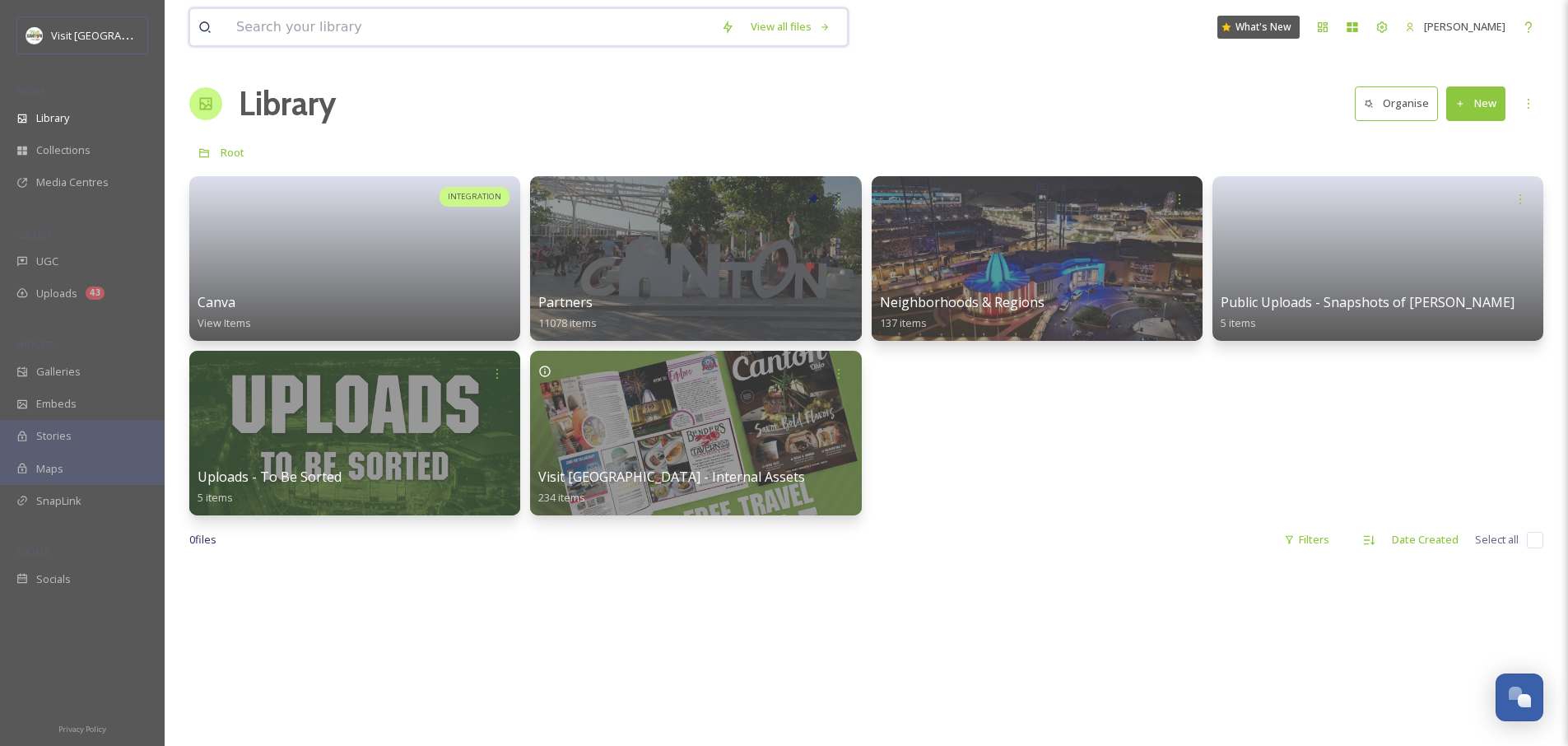
click at [282, 31] on input at bounding box center [470, 27] width 485 height 36
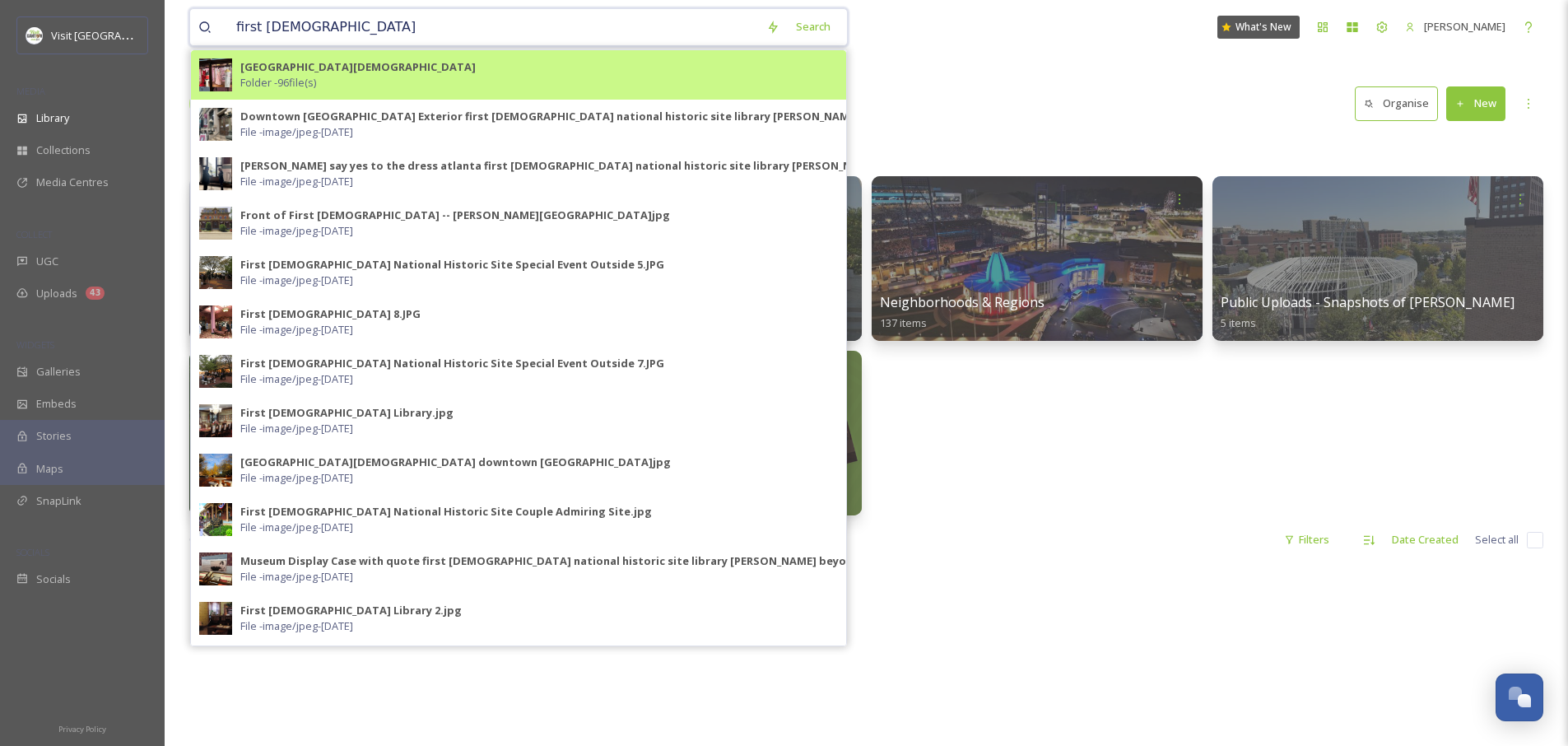
type input "first [DEMOGRAPHIC_DATA]"
click at [334, 73] on strong "[GEOGRAPHIC_DATA][DEMOGRAPHIC_DATA]" at bounding box center [358, 67] width 235 height 15
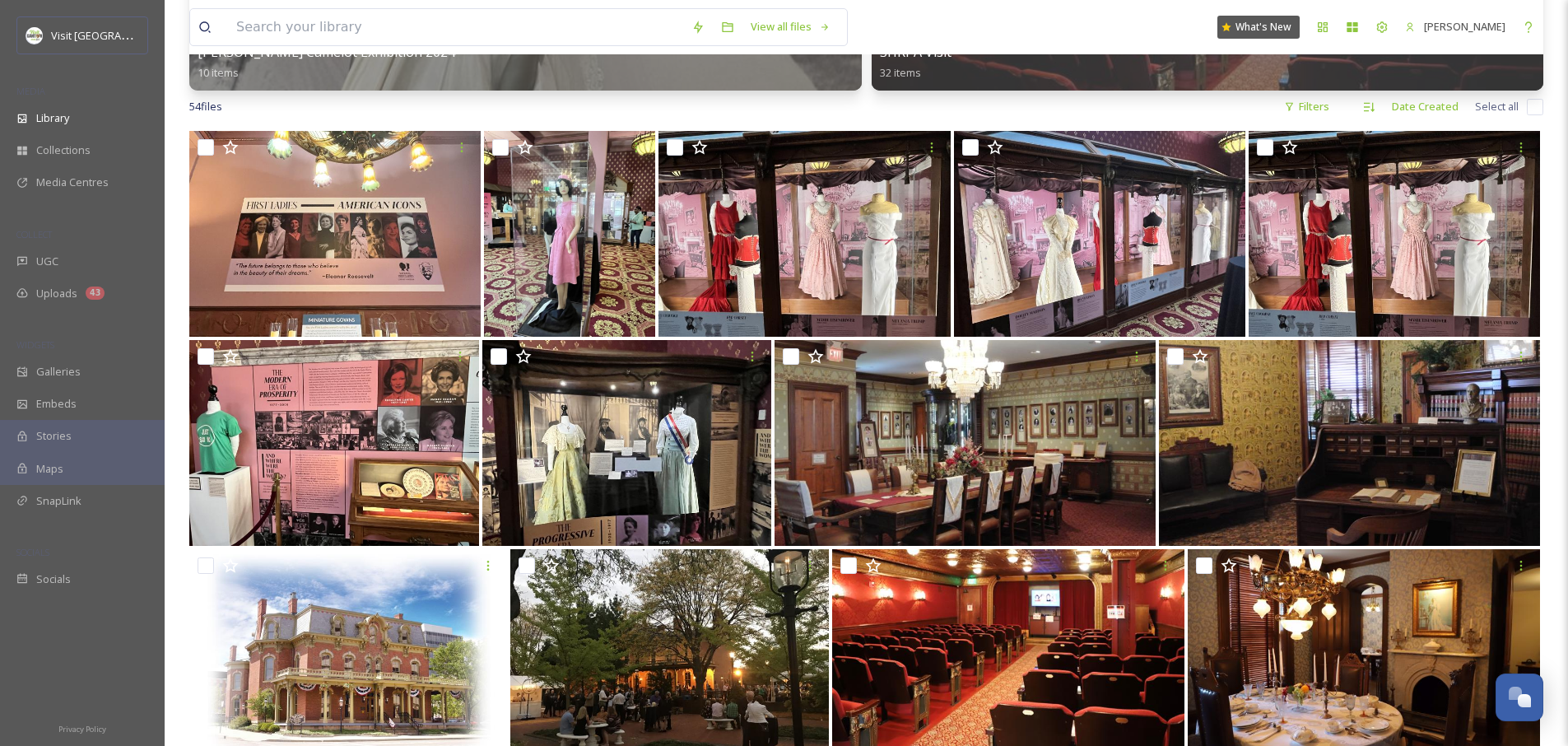
scroll to position [290, 0]
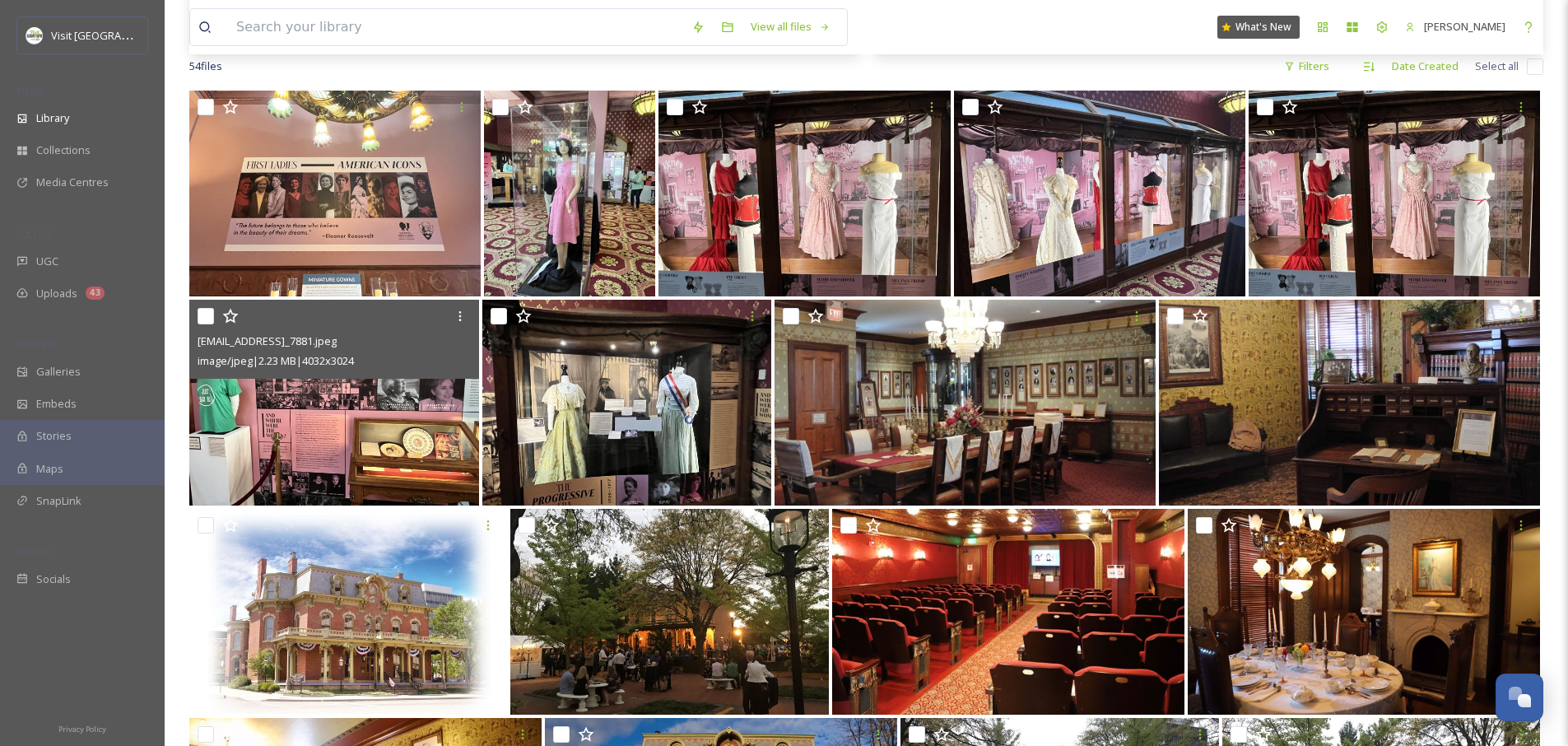
click at [206, 317] on input "checkbox" at bounding box center [206, 316] width 17 height 17
checkbox input "true"
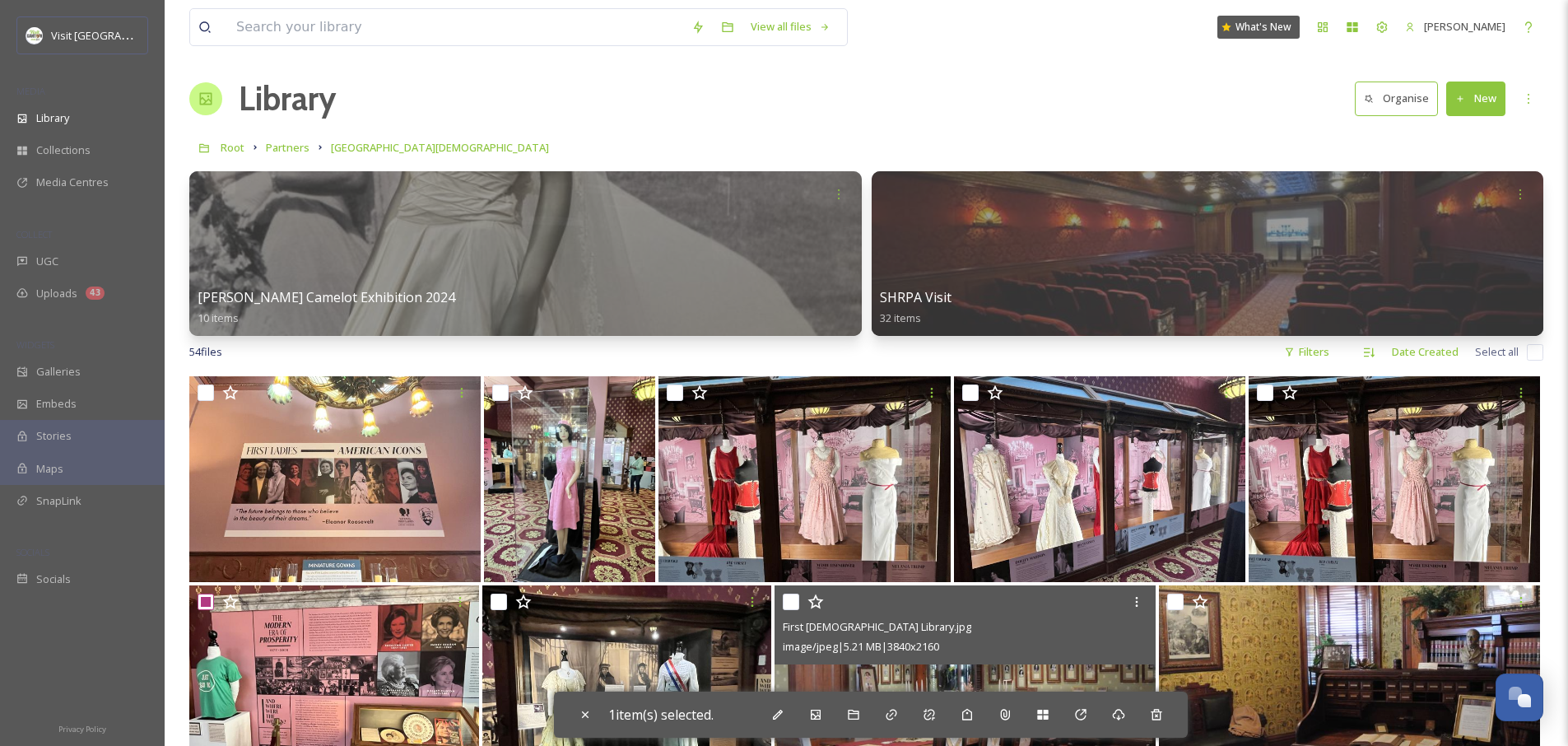
scroll to position [0, 0]
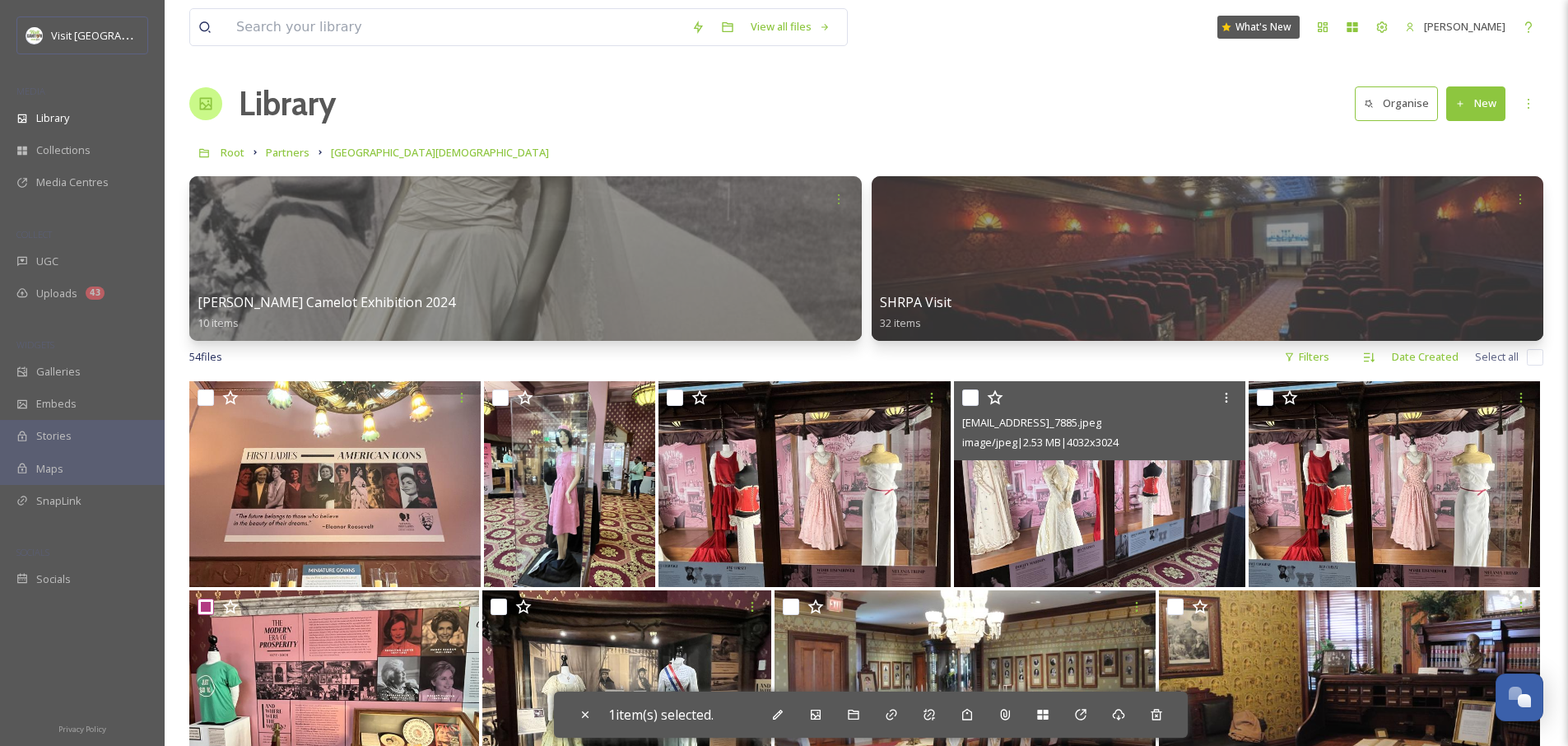
click at [972, 398] on input "checkbox" at bounding box center [970, 398] width 17 height 17
checkbox input "true"
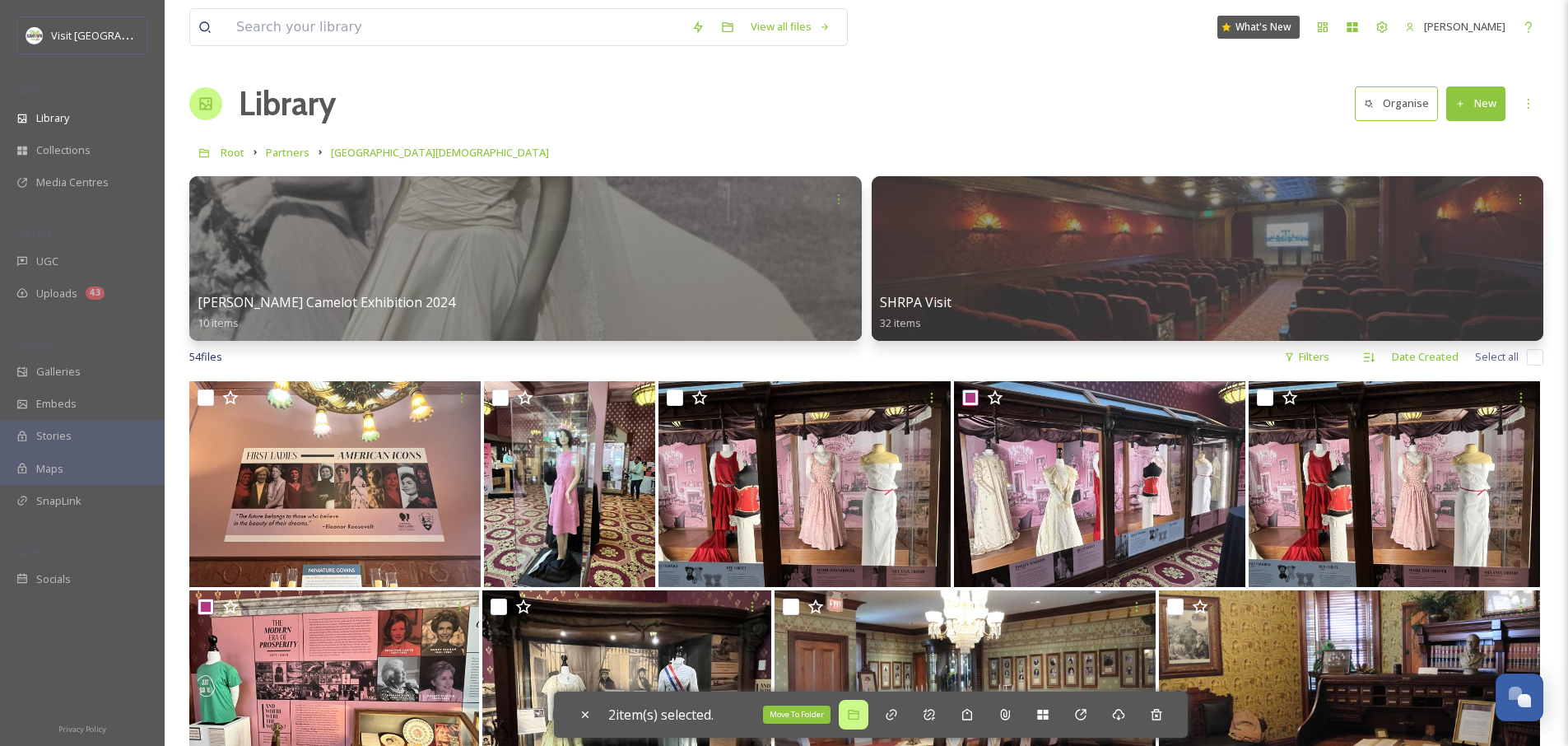
click at [858, 718] on icon at bounding box center [852, 715] width 11 height 10
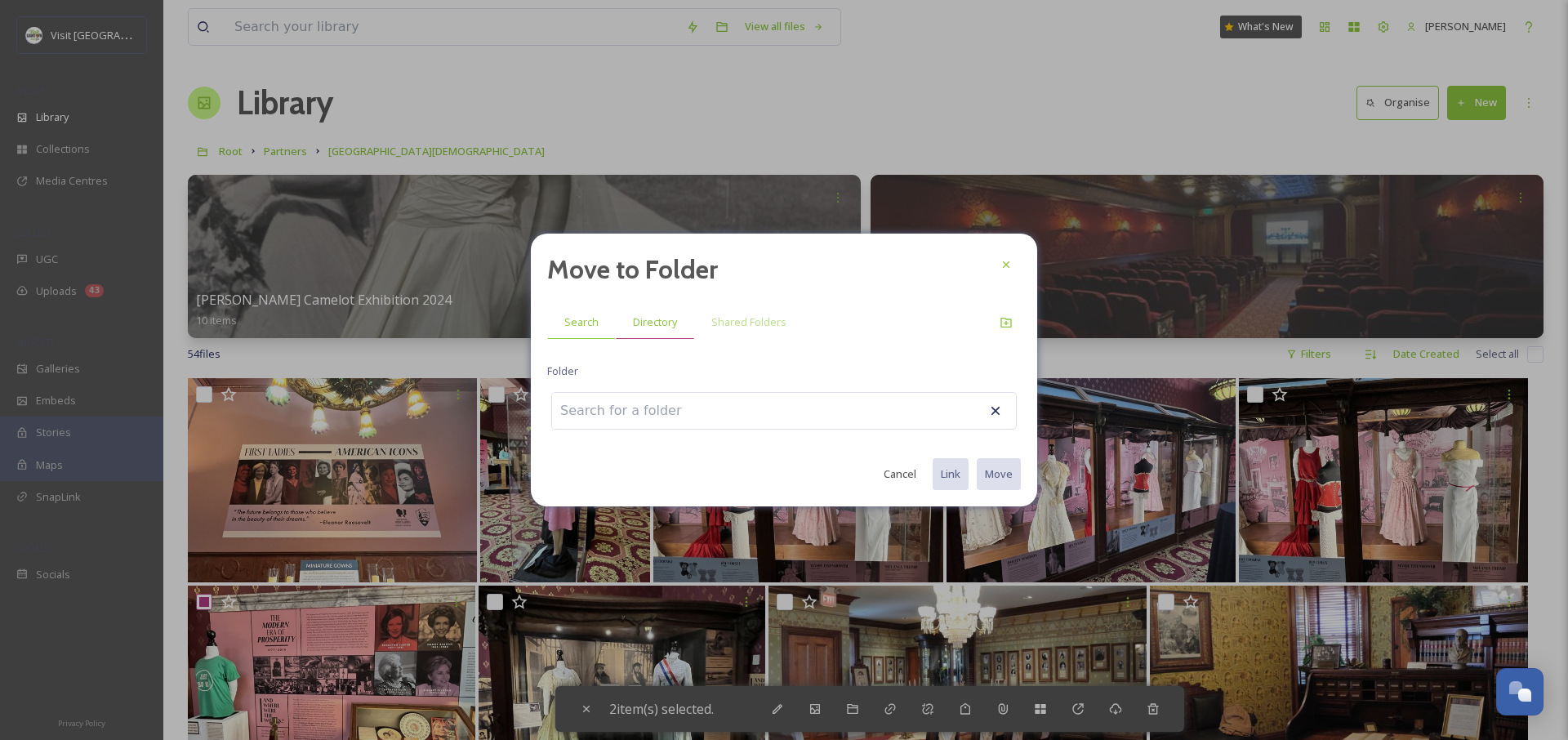
click at [657, 334] on div "Directory" at bounding box center [655, 322] width 79 height 33
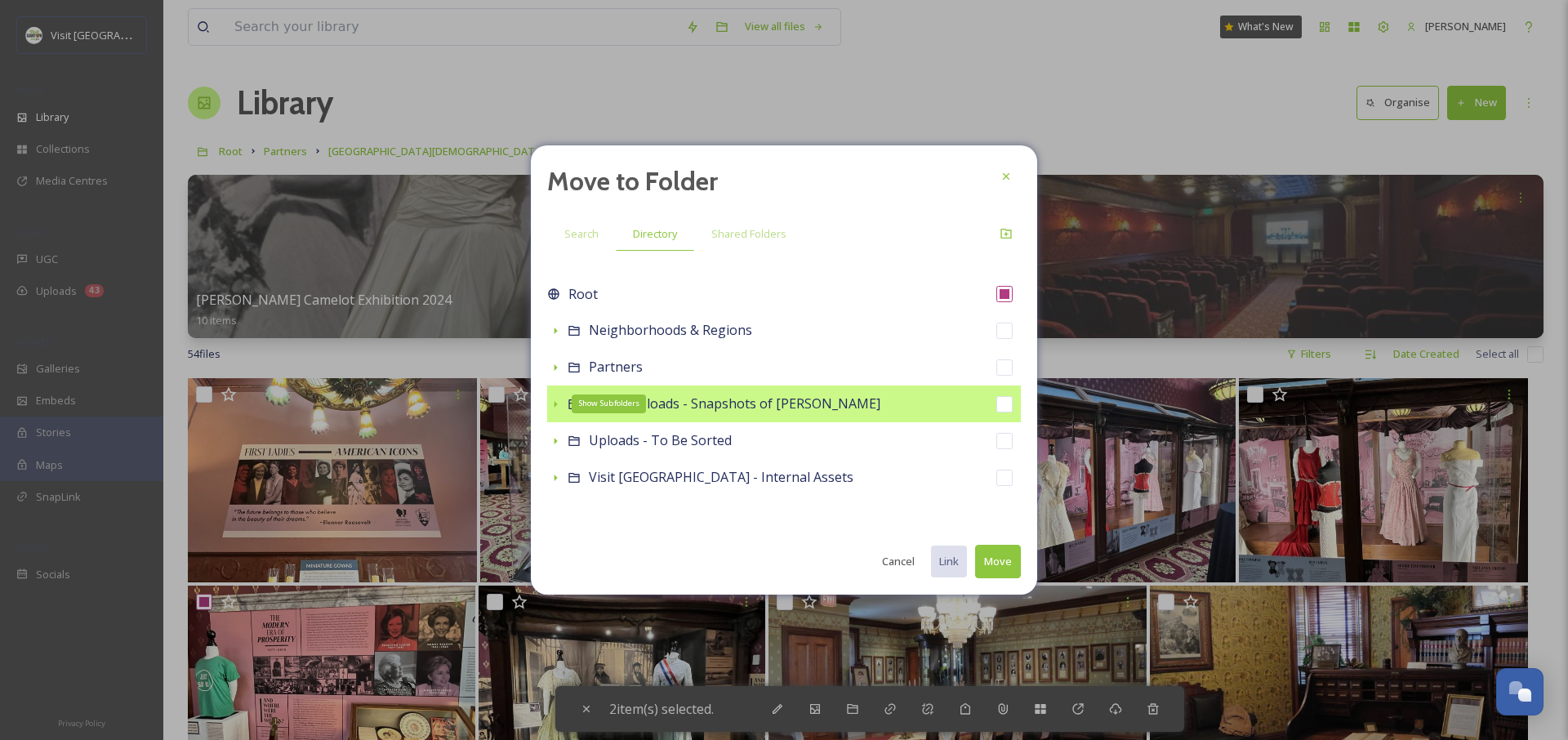
click at [558, 399] on icon at bounding box center [556, 405] width 13 height 13
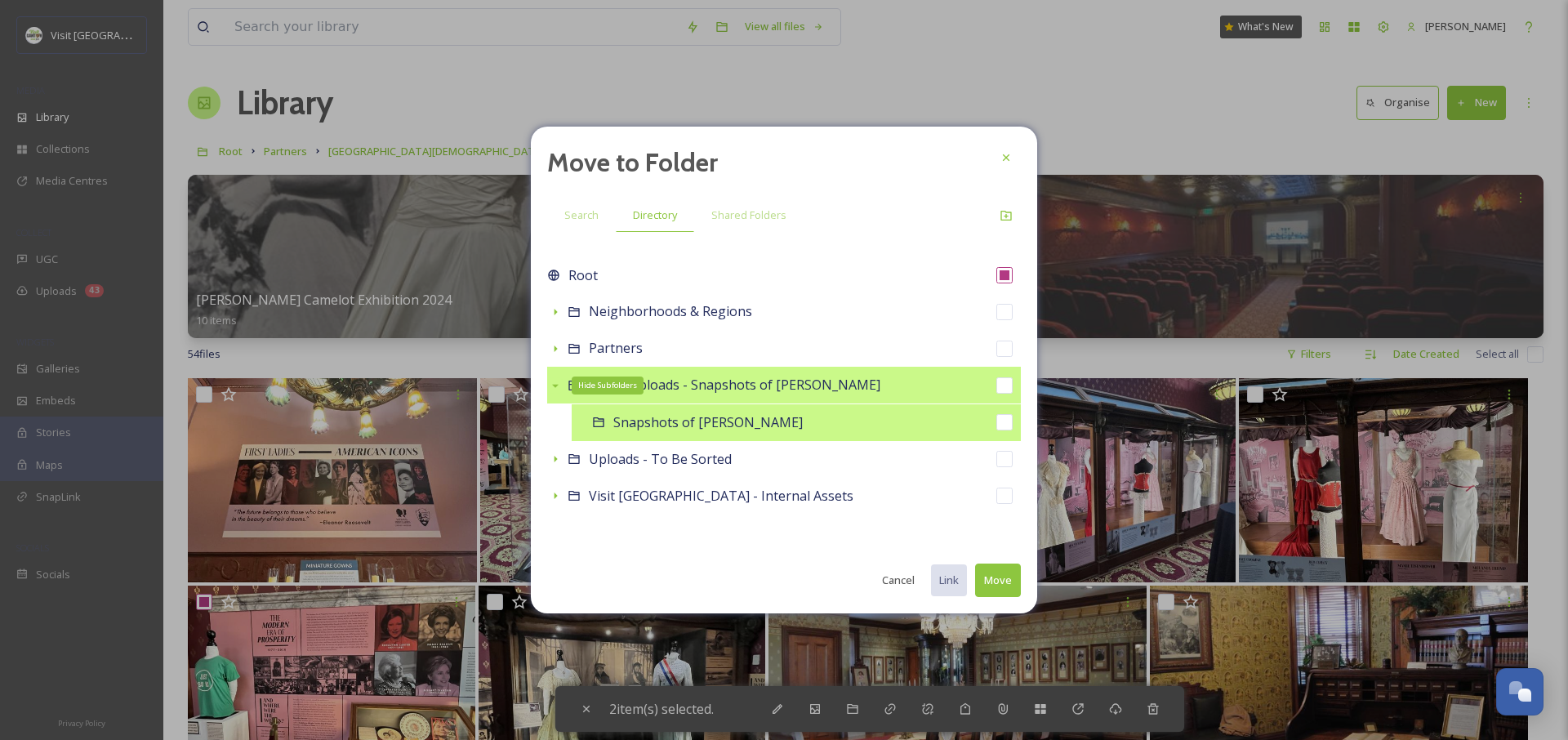
click at [621, 430] on span "Snapshots of [PERSON_NAME]" at bounding box center [708, 422] width 190 height 18
checkbox input "false"
checkbox input "true"
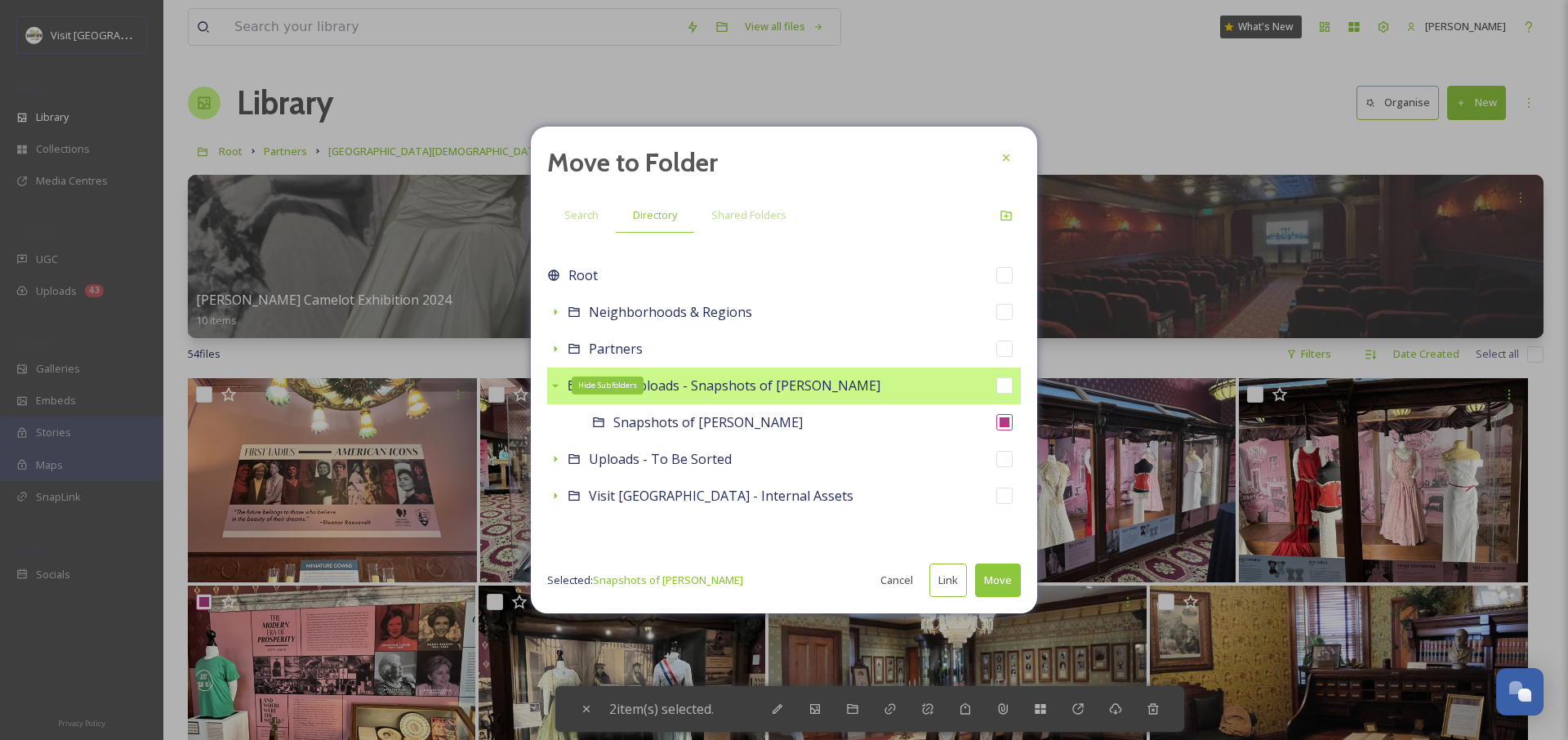
click at [950, 582] on button "Link" at bounding box center [948, 580] width 37 height 33
checkbox input "true"
checkbox input "false"
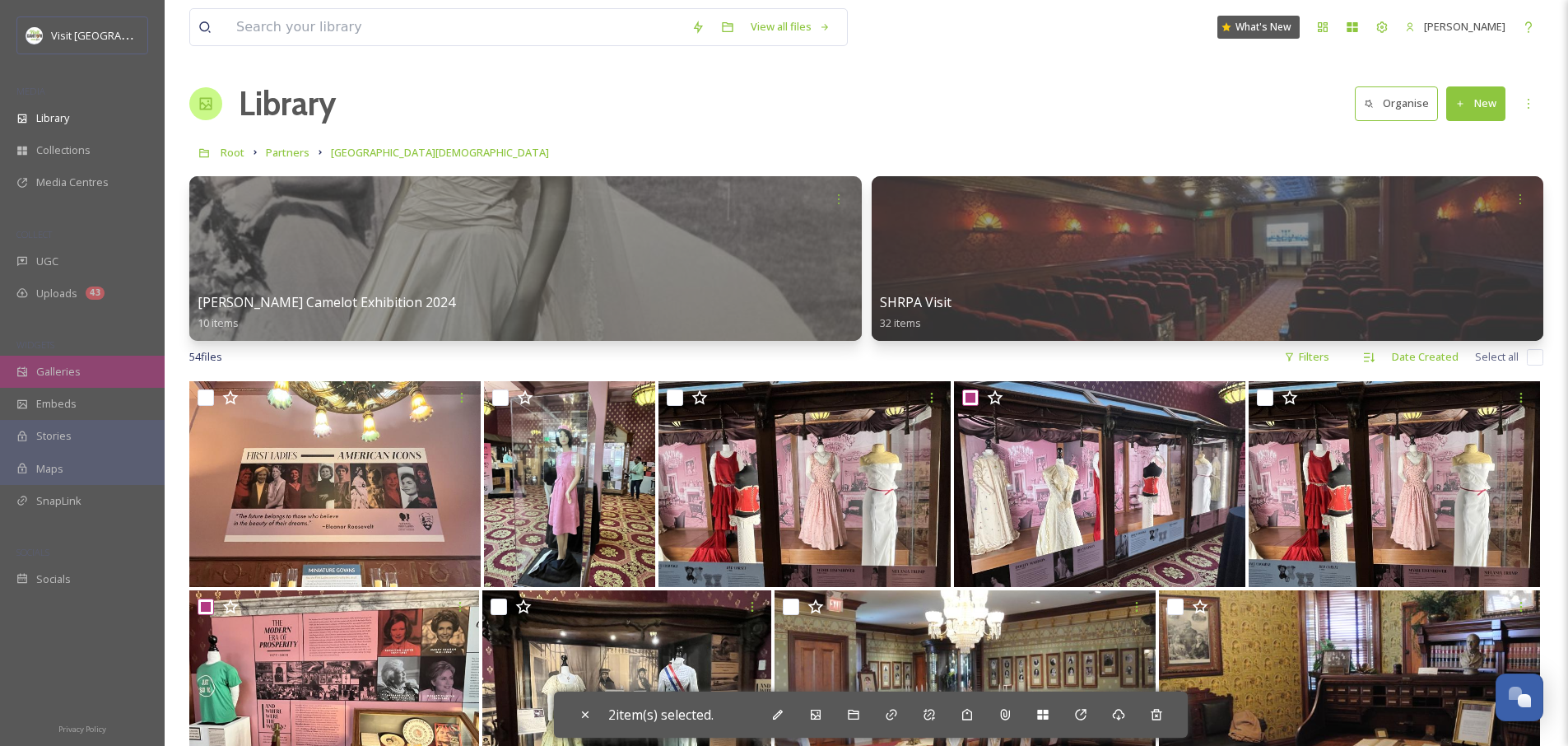
click at [65, 373] on span "Galleries" at bounding box center [58, 371] width 44 height 16
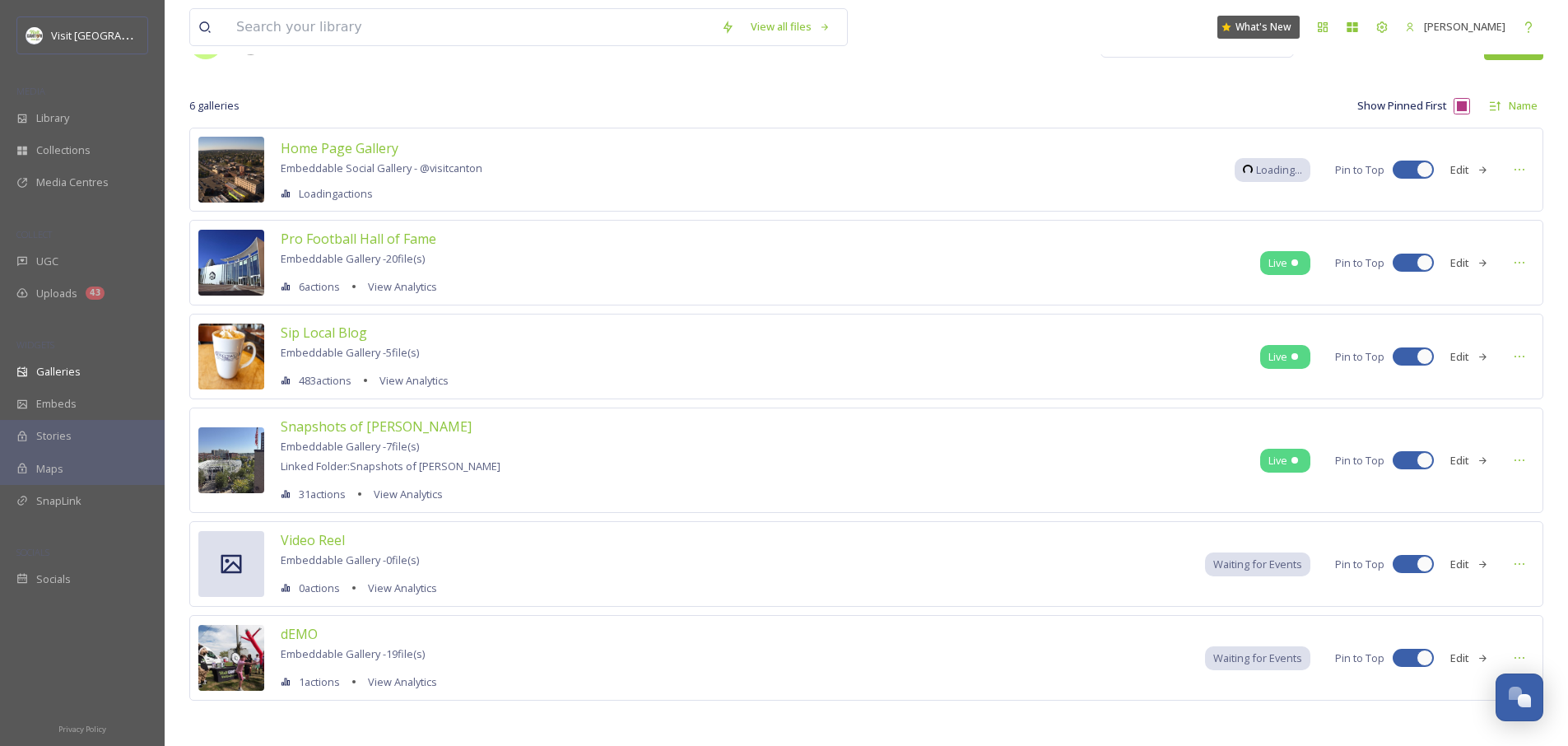
scroll to position [65, 0]
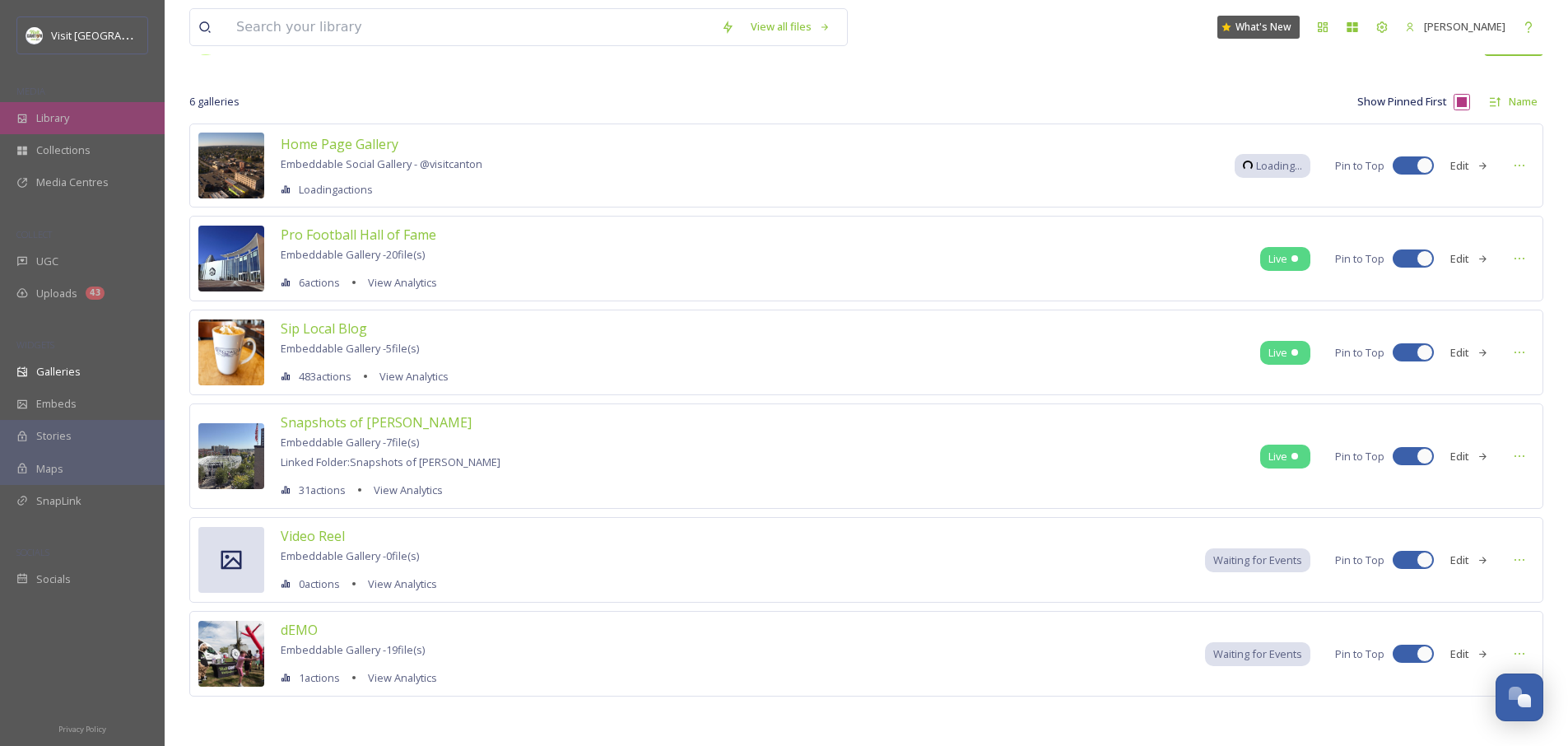
click at [48, 124] on span "Library" at bounding box center [52, 118] width 33 height 16
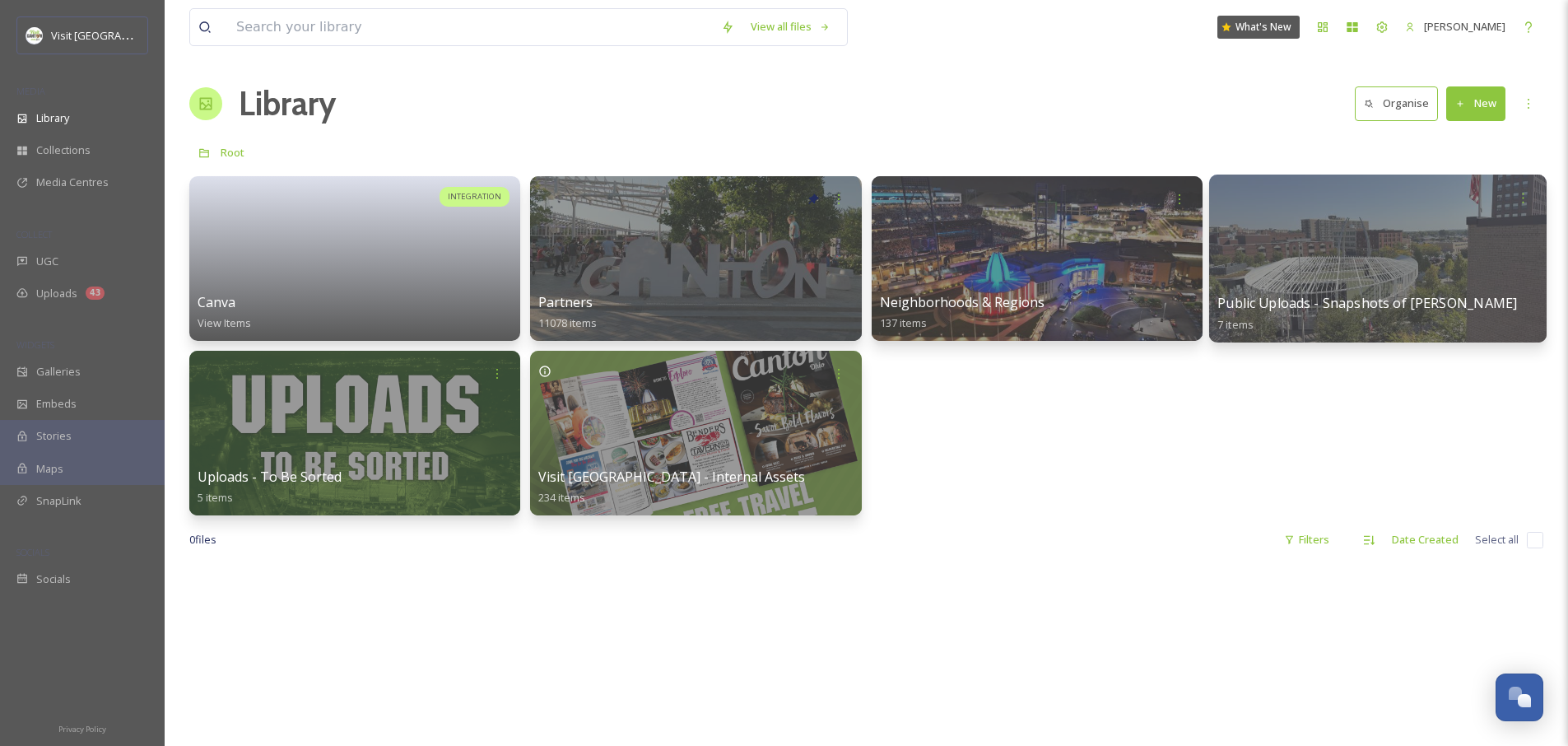
click at [1304, 270] on div at bounding box center [1377, 258] width 338 height 168
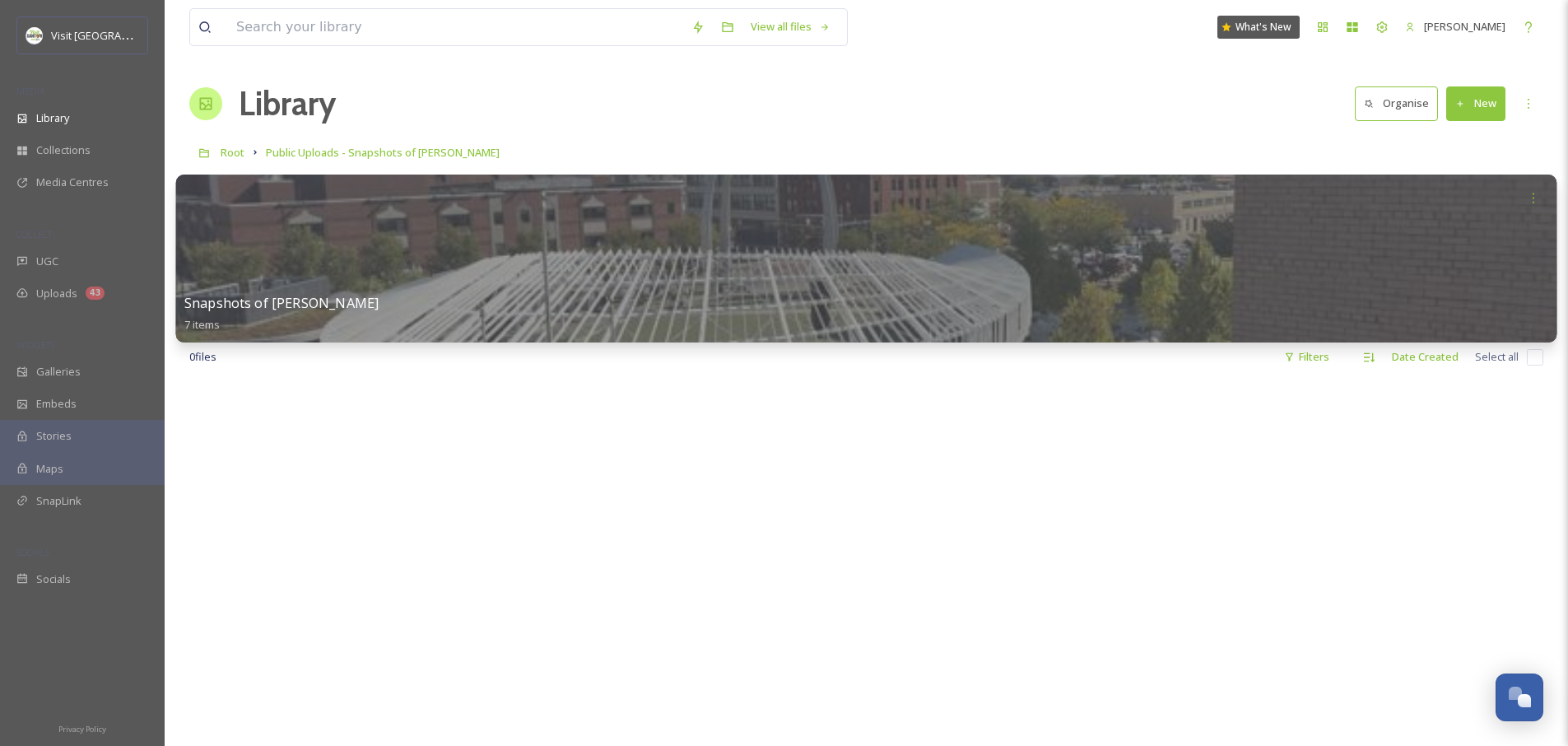
click at [721, 255] on div at bounding box center [867, 258] width 1381 height 168
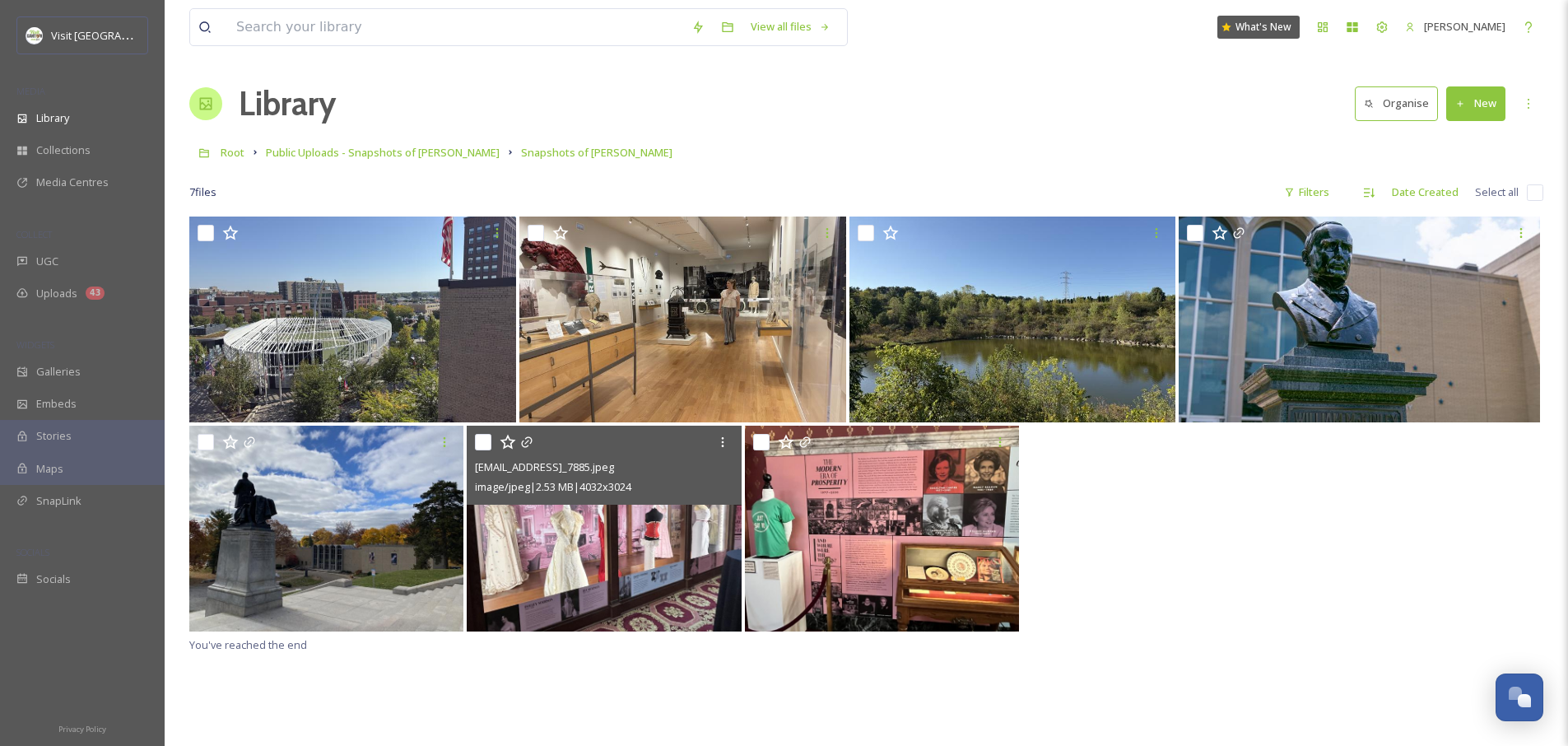
click at [559, 558] on img at bounding box center [603, 528] width 274 height 206
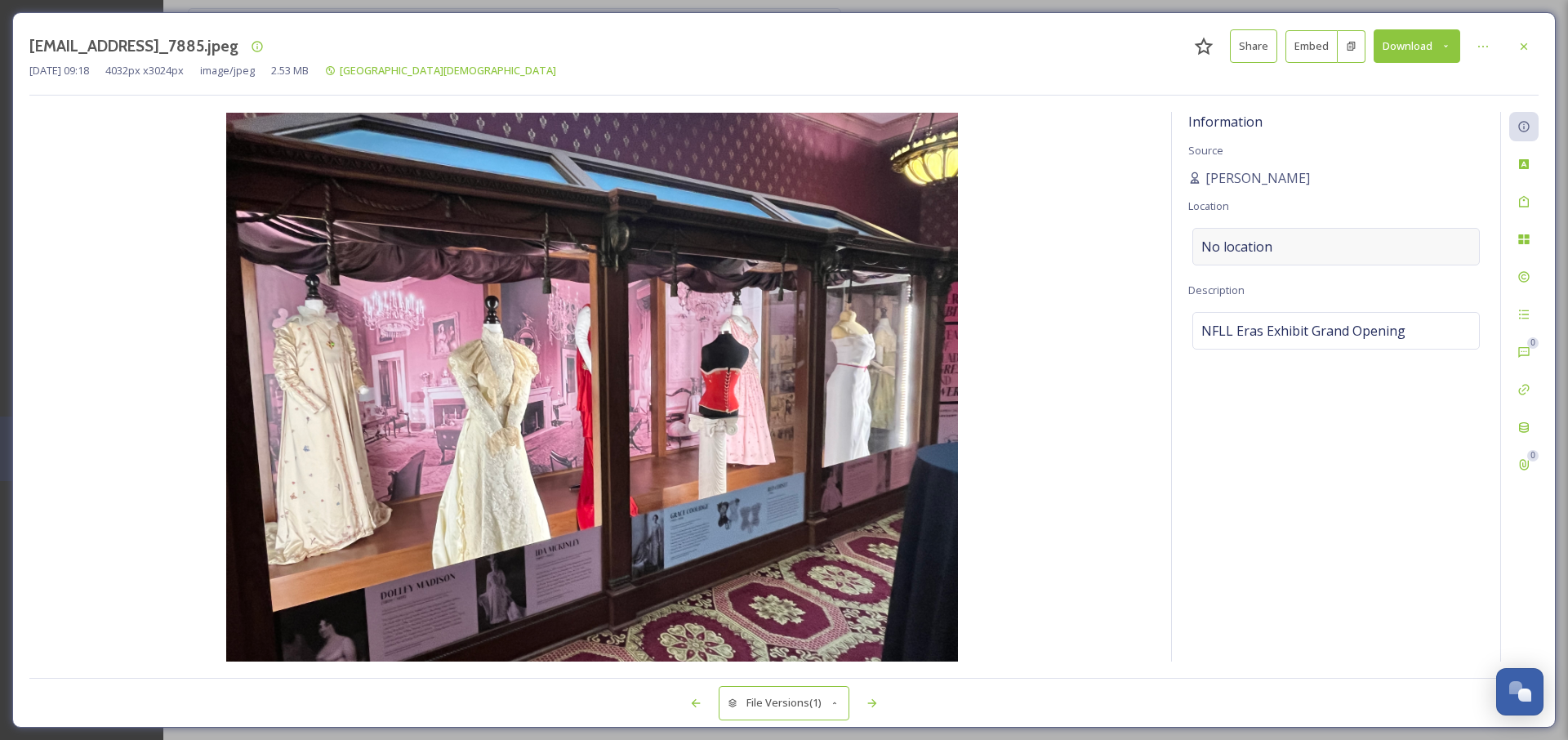
click at [1325, 247] on div "No location" at bounding box center [1336, 246] width 287 height 37
click at [1296, 247] on input at bounding box center [1336, 246] width 286 height 36
type input "National First"
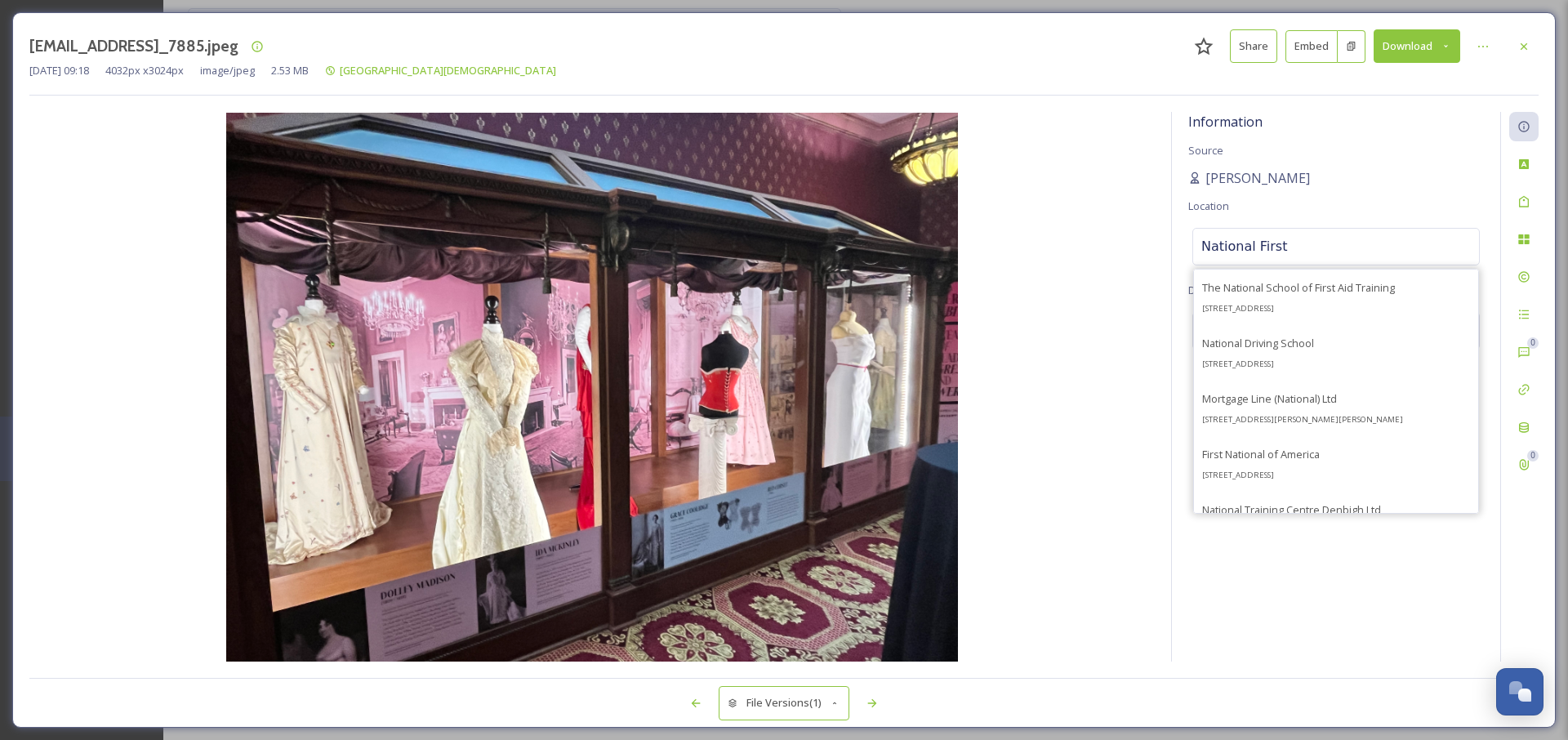
click at [1345, 168] on div "[PERSON_NAME]" at bounding box center [1336, 178] width 296 height 20
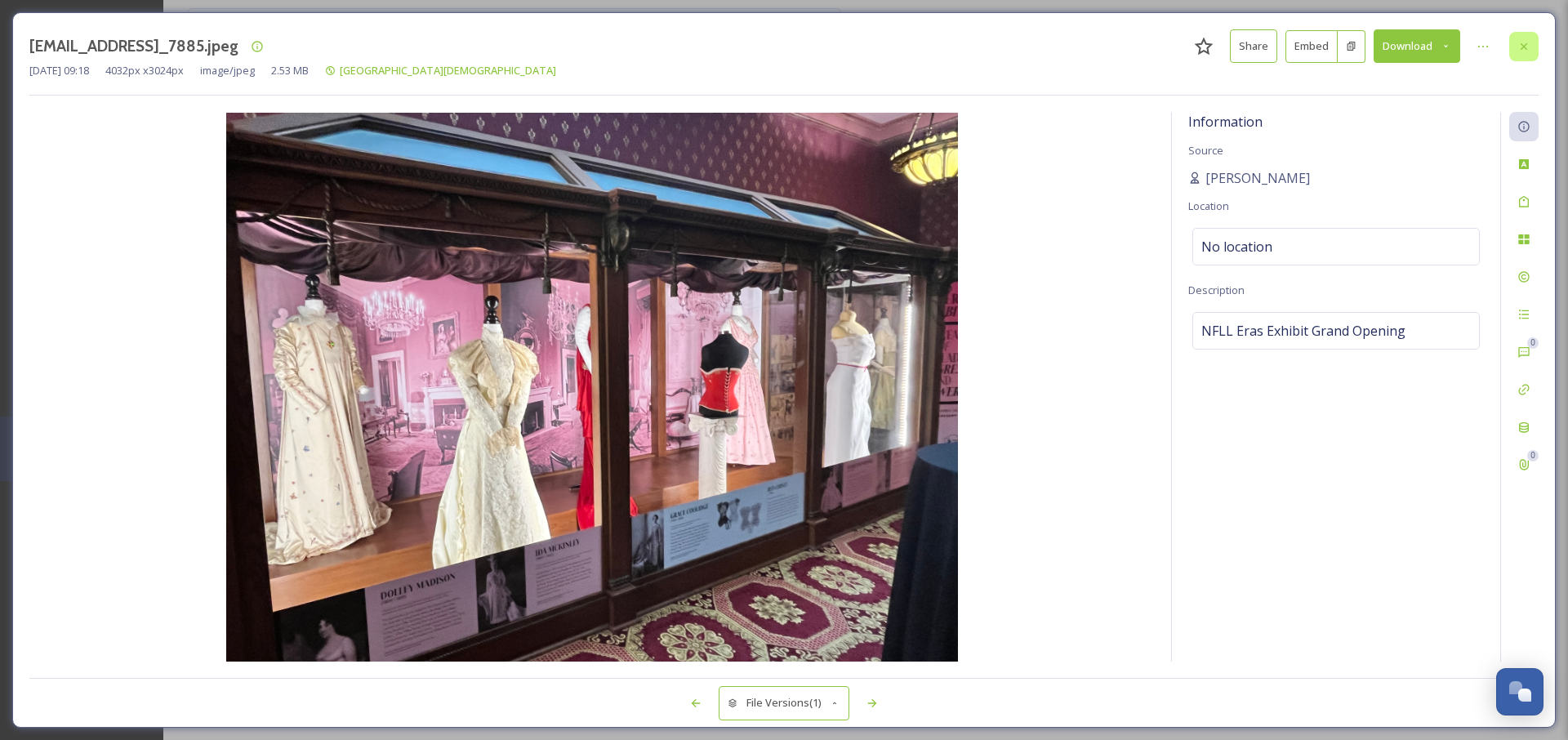
click at [1524, 51] on icon at bounding box center [1524, 46] width 13 height 13
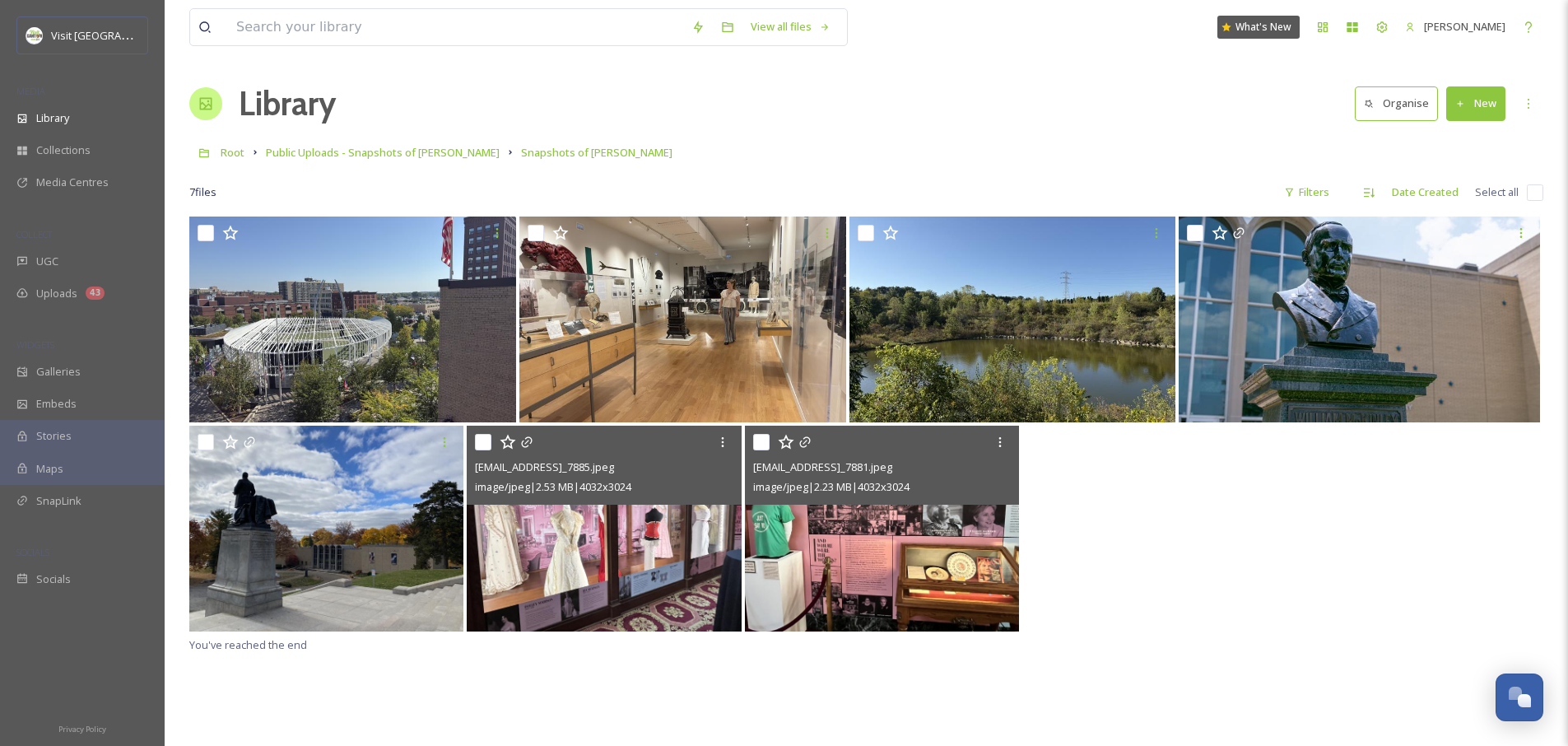
click at [766, 446] on input "checkbox" at bounding box center [761, 442] width 17 height 17
checkbox input "true"
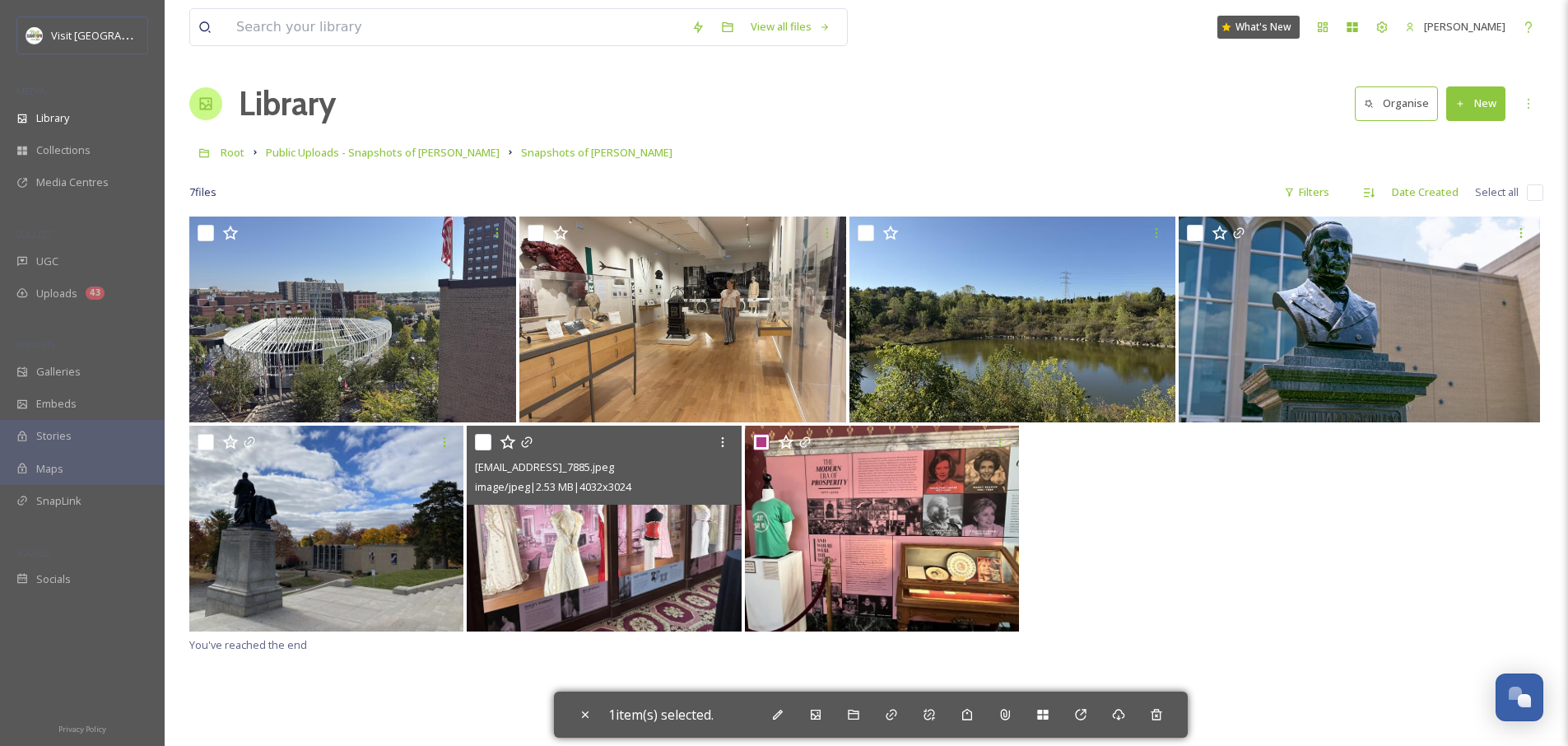
click at [489, 438] on input "checkbox" at bounding box center [483, 442] width 17 height 17
checkbox input "true"
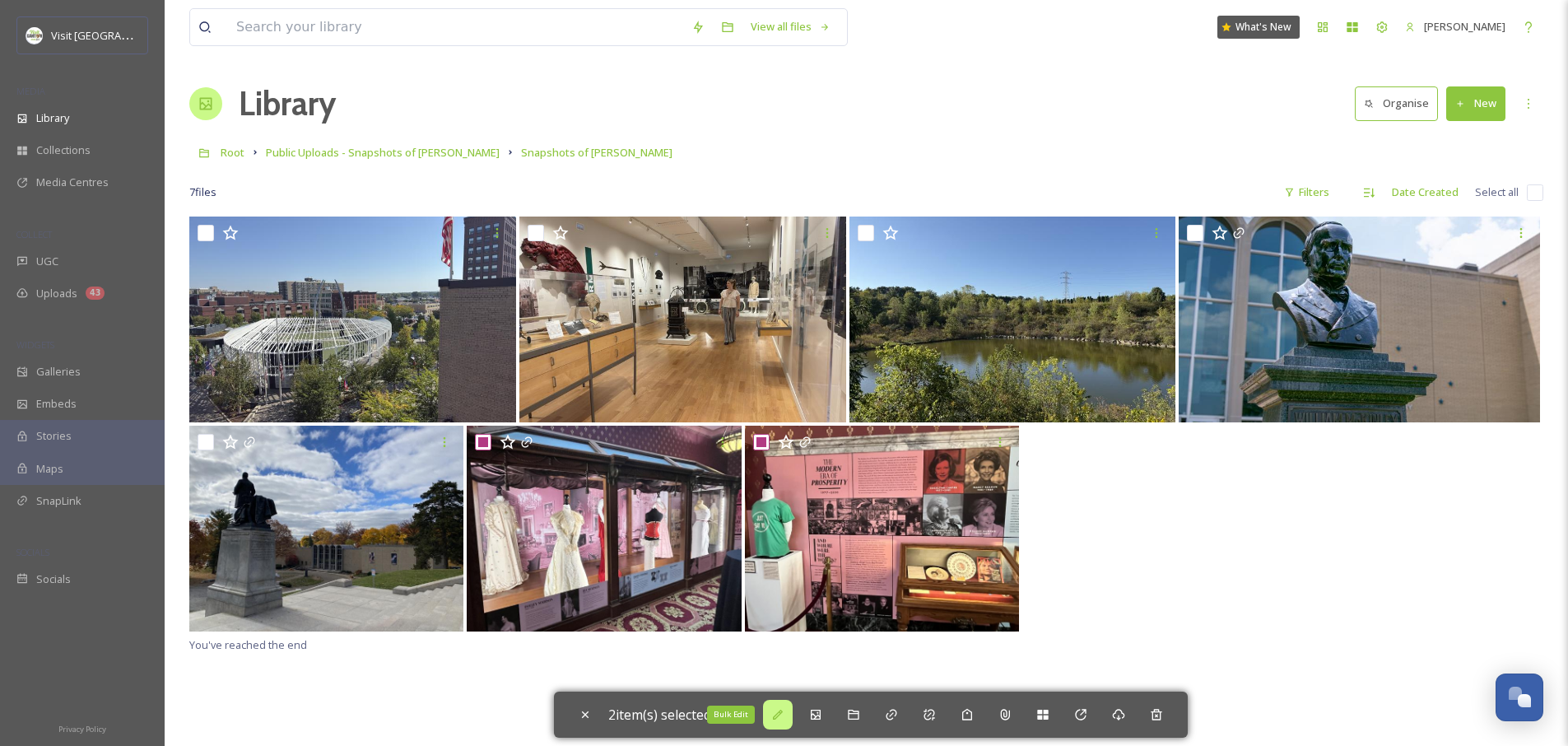
click at [784, 717] on icon at bounding box center [778, 715] width 13 height 13
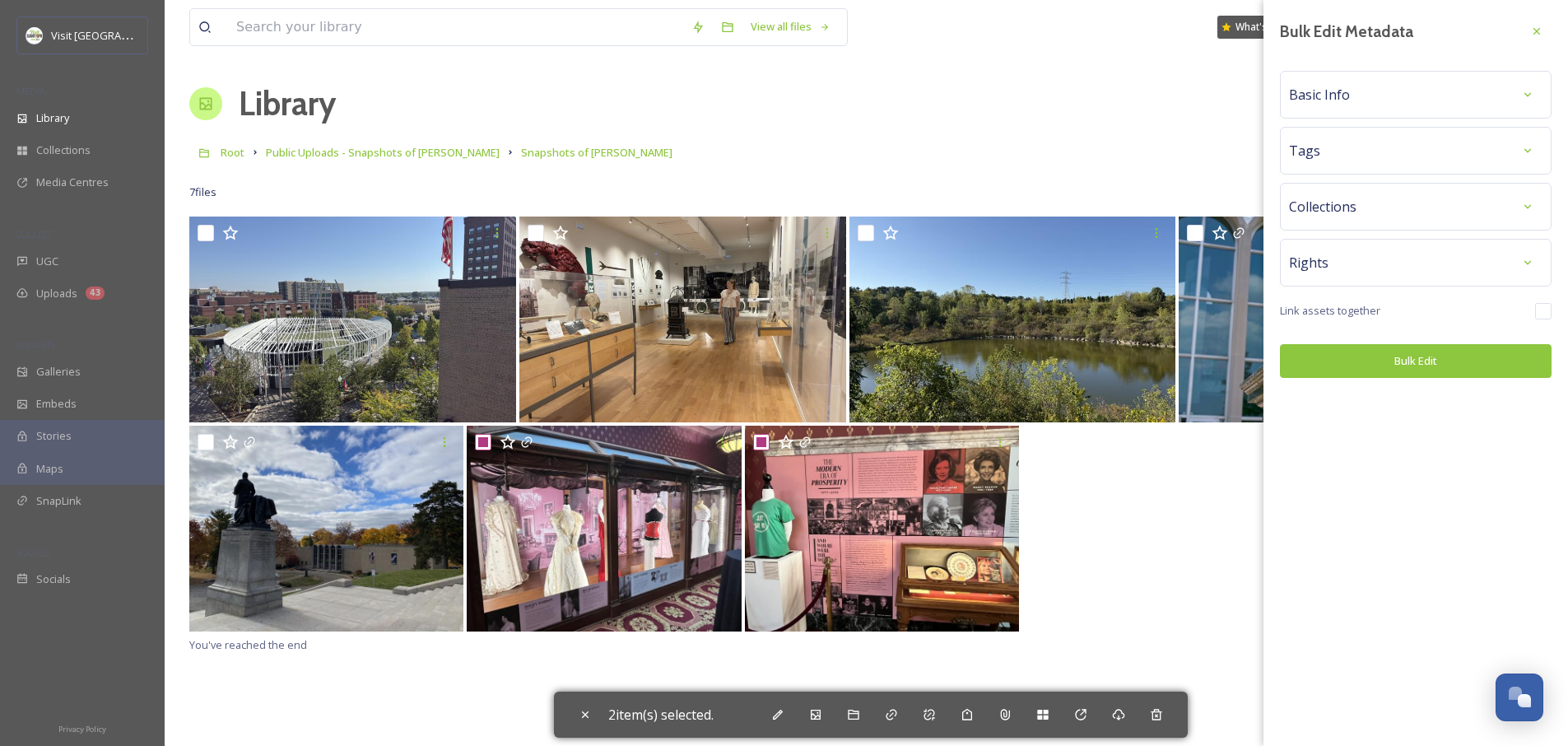
click at [1374, 108] on div "Basic Info" at bounding box center [1415, 95] width 254 height 30
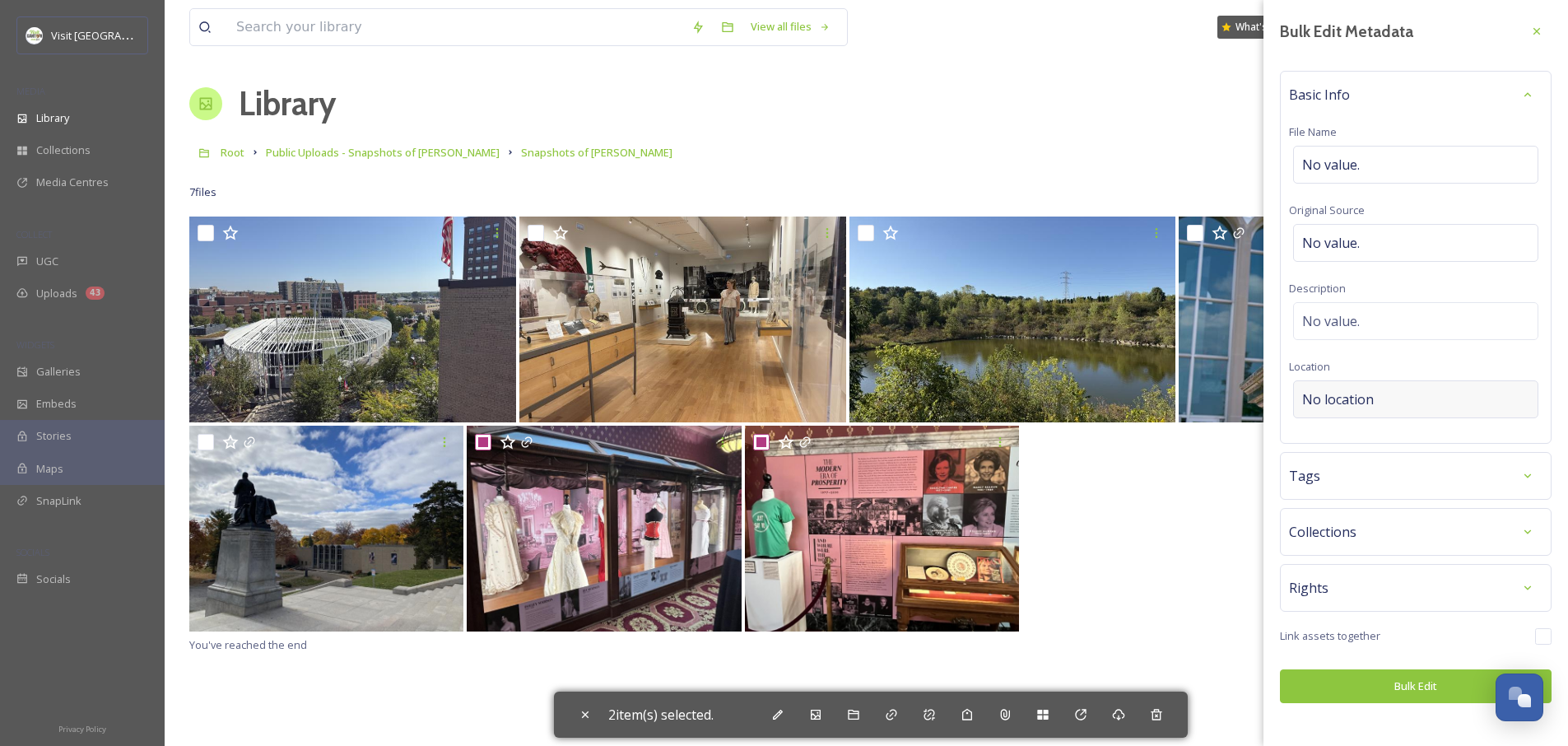
click at [1366, 394] on span "No location" at bounding box center [1338, 400] width 72 height 20
click at [1364, 397] on input at bounding box center [1415, 399] width 244 height 36
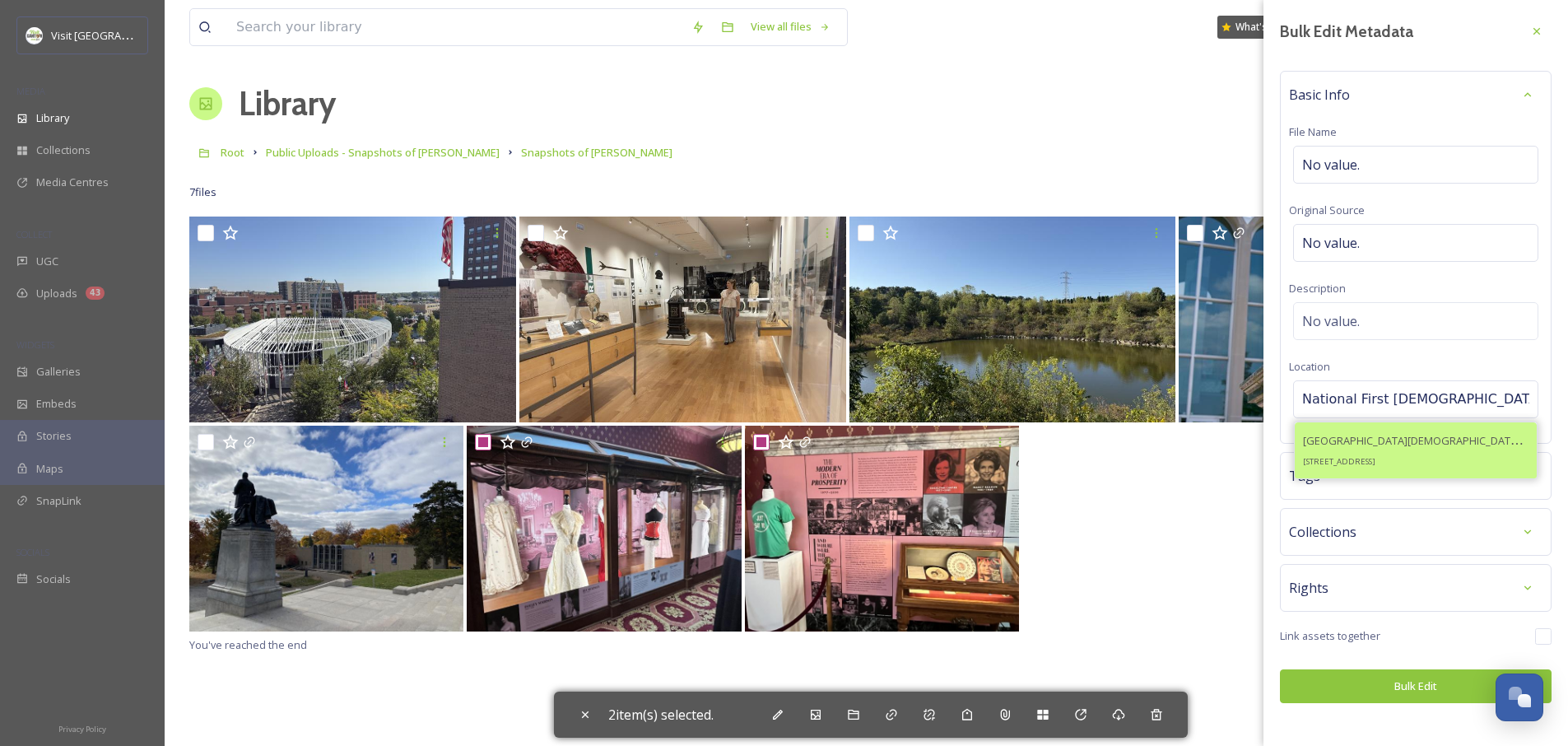
type input "National First [DEMOGRAPHIC_DATA]"
click at [1368, 446] on span "[GEOGRAPHIC_DATA][DEMOGRAPHIC_DATA] - Home of [GEOGRAPHIC_DATA][DEMOGRAPHIC_DAT…" at bounding box center [1546, 440] width 488 height 16
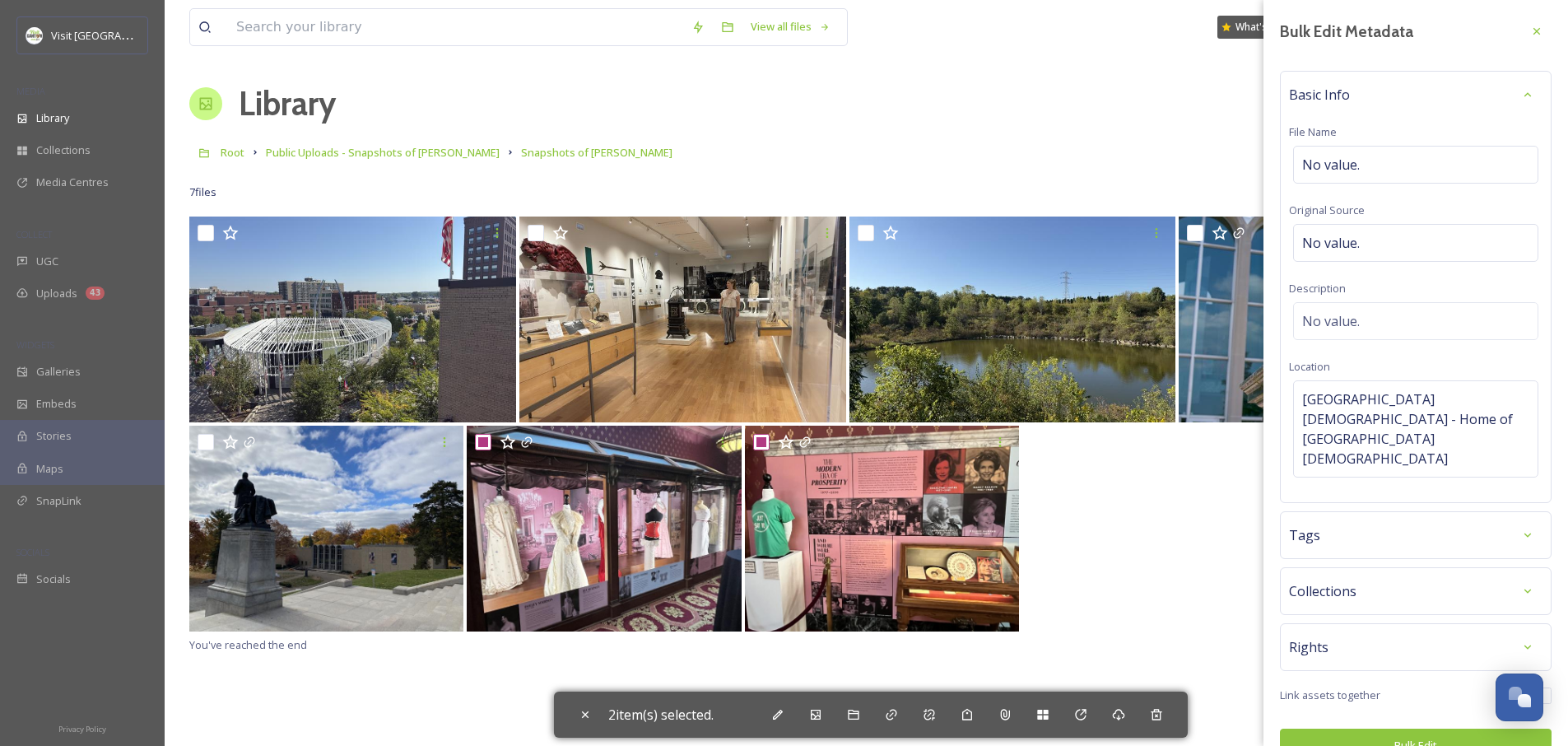
click at [1341, 728] on button "Bulk Edit" at bounding box center [1415, 745] width 272 height 33
checkbox input "false"
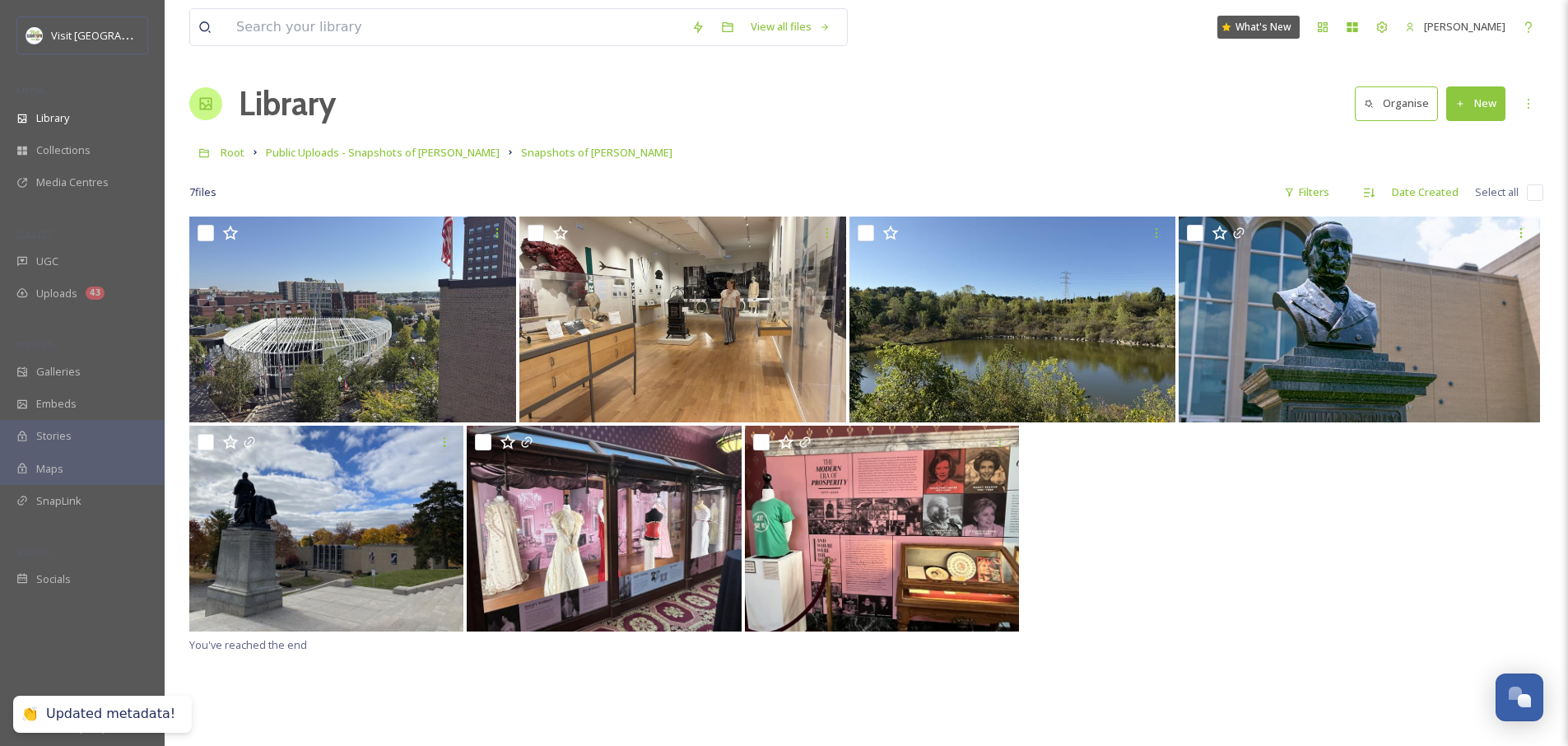
click at [1161, 583] on div at bounding box center [866, 530] width 1354 height 209
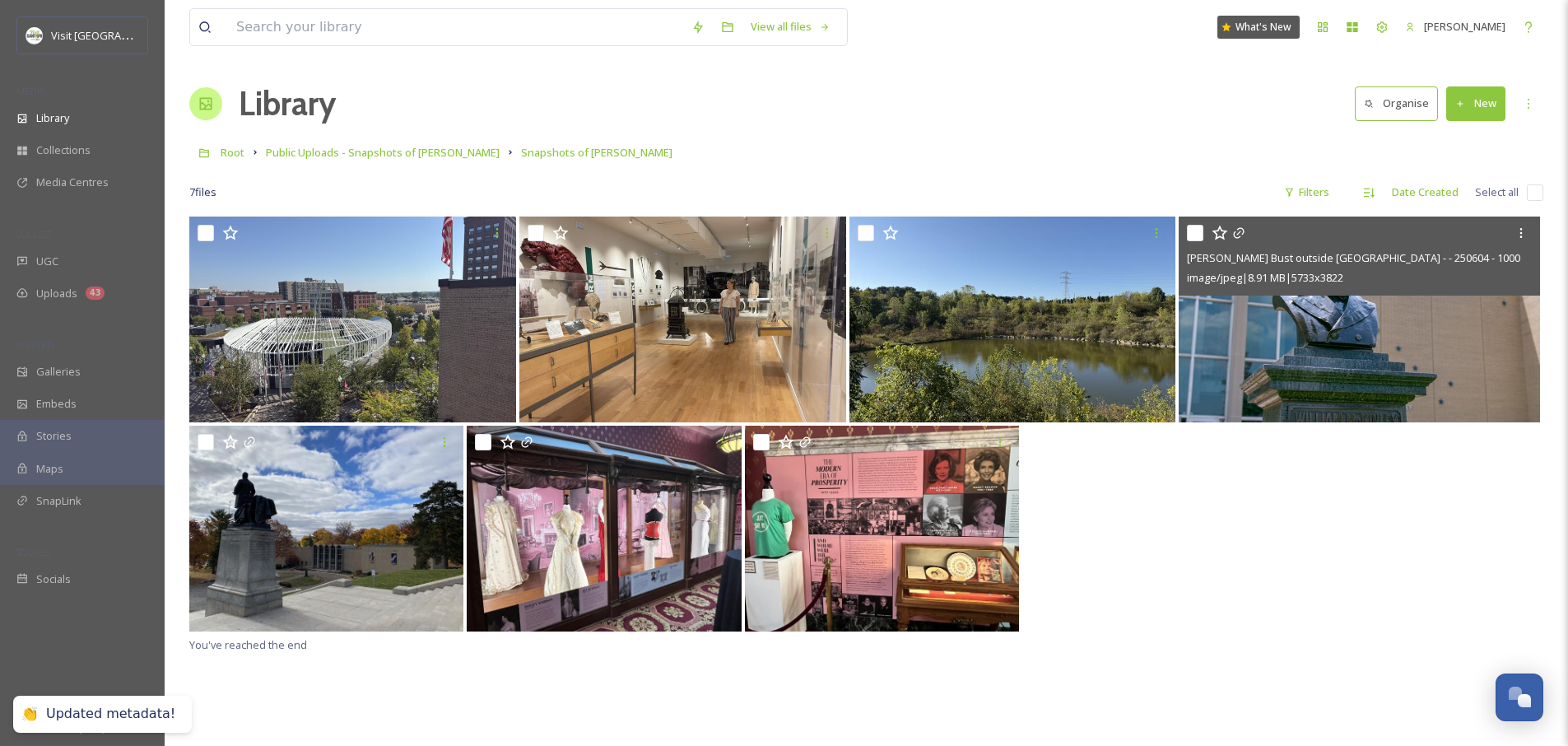
click at [1191, 240] on input "checkbox" at bounding box center [1195, 233] width 17 height 17
checkbox input "true"
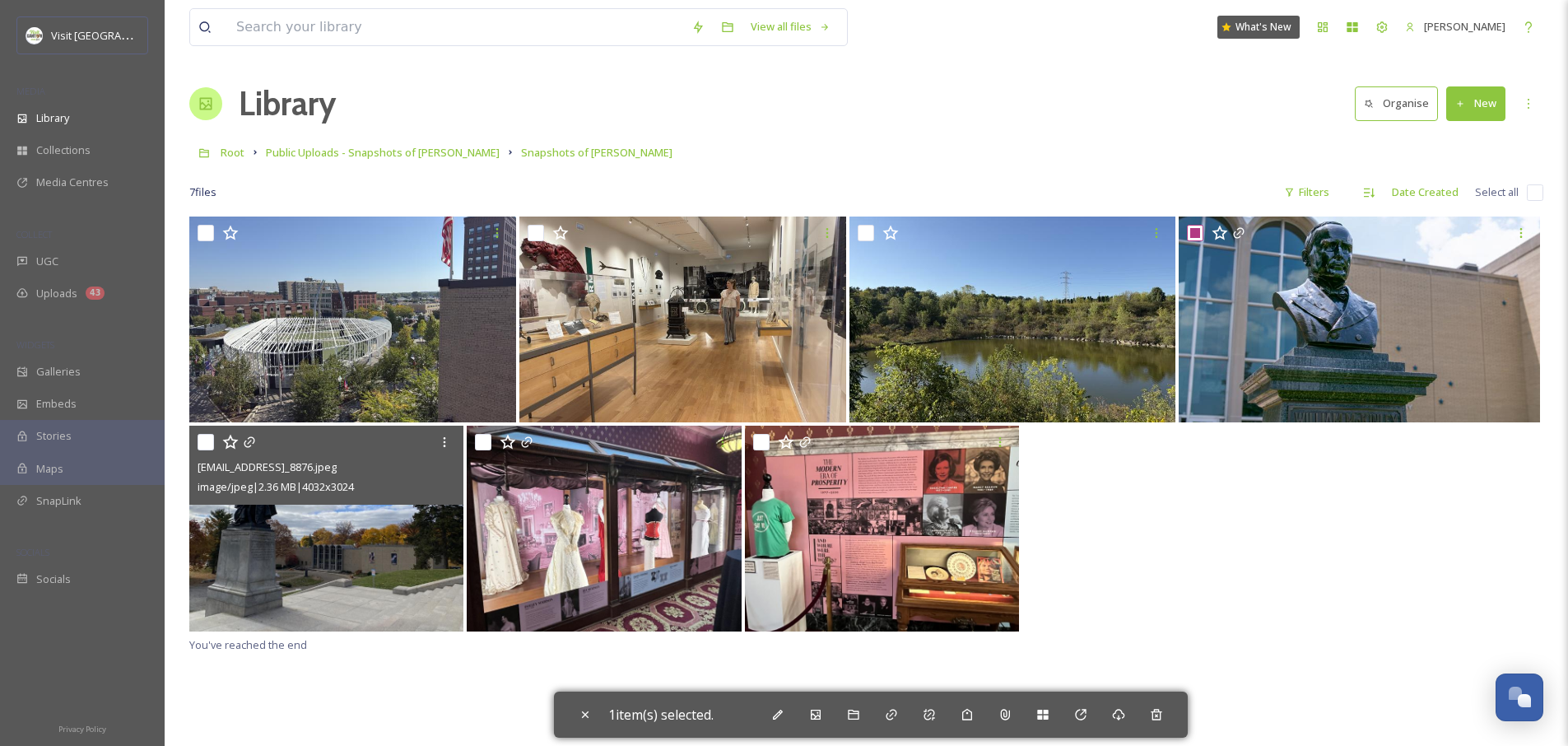
click at [202, 443] on input "checkbox" at bounding box center [206, 442] width 17 height 17
checkbox input "true"
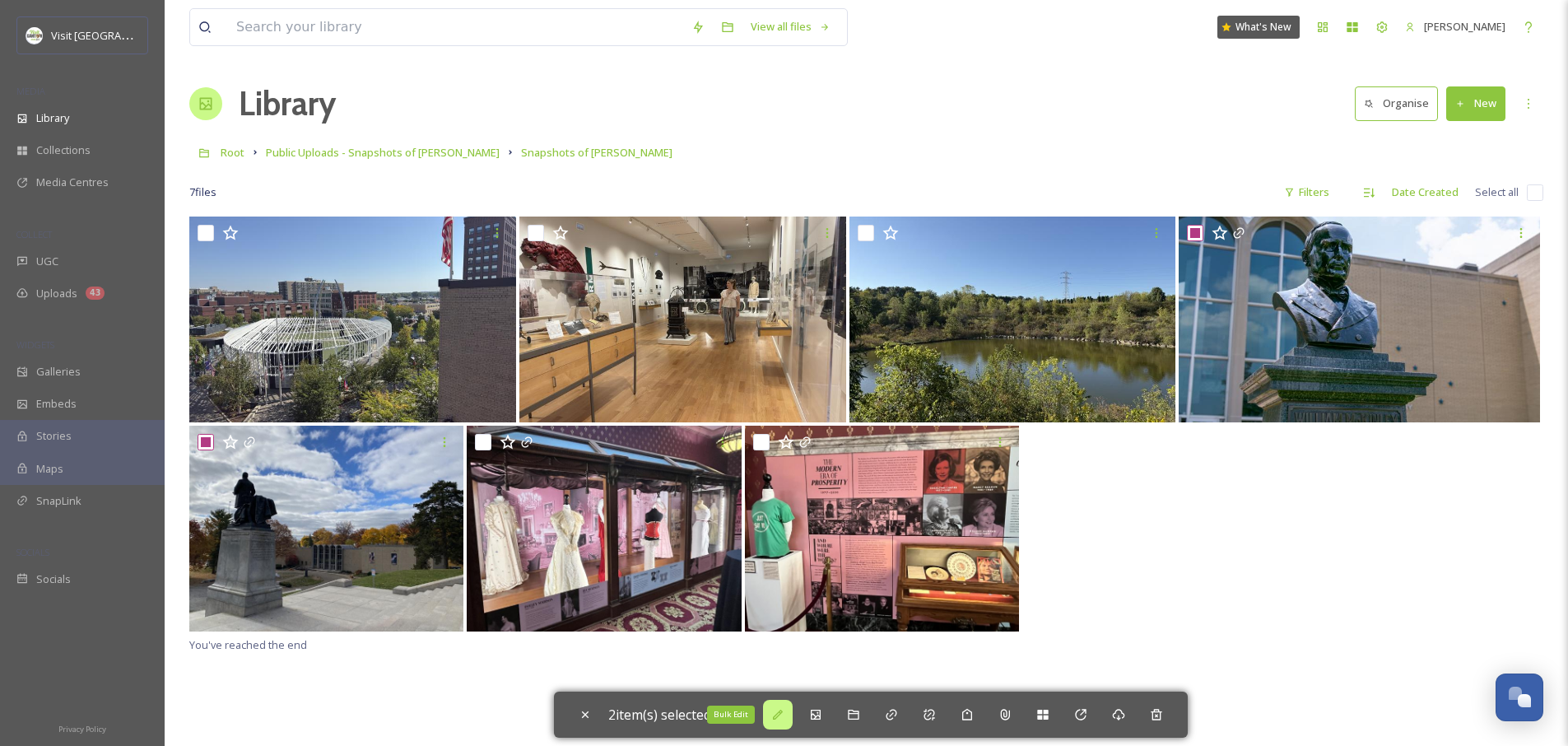
click at [784, 720] on icon at bounding box center [778, 715] width 13 height 13
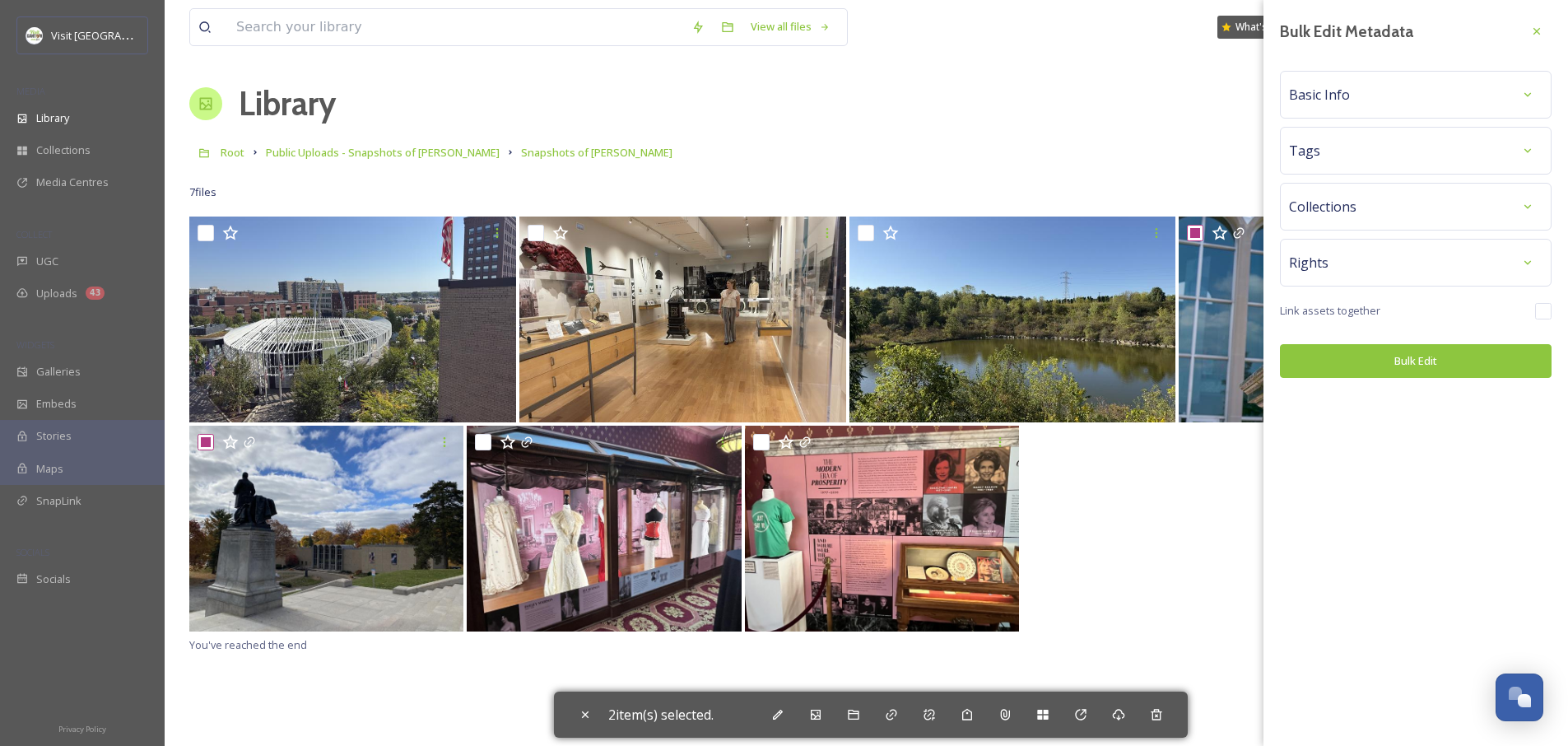
click at [1354, 107] on div "Basic Info" at bounding box center [1415, 95] width 254 height 30
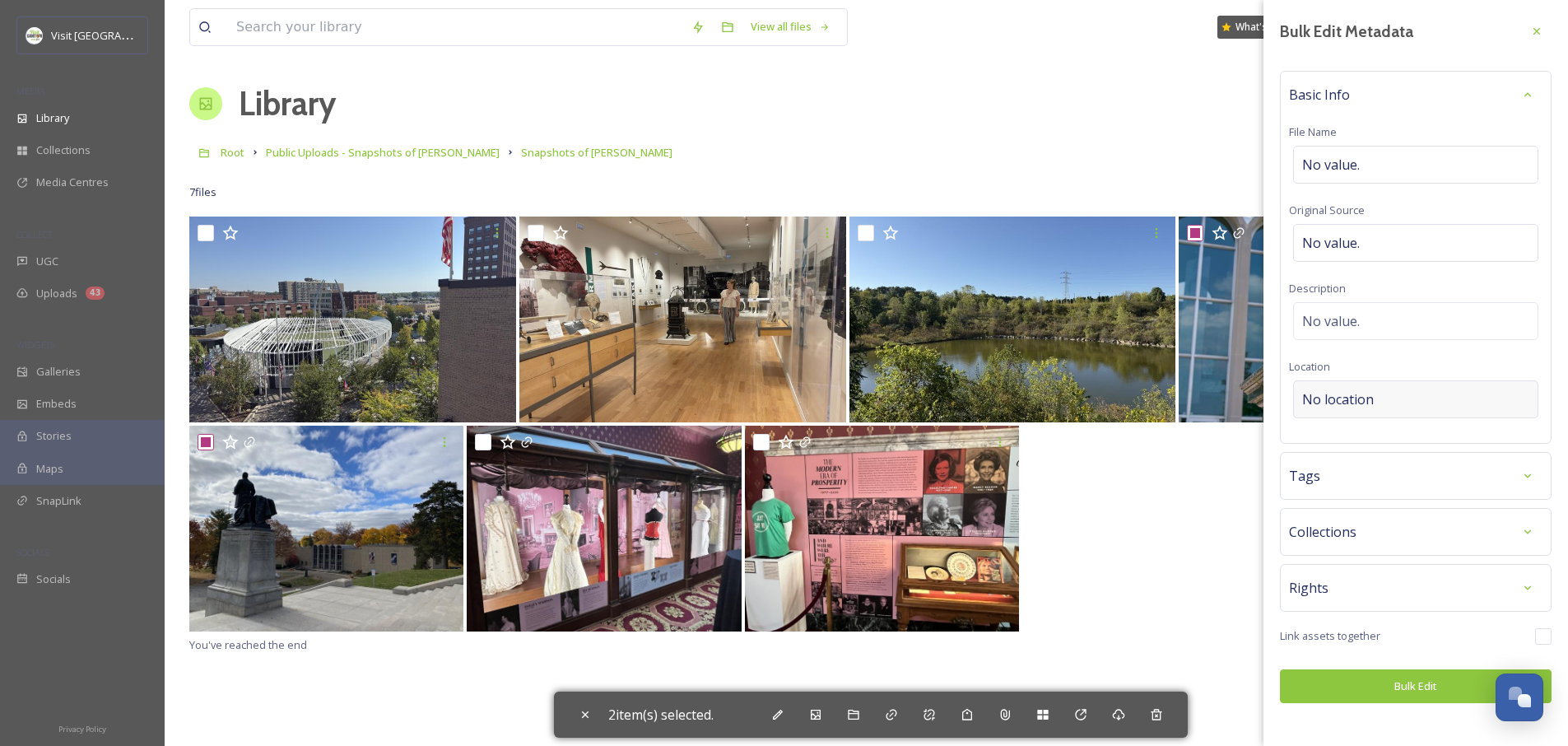
click at [1363, 406] on span "No location" at bounding box center [1338, 400] width 72 height 20
click at [1360, 400] on input at bounding box center [1415, 399] width 244 height 36
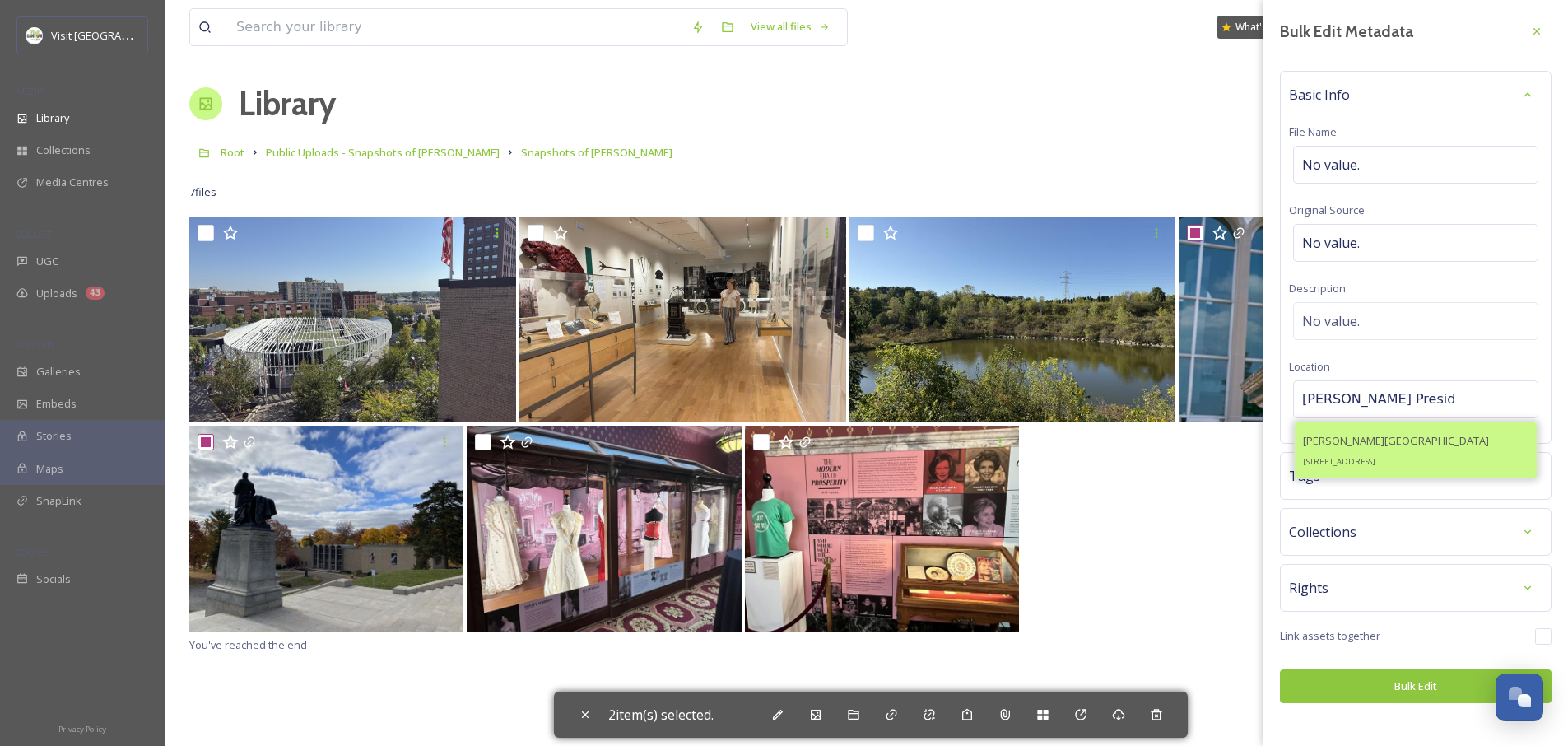
type input "[PERSON_NAME] Presid"
click at [1364, 441] on span "[PERSON_NAME][GEOGRAPHIC_DATA]" at bounding box center [1395, 441] width 186 height 15
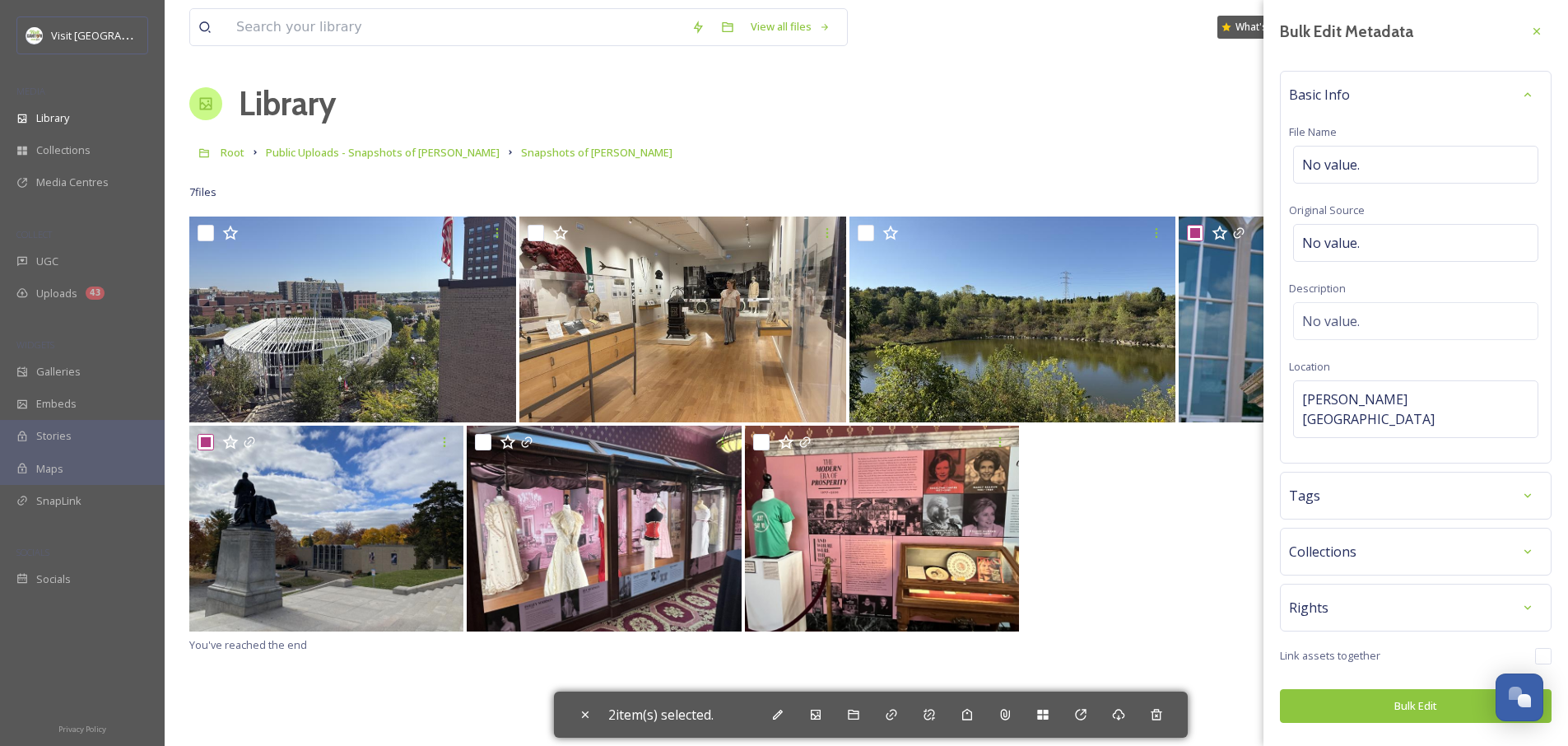
click at [1385, 706] on button "Bulk Edit" at bounding box center [1415, 706] width 272 height 33
checkbox input "false"
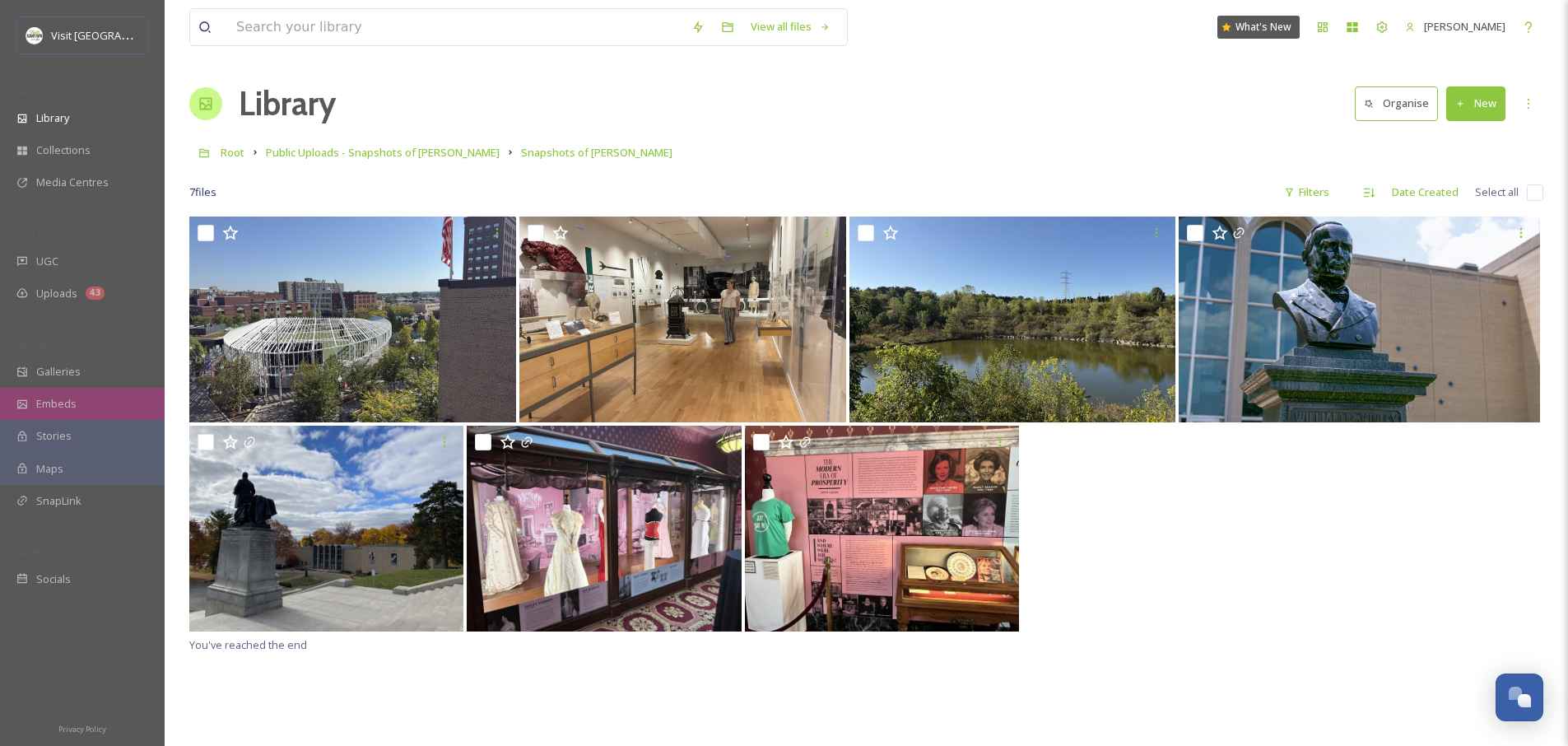
click at [68, 388] on div "Embeds" at bounding box center [82, 404] width 164 height 32
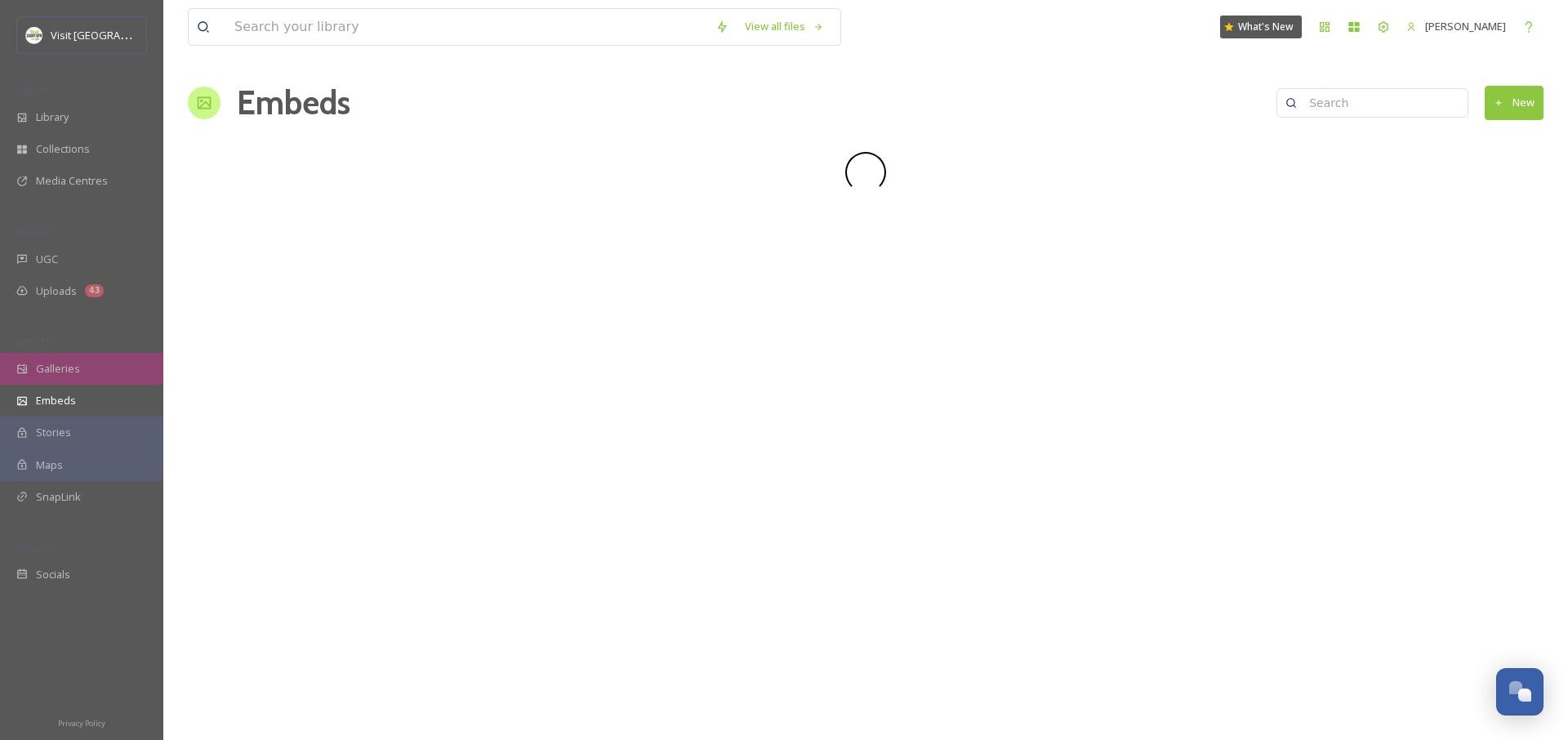
click at [68, 375] on span "Galleries" at bounding box center [57, 368] width 44 height 16
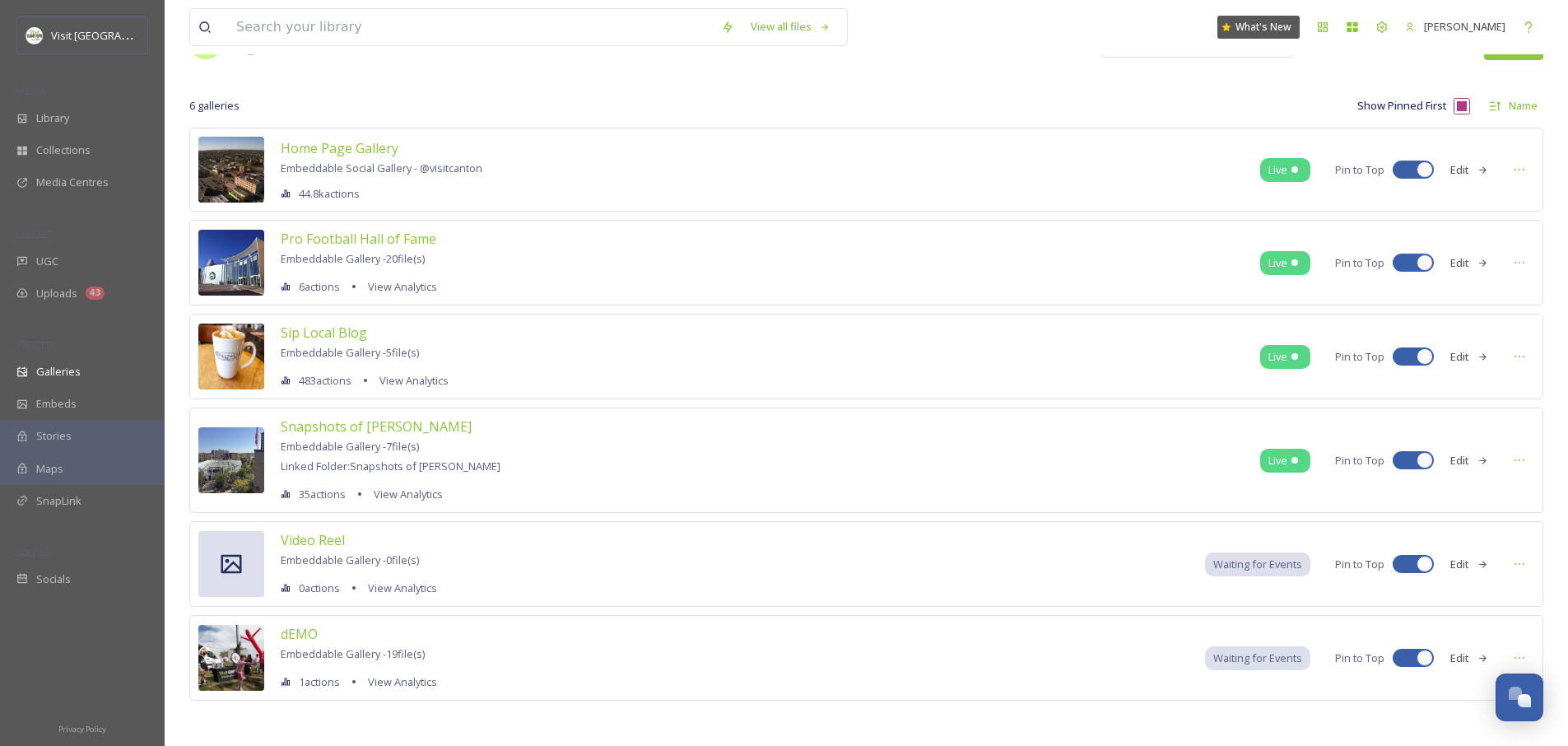
scroll to position [65, 0]
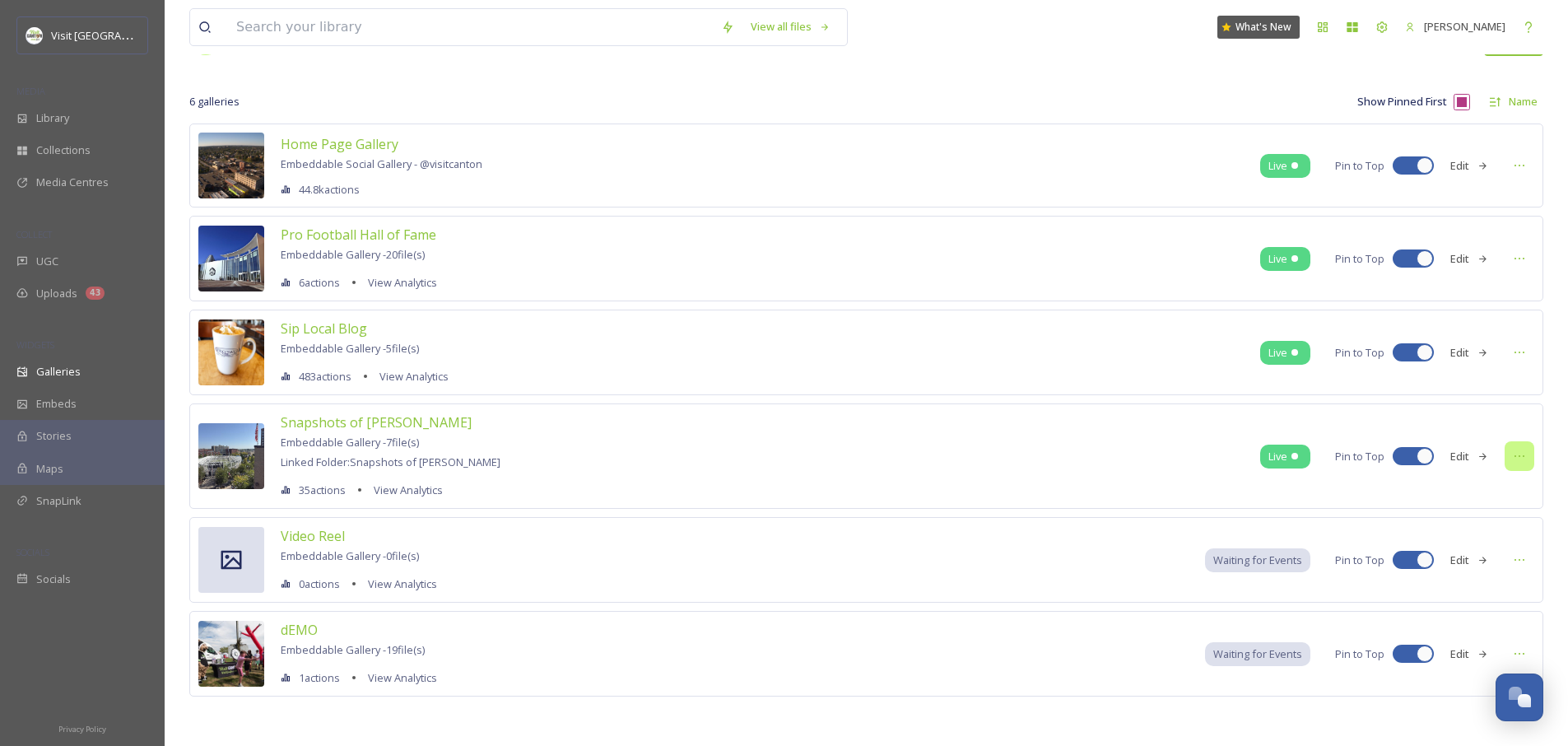
click at [1521, 456] on icon at bounding box center [1519, 456] width 13 height 13
click at [63, 300] on span "Uploads" at bounding box center [56, 293] width 41 height 16
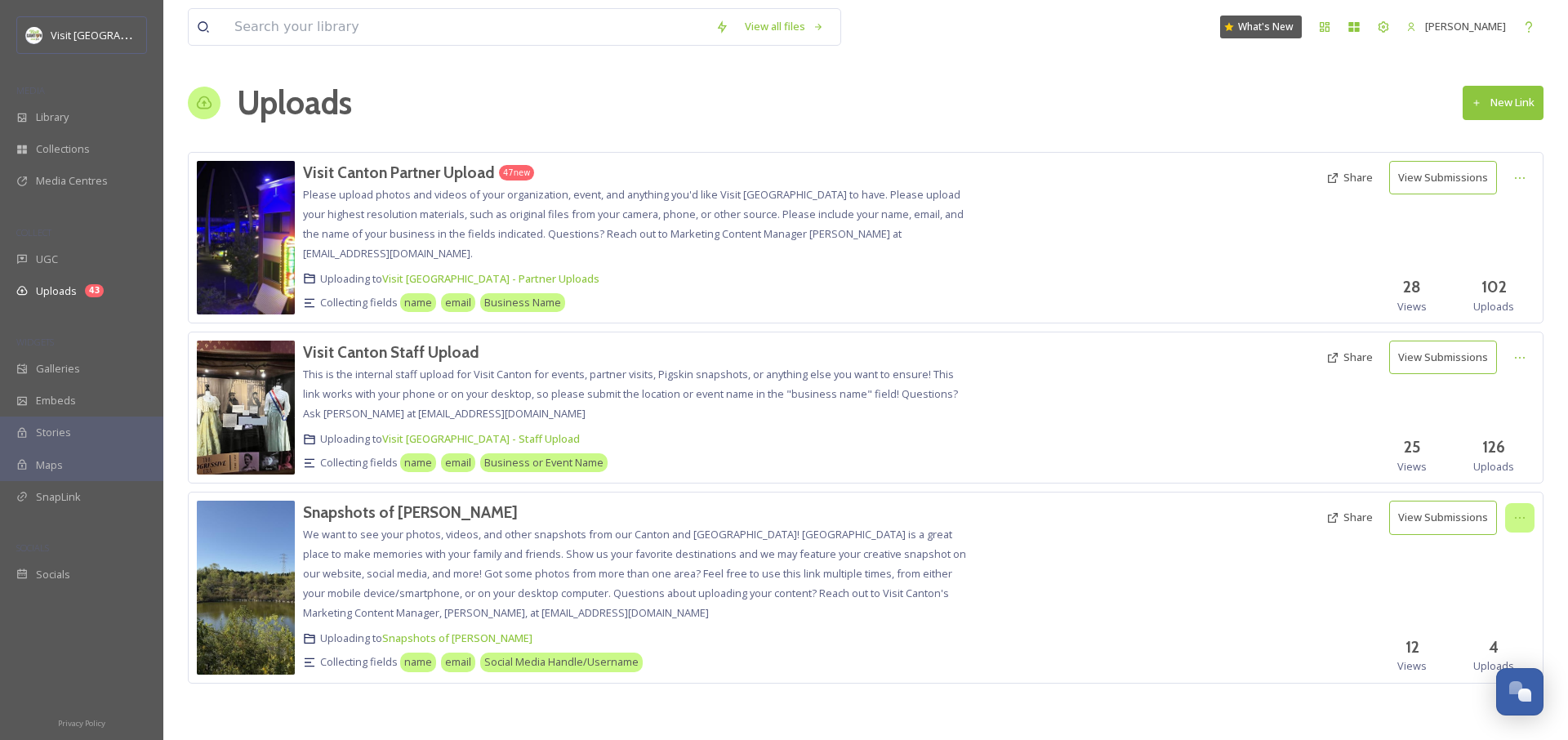
click at [1527, 518] on div at bounding box center [1520, 518] width 30 height 30
click at [1496, 576] on div "Edit" at bounding box center [1503, 585] width 62 height 31
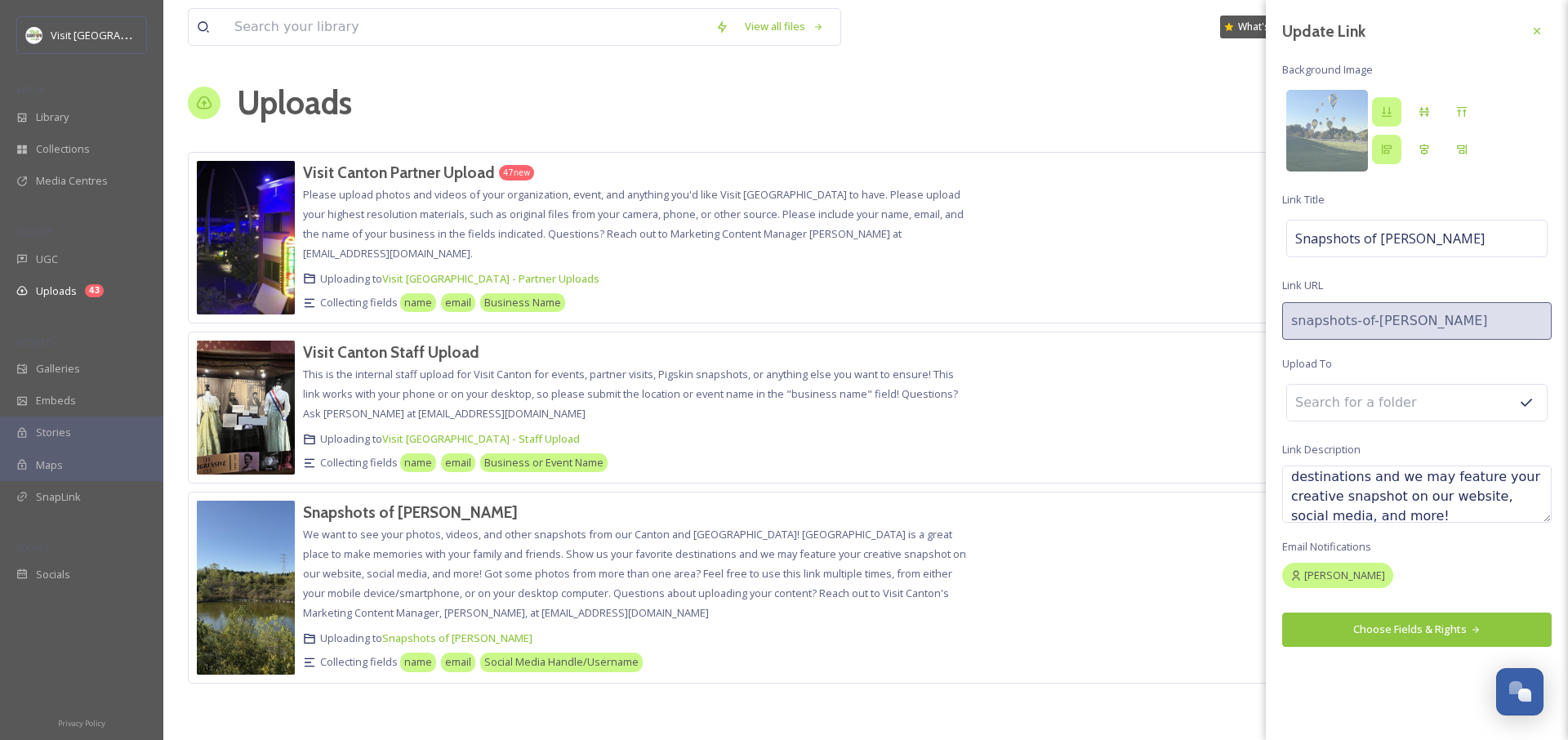
scroll to position [152, 0]
click at [1397, 484] on textarea "We want to see your photos, videos, and other snapshots from our Canton and [GE…" at bounding box center [1417, 493] width 270 height 57
drag, startPoint x: 1374, startPoint y: 486, endPoint x: 1527, endPoint y: 504, distance: 154.1
click at [1527, 504] on textarea "We want to see your photos, videos, and other snapshots from our Canton and [GE…" at bounding box center [1417, 493] width 270 height 57
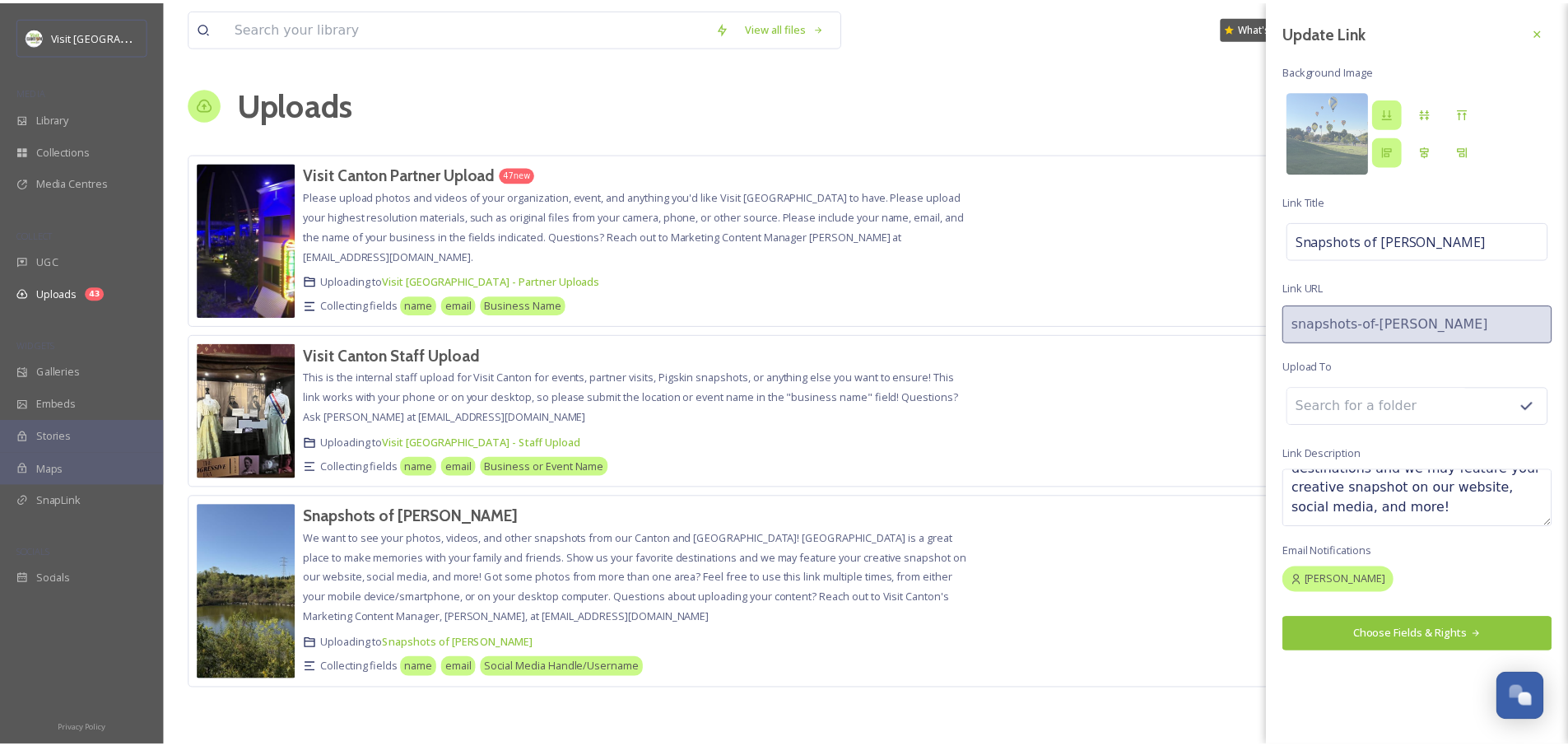
scroll to position [118, 0]
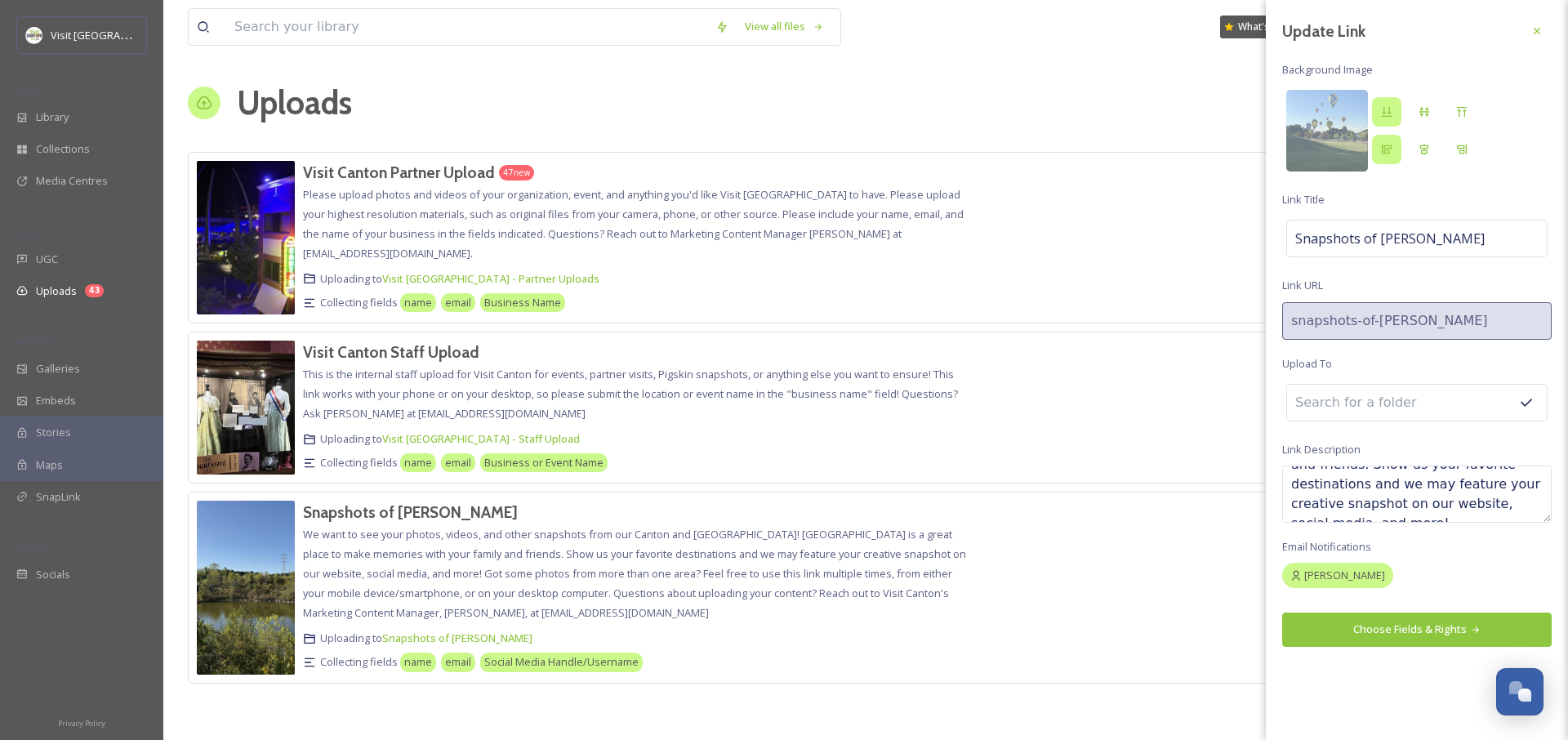
type textarea "We want to see your photos, videos, and other snapshots from our Canton and [GE…"
click at [1420, 624] on button "Choose Fields & Rights" at bounding box center [1417, 629] width 270 height 33
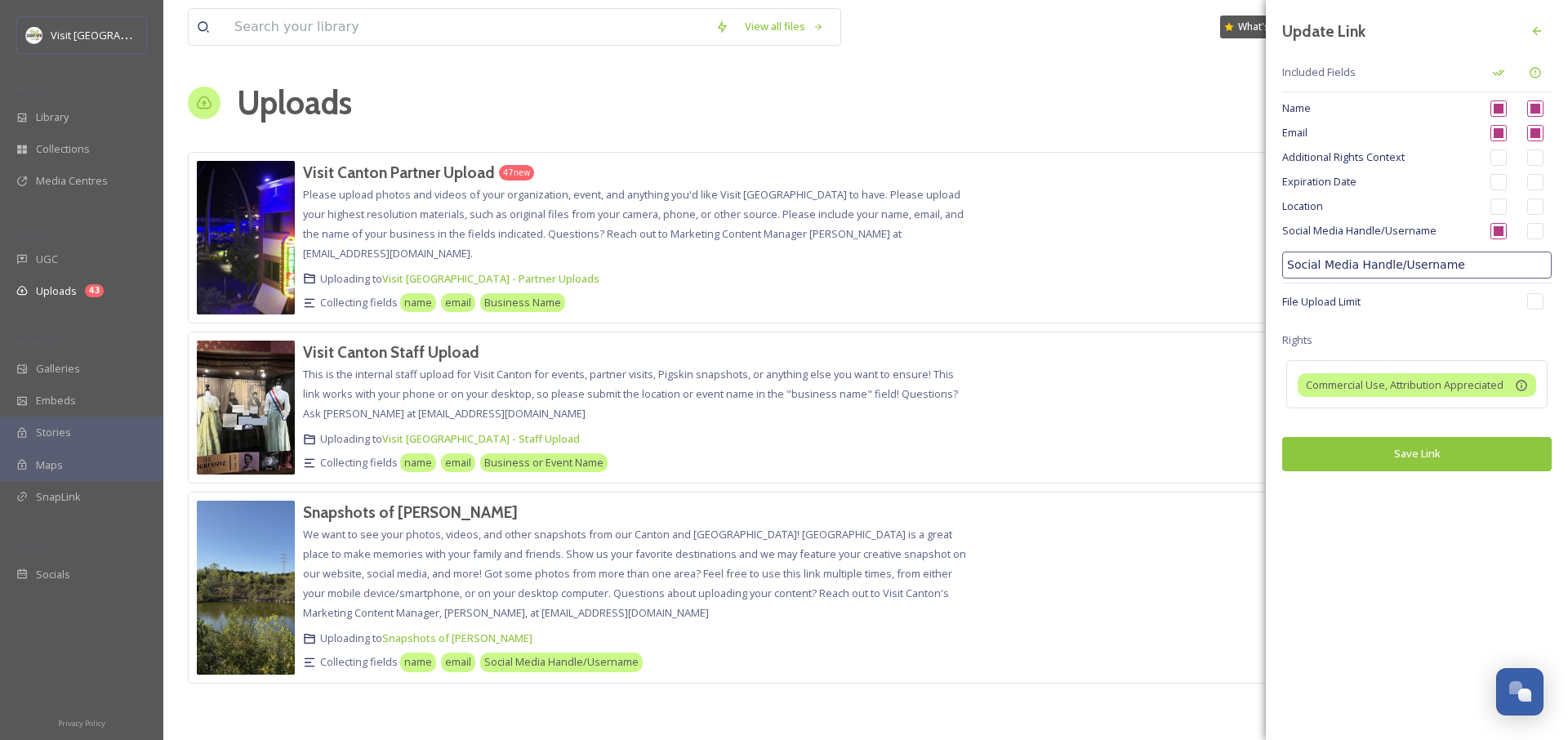
click at [1418, 443] on button "Save Link" at bounding box center [1417, 454] width 270 height 33
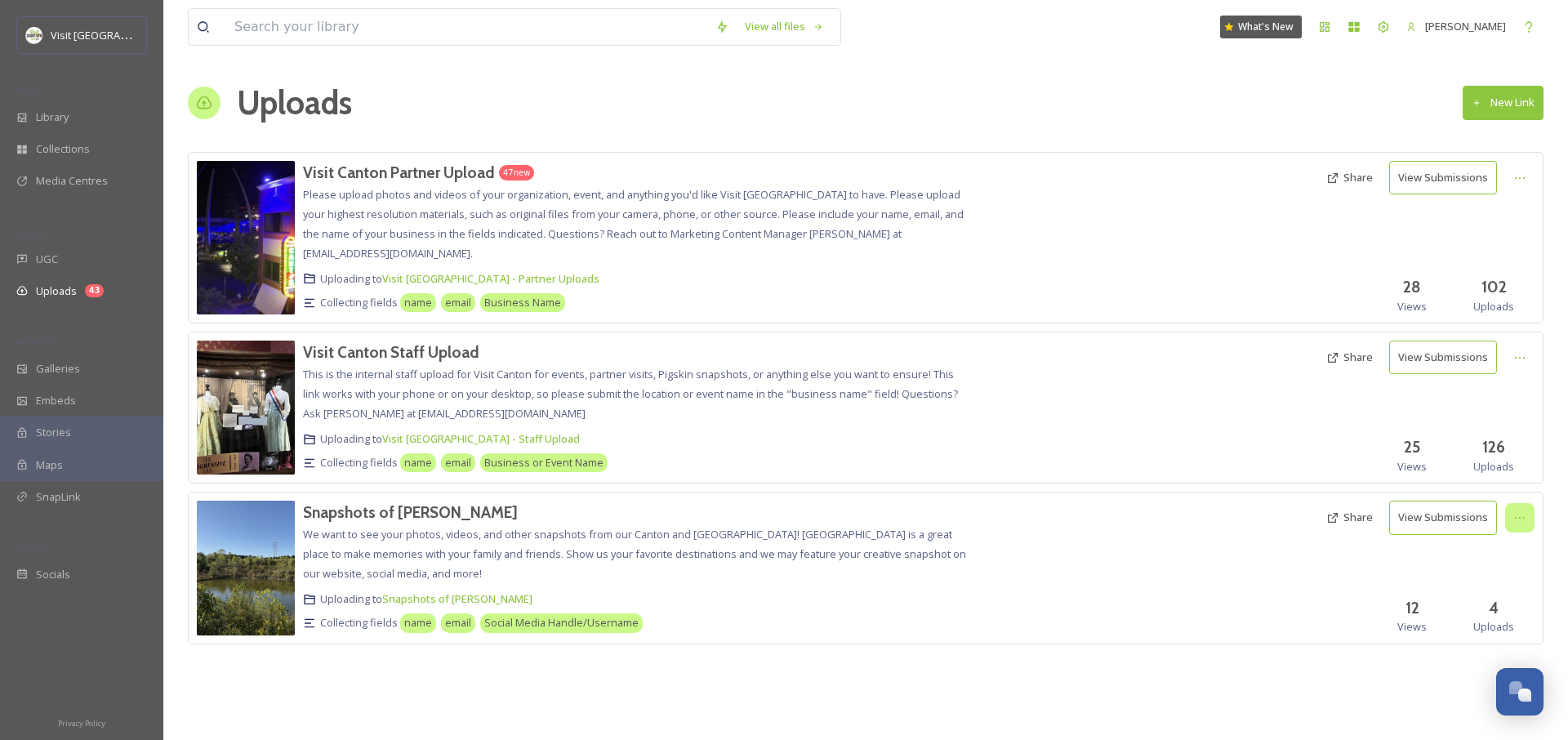
click at [1519, 519] on icon at bounding box center [1520, 518] width 13 height 13
click at [1509, 582] on div "Edit" at bounding box center [1503, 585] width 62 height 31
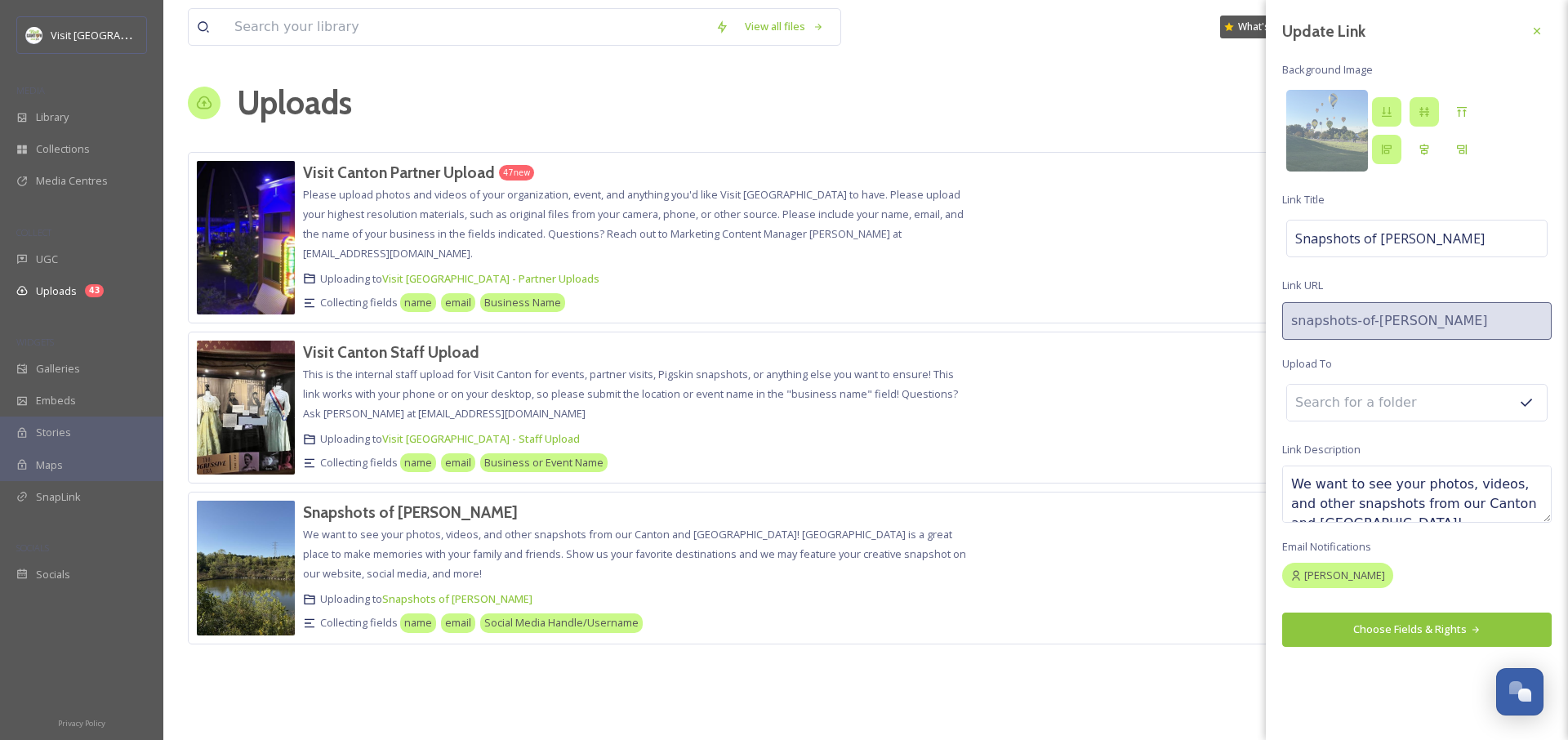
click at [1426, 115] on icon at bounding box center [1425, 112] width 13 height 13
click at [1378, 637] on button "Choose Fields & Rights" at bounding box center [1417, 629] width 270 height 33
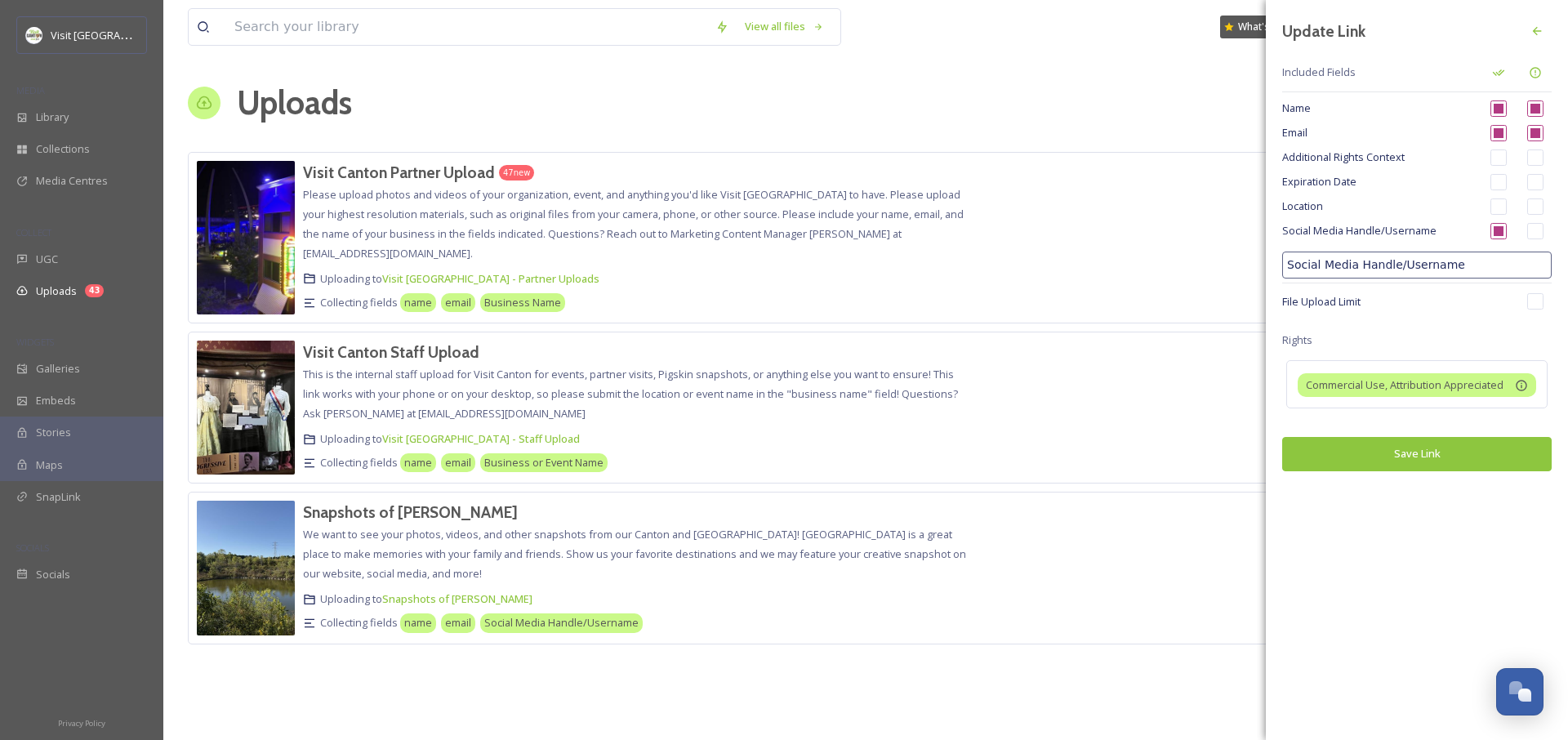
click at [1401, 439] on button "Save Link" at bounding box center [1417, 454] width 270 height 33
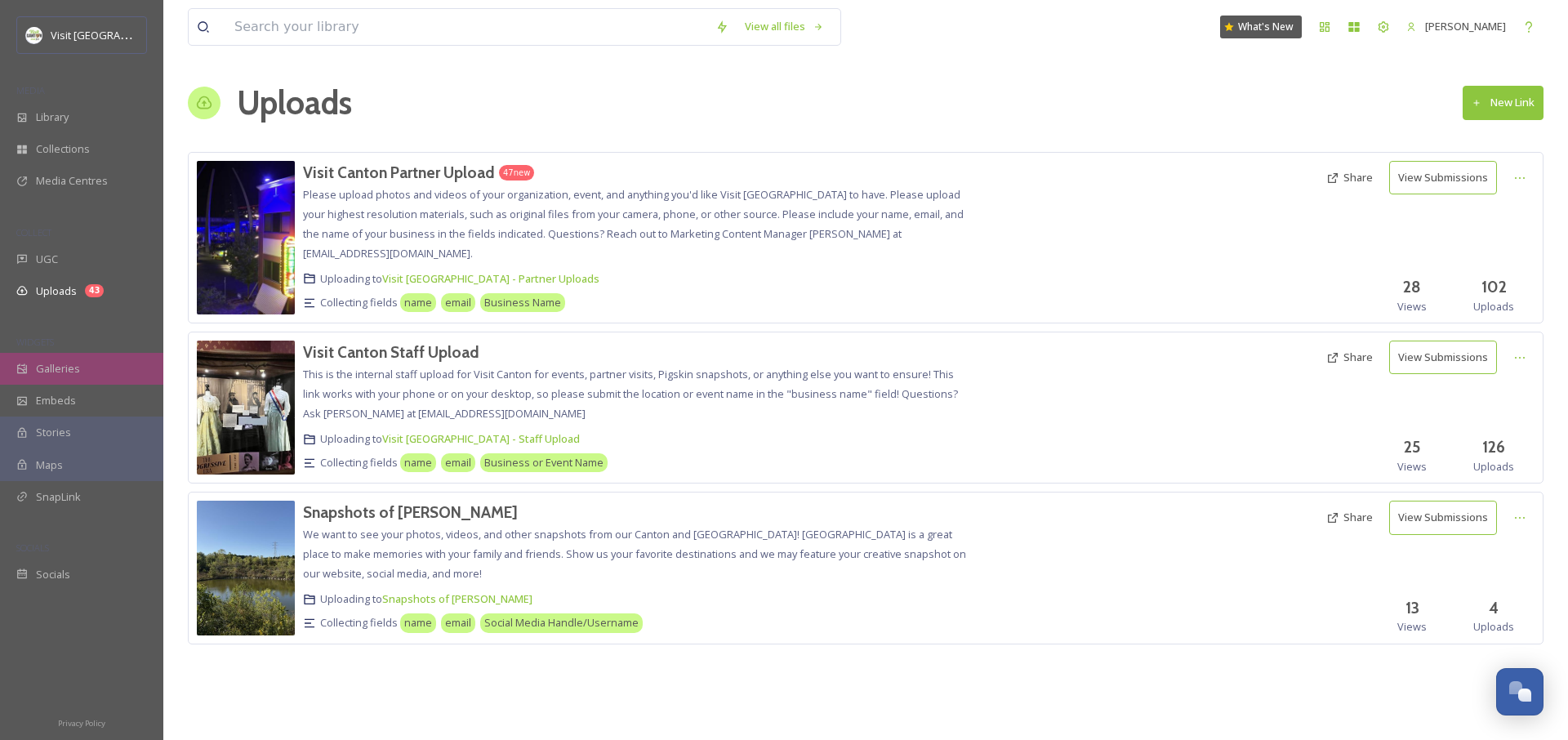
click at [64, 366] on span "Galleries" at bounding box center [57, 368] width 44 height 16
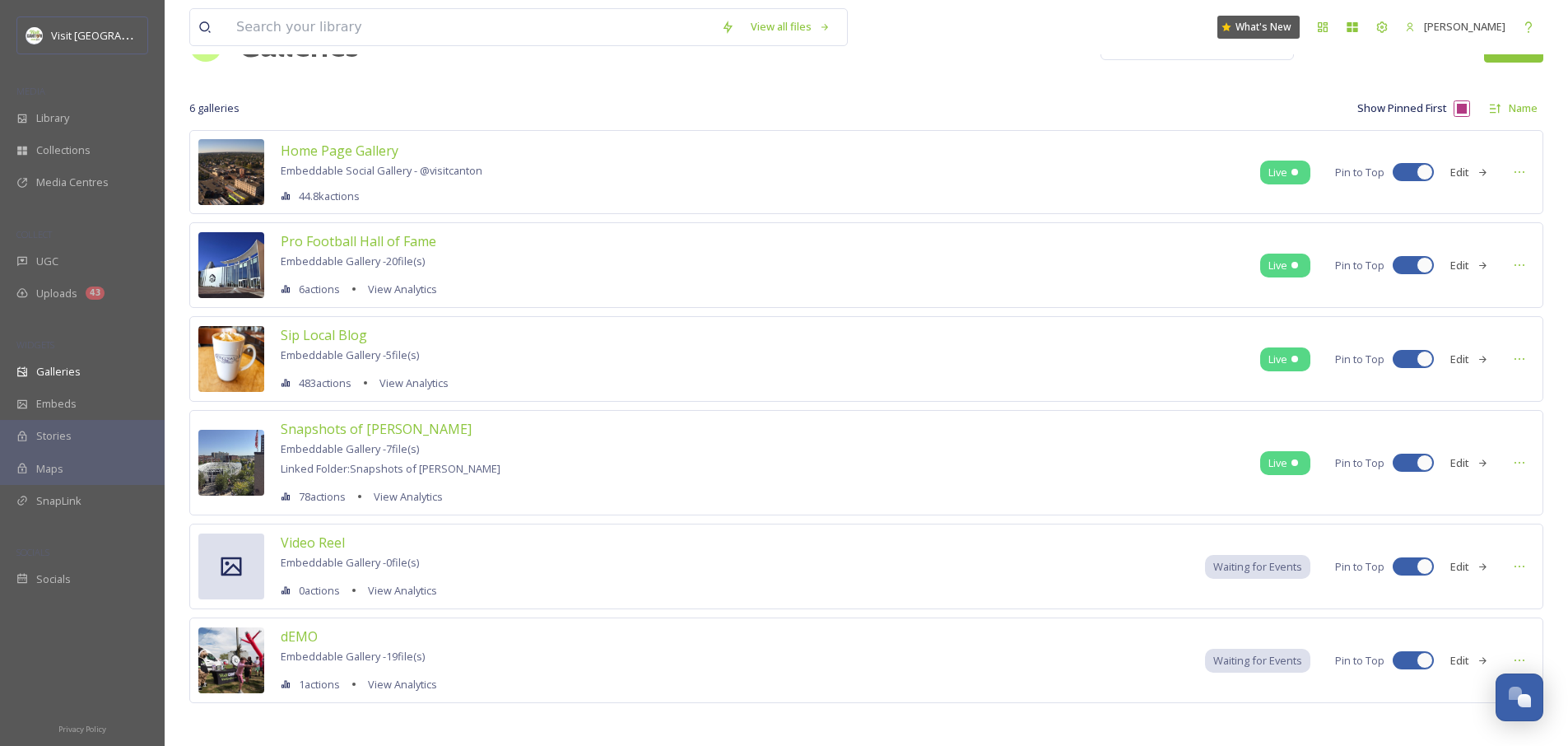
scroll to position [65, 0]
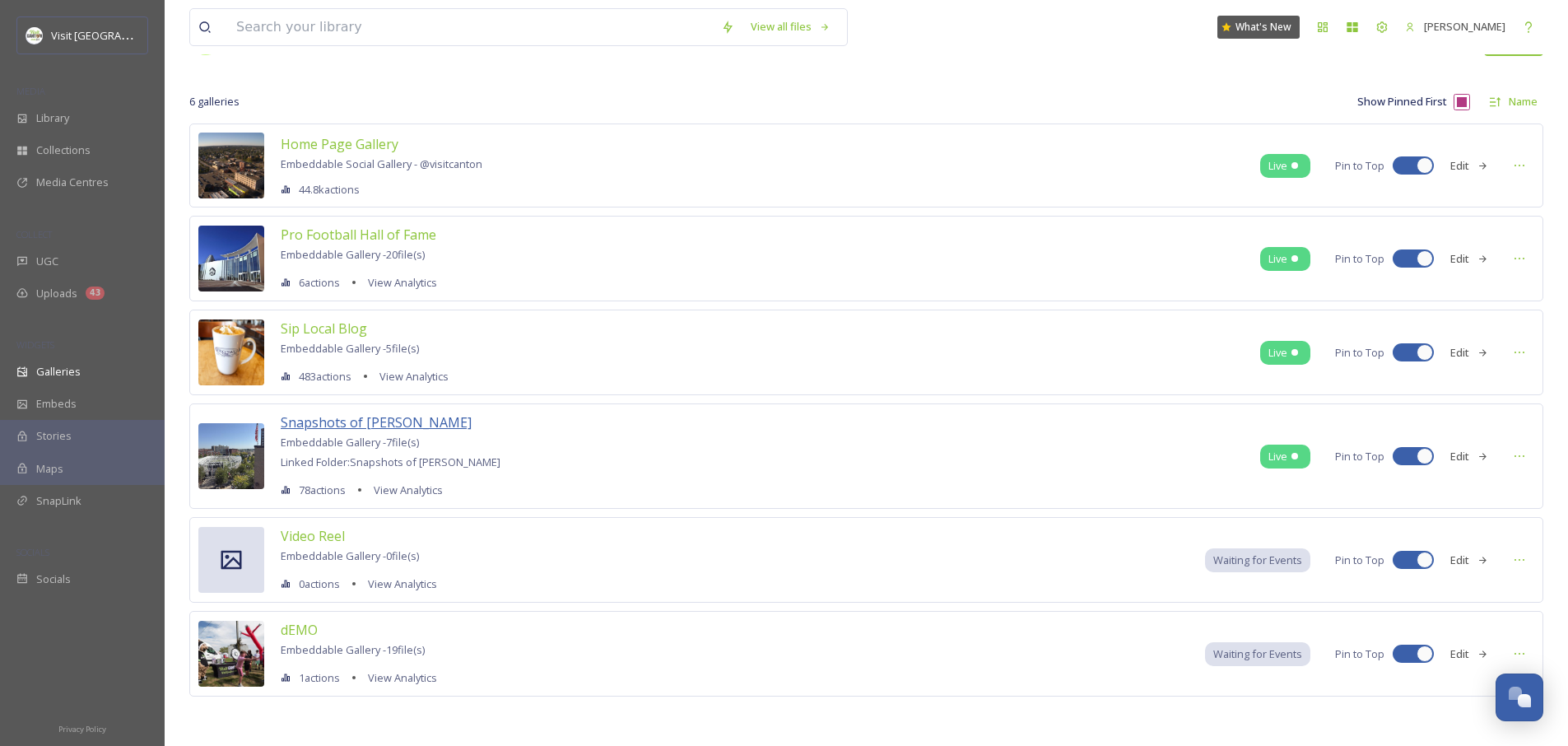
click at [362, 426] on span "Snapshots of [PERSON_NAME]" at bounding box center [375, 422] width 191 height 18
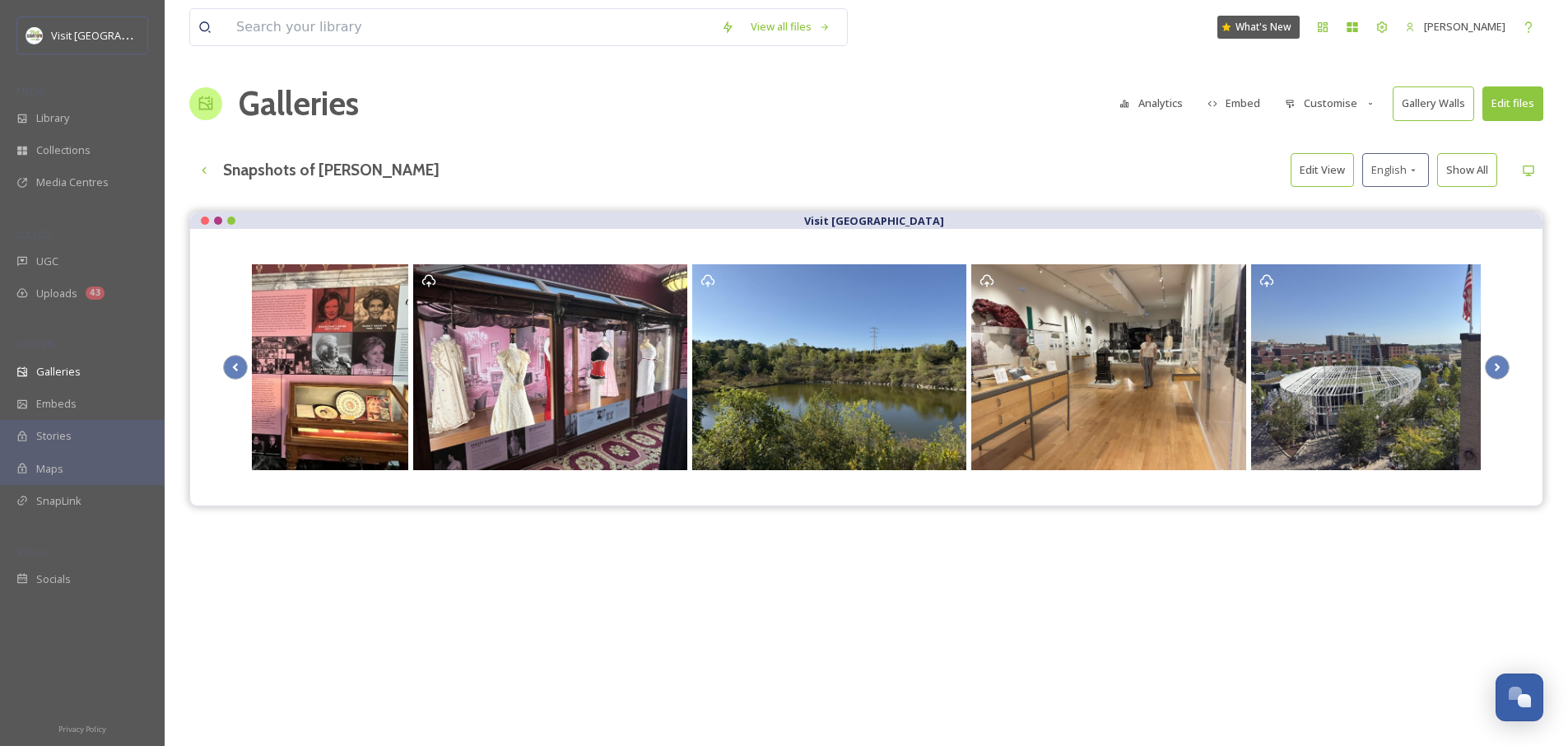
click at [1327, 103] on button "Customise" at bounding box center [1329, 103] width 108 height 32
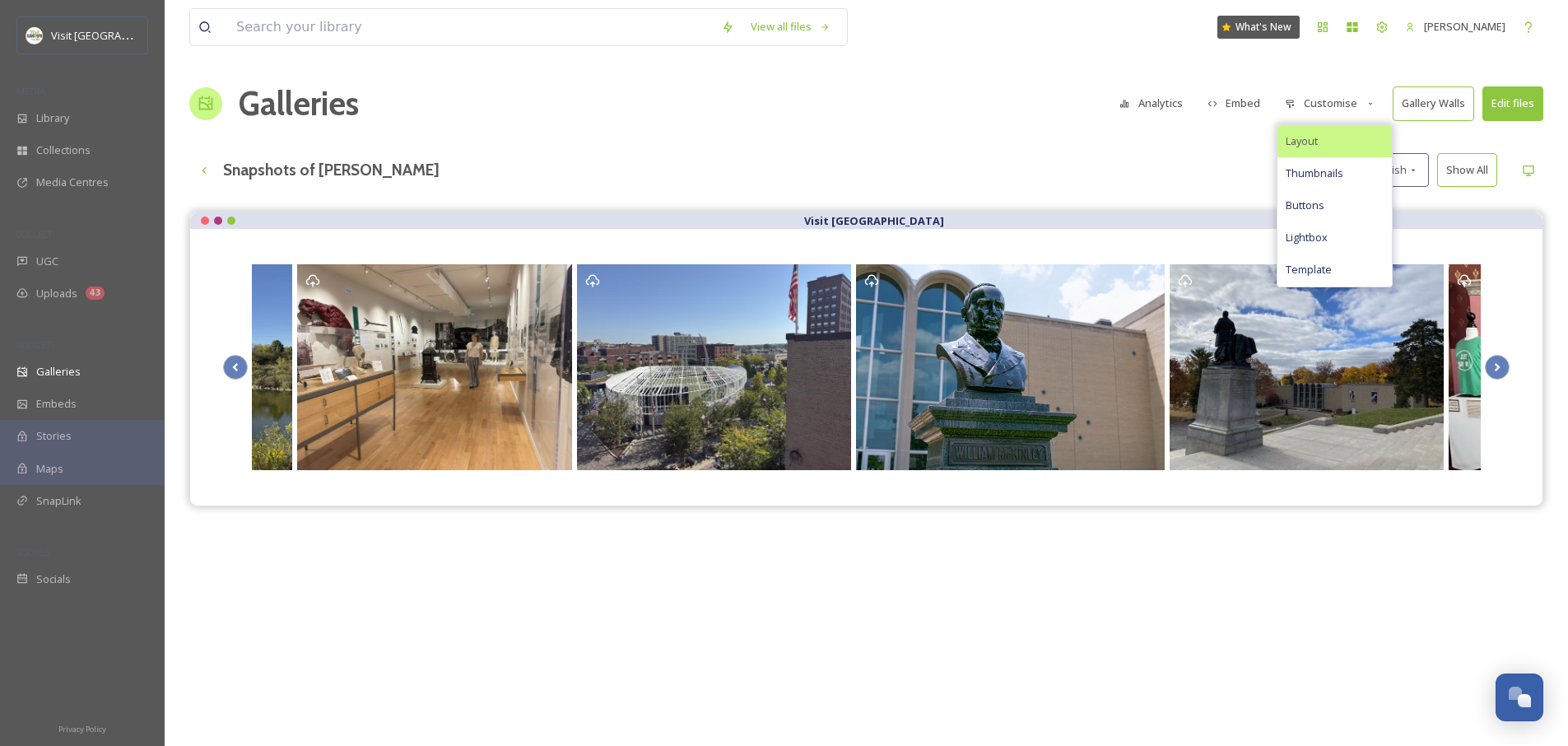
click at [1321, 147] on div "Layout" at bounding box center [1334, 141] width 114 height 32
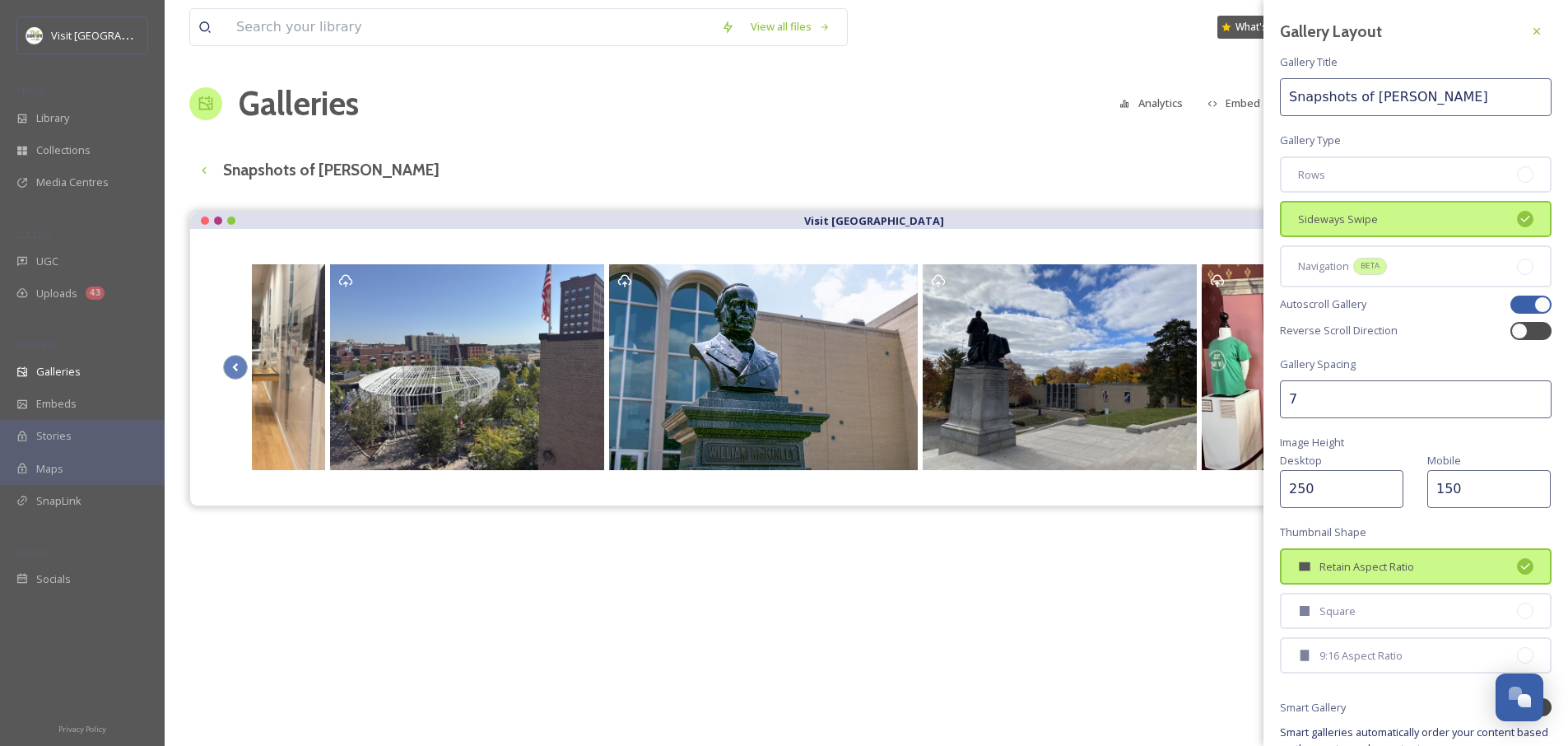
click at [1520, 396] on input "7" at bounding box center [1415, 399] width 272 height 38
click at [1520, 396] on input "8" at bounding box center [1415, 399] width 272 height 38
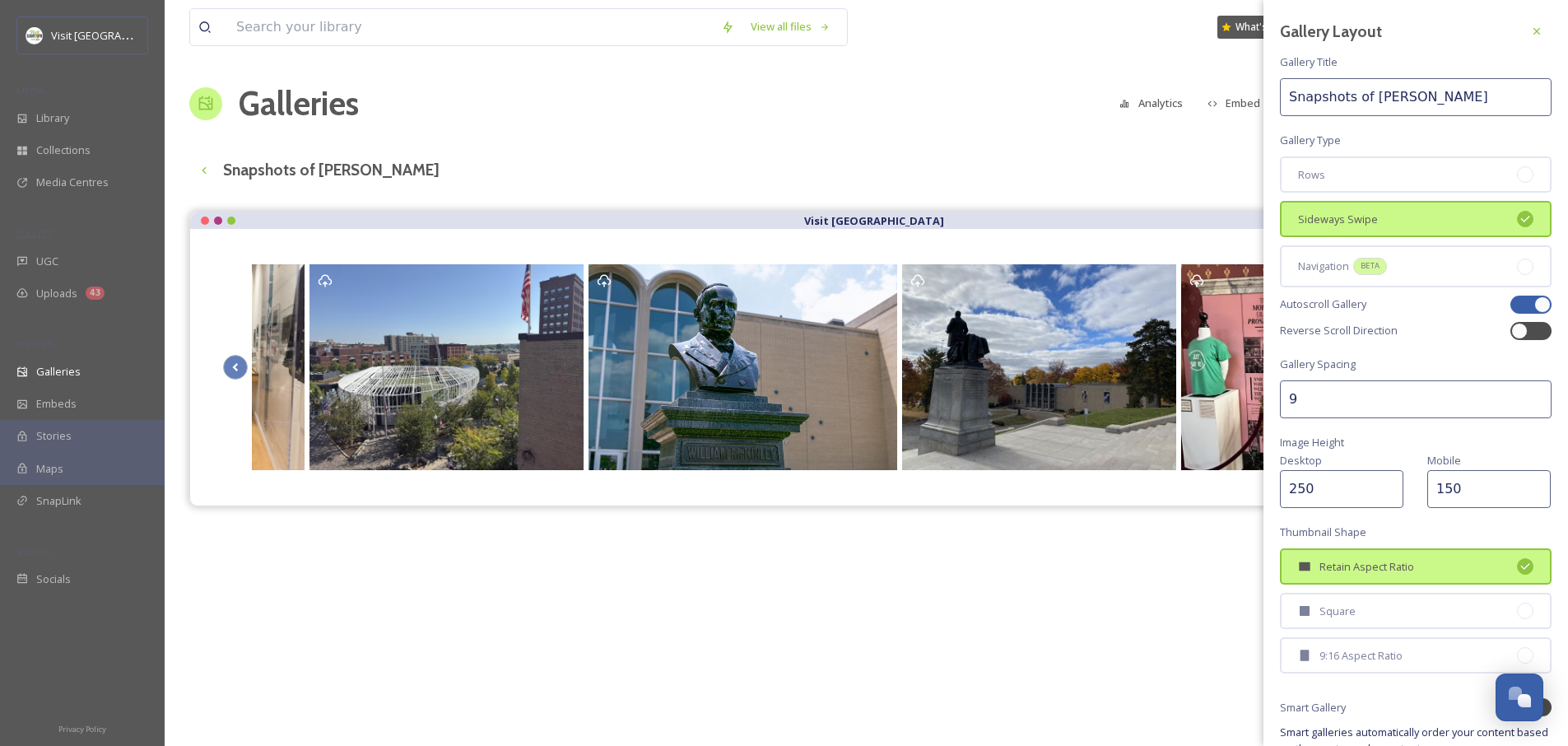
click at [1520, 396] on input "9" at bounding box center [1415, 399] width 272 height 38
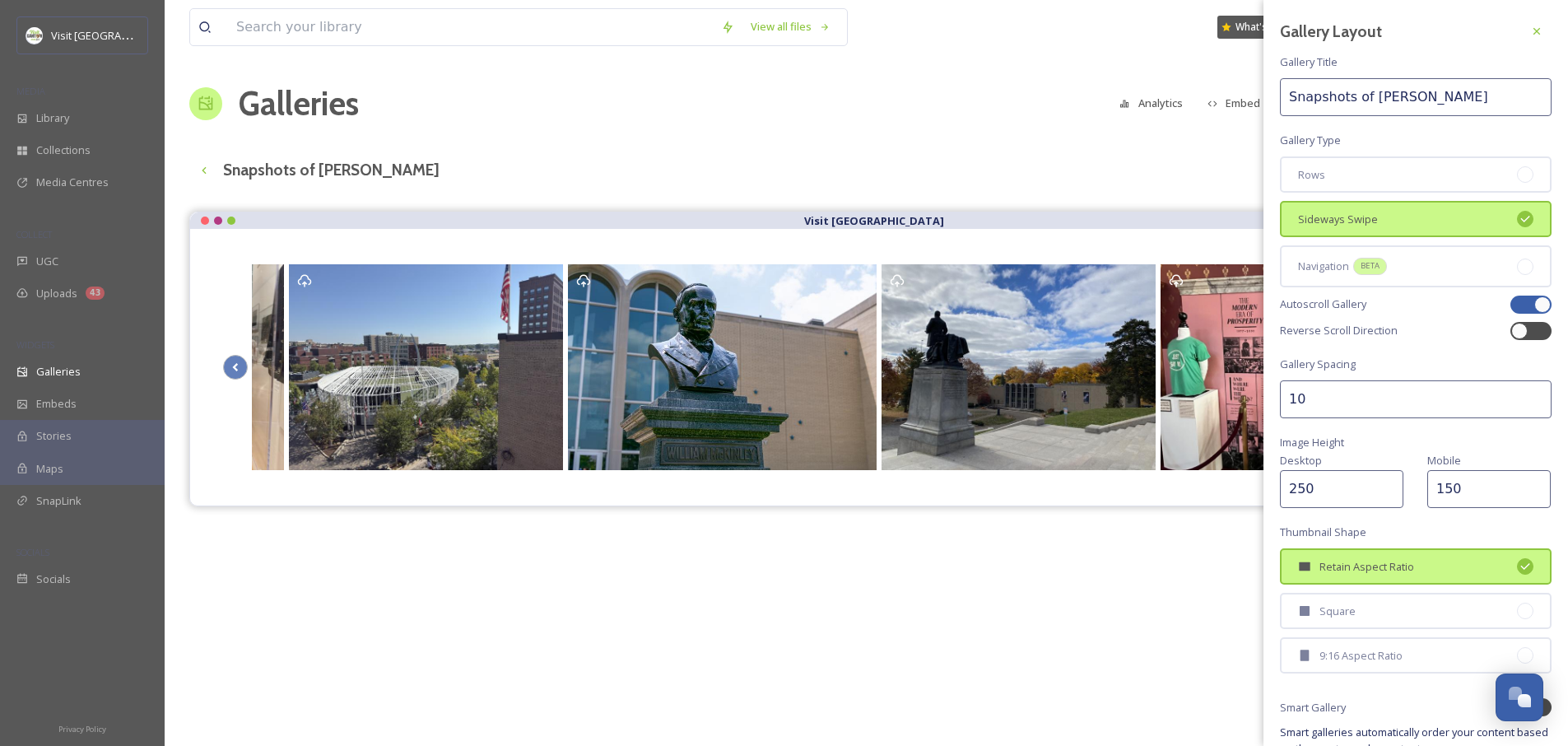
type input "10"
click at [1520, 396] on input "10" at bounding box center [1415, 399] width 272 height 38
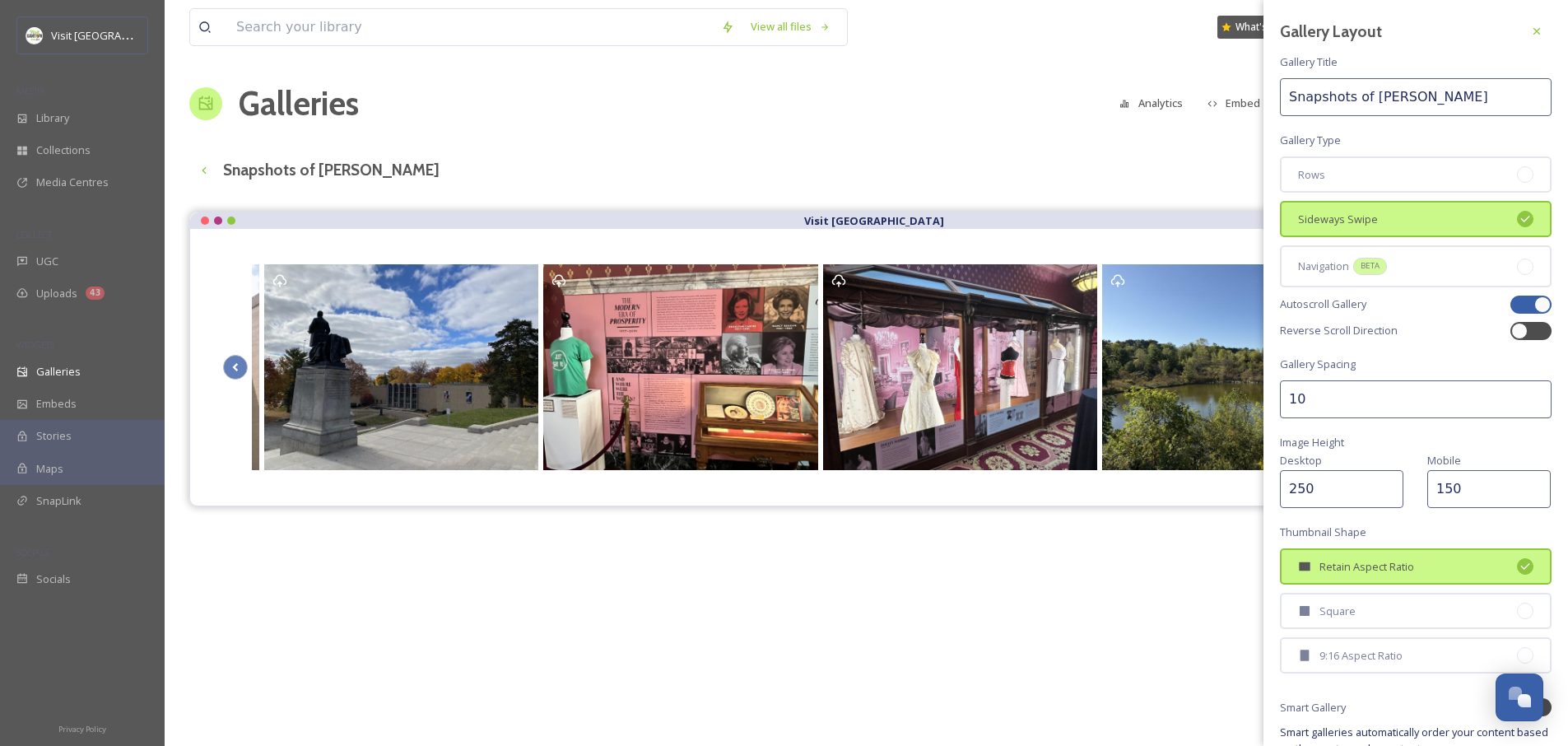
drag, startPoint x: 1359, startPoint y: 491, endPoint x: 1260, endPoint y: 493, distance: 99.0
click at [1260, 493] on div "View all files What's New [PERSON_NAME] Galleries Analytics Embed Customise Gal…" at bounding box center [866, 491] width 1403 height 982
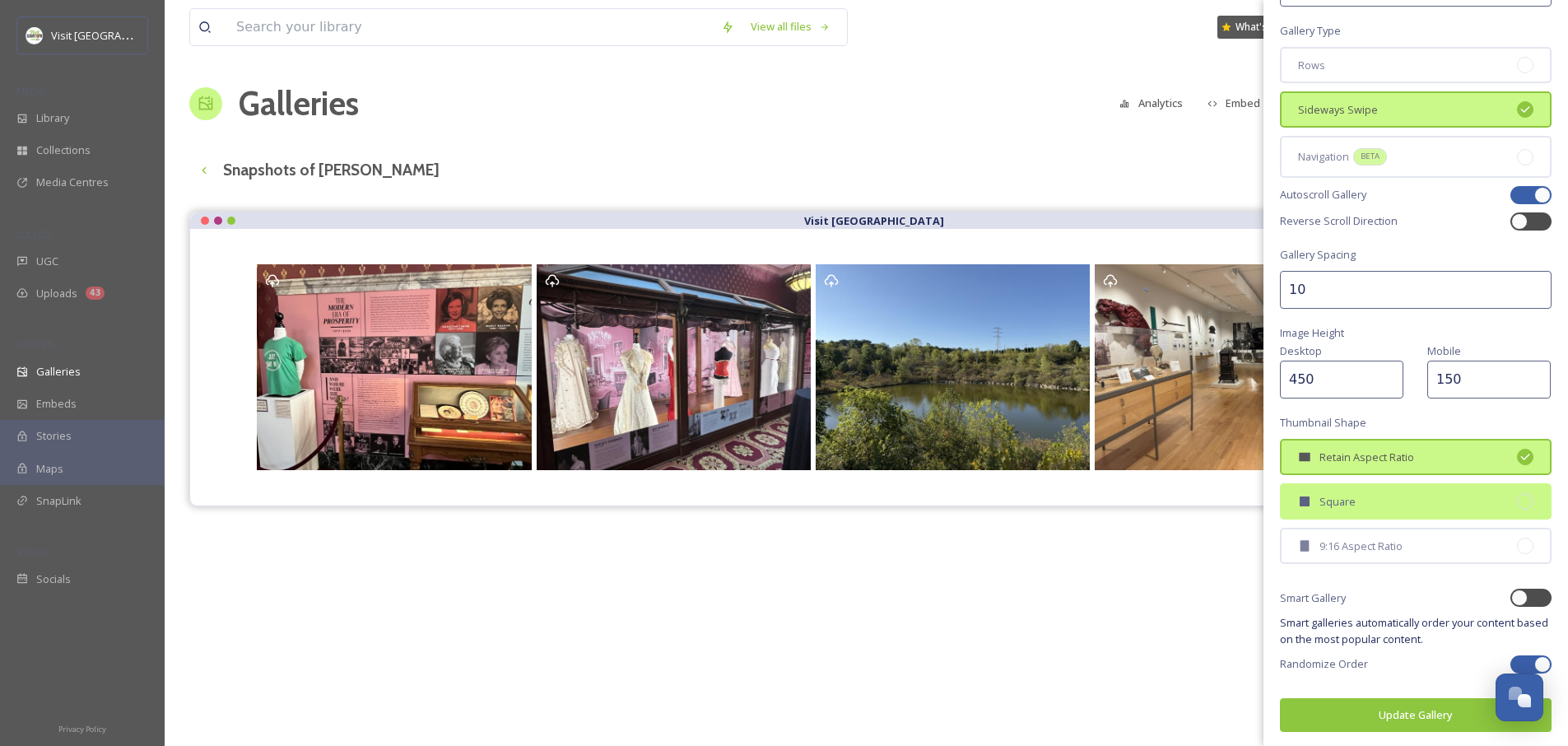
scroll to position [112, 0]
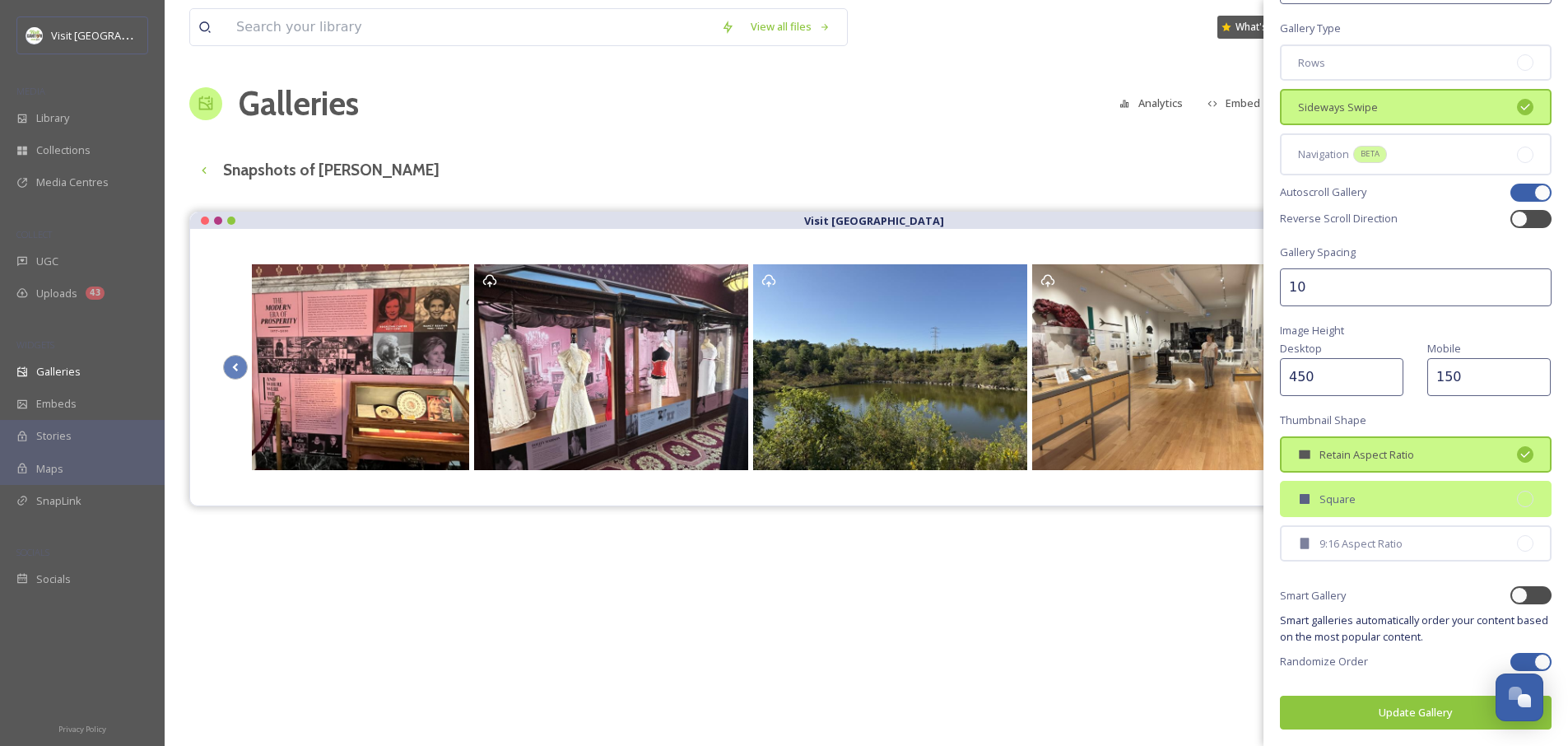
type input "450"
click at [1353, 502] on span "Square" at bounding box center [1337, 499] width 36 height 16
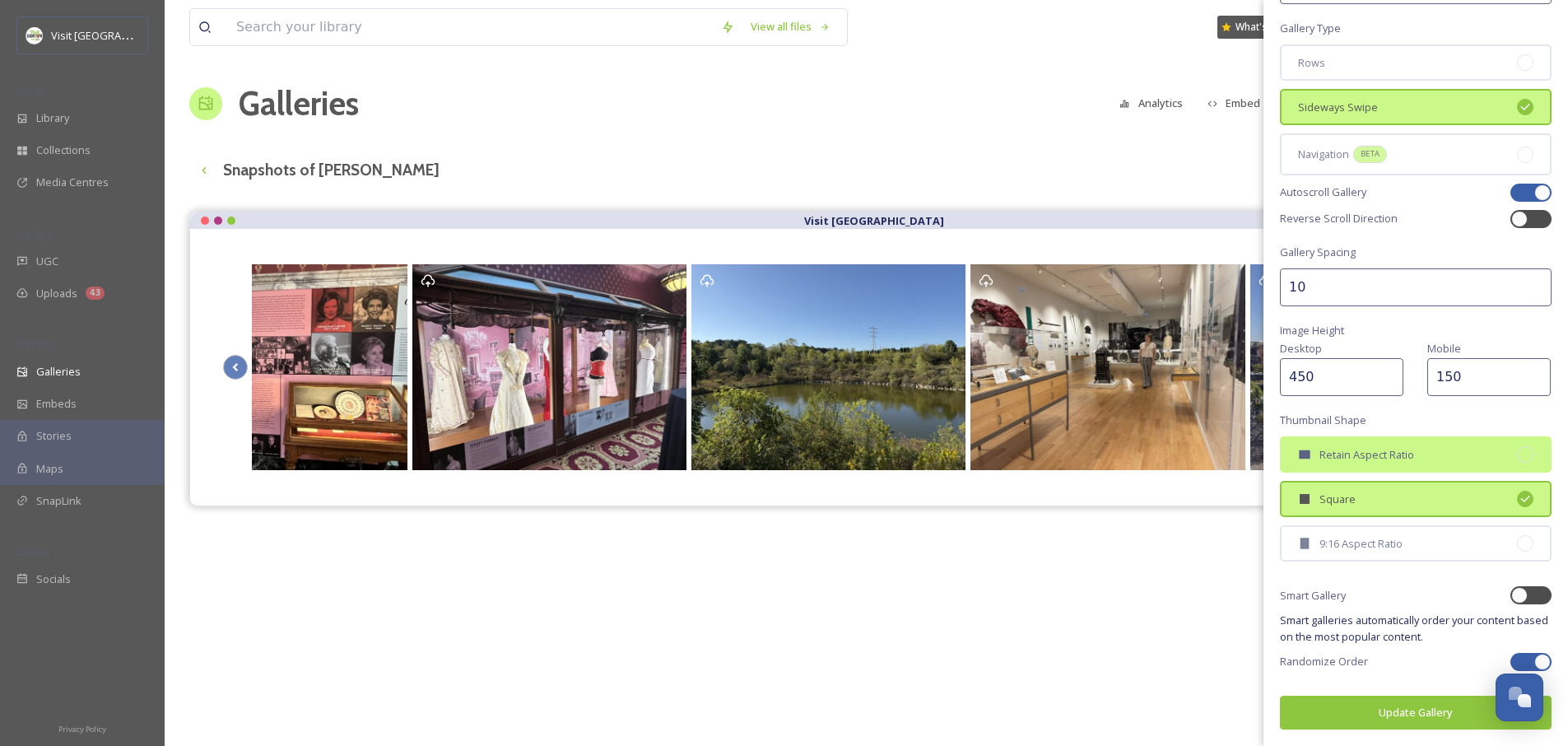
click at [1364, 467] on div "Retain Aspect Ratio" at bounding box center [1415, 454] width 272 height 36
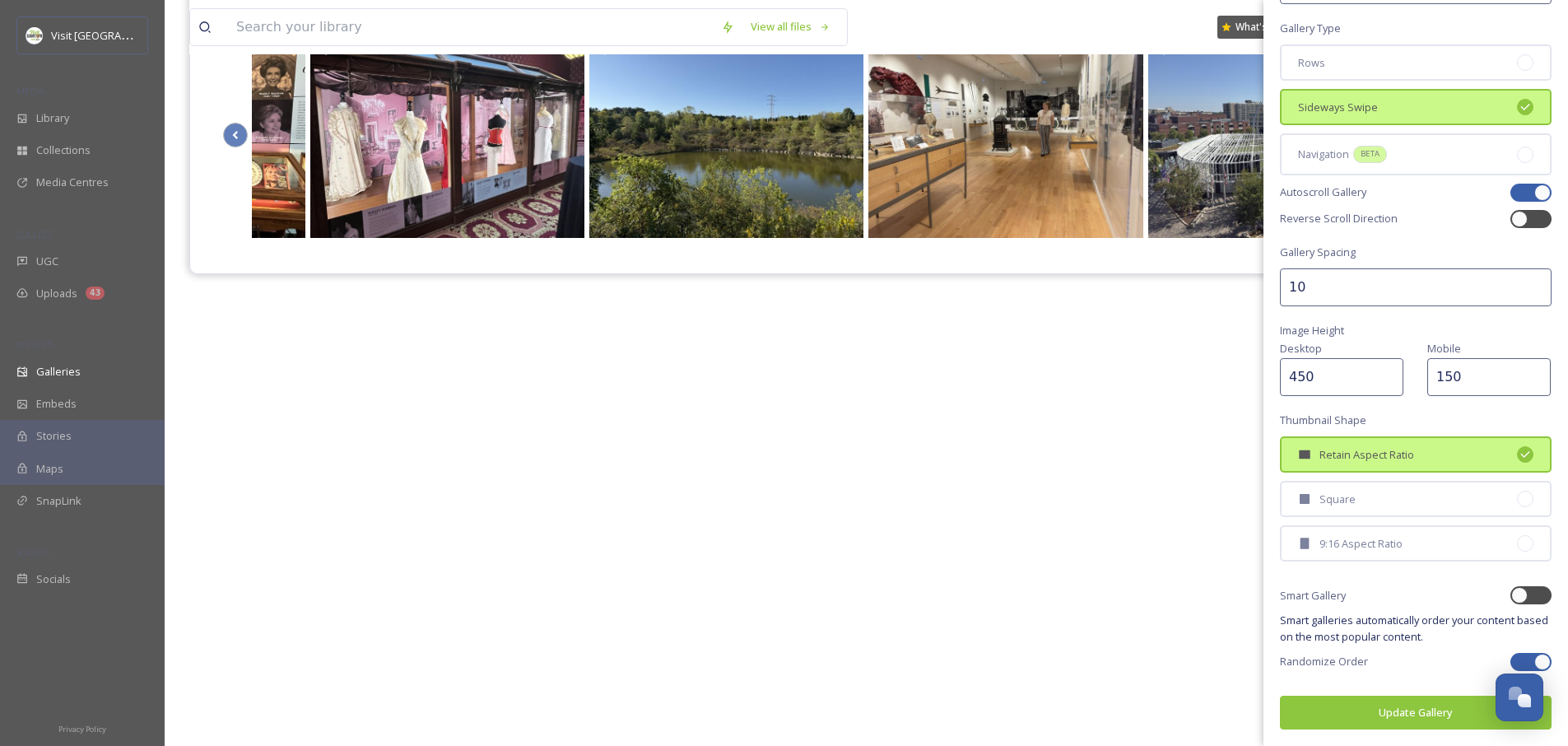
scroll to position [236, 0]
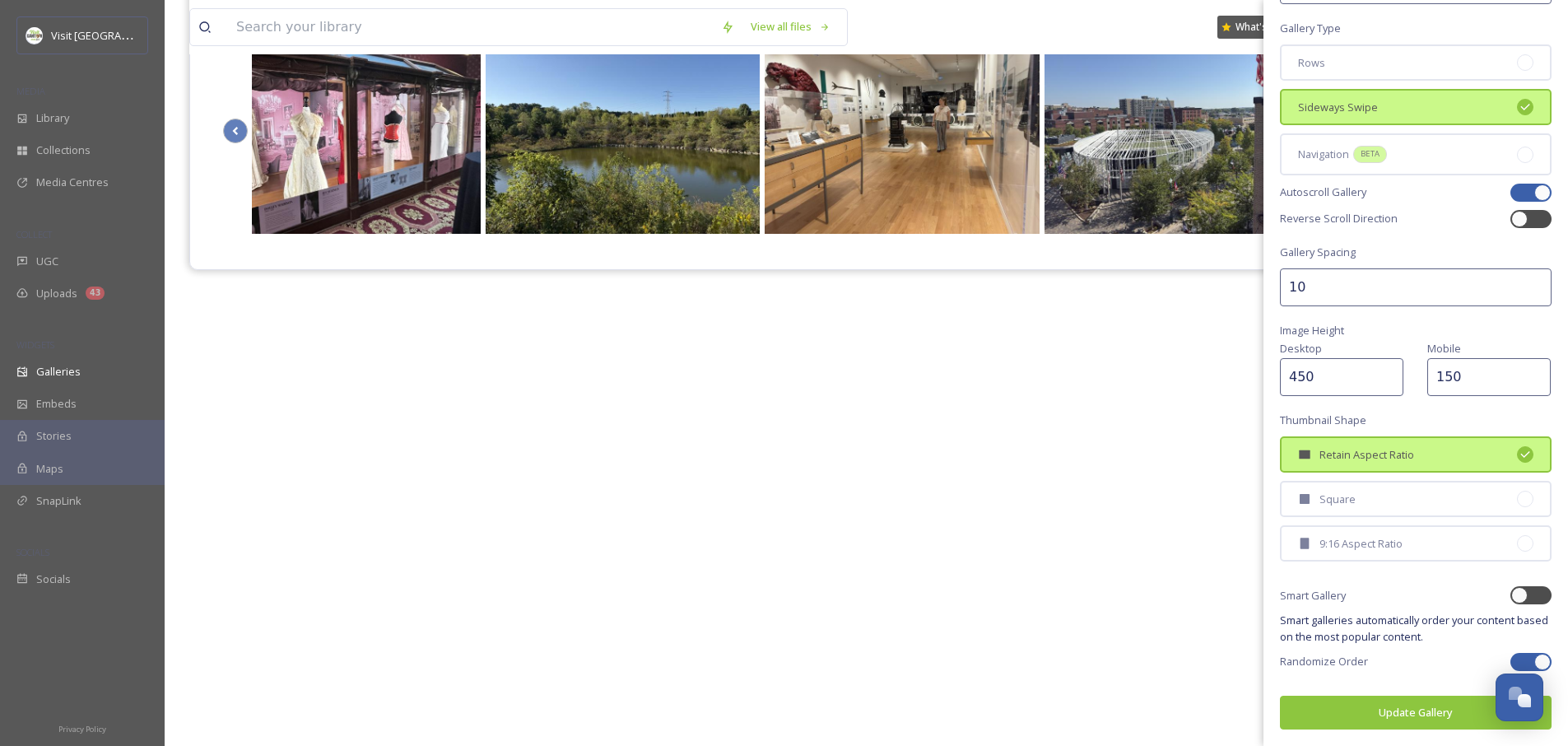
click at [1401, 713] on button "Update Gallery" at bounding box center [1415, 713] width 272 height 33
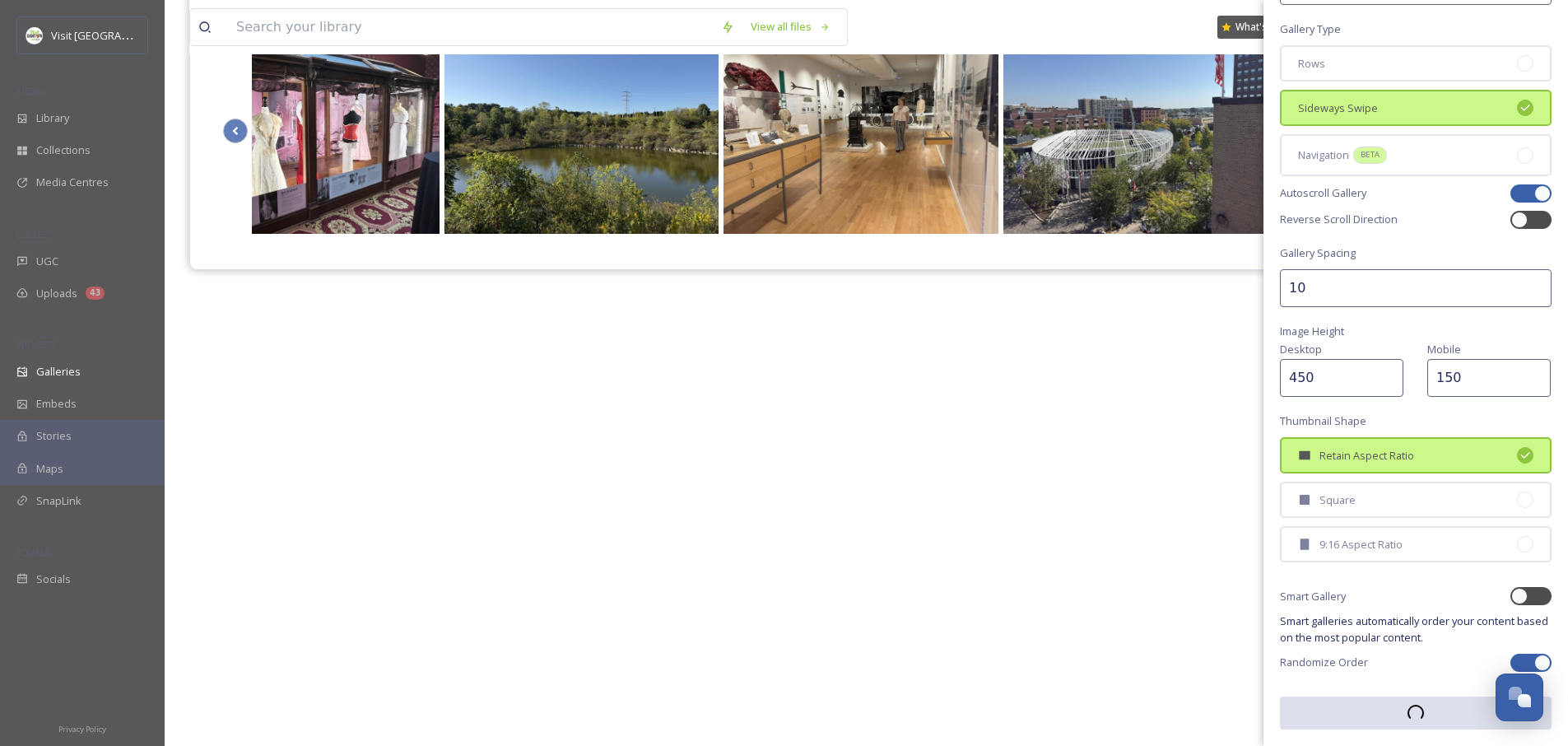
scroll to position [0, 0]
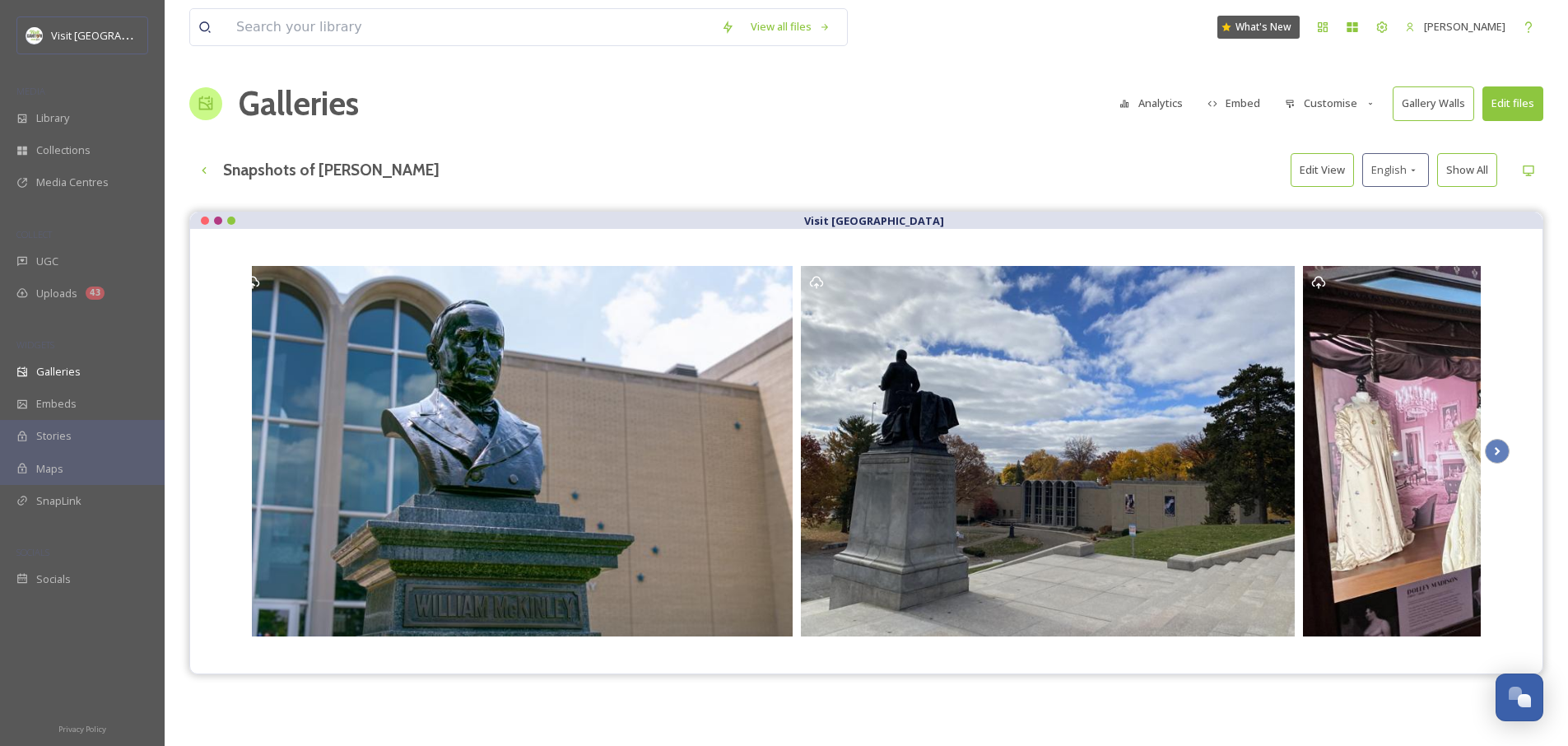
click at [1323, 173] on button "Edit View" at bounding box center [1322, 170] width 63 height 33
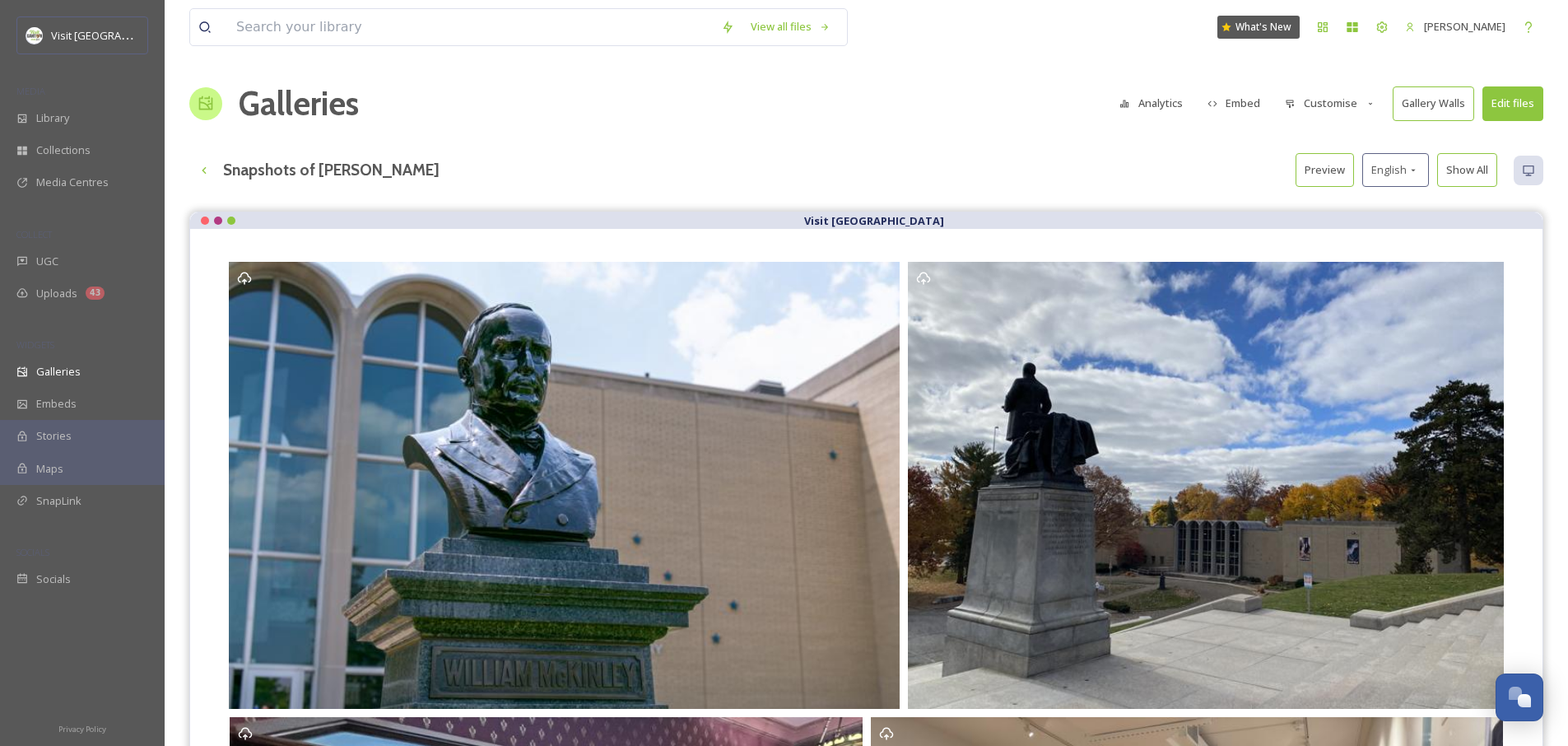
click at [1323, 173] on button "Preview" at bounding box center [1324, 170] width 58 height 33
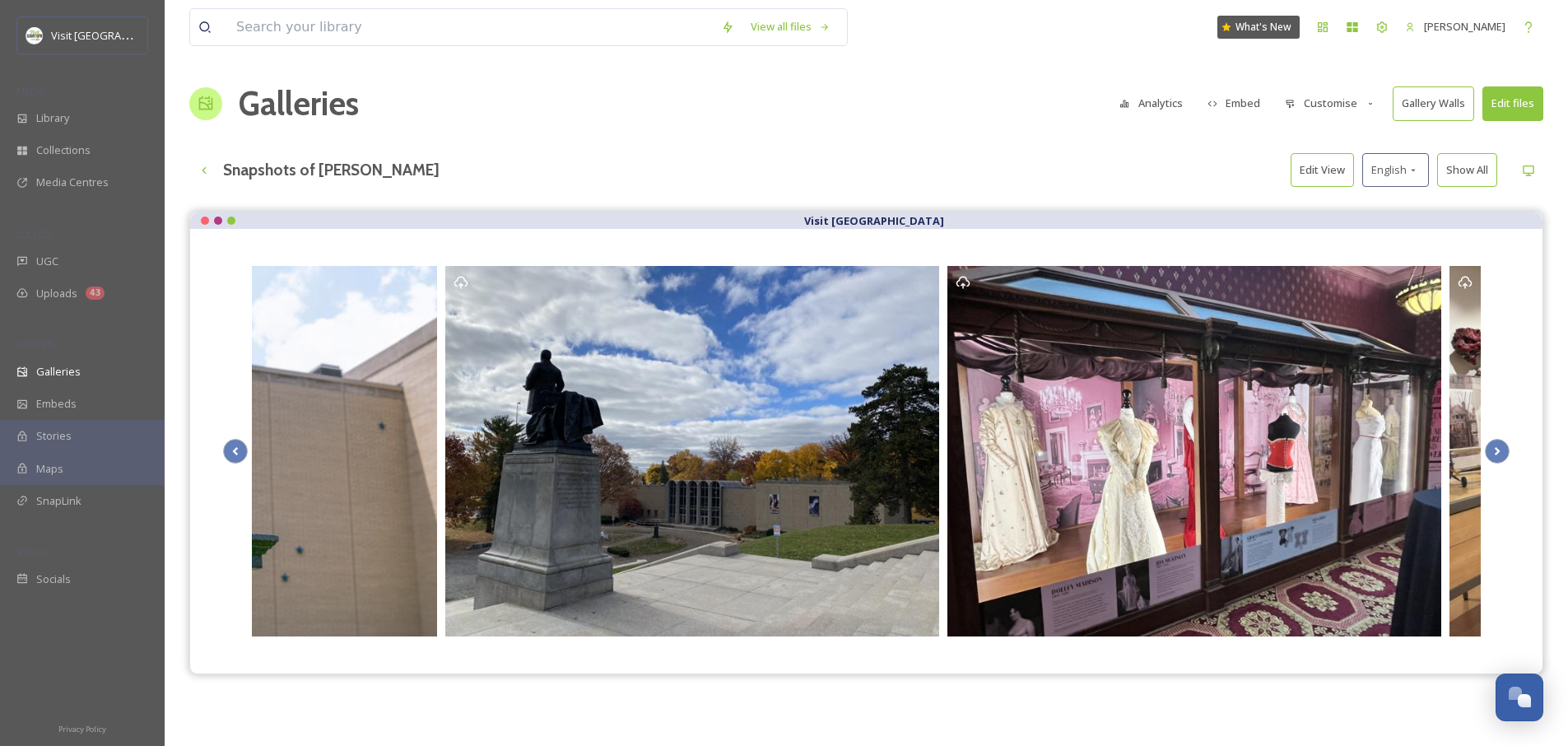
click at [1319, 92] on button "Customise" at bounding box center [1329, 103] width 108 height 32
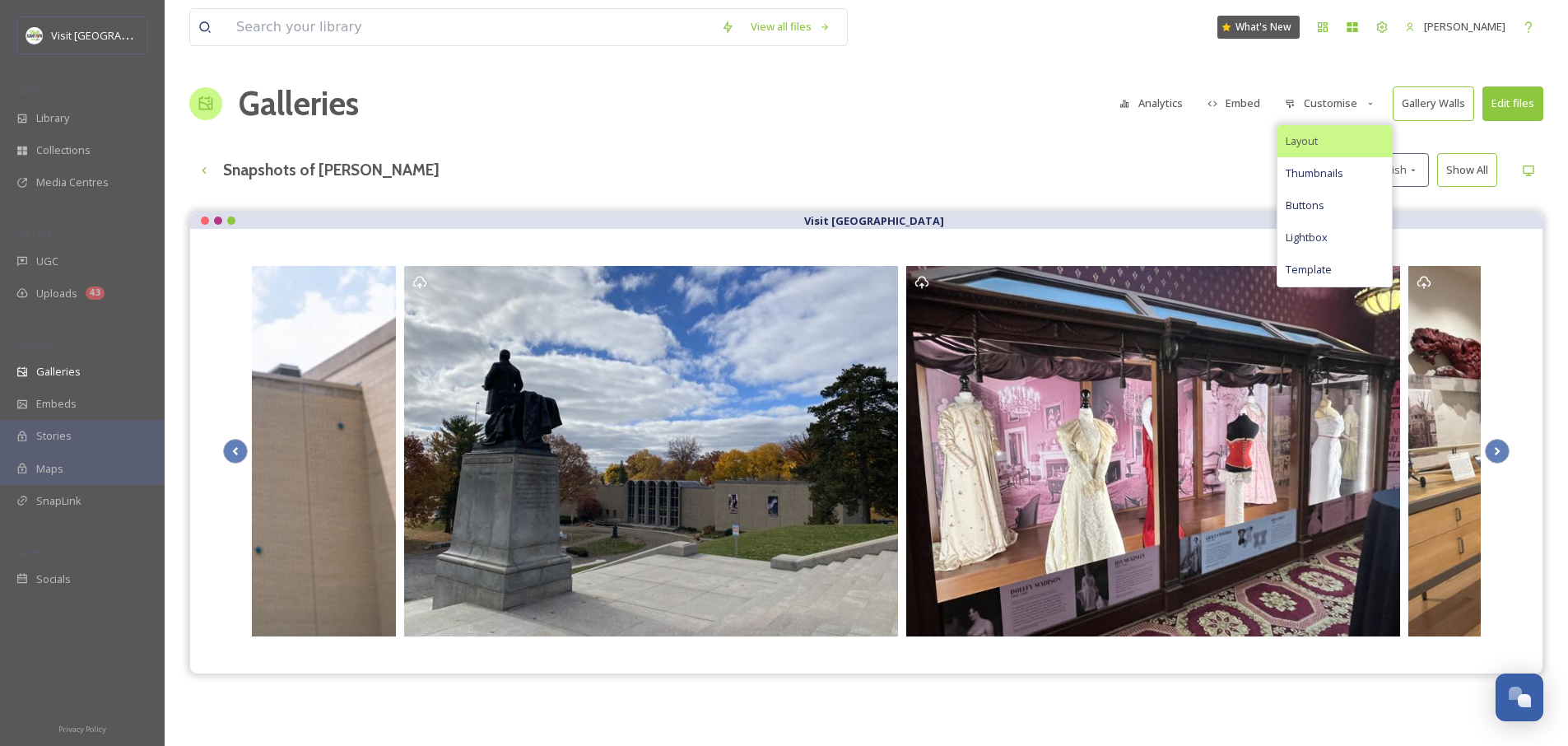
click at [1336, 138] on div "Layout" at bounding box center [1334, 141] width 114 height 32
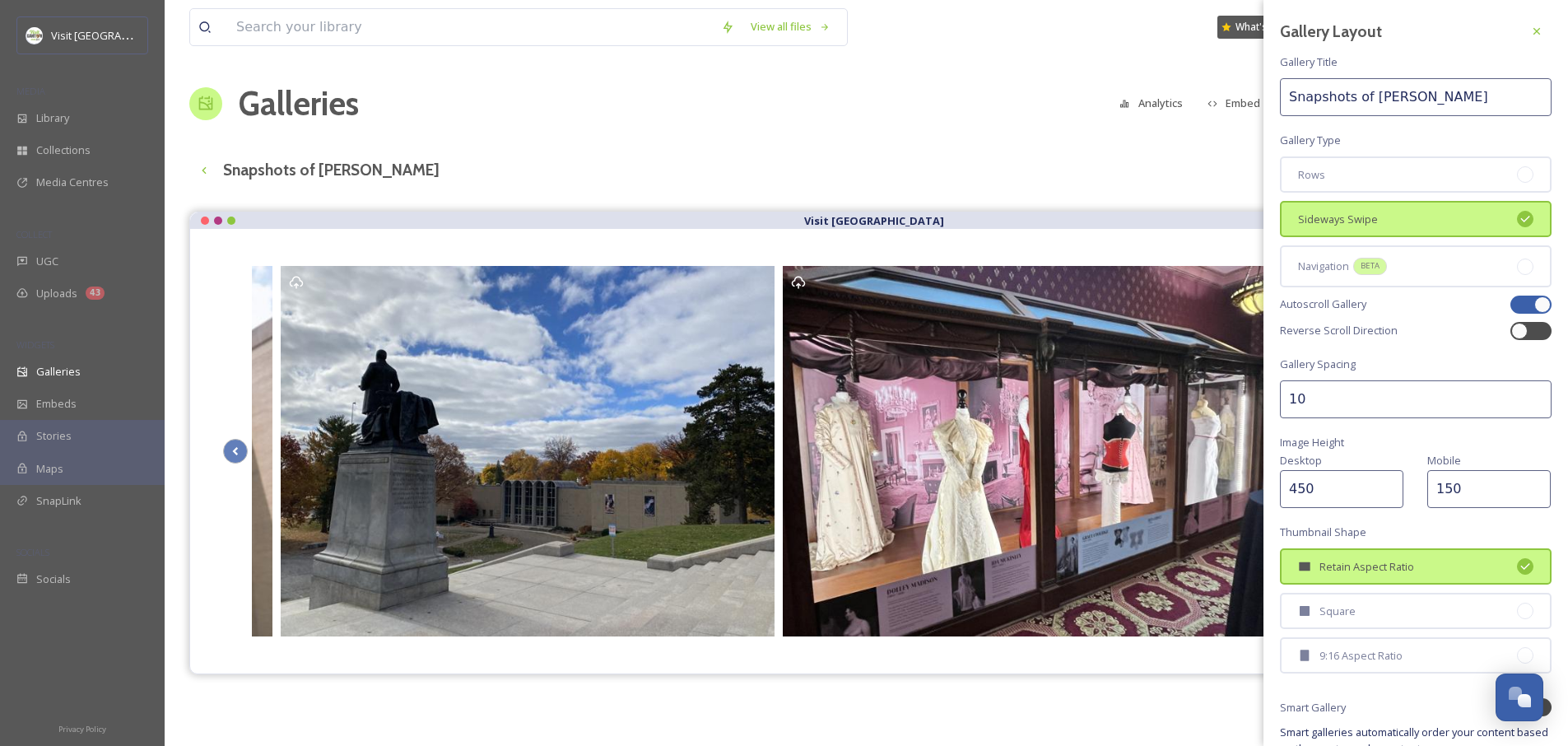
drag, startPoint x: 1316, startPoint y: 403, endPoint x: 1274, endPoint y: 410, distance: 42.6
click at [1274, 410] on div "Gallery Layout Gallery Title Snapshots of [PERSON_NAME] Gallery Type Rows Sidew…" at bounding box center [1415, 429] width 304 height 858
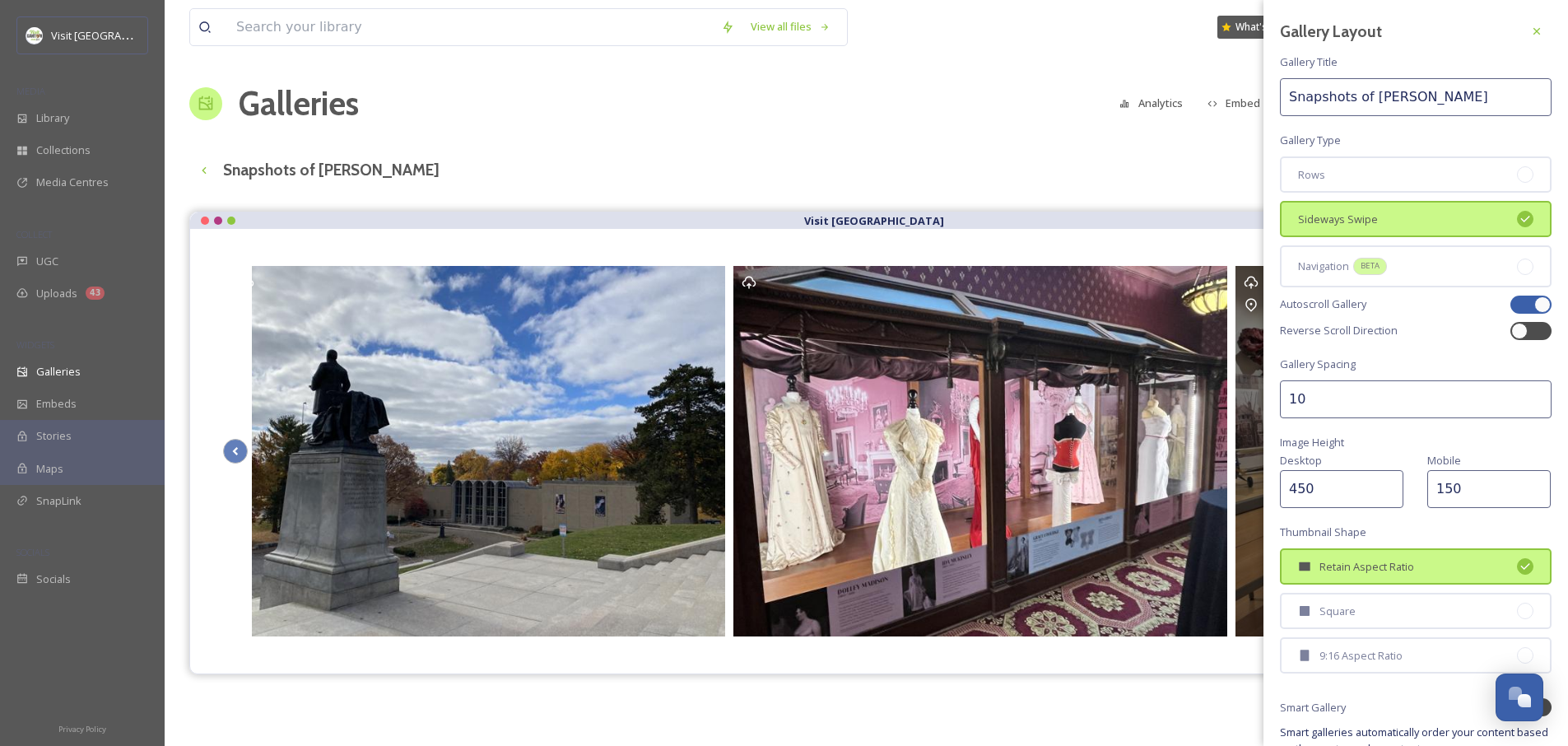
drag, startPoint x: 1319, startPoint y: 397, endPoint x: 1254, endPoint y: 406, distance: 65.6
click at [1254, 406] on div "View all files What's New [PERSON_NAME] Galleries Analytics Embed Customise Gal…" at bounding box center [866, 491] width 1403 height 982
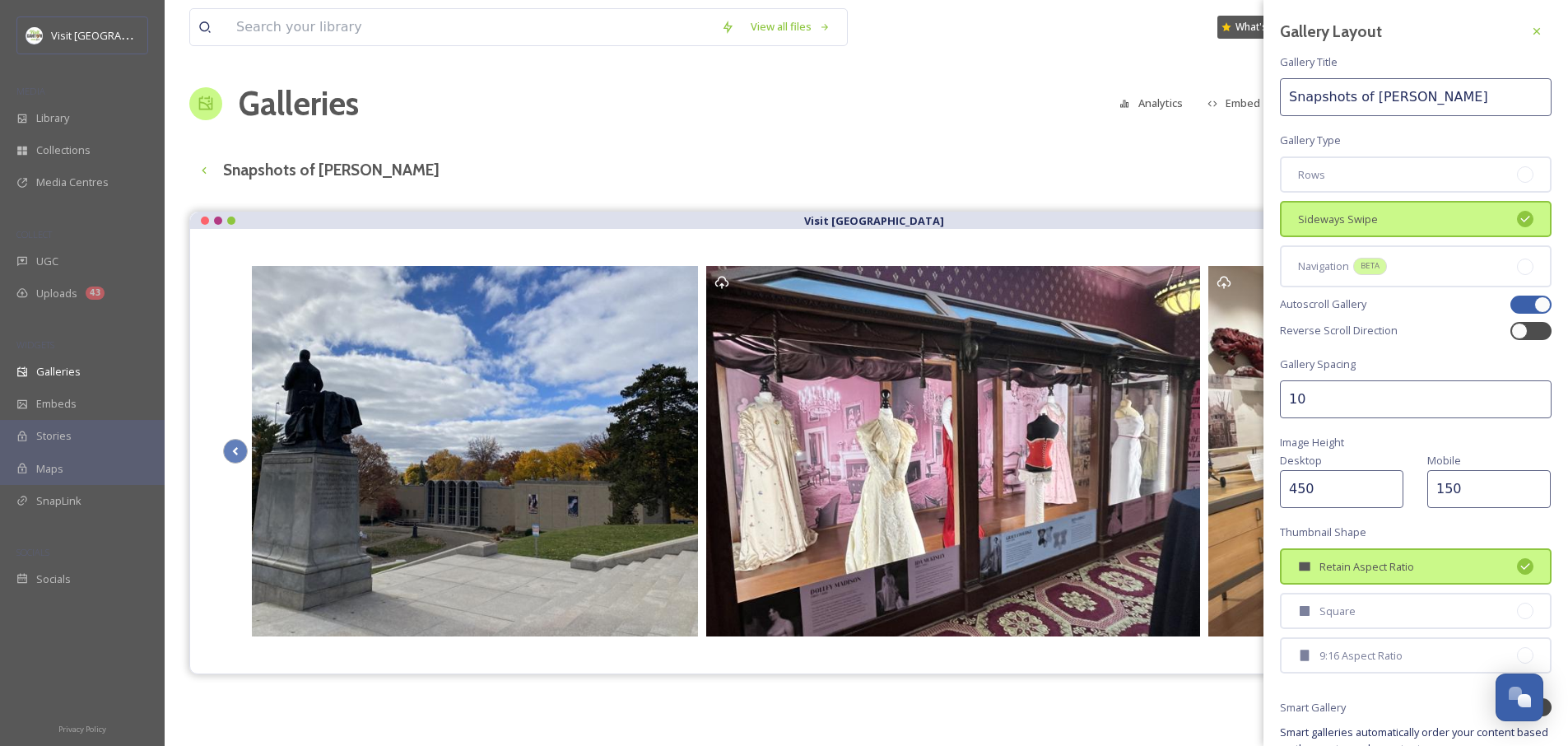
click at [1345, 401] on input "10" at bounding box center [1415, 399] width 272 height 38
click at [1345, 401] on input "10" at bounding box center [1415, 399] width 272 height 38
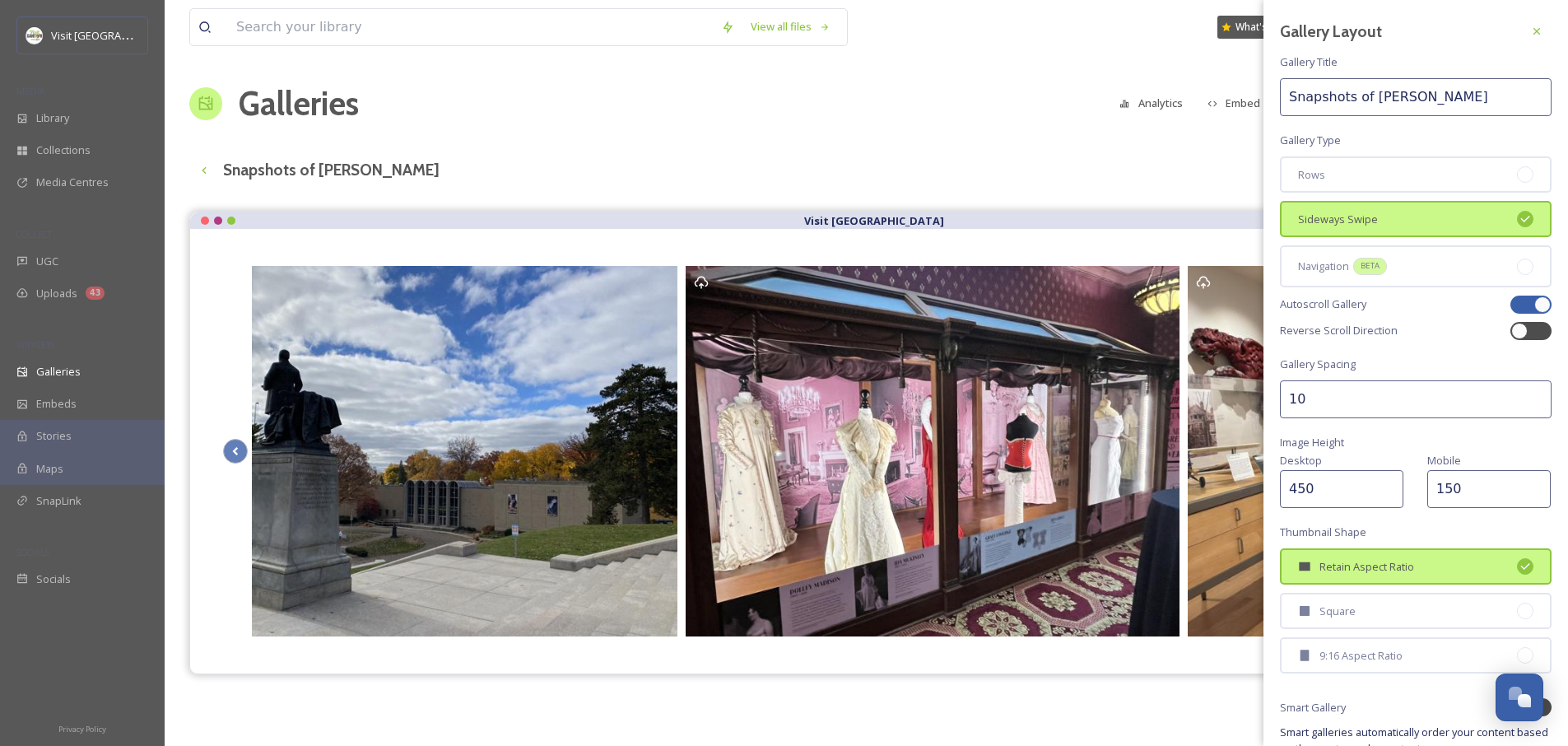
click at [1345, 401] on input "10" at bounding box center [1415, 399] width 272 height 38
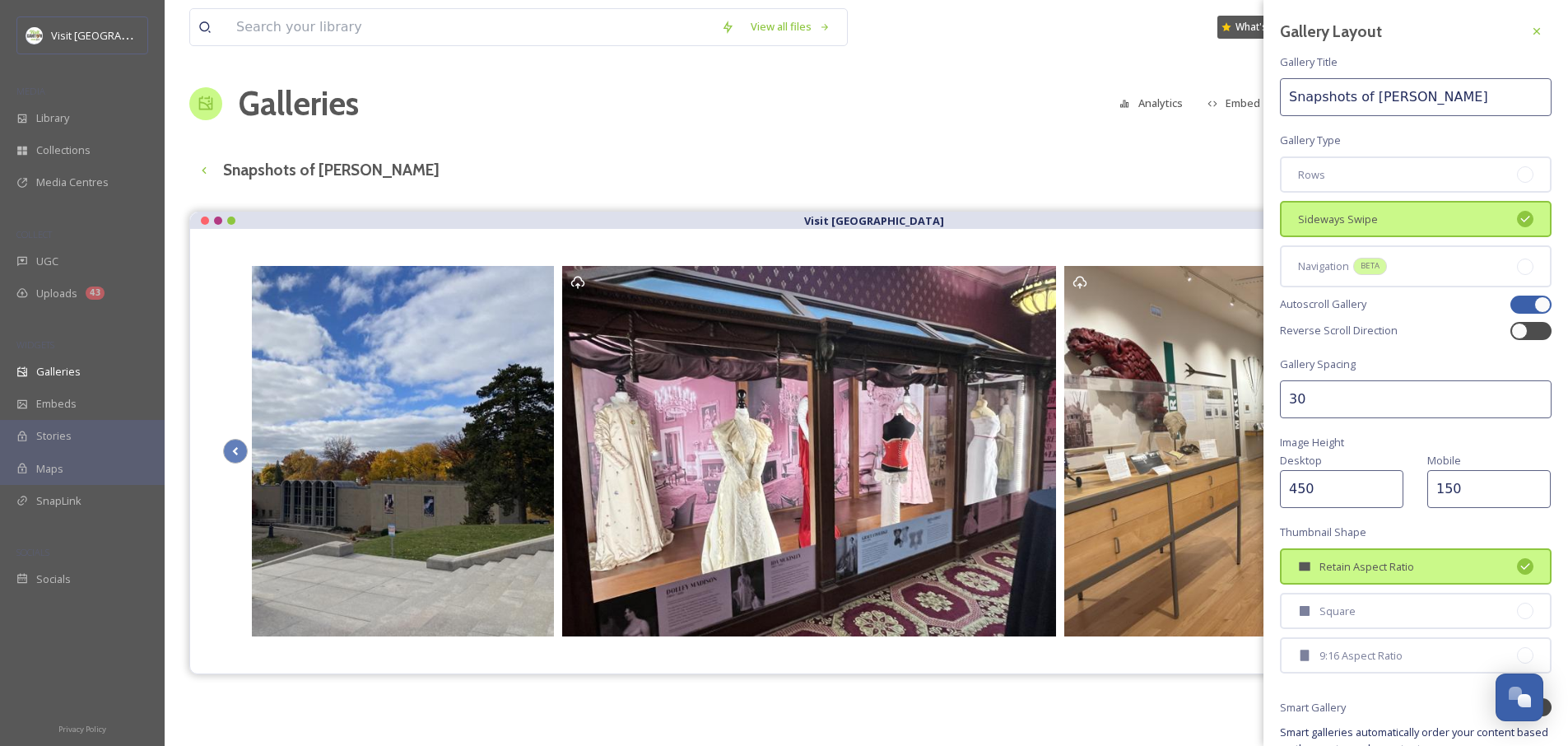
type input "30"
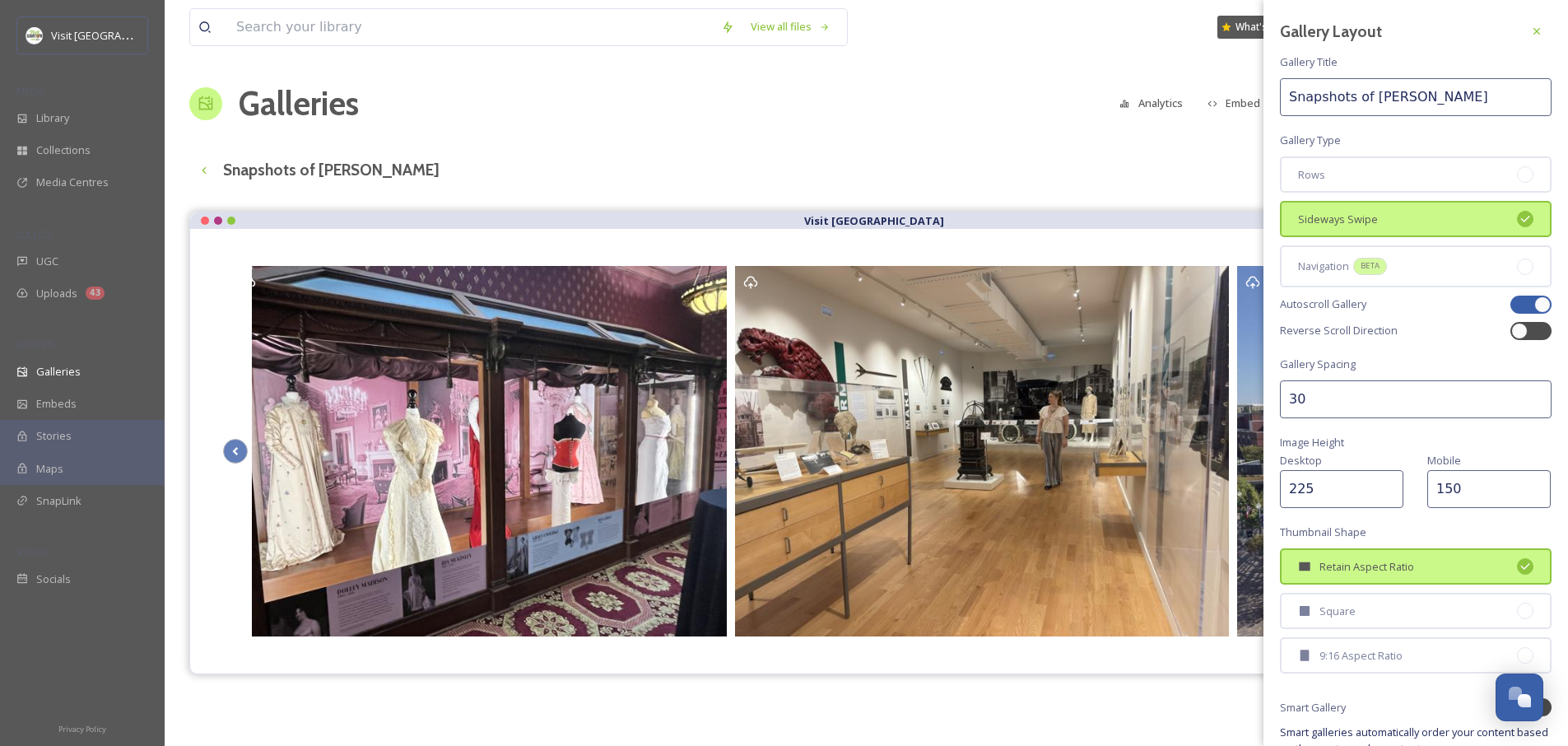
type input "225"
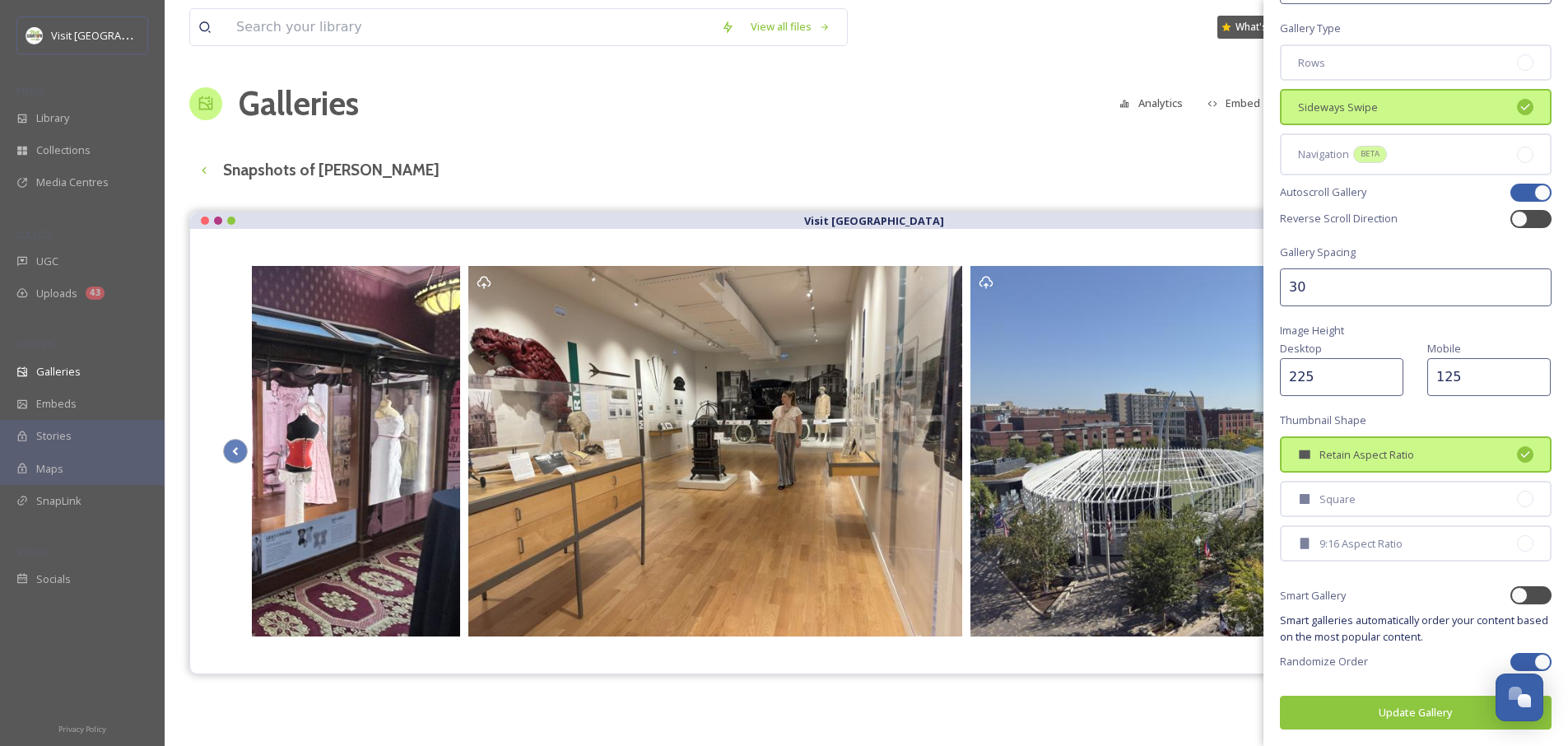
scroll to position [108, 0]
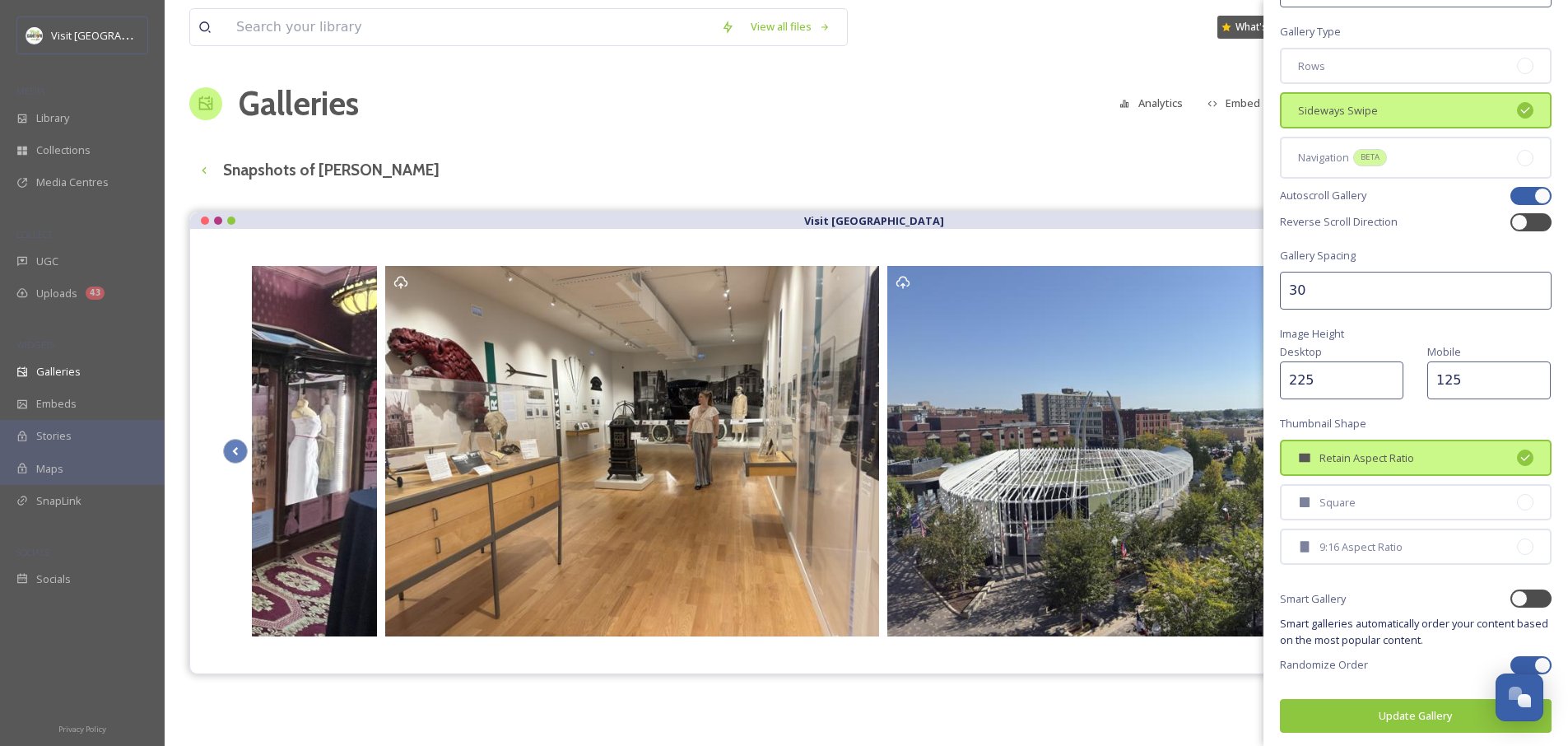
type input "125"
click at [1388, 718] on button "Update Gallery" at bounding box center [1415, 716] width 272 height 33
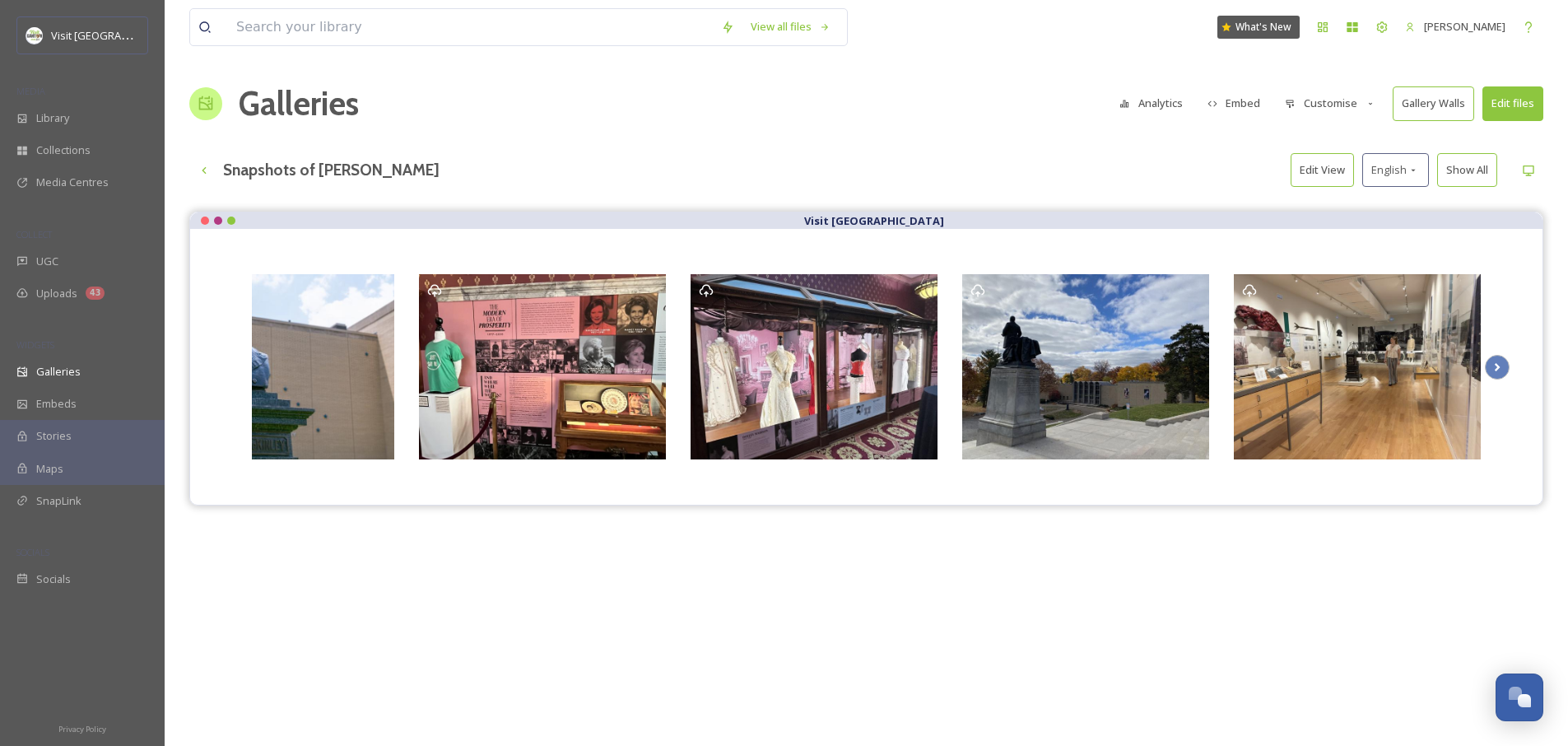
click at [1336, 113] on button "Customise" at bounding box center [1329, 103] width 108 height 32
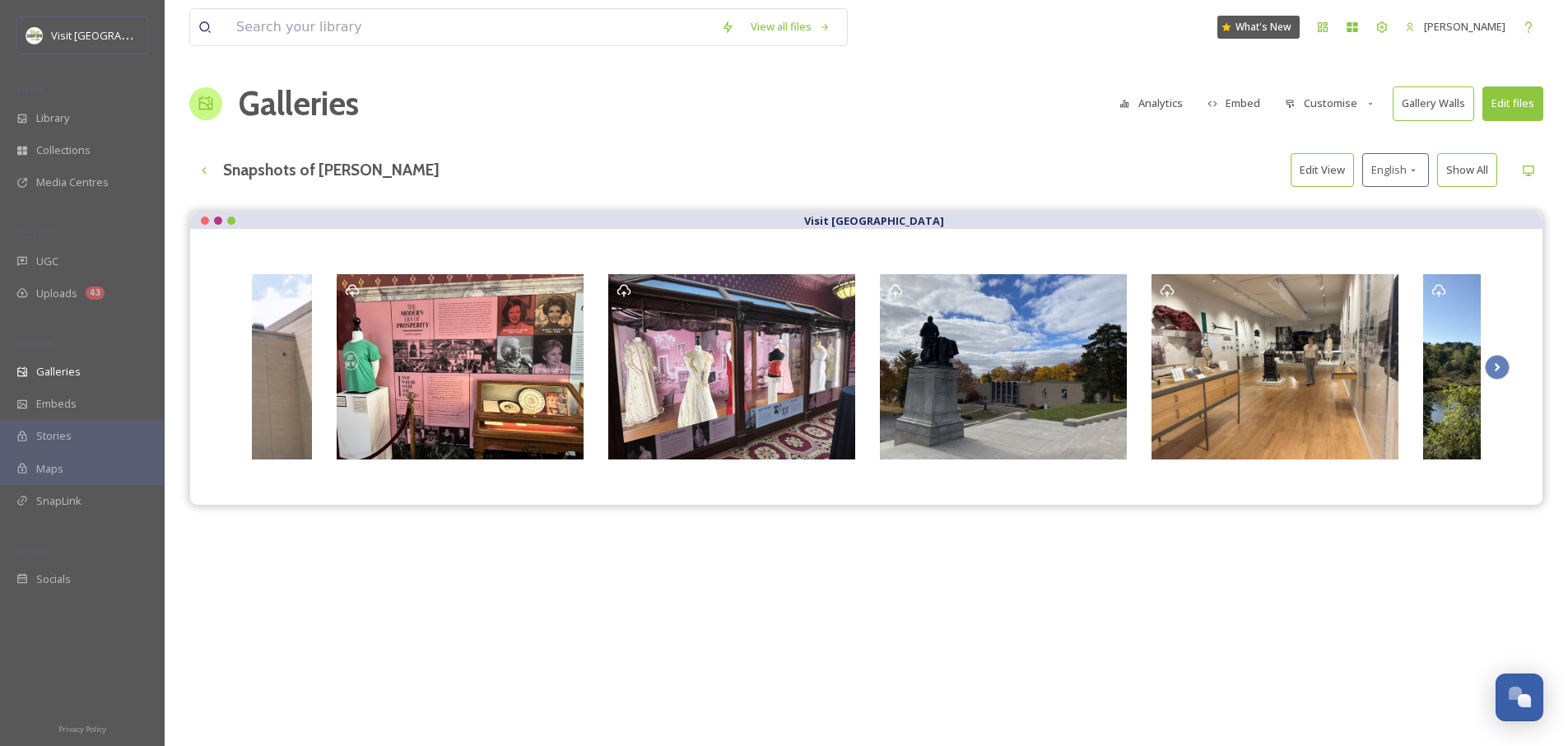
click at [1254, 104] on button "Embed" at bounding box center [1234, 103] width 70 height 32
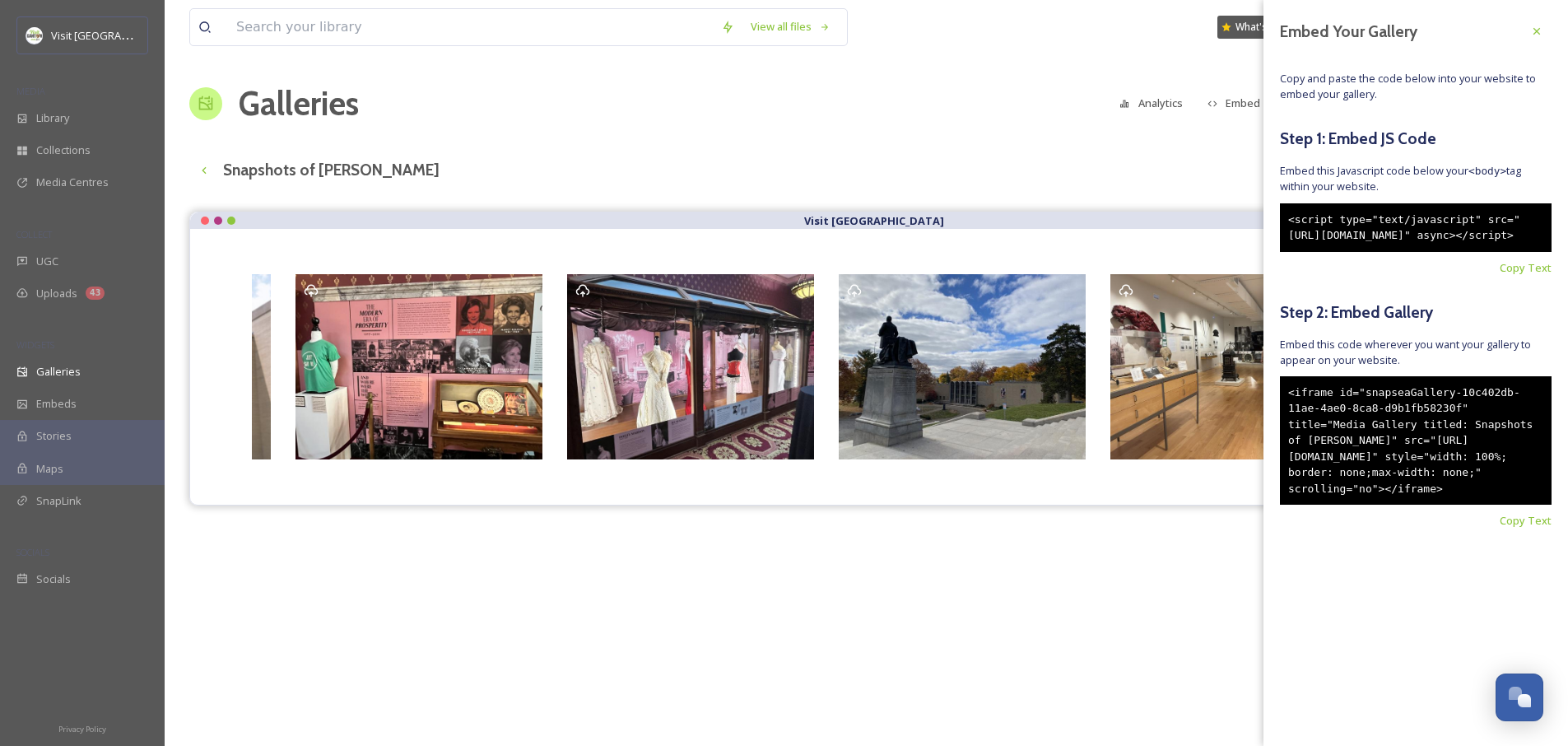
click at [1204, 148] on div "View all files What's New [PERSON_NAME] Galleries Analytics Embed Customise Gal…" at bounding box center [866, 491] width 1403 height 982
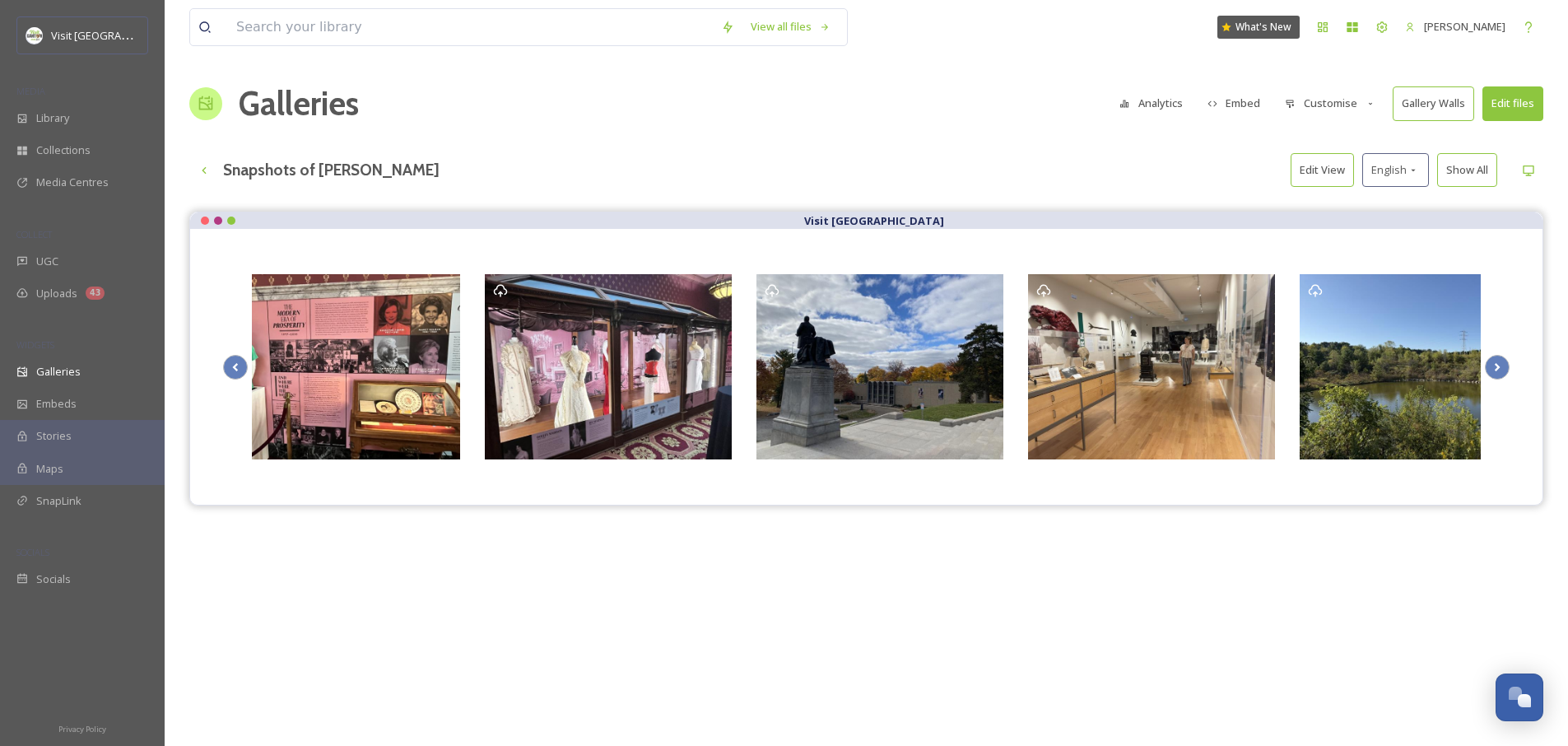
click at [1343, 110] on button "Customise" at bounding box center [1329, 103] width 108 height 32
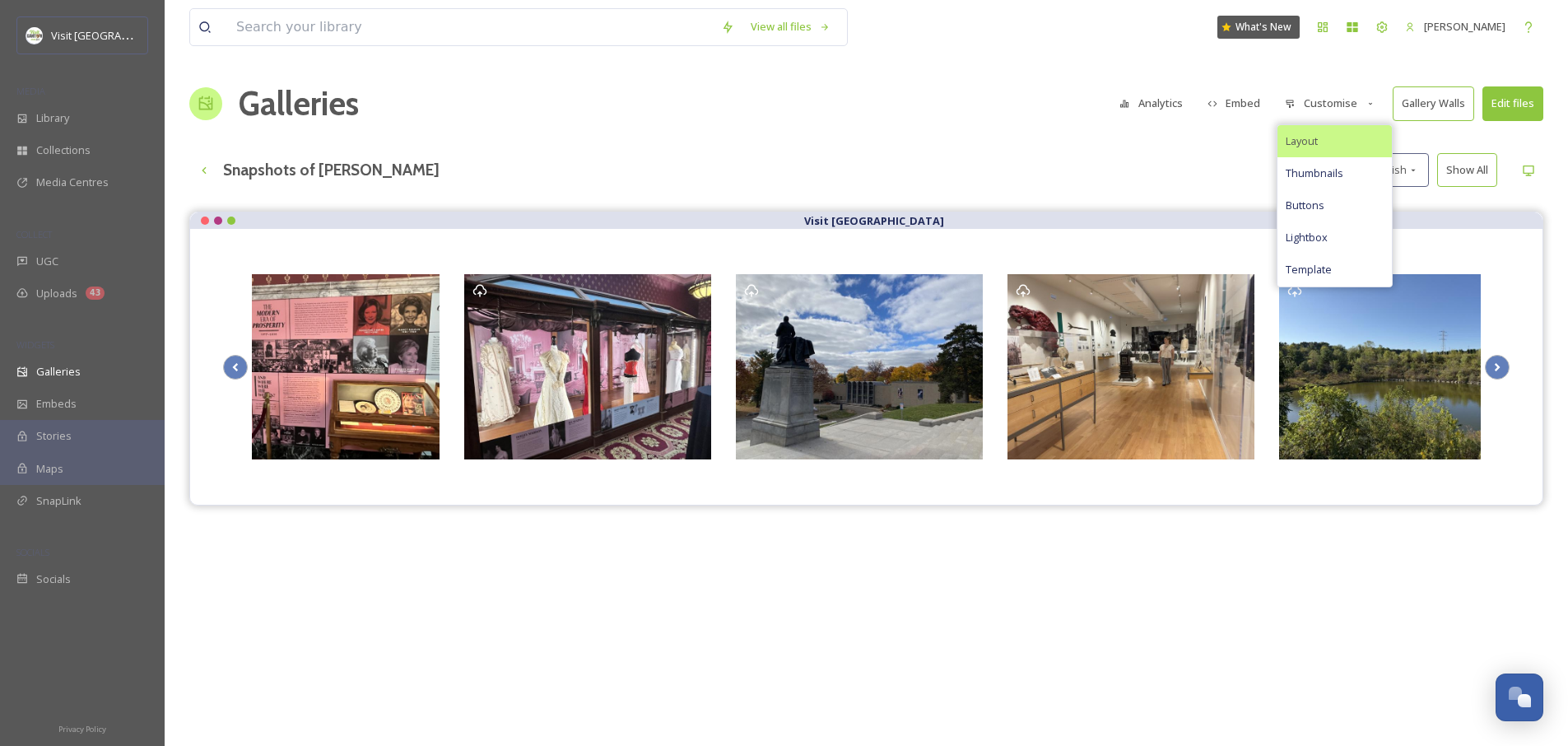
click at [1341, 144] on div "Layout" at bounding box center [1334, 141] width 114 height 32
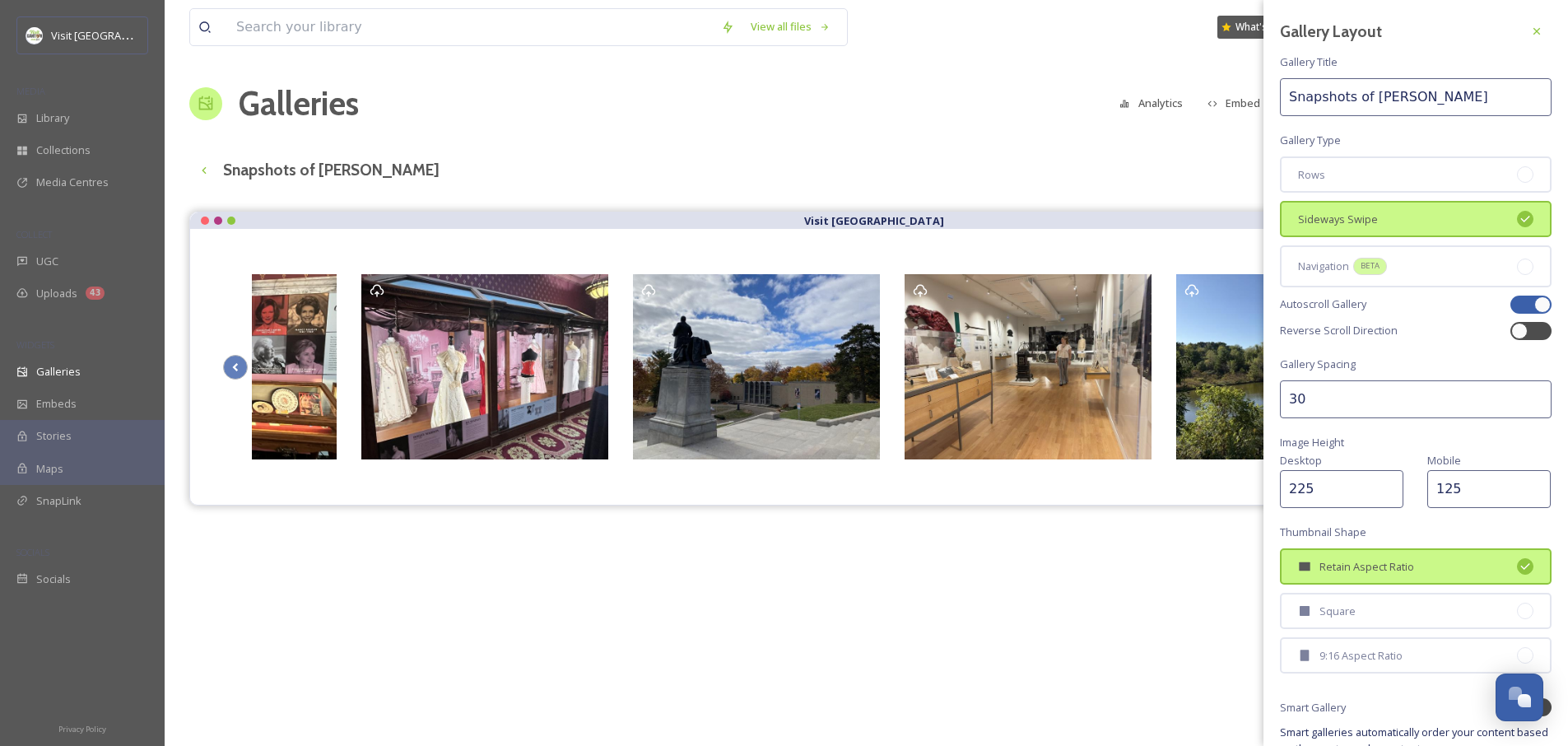
drag, startPoint x: 1324, startPoint y: 483, endPoint x: 1278, endPoint y: 491, distance: 46.7
click at [1278, 491] on div "Gallery Layout Gallery Title Snapshots of [PERSON_NAME] Gallery Type Rows Sidew…" at bounding box center [1415, 429] width 304 height 858
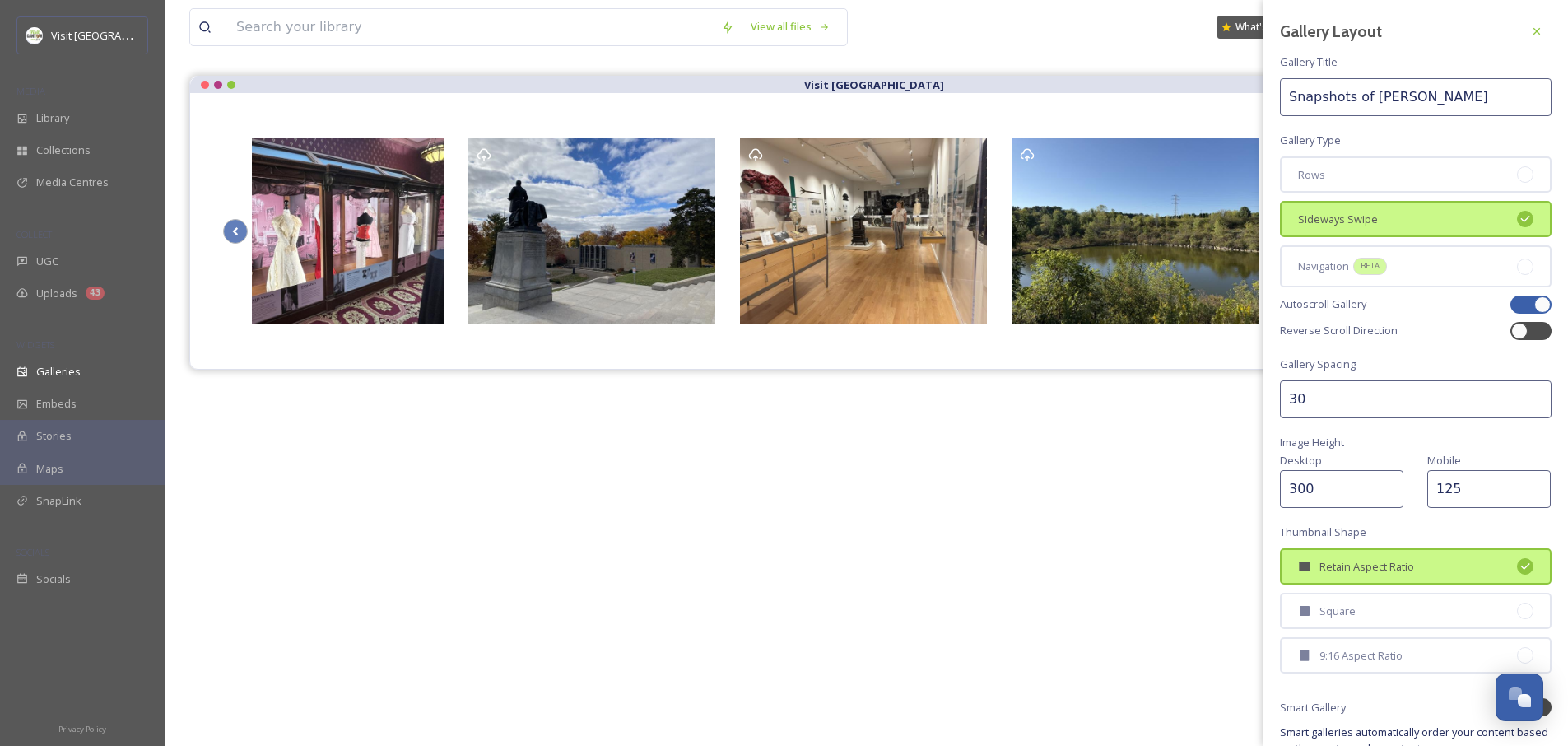
scroll to position [236, 0]
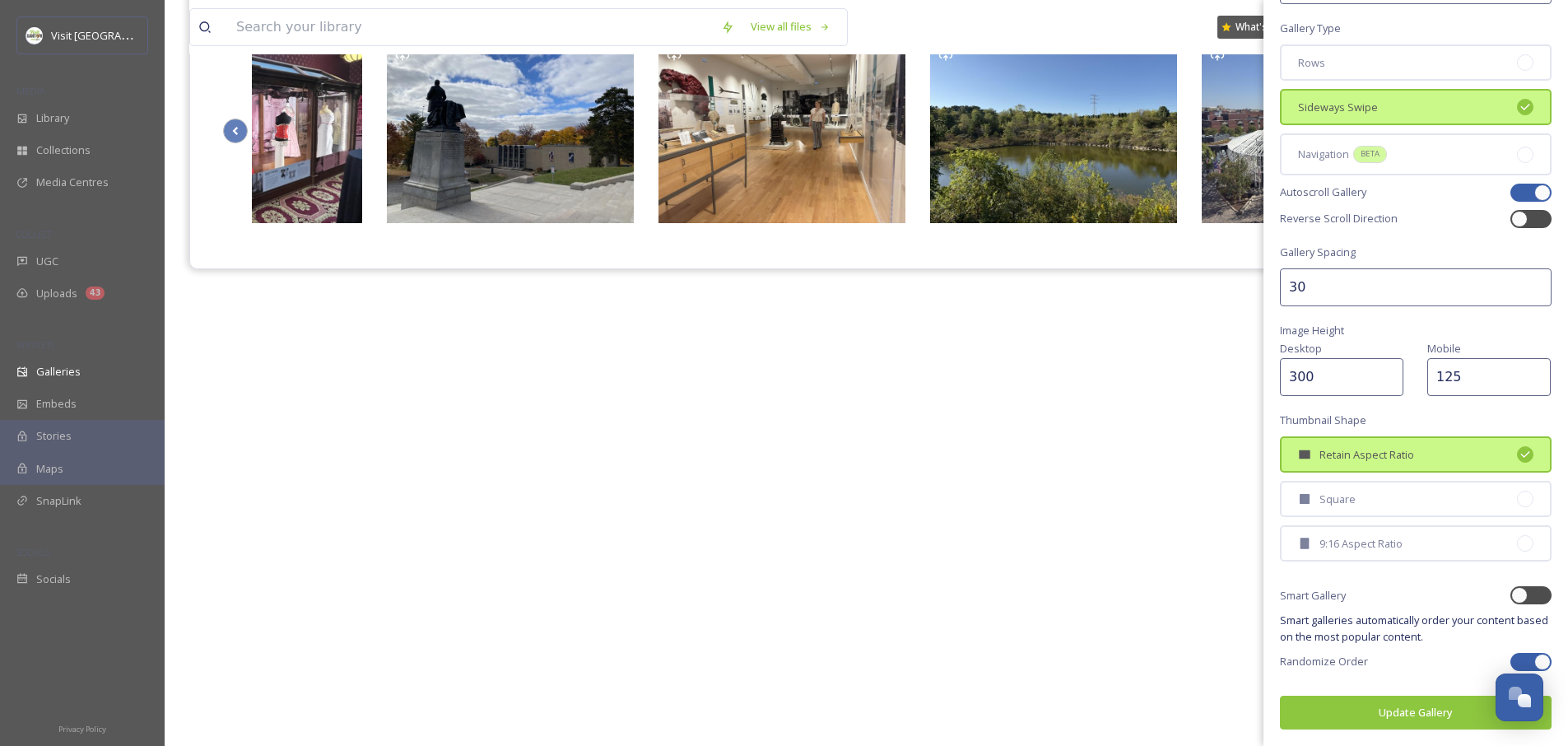
type input "300"
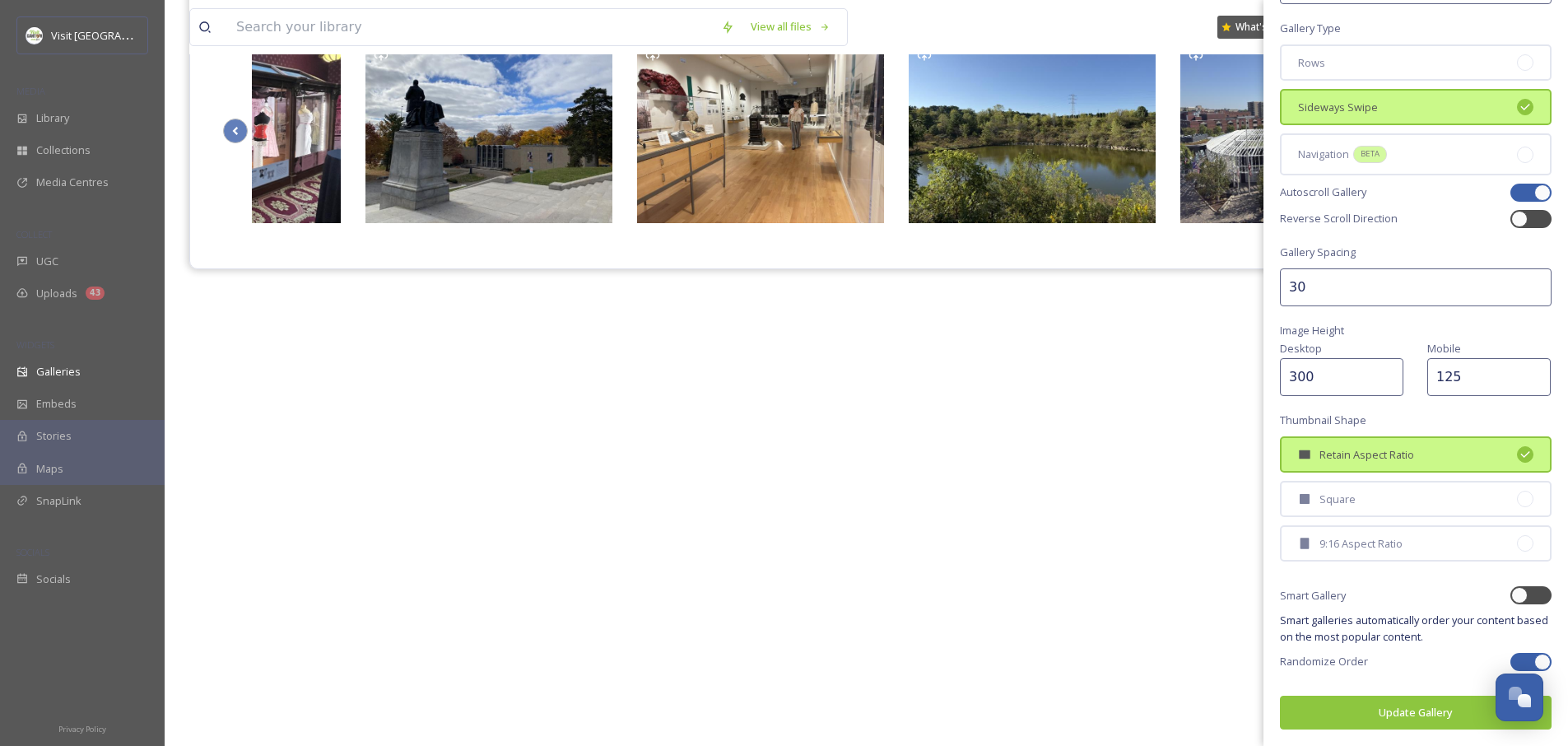
click at [1377, 710] on button "Update Gallery" at bounding box center [1415, 713] width 272 height 33
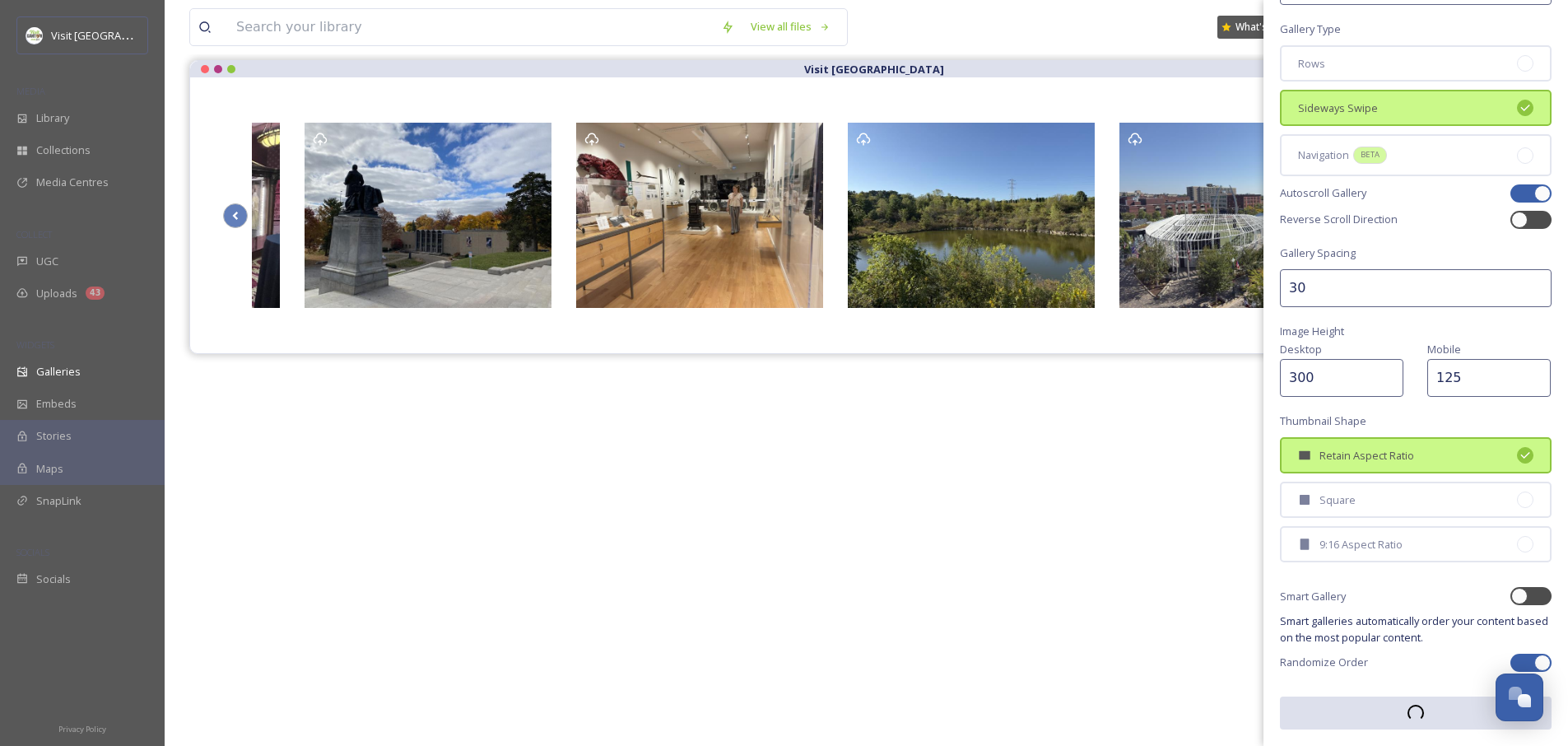
scroll to position [0, 0]
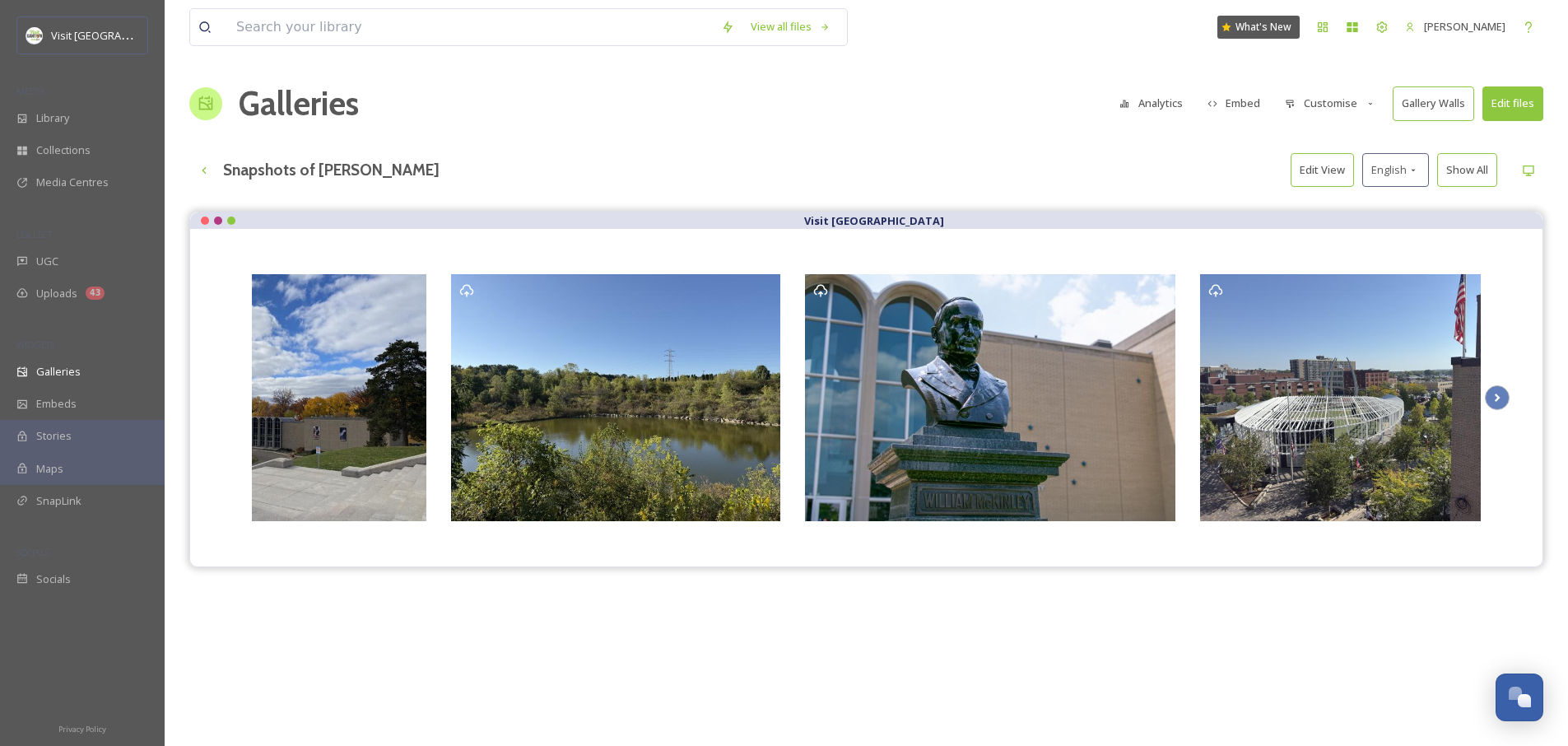
click at [1319, 176] on button "Edit View" at bounding box center [1322, 170] width 63 height 33
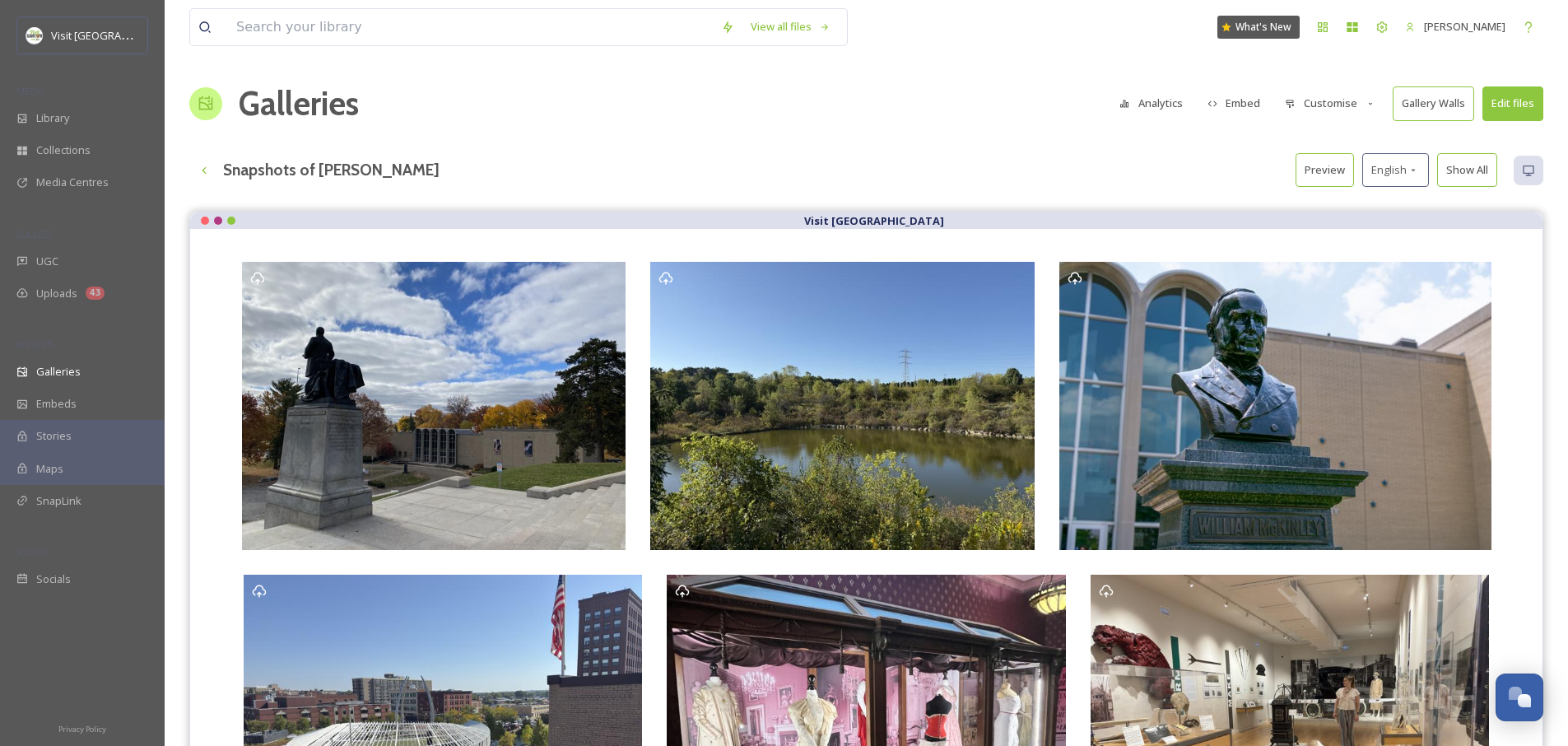
click at [1334, 112] on button "Customise" at bounding box center [1329, 103] width 108 height 32
click at [1314, 136] on span "Layout" at bounding box center [1301, 141] width 32 height 16
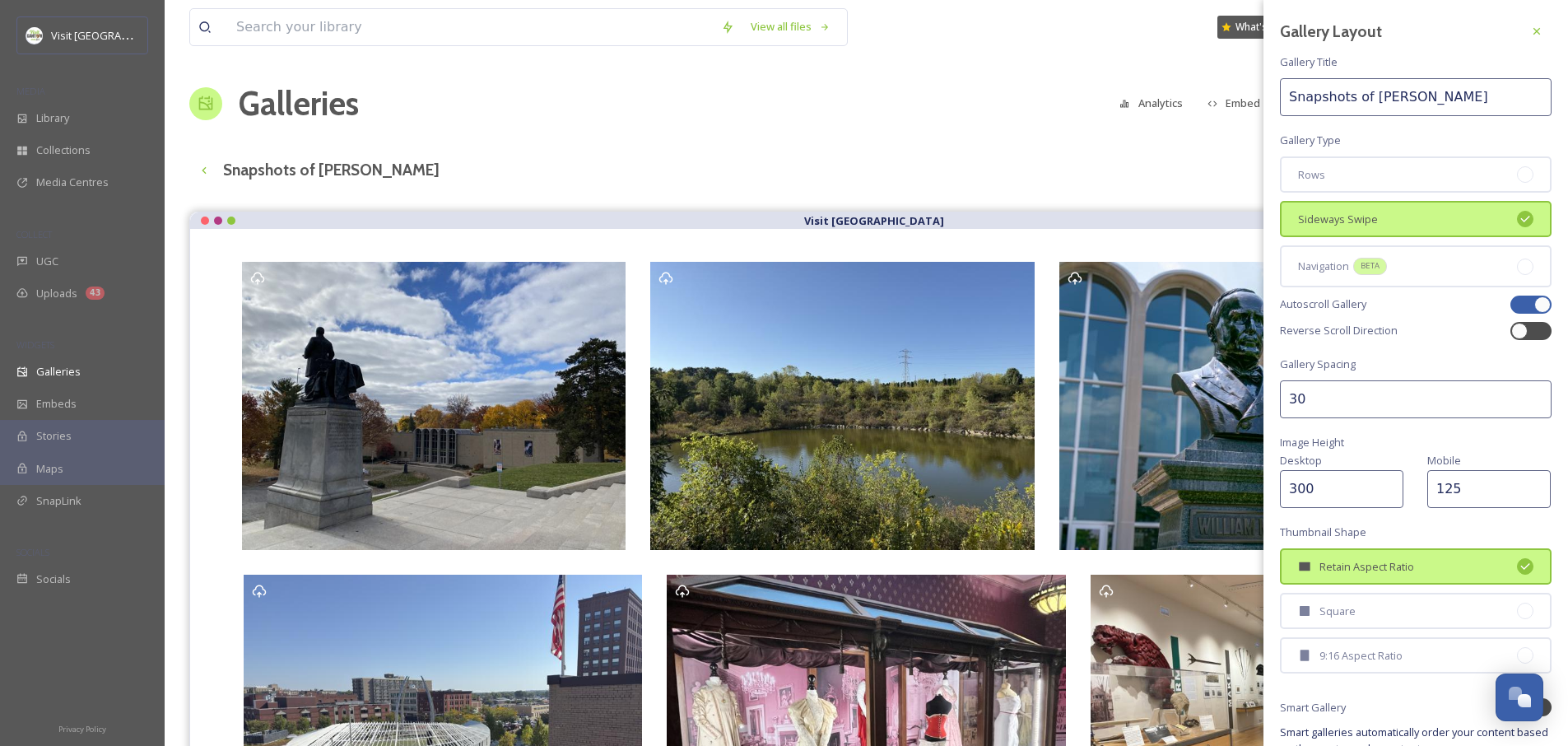
click at [1306, 390] on input "30" at bounding box center [1415, 399] width 272 height 38
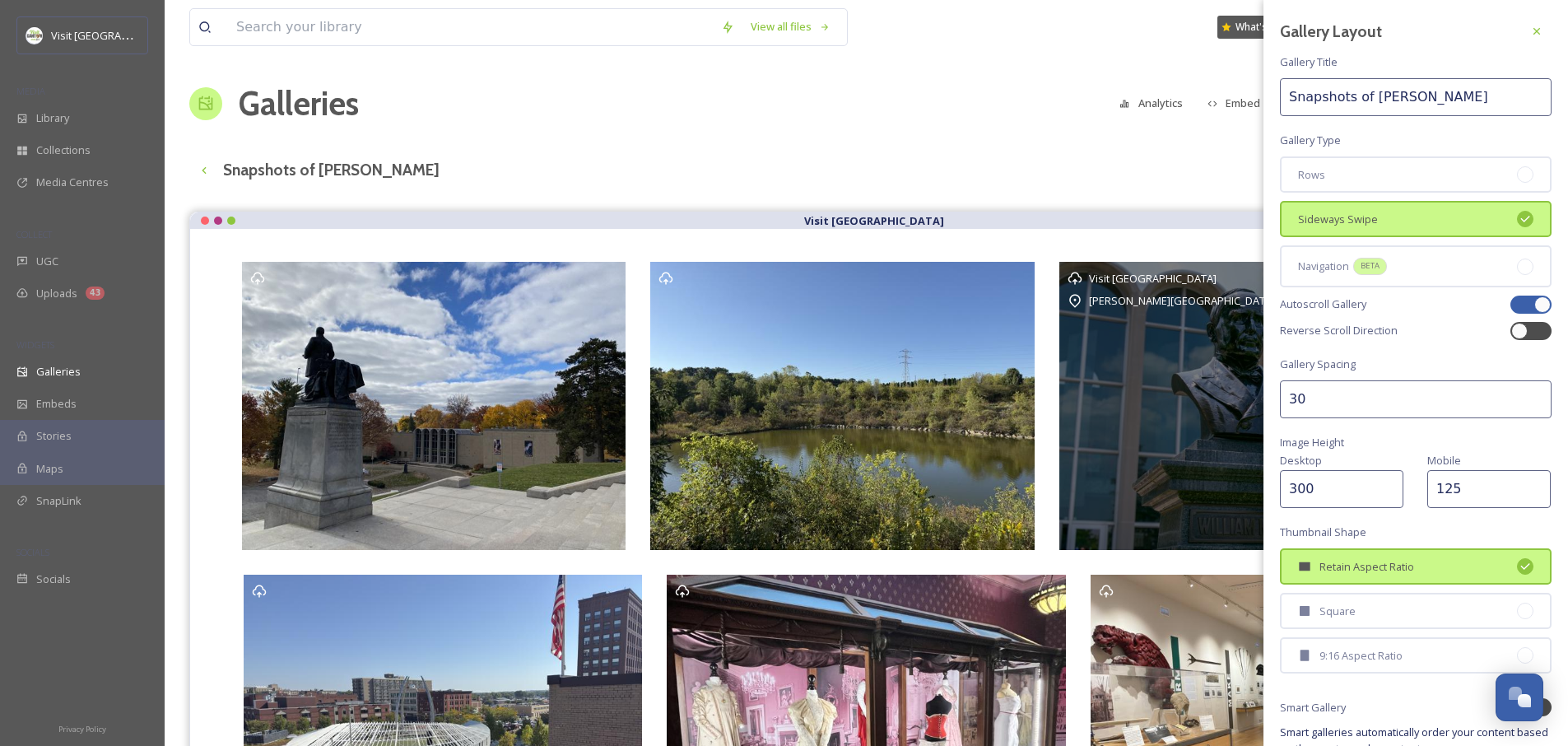
drag, startPoint x: 1310, startPoint y: 398, endPoint x: 1248, endPoint y: 408, distance: 62.8
click at [1248, 408] on div "View all files What's New [PERSON_NAME] Galleries Analytics Embed Customise Gal…" at bounding box center [866, 614] width 1403 height 1229
type input "5"
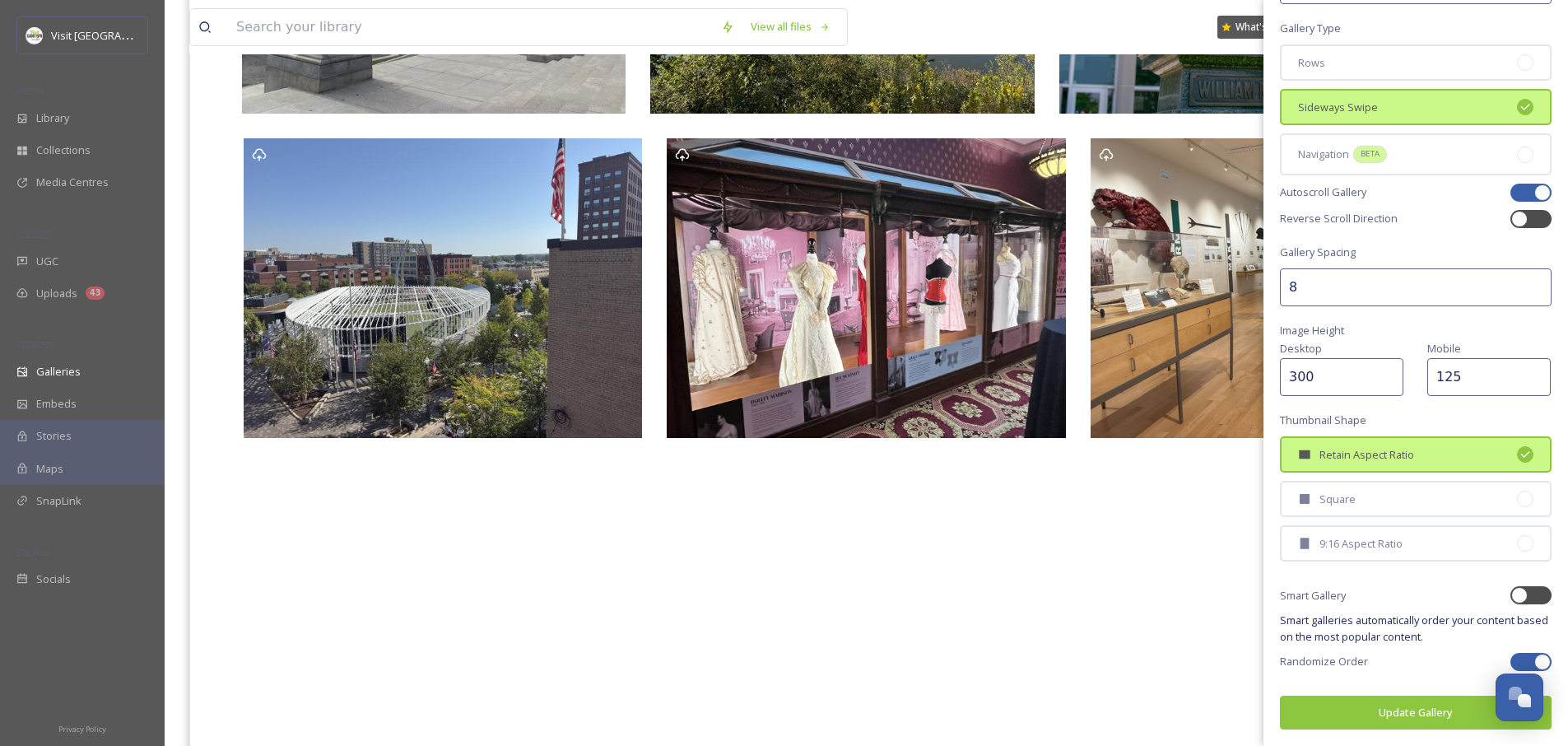
scroll to position [483, 0]
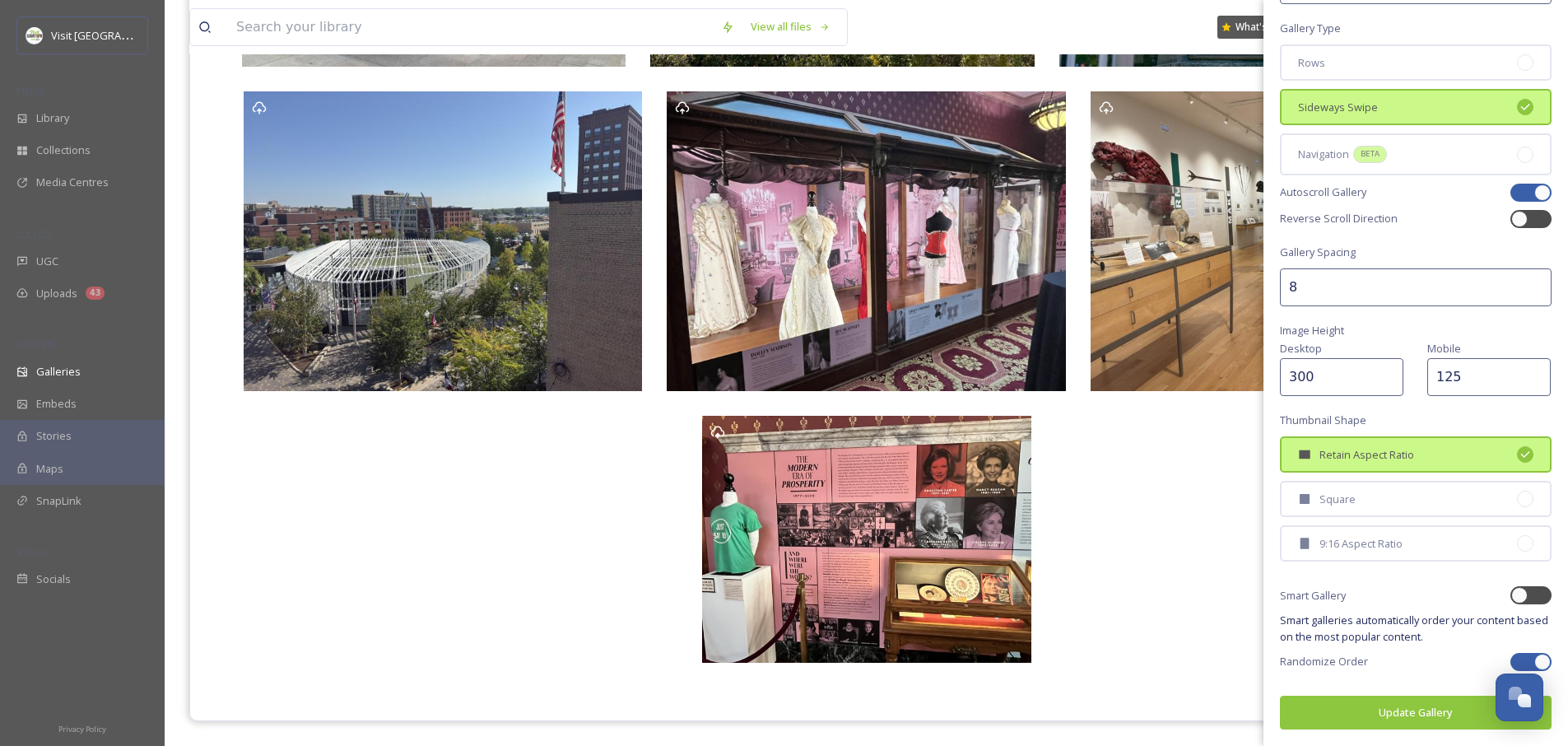
type input "8"
click at [1368, 708] on button "Update Gallery" at bounding box center [1415, 713] width 272 height 33
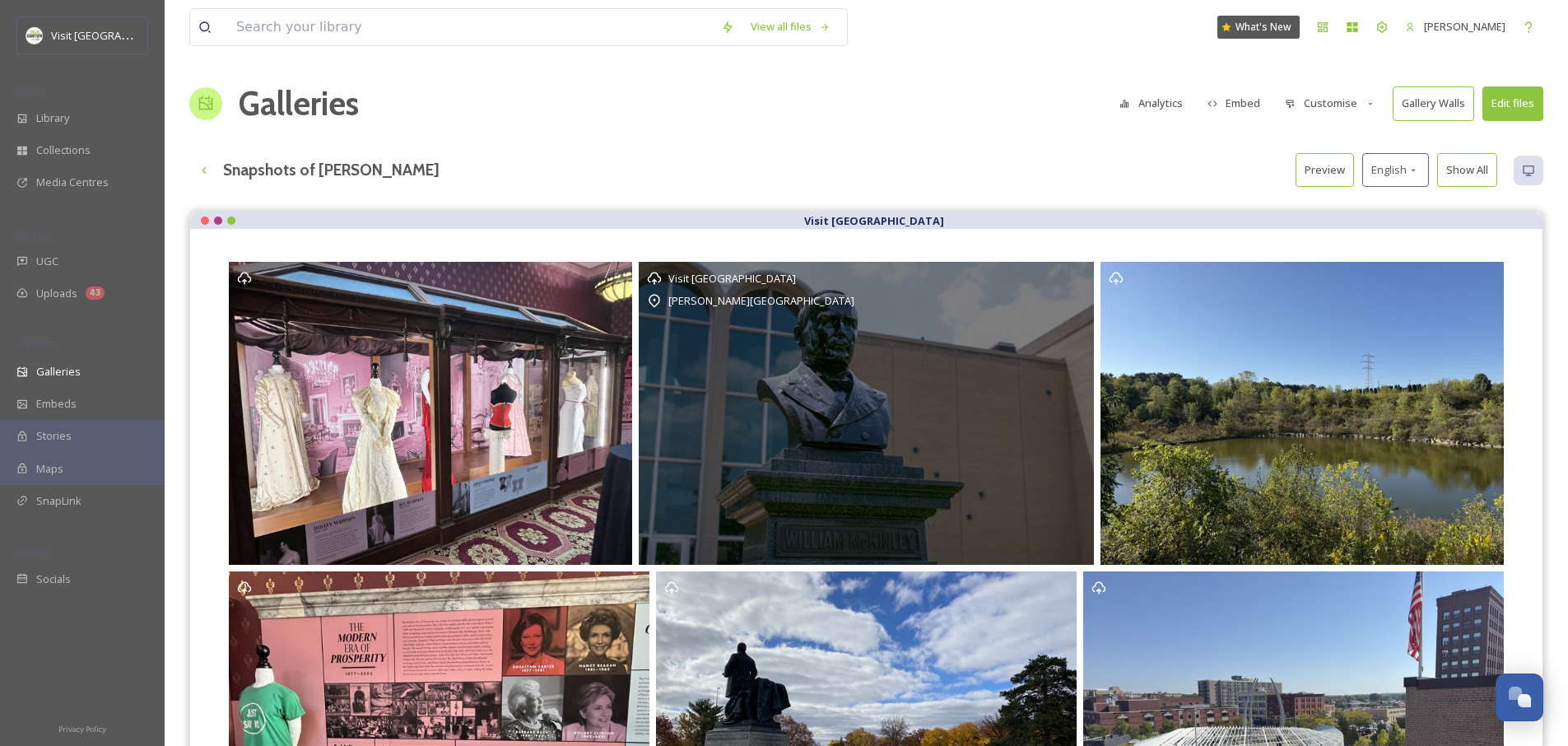
scroll to position [460, 0]
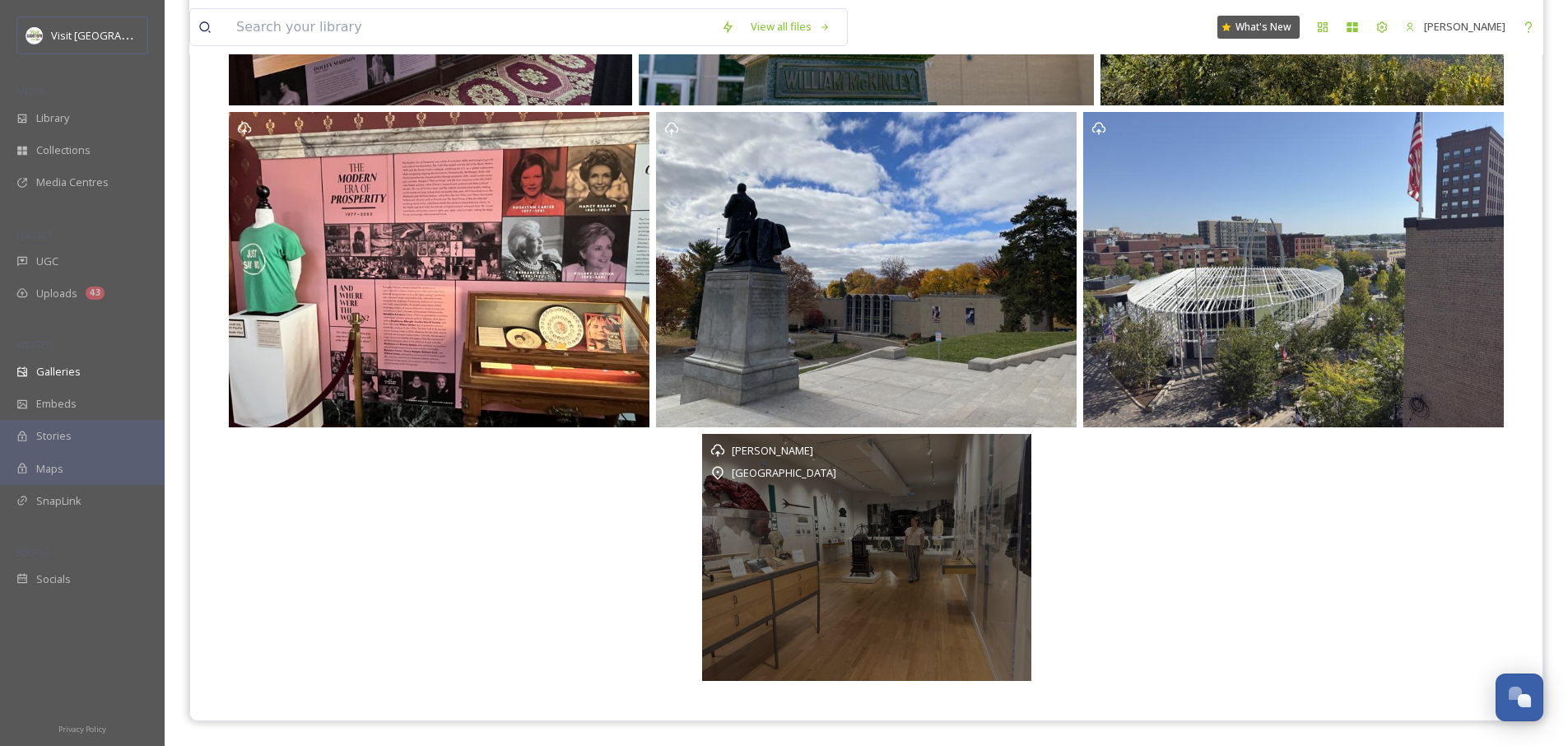
click at [908, 567] on div "[PERSON_NAME] Massillon Museum" at bounding box center [867, 557] width 329 height 247
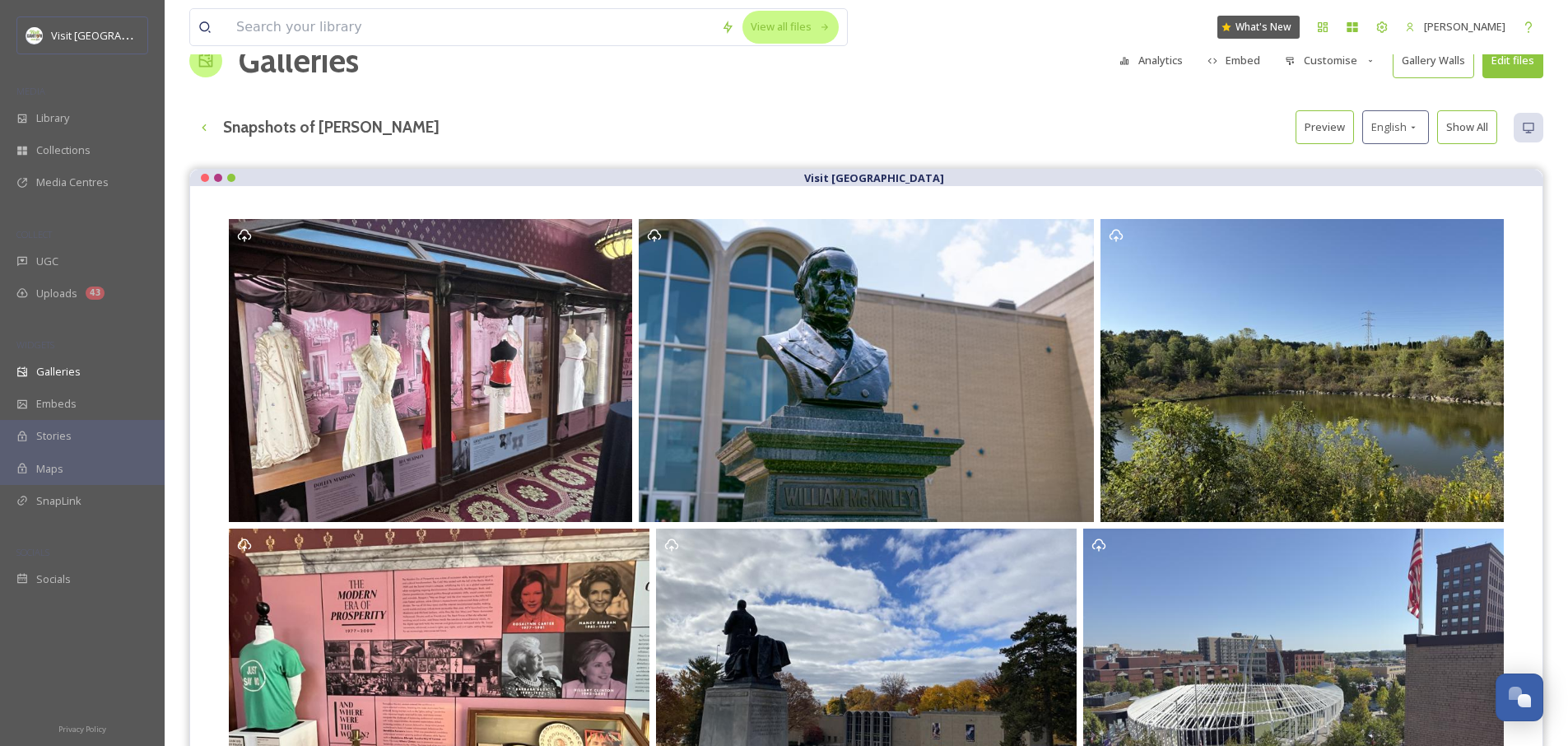
scroll to position [0, 0]
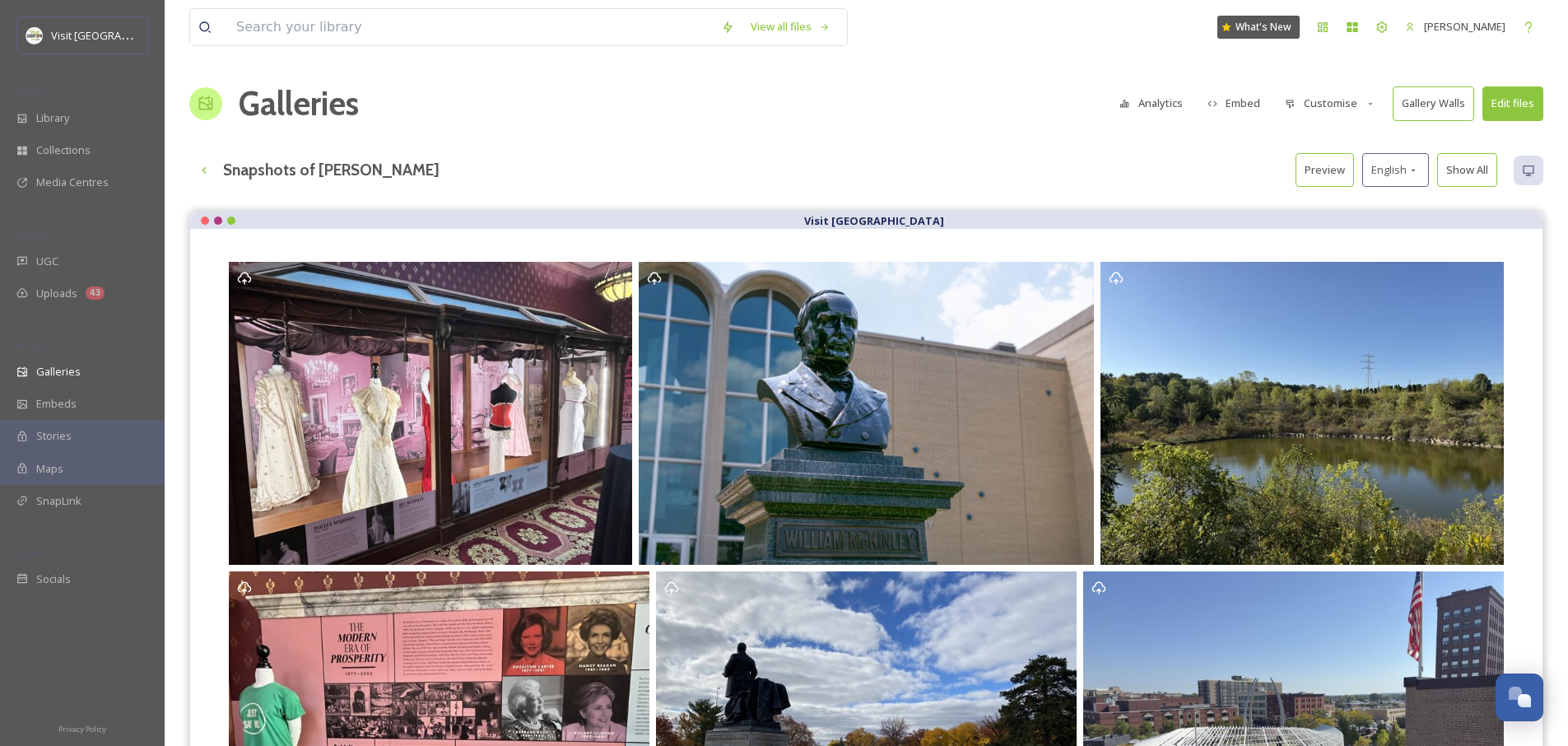
click at [1239, 106] on button "Embed" at bounding box center [1234, 103] width 70 height 32
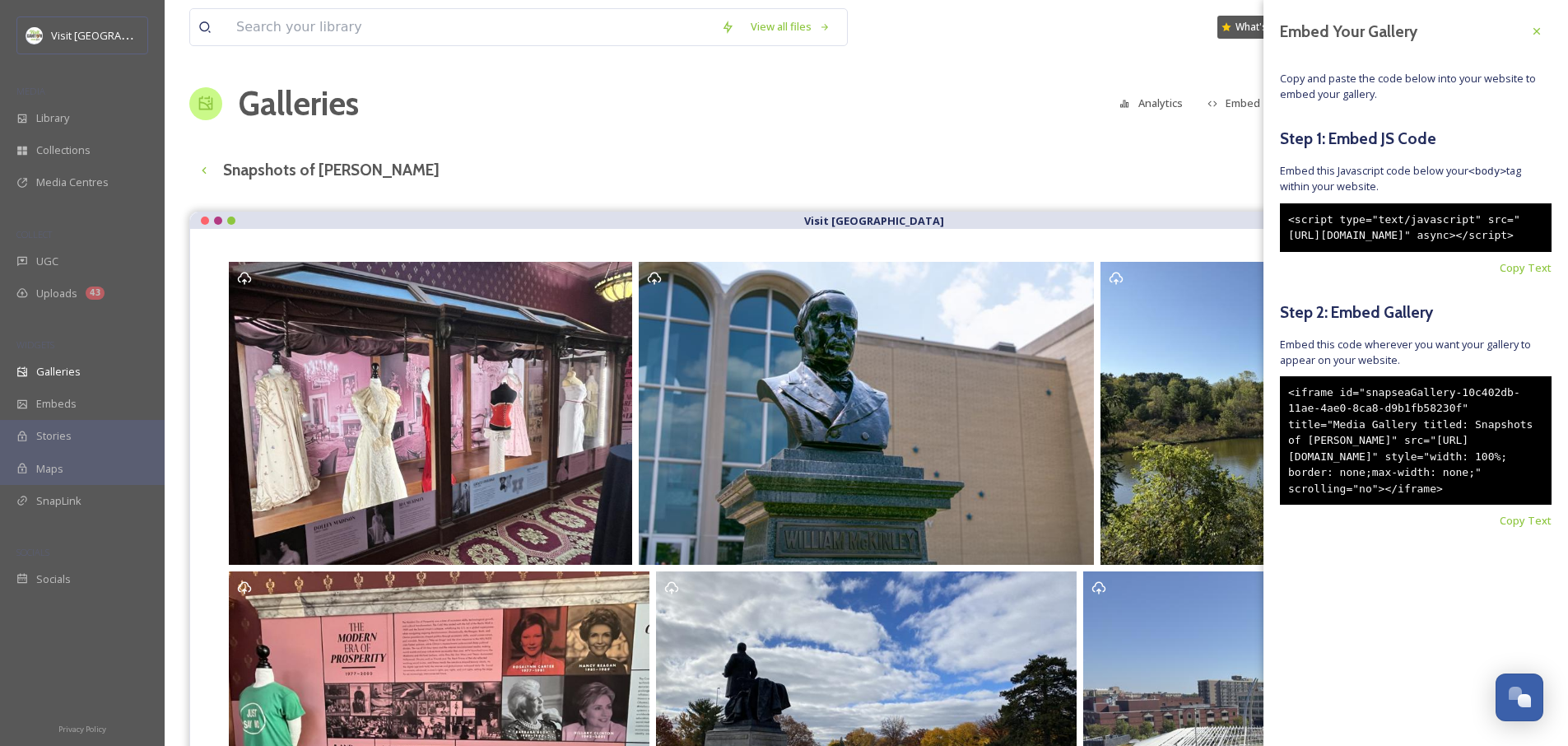
click at [1209, 134] on div "View all files What's New [PERSON_NAME] Galleries Analytics Embed Customise Gal…" at bounding box center [866, 602] width 1403 height 1205
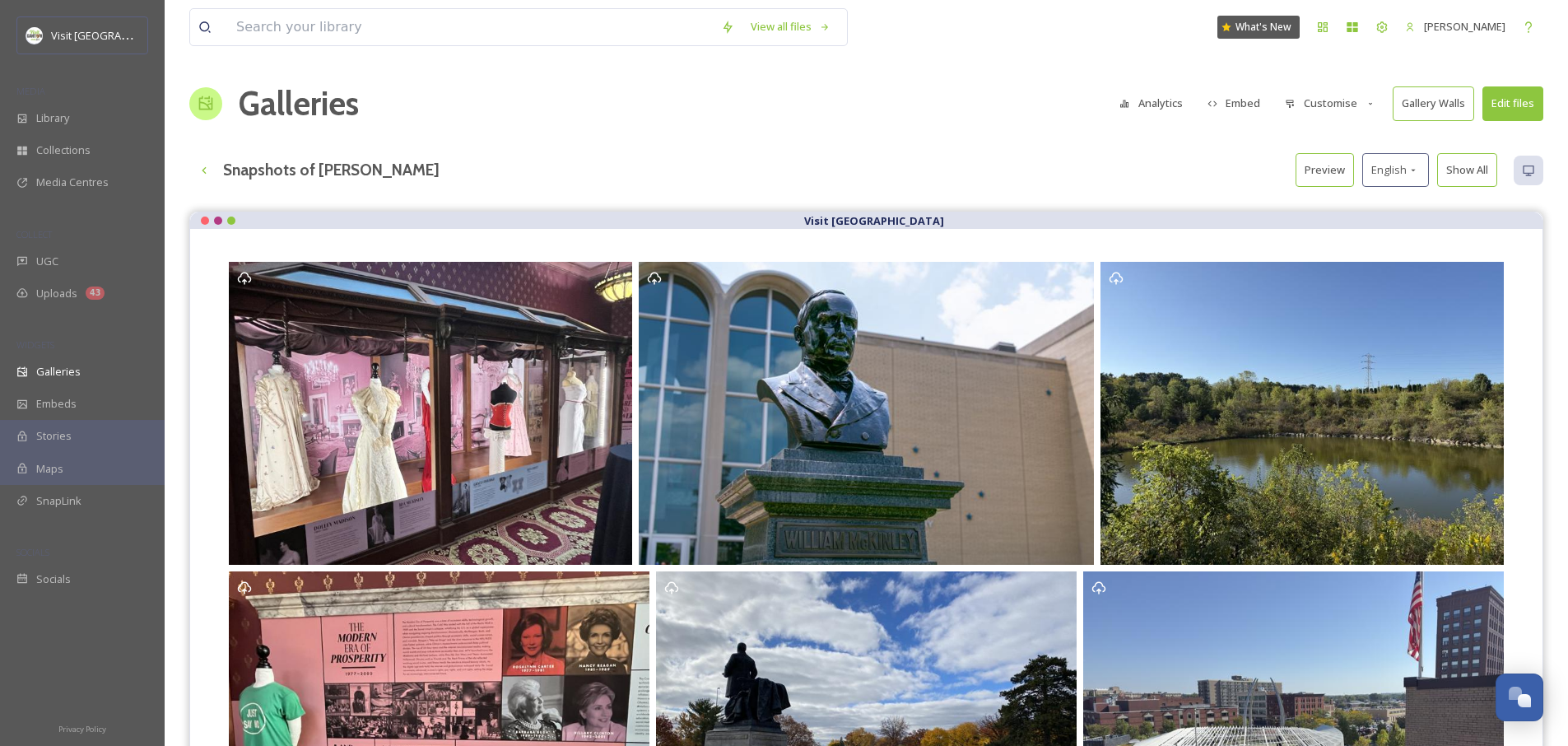
click at [1312, 98] on button "Customise" at bounding box center [1329, 103] width 108 height 32
click at [1324, 274] on span "Template" at bounding box center [1308, 270] width 46 height 16
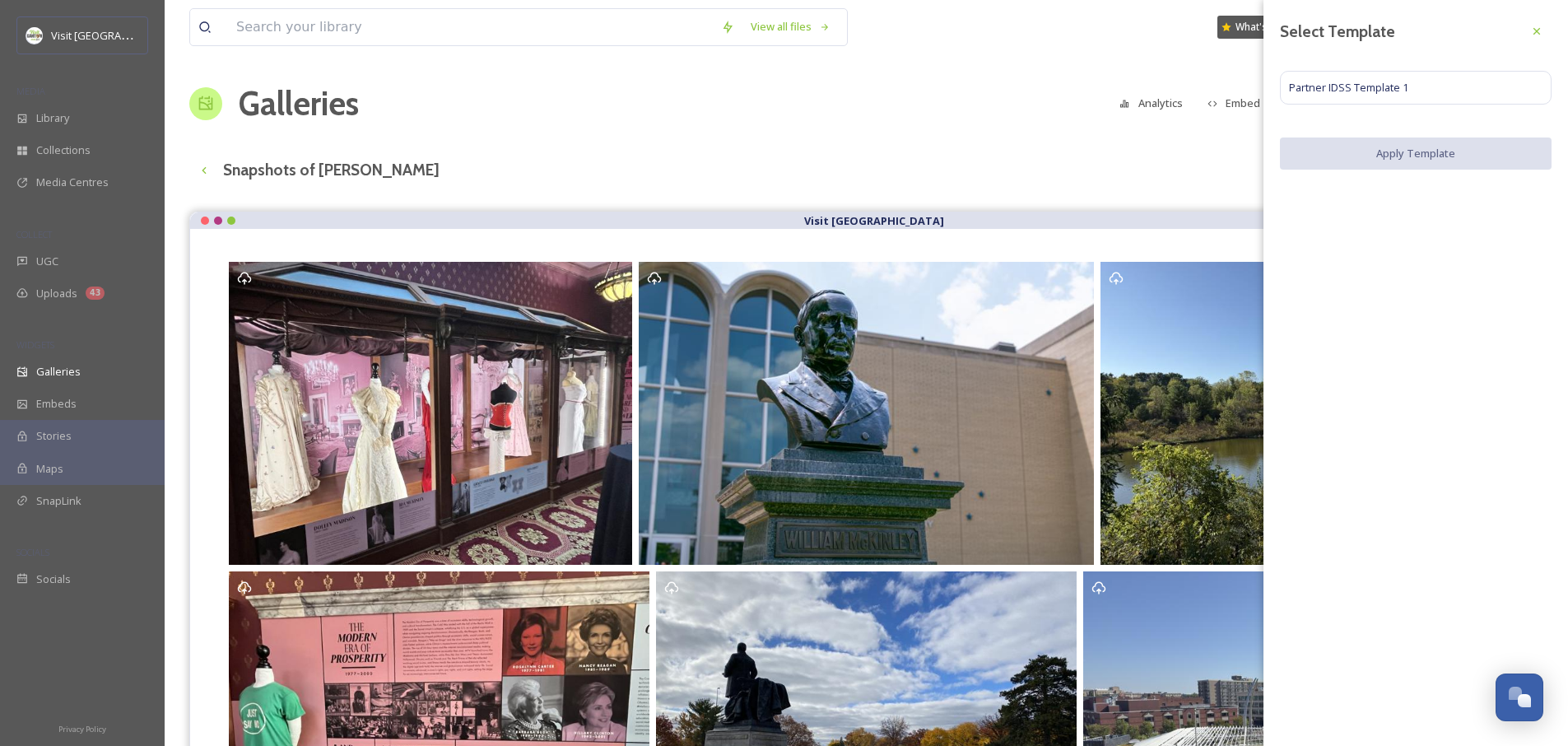
click at [1119, 148] on div "View all files What's New [PERSON_NAME] Galleries Analytics Embed Customise Gal…" at bounding box center [866, 602] width 1403 height 1205
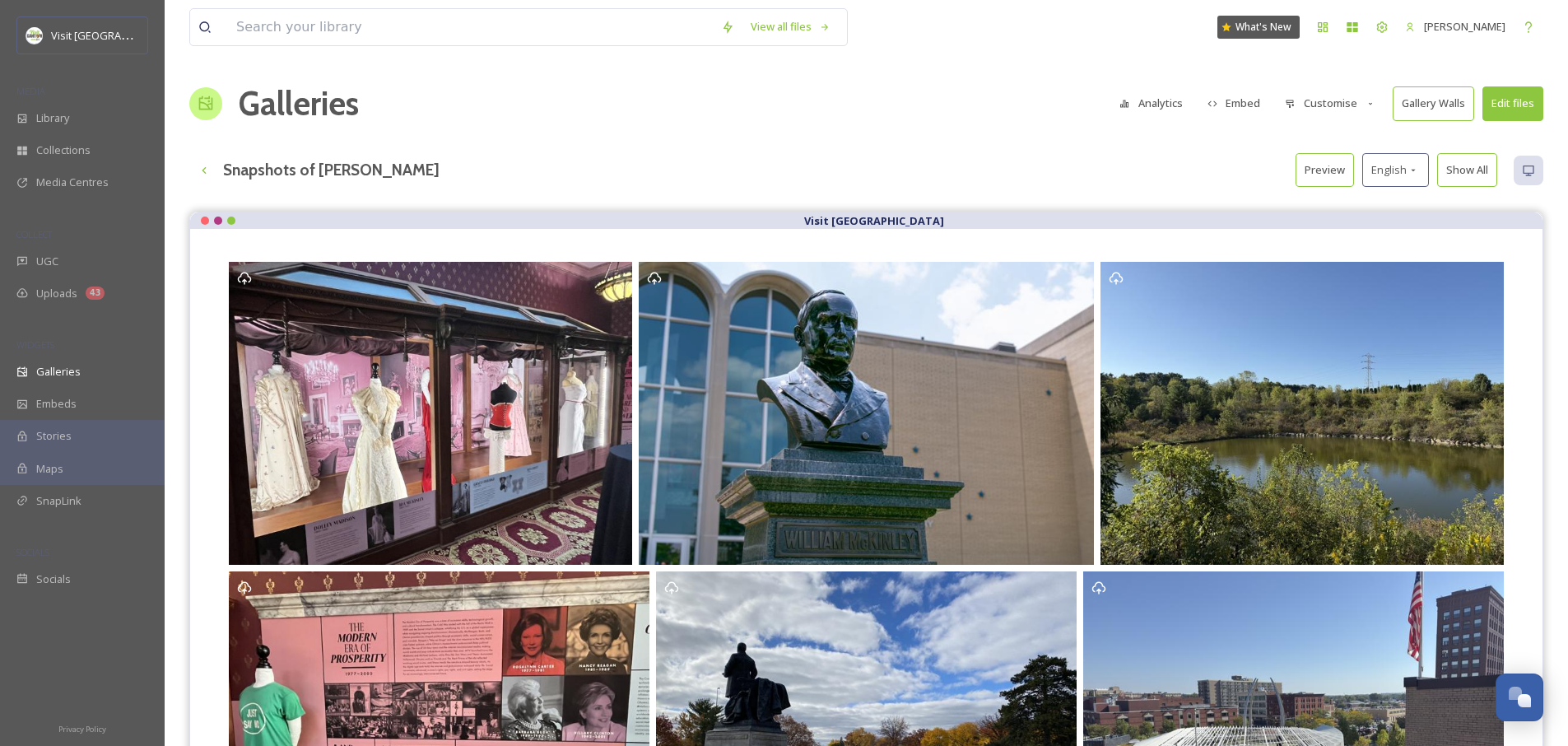
click at [1306, 104] on button "Customise" at bounding box center [1329, 103] width 108 height 32
click at [1320, 224] on div "Lightbox" at bounding box center [1334, 237] width 114 height 32
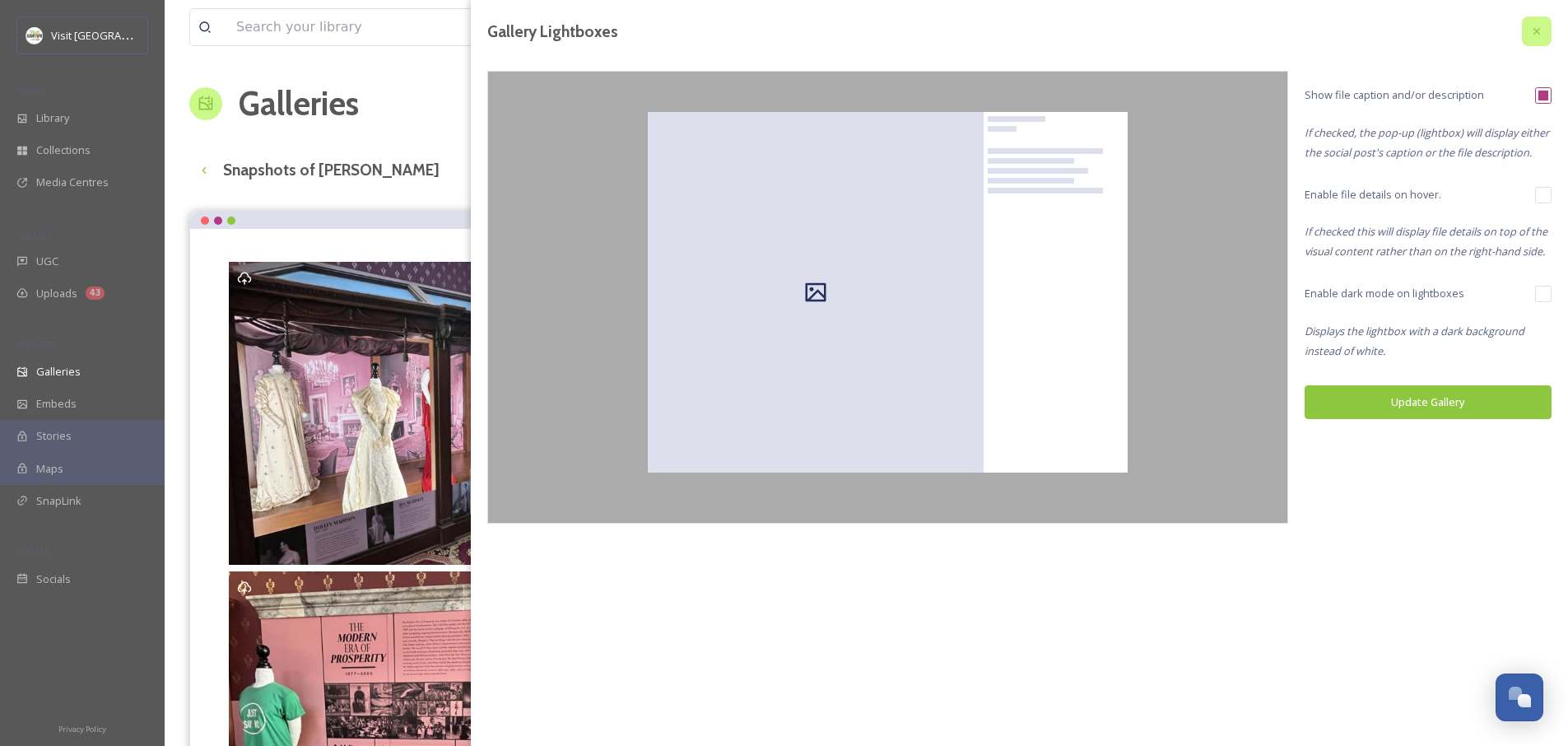
click at [1545, 31] on div at bounding box center [1536, 32] width 30 height 30
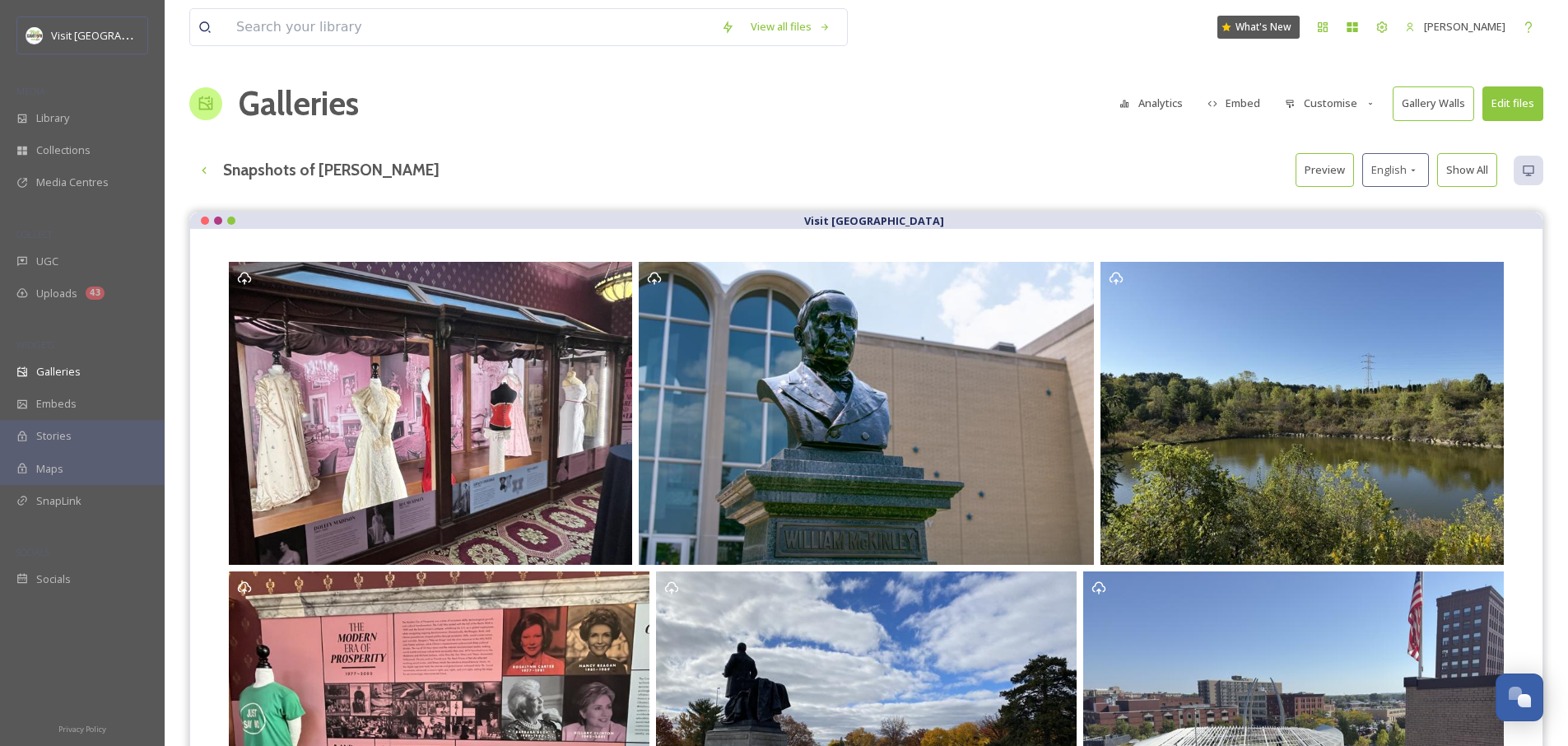
click at [1349, 99] on button "Customise" at bounding box center [1329, 103] width 108 height 32
click at [1332, 179] on span "Thumbnails" at bounding box center [1314, 173] width 58 height 16
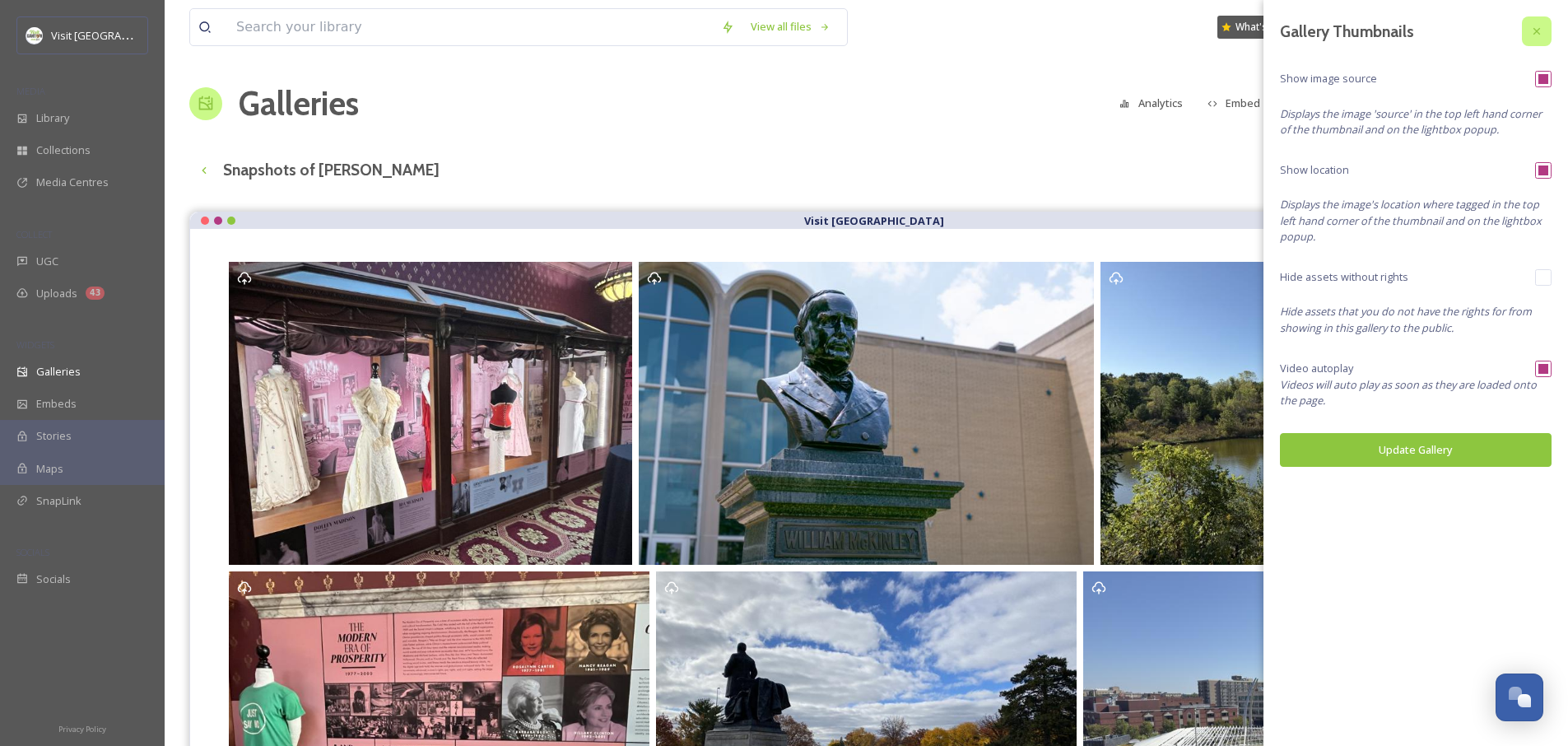
click at [1540, 33] on icon at bounding box center [1536, 32] width 13 height 13
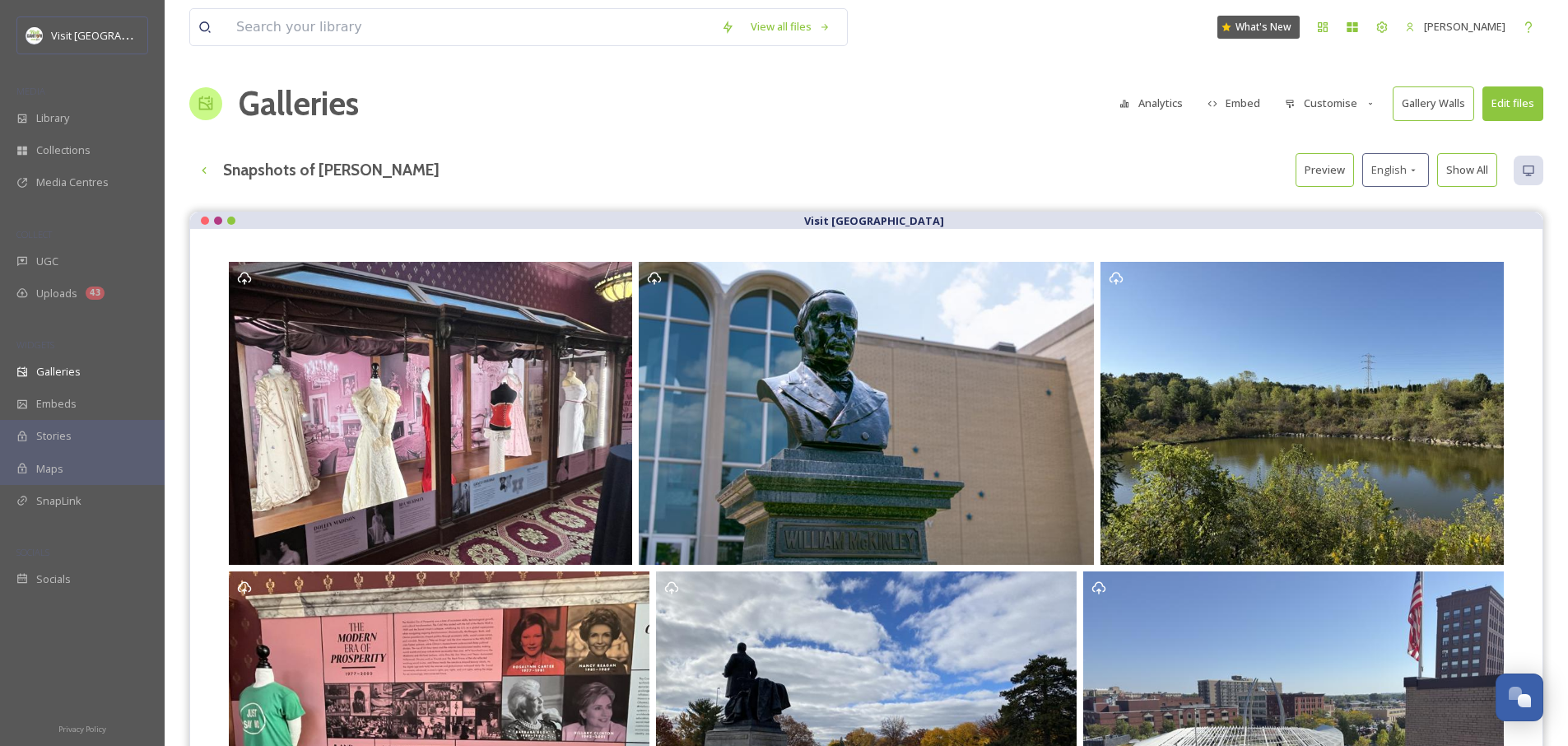
click at [1146, 103] on button "Analytics" at bounding box center [1151, 103] width 80 height 32
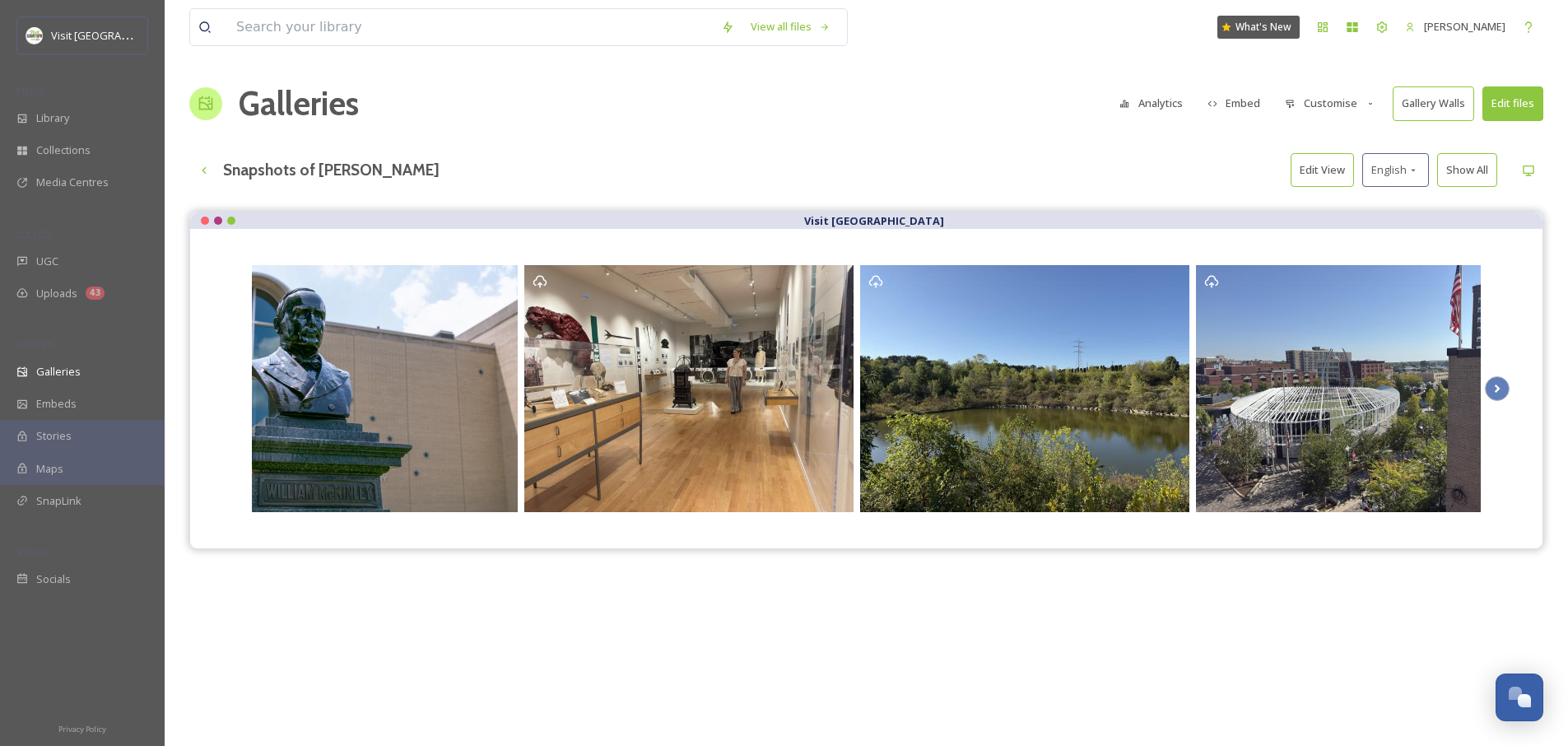
click at [1235, 109] on button "Embed" at bounding box center [1234, 103] width 70 height 32
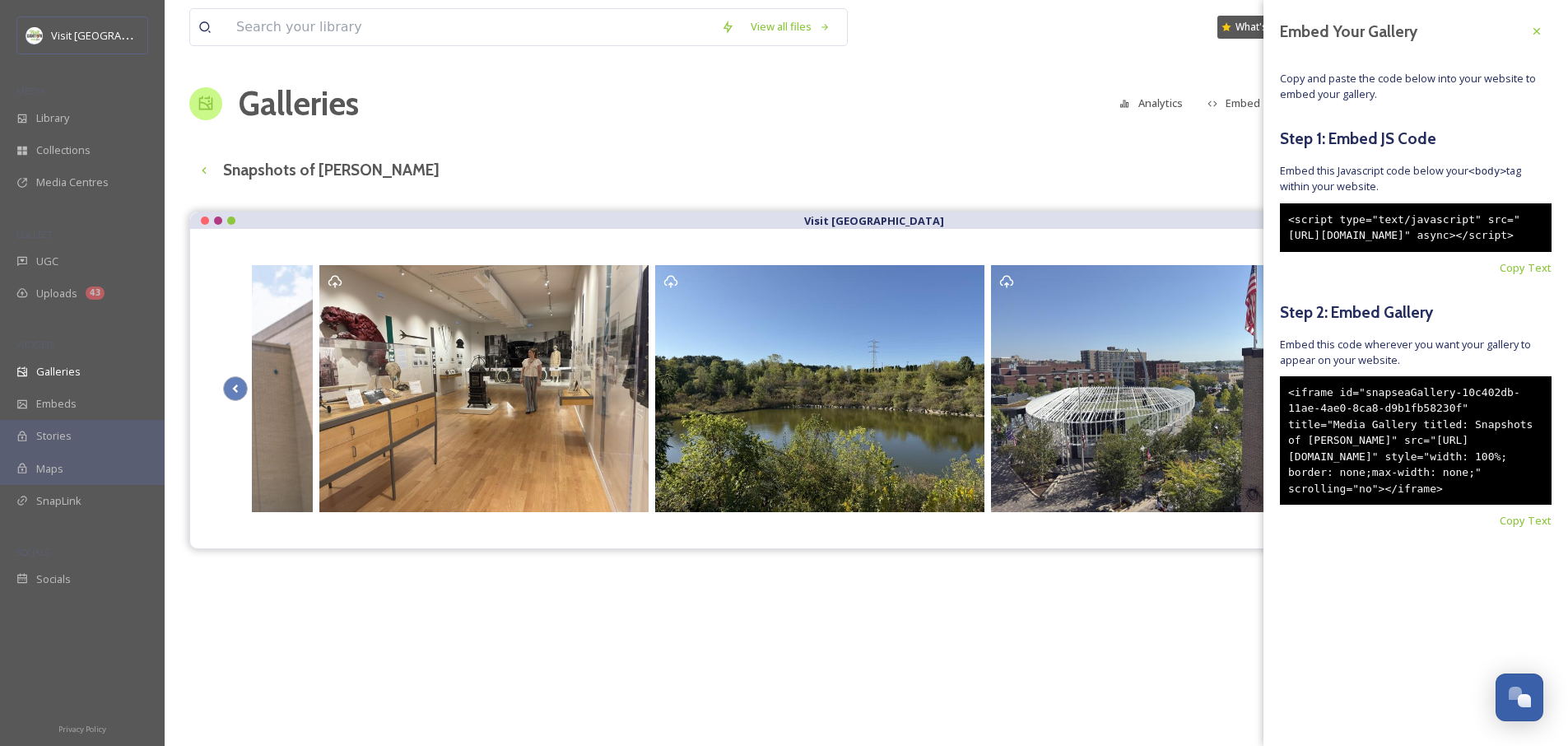
click at [1141, 93] on button "Analytics" at bounding box center [1151, 103] width 80 height 32
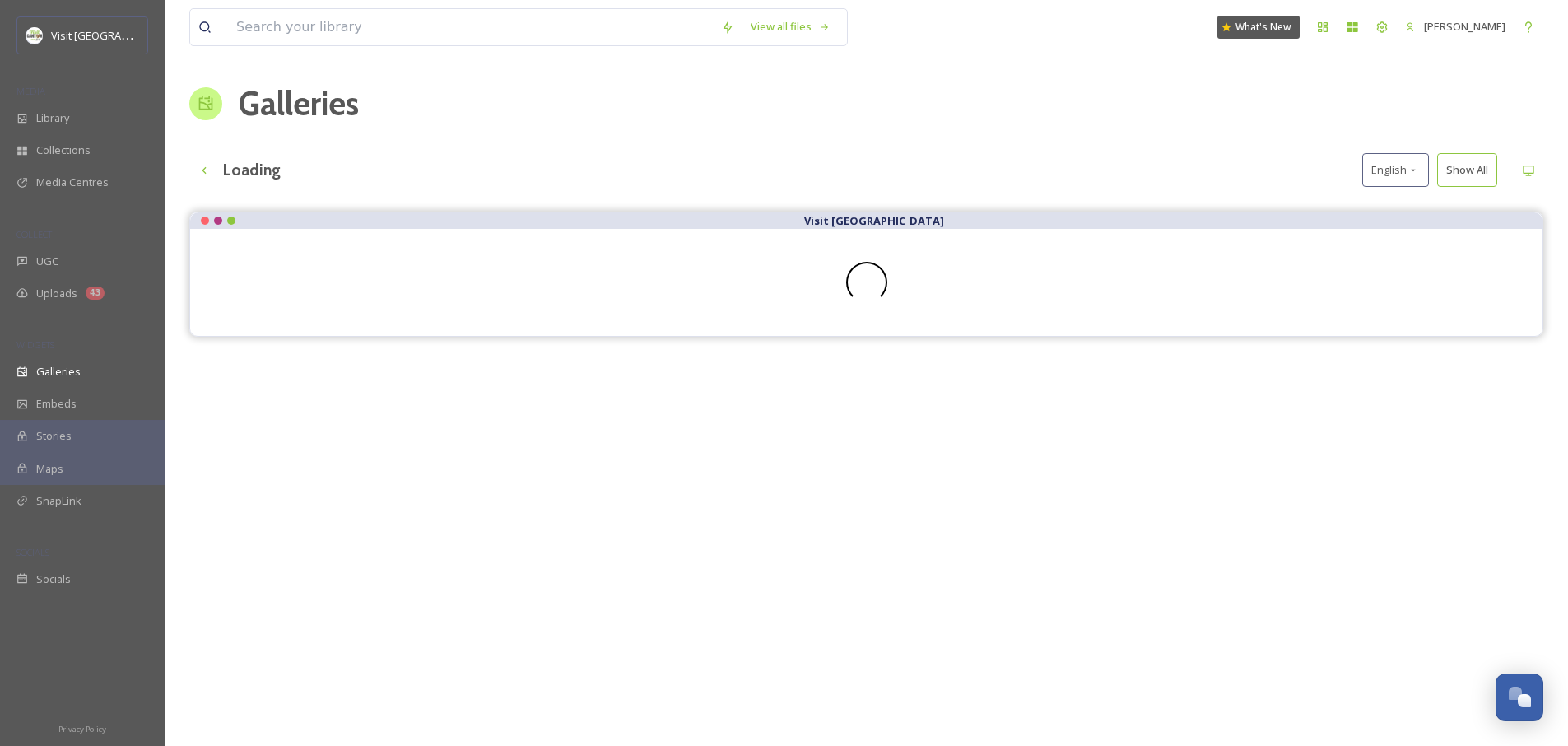
click at [1335, 90] on div "Galleries" at bounding box center [866, 103] width 1354 height 49
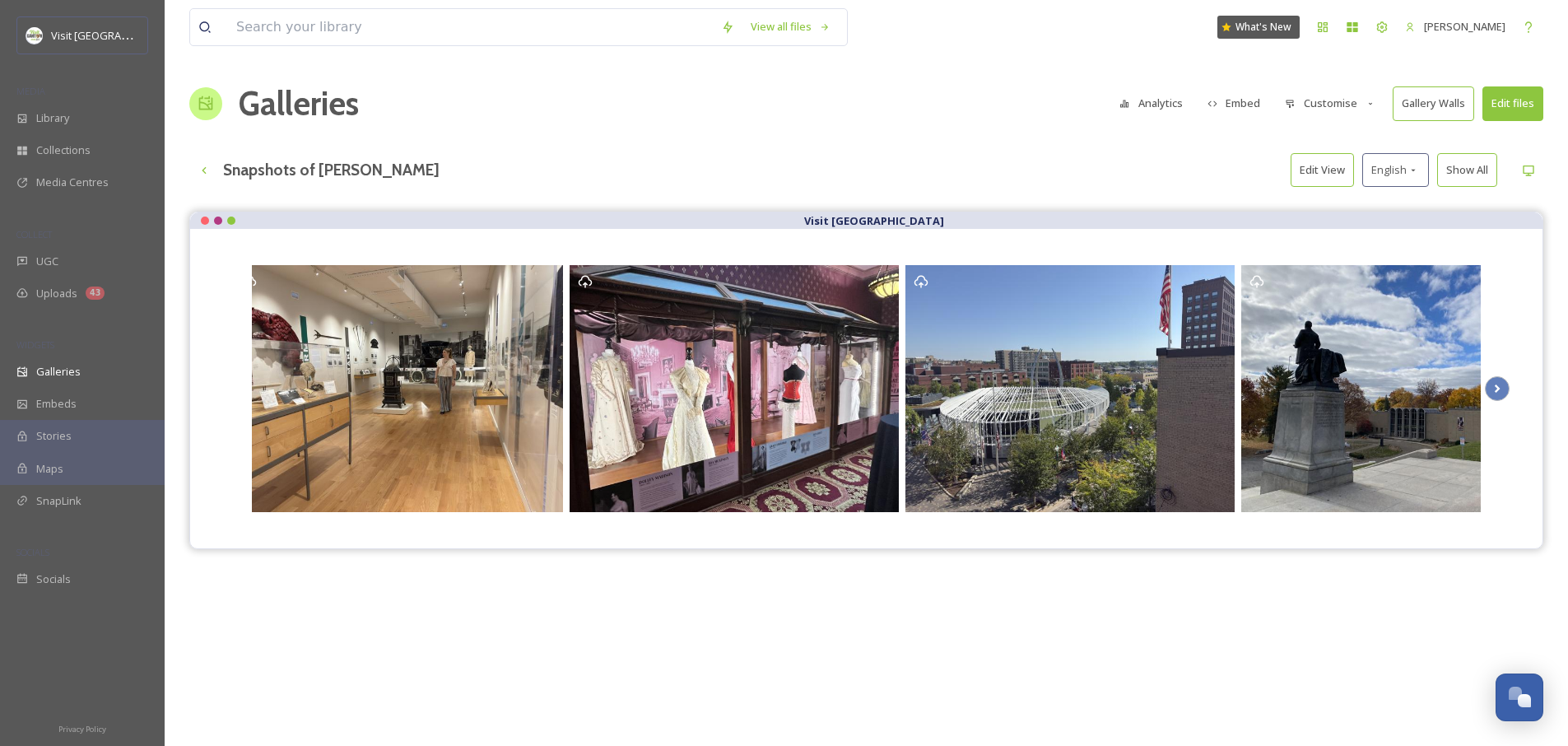
click at [1351, 112] on button "Customise" at bounding box center [1329, 103] width 108 height 32
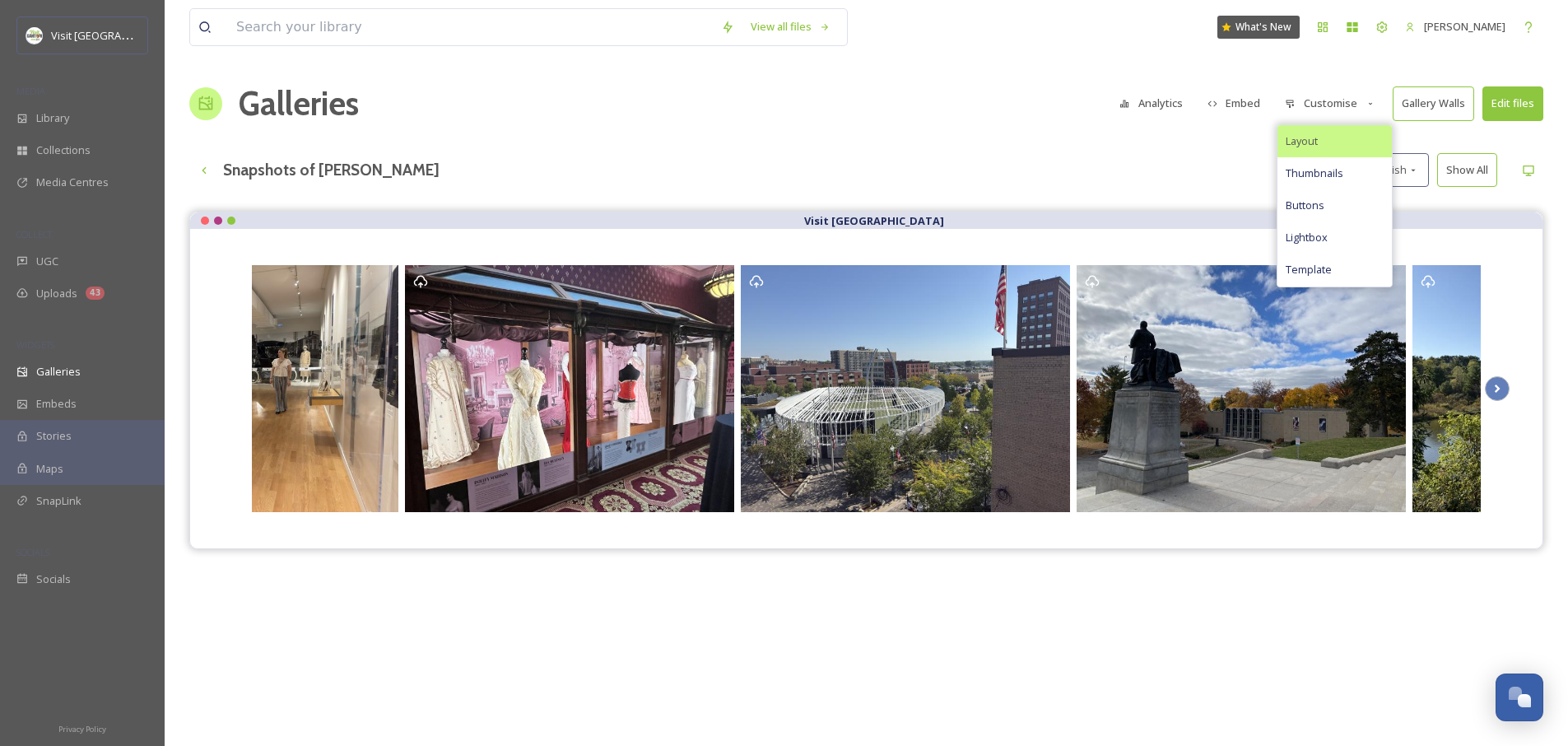
click at [1333, 143] on div "Layout" at bounding box center [1334, 141] width 114 height 32
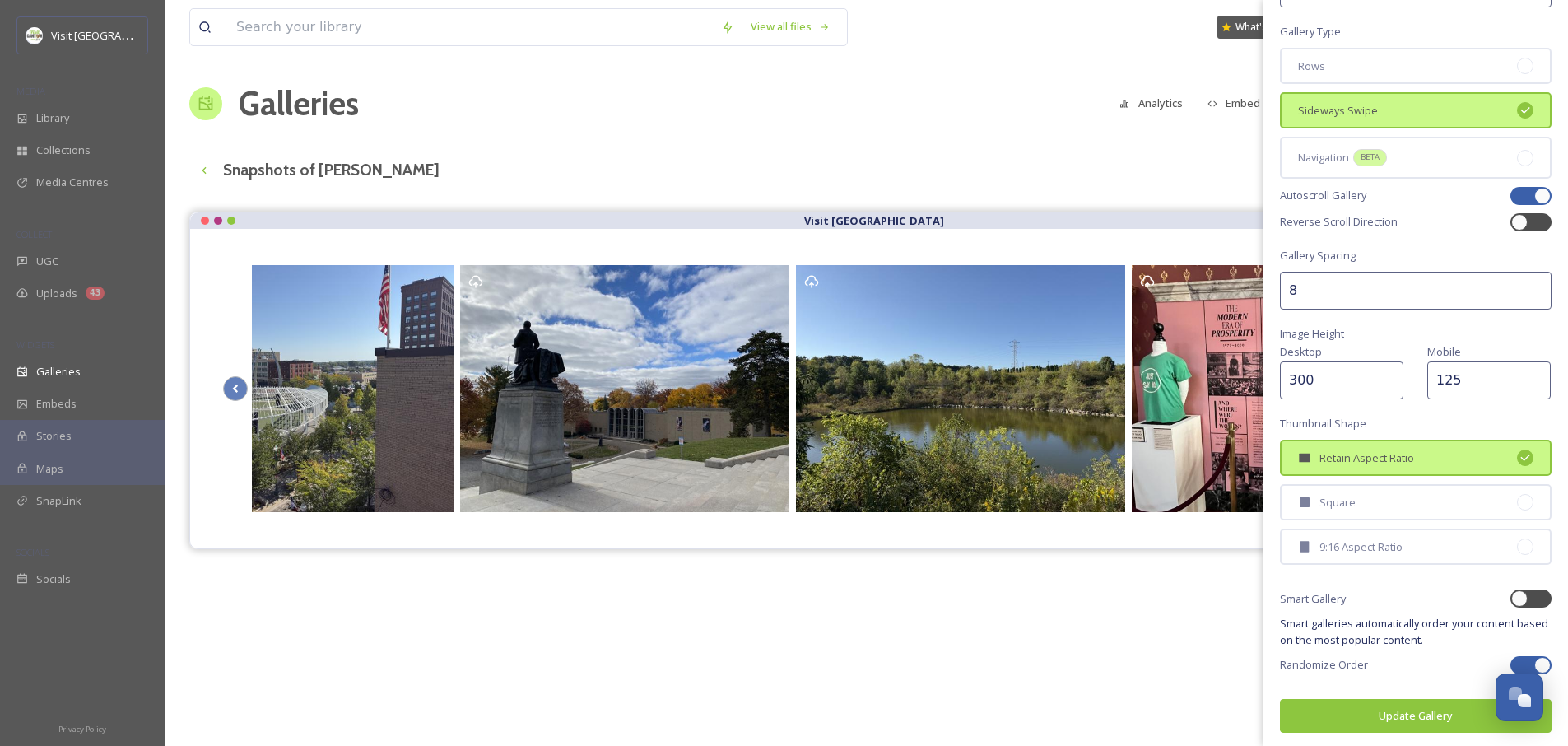
scroll to position [105, 0]
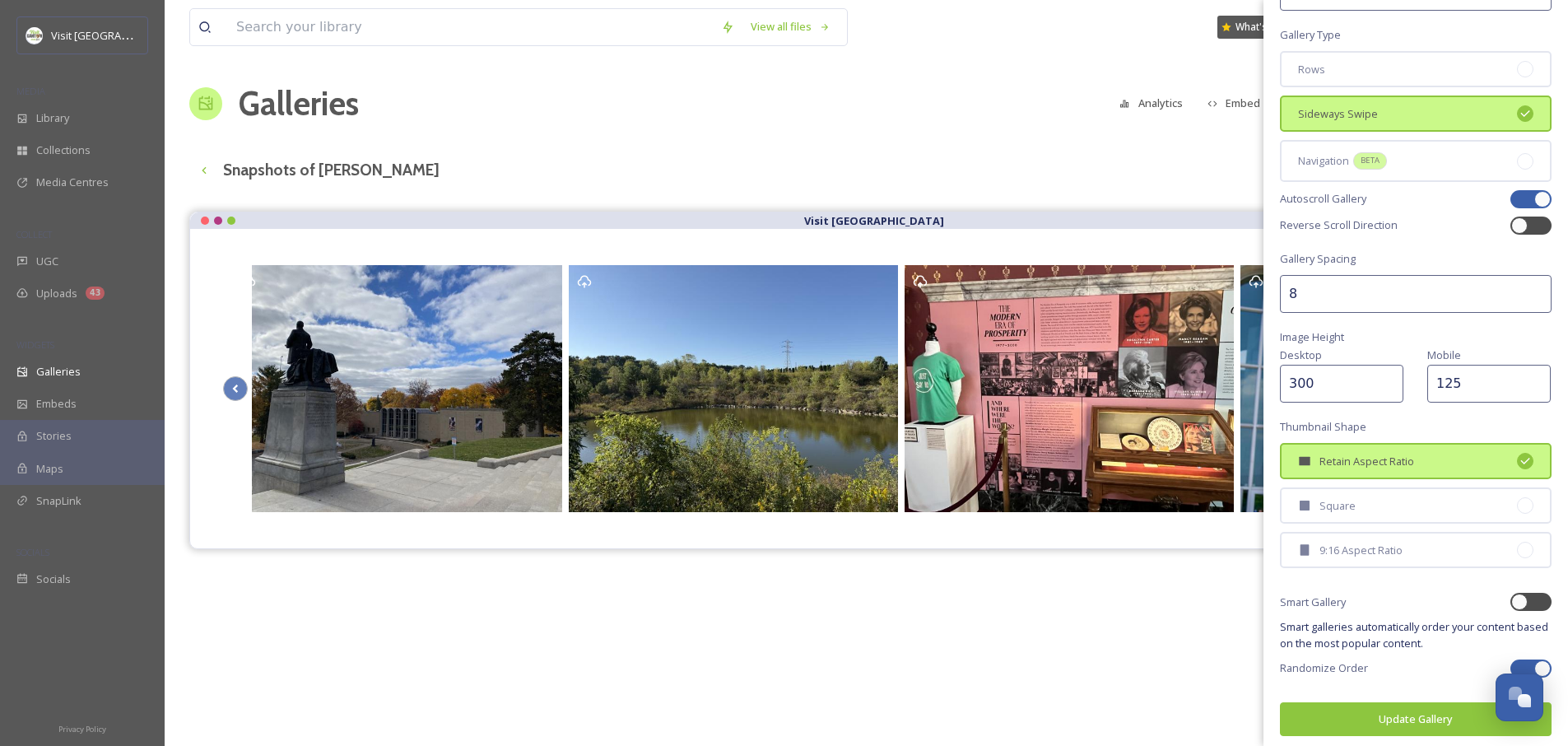
click at [1125, 155] on div "Snapshots of [PERSON_NAME] Edit View English Show All" at bounding box center [866, 170] width 1354 height 33
